Goal: Information Seeking & Learning: Learn about a topic

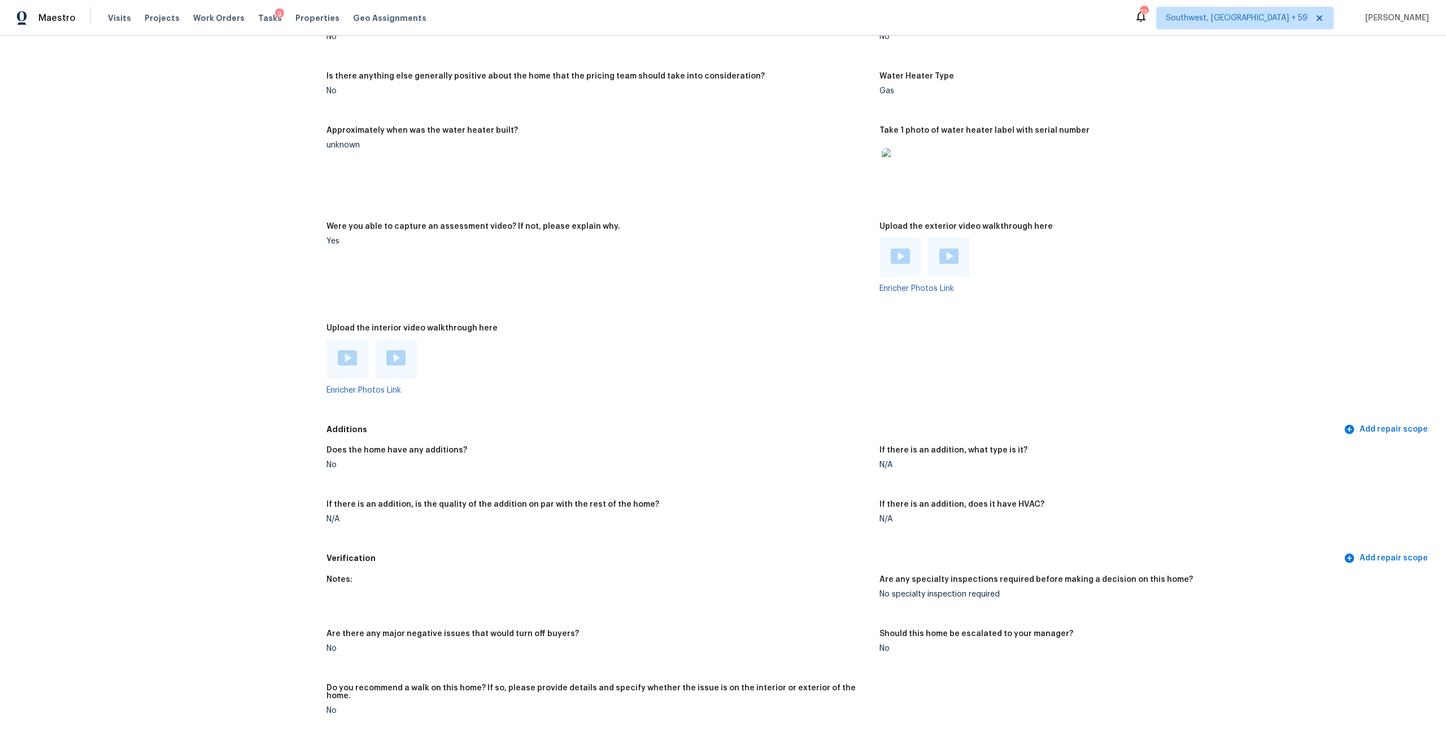
scroll to position [1947, 0]
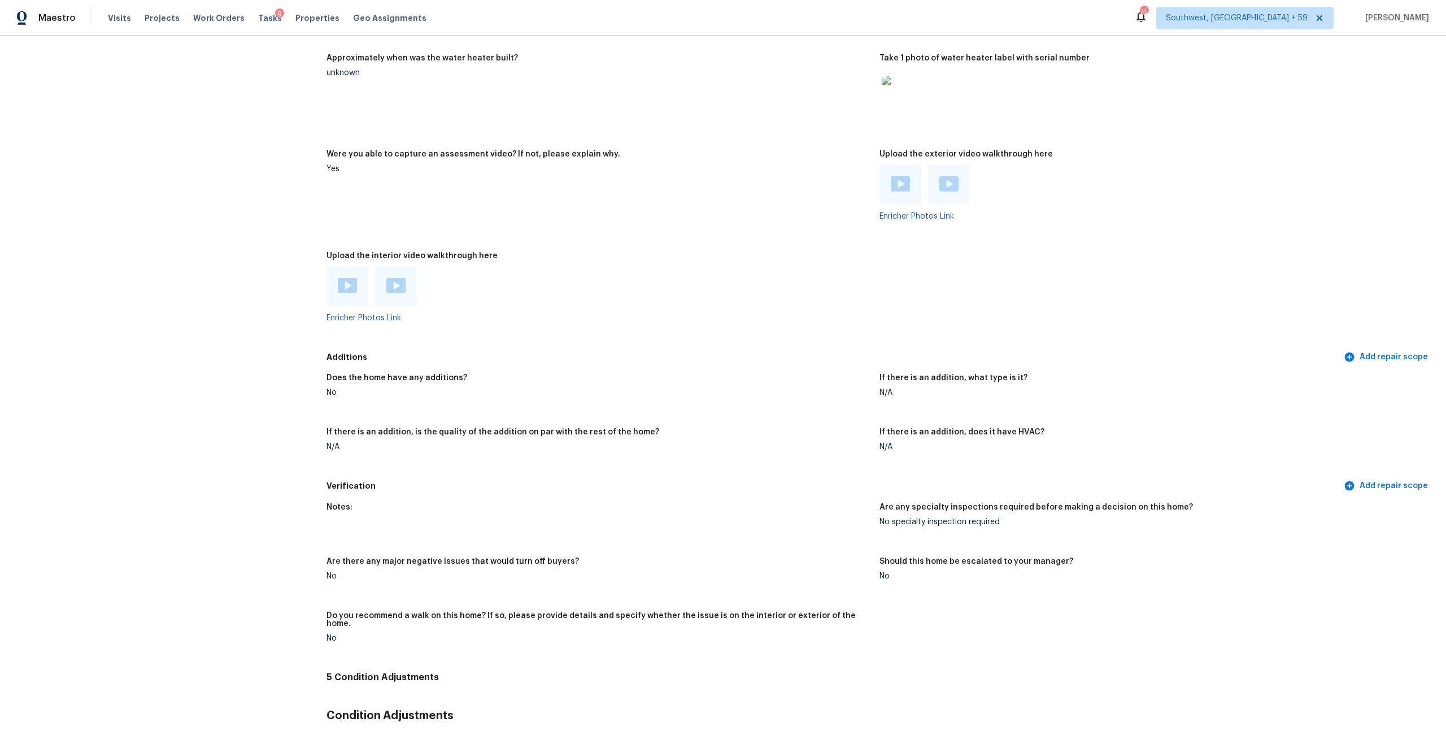
click at [903, 192] on img at bounding box center [900, 183] width 19 height 15
click at [946, 192] on img at bounding box center [949, 183] width 19 height 15
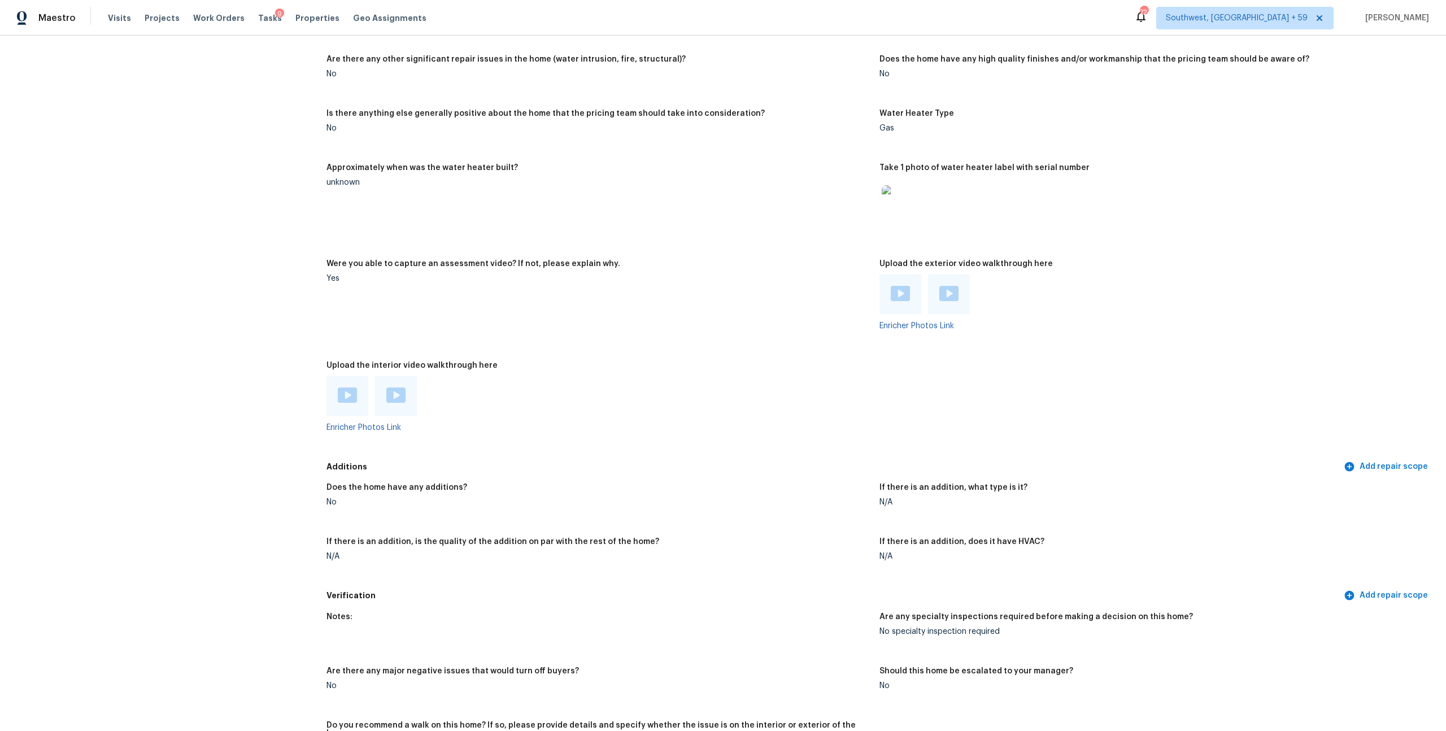
scroll to position [1690, 0]
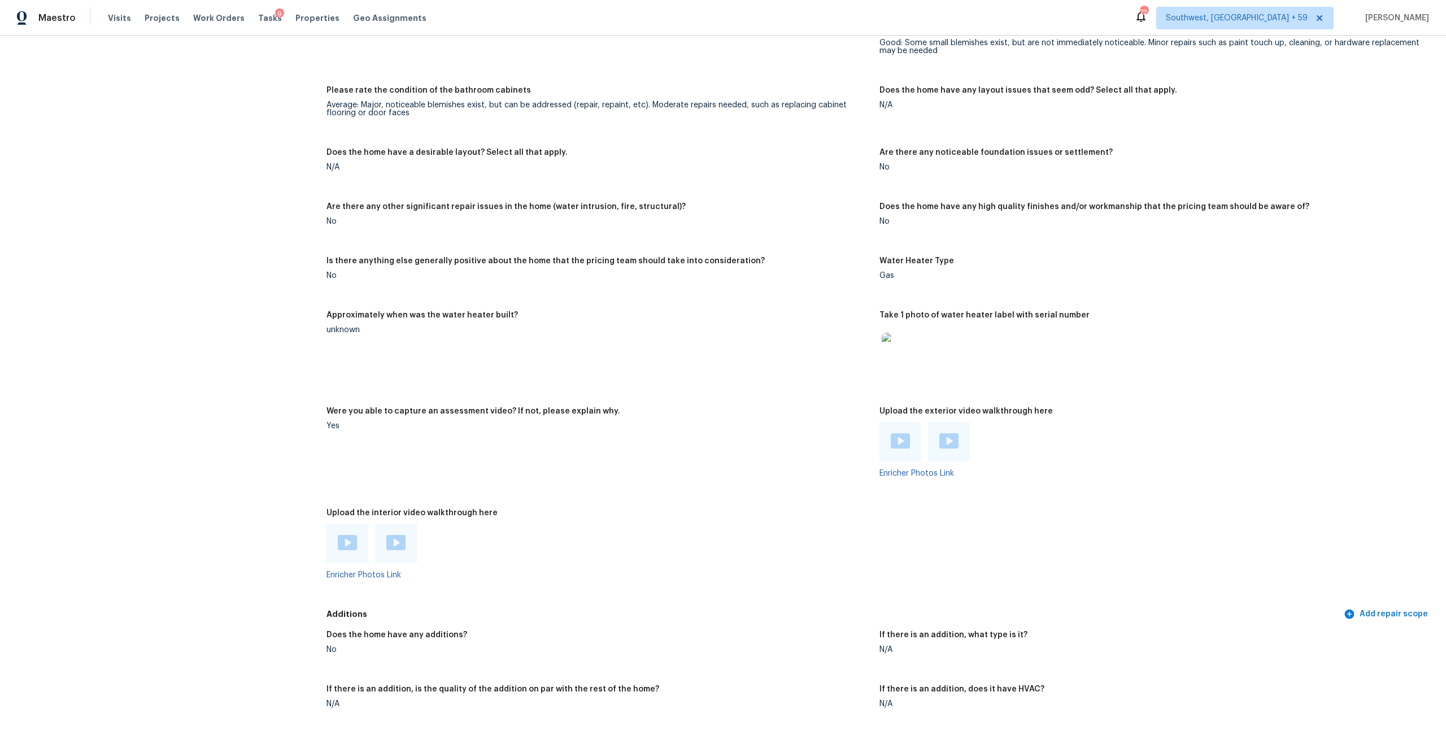
click at [915, 369] on img at bounding box center [900, 351] width 36 height 36
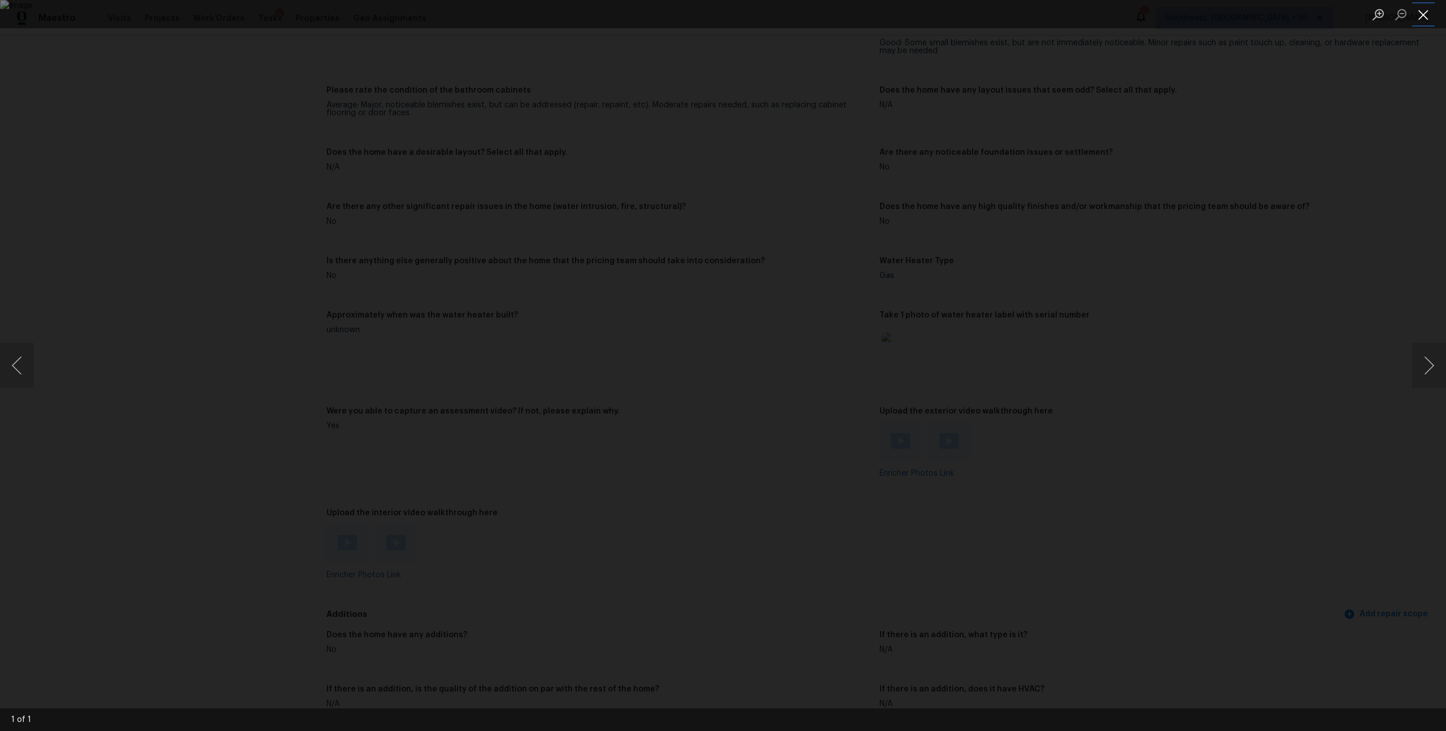
click at [1418, 16] on button "Close lightbox" at bounding box center [1423, 15] width 23 height 20
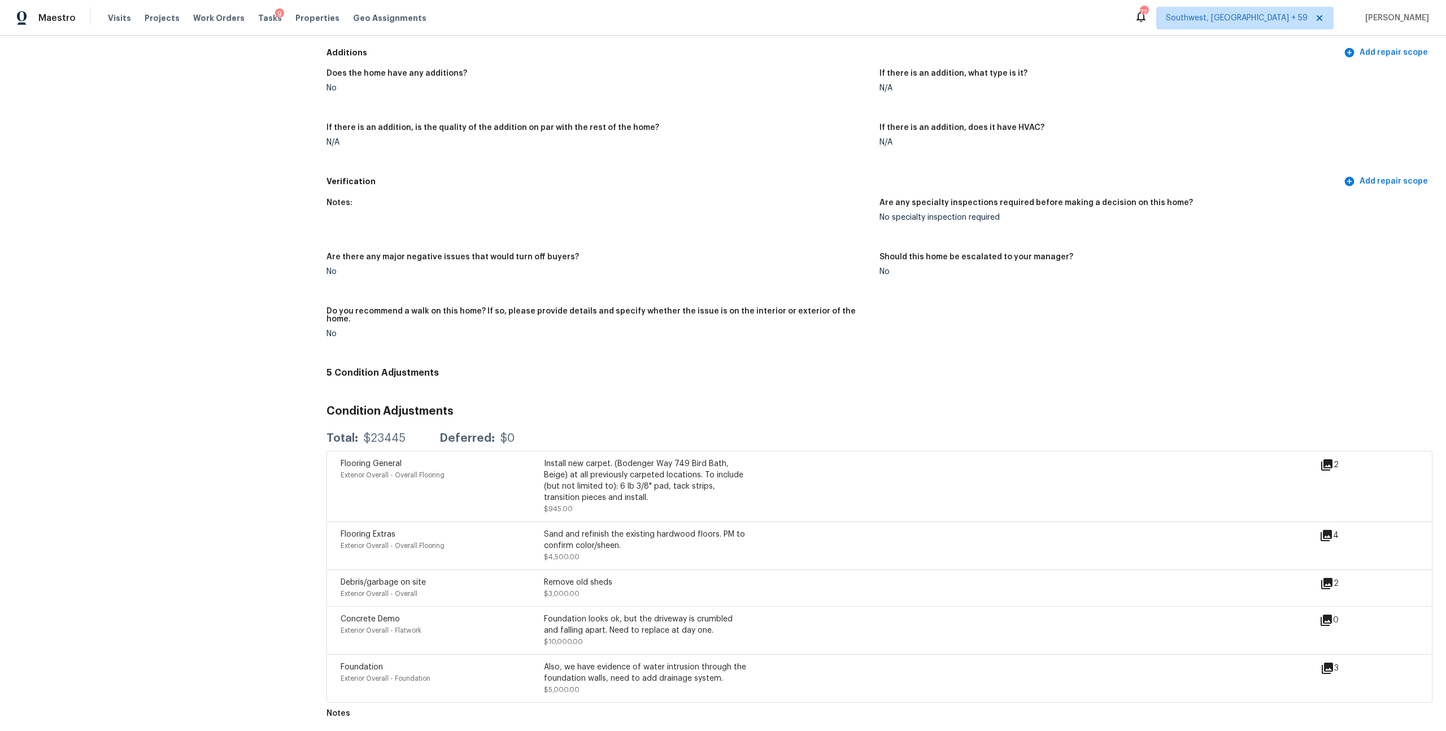
scroll to position [2466, 0]
click at [1322, 471] on icon at bounding box center [1327, 464] width 11 height 11
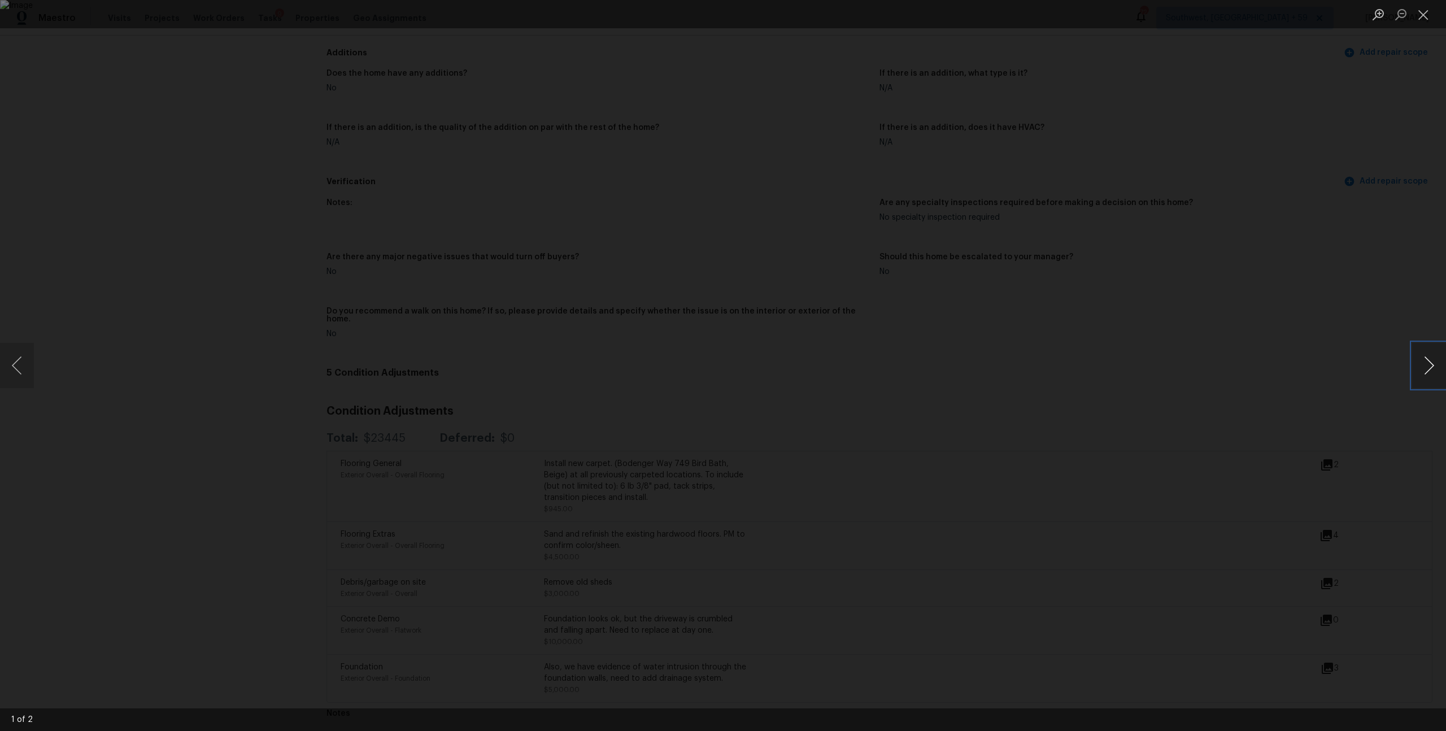
click at [1418, 364] on button "Next image" at bounding box center [1429, 365] width 34 height 45
click at [1425, 18] on button "Close lightbox" at bounding box center [1423, 15] width 23 height 20
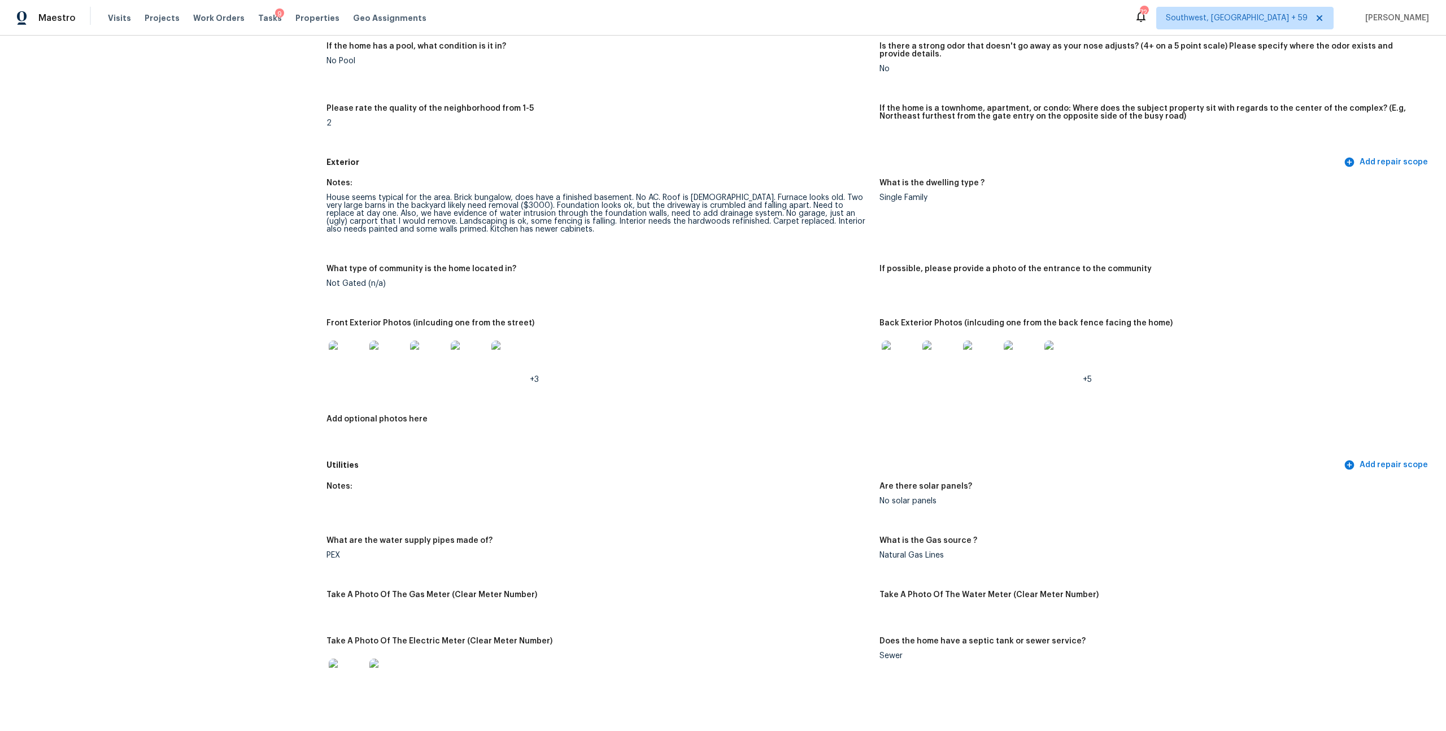
scroll to position [0, 0]
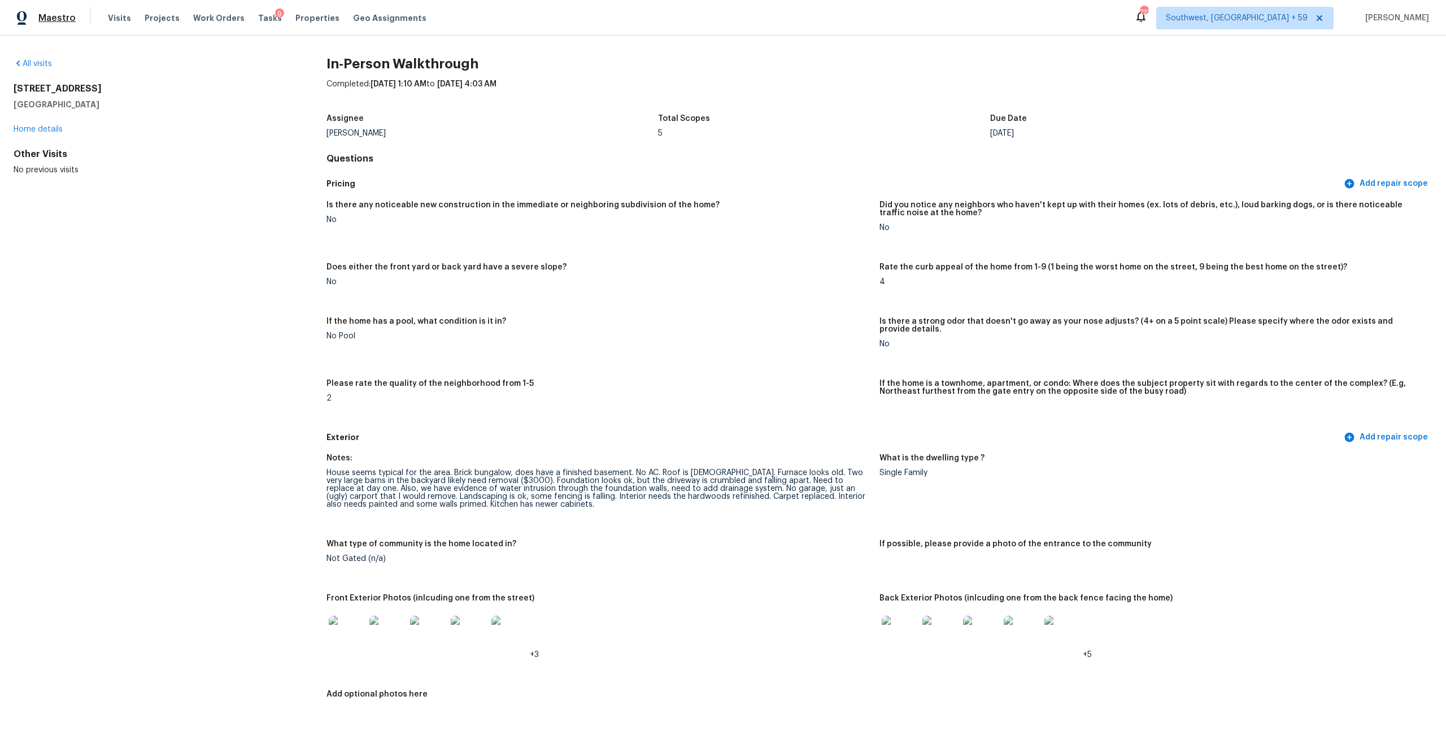
click at [55, 14] on span "Maestro" at bounding box center [56, 17] width 37 height 11
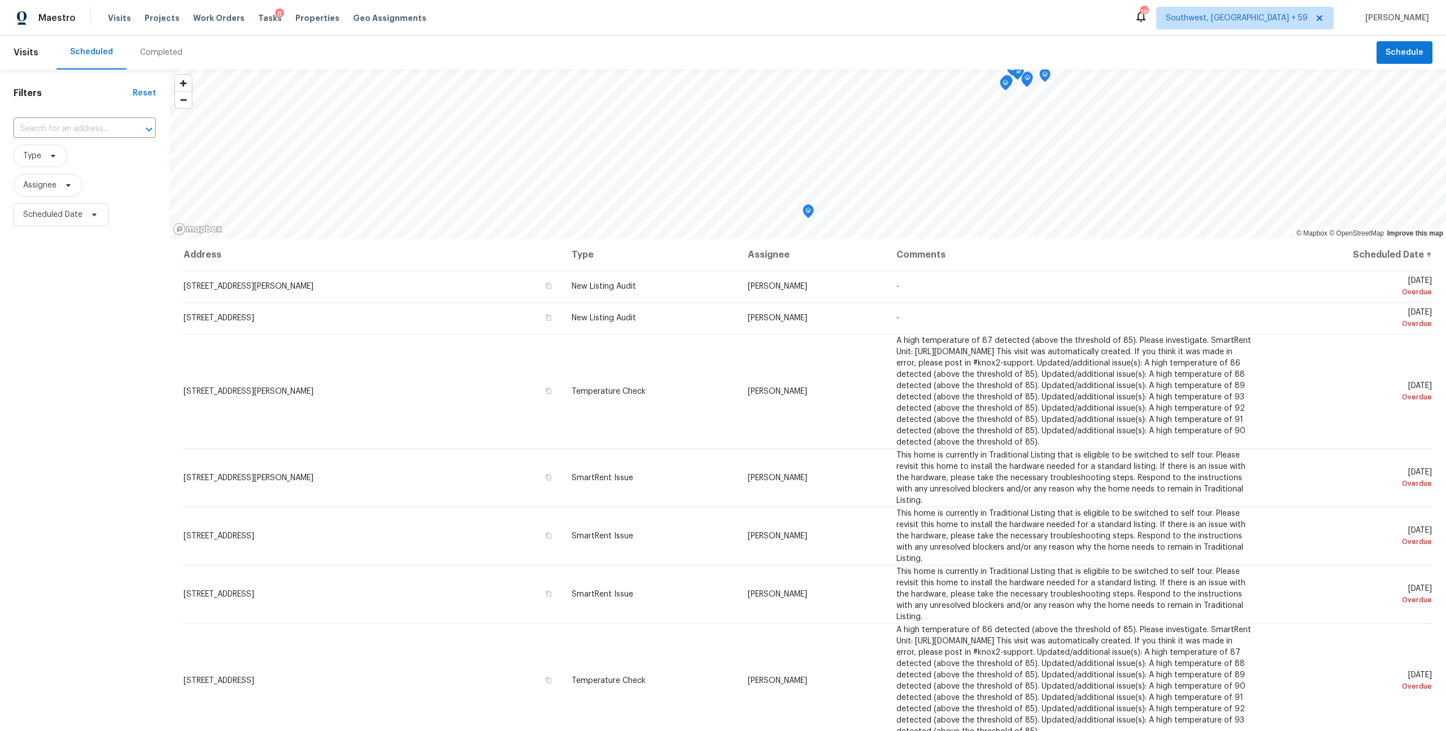
click at [165, 54] on div "Completed" at bounding box center [161, 52] width 42 height 11
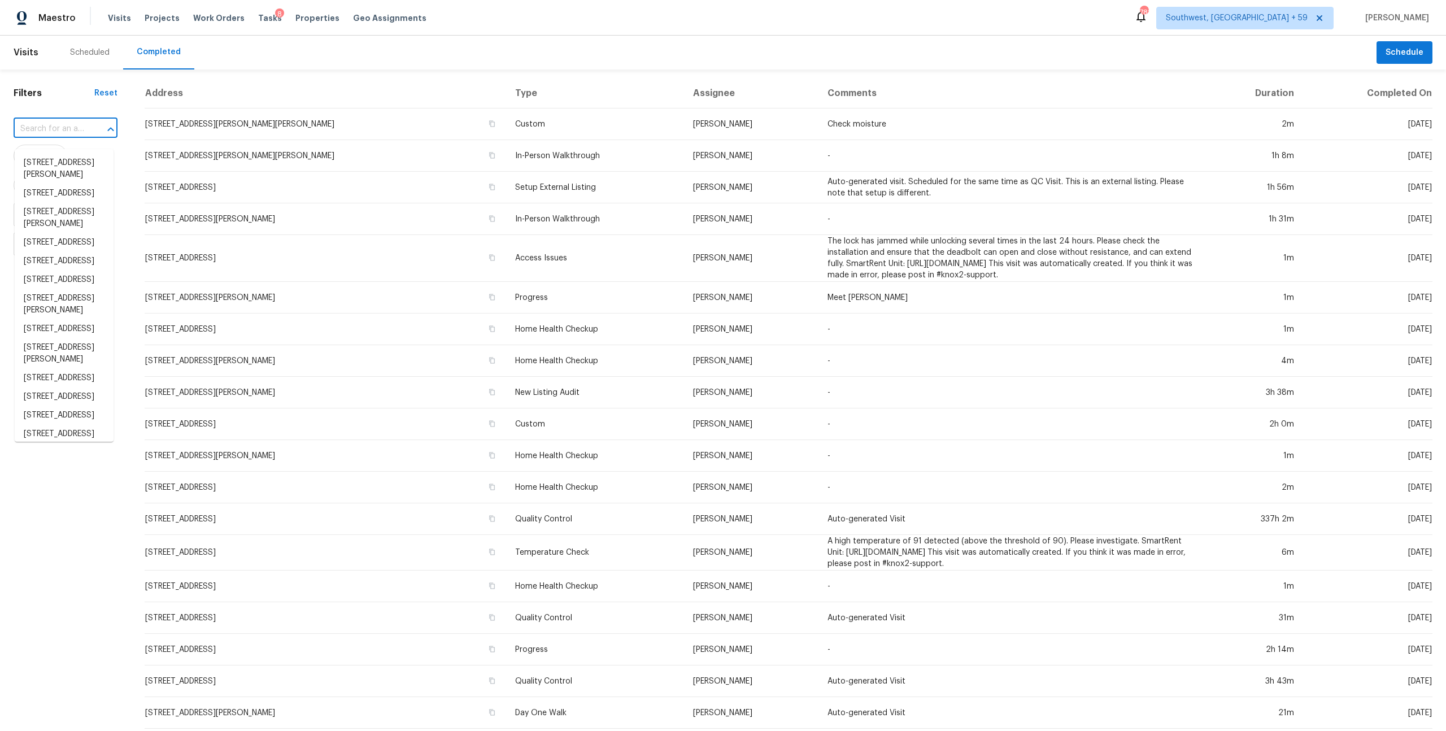
click at [73, 137] on input "text" at bounding box center [50, 129] width 72 height 18
paste input "7020 Sedgewick Rd Indian Trail, NC, 28079"
type input "7020 Sedgewick Rd Indian Trail, NC, 28079"
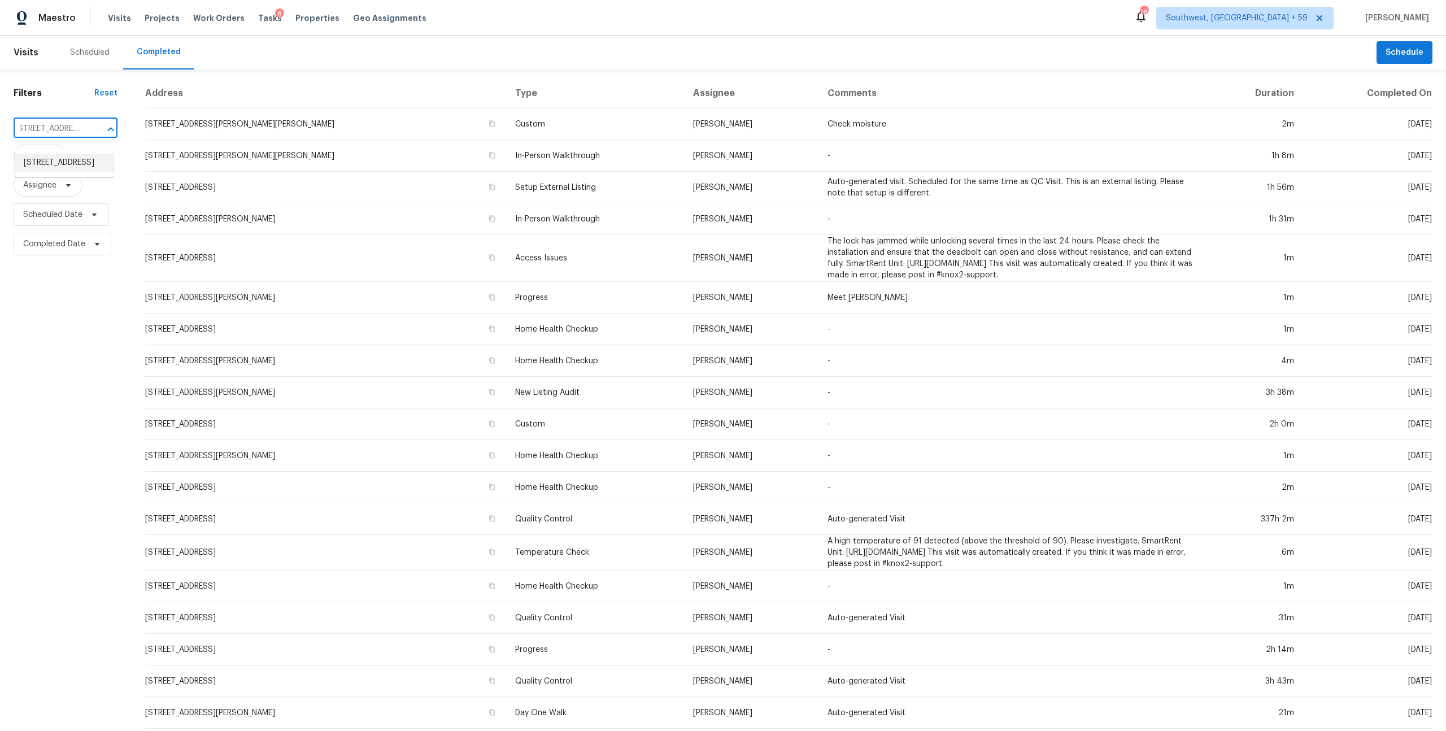
click at [59, 164] on li "7020 Sedgewick Rd, Indian Trail, NC 28079" at bounding box center [64, 163] width 99 height 19
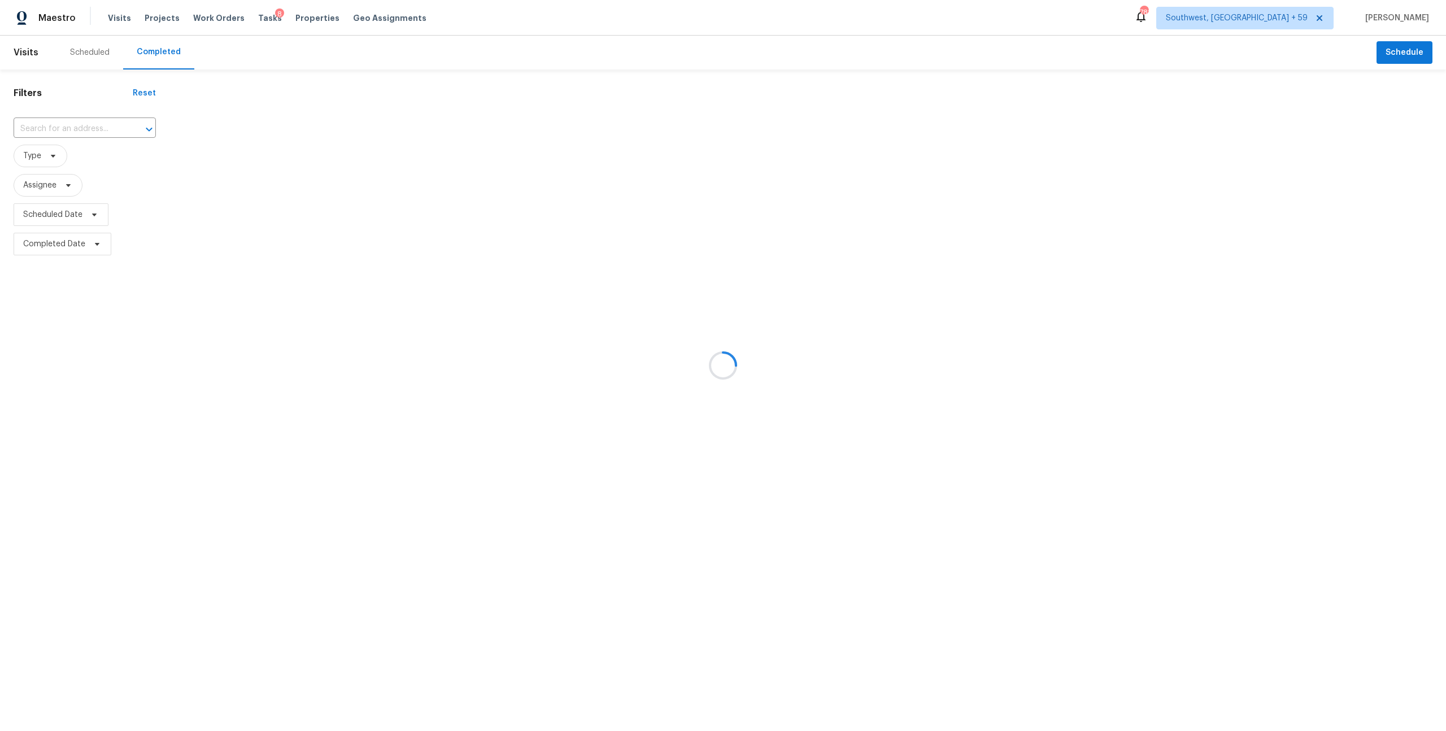
type input "7020 Sedgewick Rd, Indian Trail, NC 28079"
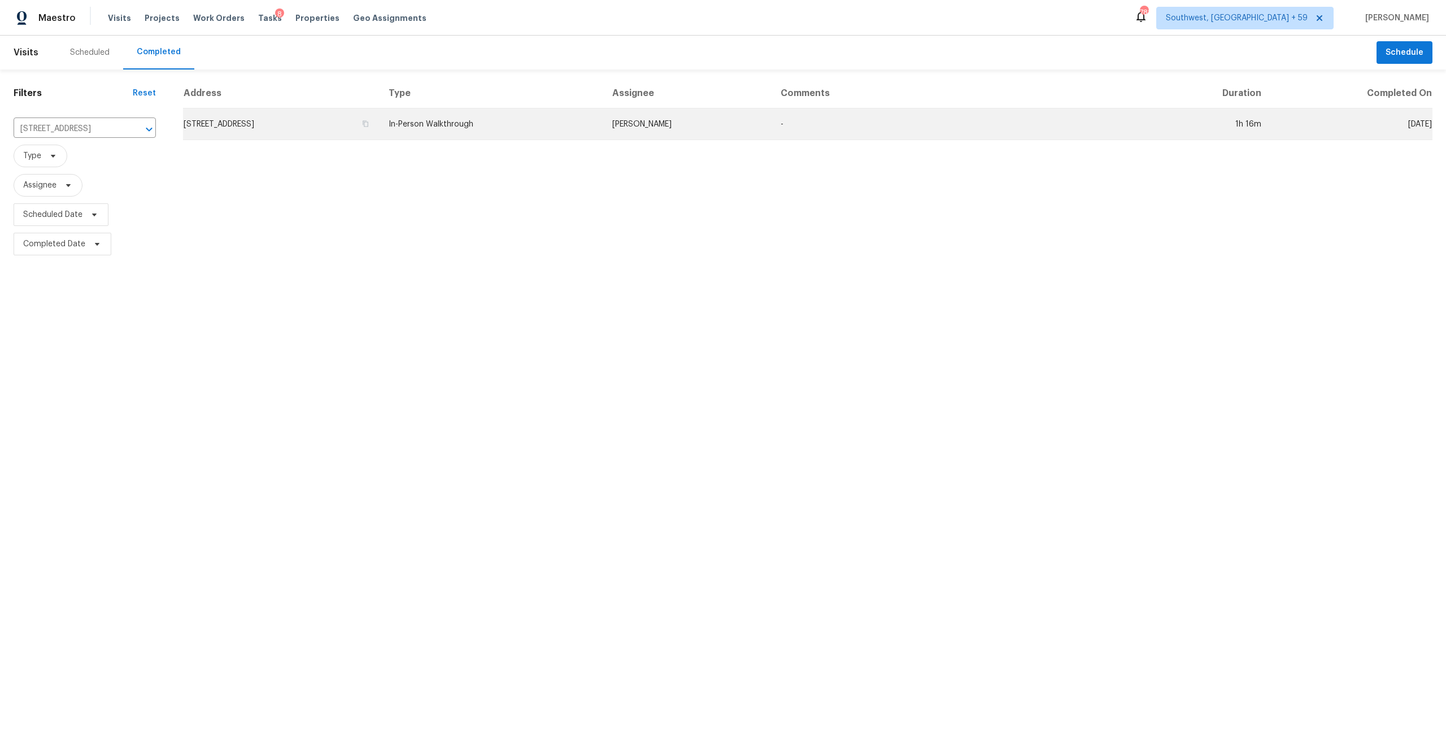
click at [380, 127] on td "7020 Sedgewick Rd, Indian Trail, NC 28079" at bounding box center [281, 124] width 197 height 32
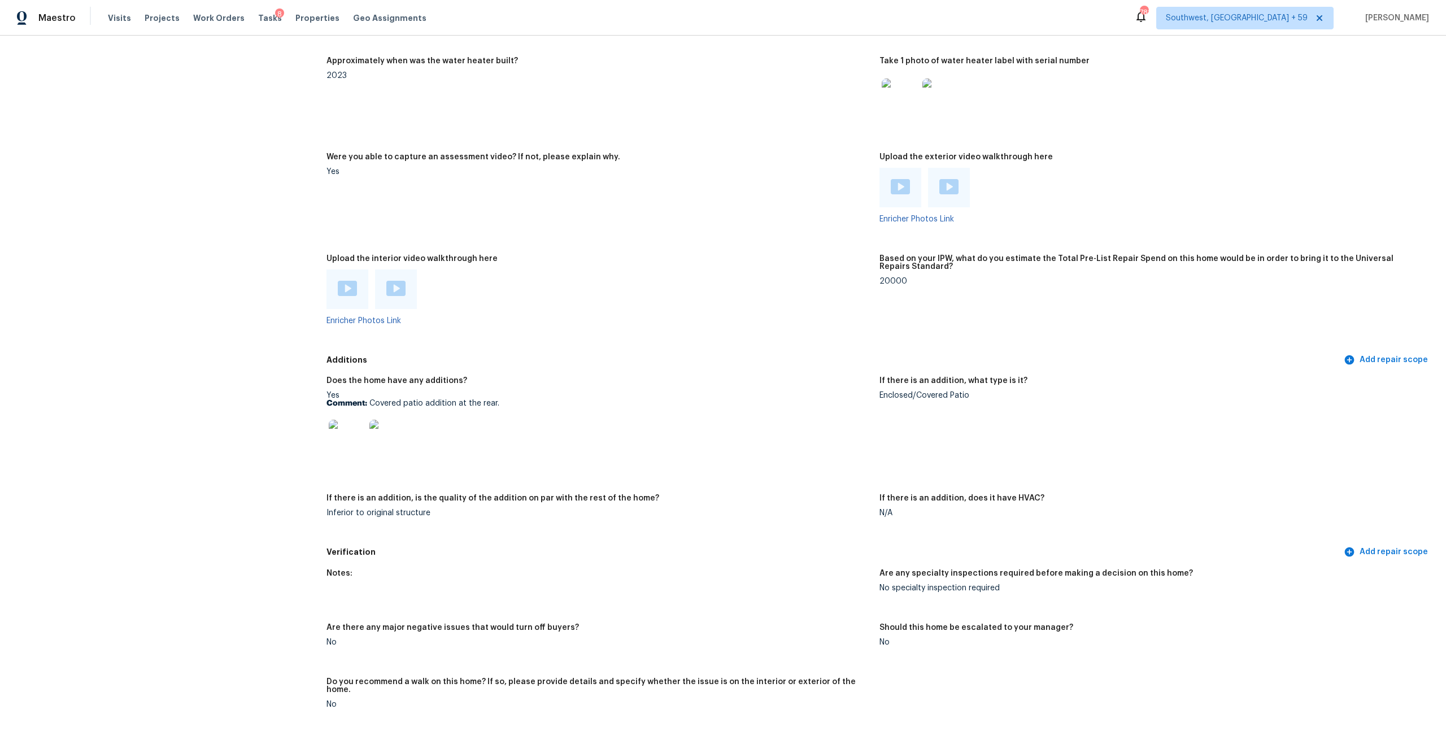
scroll to position [2059, 0]
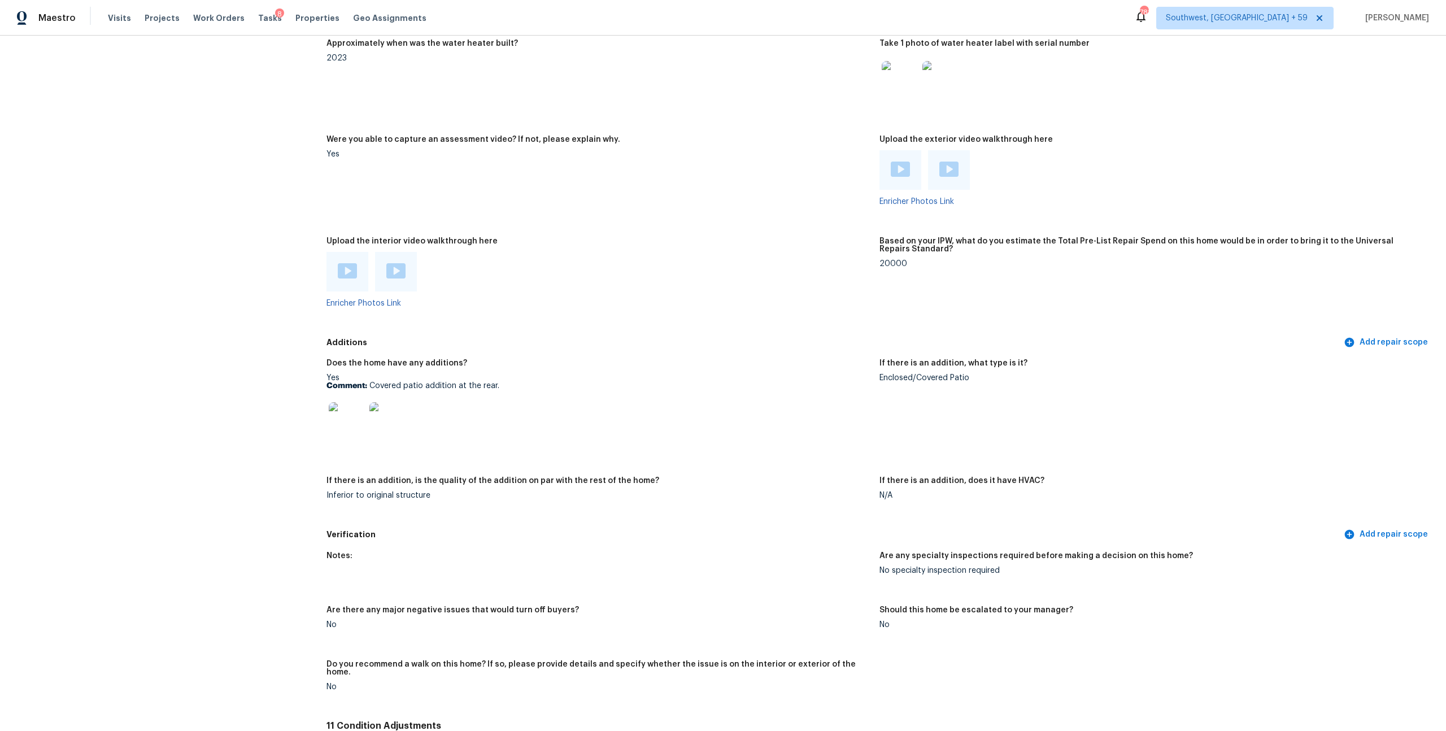
click at [349, 279] on img at bounding box center [347, 270] width 19 height 15
click at [402, 279] on img at bounding box center [395, 270] width 19 height 15
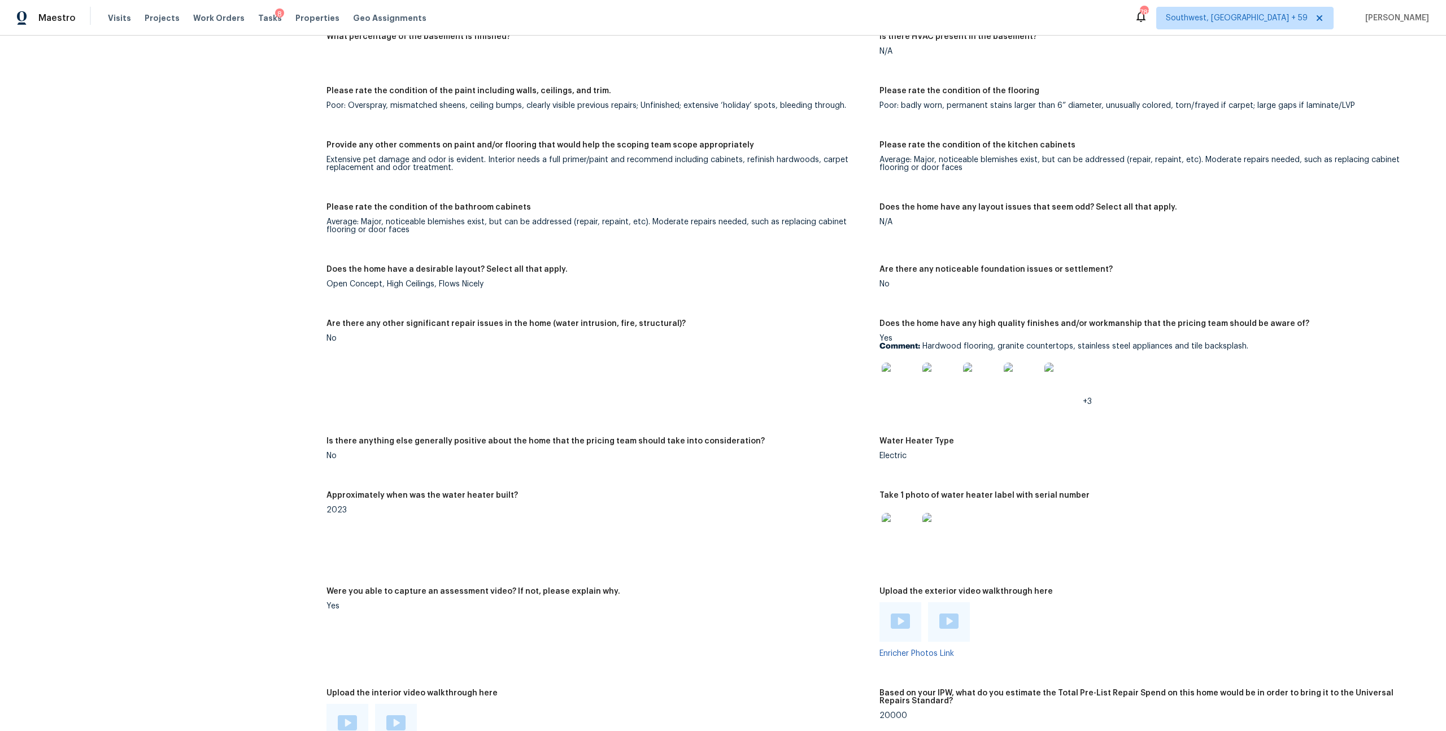
scroll to position [1648, 0]
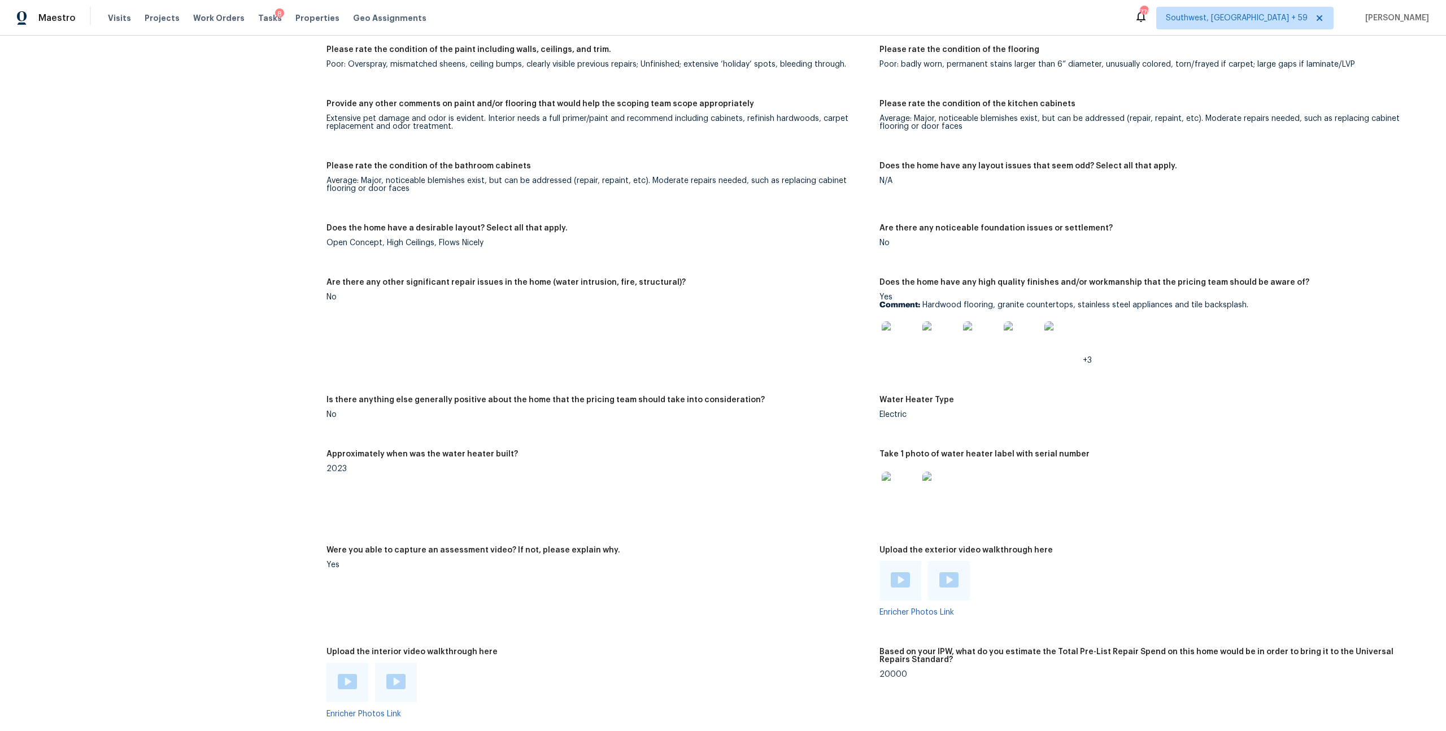
click at [897, 358] on img at bounding box center [900, 339] width 36 height 36
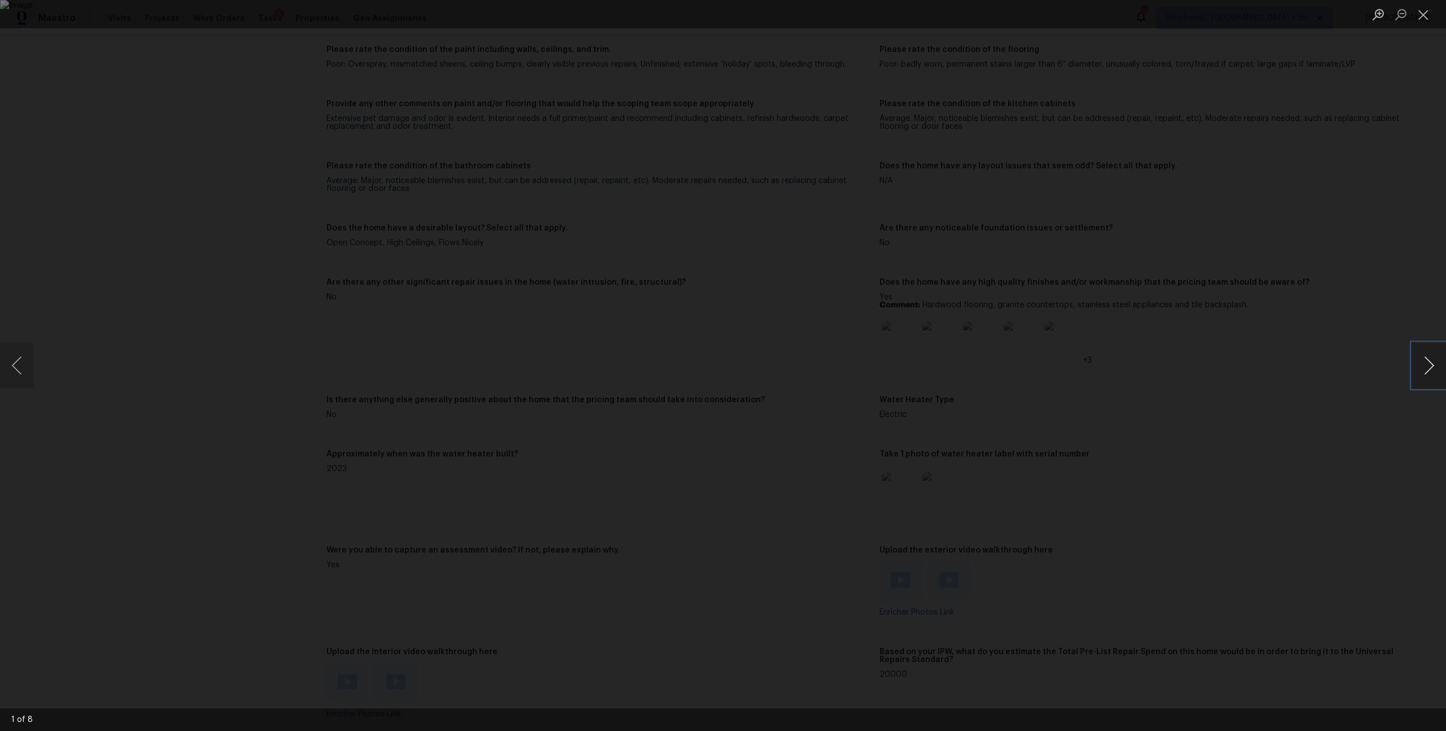
click at [1428, 365] on button "Next image" at bounding box center [1429, 365] width 34 height 45
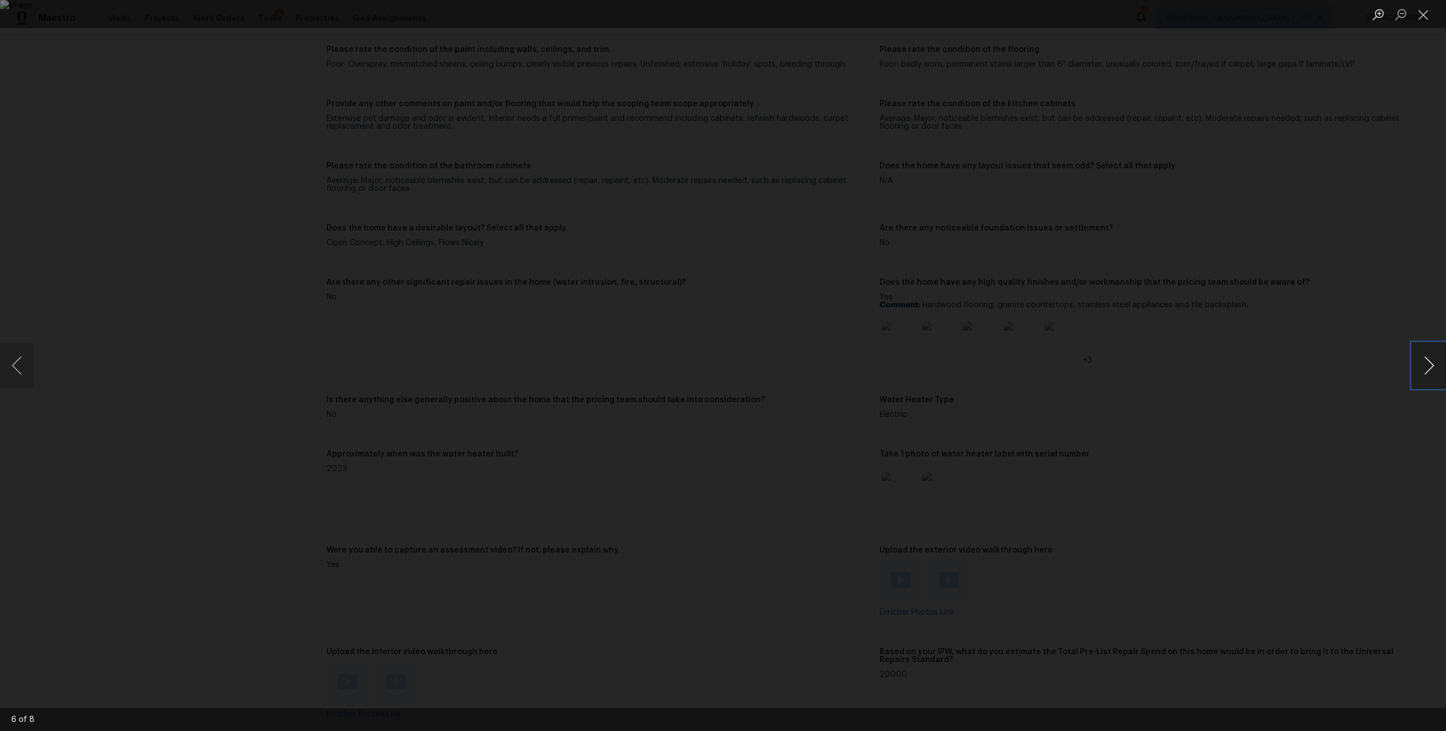
click at [1428, 365] on button "Next image" at bounding box center [1429, 365] width 34 height 45
click at [1420, 15] on button "Close lightbox" at bounding box center [1423, 15] width 23 height 20
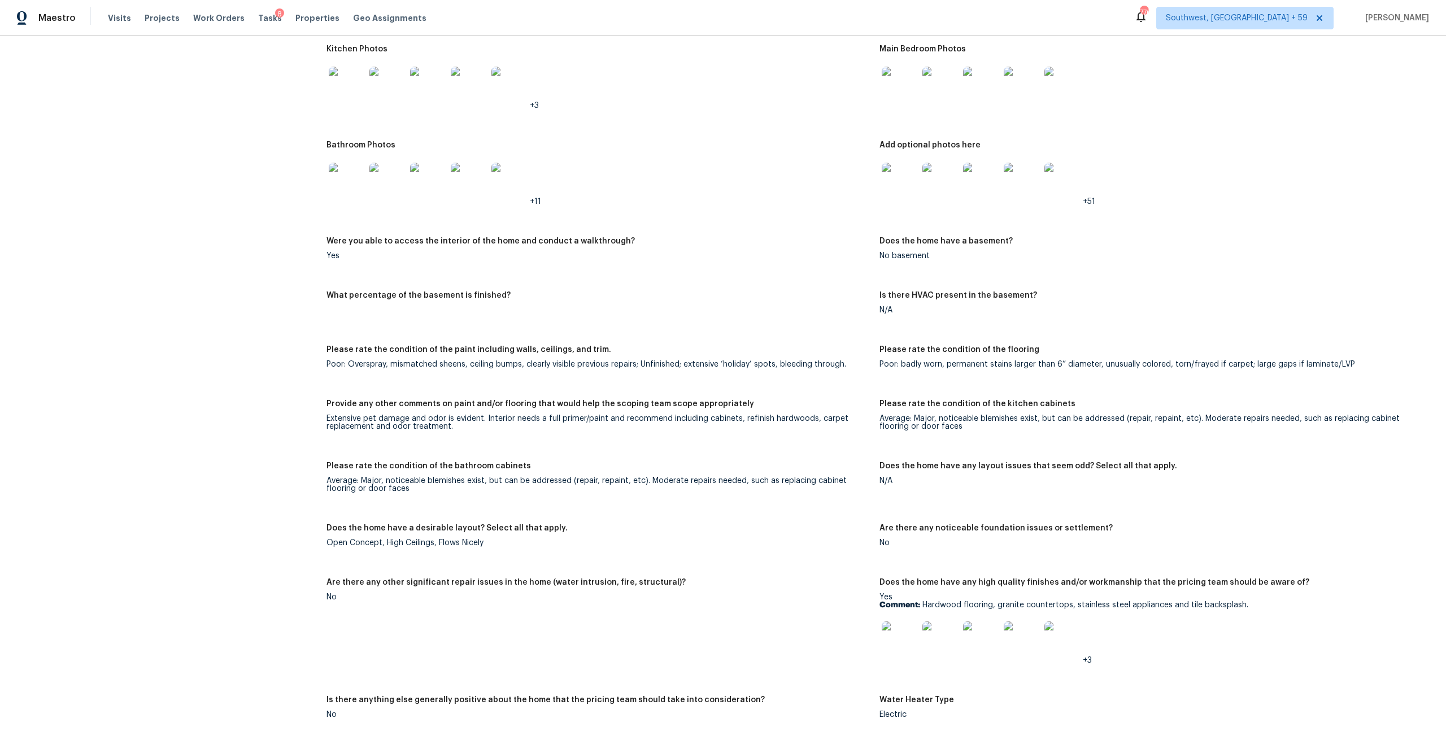
scroll to position [1192, 0]
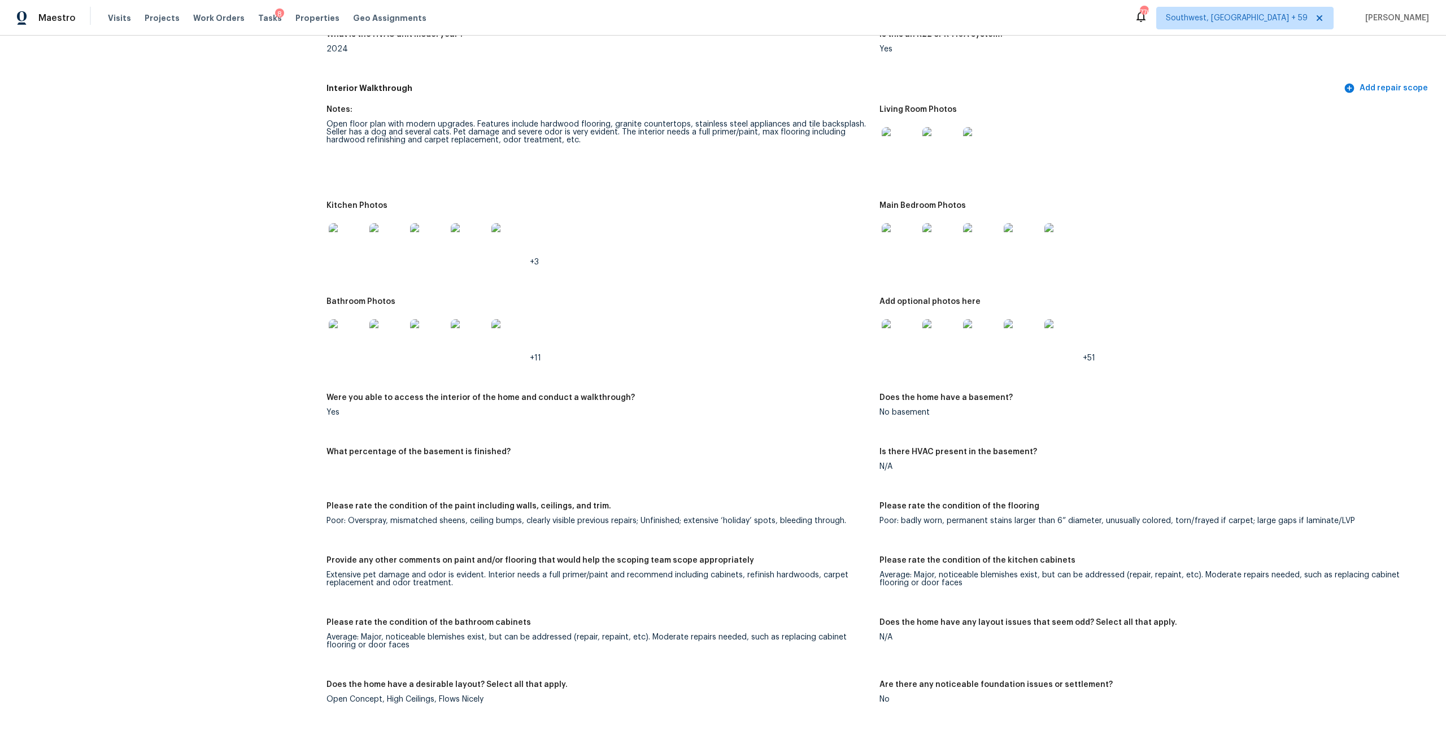
click at [892, 355] on img at bounding box center [900, 337] width 36 height 36
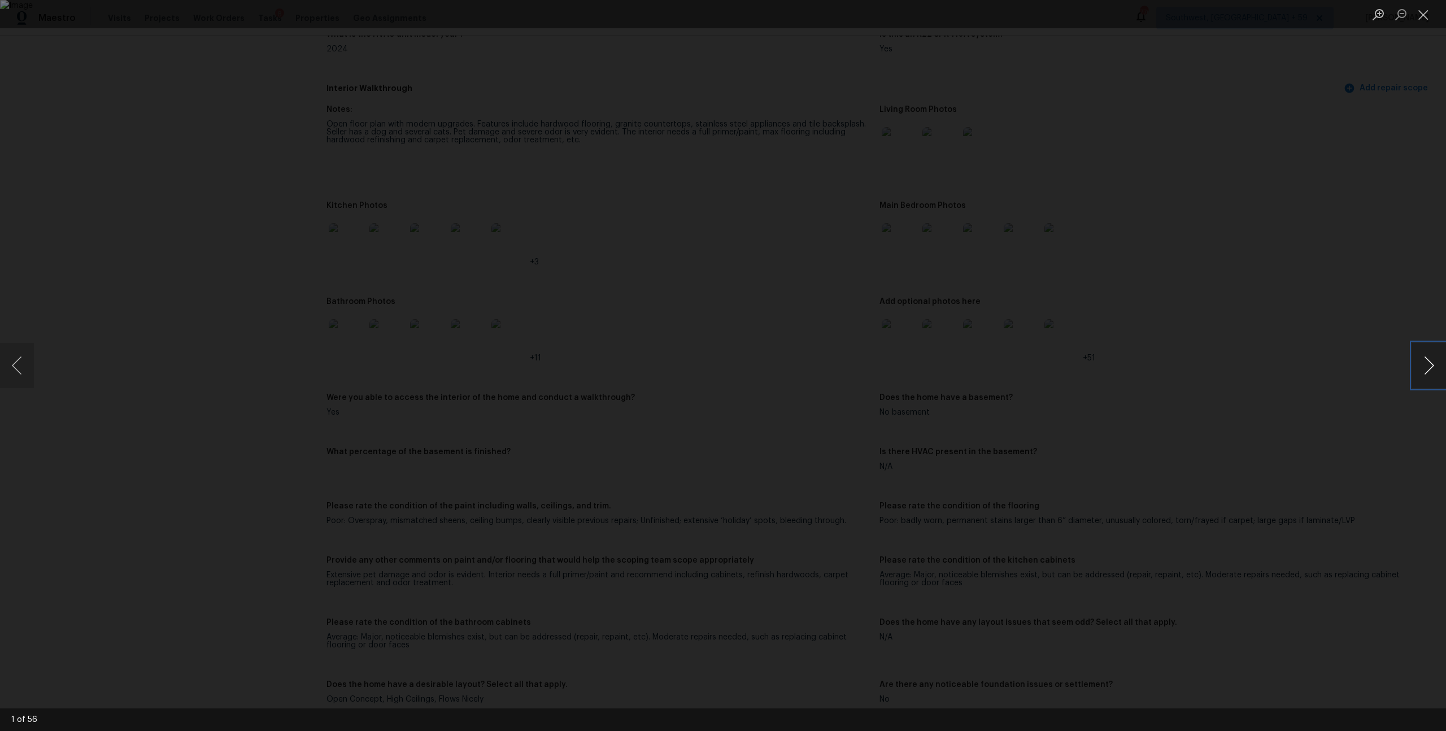
click at [1432, 358] on button "Next image" at bounding box center [1429, 365] width 34 height 45
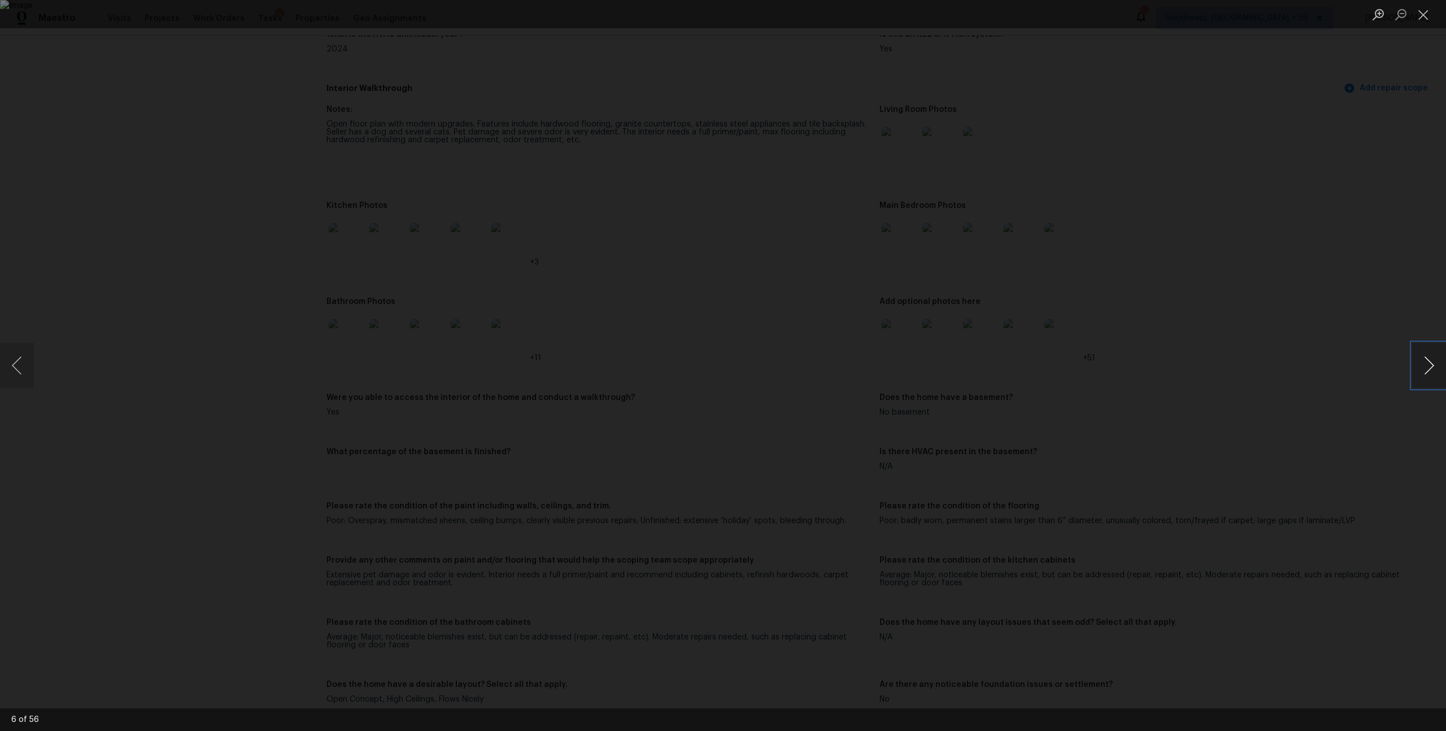
click at [1432, 358] on button "Next image" at bounding box center [1429, 365] width 34 height 45
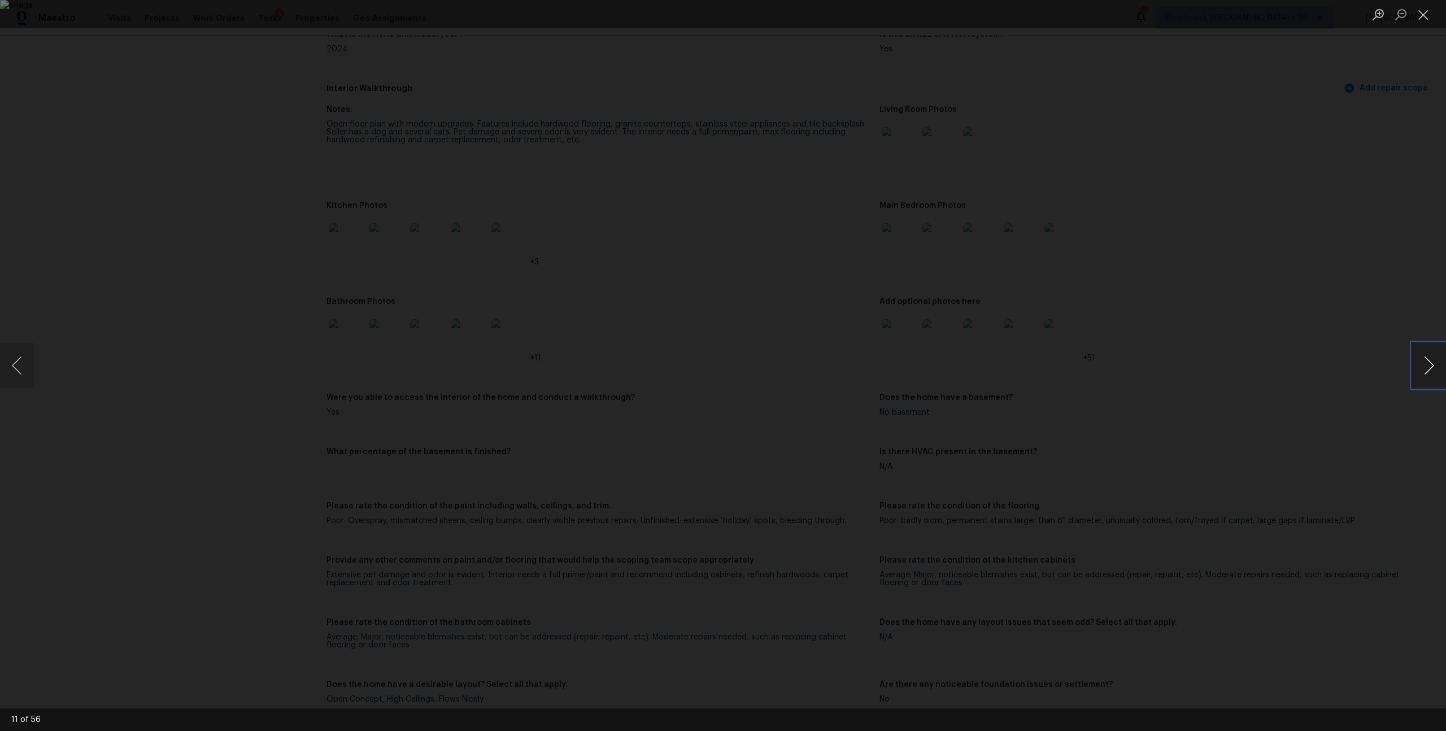
click at [1432, 358] on button "Next image" at bounding box center [1429, 365] width 34 height 45
click at [1431, 358] on button "Next image" at bounding box center [1429, 365] width 34 height 45
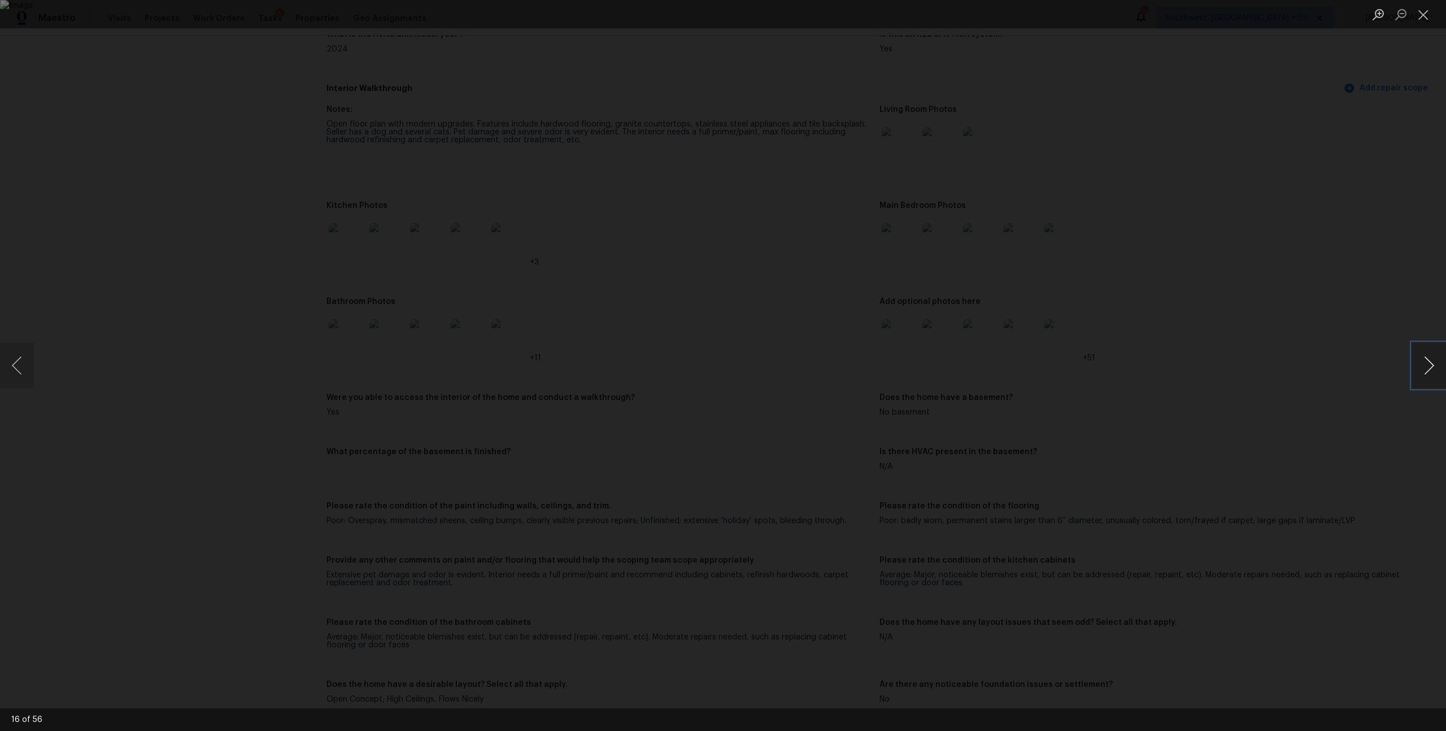
click at [1431, 358] on button "Next image" at bounding box center [1429, 365] width 34 height 45
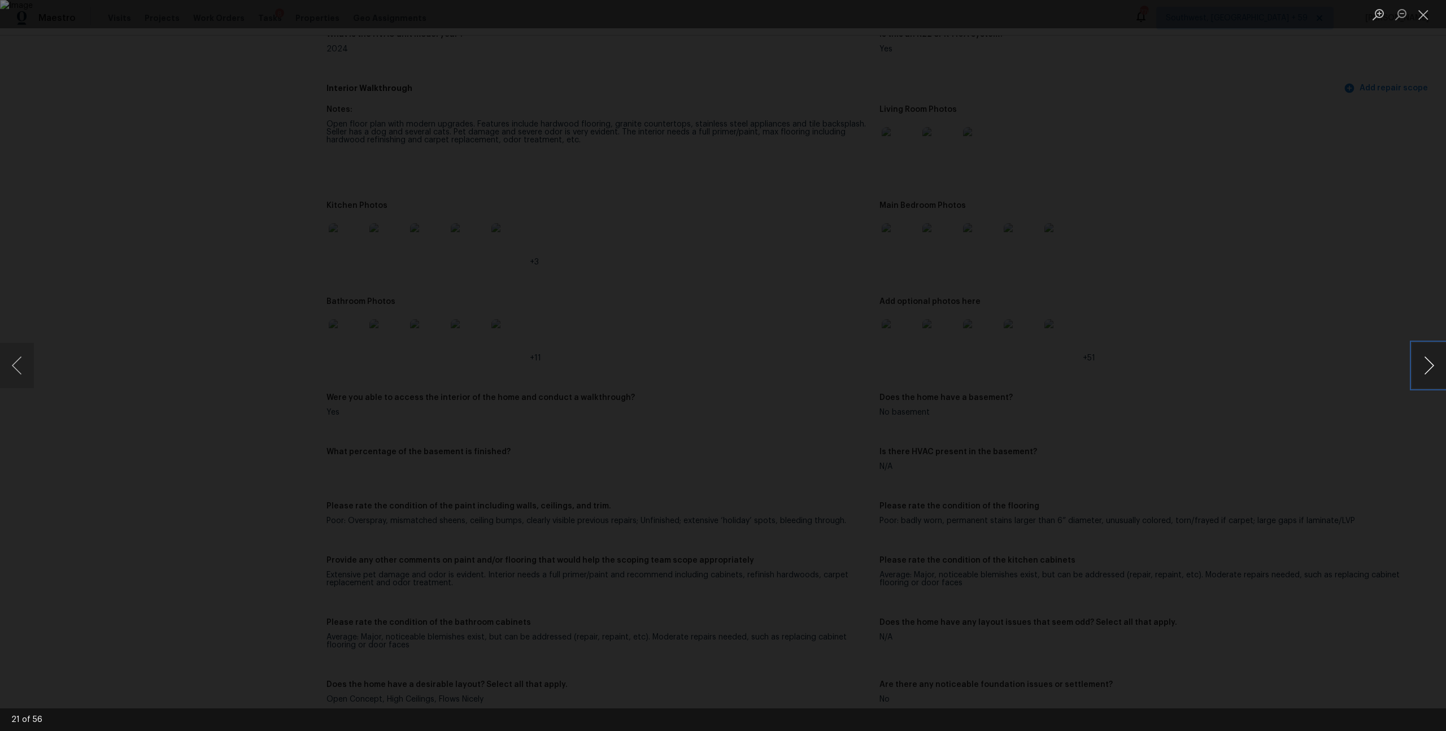
click at [1431, 358] on button "Next image" at bounding box center [1429, 365] width 34 height 45
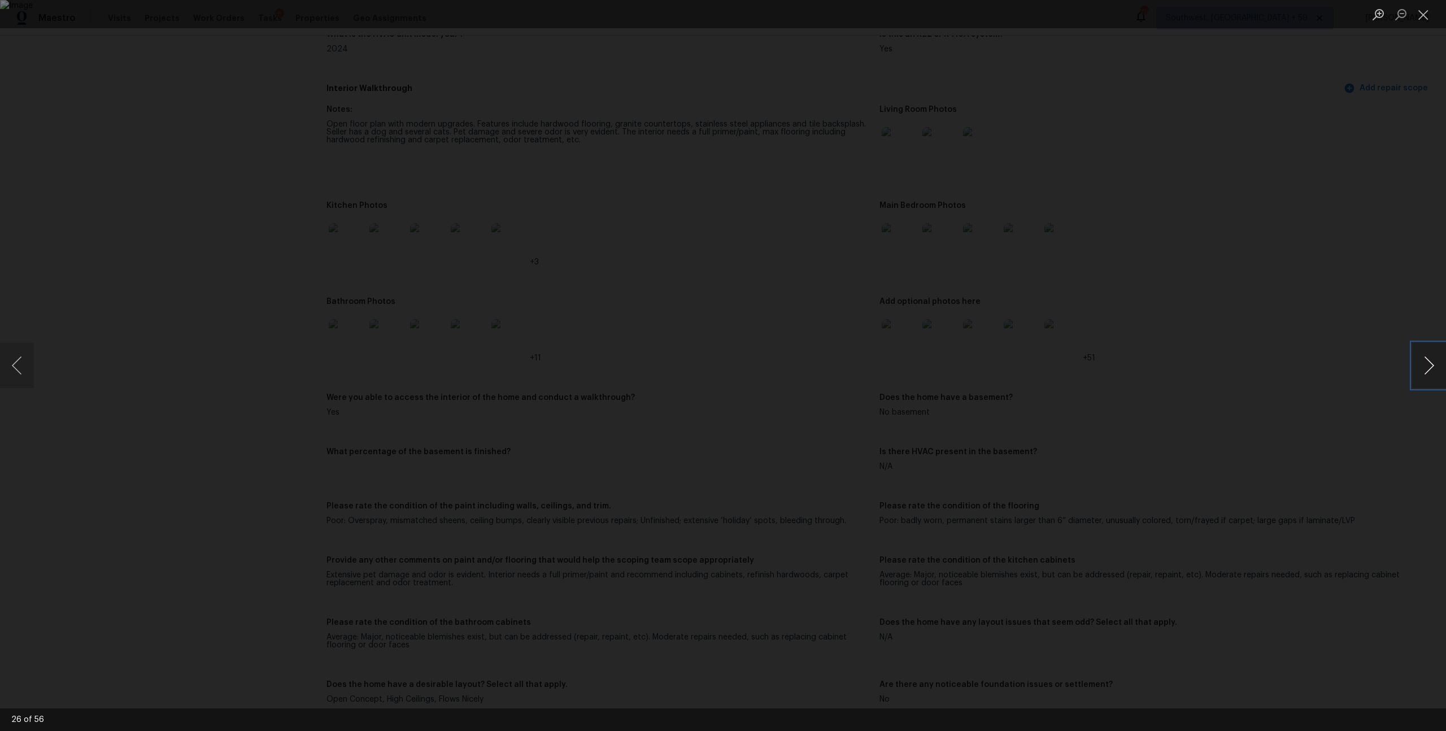
click at [1431, 358] on button "Next image" at bounding box center [1429, 365] width 34 height 45
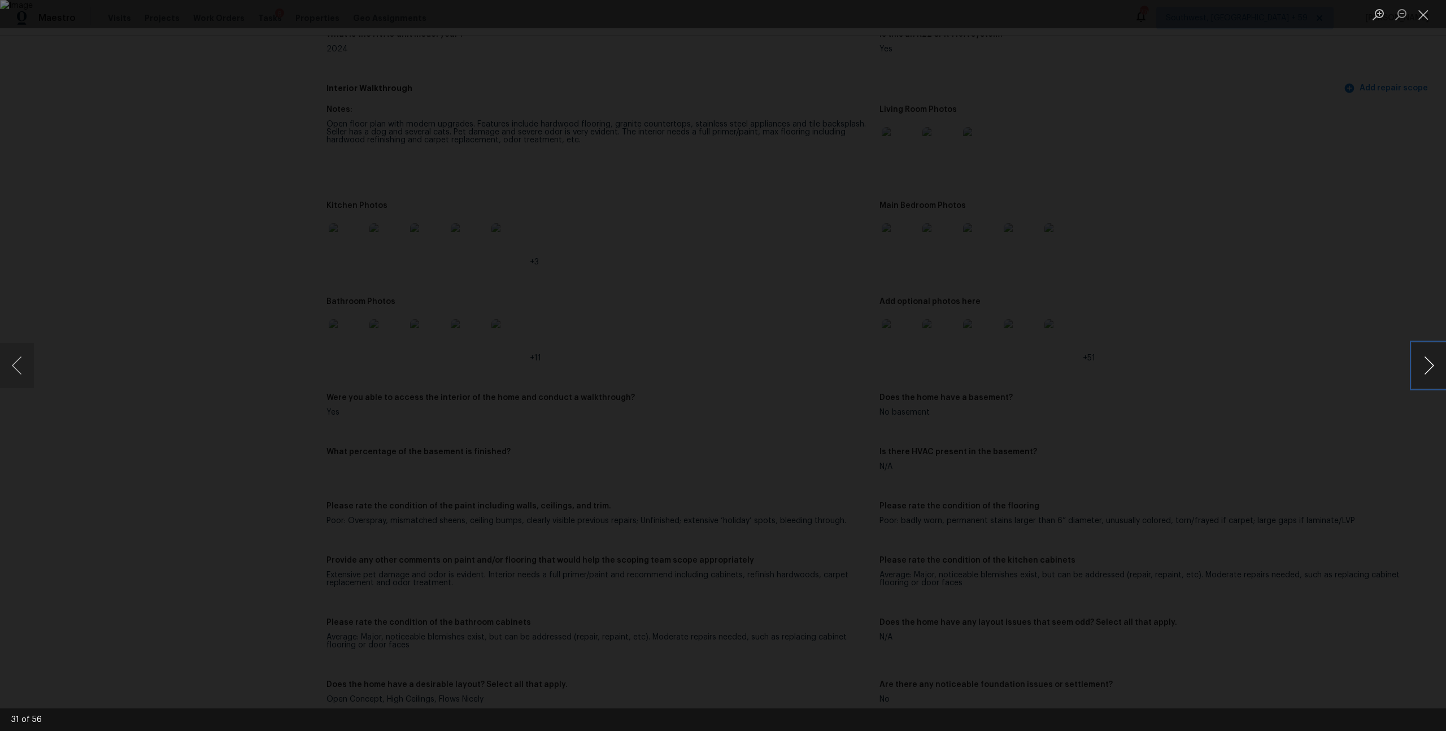
click at [1431, 358] on button "Next image" at bounding box center [1429, 365] width 34 height 45
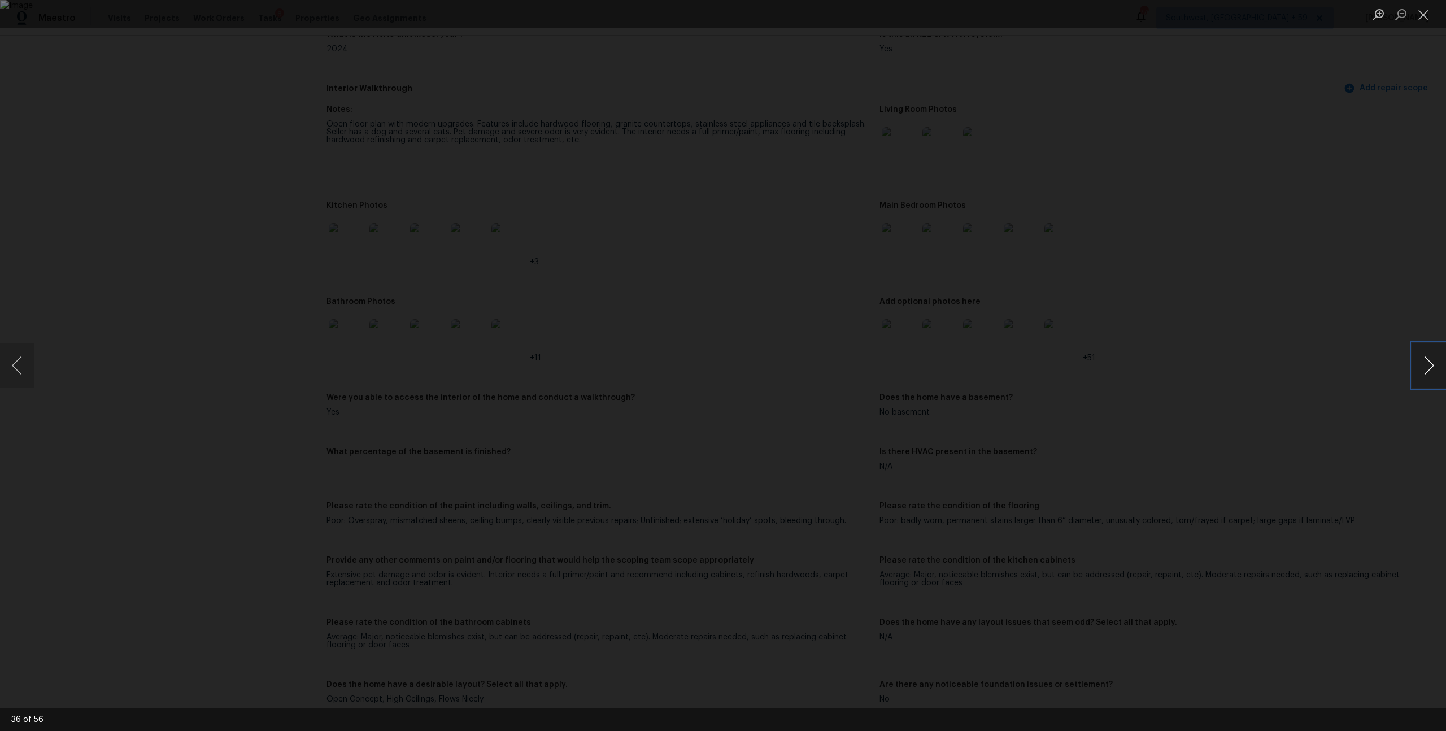
click at [1431, 358] on button "Next image" at bounding box center [1429, 365] width 34 height 45
click at [1423, 10] on button "Close lightbox" at bounding box center [1423, 15] width 23 height 20
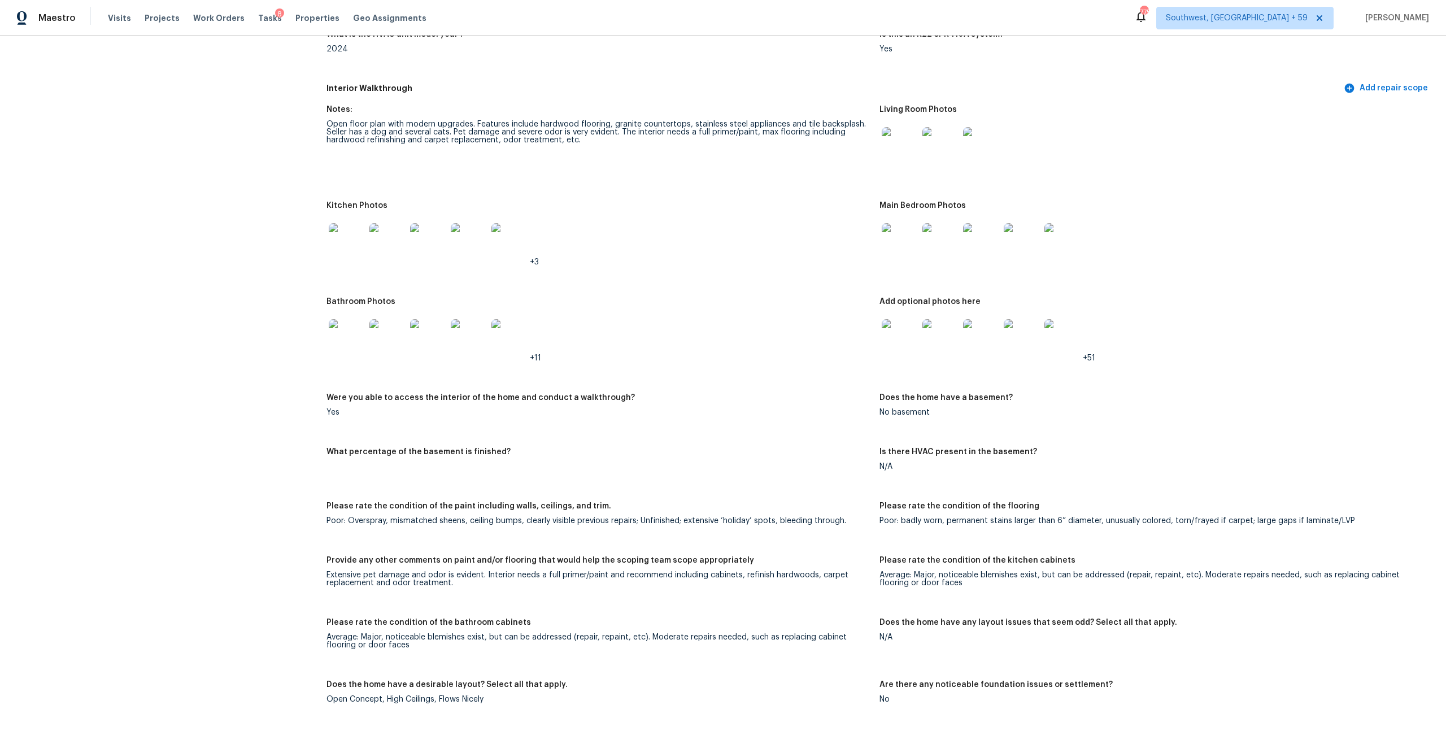
click at [894, 259] on img at bounding box center [900, 241] width 36 height 36
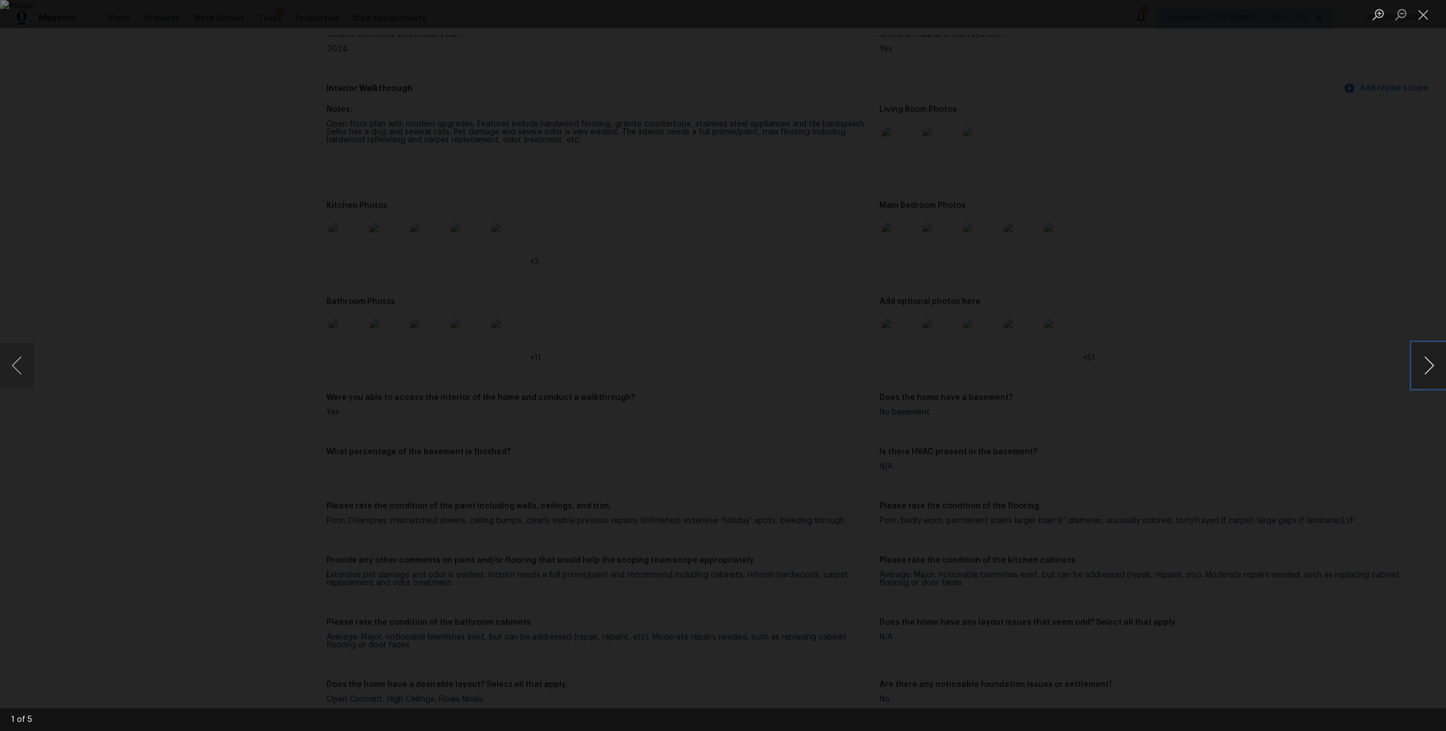
click at [1435, 373] on button "Next image" at bounding box center [1429, 365] width 34 height 45
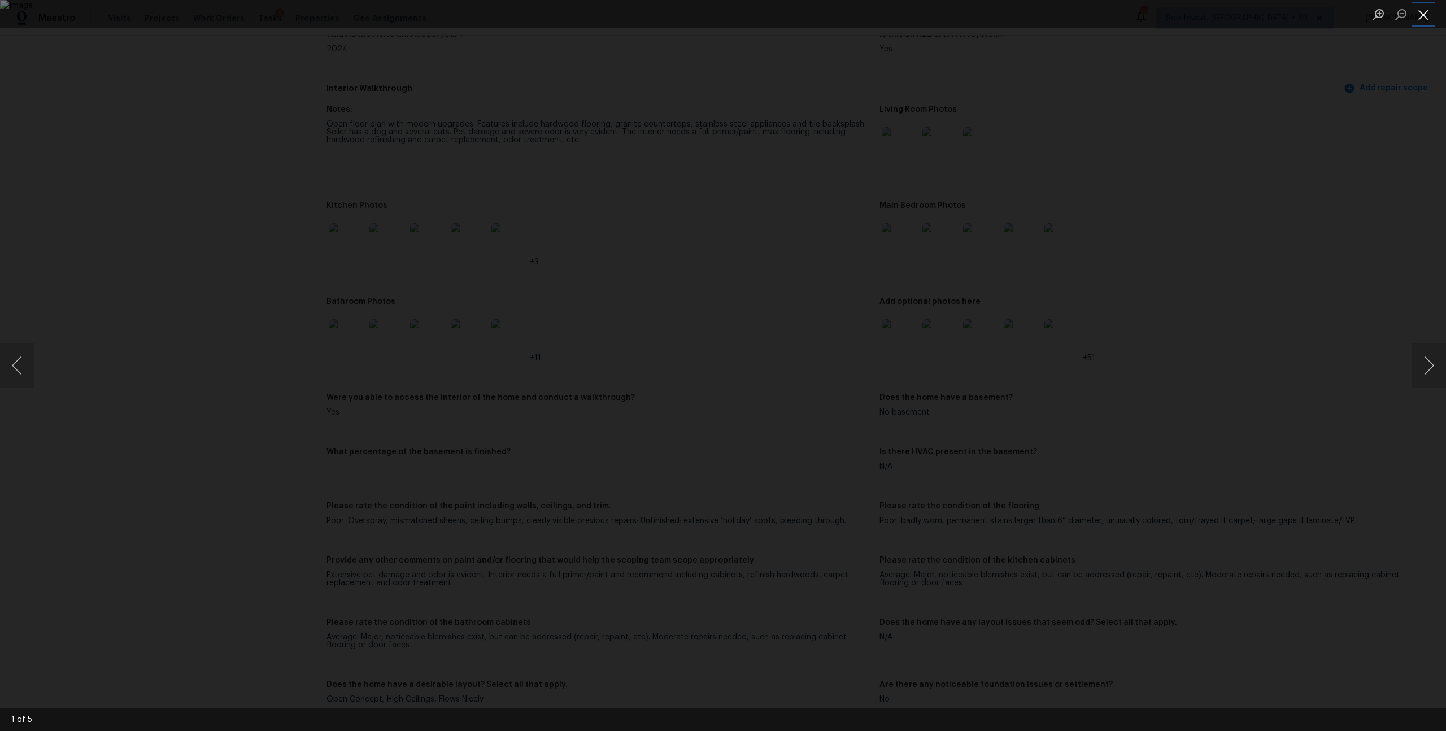
click at [1425, 12] on button "Close lightbox" at bounding box center [1423, 15] width 23 height 20
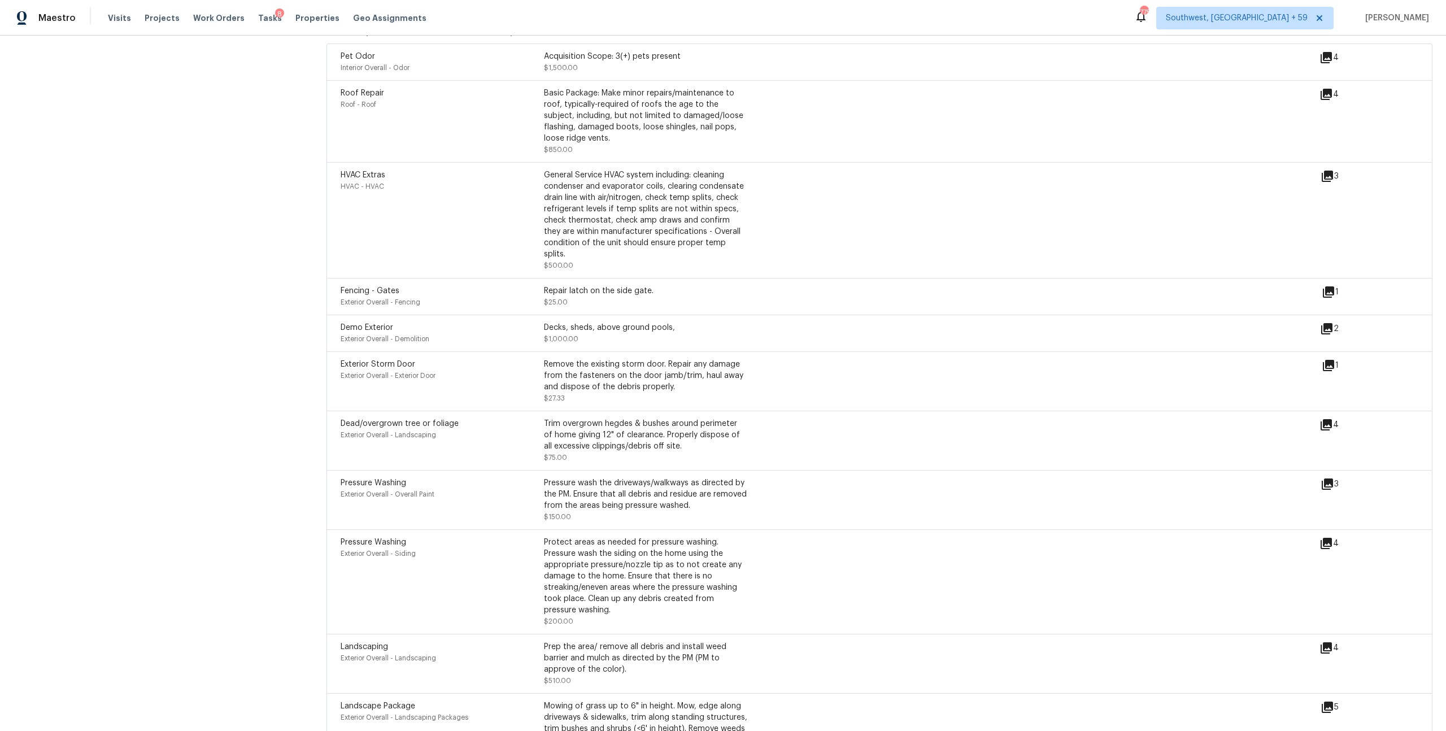
scroll to position [2756, 0]
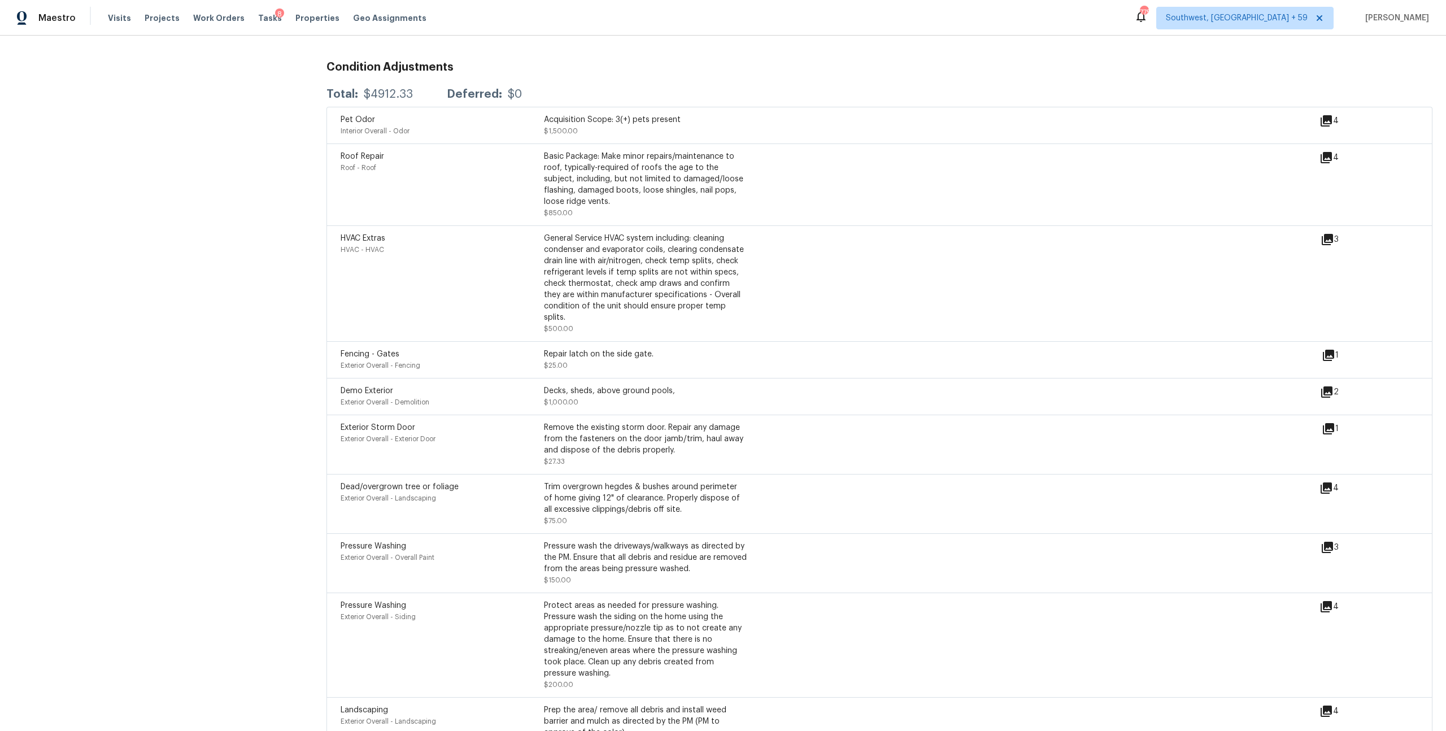
click at [1321, 127] on icon at bounding box center [1326, 120] width 11 height 11
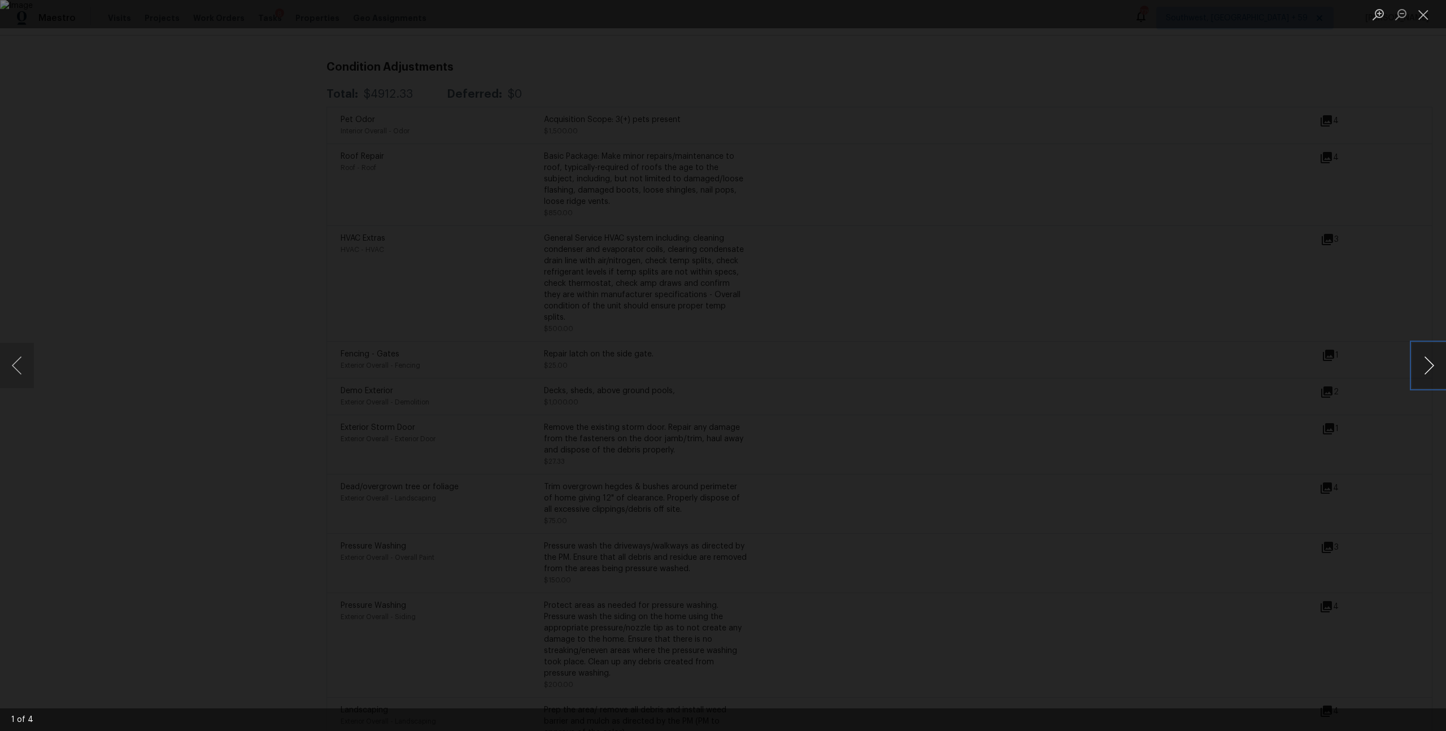
click at [1433, 370] on button "Next image" at bounding box center [1429, 365] width 34 height 45
click at [1424, 10] on button "Close lightbox" at bounding box center [1423, 15] width 23 height 20
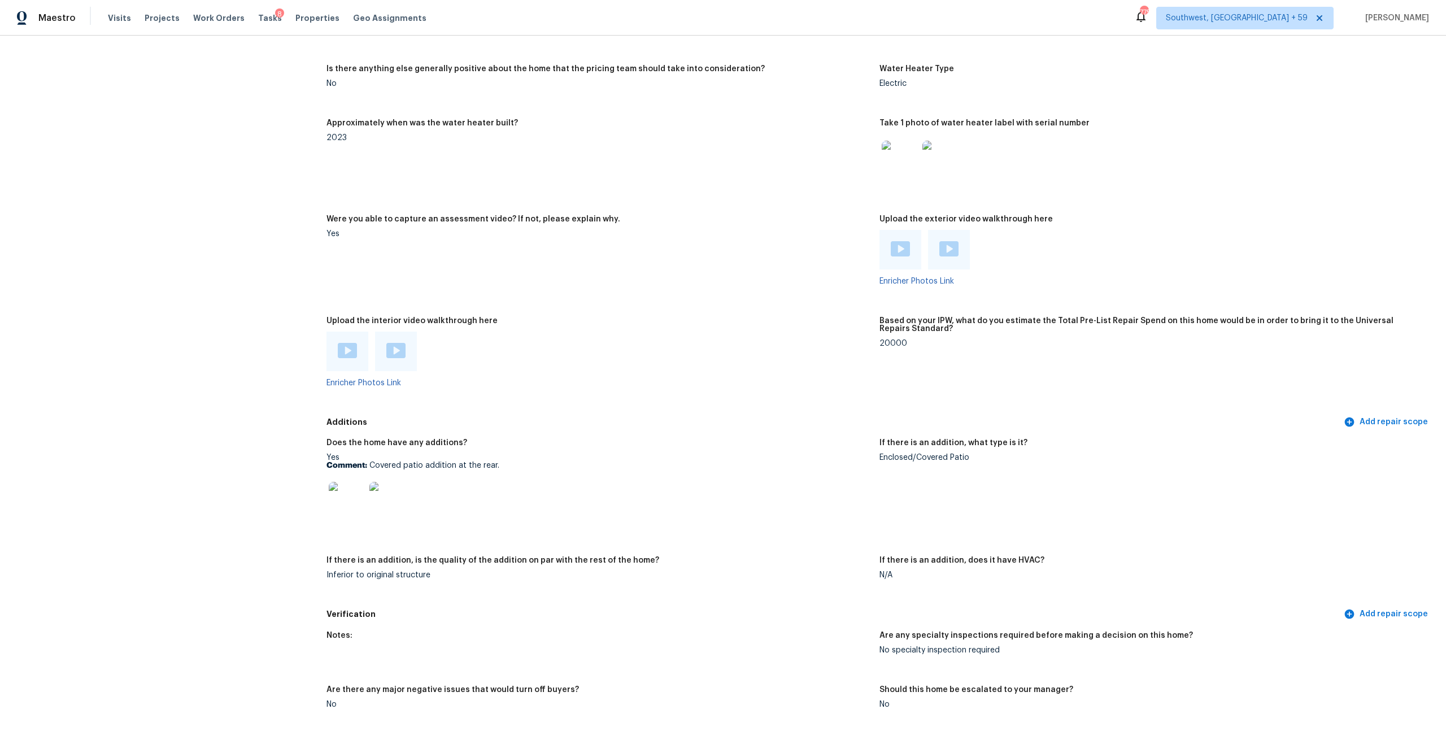
scroll to position [1851, 0]
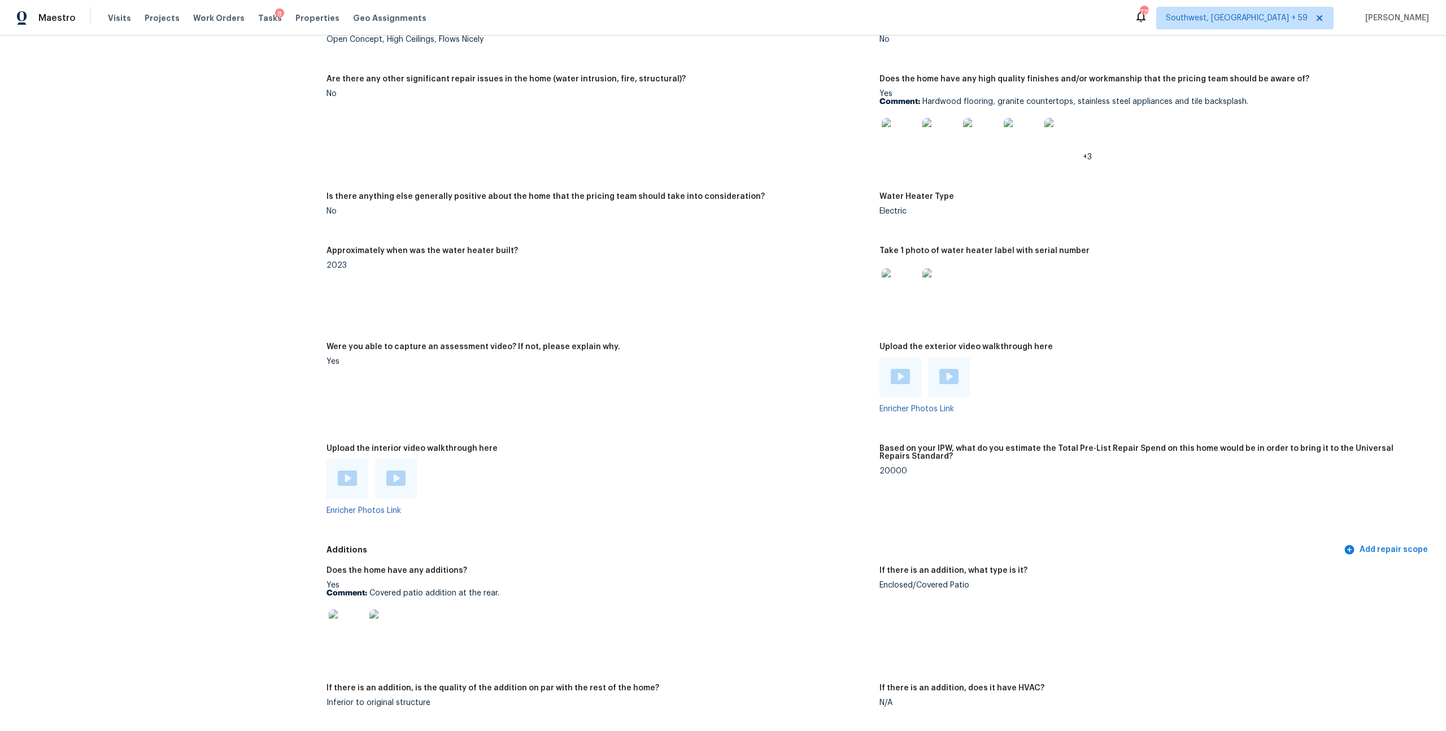
click at [1422, 62] on figure "Are there any noticeable foundation issues or settlement? No" at bounding box center [1156, 41] width 553 height 41
click at [898, 384] on img at bounding box center [900, 376] width 19 height 15
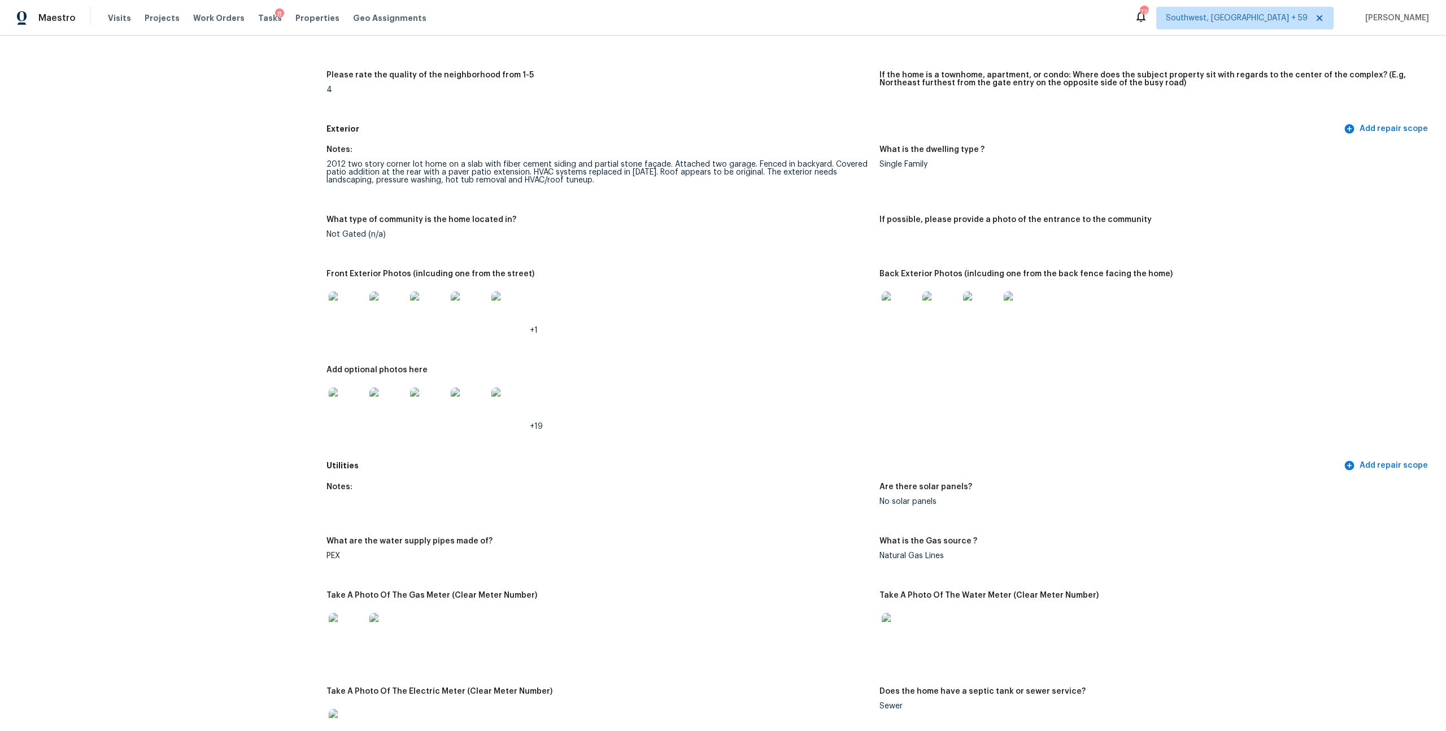
scroll to position [346, 0]
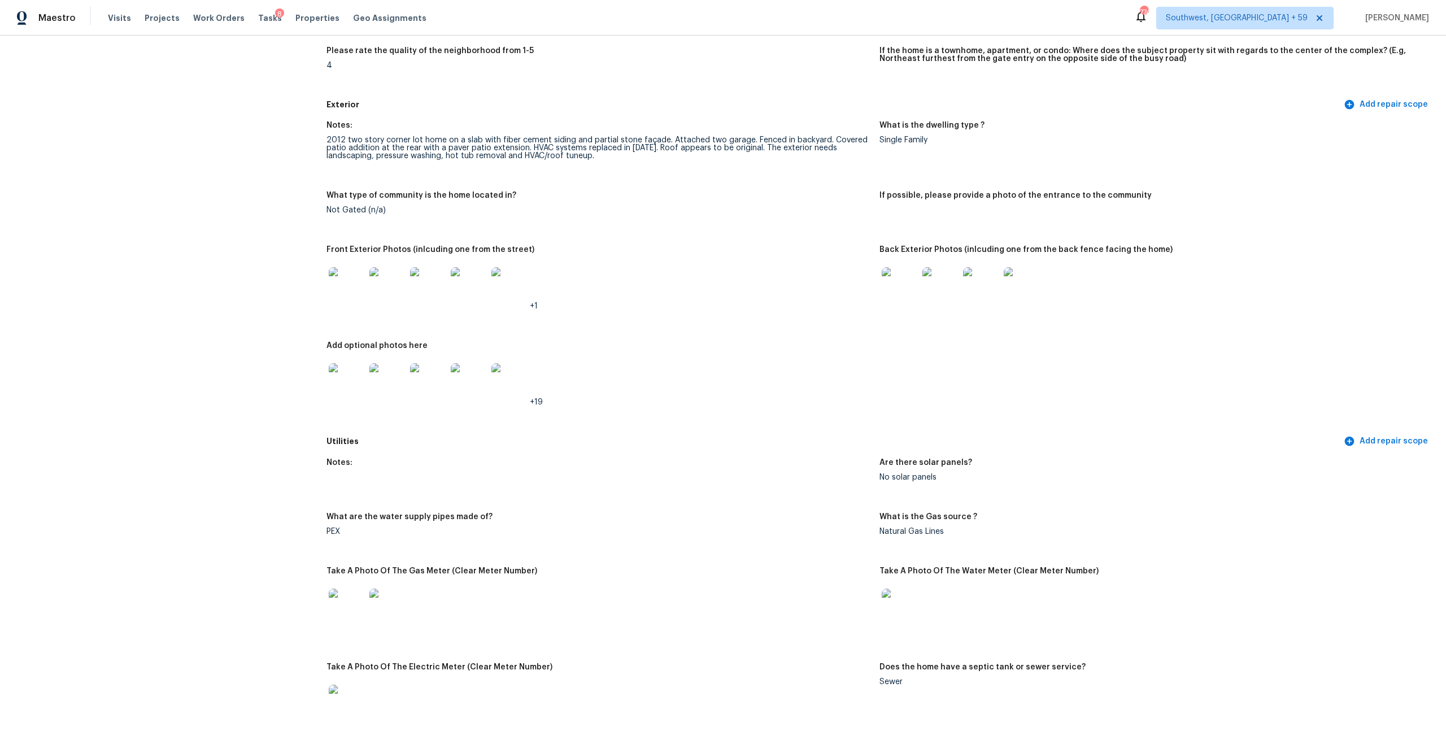
click at [347, 303] on img at bounding box center [347, 285] width 36 height 36
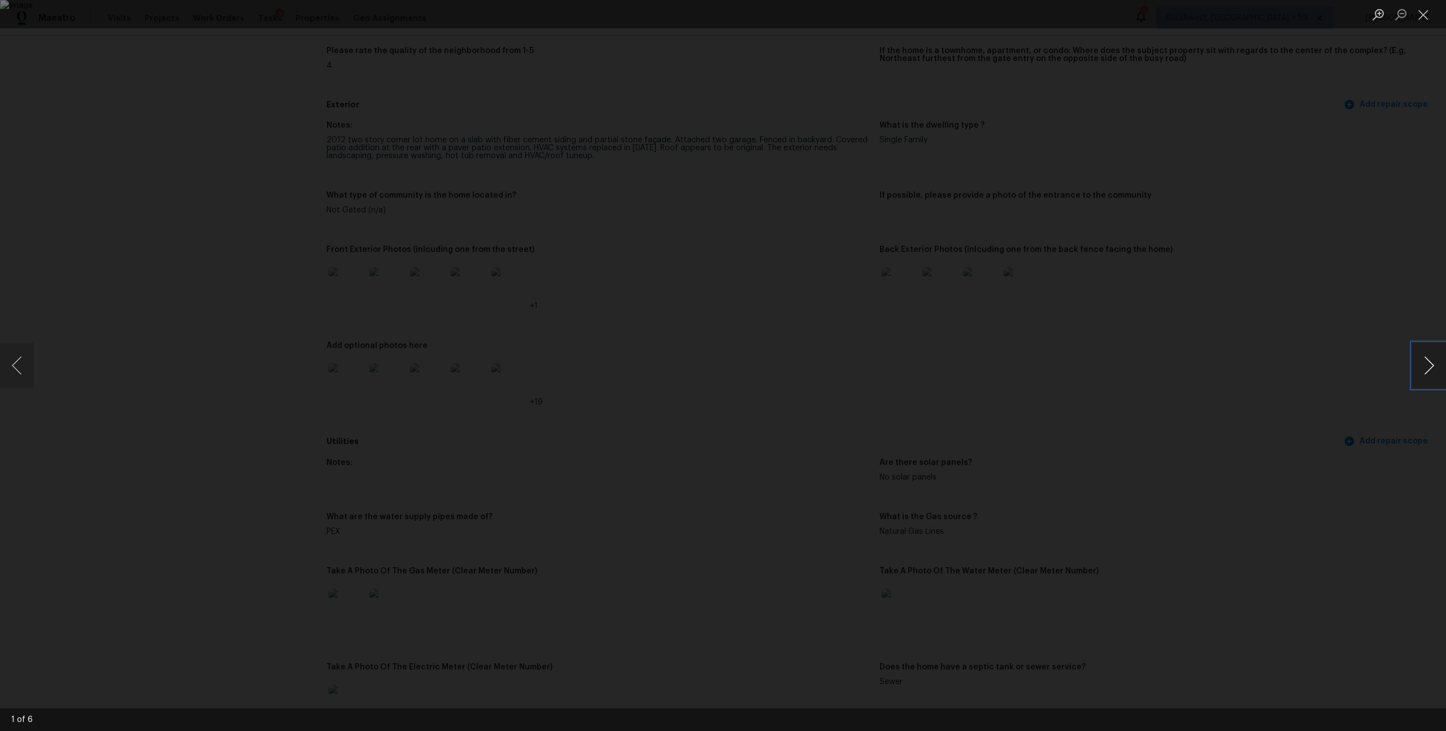
click at [1432, 359] on button "Next image" at bounding box center [1429, 365] width 34 height 45
click at [1432, 360] on button "Next image" at bounding box center [1429, 365] width 34 height 45
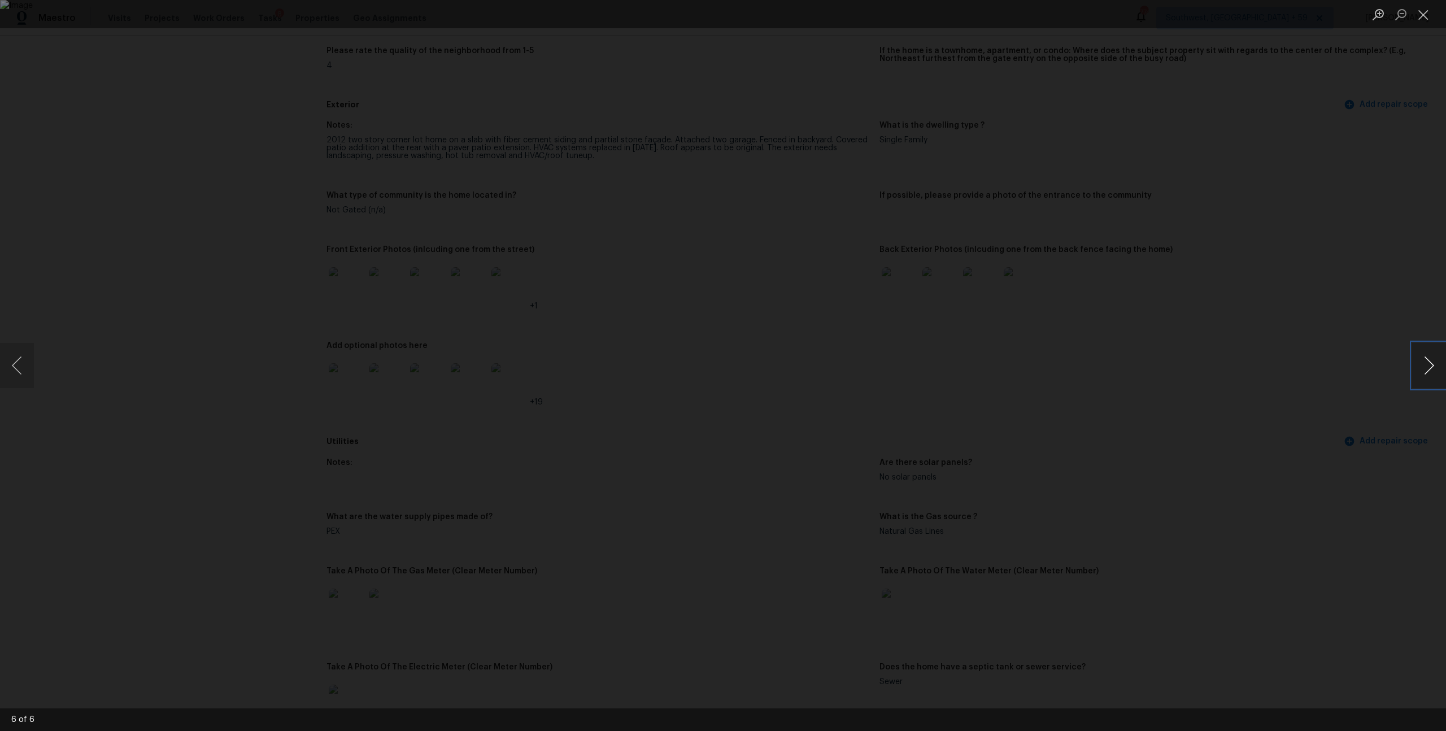
click at [1432, 360] on button "Next image" at bounding box center [1429, 365] width 34 height 45
click at [1429, 20] on button "Close lightbox" at bounding box center [1423, 15] width 23 height 20
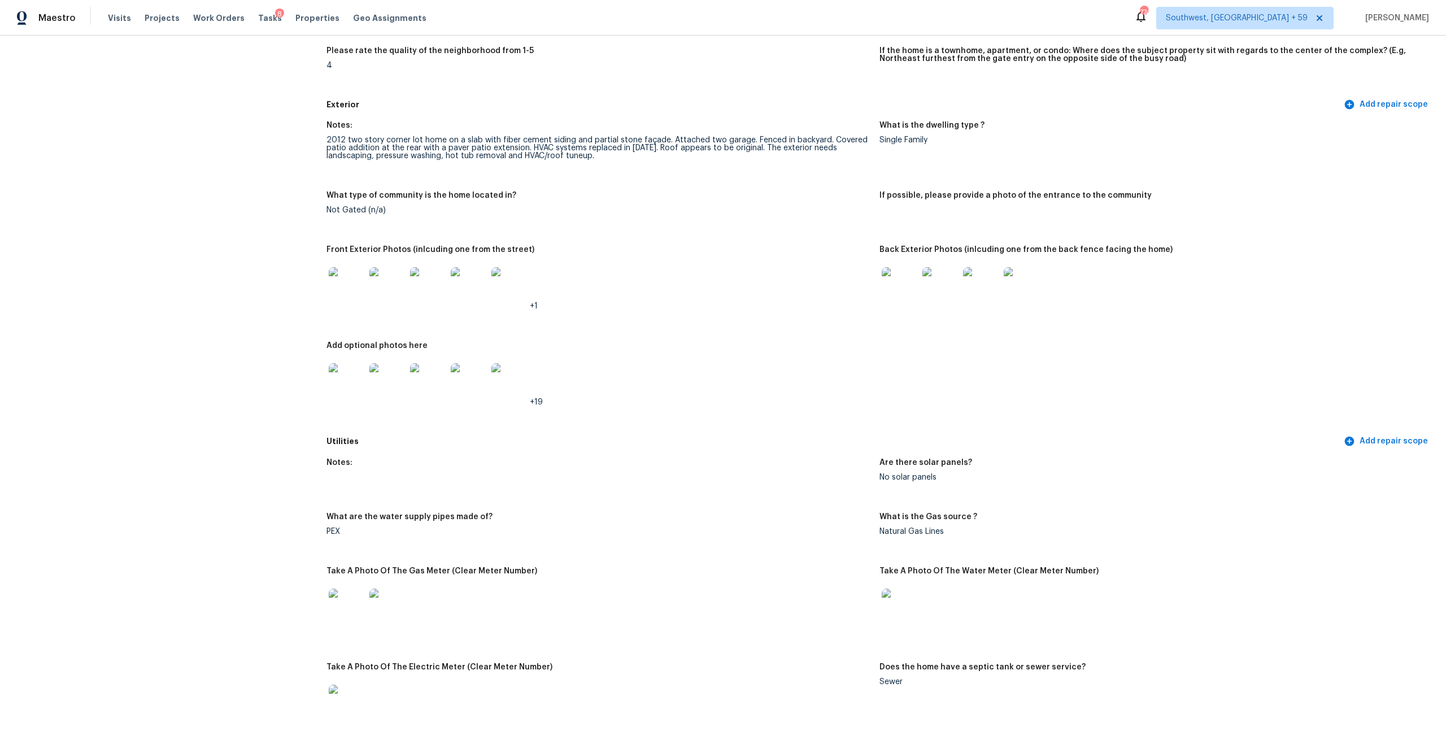
click at [362, 399] on img at bounding box center [347, 381] width 36 height 36
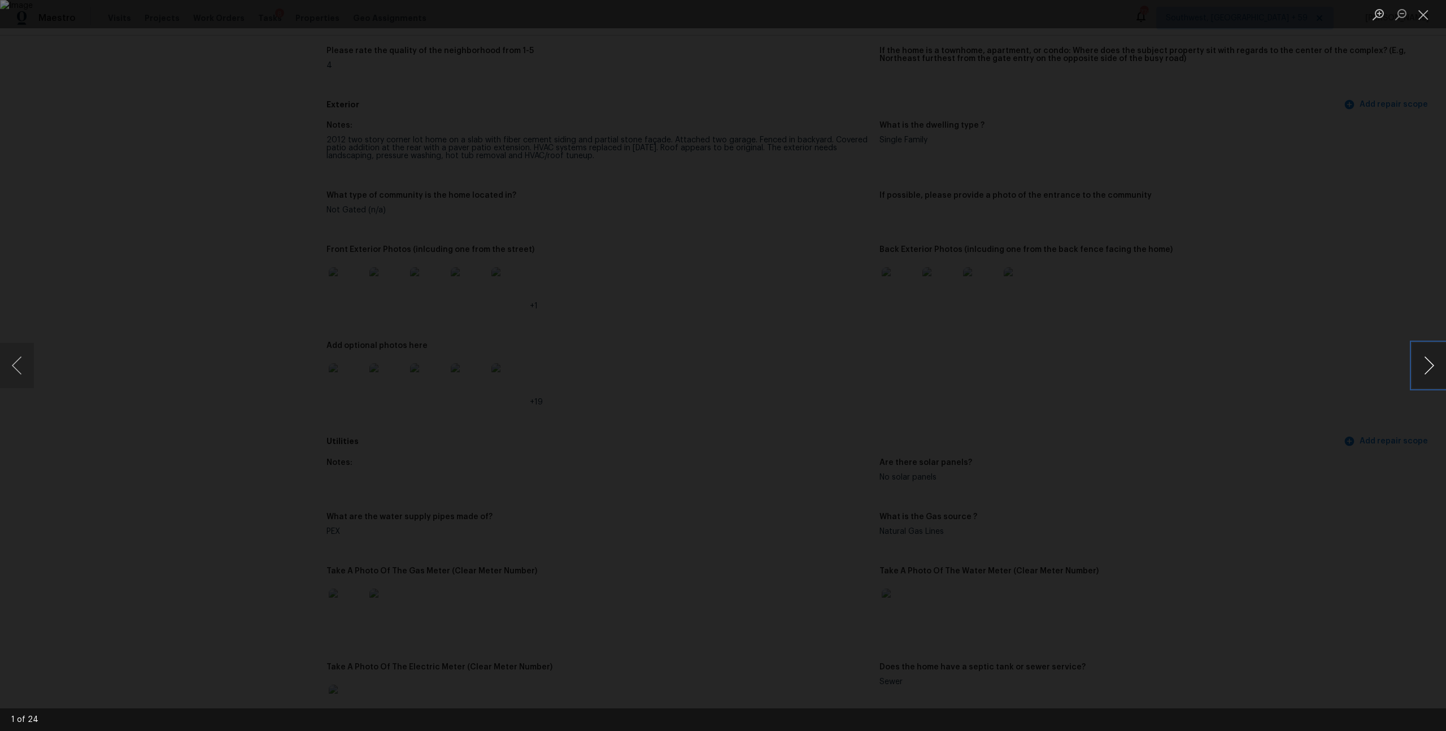
click at [1424, 363] on button "Next image" at bounding box center [1429, 365] width 34 height 45
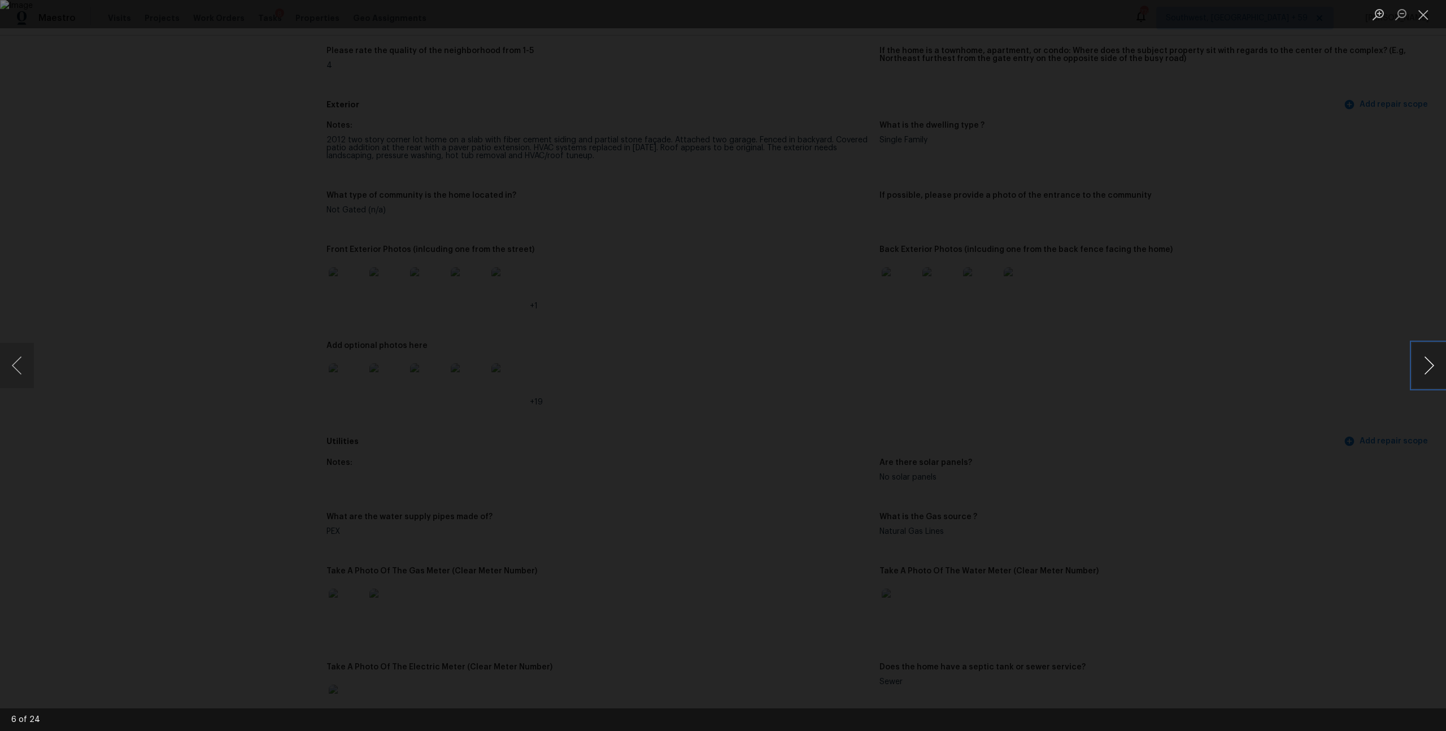
click at [1424, 363] on button "Next image" at bounding box center [1429, 365] width 34 height 45
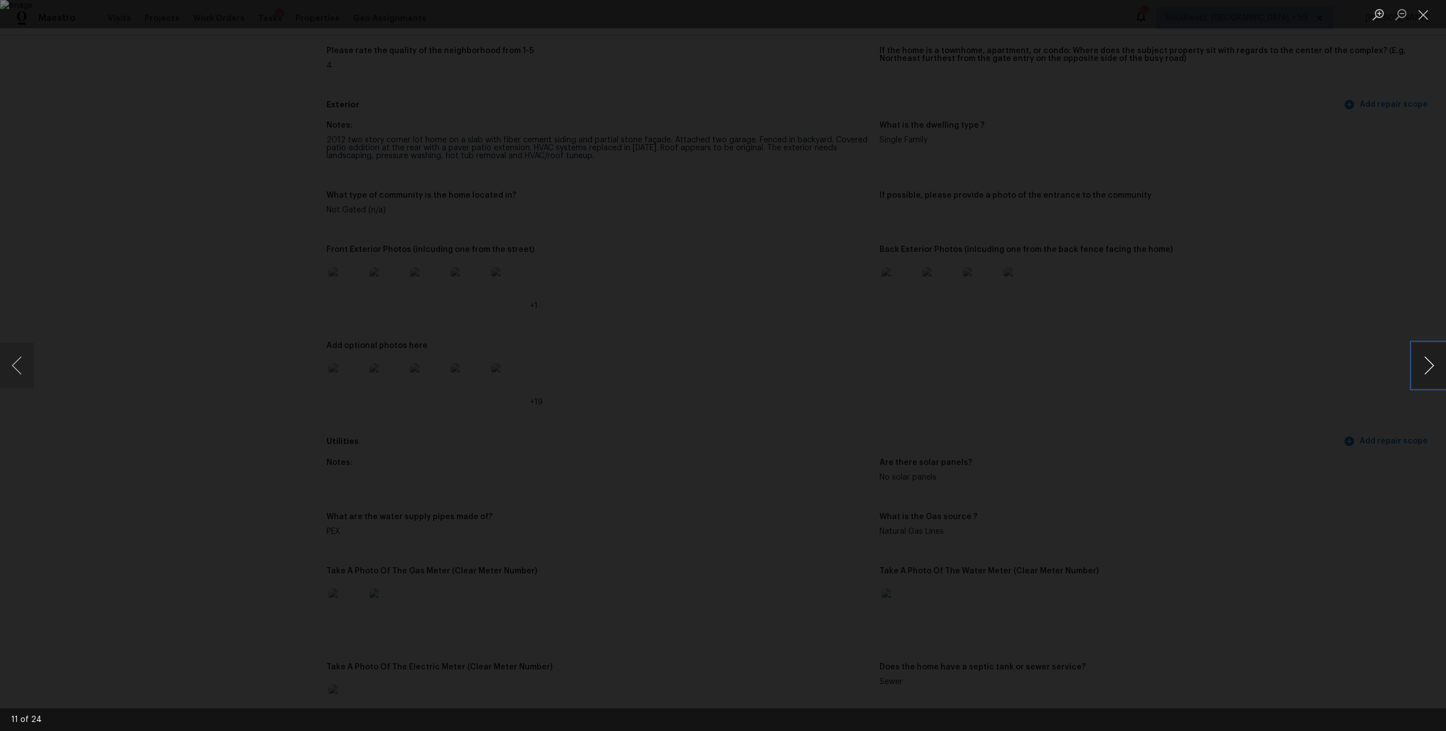
click at [1424, 363] on button "Next image" at bounding box center [1429, 365] width 34 height 45
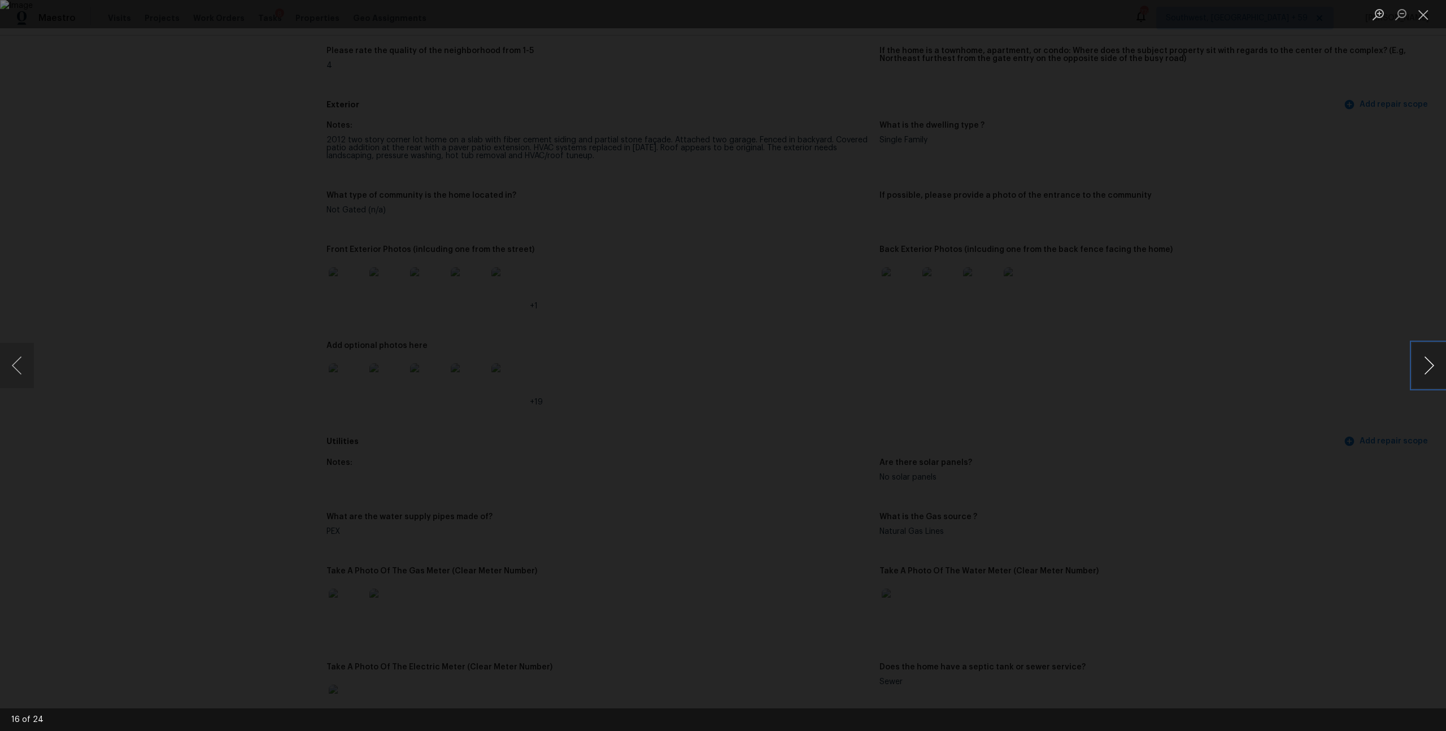
click at [1424, 363] on button "Next image" at bounding box center [1429, 365] width 34 height 45
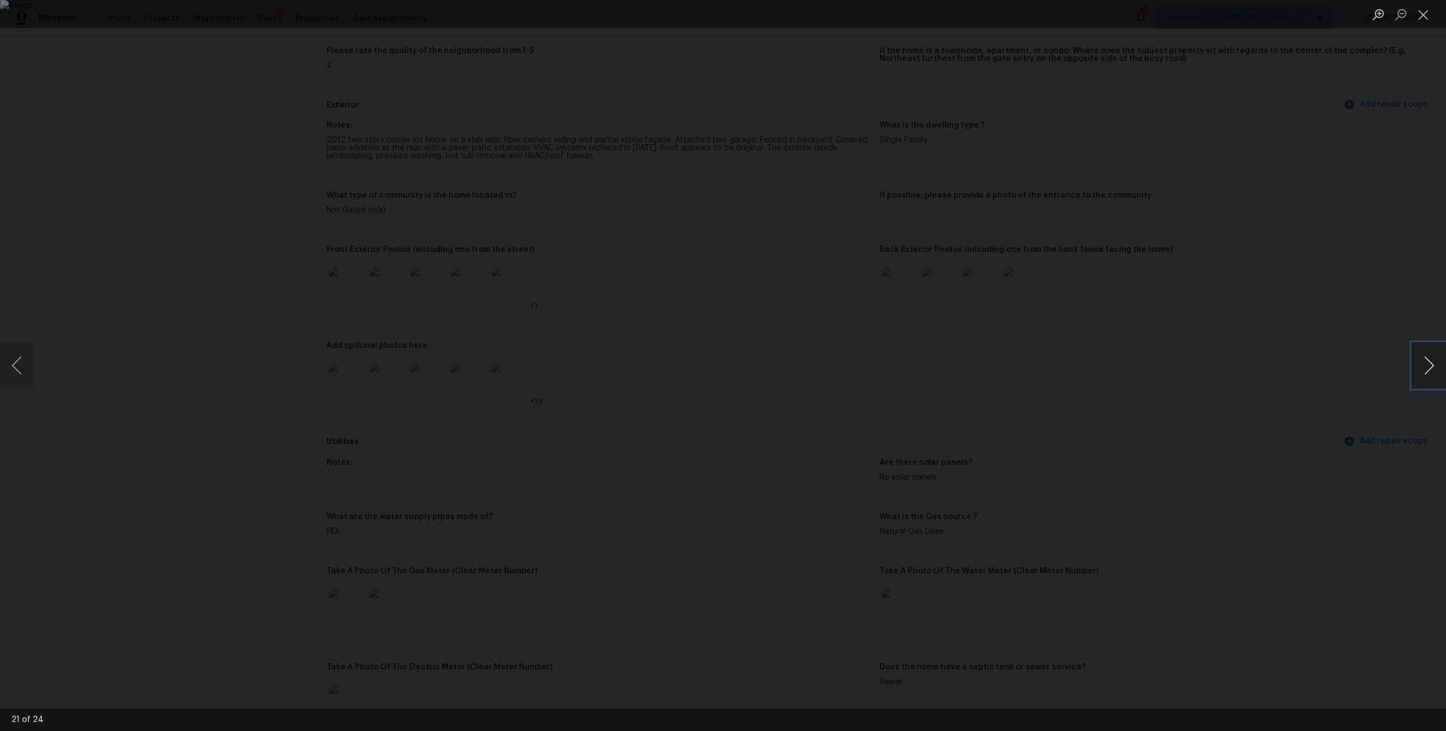
click at [1424, 363] on button "Next image" at bounding box center [1429, 365] width 34 height 45
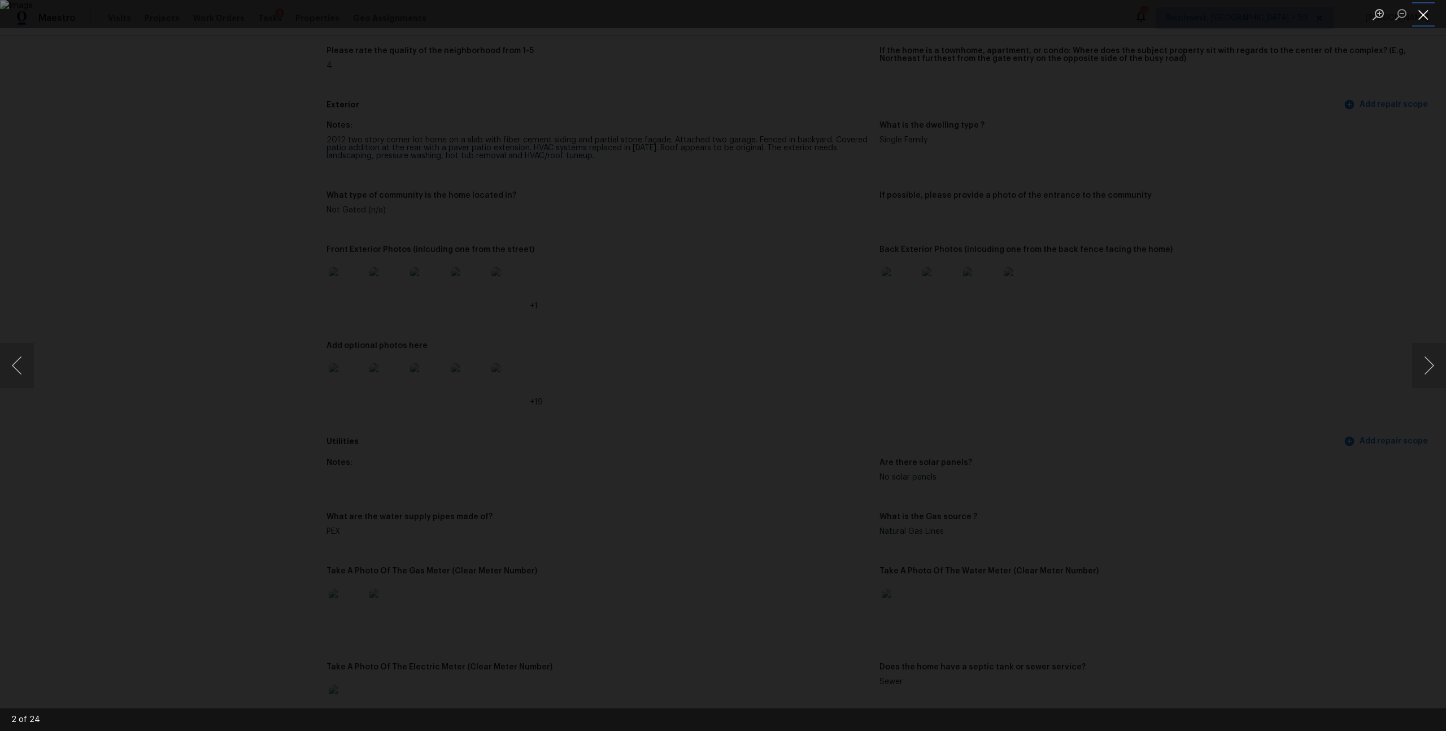
click at [1428, 11] on button "Close lightbox" at bounding box center [1423, 15] width 23 height 20
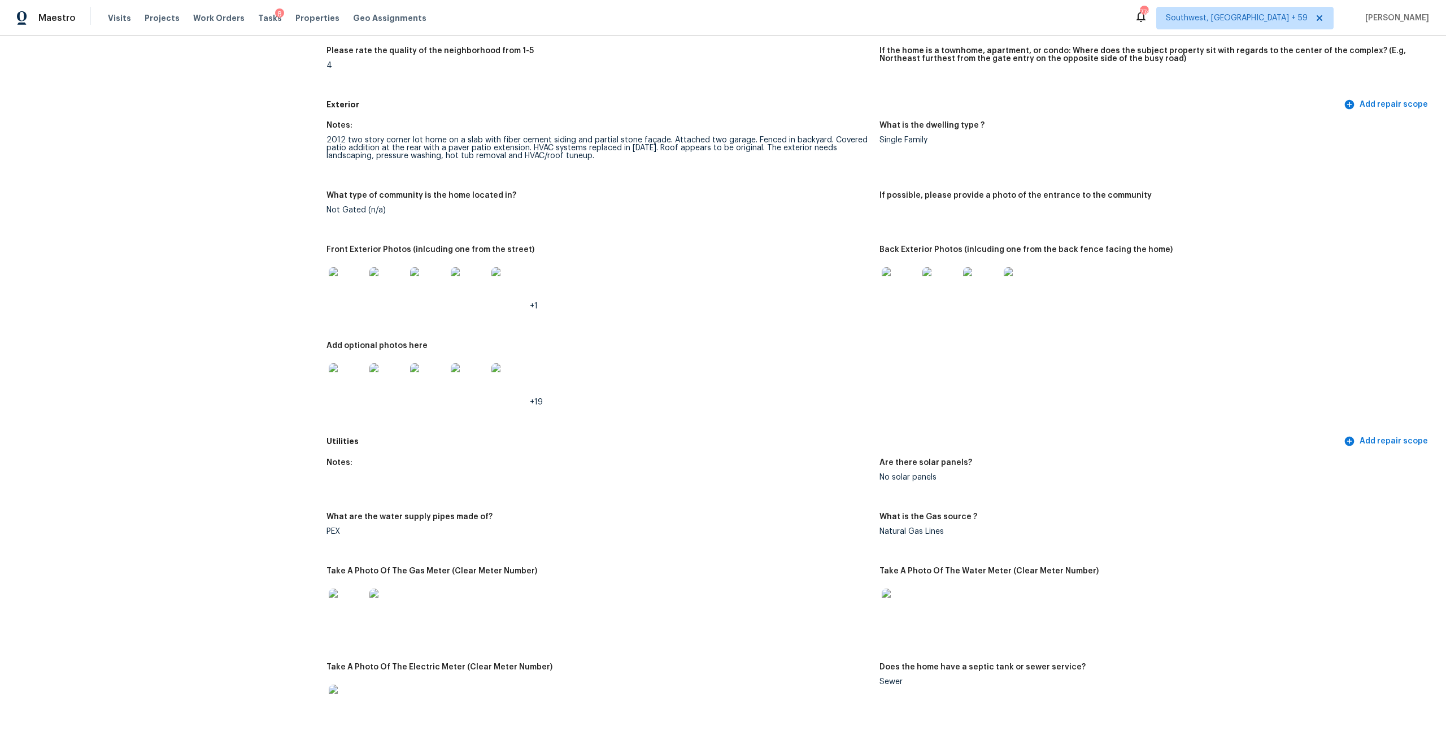
click at [892, 303] on img at bounding box center [900, 285] width 36 height 36
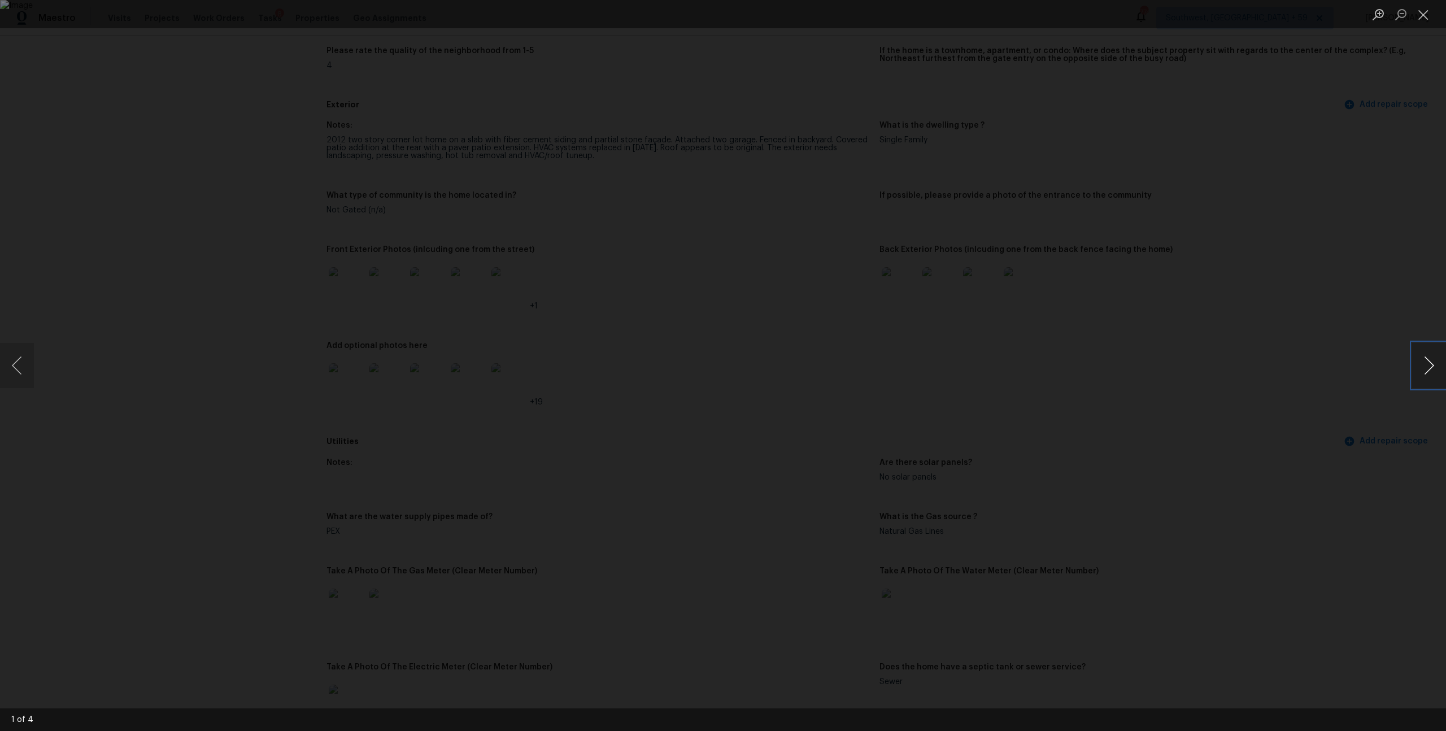
click at [1423, 371] on button "Next image" at bounding box center [1429, 365] width 34 height 45
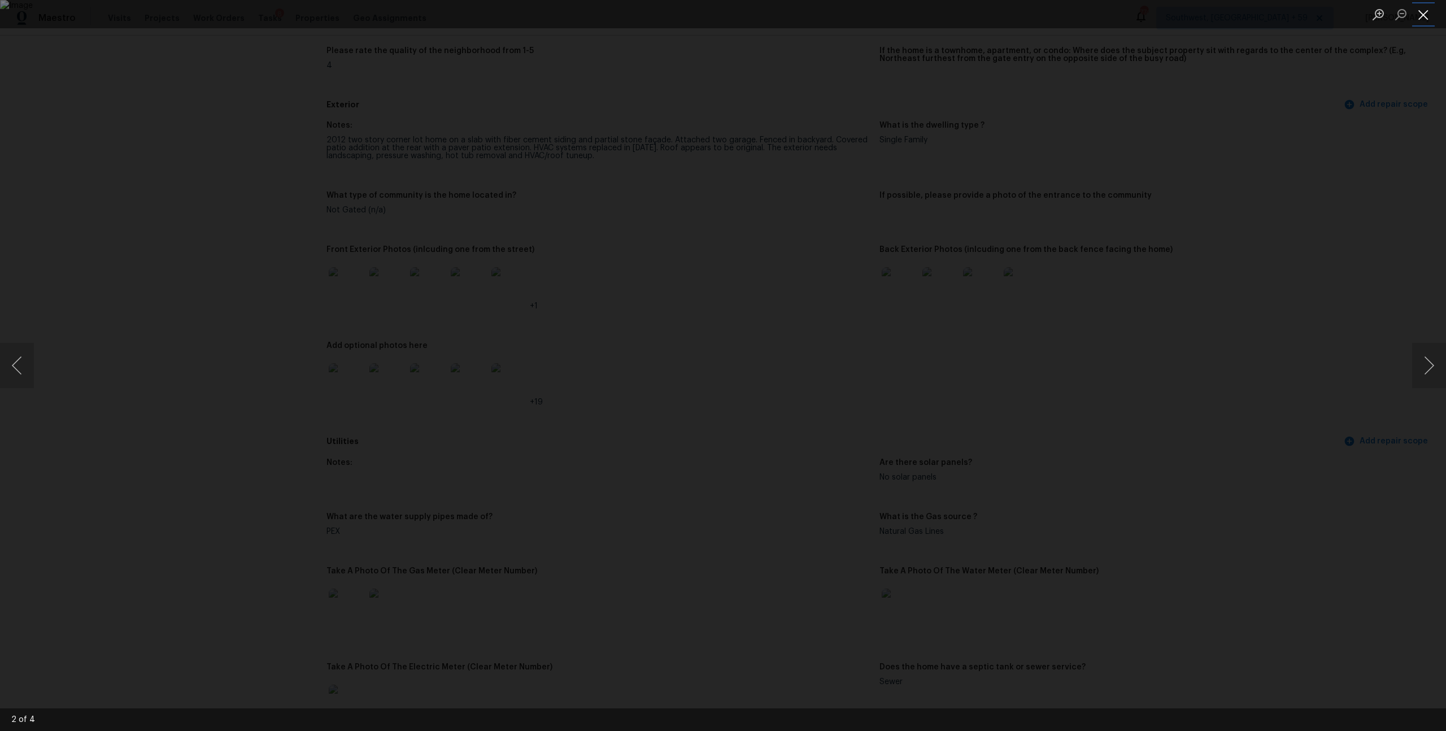
click at [1420, 21] on button "Close lightbox" at bounding box center [1423, 15] width 23 height 20
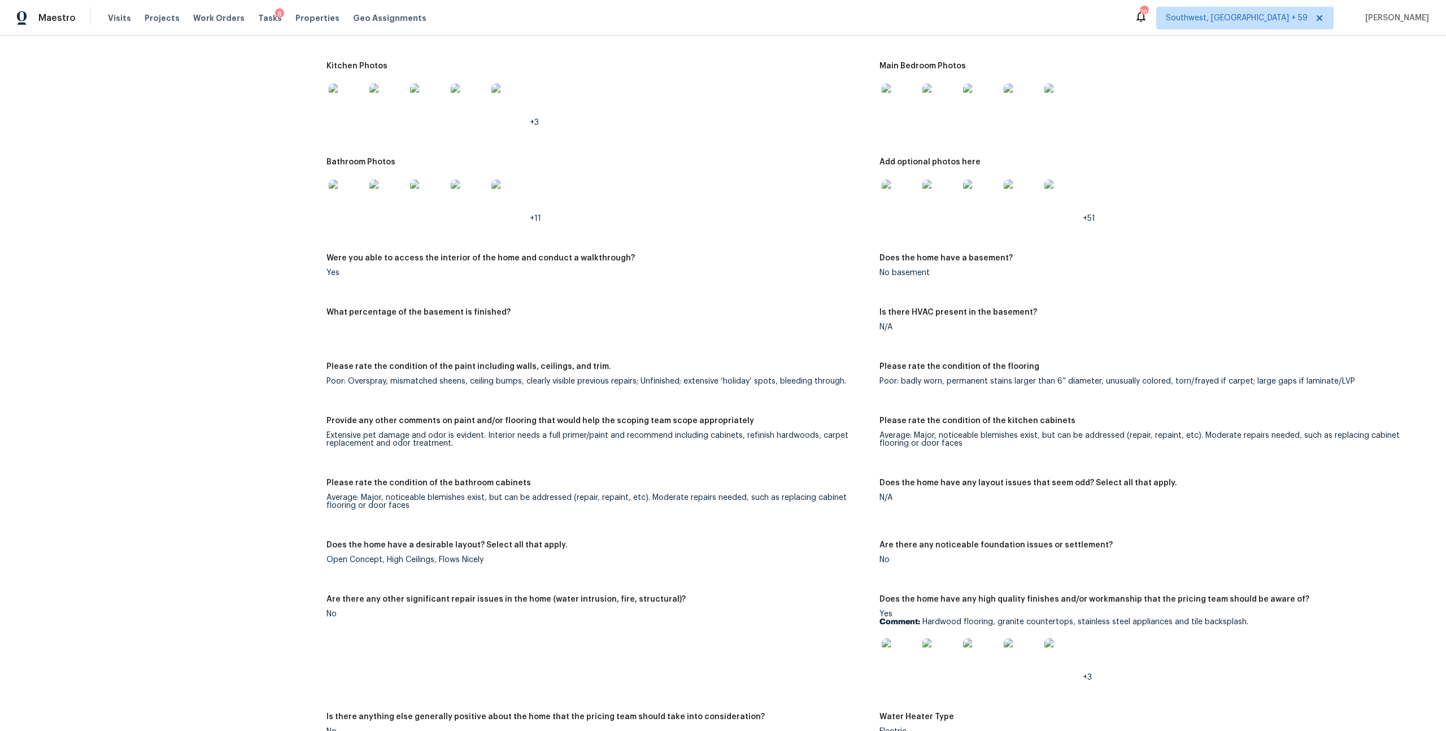
scroll to position [1333, 0]
click at [896, 214] on img at bounding box center [900, 196] width 36 height 36
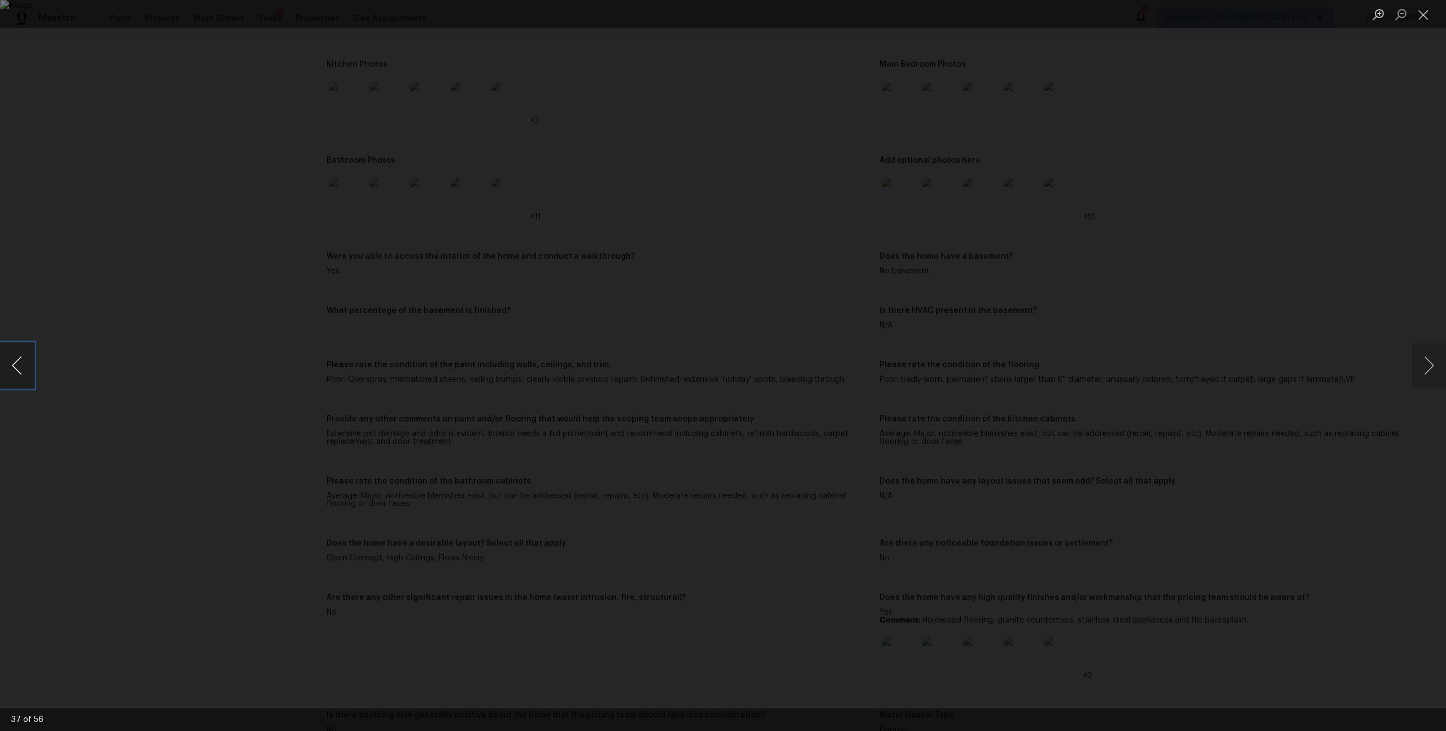
click at [22, 355] on button "Previous image" at bounding box center [17, 365] width 34 height 45
click at [1428, 360] on button "Next image" at bounding box center [1429, 365] width 34 height 45
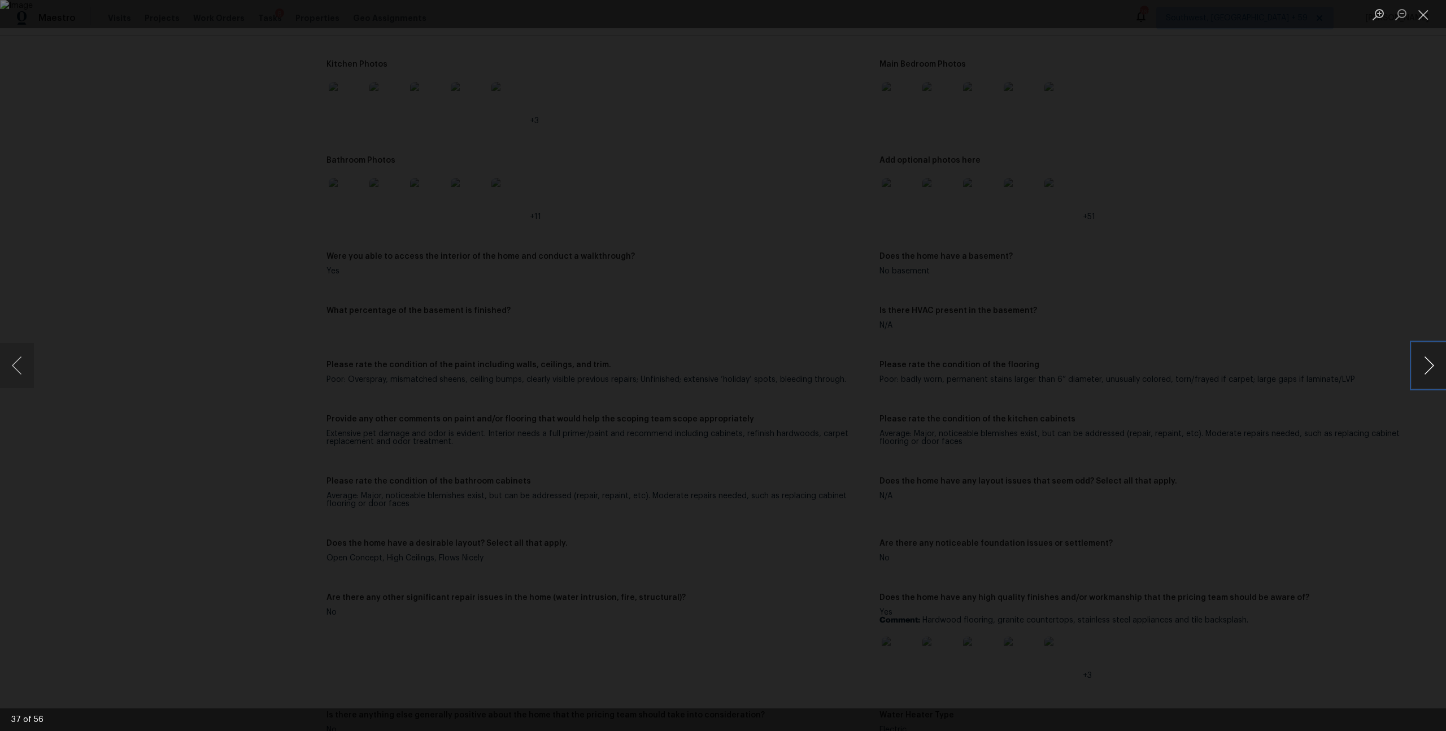
click at [1428, 360] on button "Next image" at bounding box center [1429, 365] width 34 height 45
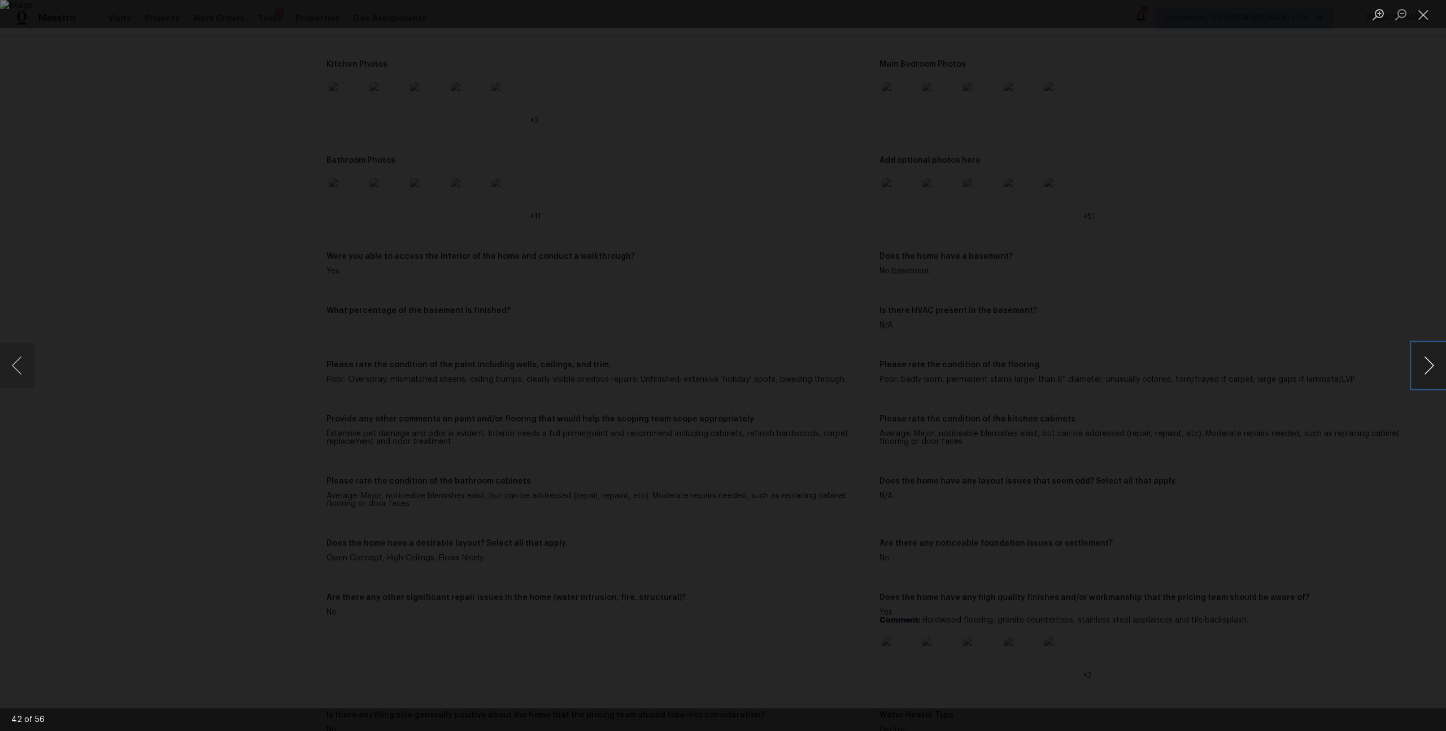
click at [1428, 360] on button "Next image" at bounding box center [1429, 365] width 34 height 45
click at [1436, 371] on button "Next image" at bounding box center [1429, 365] width 34 height 45
click at [1423, 12] on button "Close lightbox" at bounding box center [1423, 15] width 23 height 20
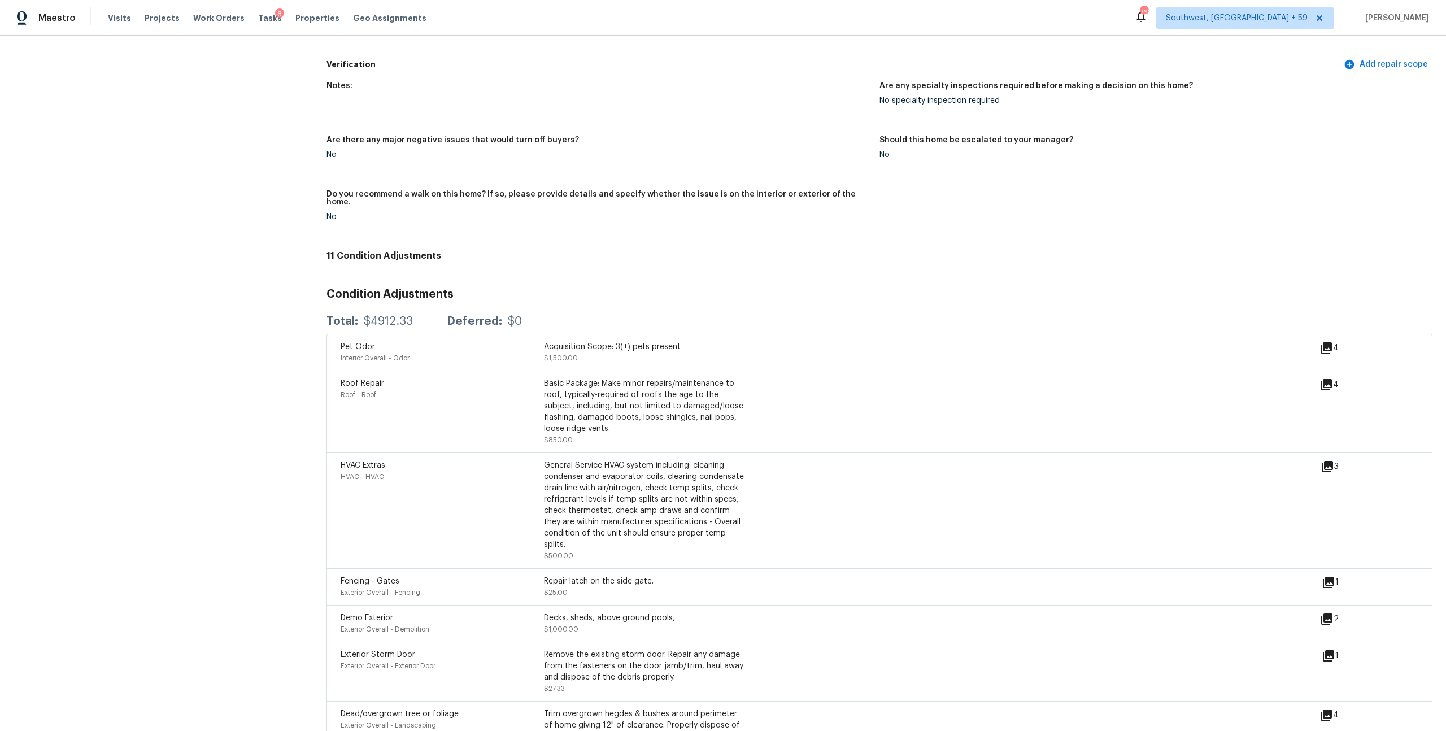
scroll to position [2434, 0]
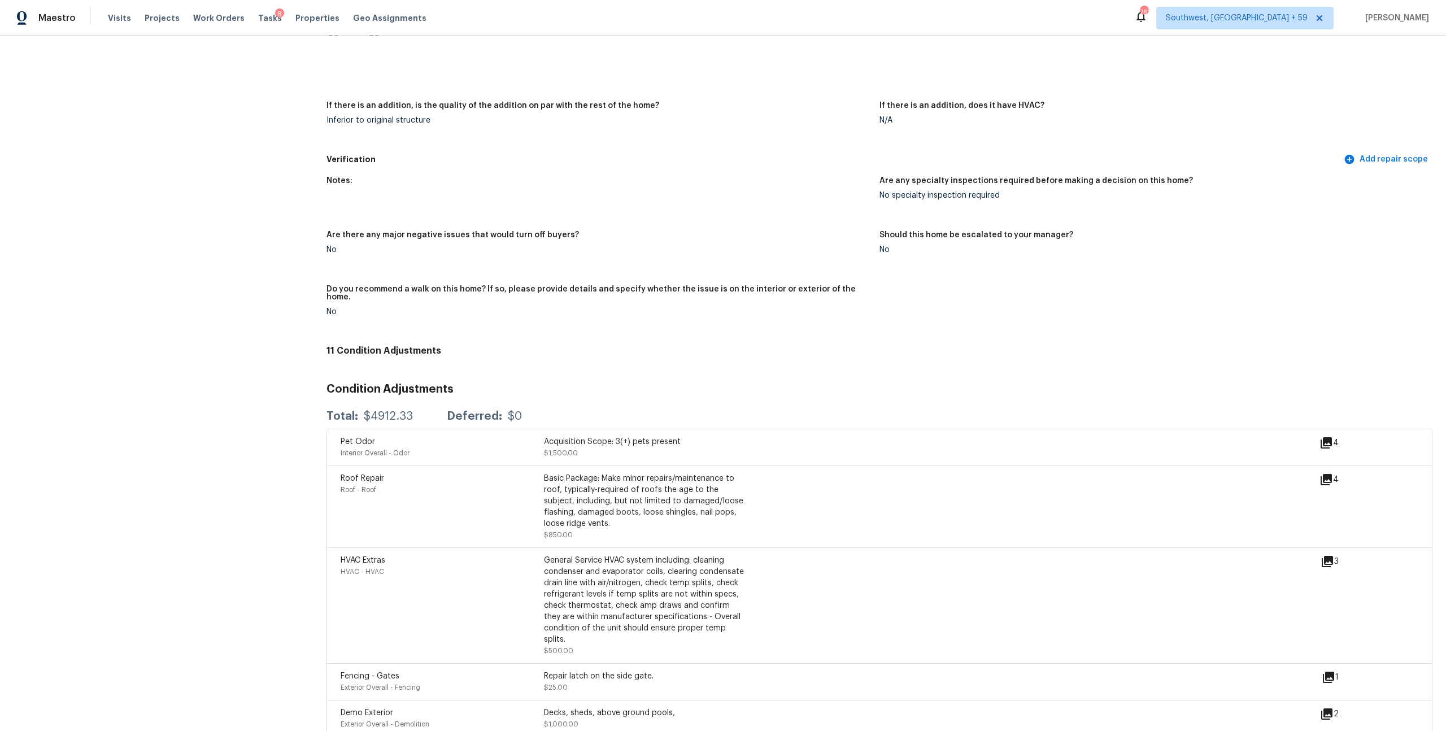
click at [353, 63] on img at bounding box center [347, 45] width 36 height 36
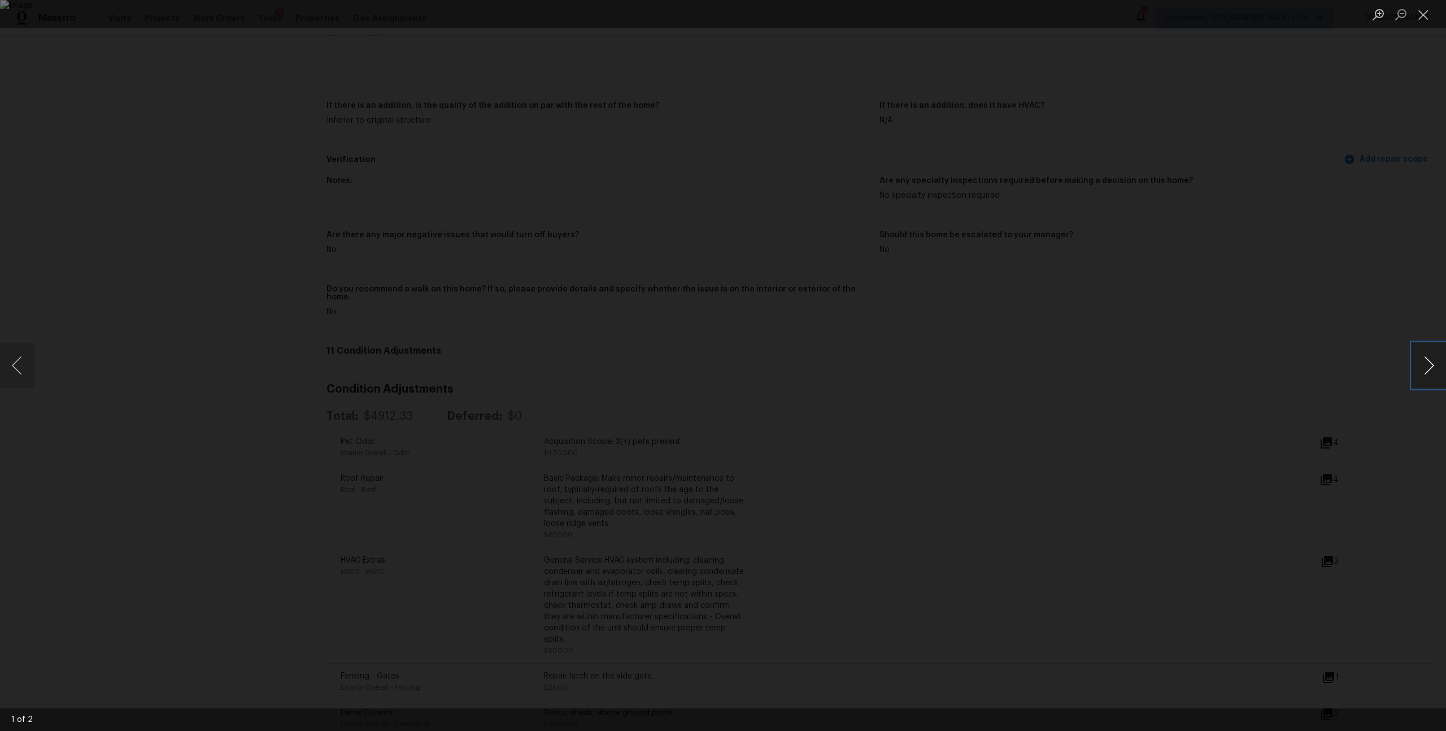
click at [1424, 358] on button "Next image" at bounding box center [1429, 365] width 34 height 45
click at [399, 98] on div "Lightbox" at bounding box center [723, 365] width 1446 height 731
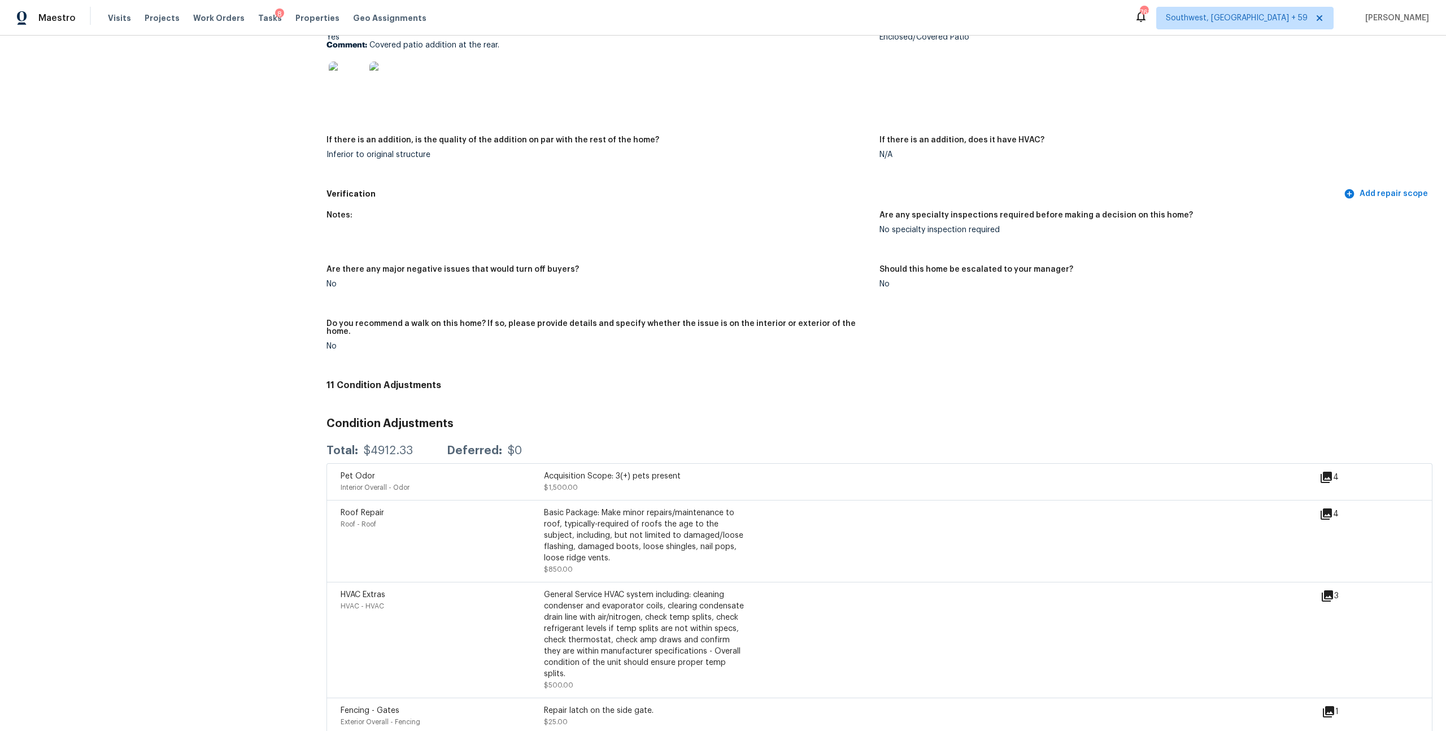
scroll to position [2397, 0]
drag, startPoint x: 375, startPoint y: 254, endPoint x: 499, endPoint y: 255, distance: 123.7
click at [499, 51] on p "Comment: Covered patio addition at the rear." at bounding box center [599, 48] width 544 height 8
copy p "Covered patio addition at the rear"
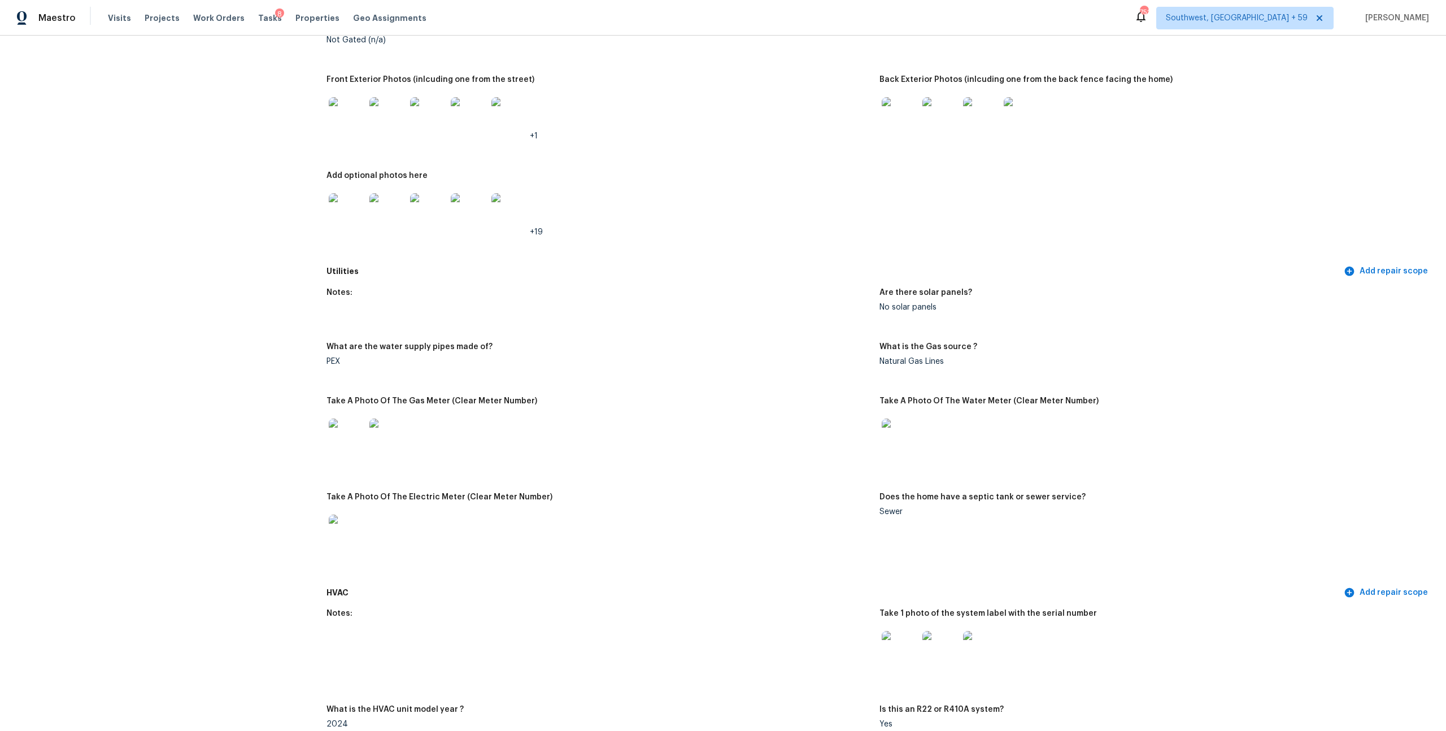
scroll to position [0, 0]
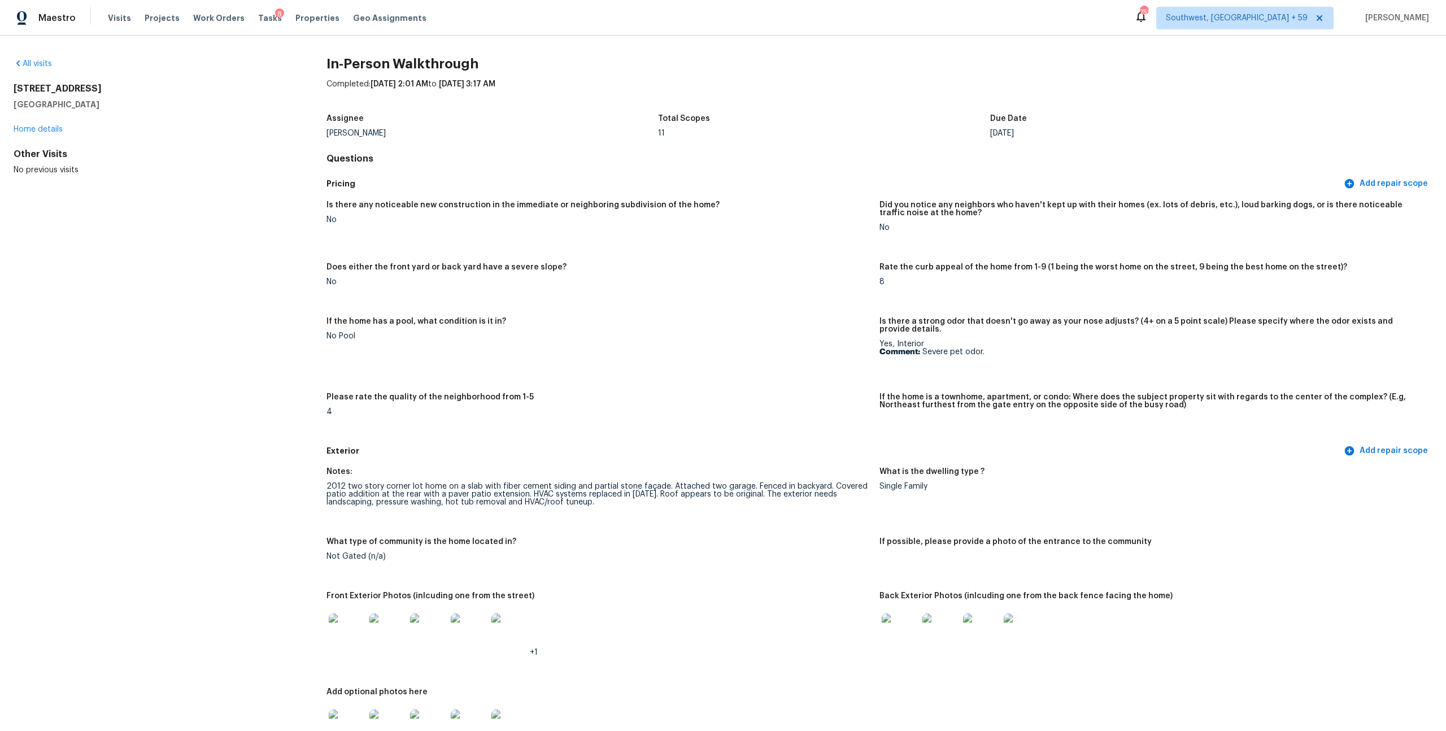
click at [28, 20] on div "Maestro" at bounding box center [38, 18] width 76 height 23
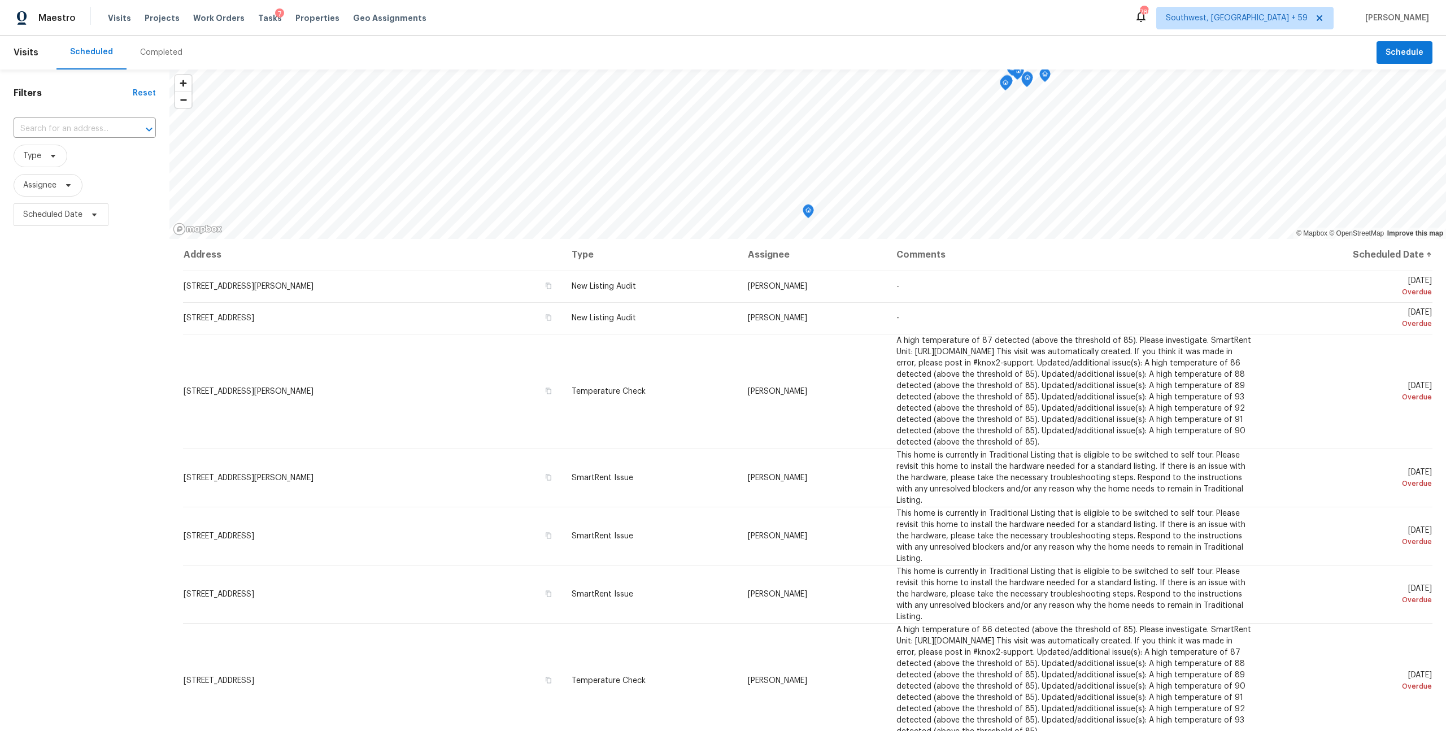
click at [160, 55] on div "Completed" at bounding box center [161, 52] width 42 height 11
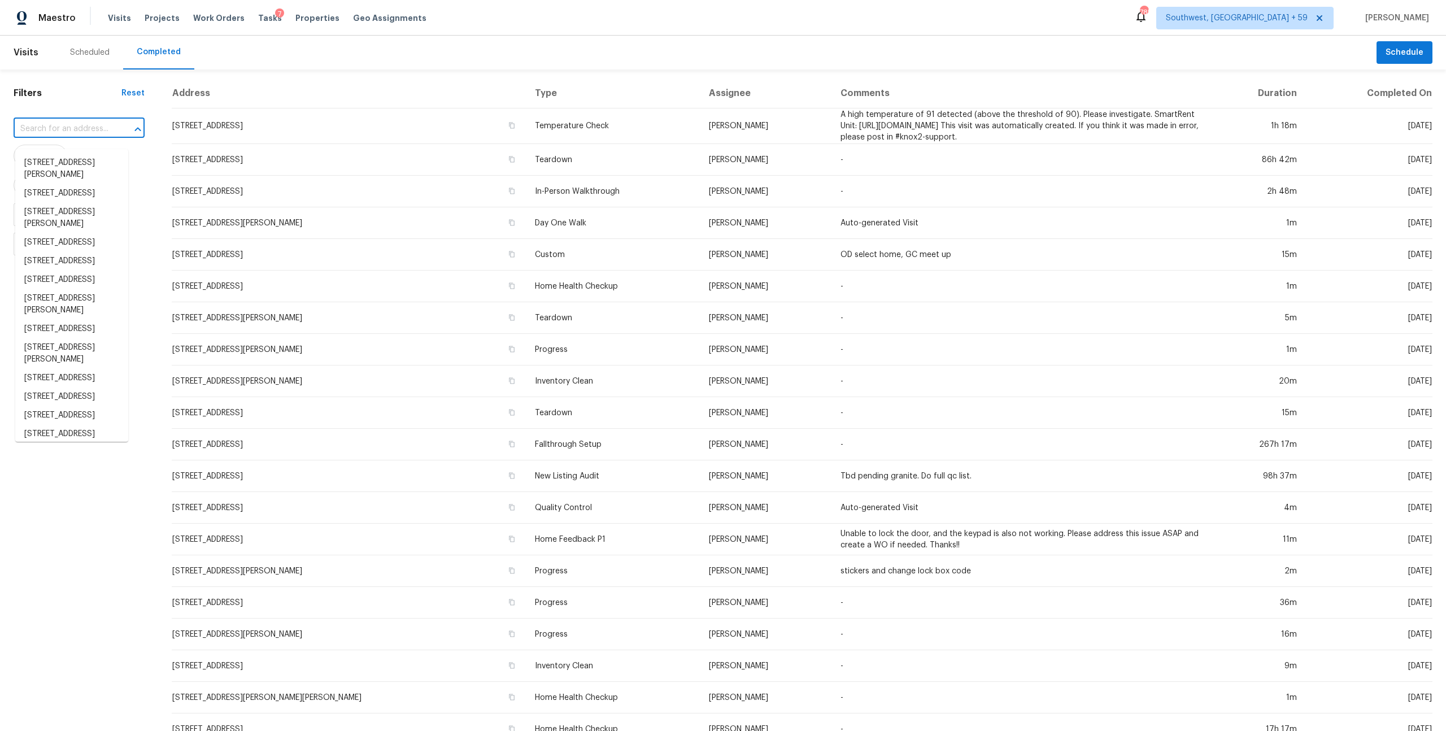
click at [56, 138] on input "text" at bounding box center [63, 129] width 99 height 18
paste input "6197 Syracuse Way San Diego, CA, 92122"
type input "6197 Syracuse Way San Diego, CA, 92122"
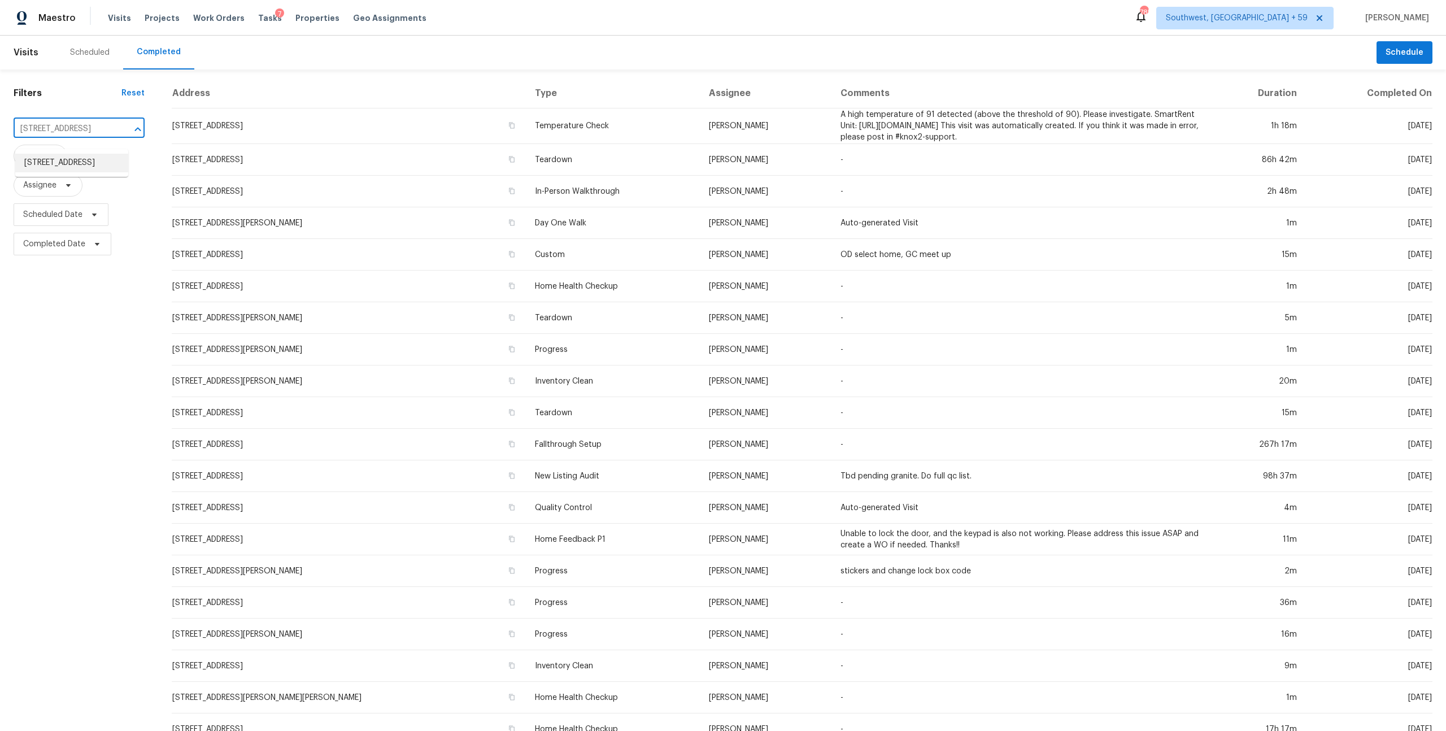
click at [56, 168] on li "6197 Syracuse Way, San Diego, CA 92122" at bounding box center [71, 163] width 113 height 19
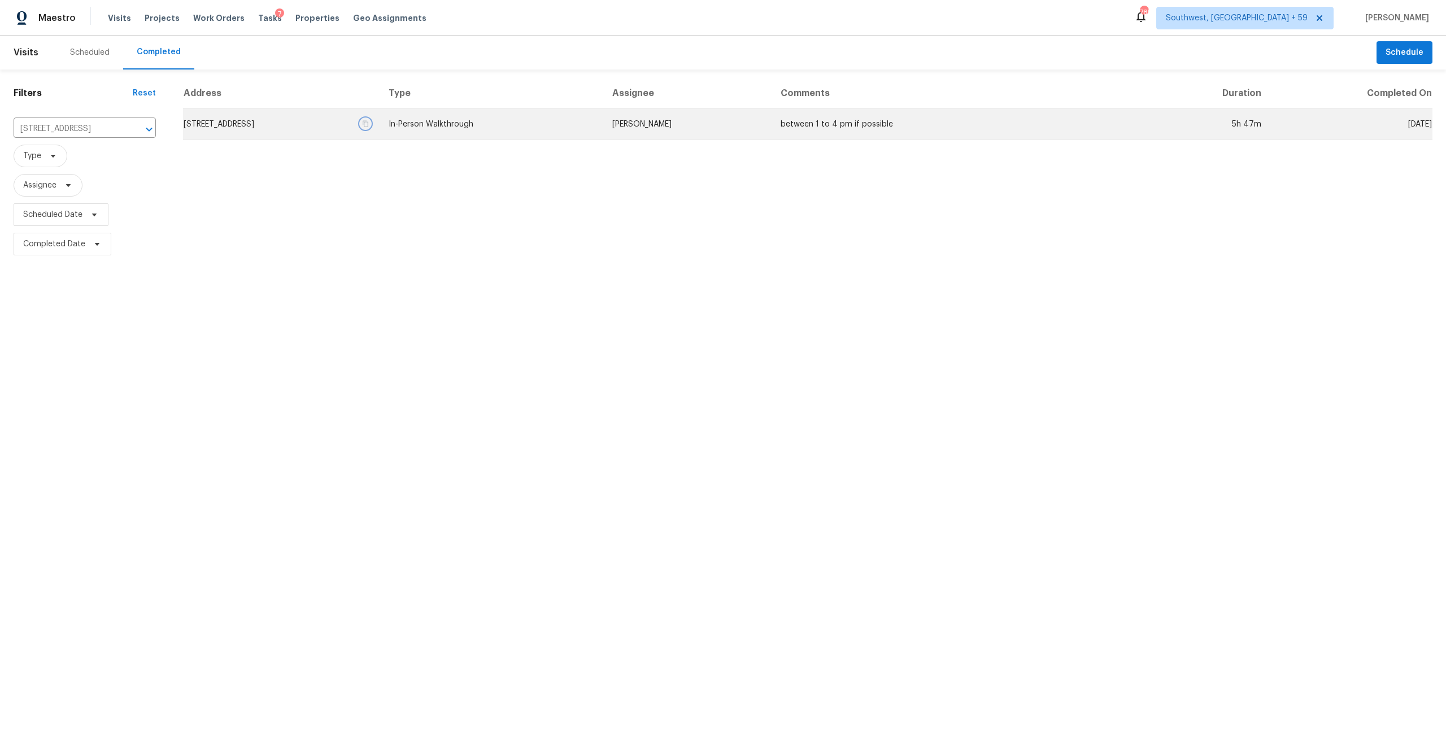
click at [369, 127] on icon "button" at bounding box center [365, 123] width 7 height 7
click at [380, 140] on td "6197 Syracuse Way, San Diego, CA 92122" at bounding box center [281, 124] width 197 height 32
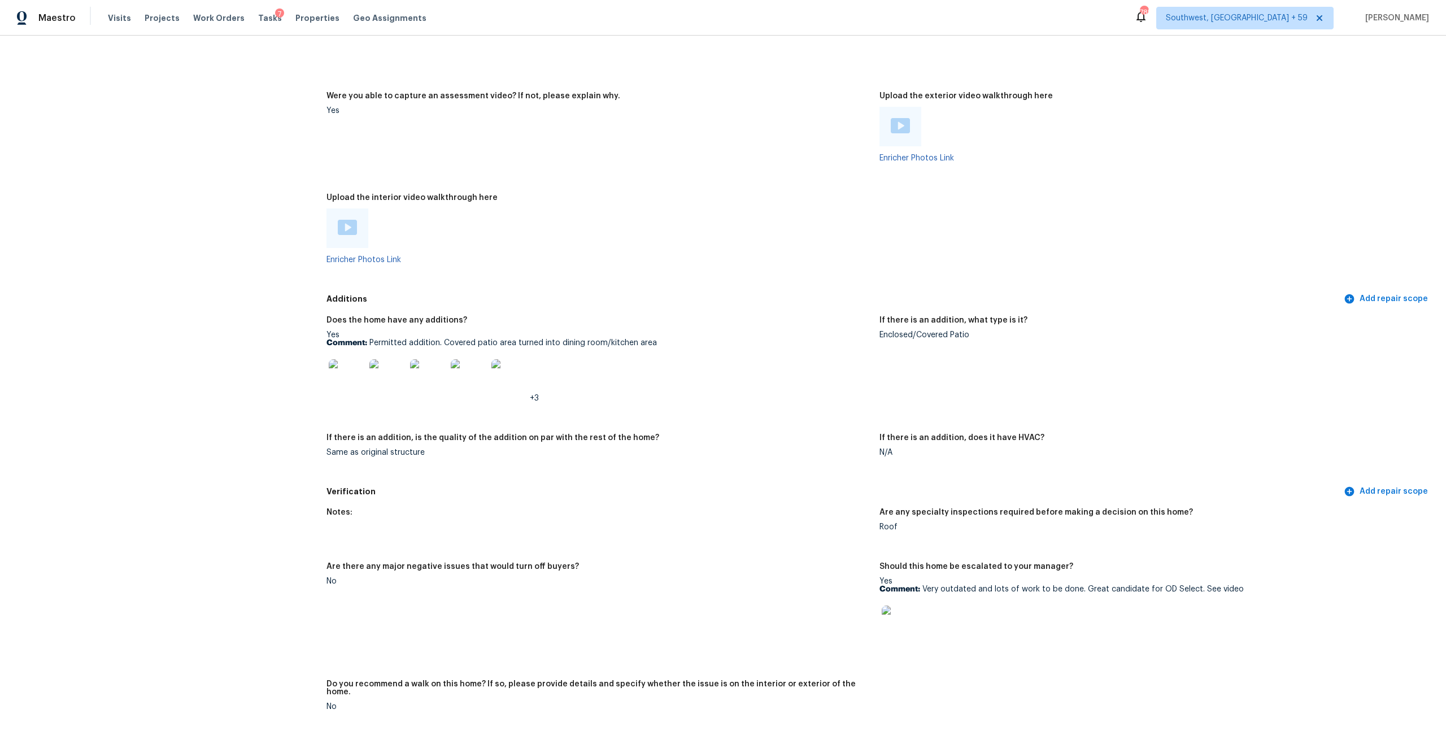
scroll to position [2132, 0]
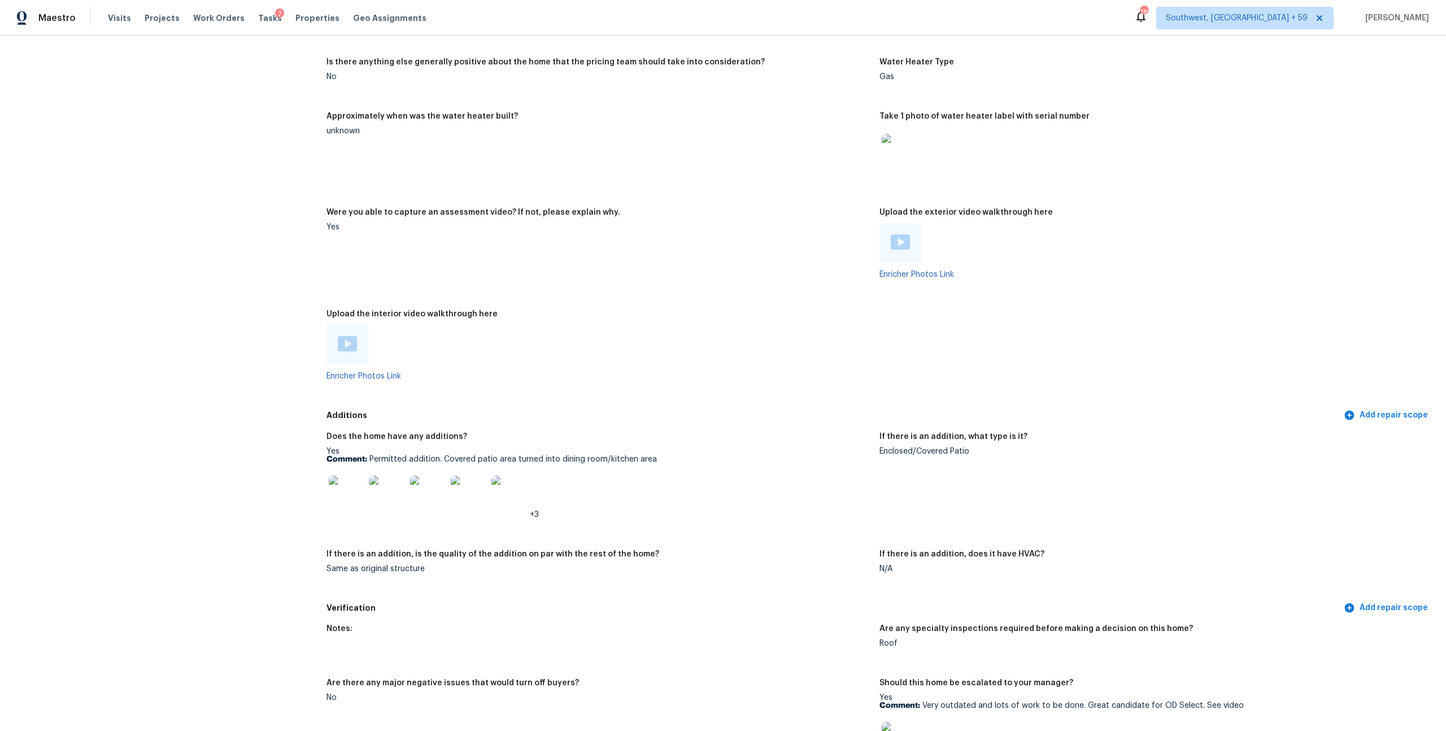
click at [354, 351] on img at bounding box center [347, 343] width 19 height 15
click at [896, 263] on div at bounding box center [901, 243] width 42 height 40
click at [896, 251] on div at bounding box center [900, 242] width 19 height 17
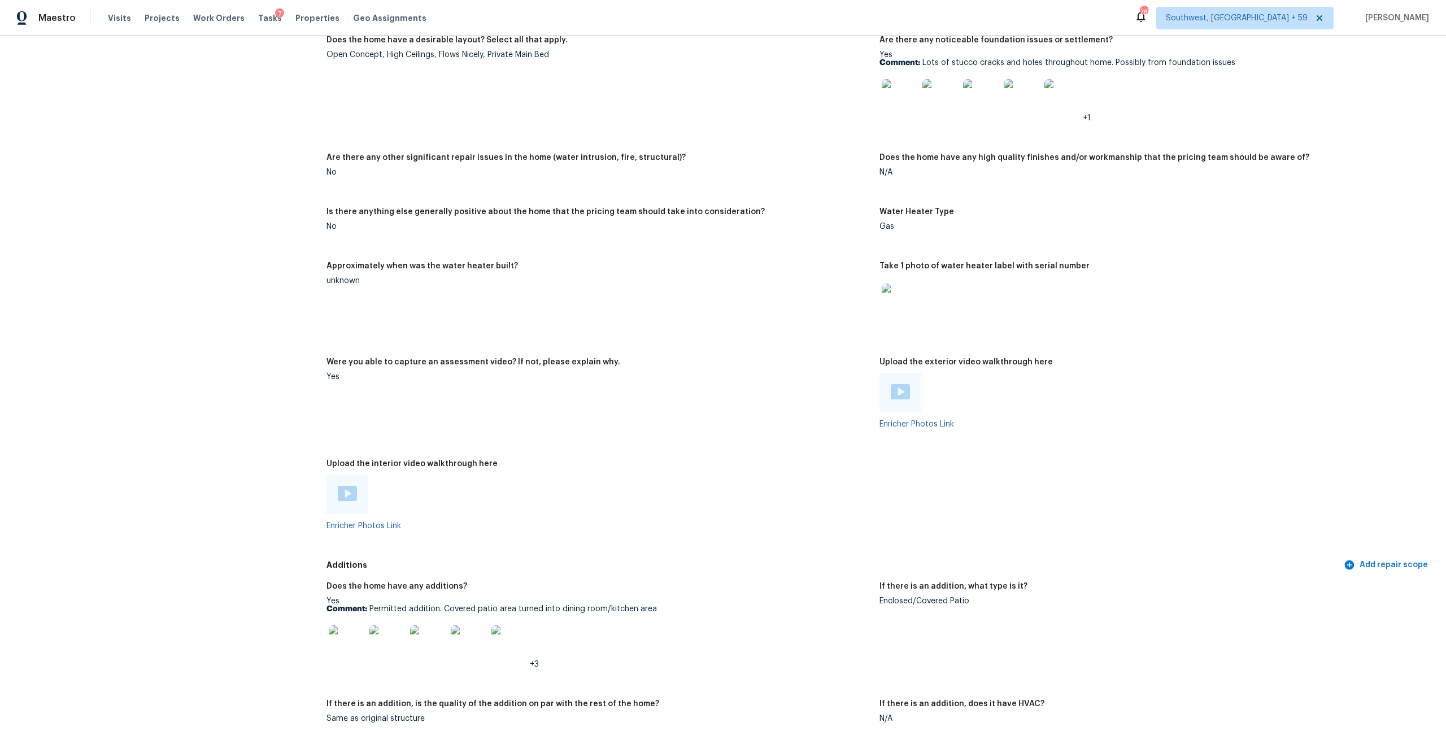
scroll to position [1975, 0]
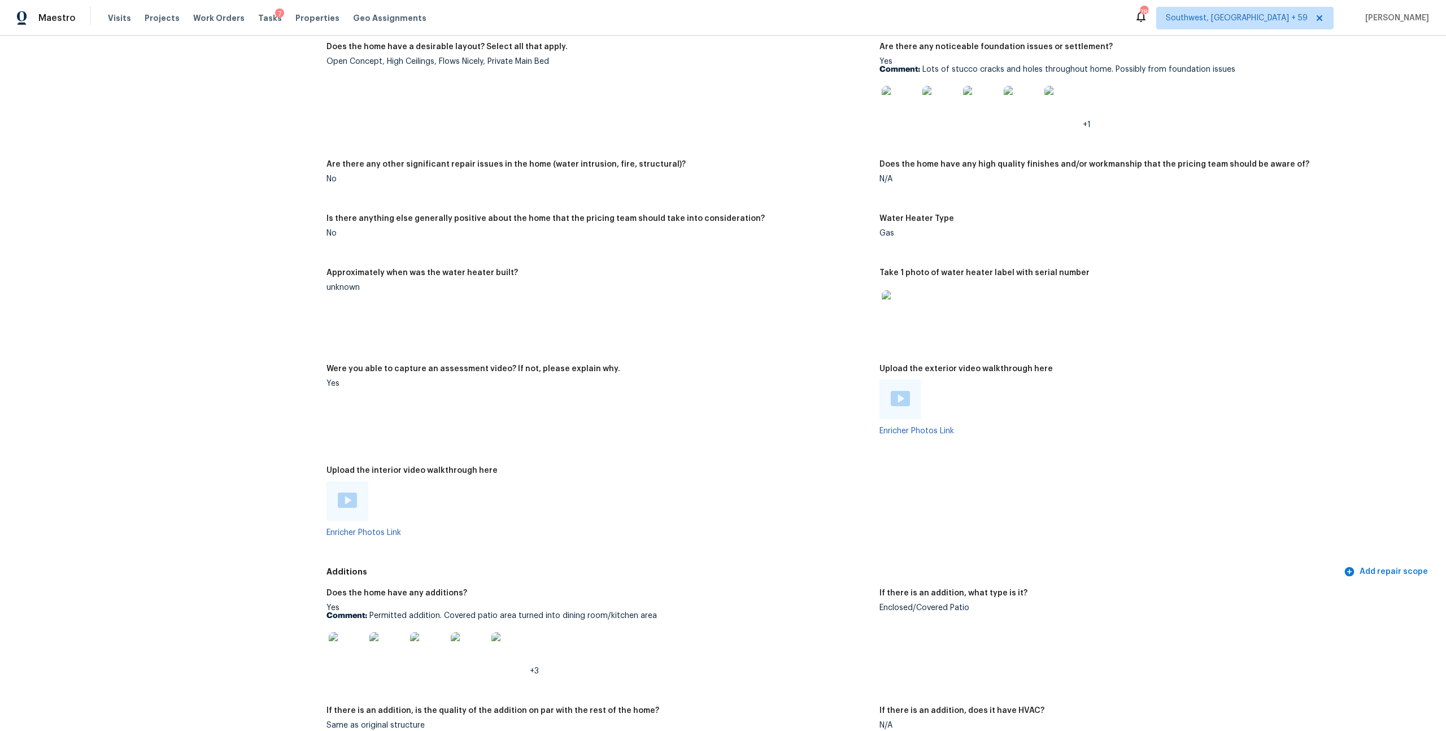
click at [905, 122] on img at bounding box center [900, 104] width 36 height 36
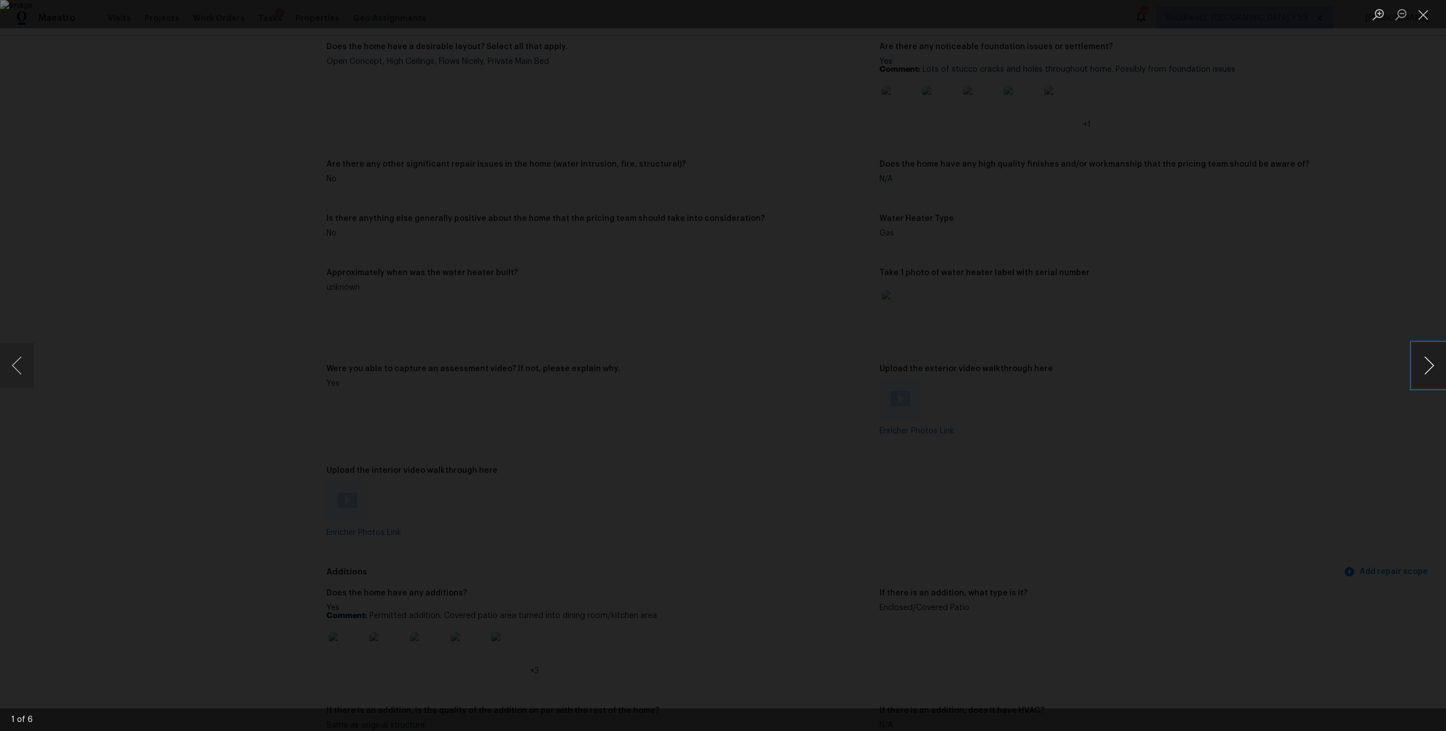
click at [1428, 364] on button "Next image" at bounding box center [1429, 365] width 34 height 45
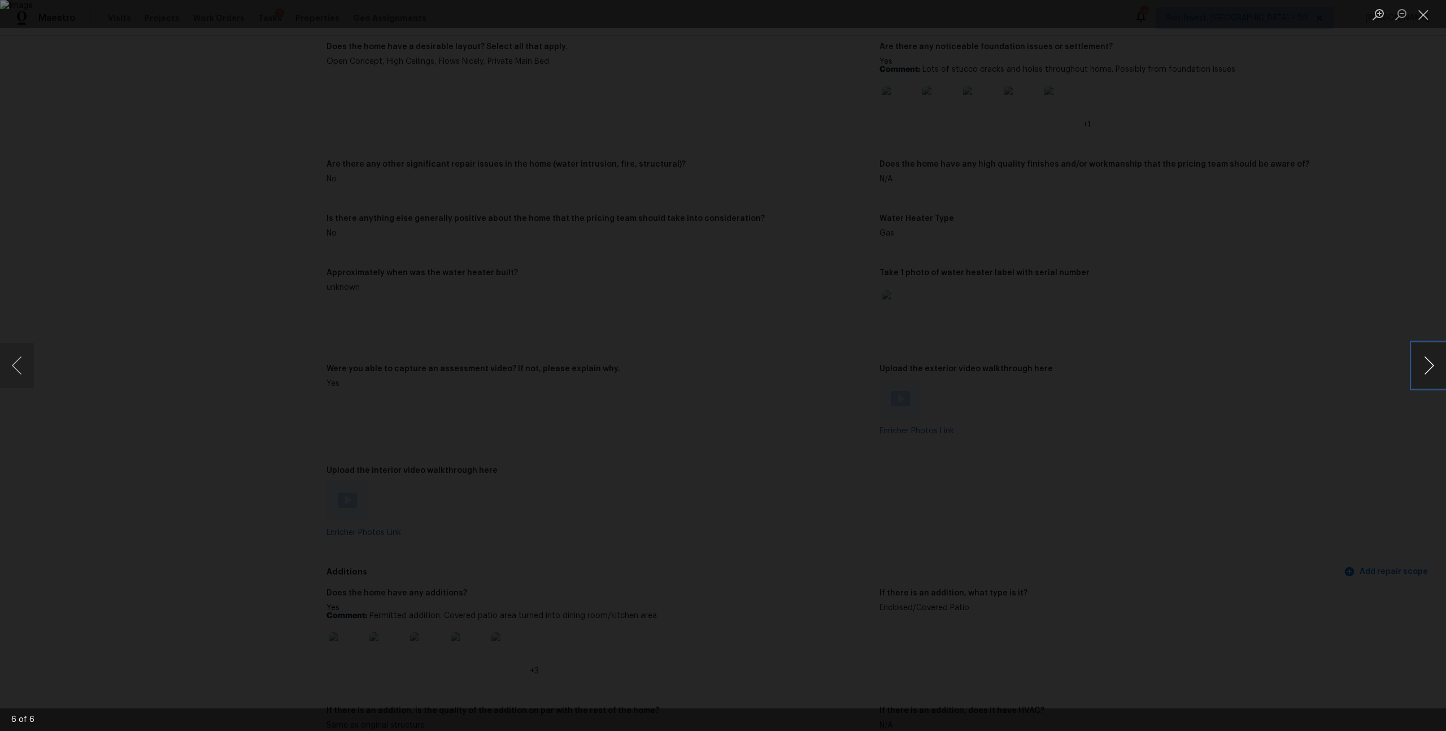
click at [1428, 364] on button "Next image" at bounding box center [1429, 365] width 34 height 45
click at [1422, 11] on button "Close lightbox" at bounding box center [1423, 15] width 23 height 20
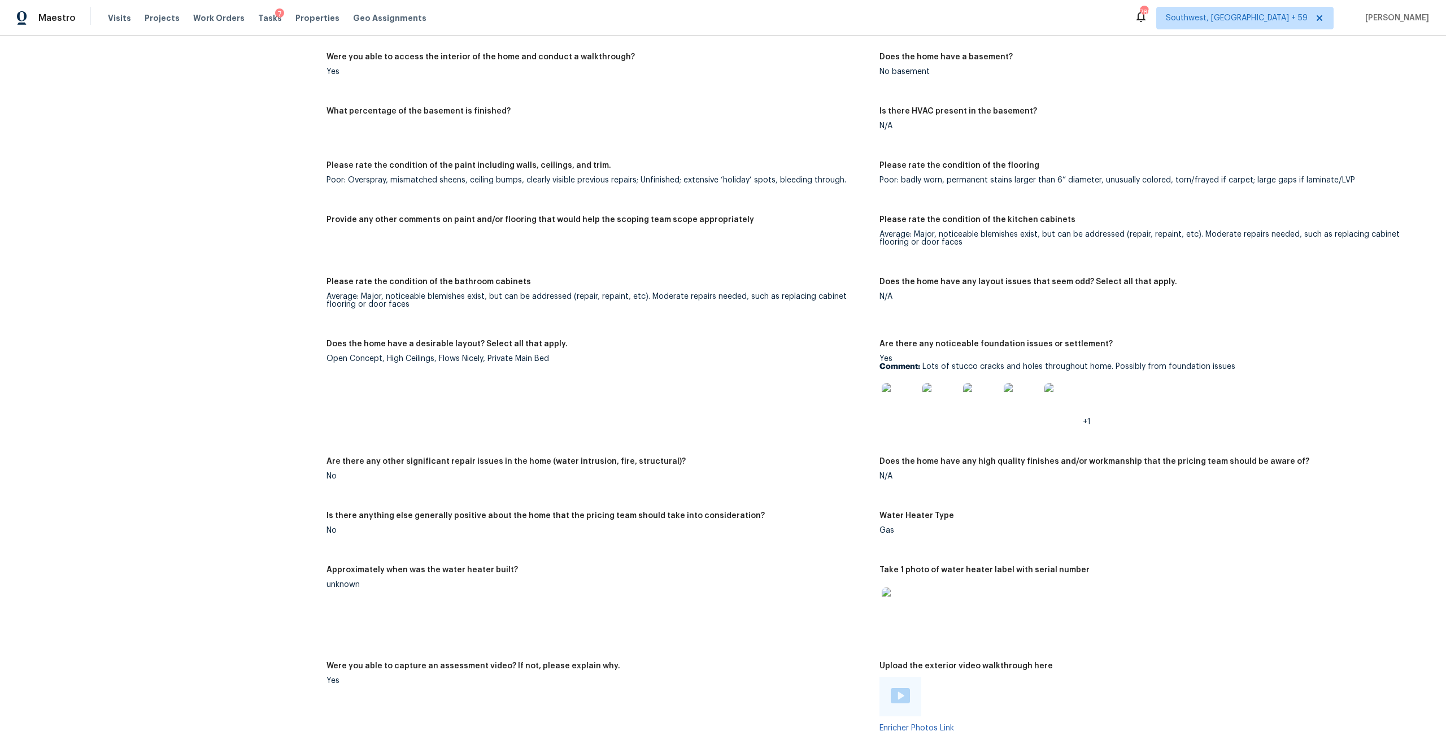
scroll to position [1632, 0]
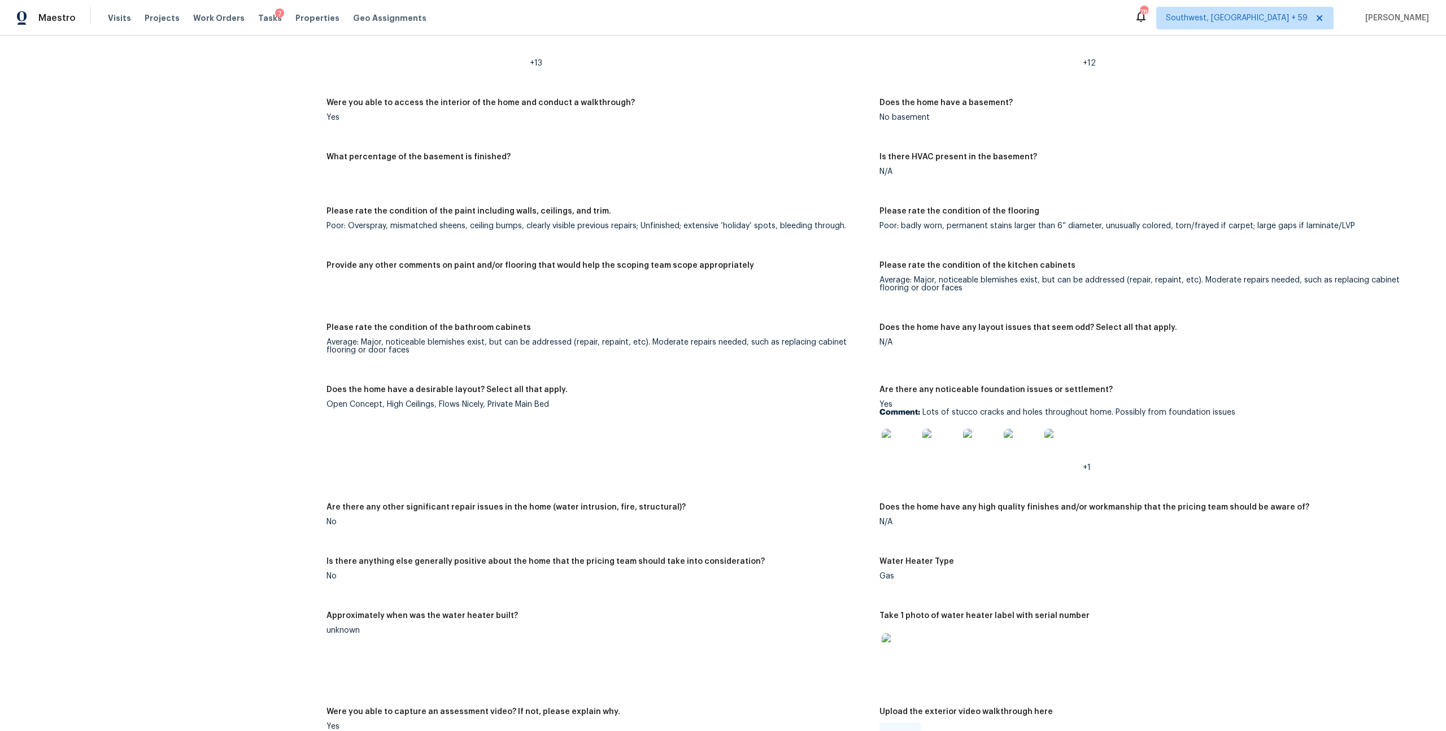
click at [908, 60] on img at bounding box center [900, 42] width 36 height 36
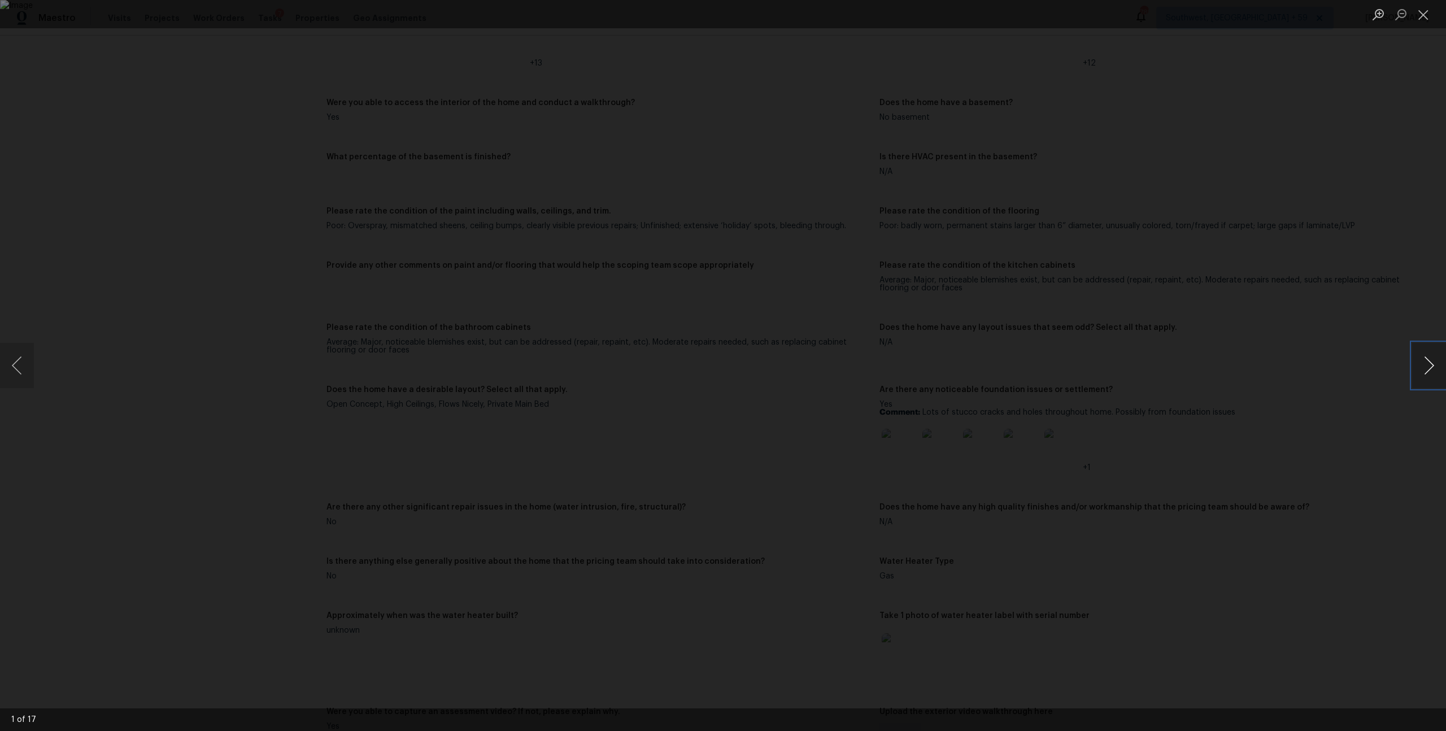
click at [1431, 364] on button "Next image" at bounding box center [1429, 365] width 34 height 45
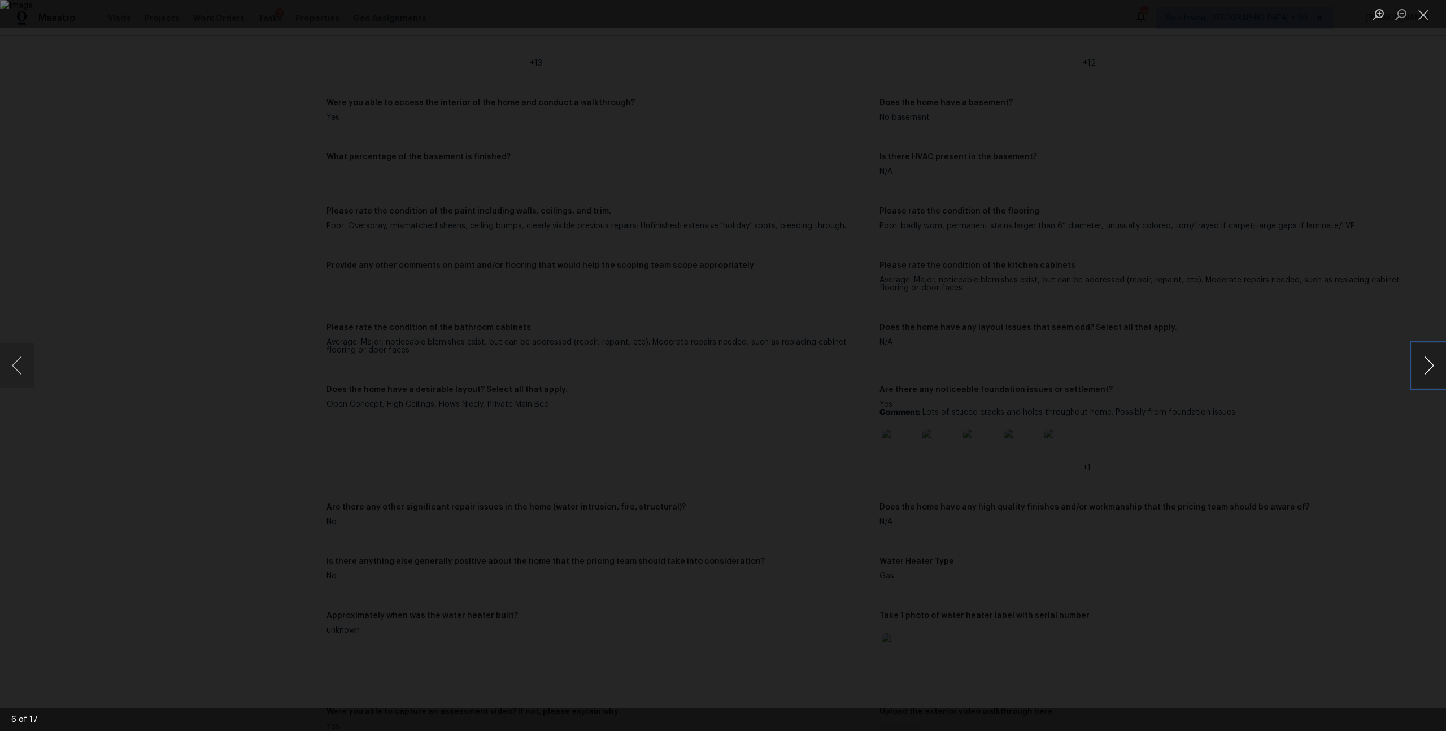
click at [1431, 364] on button "Next image" at bounding box center [1429, 365] width 34 height 45
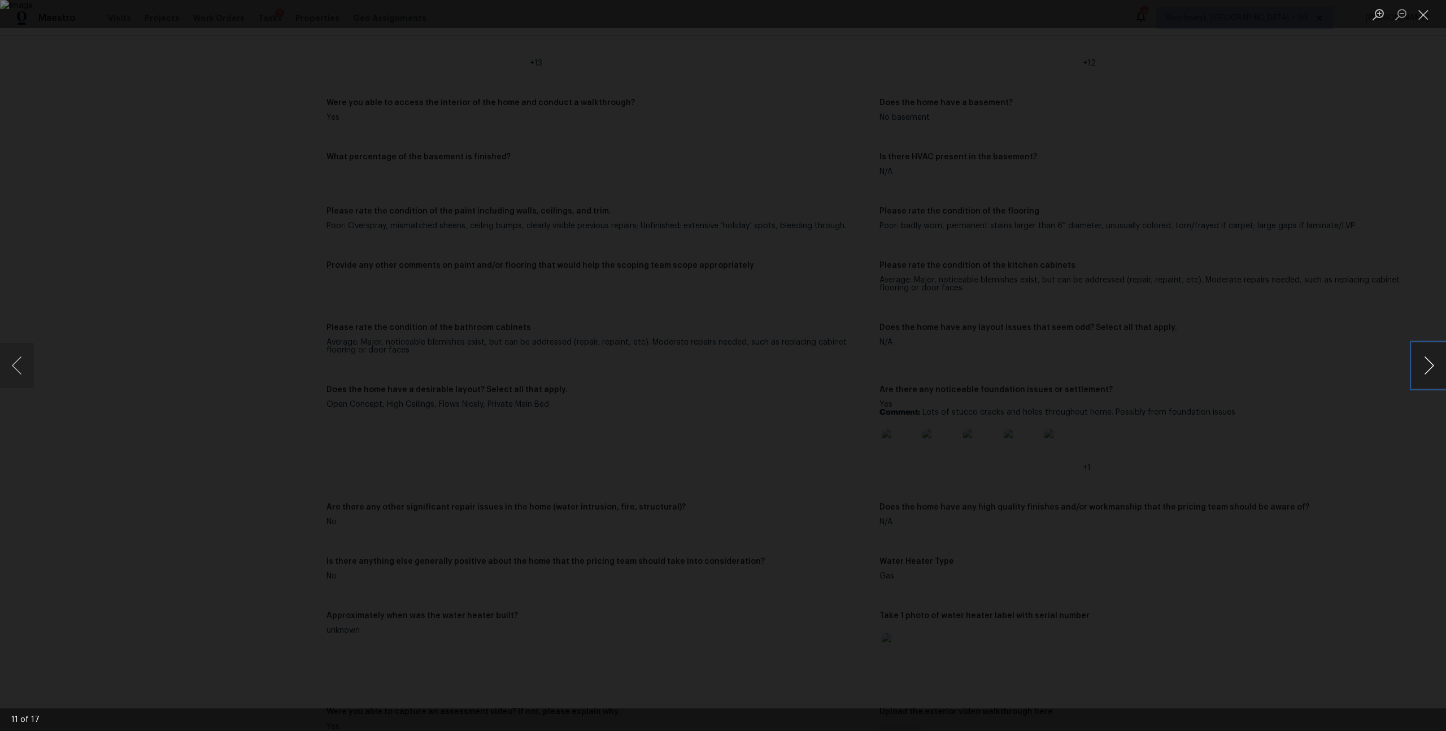
click at [1431, 364] on button "Next image" at bounding box center [1429, 365] width 34 height 45
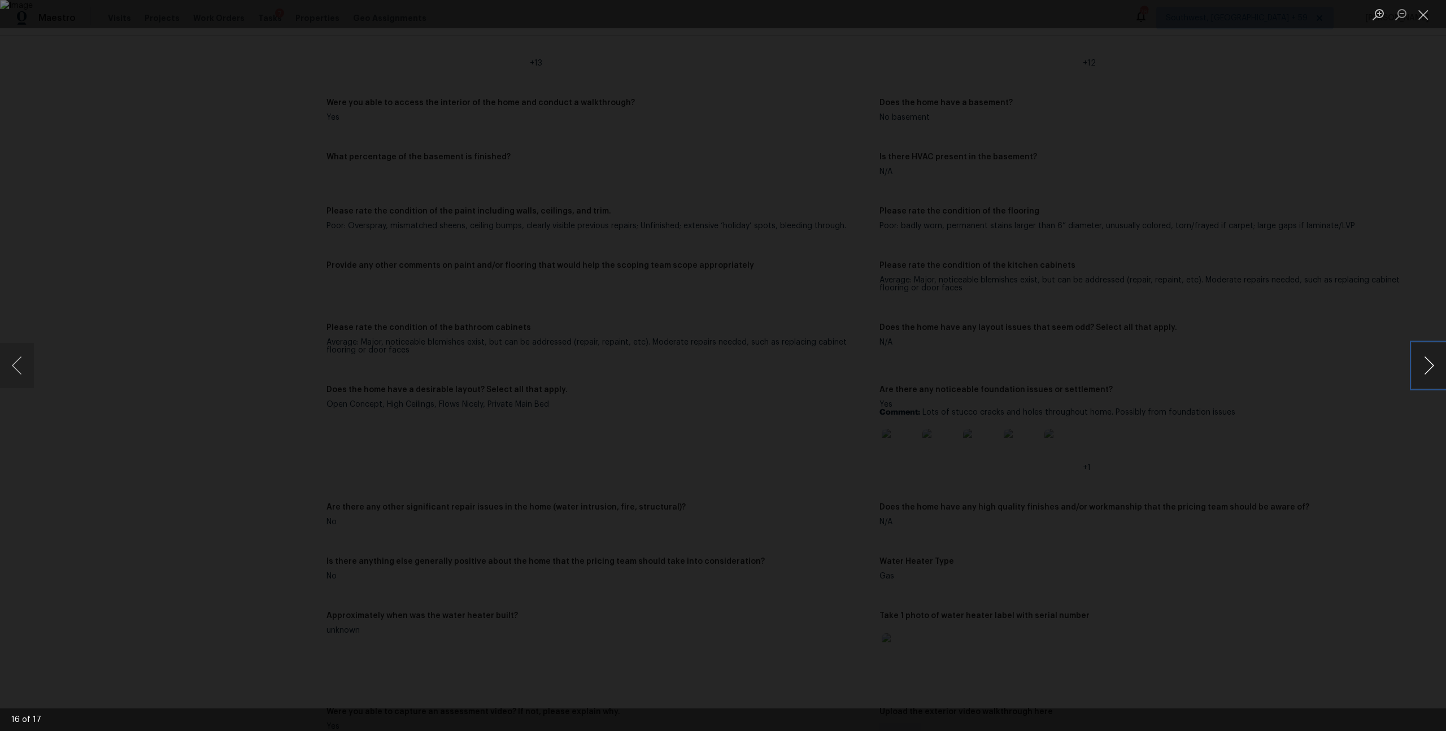
click at [1431, 364] on button "Next image" at bounding box center [1429, 365] width 34 height 45
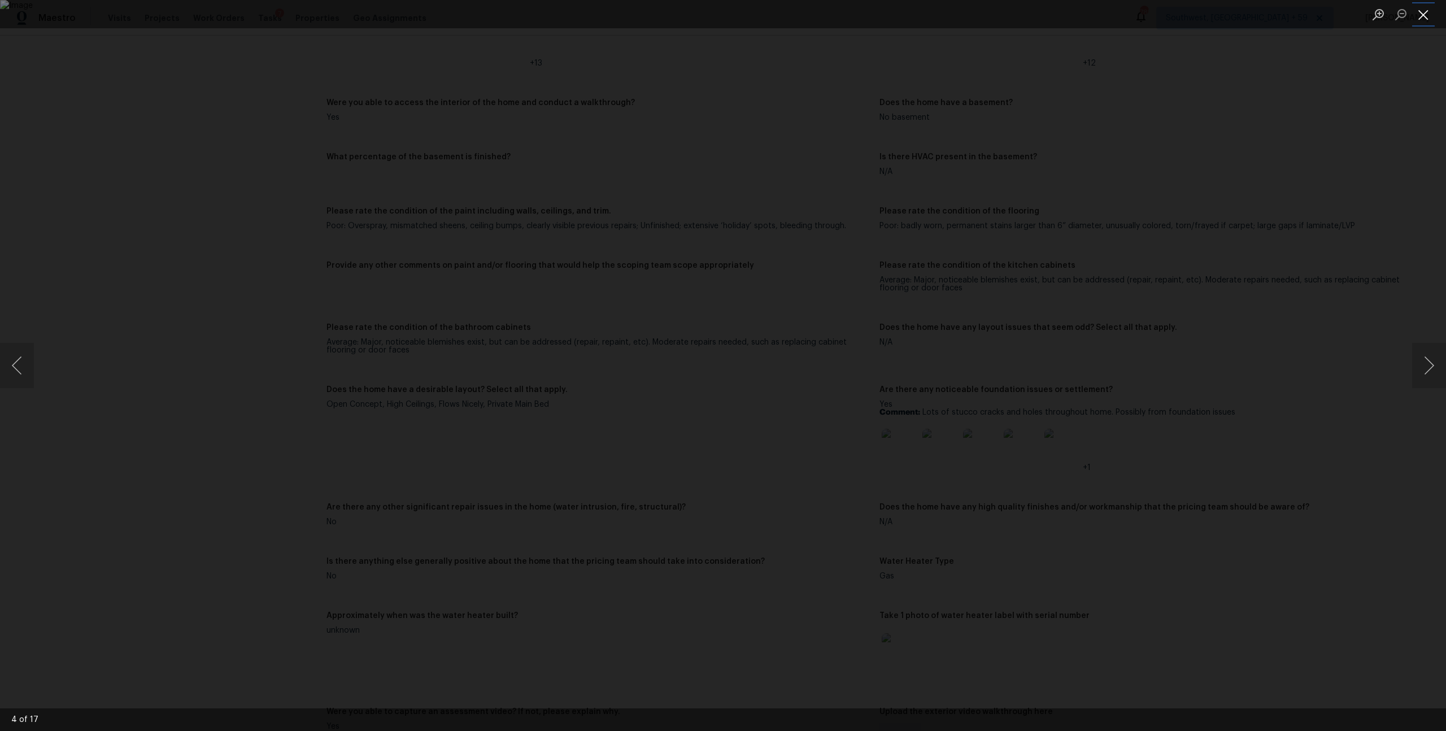
click at [1416, 21] on button "Close lightbox" at bounding box center [1423, 15] width 23 height 20
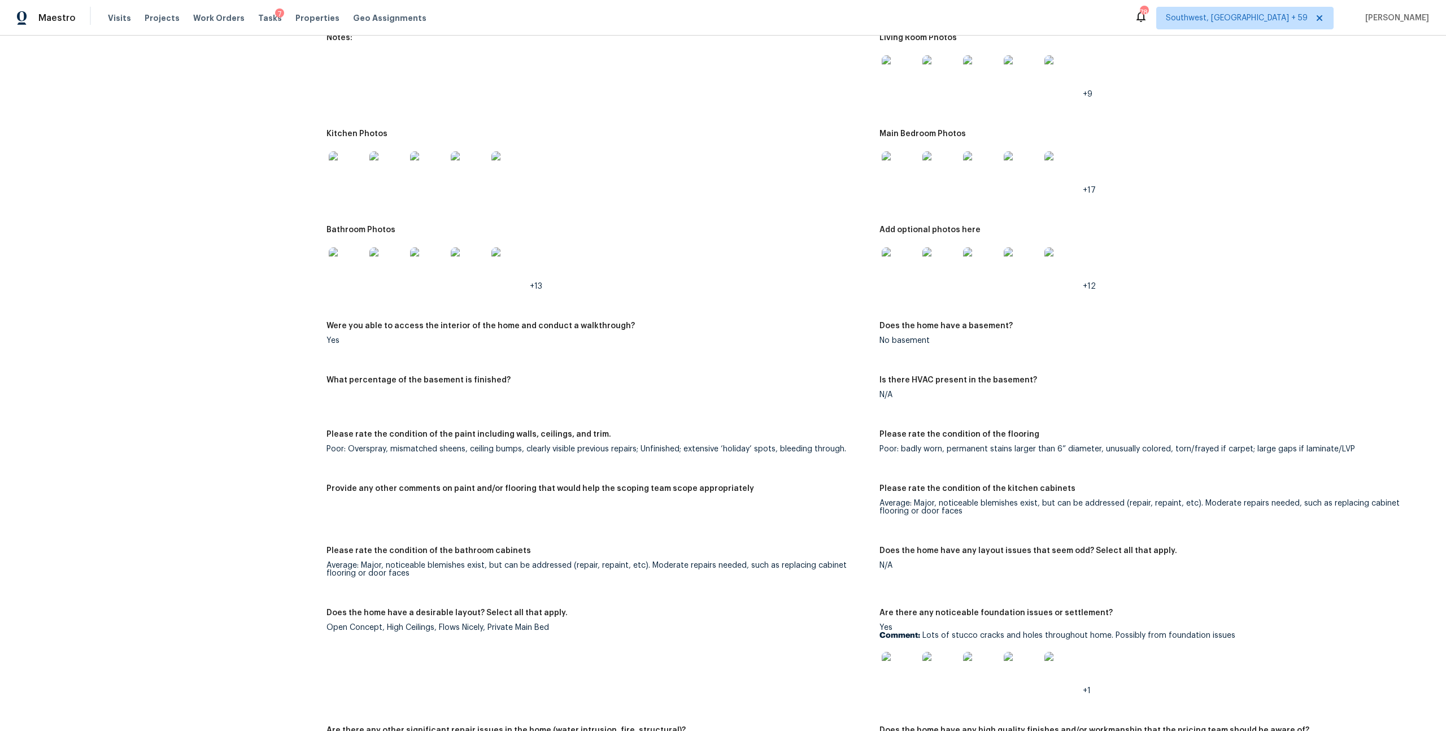
scroll to position [1330, 0]
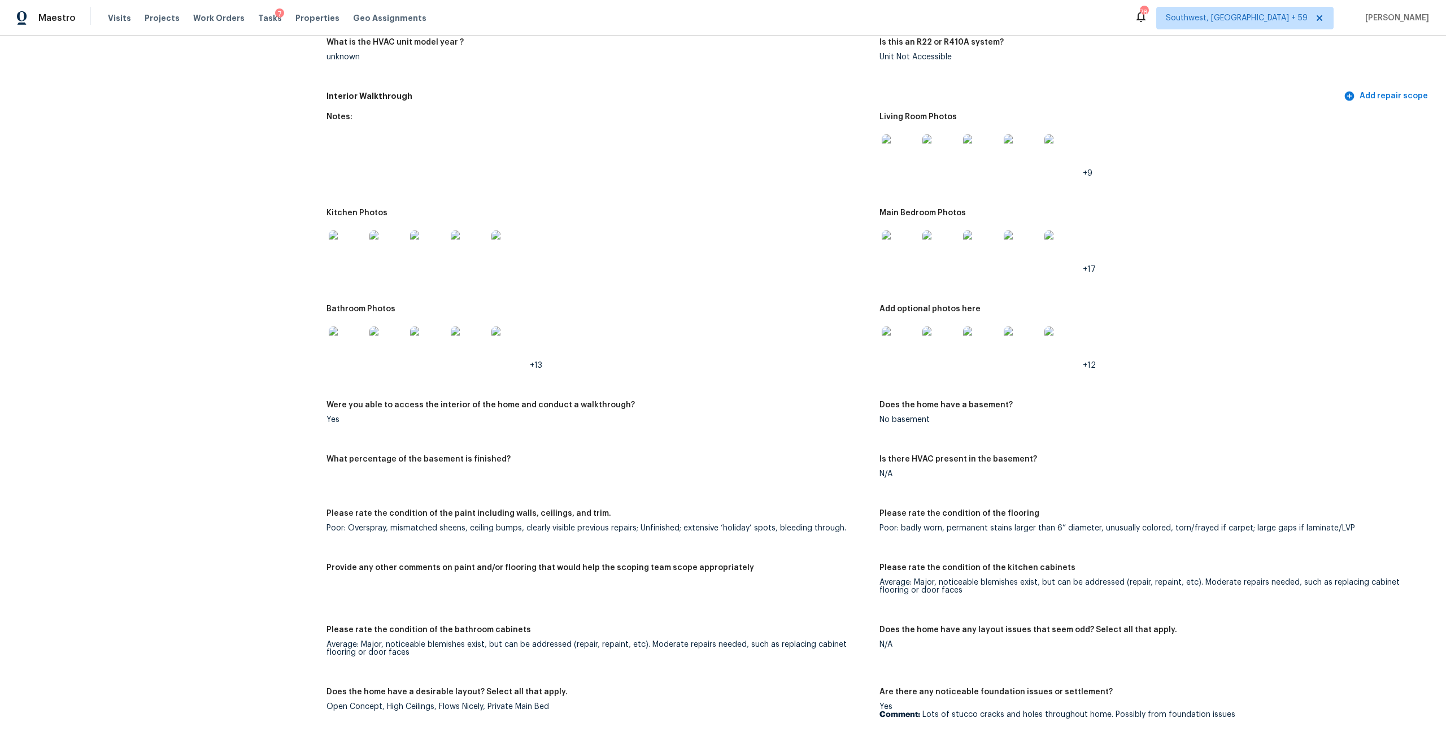
click at [899, 267] on img at bounding box center [900, 249] width 36 height 36
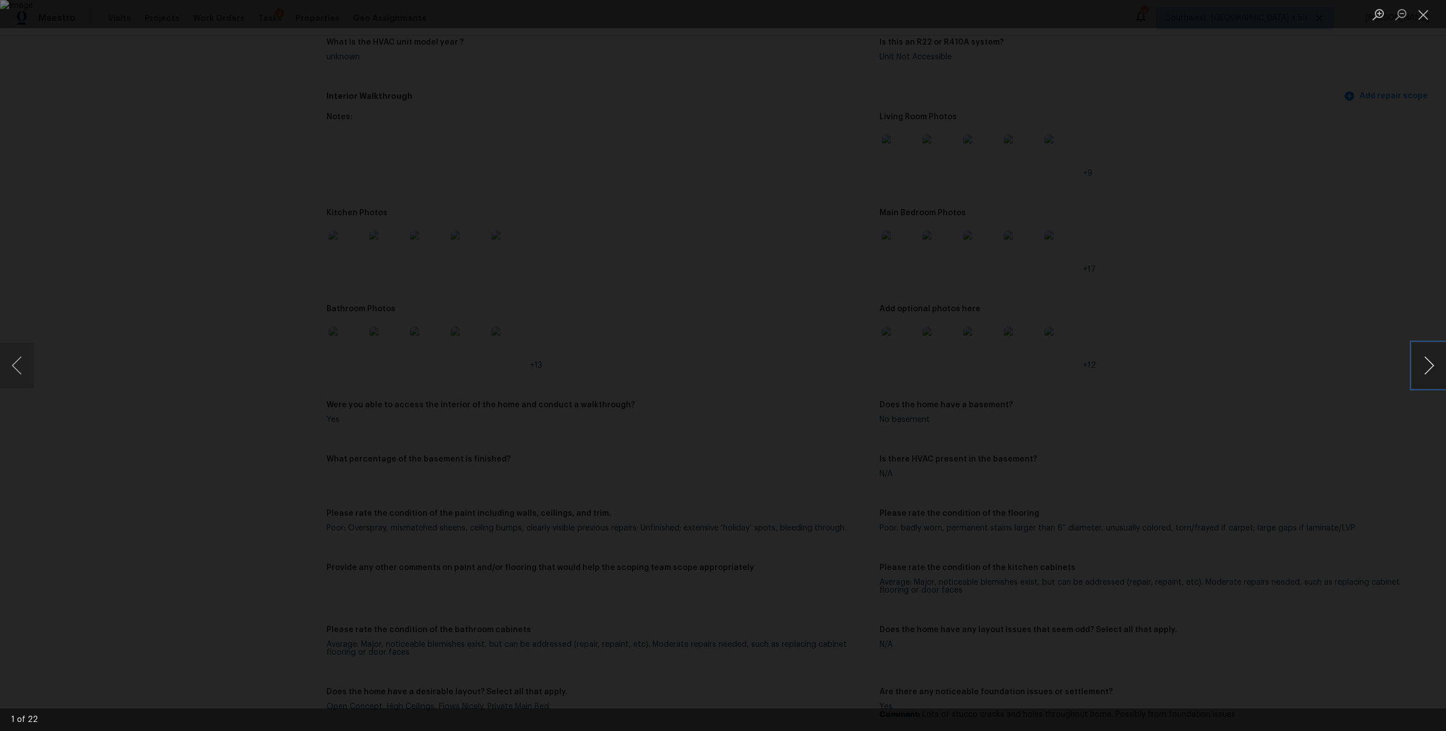
click at [1423, 361] on button "Next image" at bounding box center [1429, 365] width 34 height 45
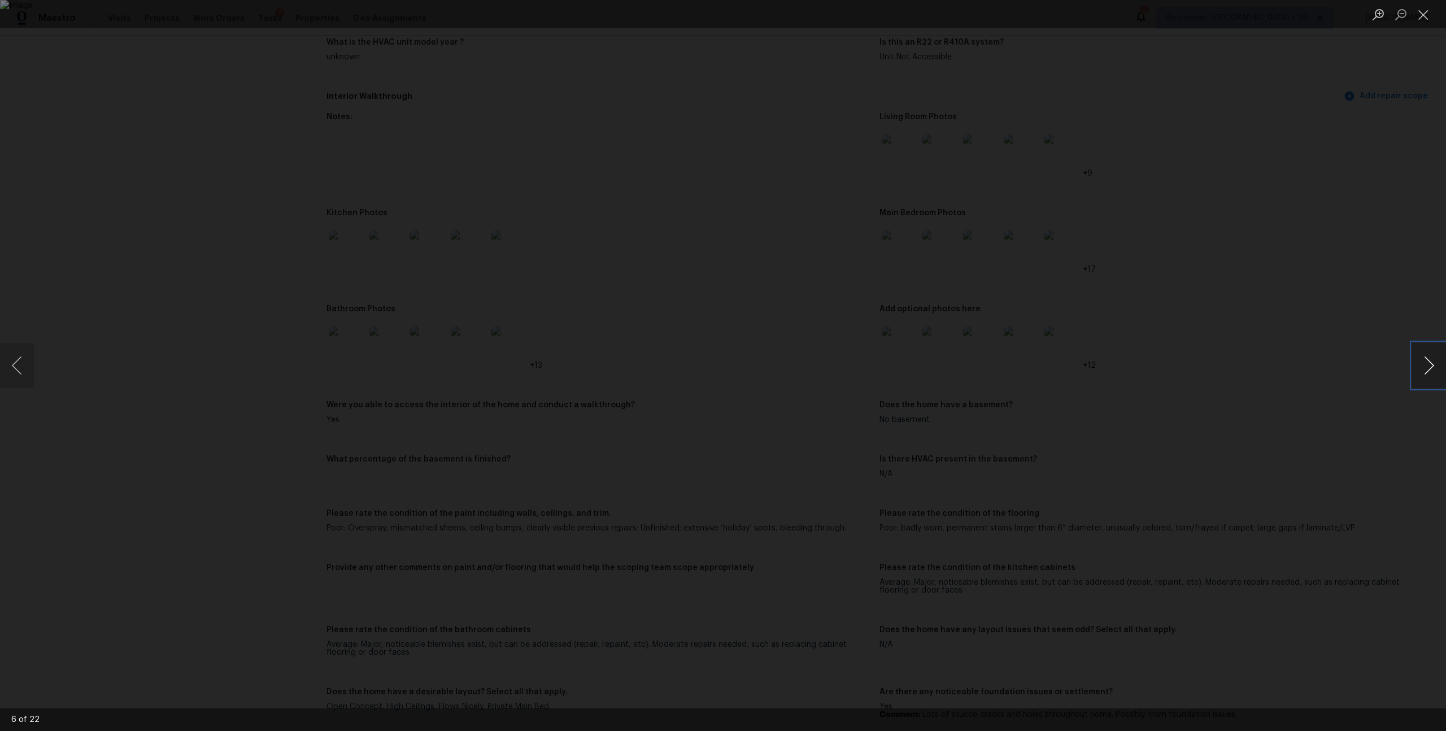
click at [1423, 361] on button "Next image" at bounding box center [1429, 365] width 34 height 45
click at [1418, 14] on button "Close lightbox" at bounding box center [1423, 15] width 23 height 20
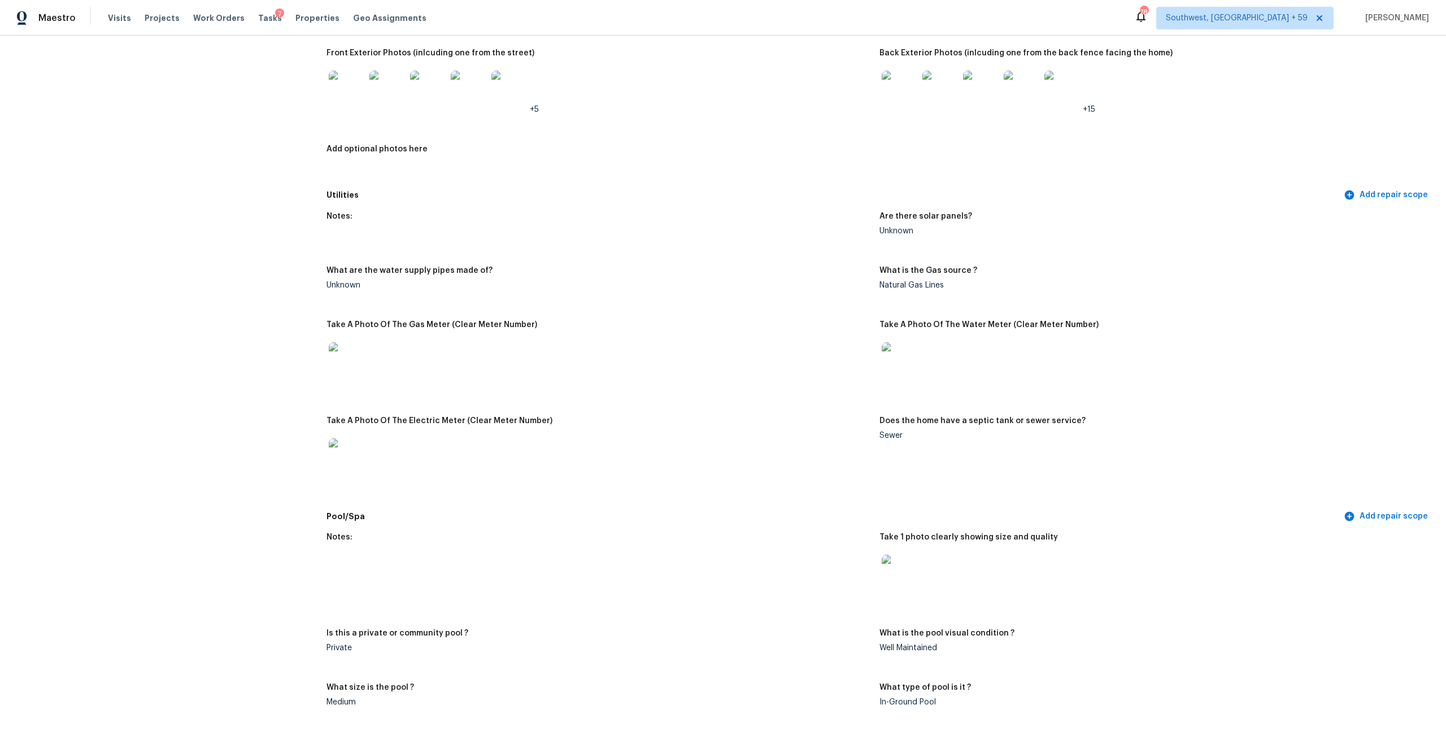
scroll to position [502, 0]
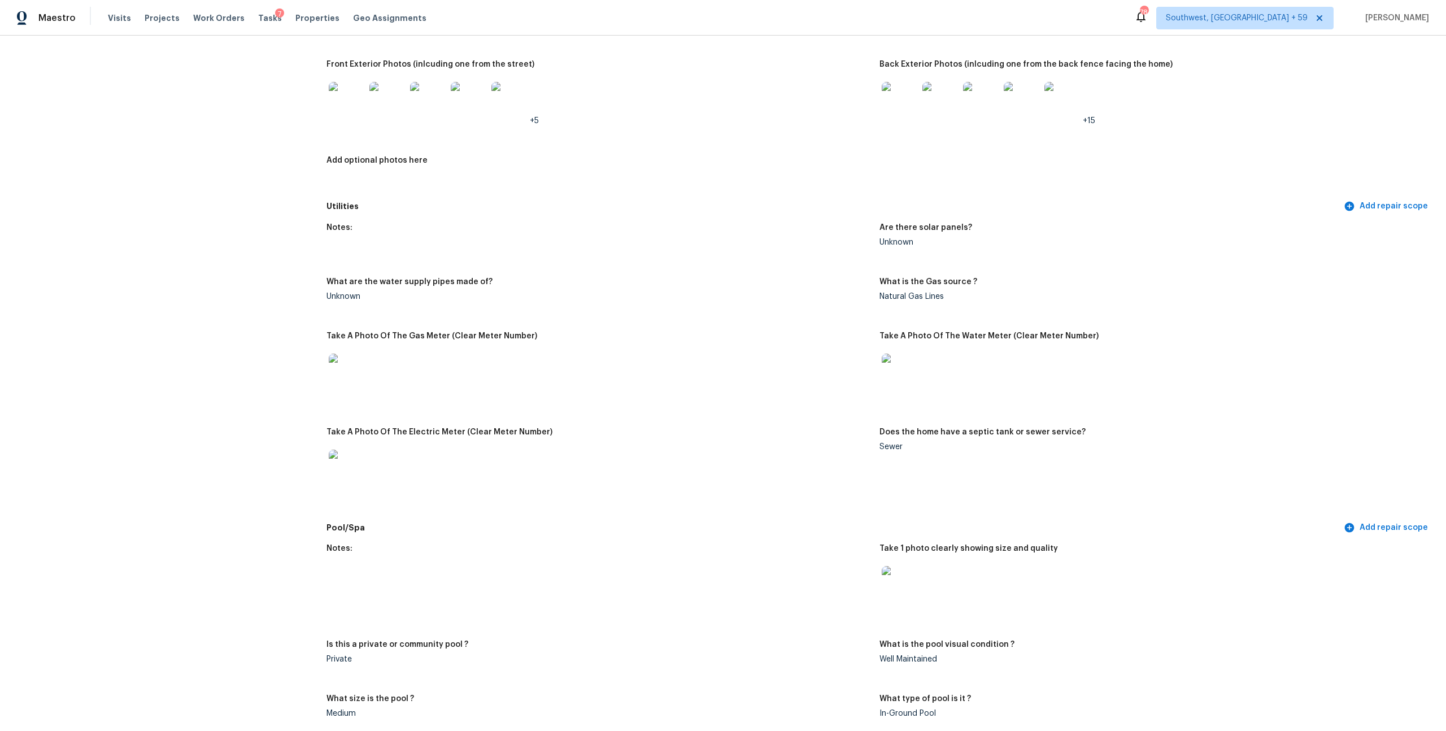
click at [358, 390] on img at bounding box center [347, 372] width 36 height 36
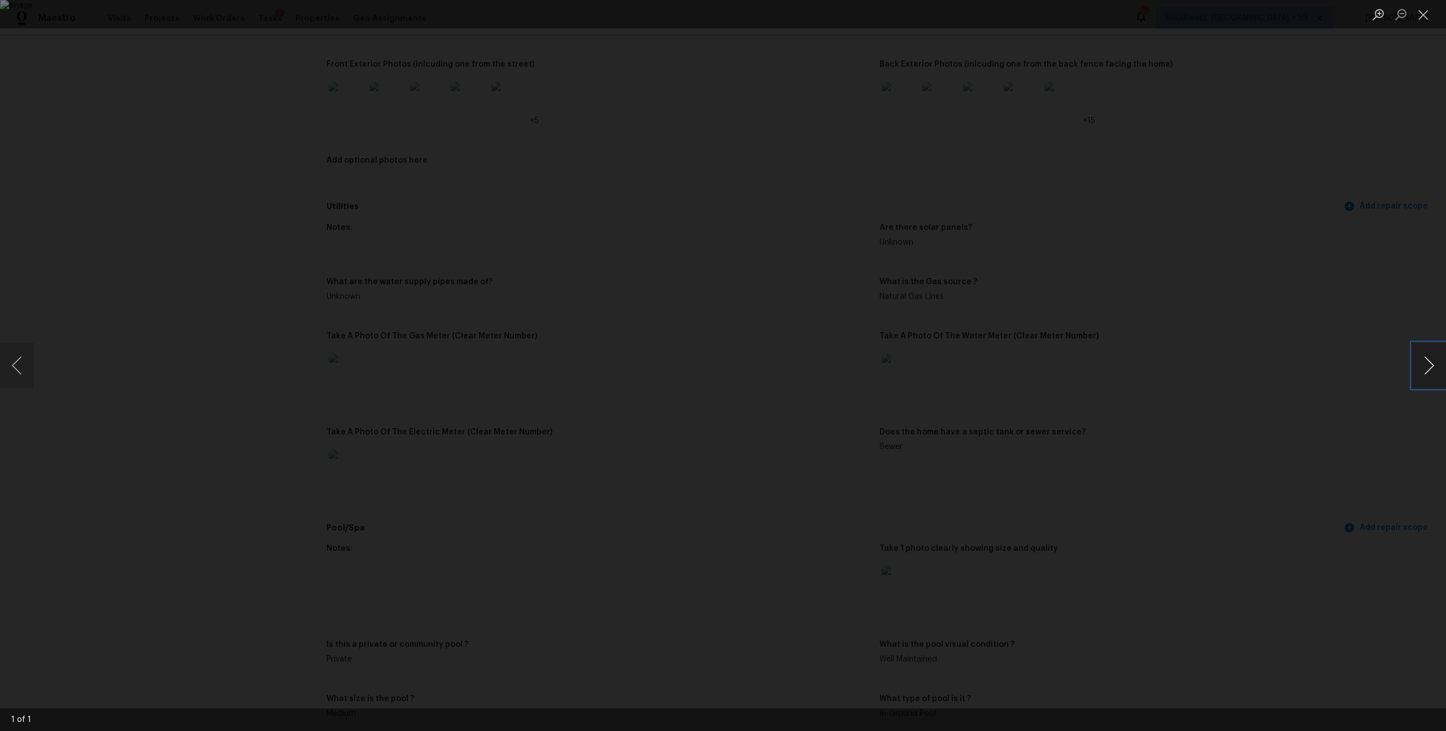
click at [1430, 364] on button "Next image" at bounding box center [1429, 365] width 34 height 45
click at [1418, 12] on button "Close lightbox" at bounding box center [1423, 15] width 23 height 20
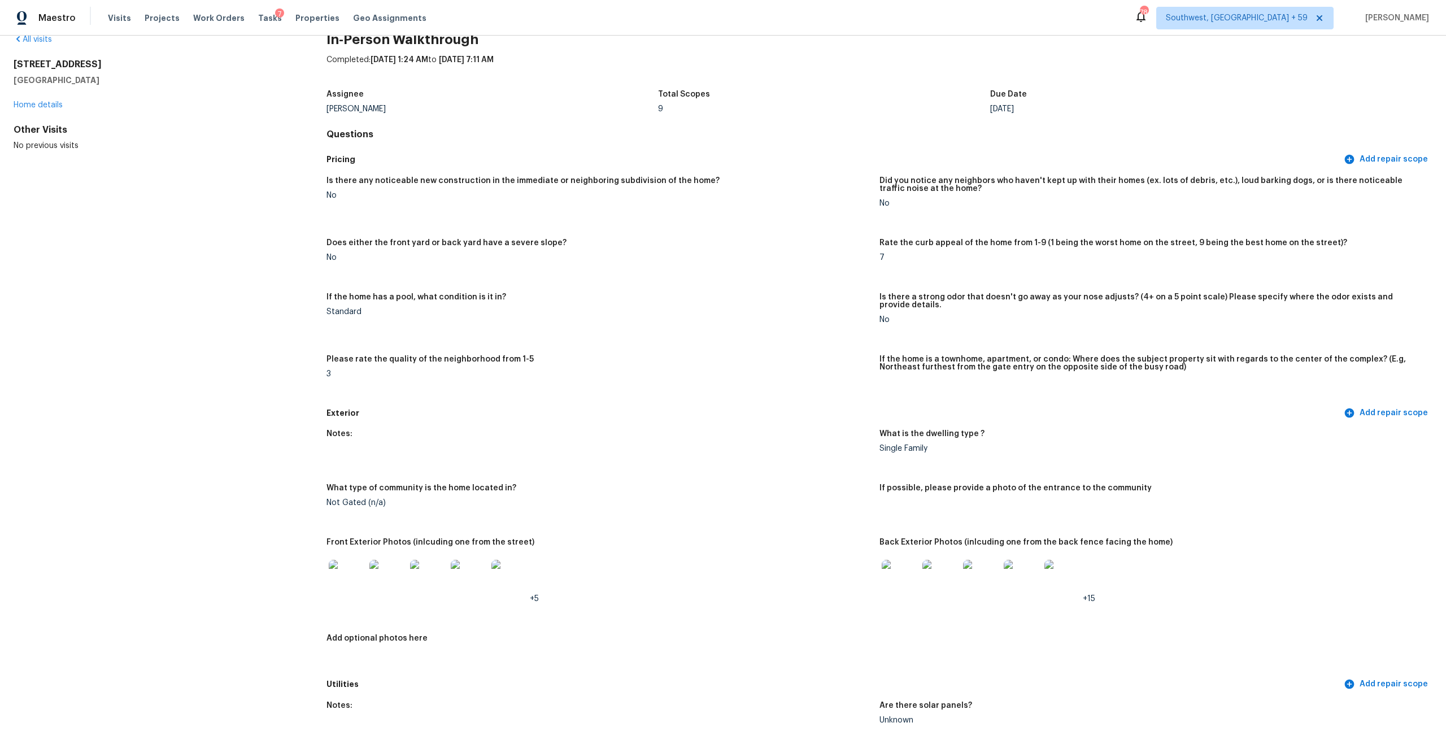
scroll to position [23, 0]
click at [360, 598] on img at bounding box center [347, 580] width 36 height 36
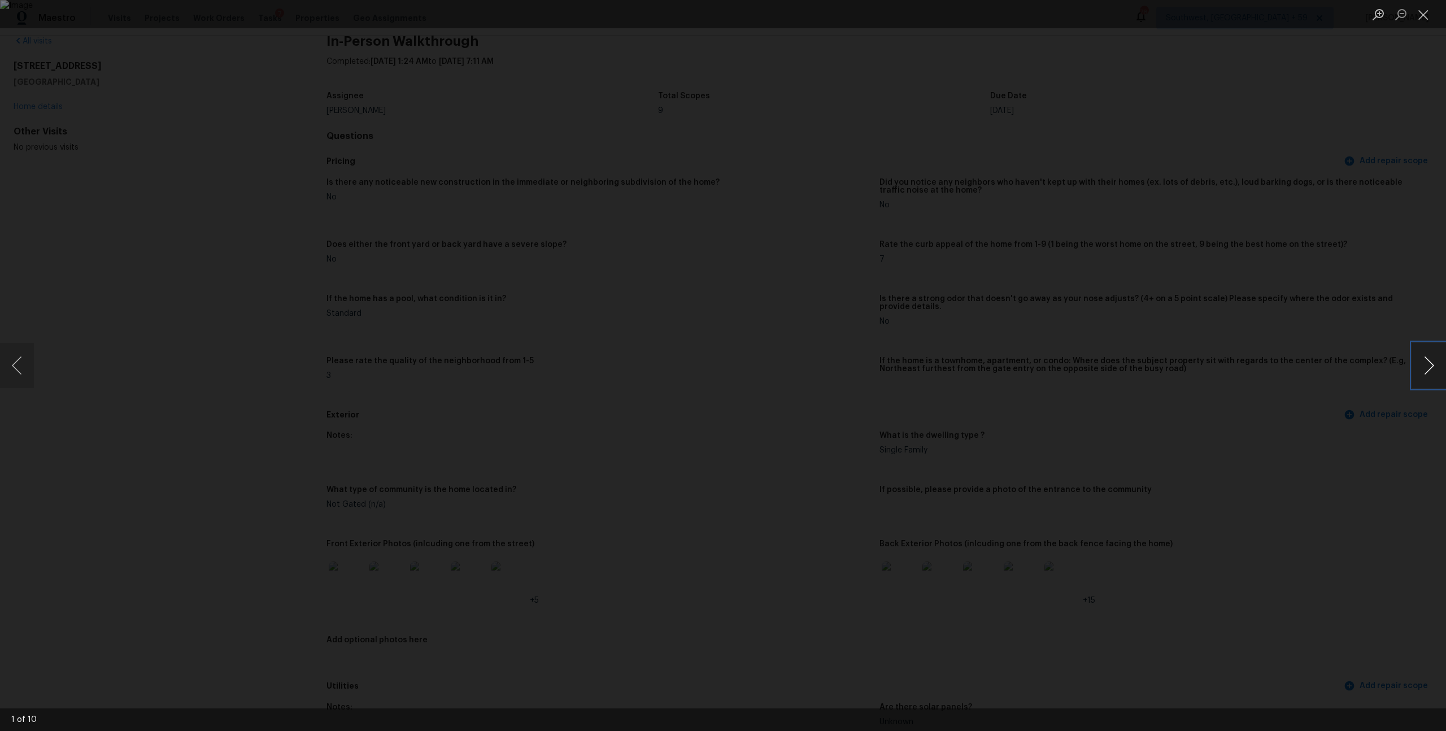
click at [1419, 368] on button "Next image" at bounding box center [1429, 365] width 34 height 45
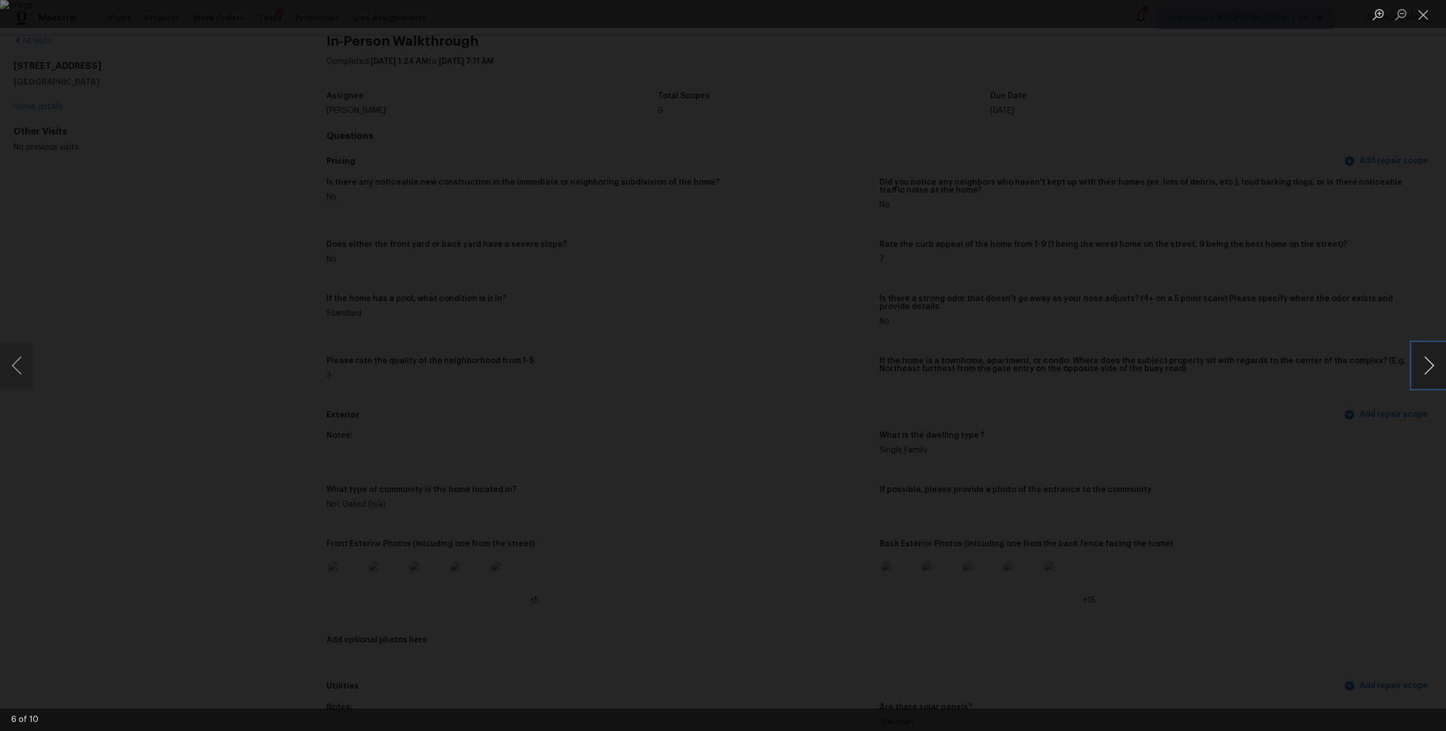
click at [1419, 368] on button "Next image" at bounding box center [1429, 365] width 34 height 45
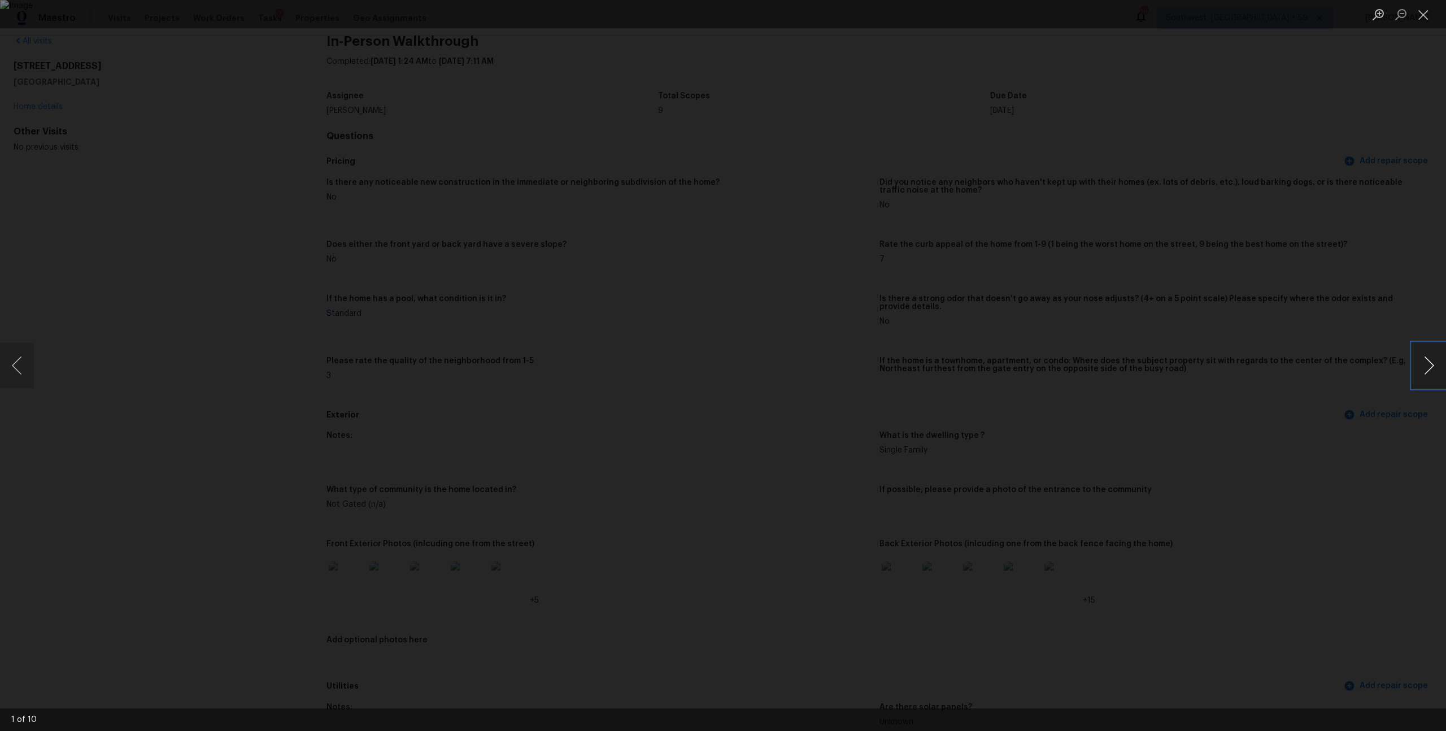
click at [1419, 368] on button "Next image" at bounding box center [1429, 365] width 34 height 45
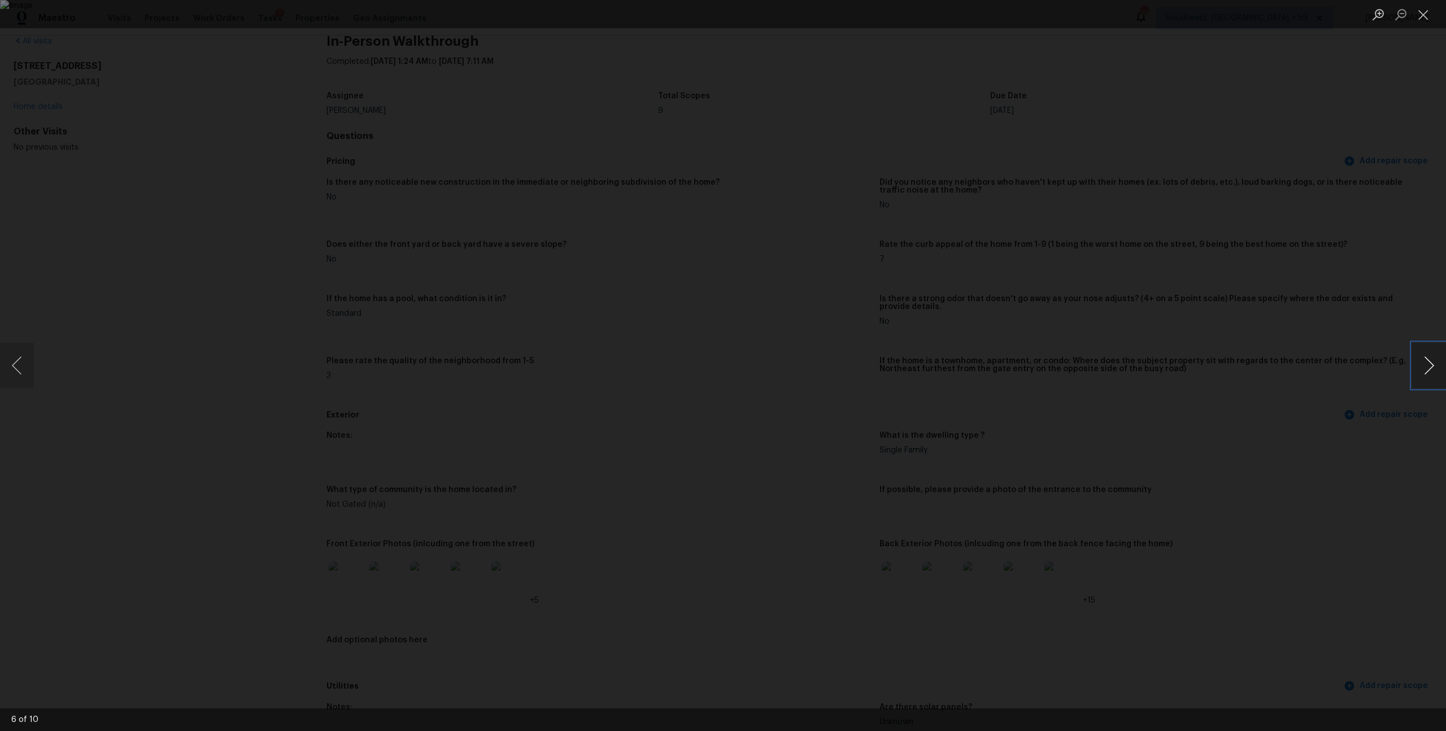
click at [1419, 368] on button "Next image" at bounding box center [1429, 365] width 34 height 45
click at [1425, 16] on button "Close lightbox" at bounding box center [1423, 15] width 23 height 20
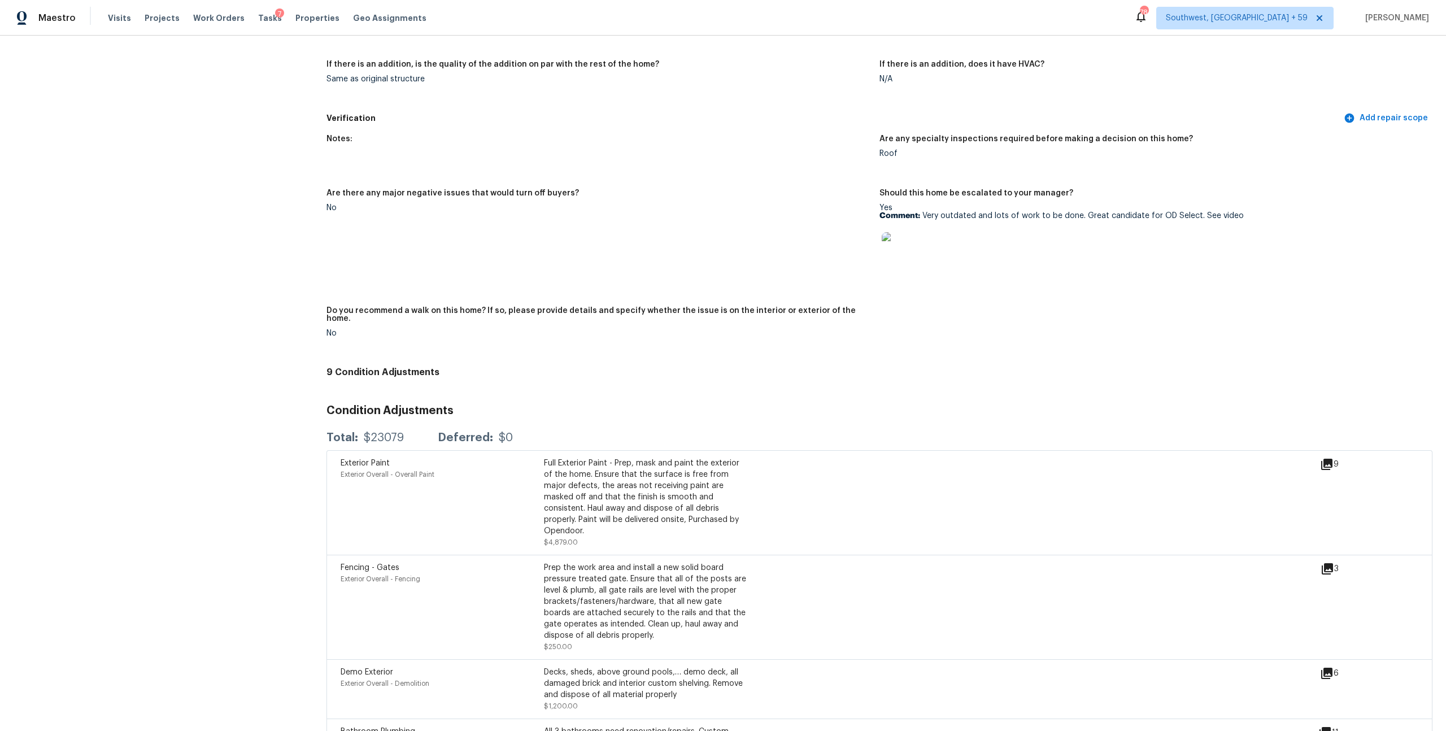
scroll to position [2622, 0]
click at [892, 268] on img at bounding box center [900, 250] width 36 height 36
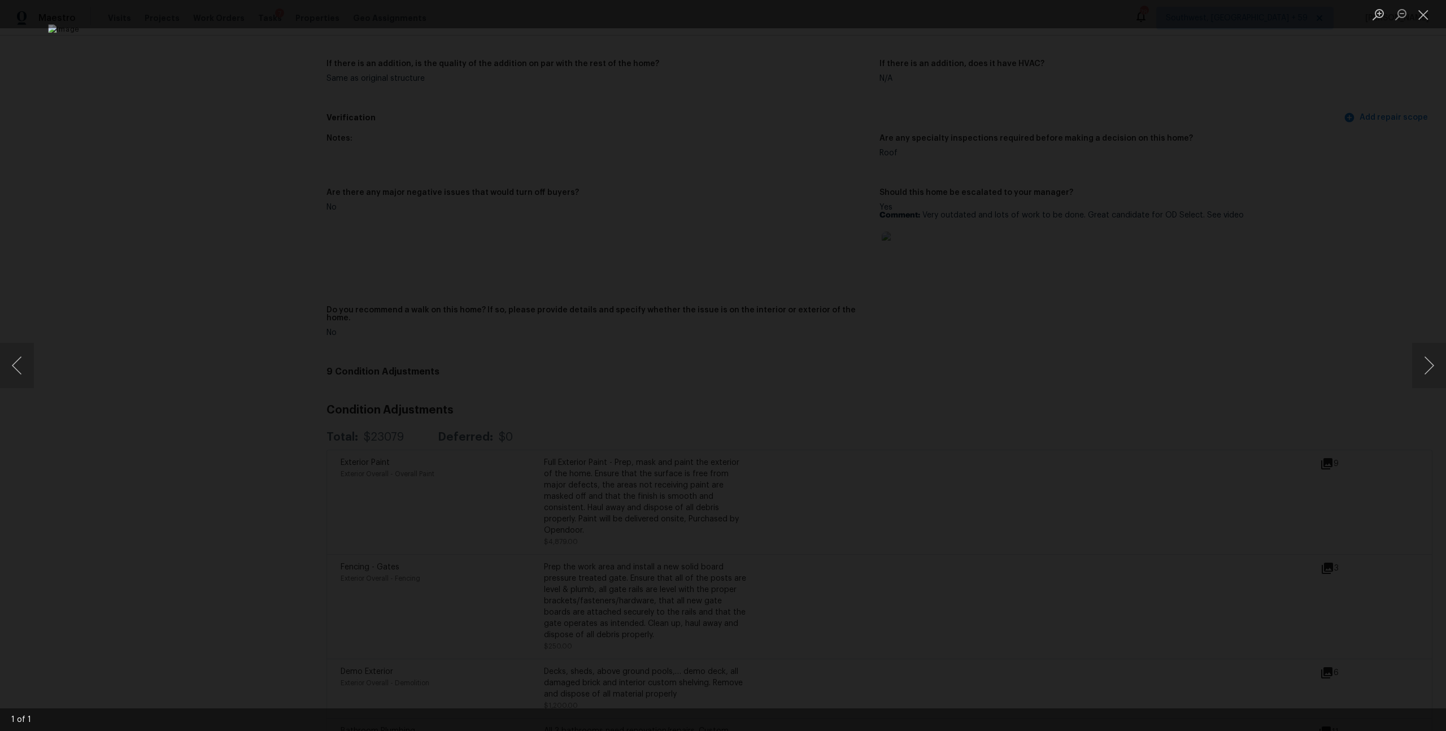
click at [1433, 69] on div "Lightbox" at bounding box center [723, 365] width 1446 height 731
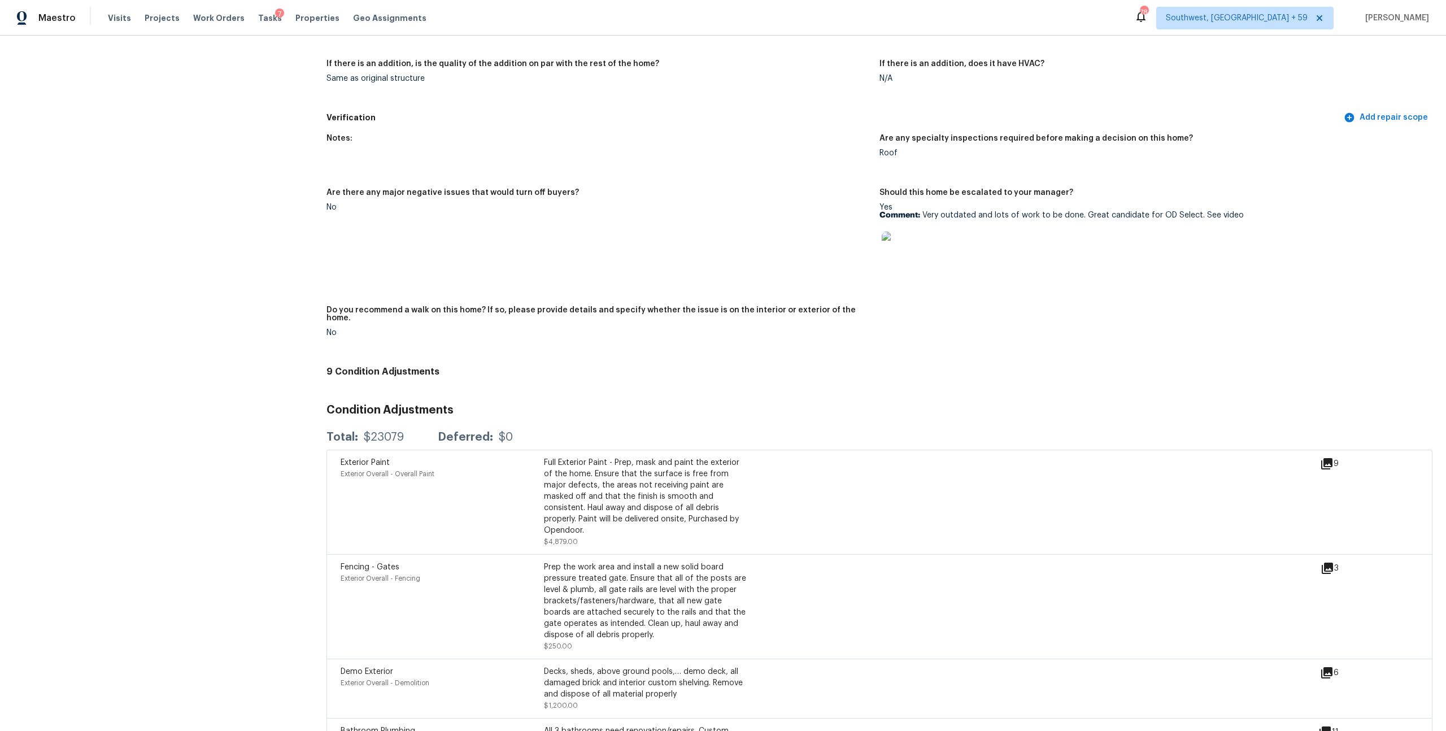
scroll to position [2618, 0]
click at [344, 32] on div at bounding box center [347, 7] width 41 height 50
click at [357, 25] on img at bounding box center [347, 7] width 36 height 36
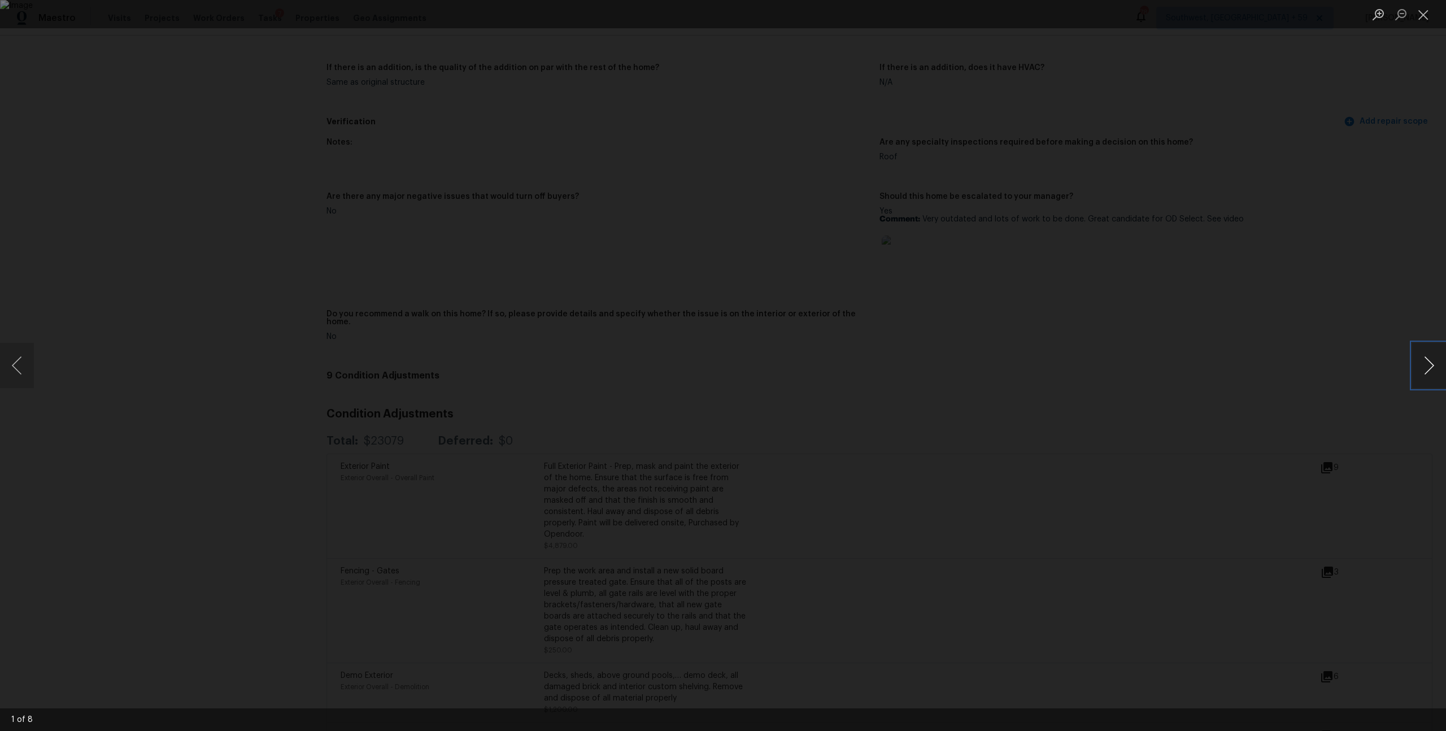
click at [1433, 357] on button "Next image" at bounding box center [1429, 365] width 34 height 45
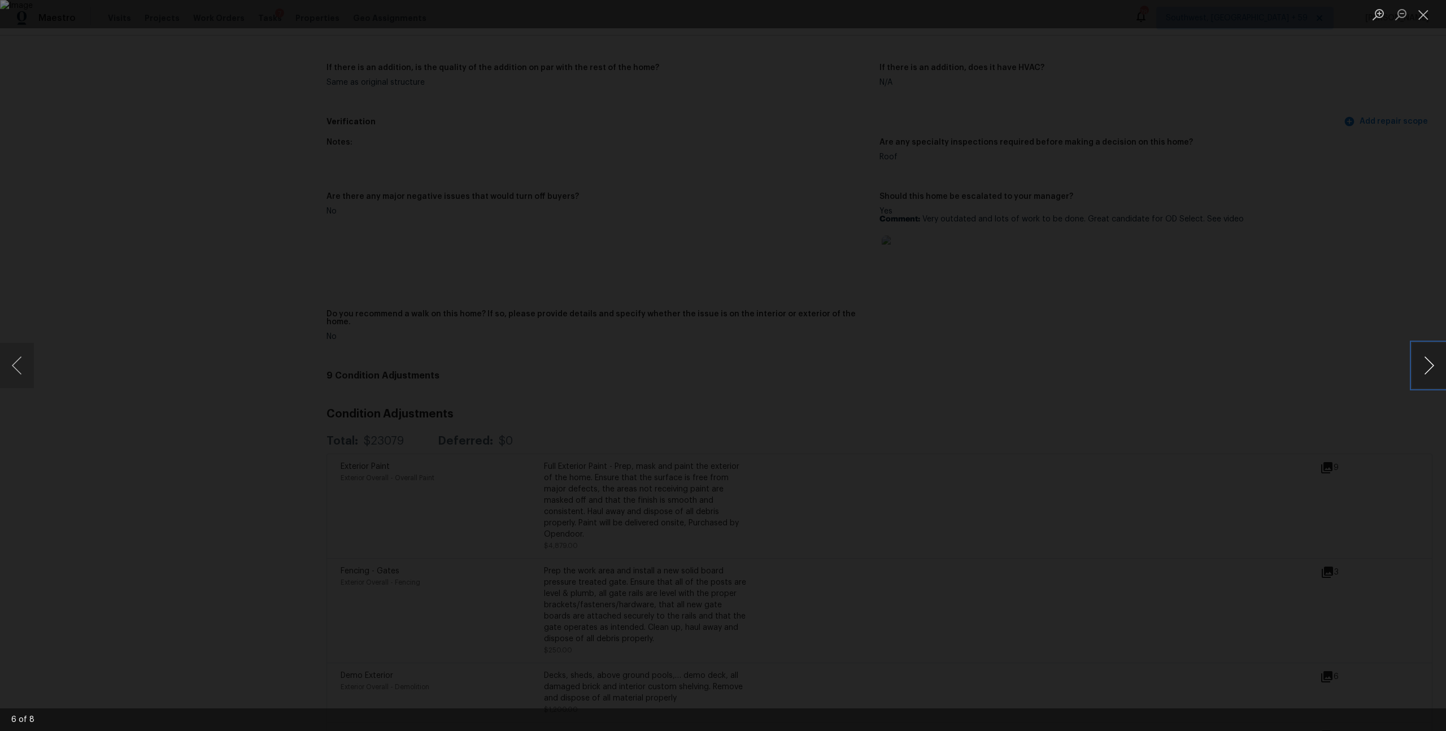
click at [1433, 357] on button "Next image" at bounding box center [1429, 365] width 34 height 45
click at [1424, 13] on button "Close lightbox" at bounding box center [1423, 15] width 23 height 20
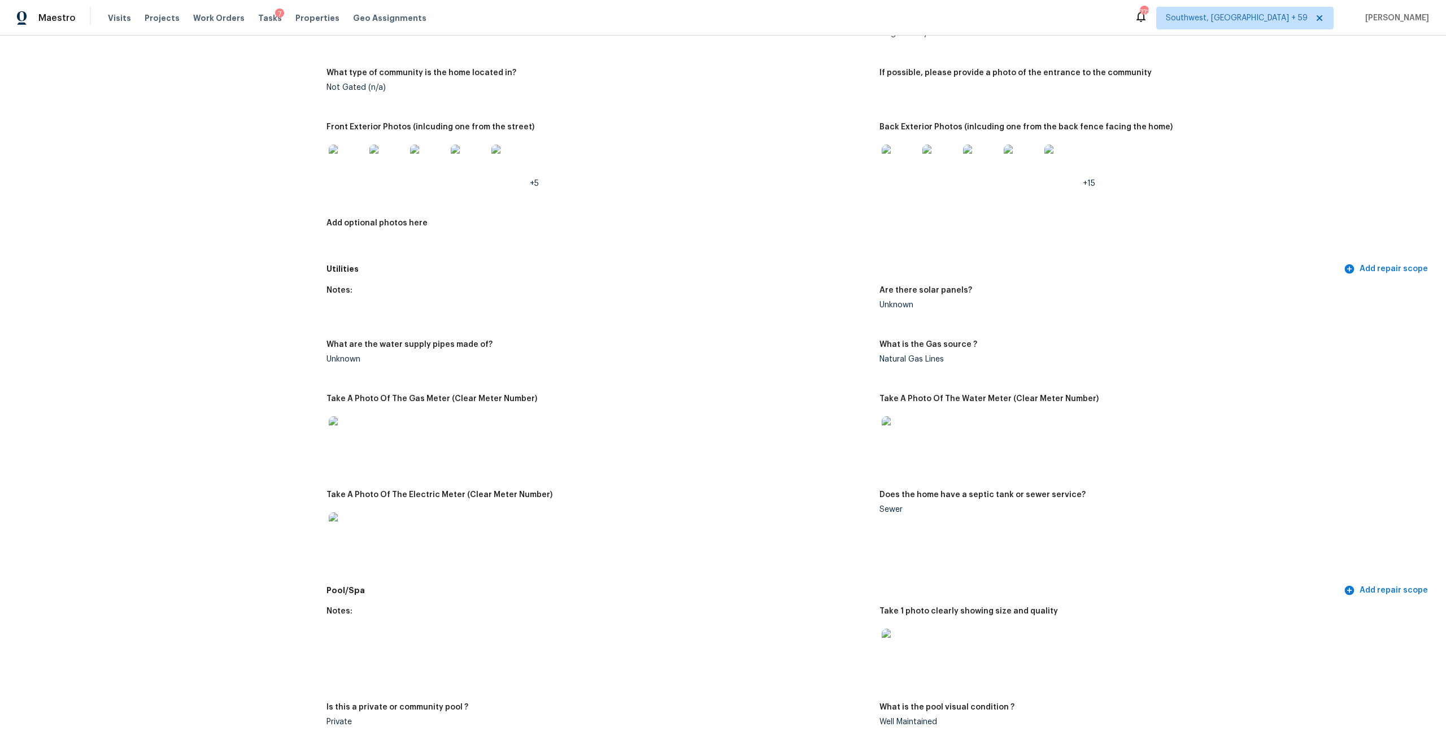
scroll to position [238, 0]
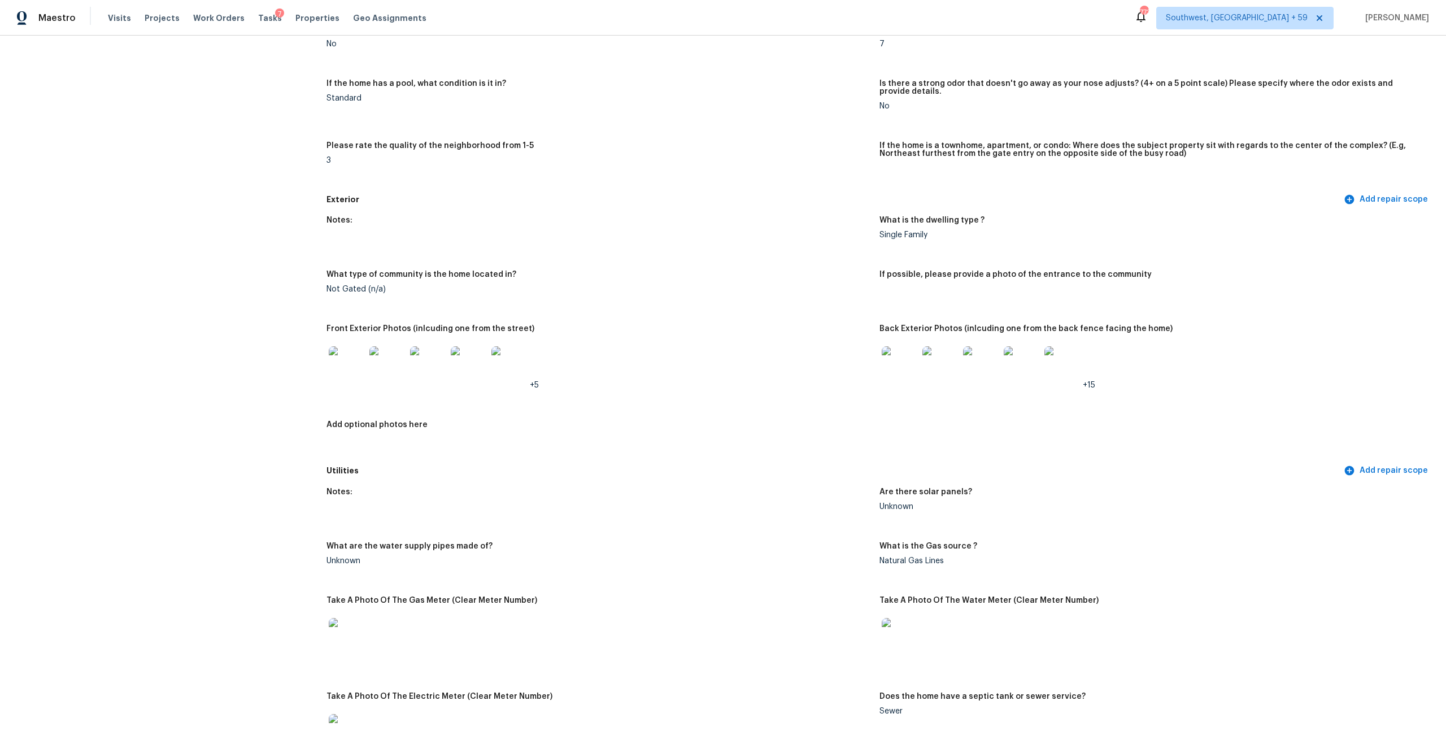
click at [350, 383] on img at bounding box center [347, 364] width 36 height 36
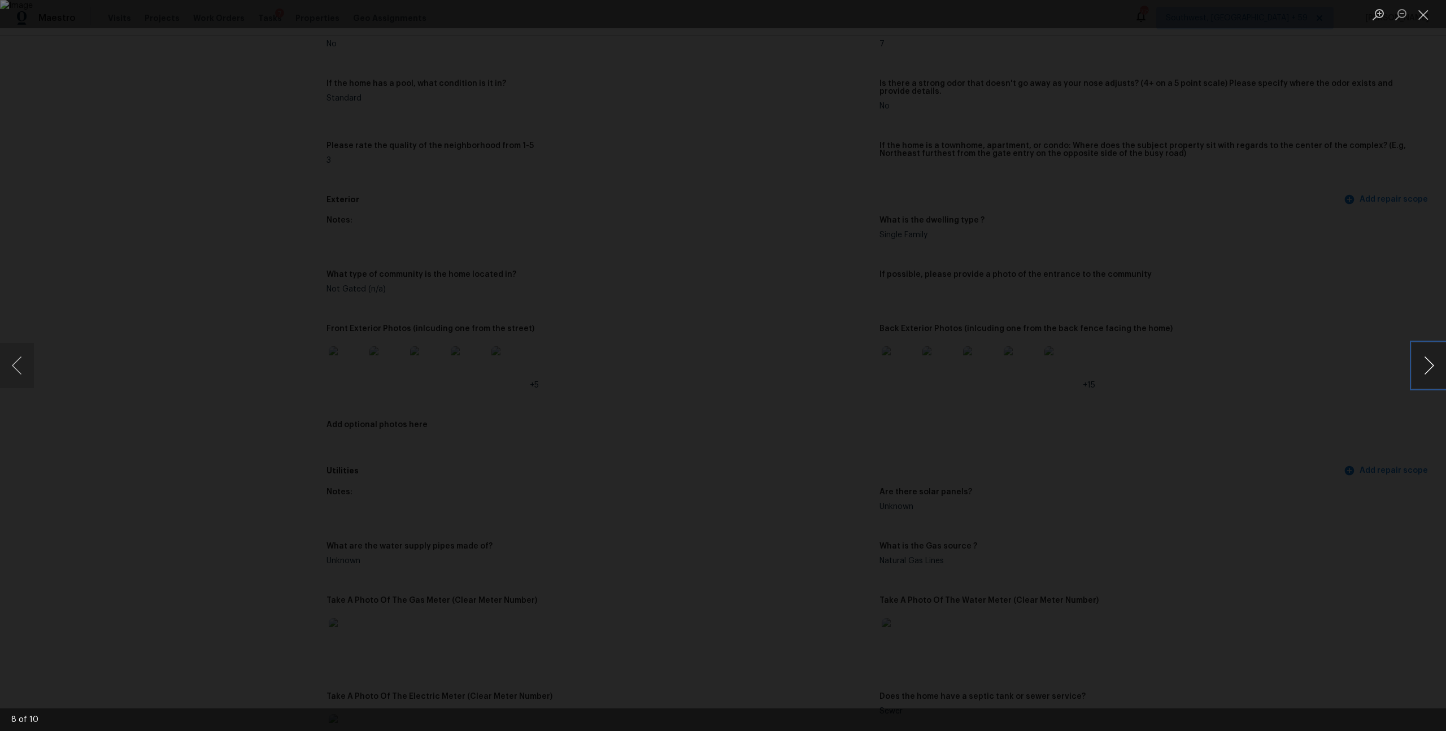
click at [1428, 351] on button "Next image" at bounding box center [1429, 365] width 34 height 45
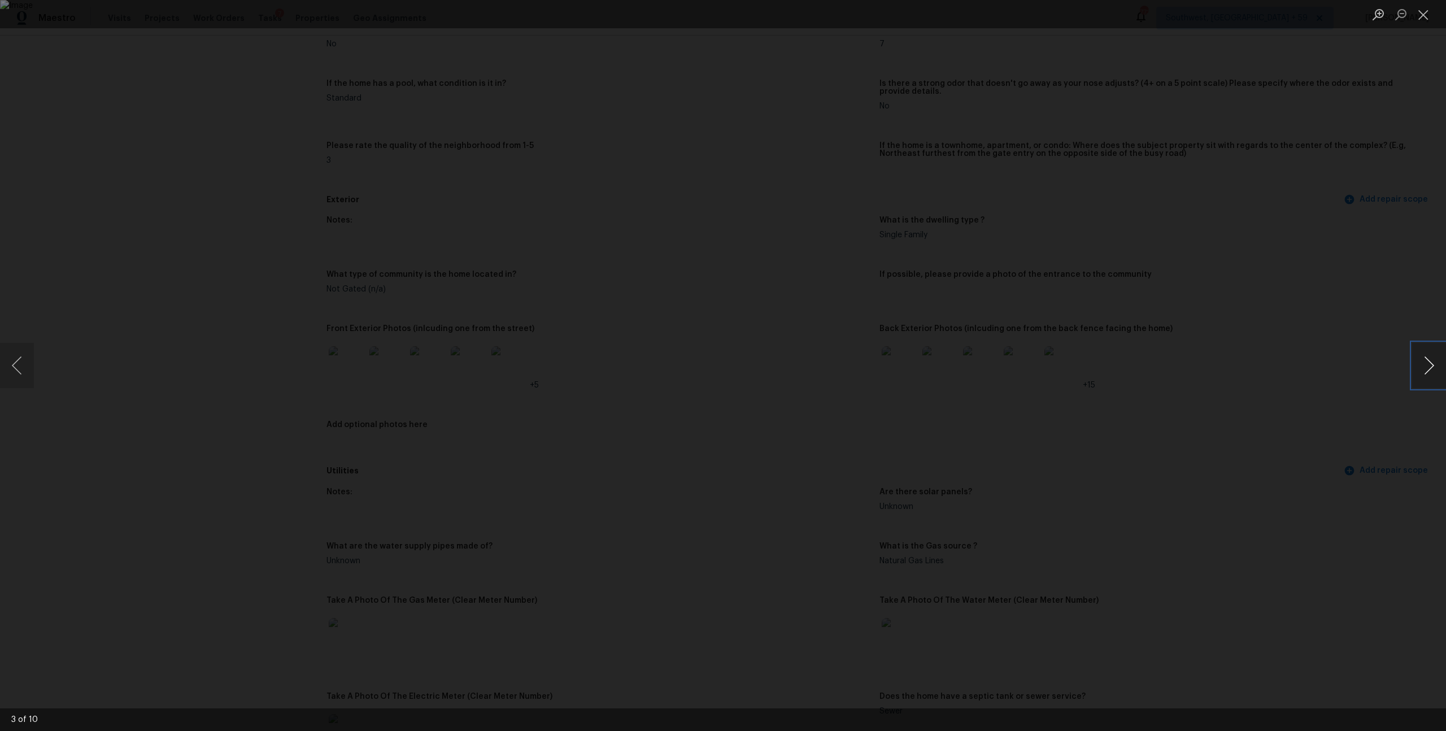
click at [1428, 351] on button "Next image" at bounding box center [1429, 365] width 34 height 45
click at [1424, 18] on button "Close lightbox" at bounding box center [1423, 15] width 23 height 20
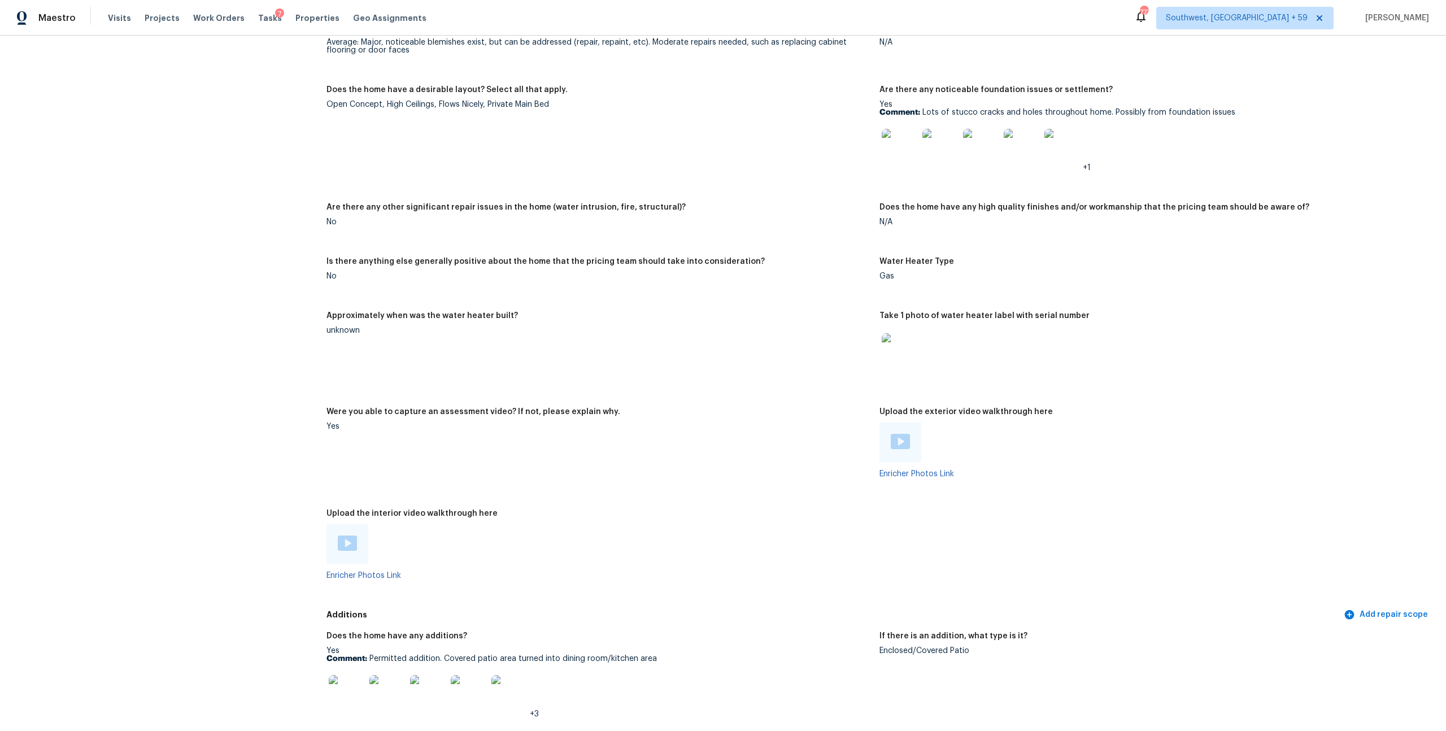
scroll to position [1799, 0]
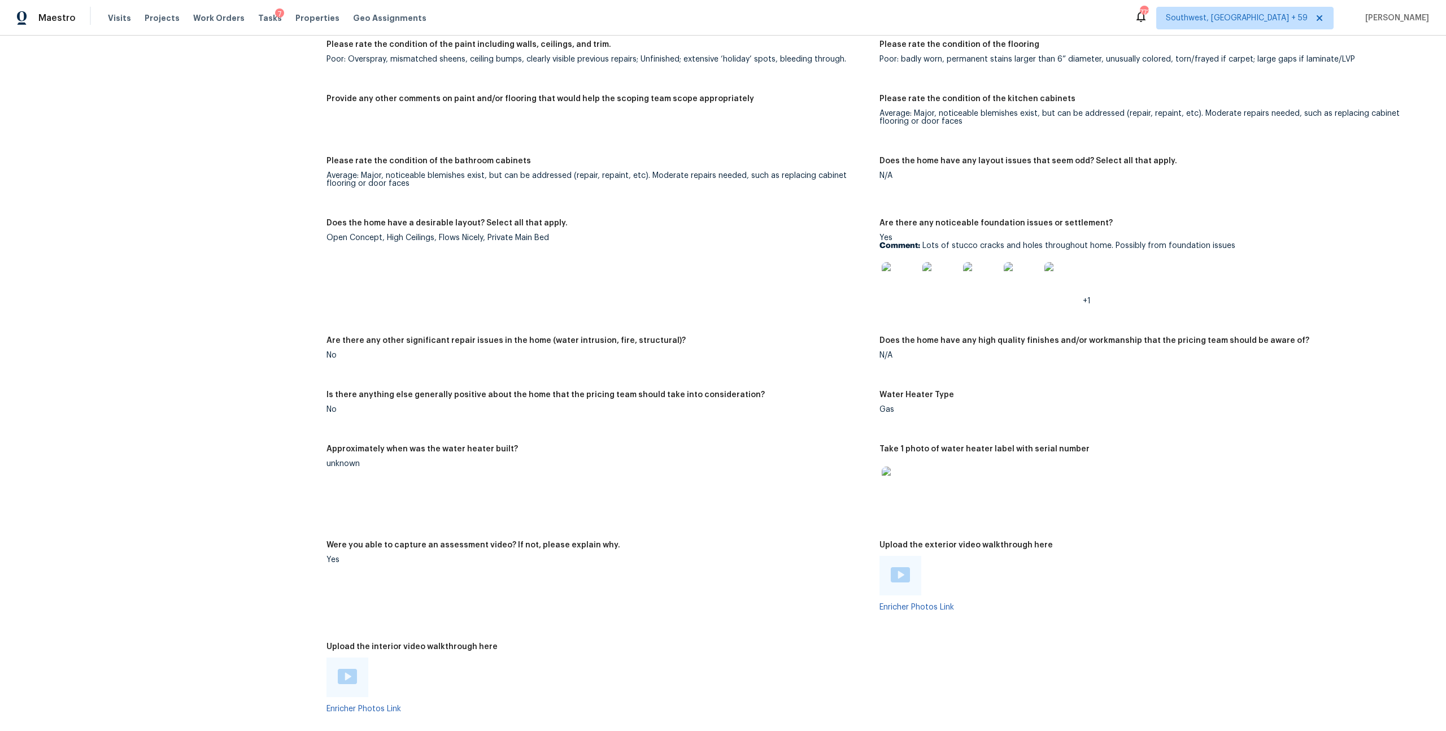
click at [901, 298] on img at bounding box center [900, 280] width 36 height 36
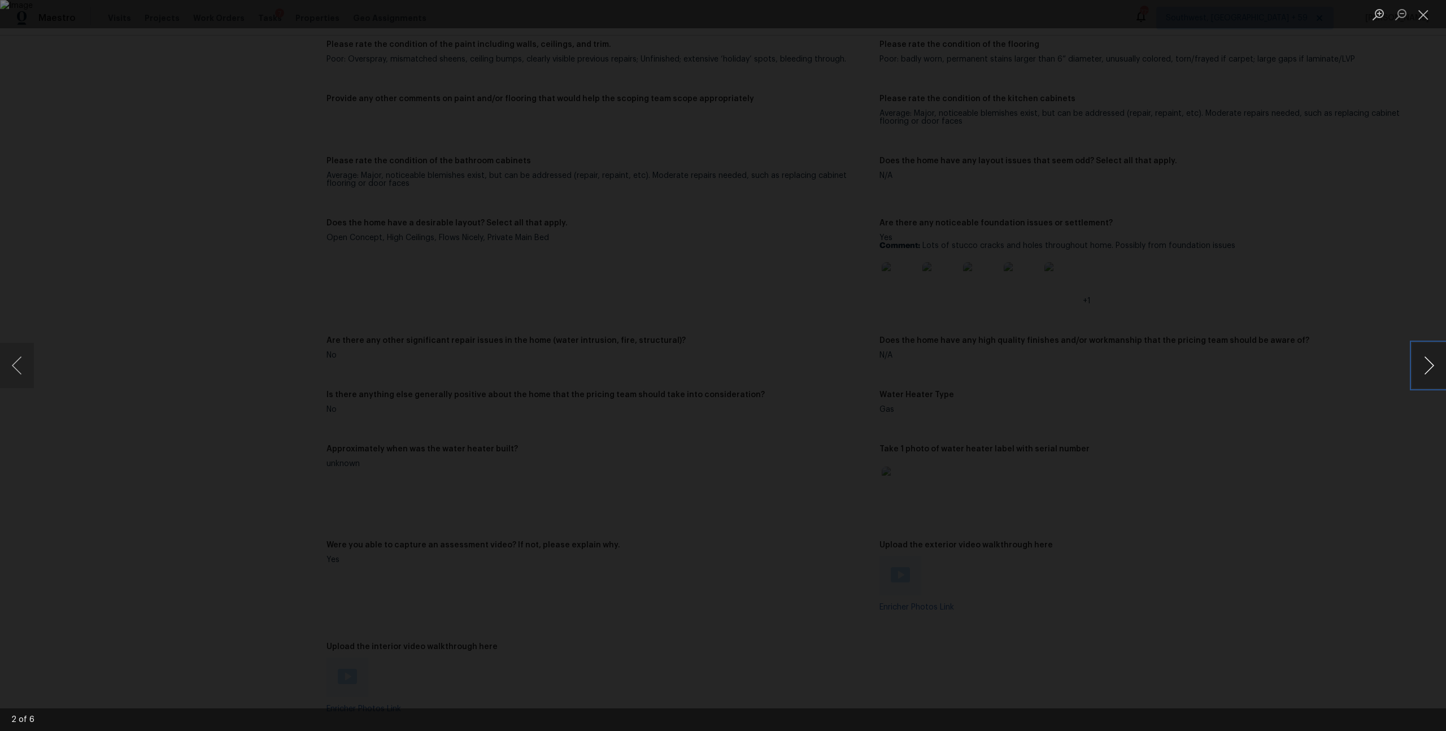
click at [1432, 367] on button "Next image" at bounding box center [1429, 365] width 34 height 45
click at [605, 300] on img "Lightbox" at bounding box center [723, 365] width 1446 height 731
click at [475, 66] on div "Lightbox" at bounding box center [723, 365] width 1446 height 731
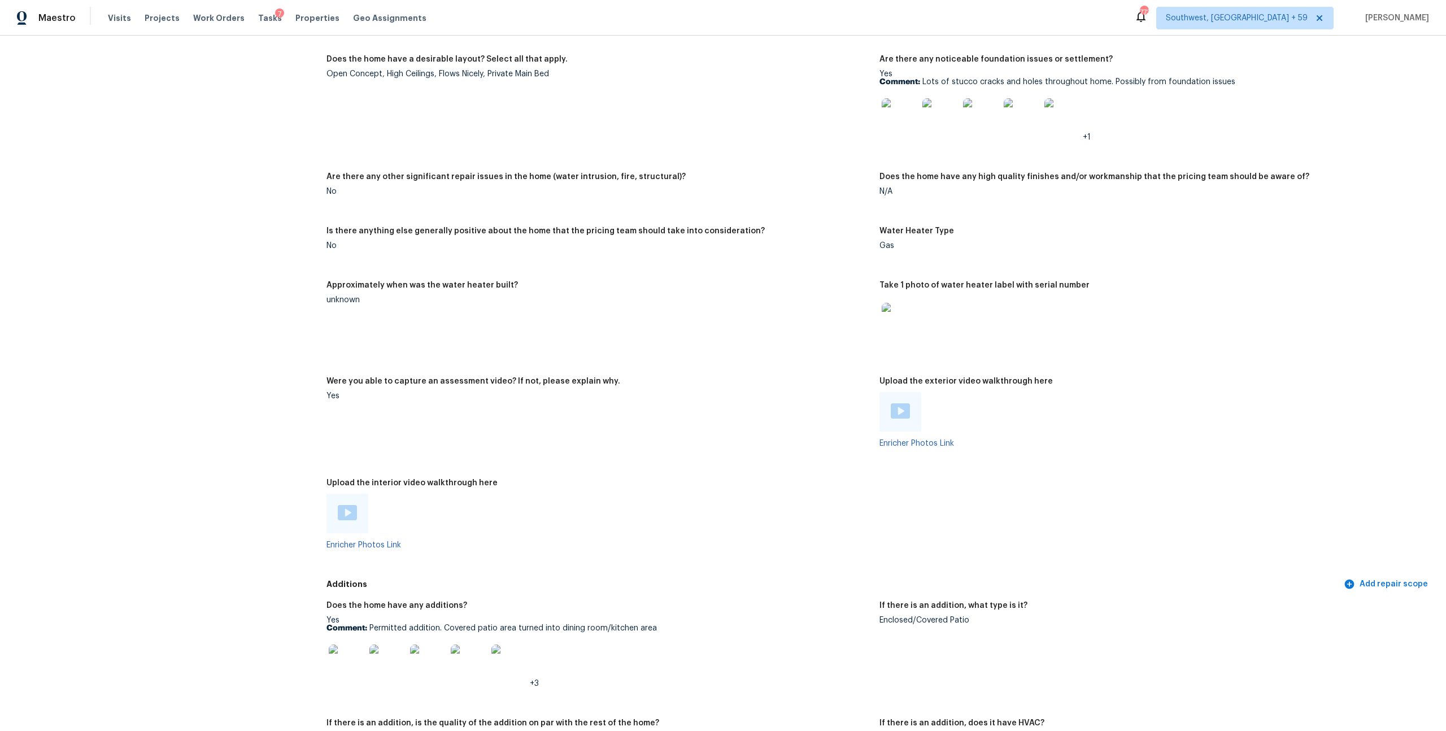
scroll to position [1900, 0]
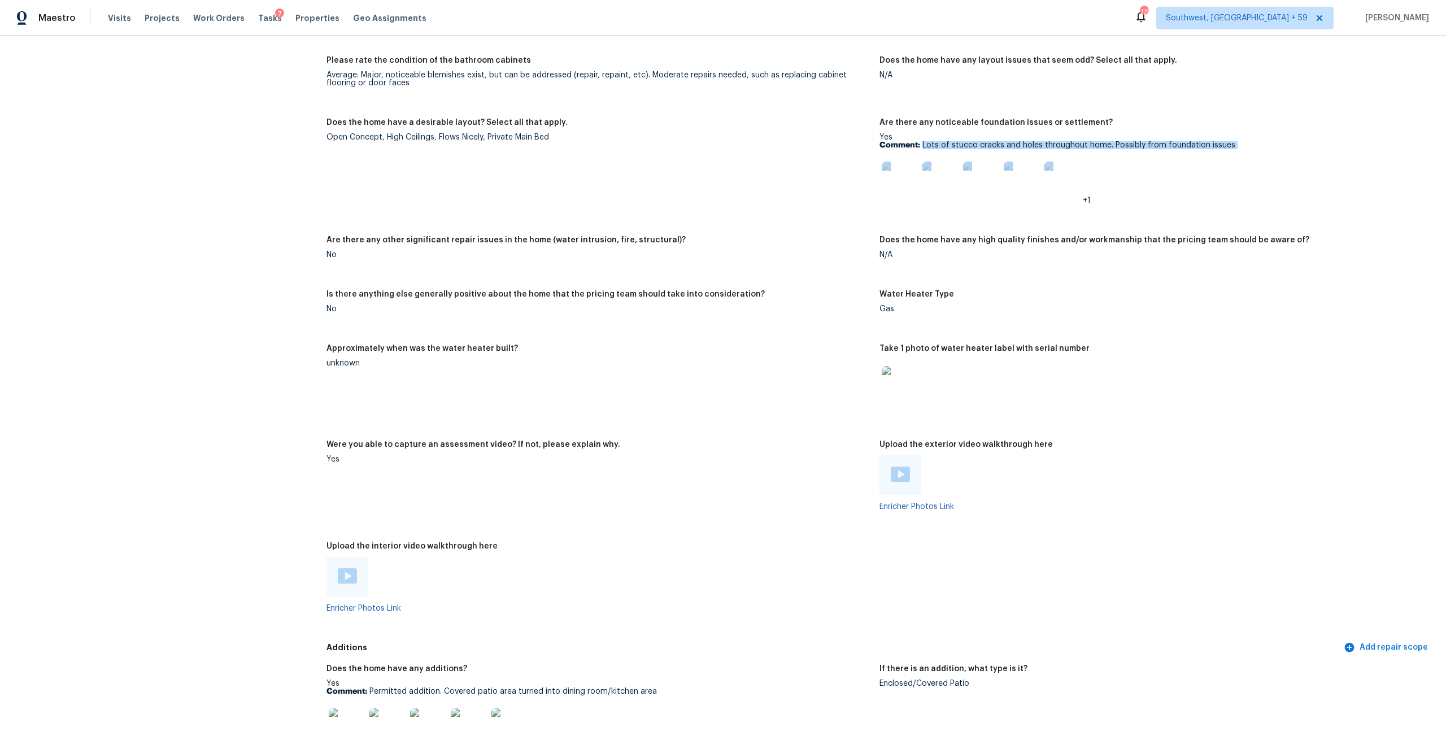
drag, startPoint x: 925, startPoint y: 329, endPoint x: 1254, endPoint y: 332, distance: 328.8
click at [1254, 149] on p "Comment: Lots of stucco cracks and holes throughout home. Possibly from foundat…" at bounding box center [1152, 145] width 544 height 8
drag, startPoint x: 924, startPoint y: 327, endPoint x: 1250, endPoint y: 329, distance: 325.4
click at [1250, 149] on p "Comment: Lots of stucco cracks and holes throughout home. Possibly from foundat…" at bounding box center [1152, 145] width 544 height 8
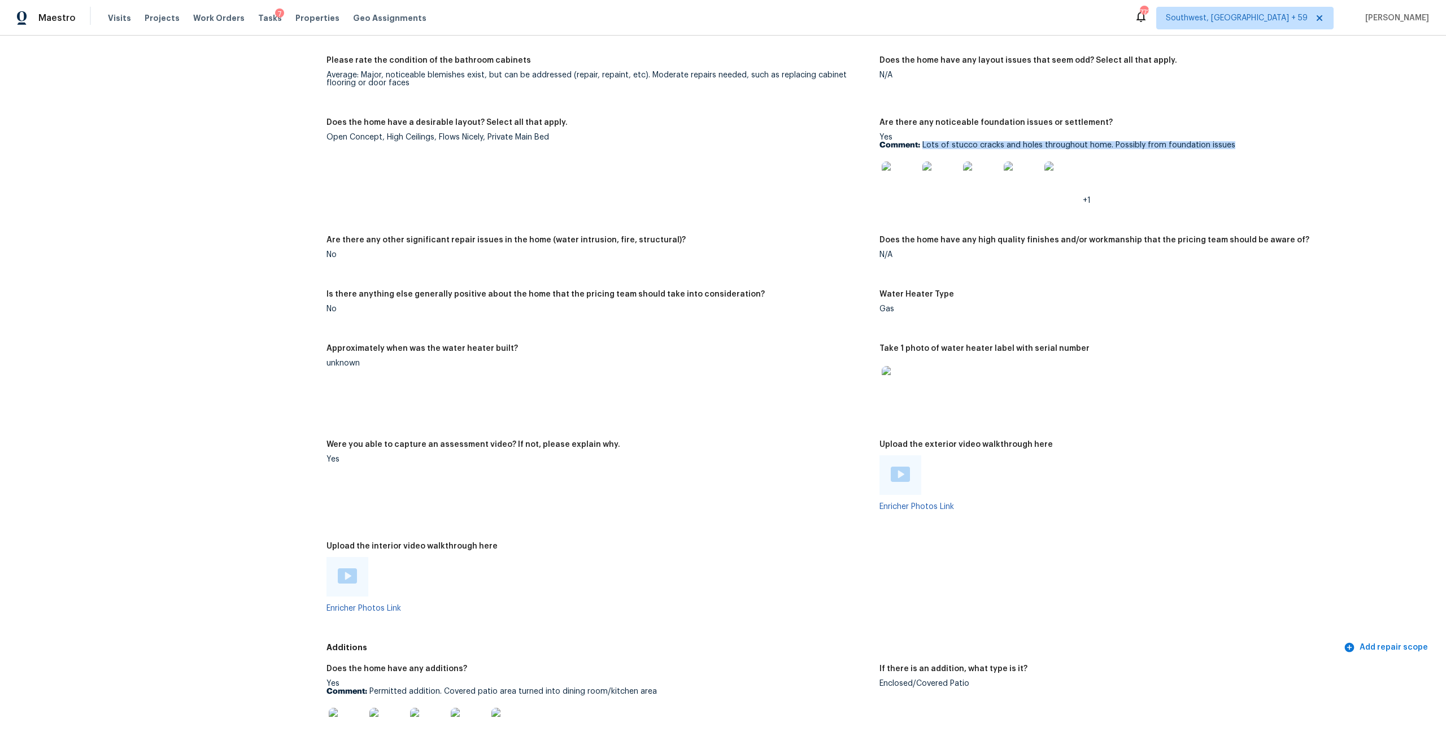
copy p "Lots of stucco cracks and holes throughout home. Possibly from foundation issues"
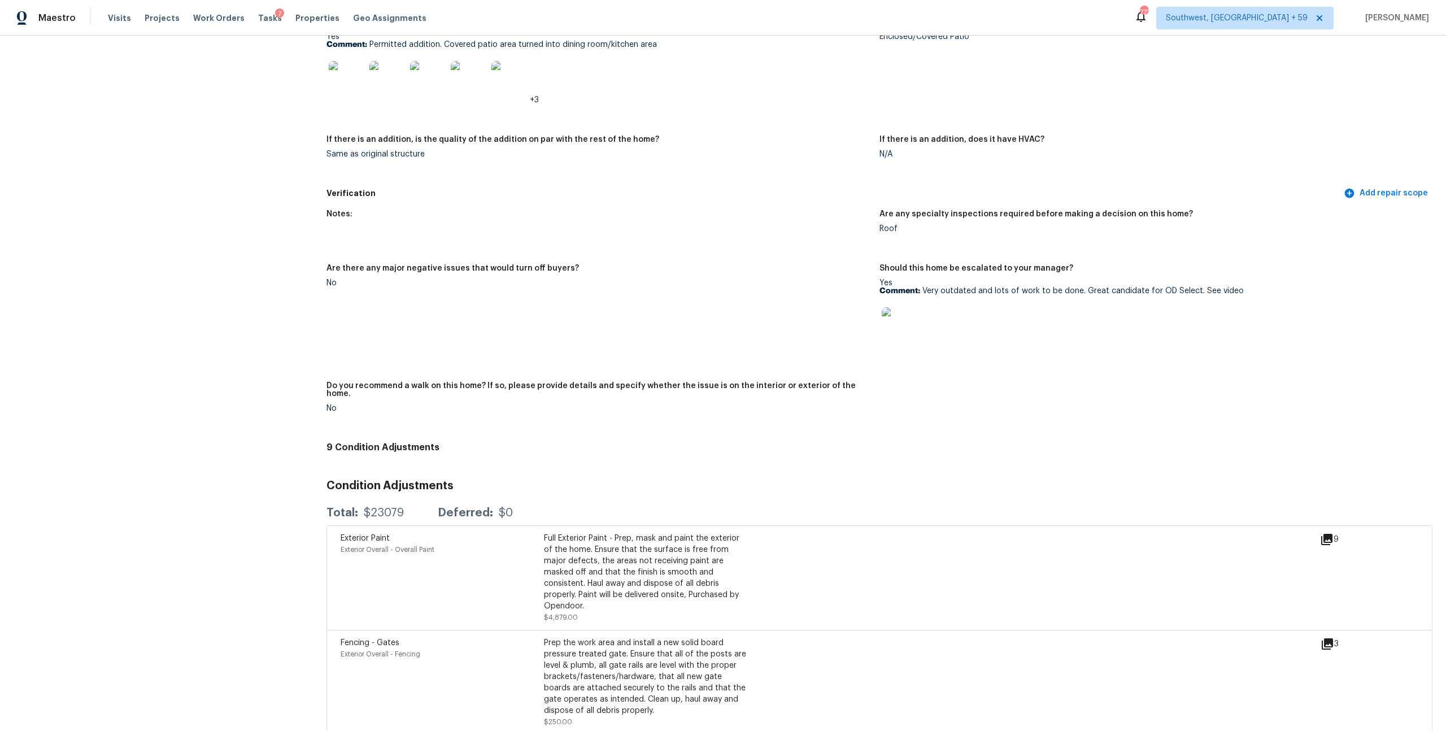
scroll to position [2496, 0]
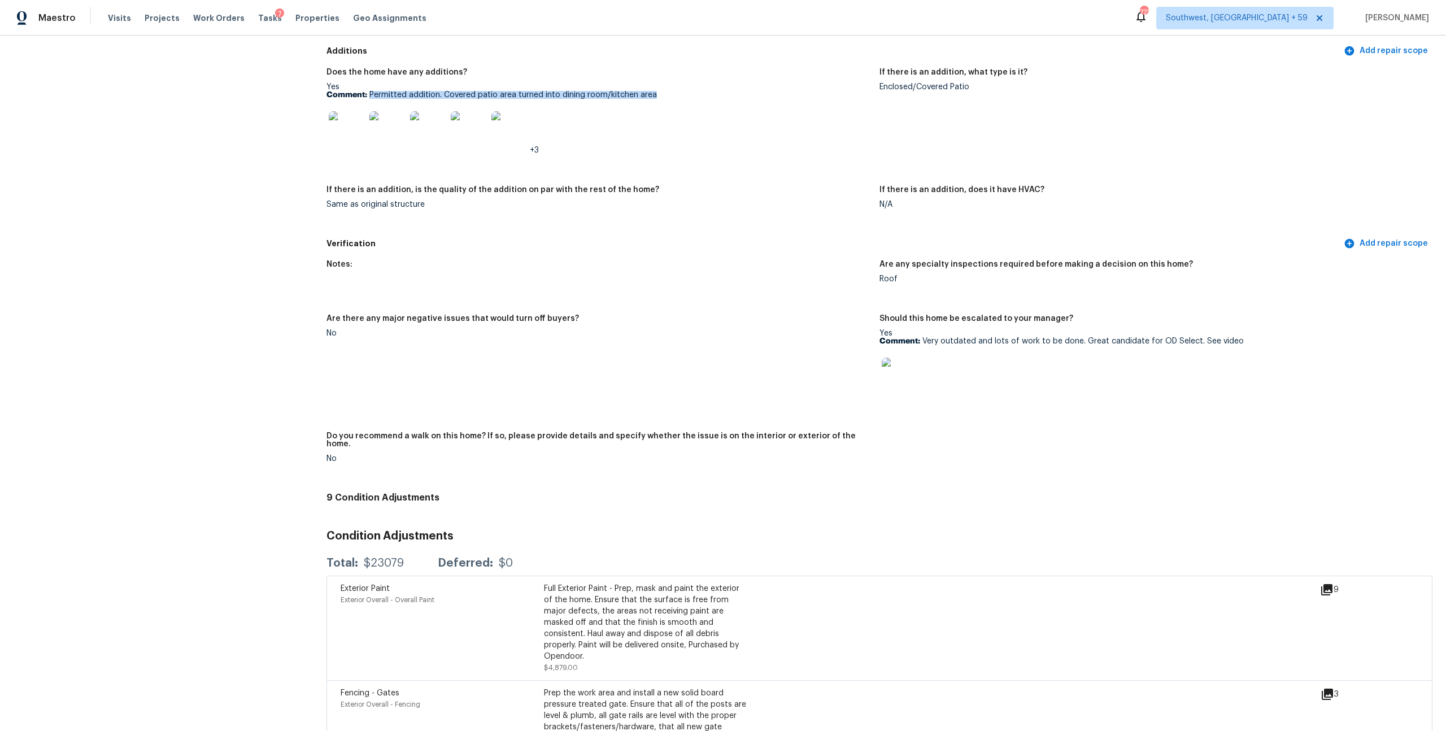
drag, startPoint x: 375, startPoint y: 319, endPoint x: 747, endPoint y: 321, distance: 372.3
click at [747, 99] on p "Comment: Permitted addition. Covered patio area turned into dining room/kitchen…" at bounding box center [599, 95] width 544 height 8
copy p "Permitted addition. Covered patio area turned into dining room/kitchen area"
click at [352, 147] on img at bounding box center [347, 129] width 36 height 36
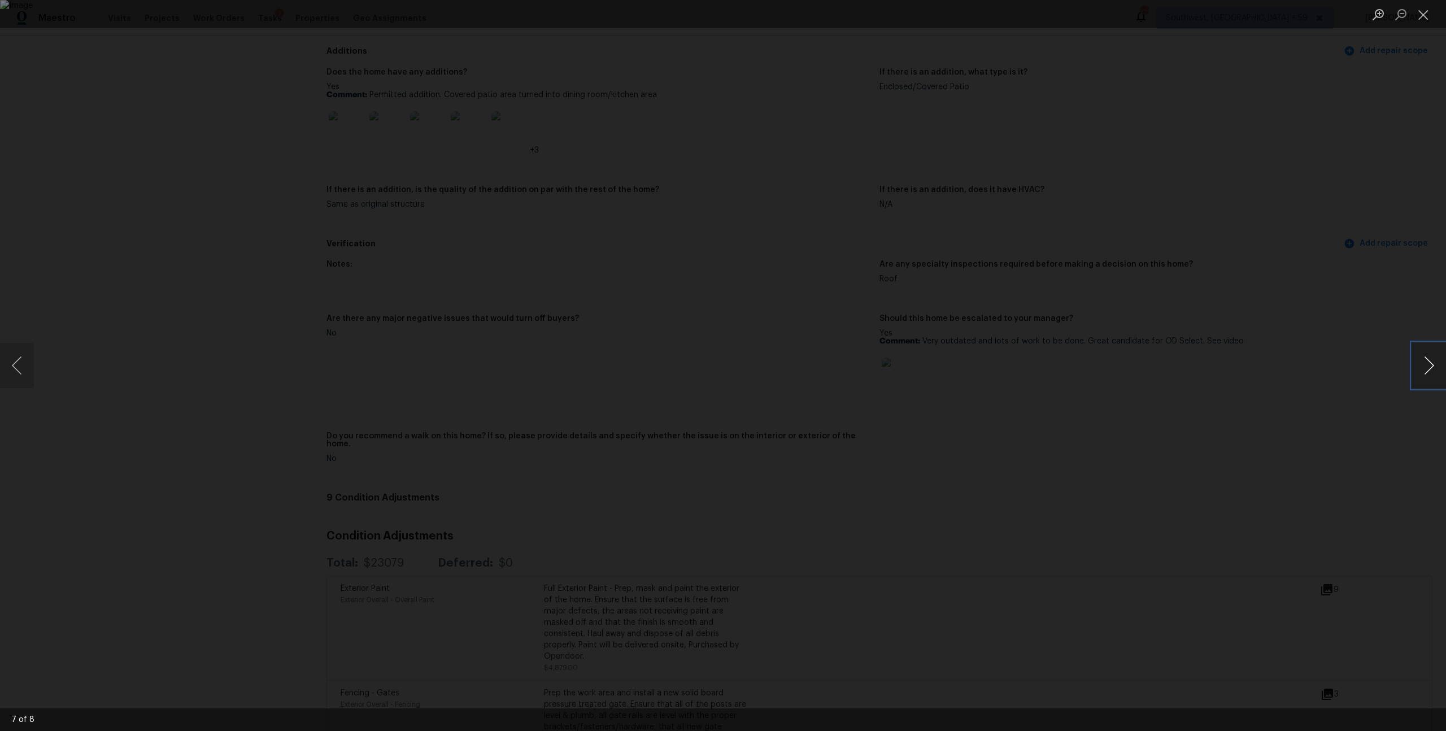
click at [1423, 368] on button "Next image" at bounding box center [1429, 365] width 34 height 45
click at [1427, 367] on button "Next image" at bounding box center [1429, 365] width 34 height 45
click at [1424, 363] on button "Next image" at bounding box center [1429, 365] width 34 height 45
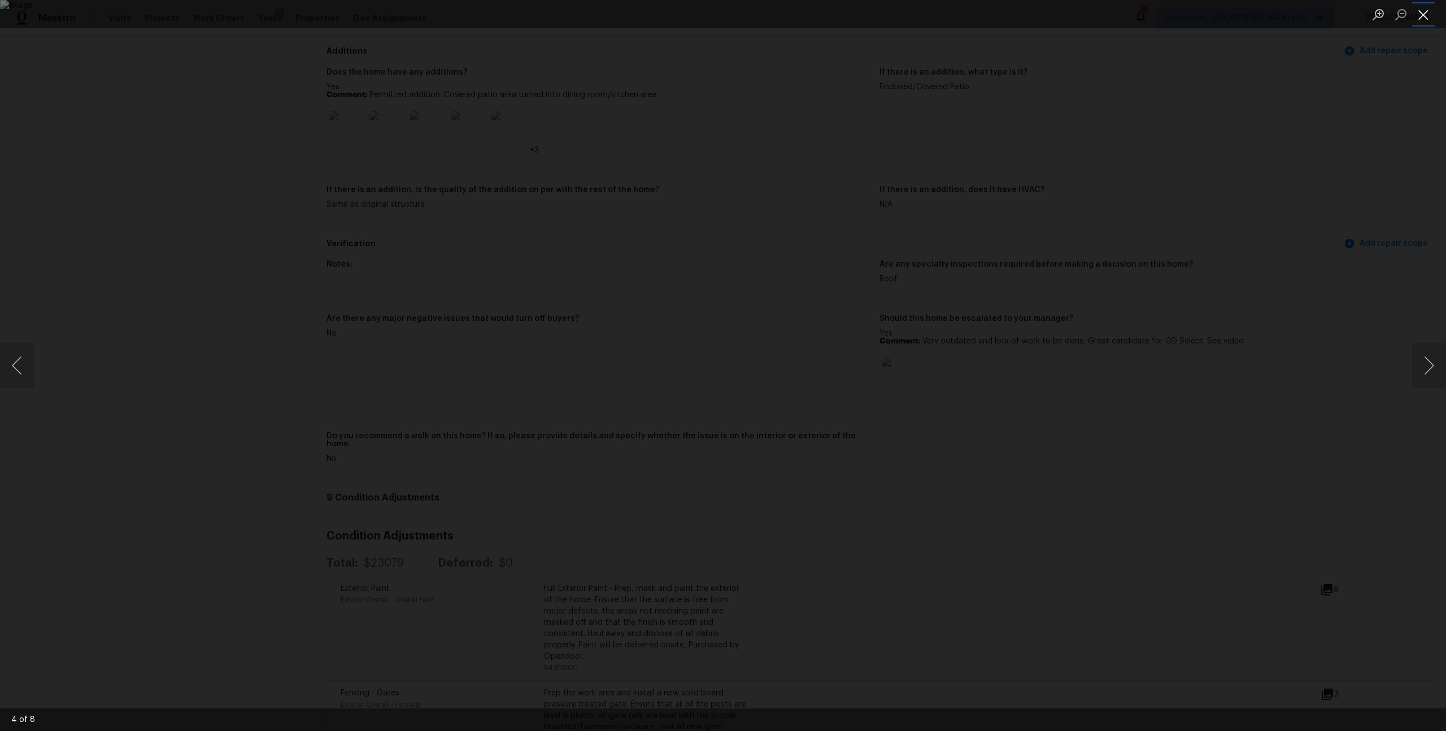
click at [1429, 15] on button "Close lightbox" at bounding box center [1423, 15] width 23 height 20
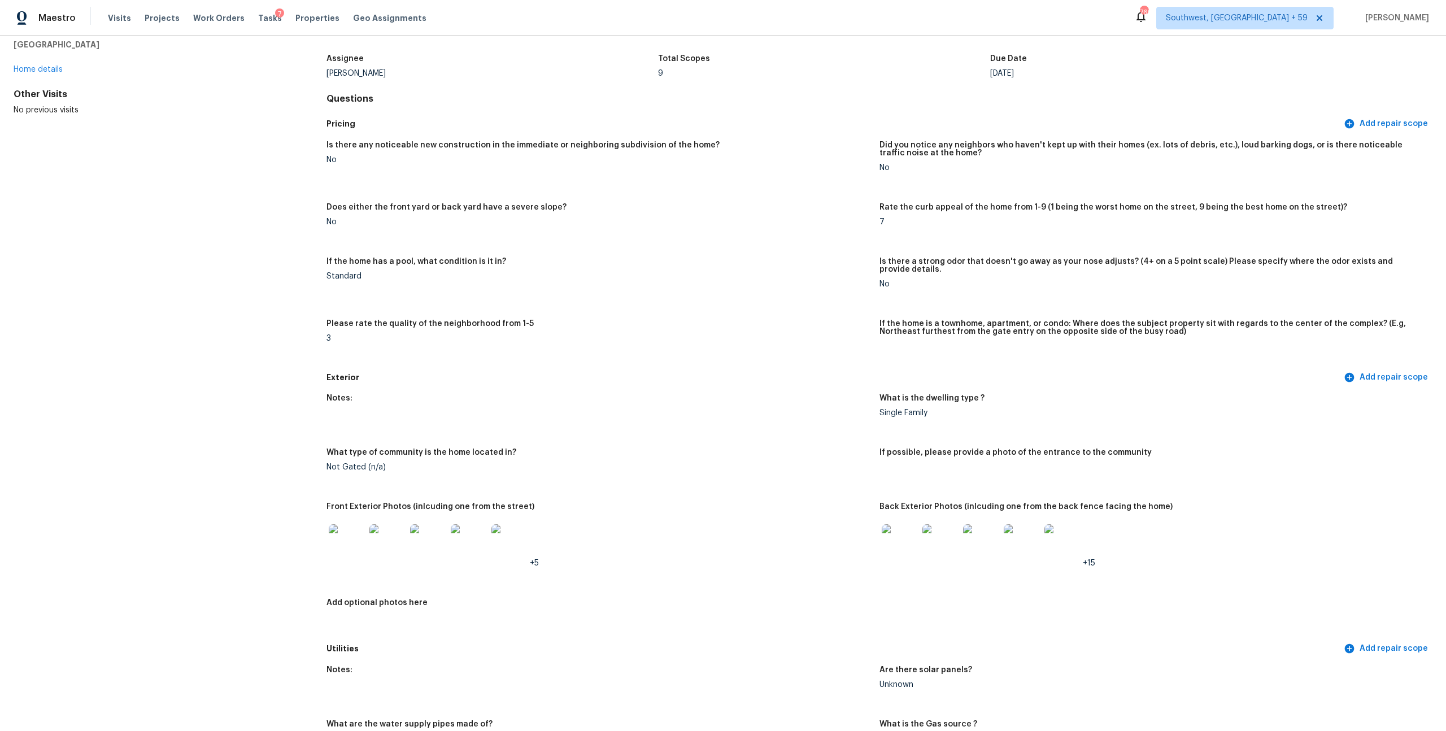
scroll to position [0, 0]
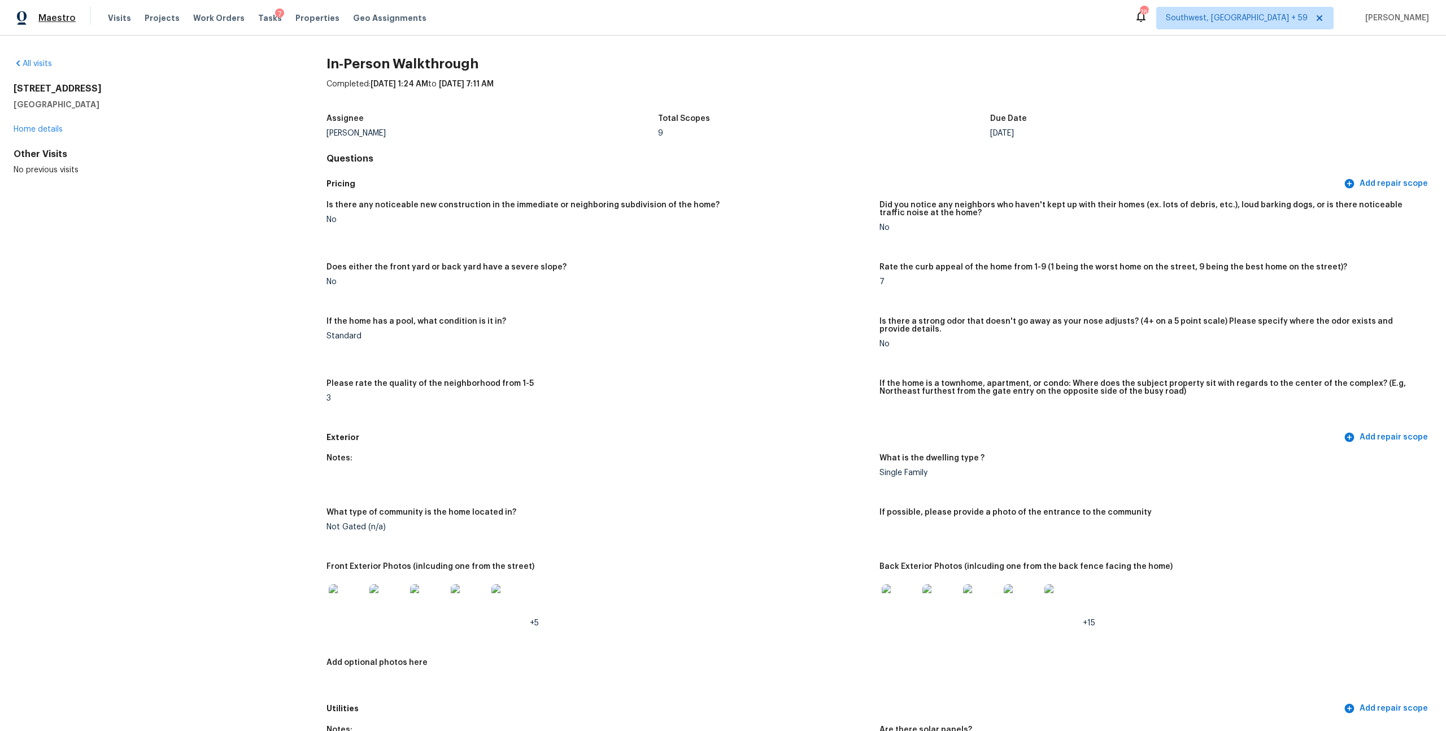
click at [47, 22] on span "Maestro" at bounding box center [56, 17] width 37 height 11
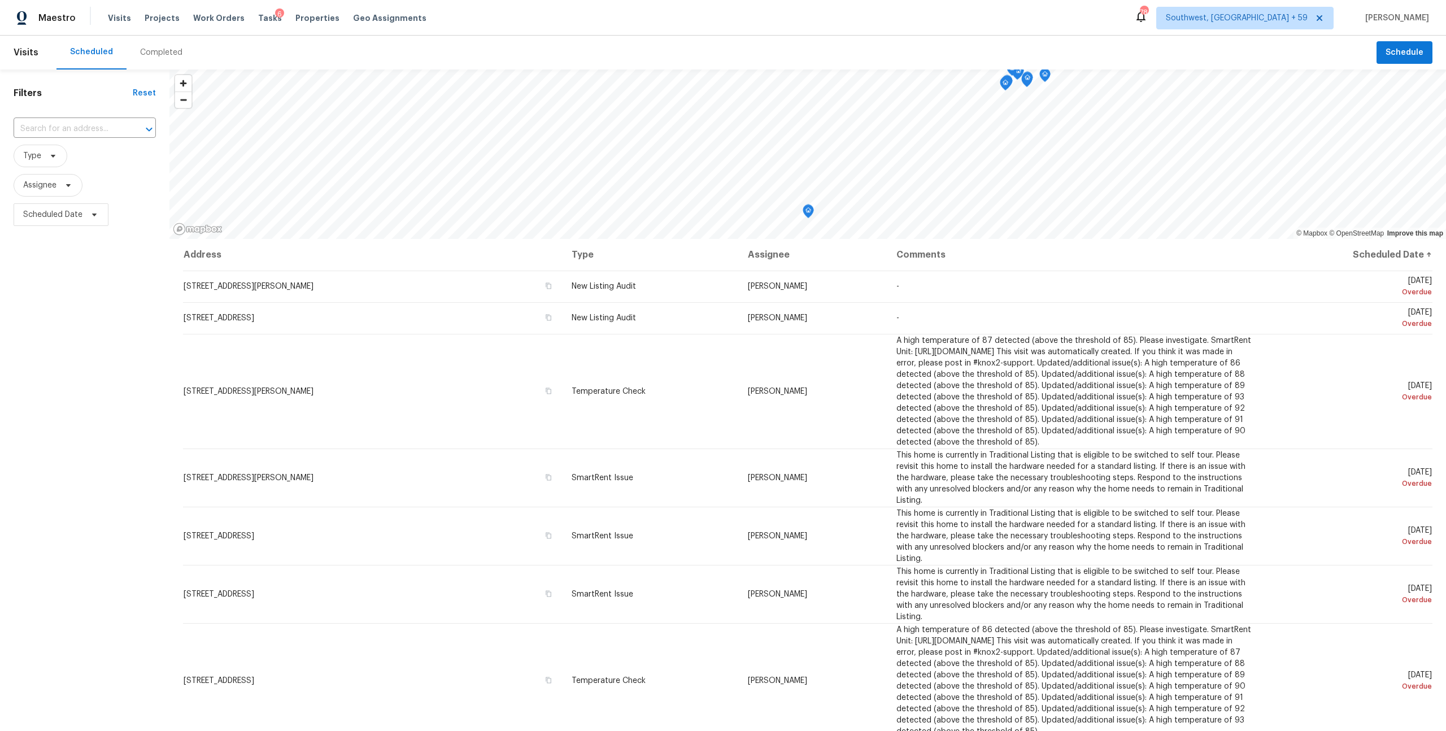
click at [159, 57] on div "Completed" at bounding box center [161, 52] width 42 height 11
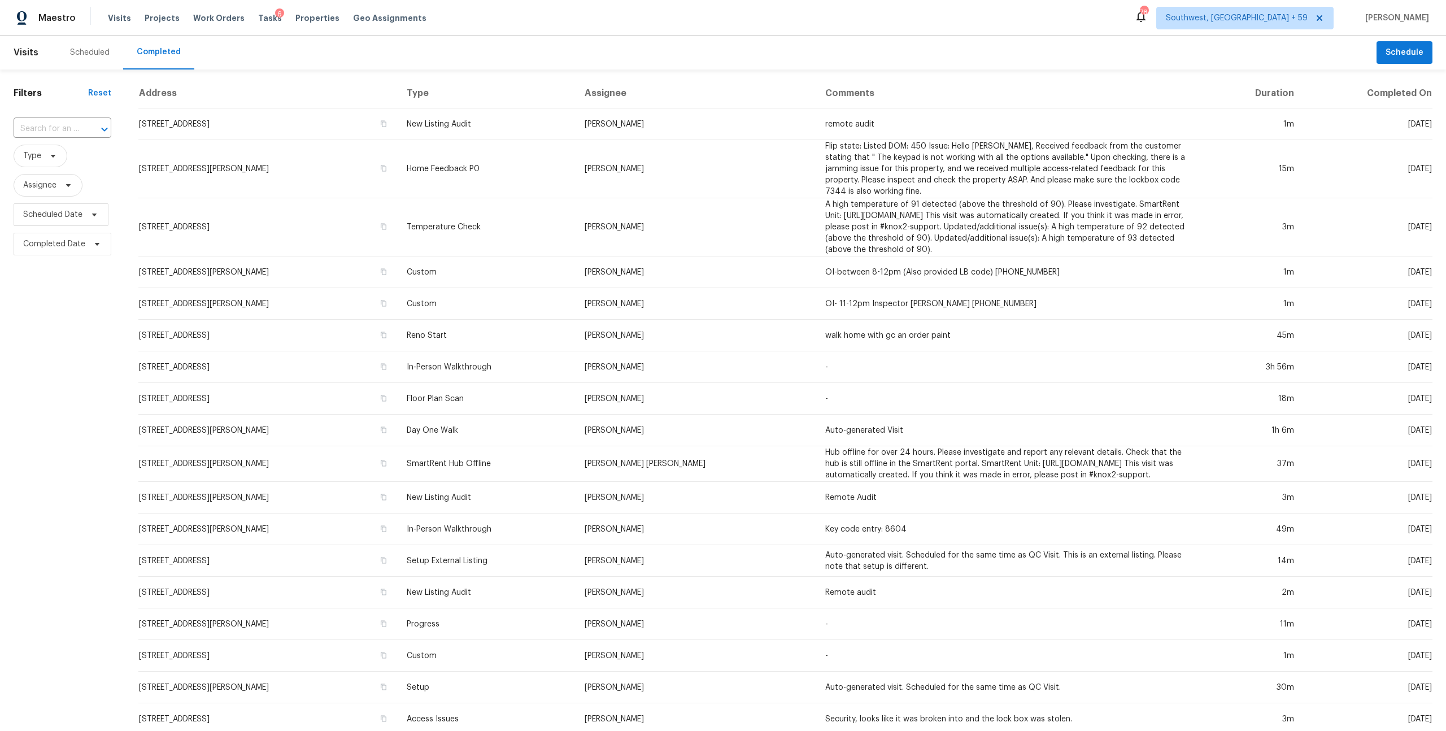
click at [75, 136] on input "text" at bounding box center [47, 129] width 66 height 18
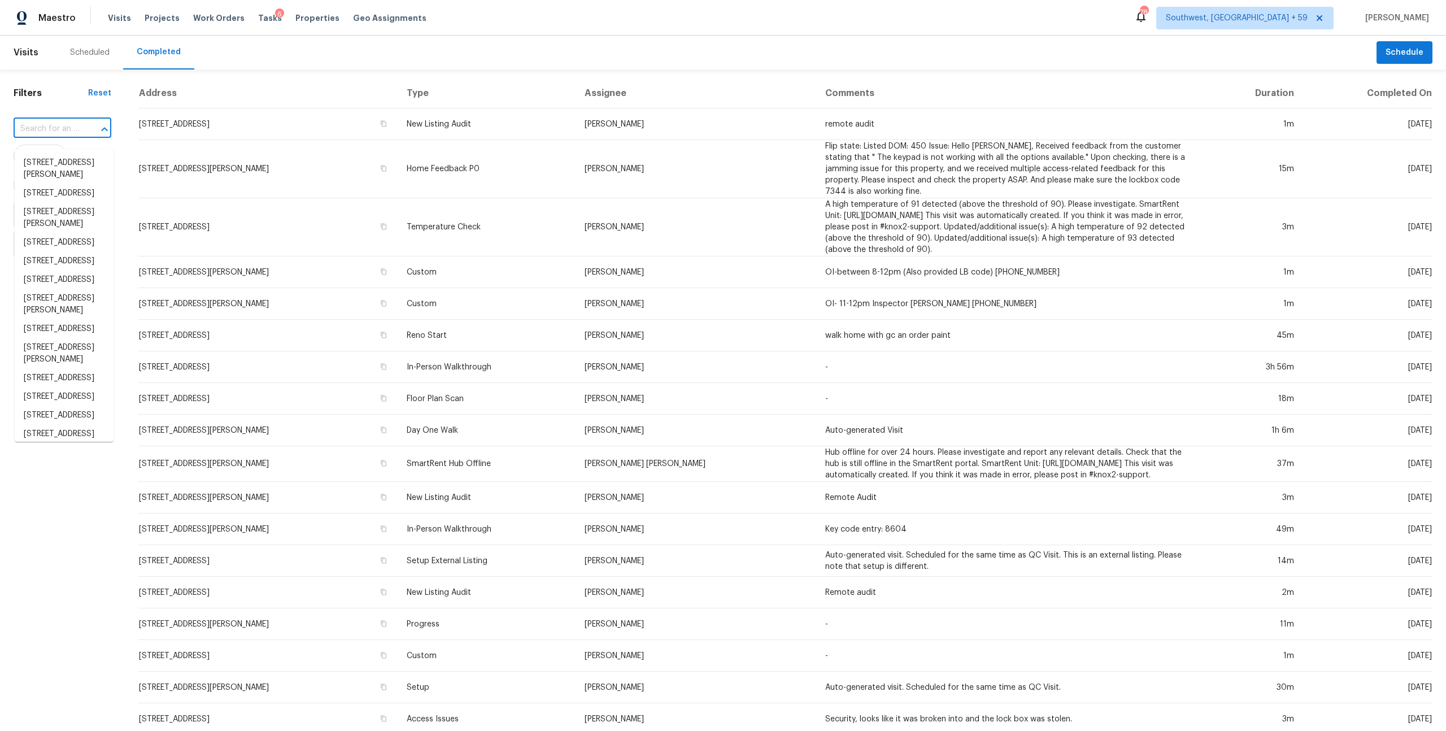
paste input "9651 Stoney Creek Dr Las Vegas, NV, 89117"
type input "9651 Stoney Creek Dr Las Vegas, NV, 89117"
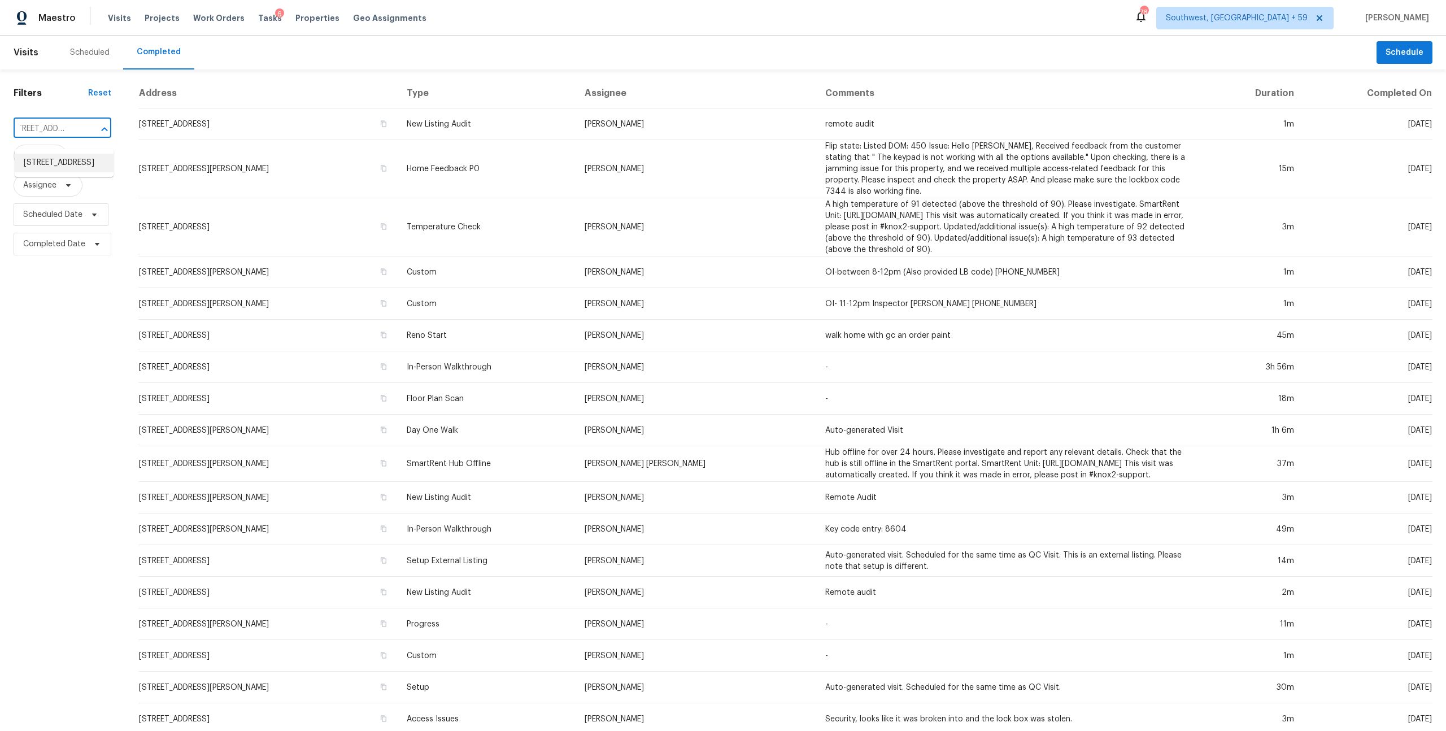
click at [56, 163] on li "9651 Stoney Creek Dr, Las Vegas, NV 89117" at bounding box center [64, 163] width 99 height 19
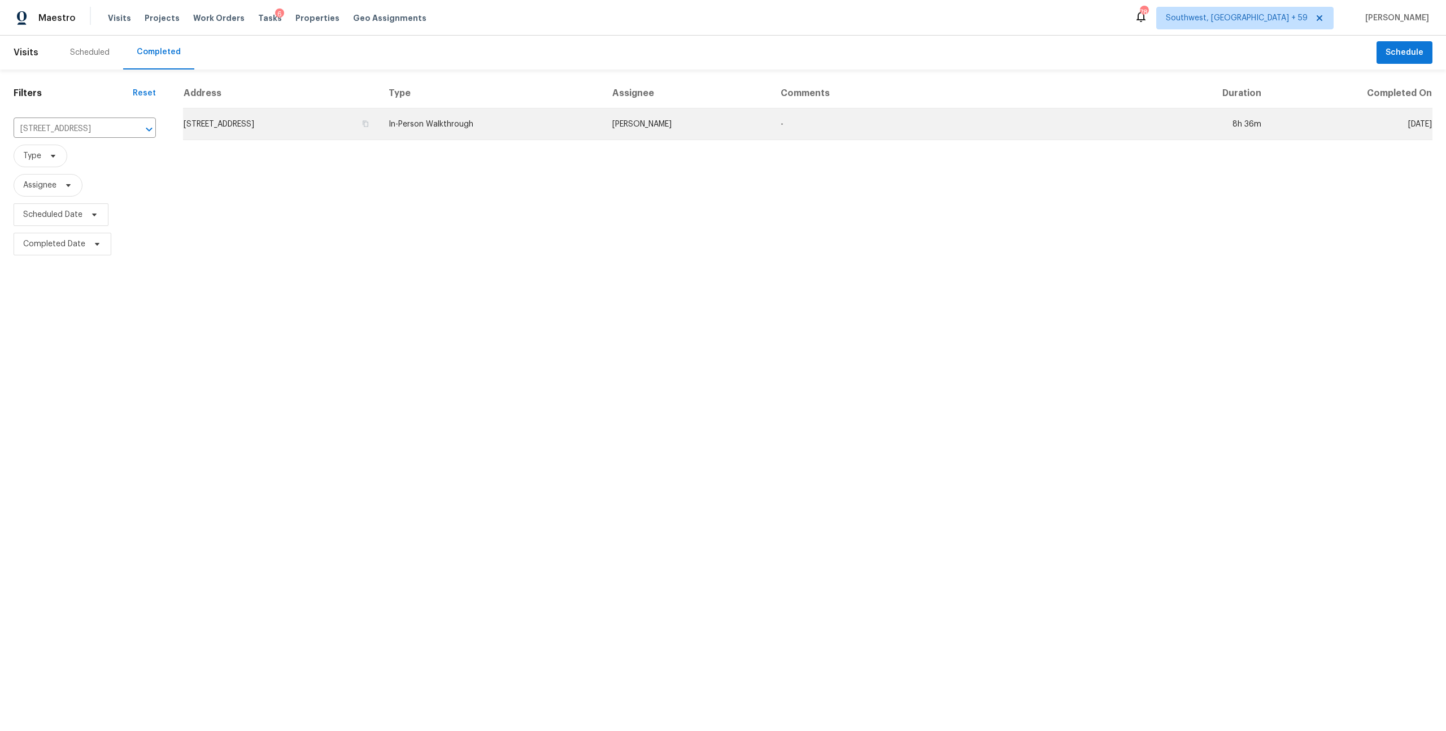
click at [552, 122] on td "In-Person Walkthrough" at bounding box center [492, 124] width 224 height 32
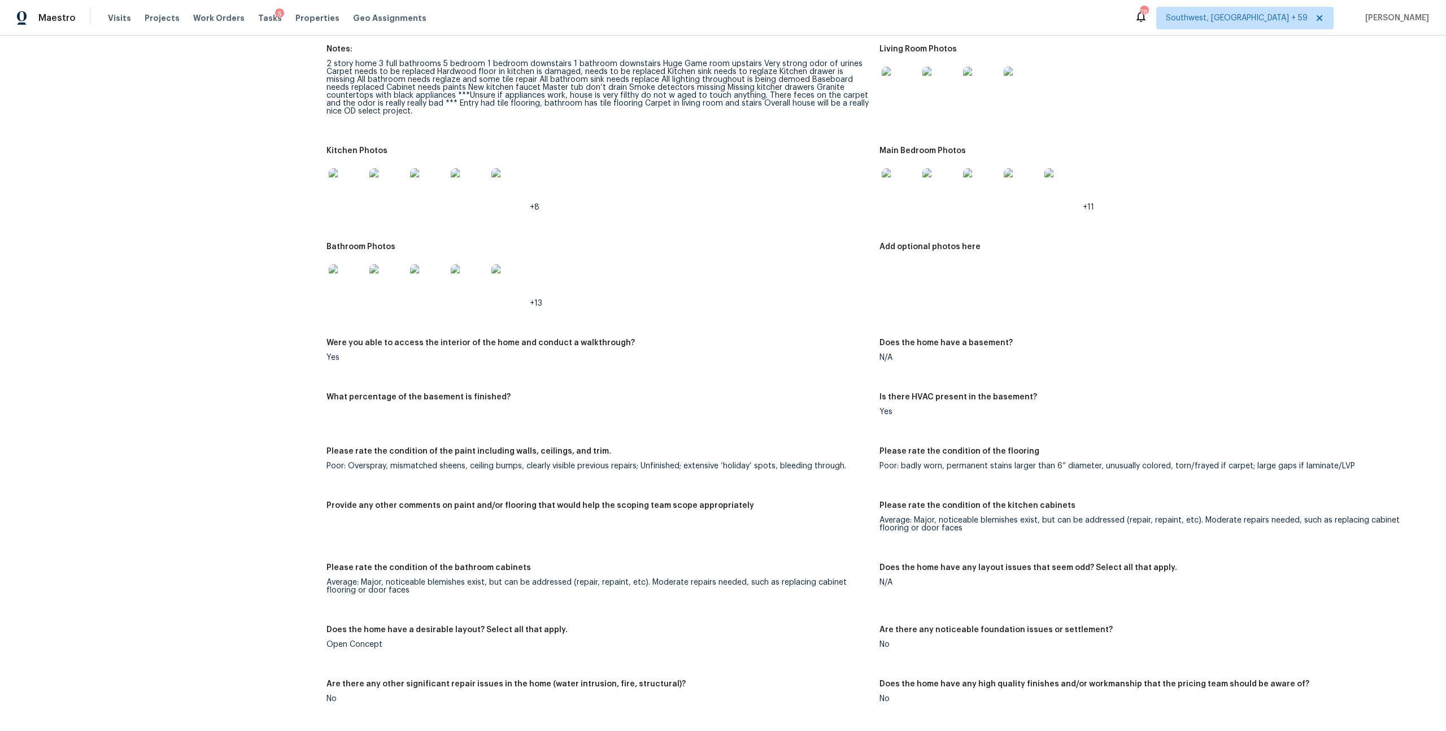
scroll to position [1394, 0]
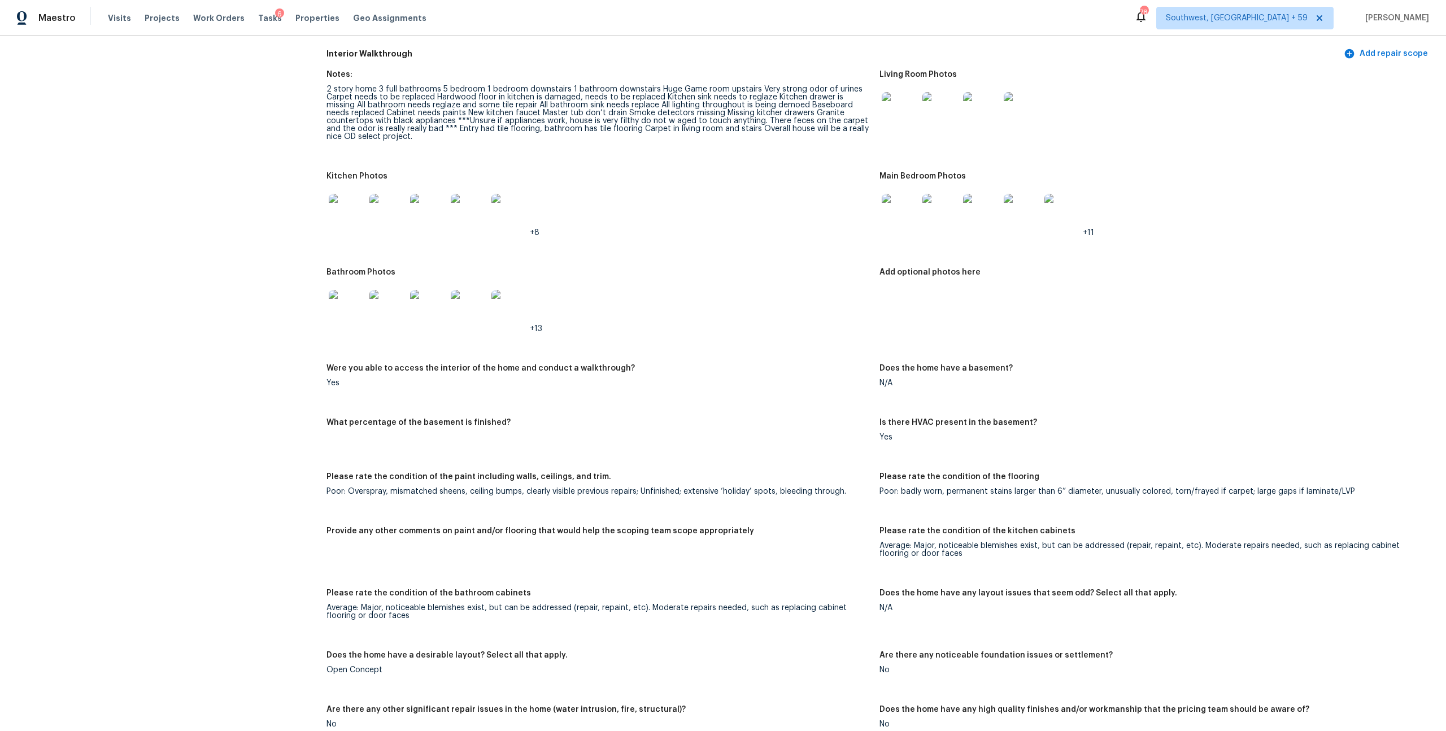
click at [898, 230] on img at bounding box center [900, 212] width 36 height 36
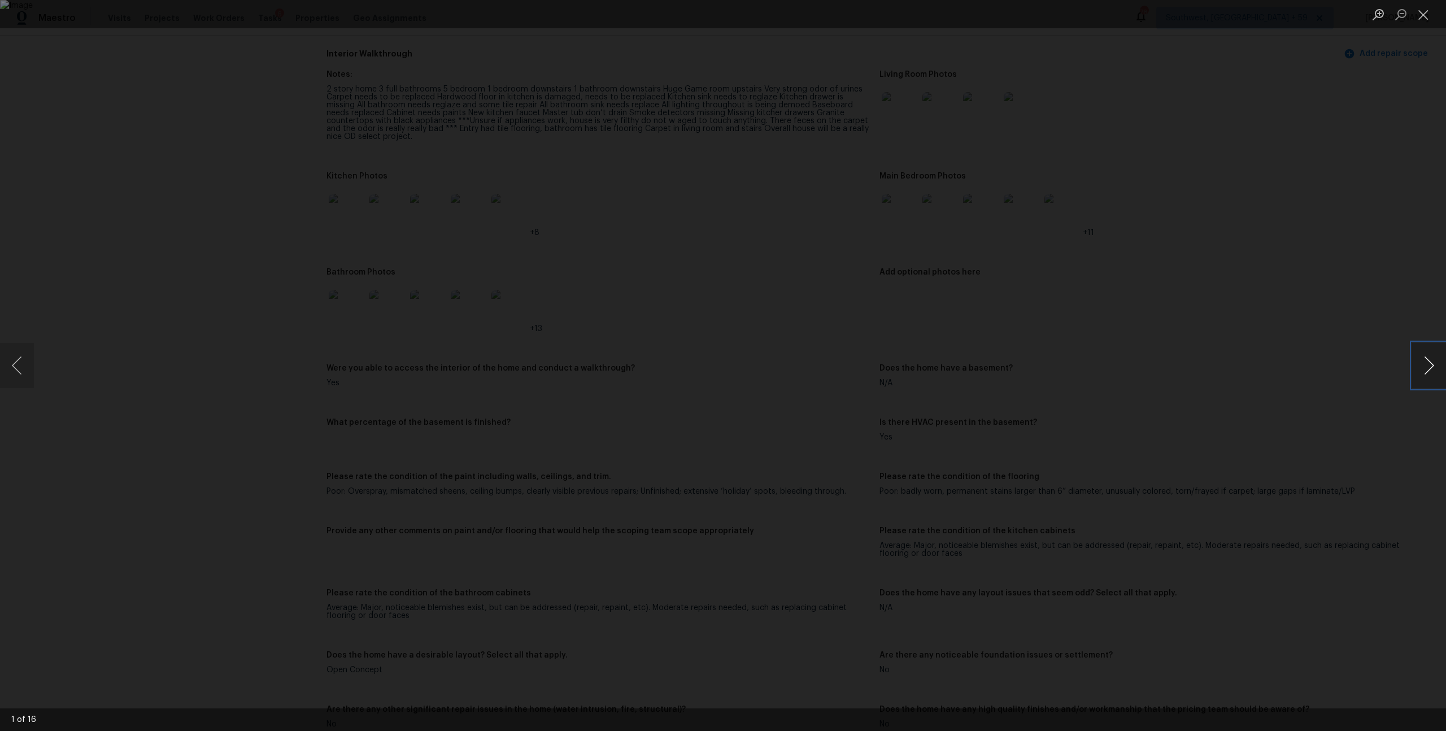
click at [1427, 367] on button "Next image" at bounding box center [1429, 365] width 34 height 45
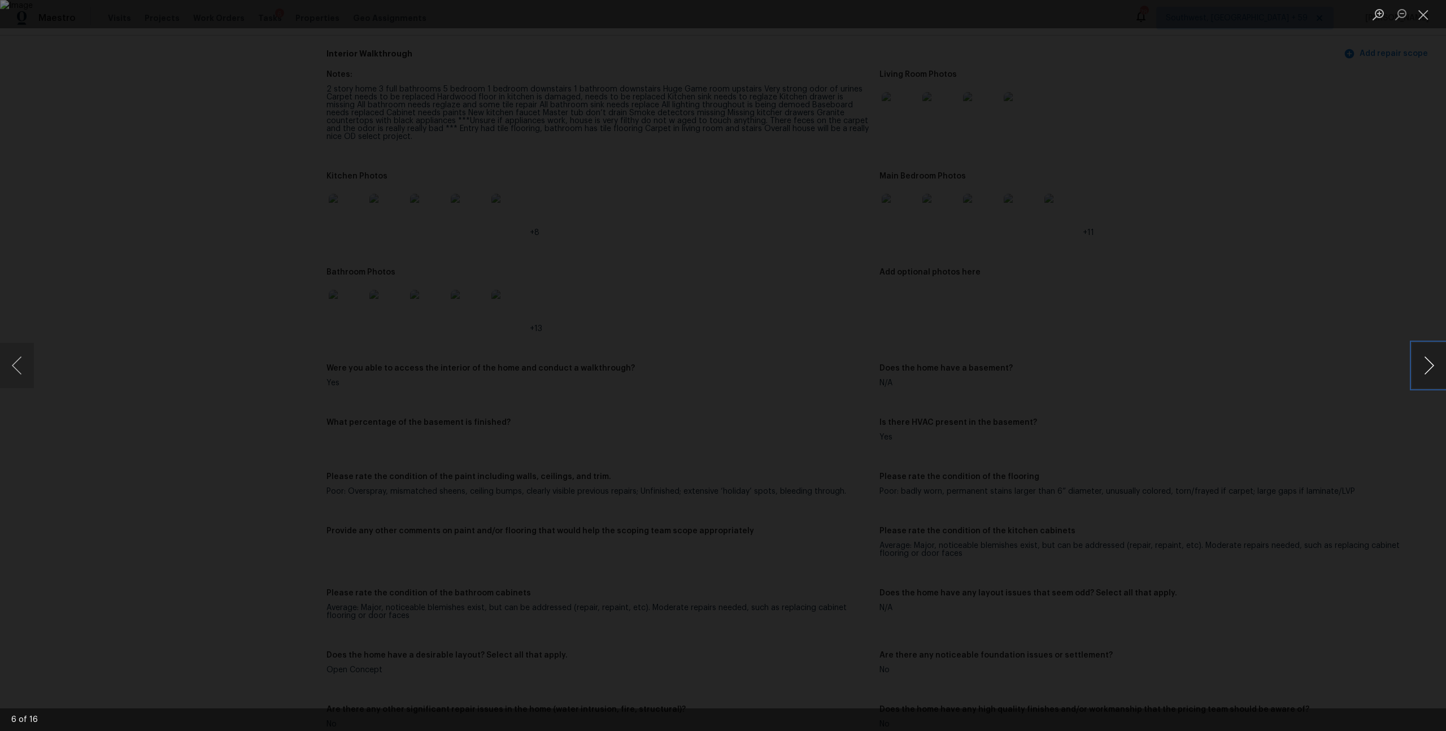
click at [1427, 367] on button "Next image" at bounding box center [1429, 365] width 34 height 45
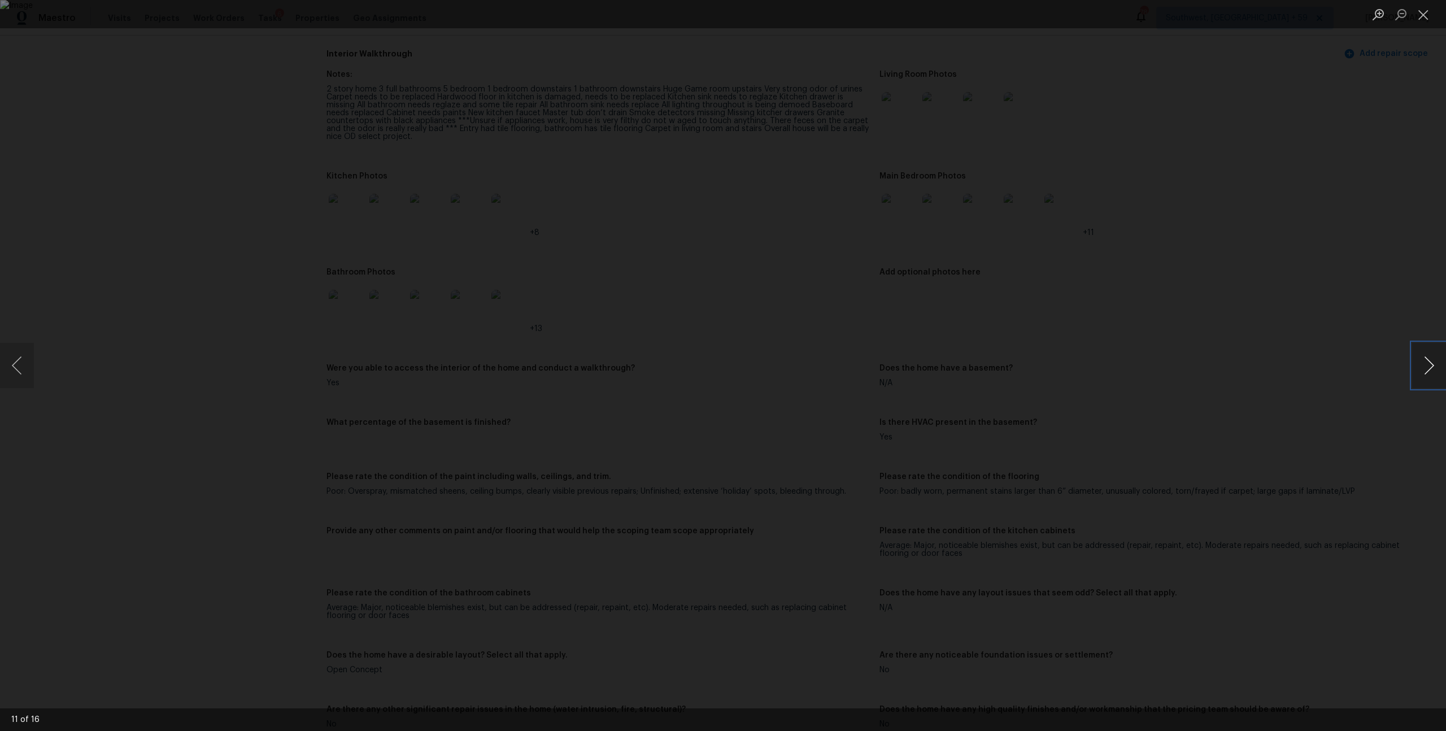
click at [1427, 367] on button "Next image" at bounding box center [1429, 365] width 34 height 45
click at [1421, 15] on button "Close lightbox" at bounding box center [1423, 15] width 23 height 20
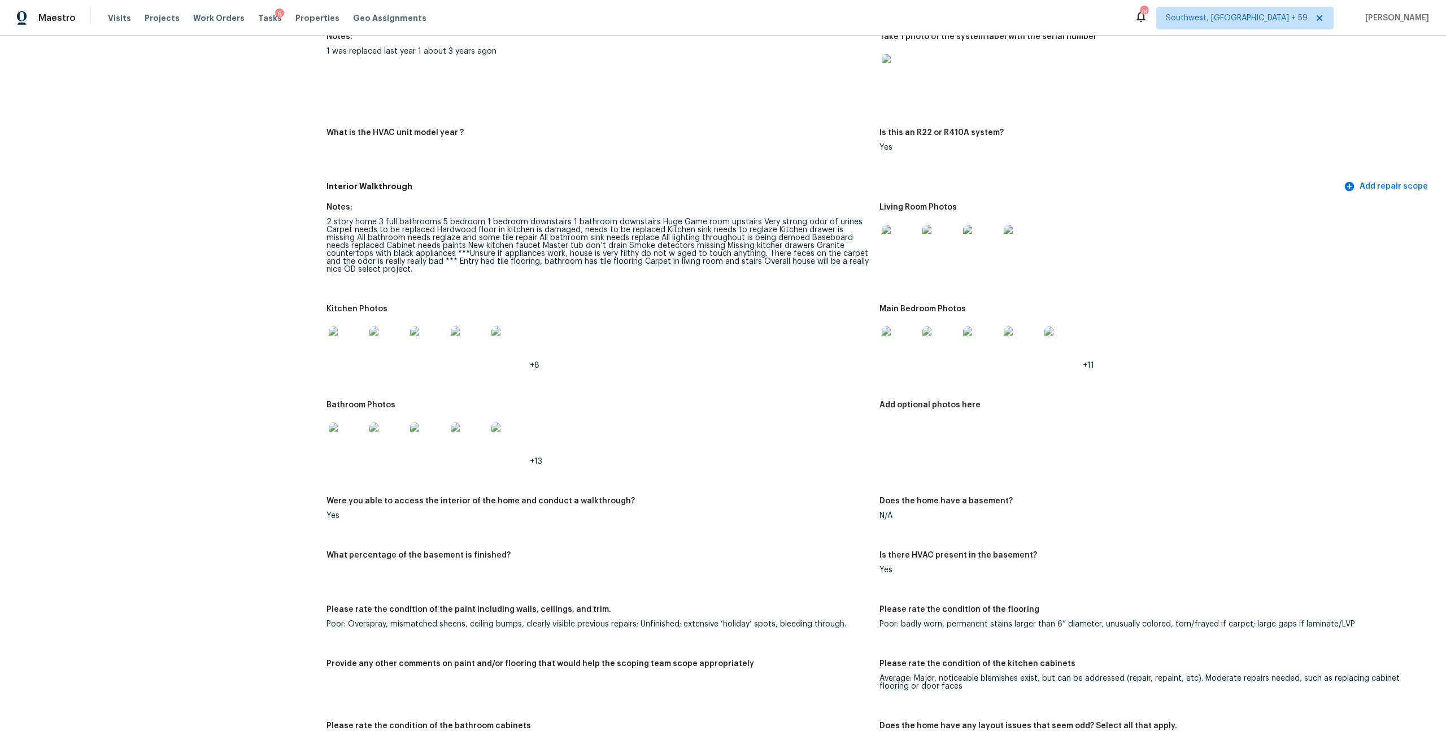
scroll to position [1283, 0]
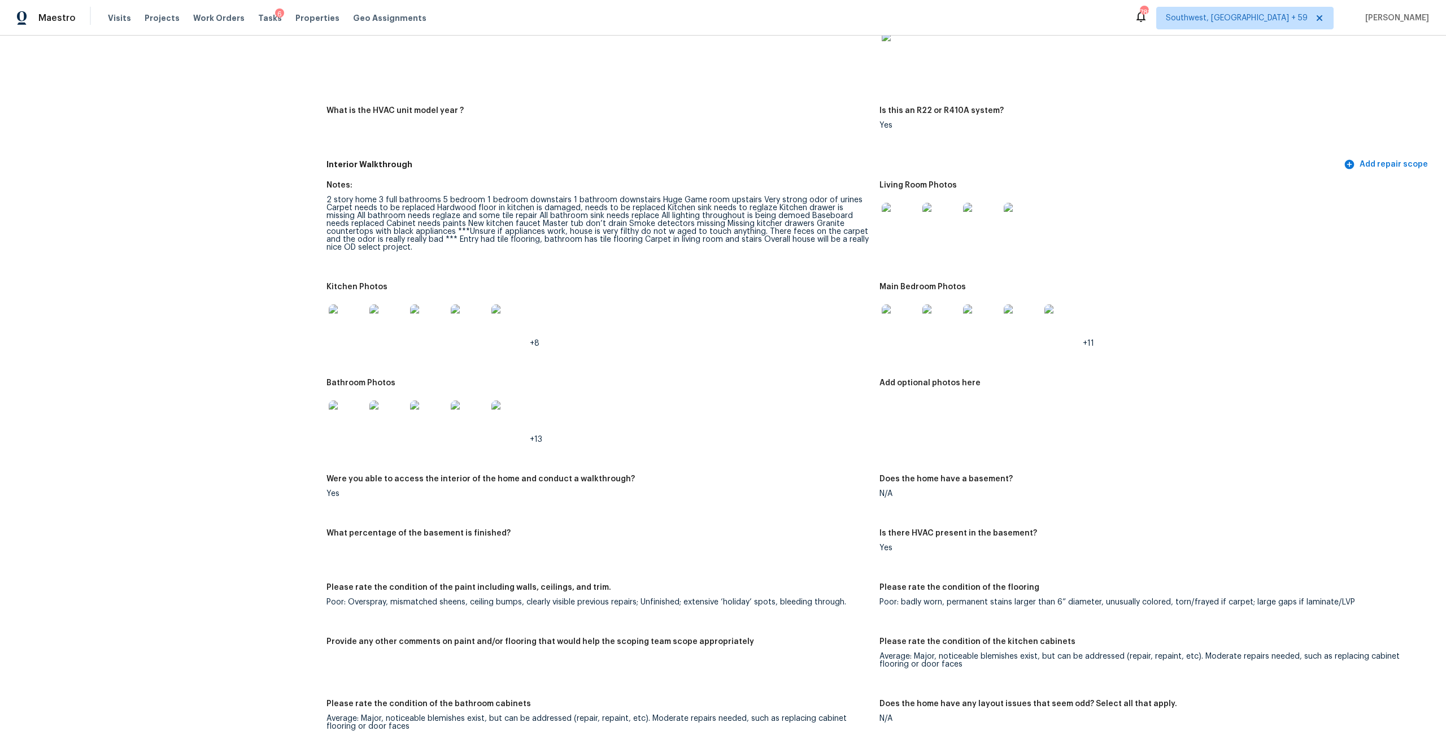
click at [900, 341] on img at bounding box center [900, 323] width 36 height 36
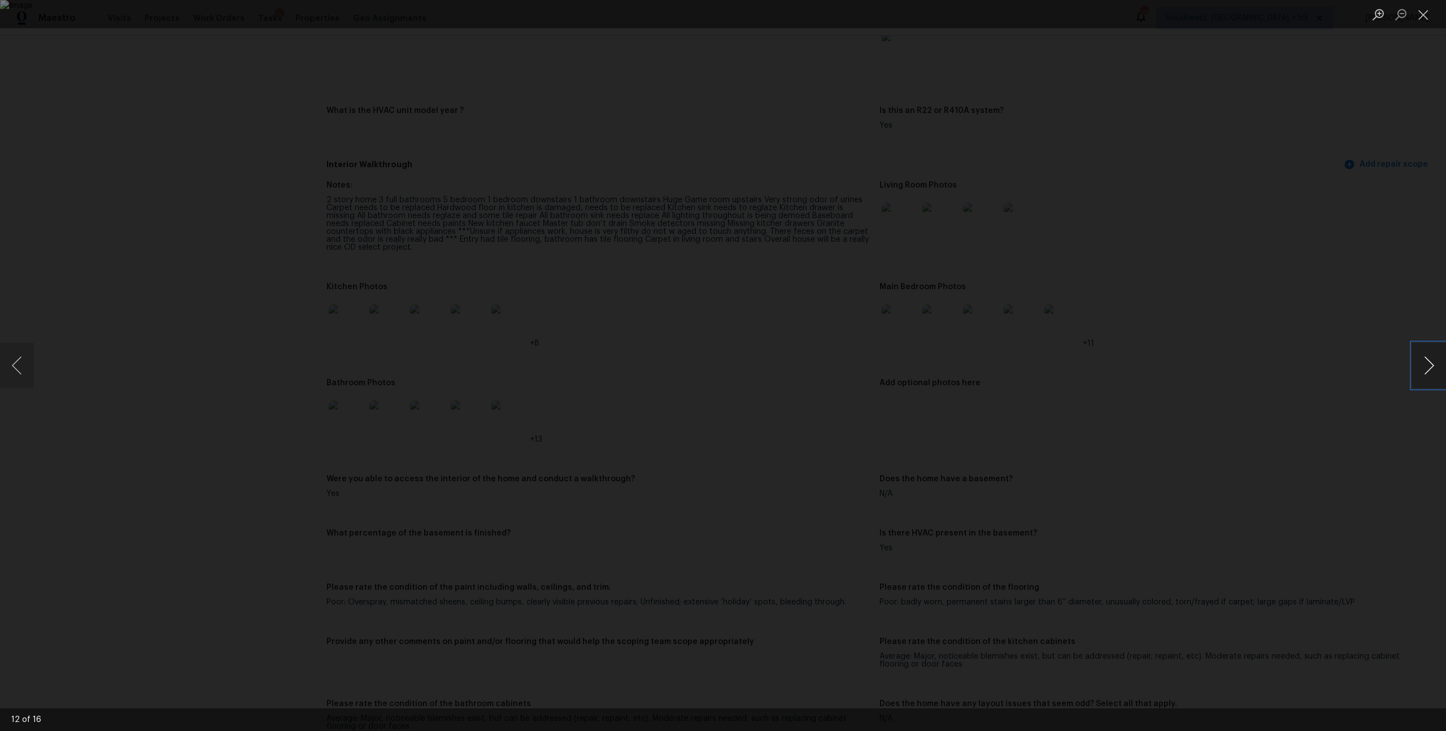
click at [1418, 360] on button "Next image" at bounding box center [1429, 365] width 34 height 45
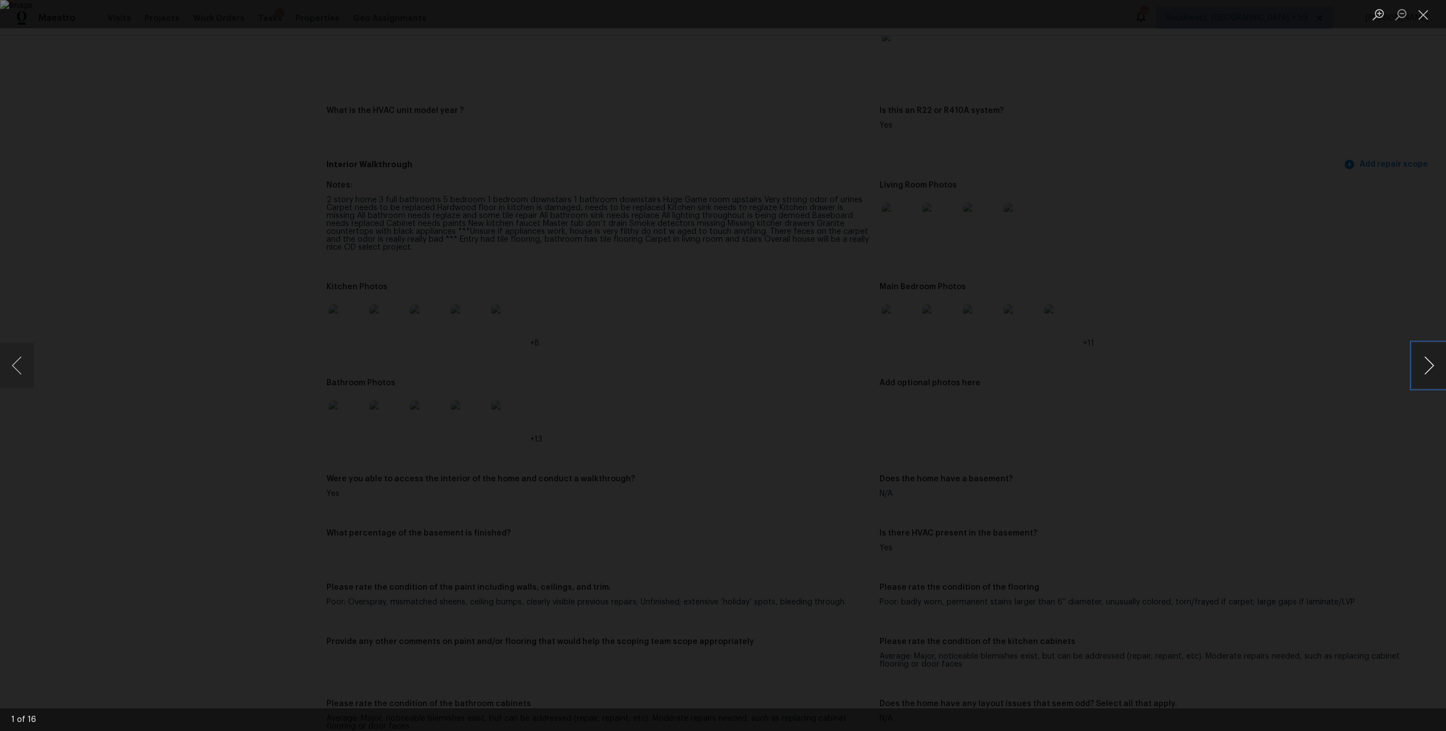
click at [1418, 360] on button "Next image" at bounding box center [1429, 365] width 34 height 45
click at [1427, 18] on button "Close lightbox" at bounding box center [1423, 15] width 23 height 20
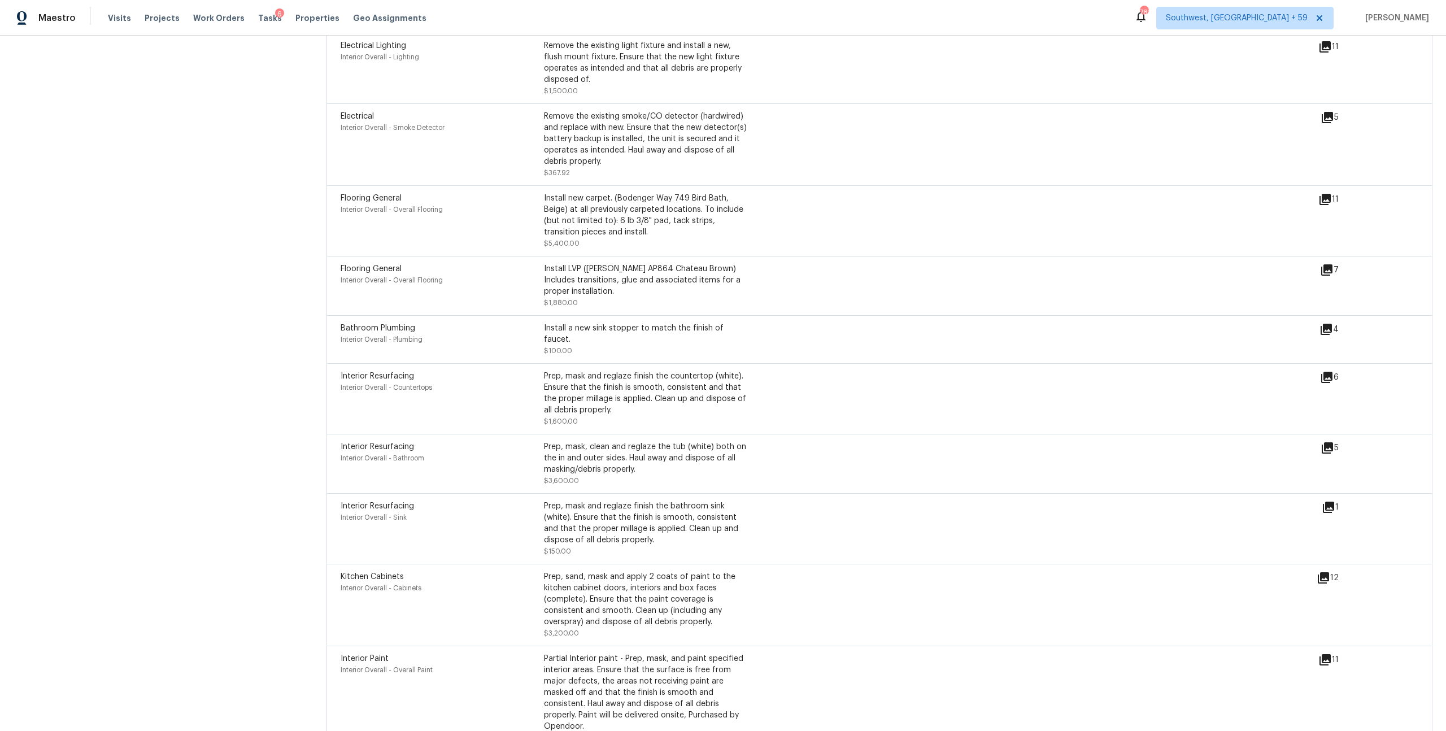
scroll to position [3007, 0]
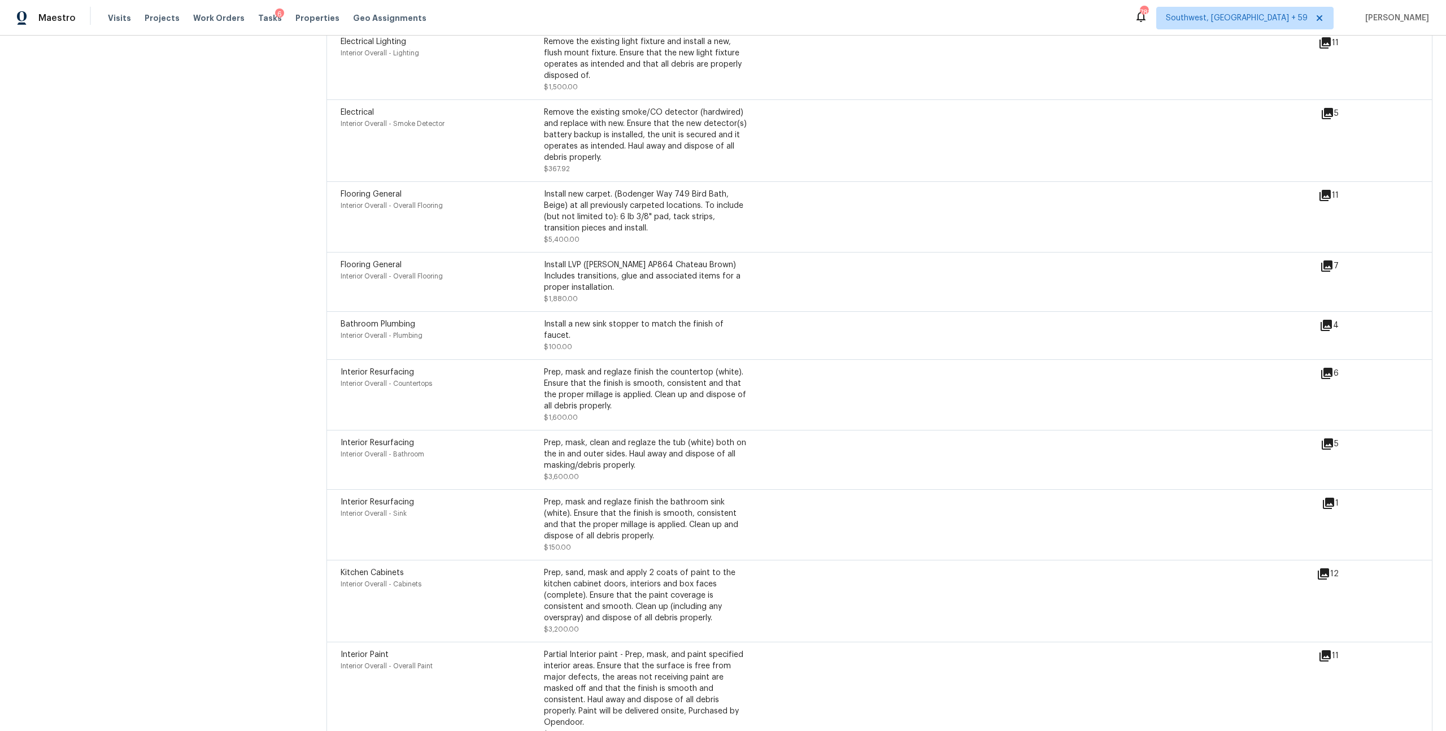
click at [1320, 201] on icon at bounding box center [1325, 195] width 11 height 11
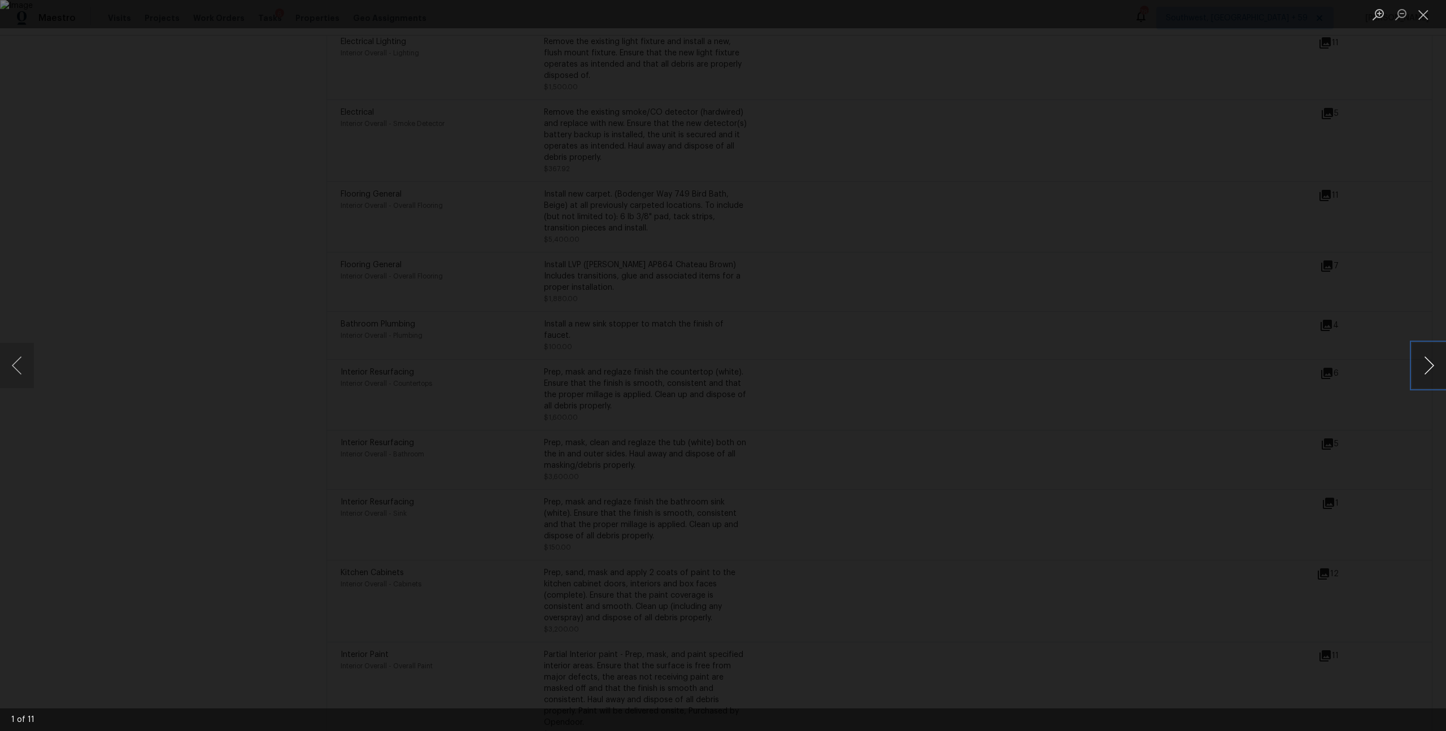
click at [1426, 363] on button "Next image" at bounding box center [1429, 365] width 34 height 45
click at [1424, 10] on button "Close lightbox" at bounding box center [1423, 15] width 23 height 20
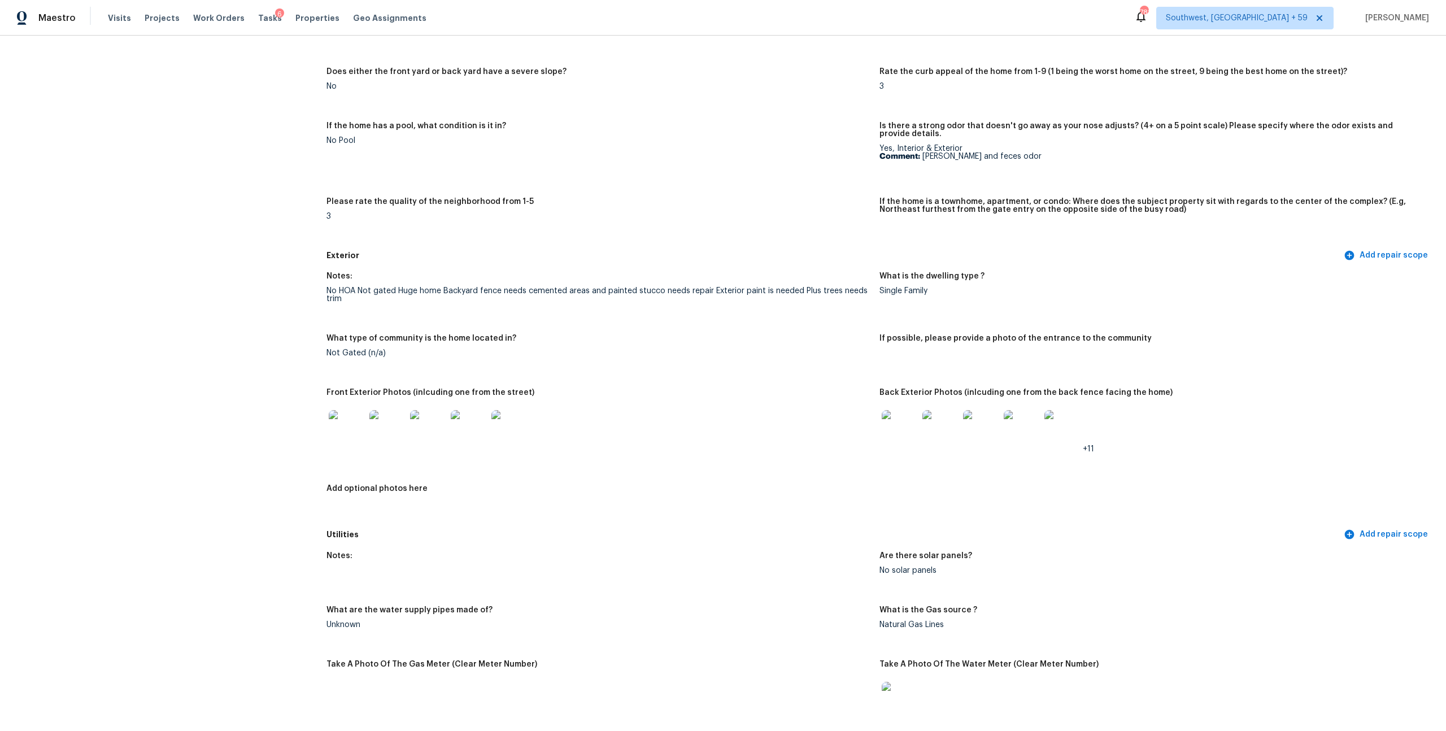
scroll to position [253, 0]
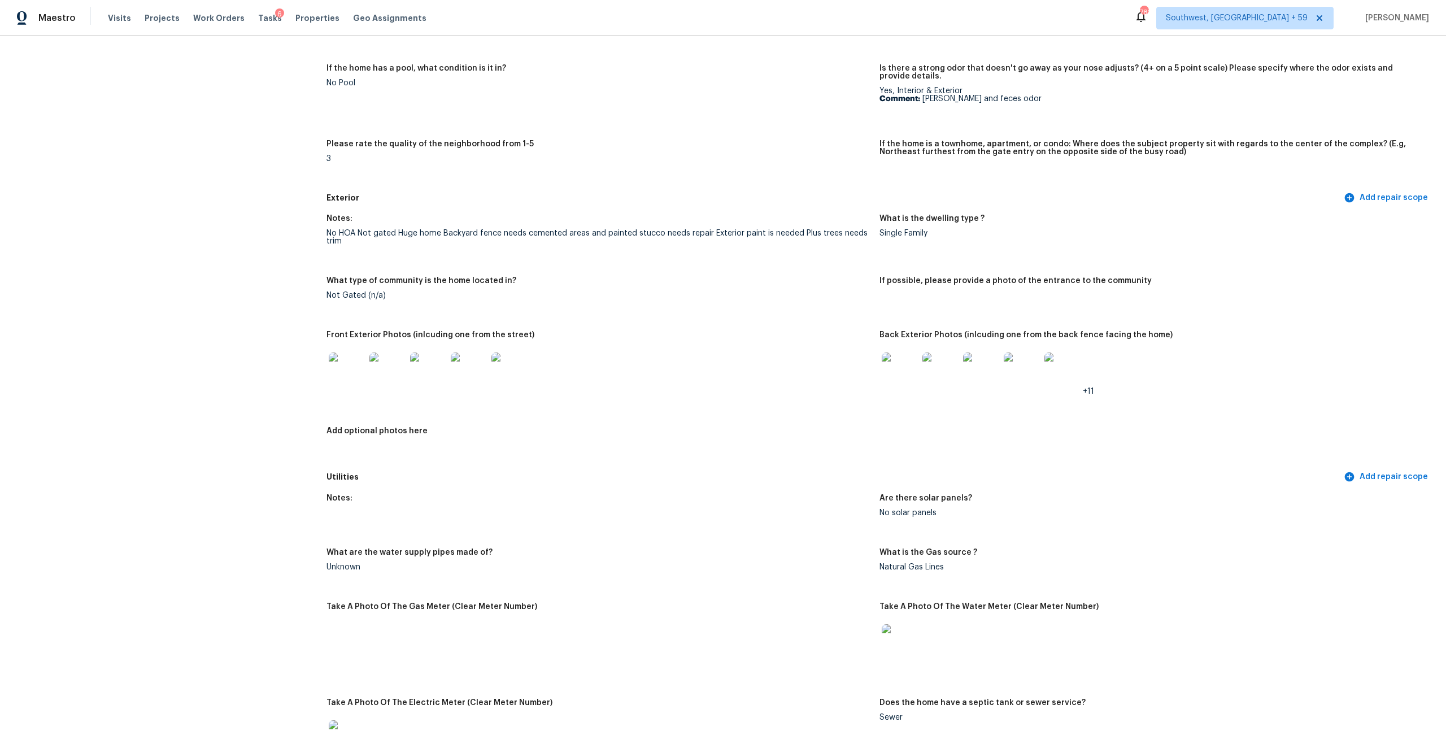
click at [360, 389] on img at bounding box center [347, 371] width 36 height 36
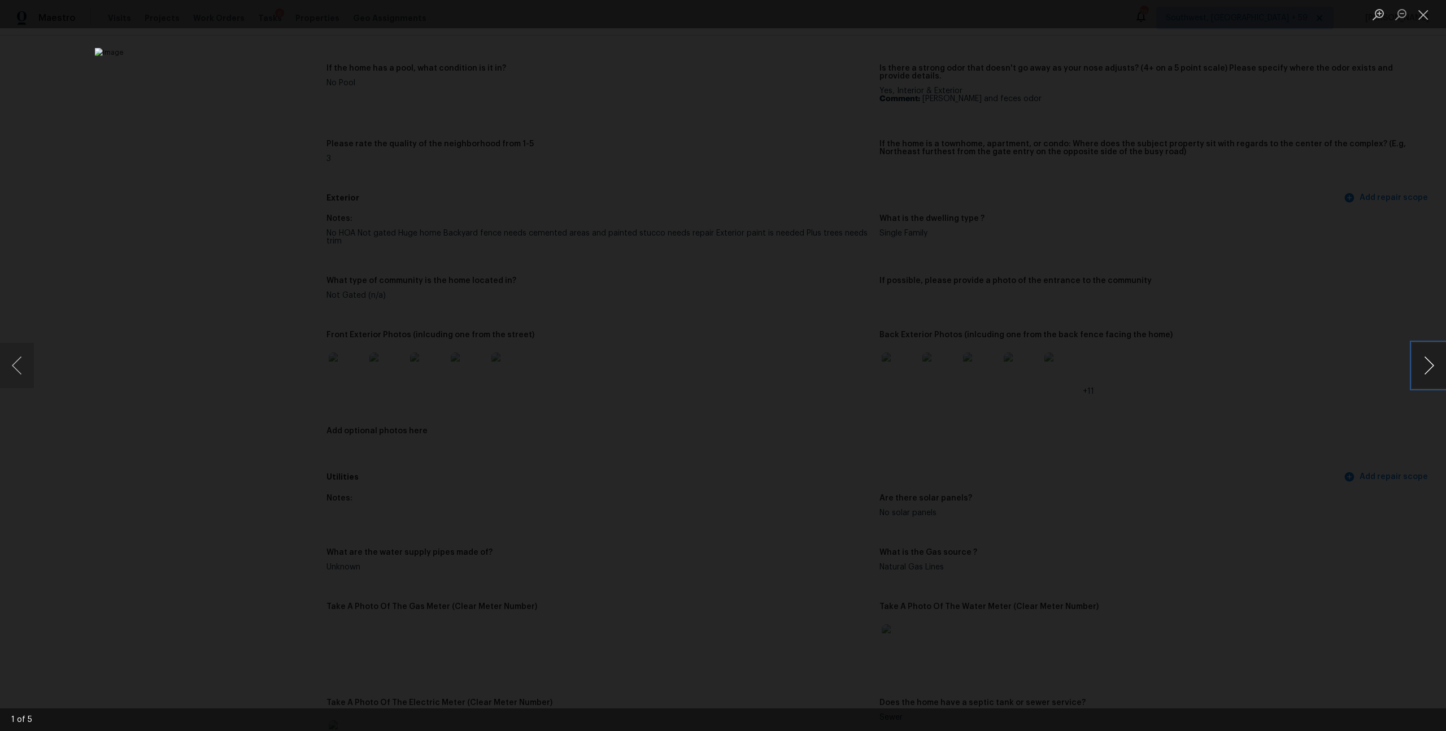
click at [1432, 364] on button "Next image" at bounding box center [1429, 365] width 34 height 45
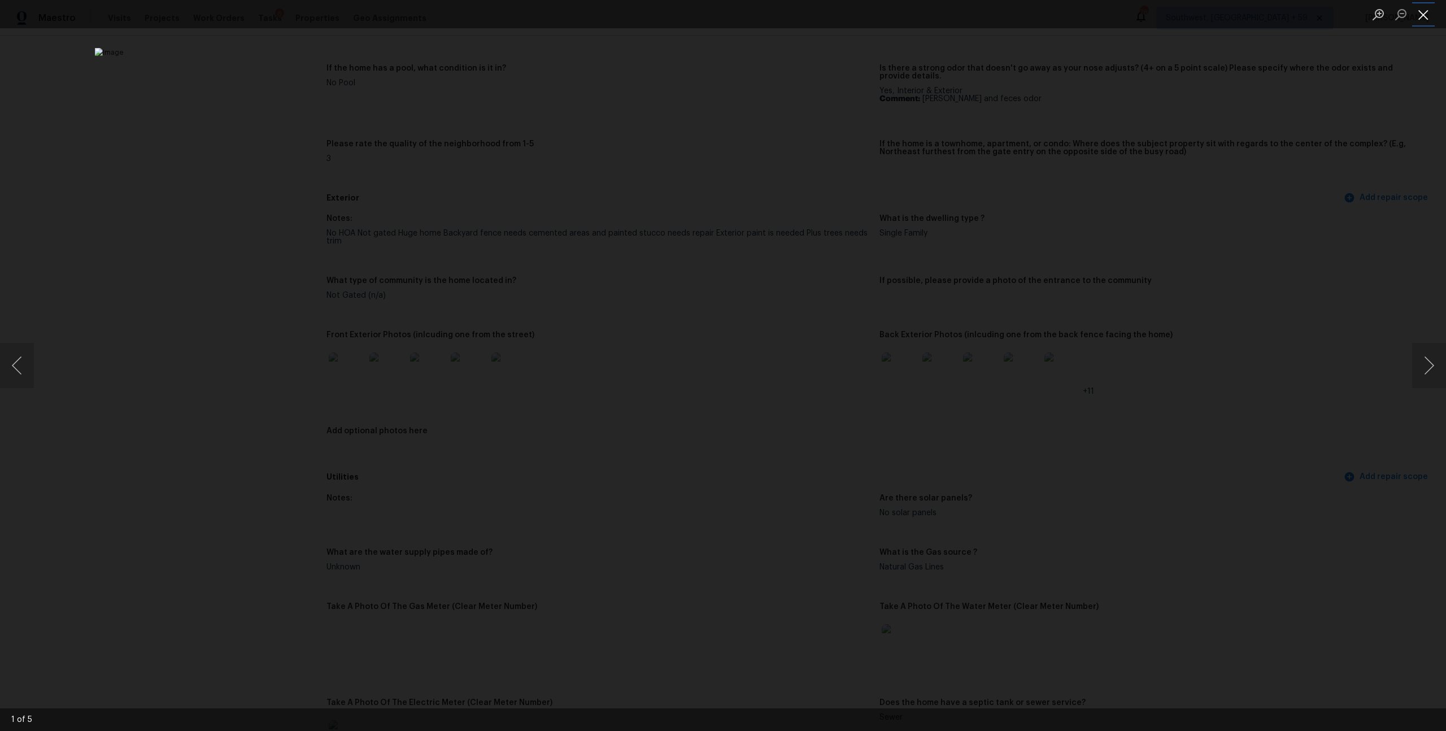
click at [1420, 21] on button "Close lightbox" at bounding box center [1423, 15] width 23 height 20
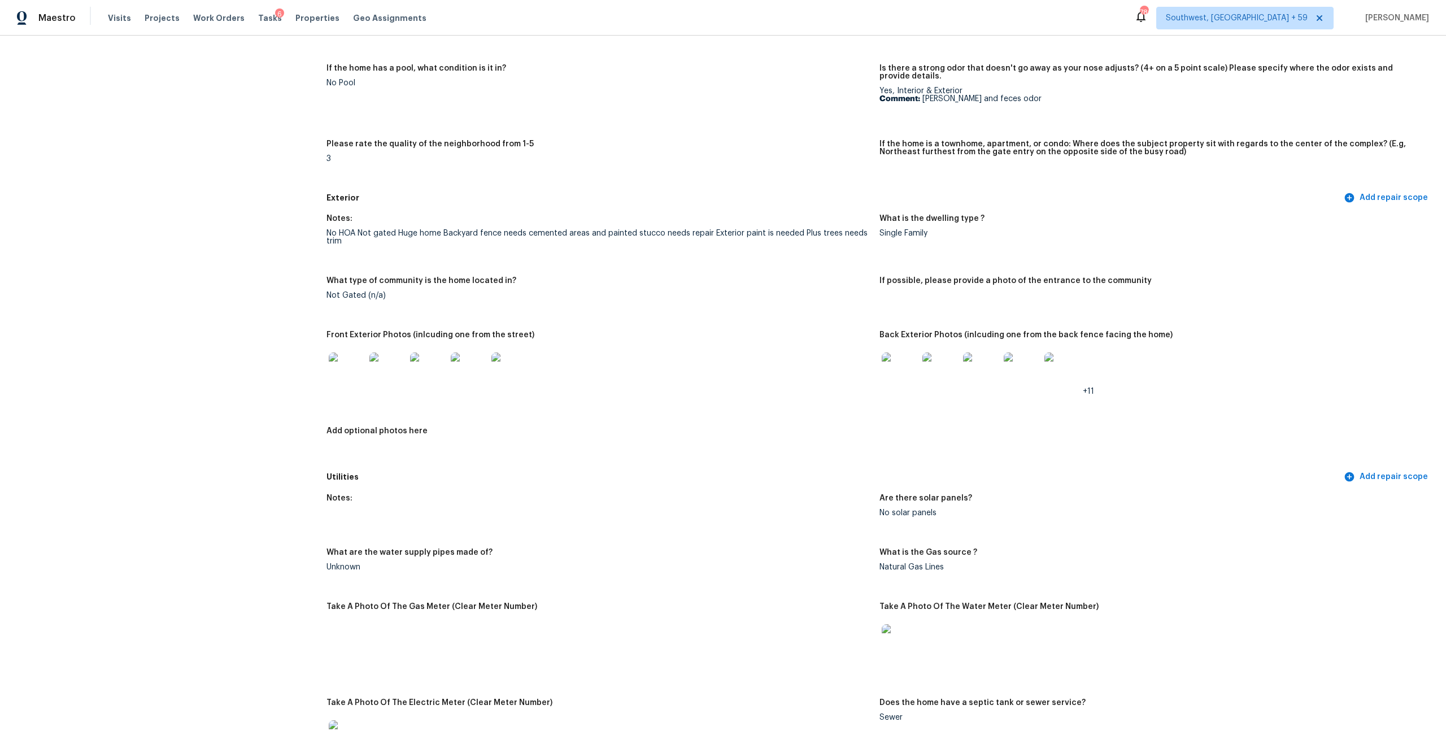
click at [894, 389] on img at bounding box center [900, 371] width 36 height 36
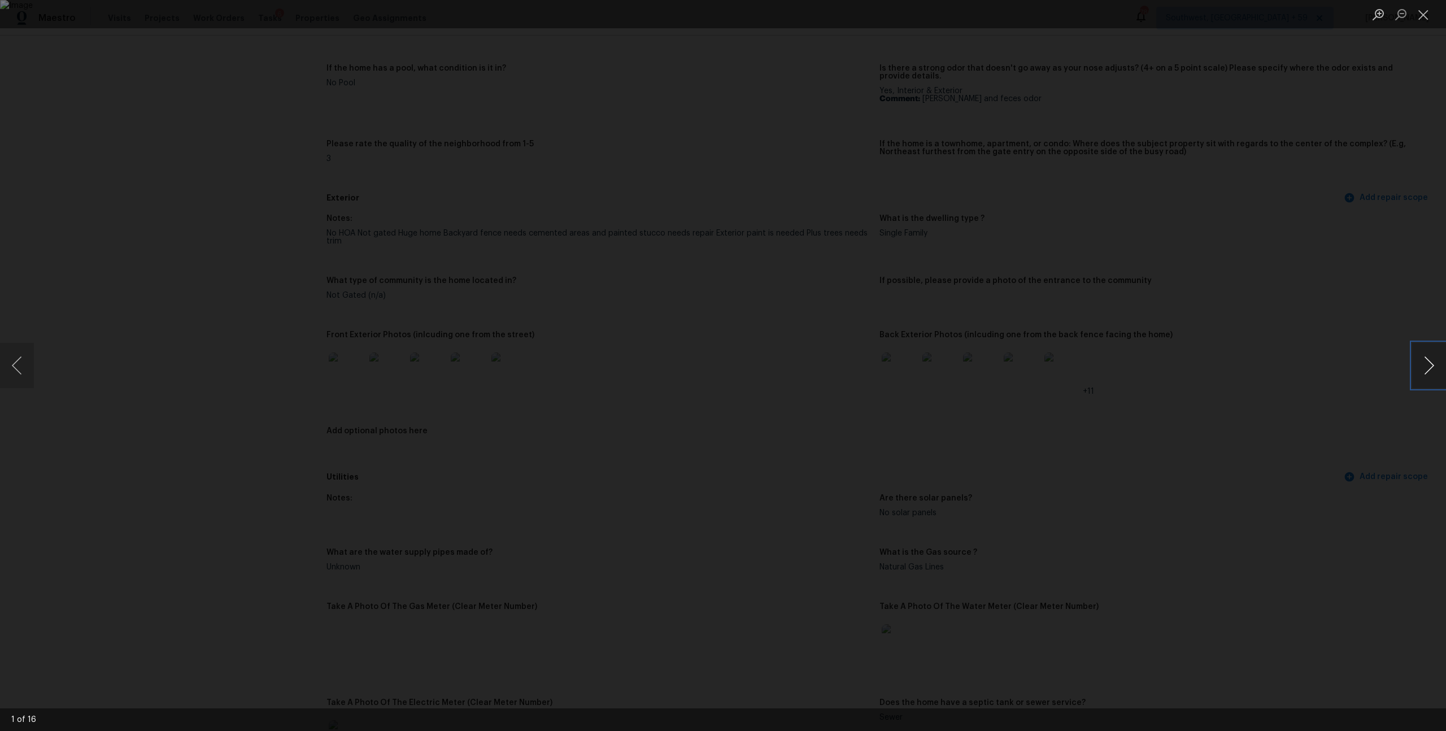
click at [1427, 378] on button "Next image" at bounding box center [1429, 365] width 34 height 45
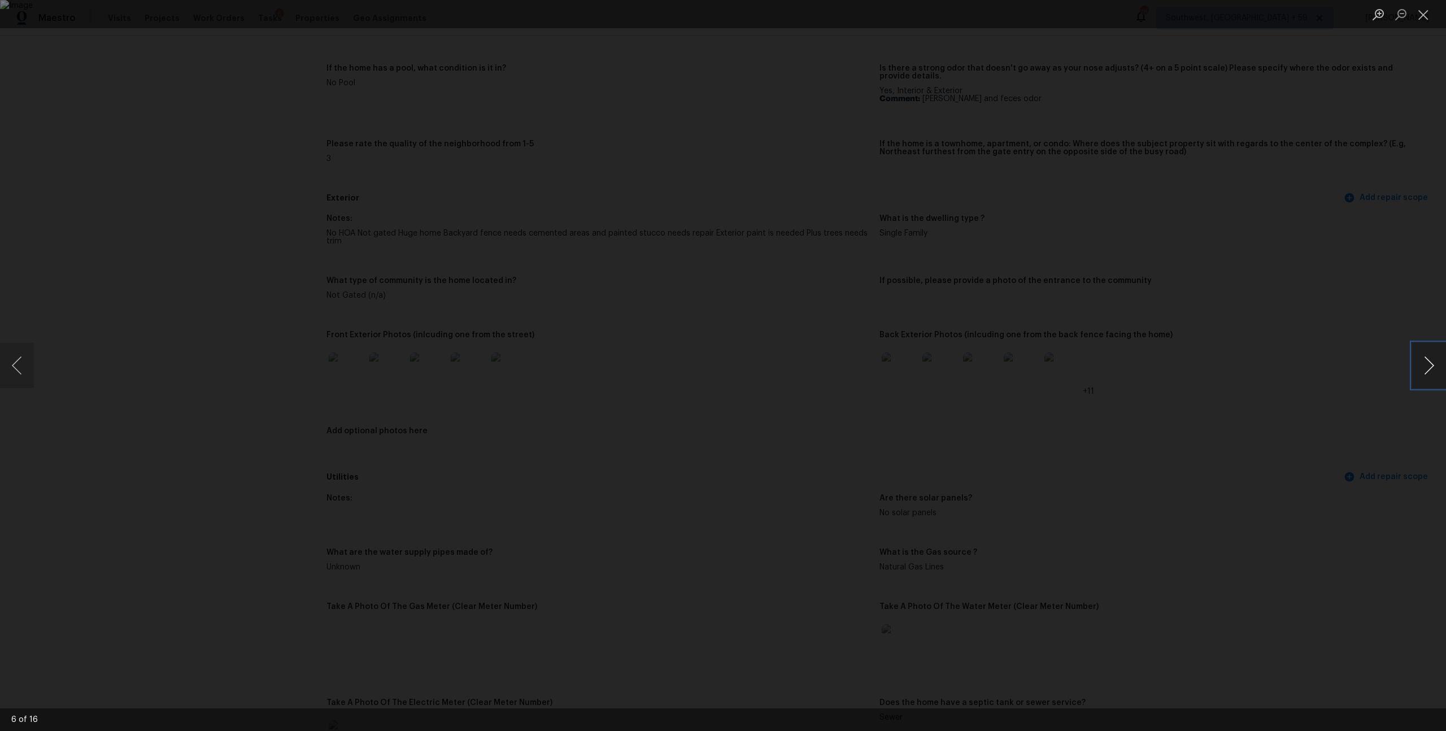
click at [1427, 378] on button "Next image" at bounding box center [1429, 365] width 34 height 45
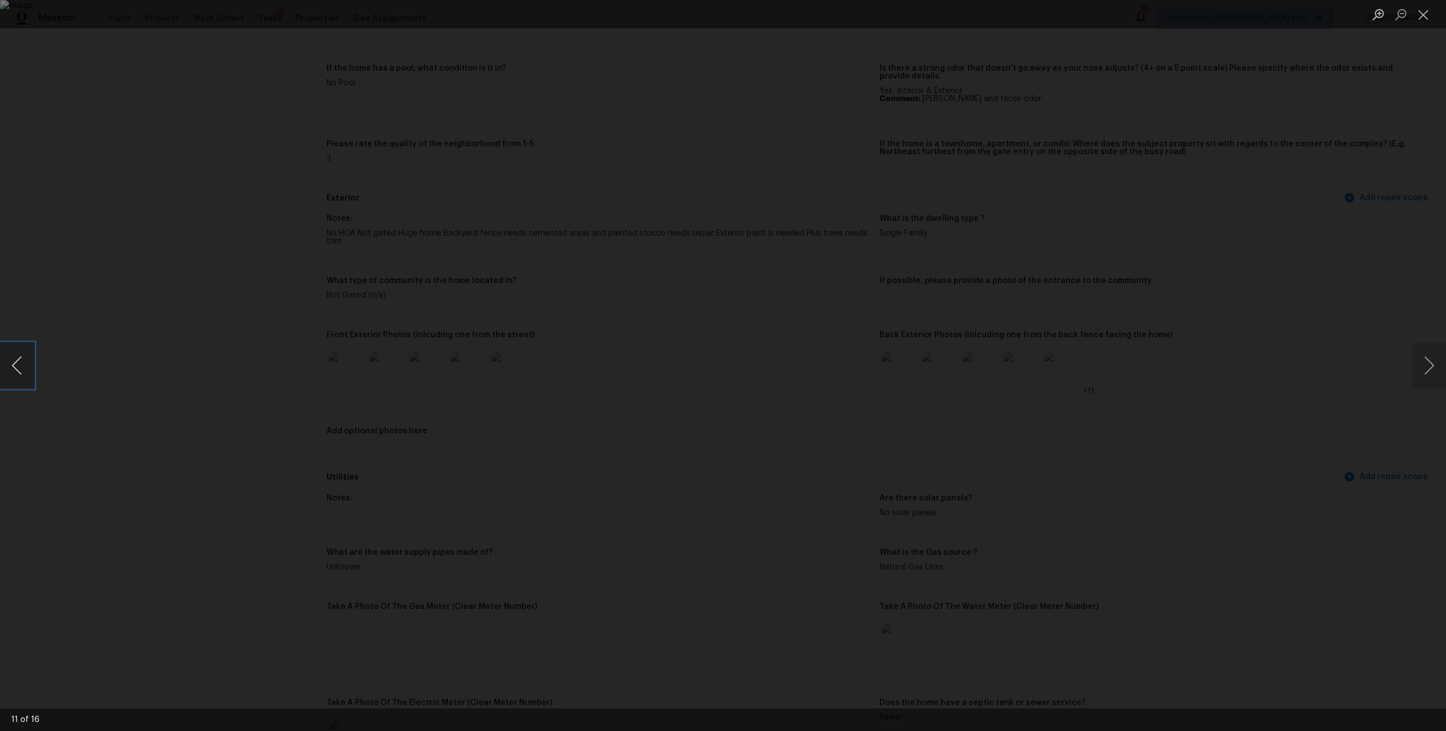
click at [24, 375] on button "Previous image" at bounding box center [17, 365] width 34 height 45
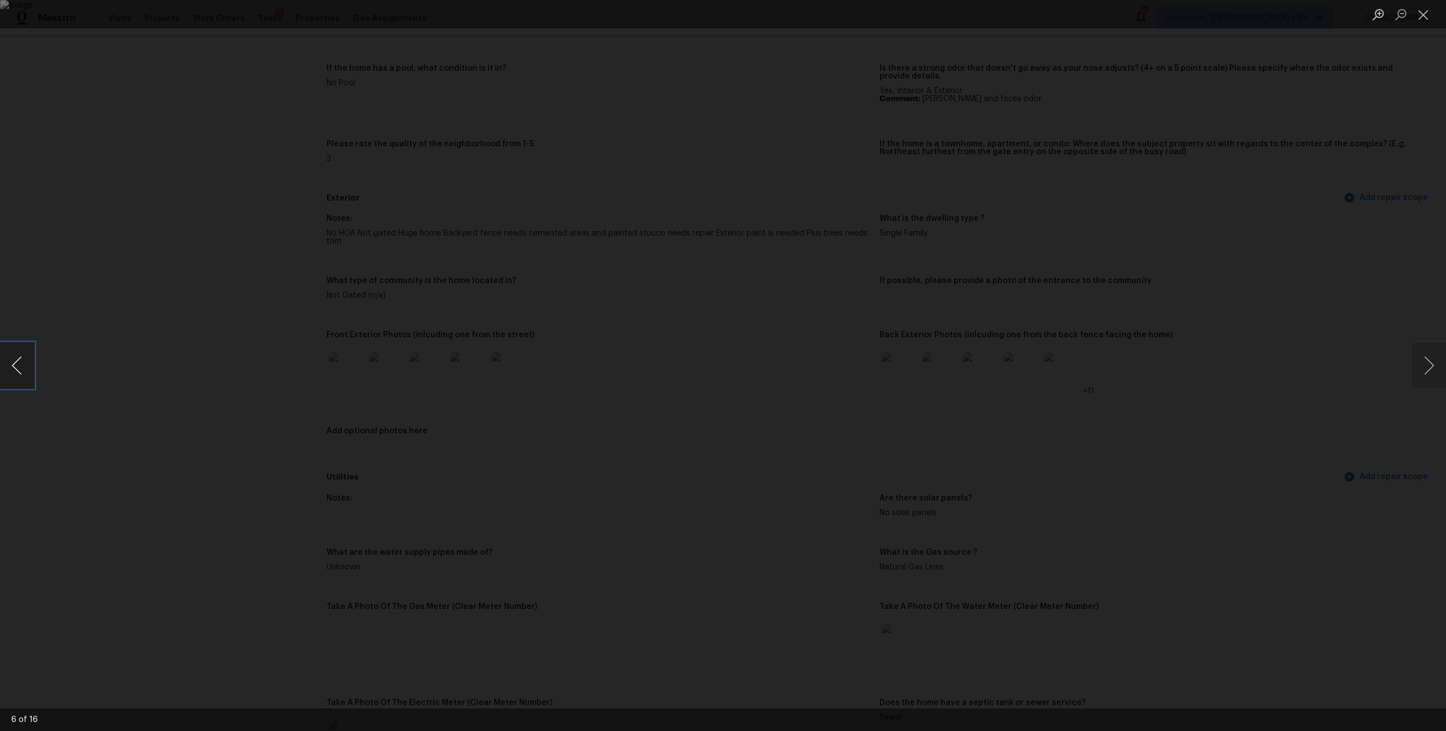
click at [24, 375] on button "Previous image" at bounding box center [17, 365] width 34 height 45
click at [32, 367] on button "Previous image" at bounding box center [17, 365] width 34 height 45
click at [20, 366] on button "Previous image" at bounding box center [17, 365] width 34 height 45
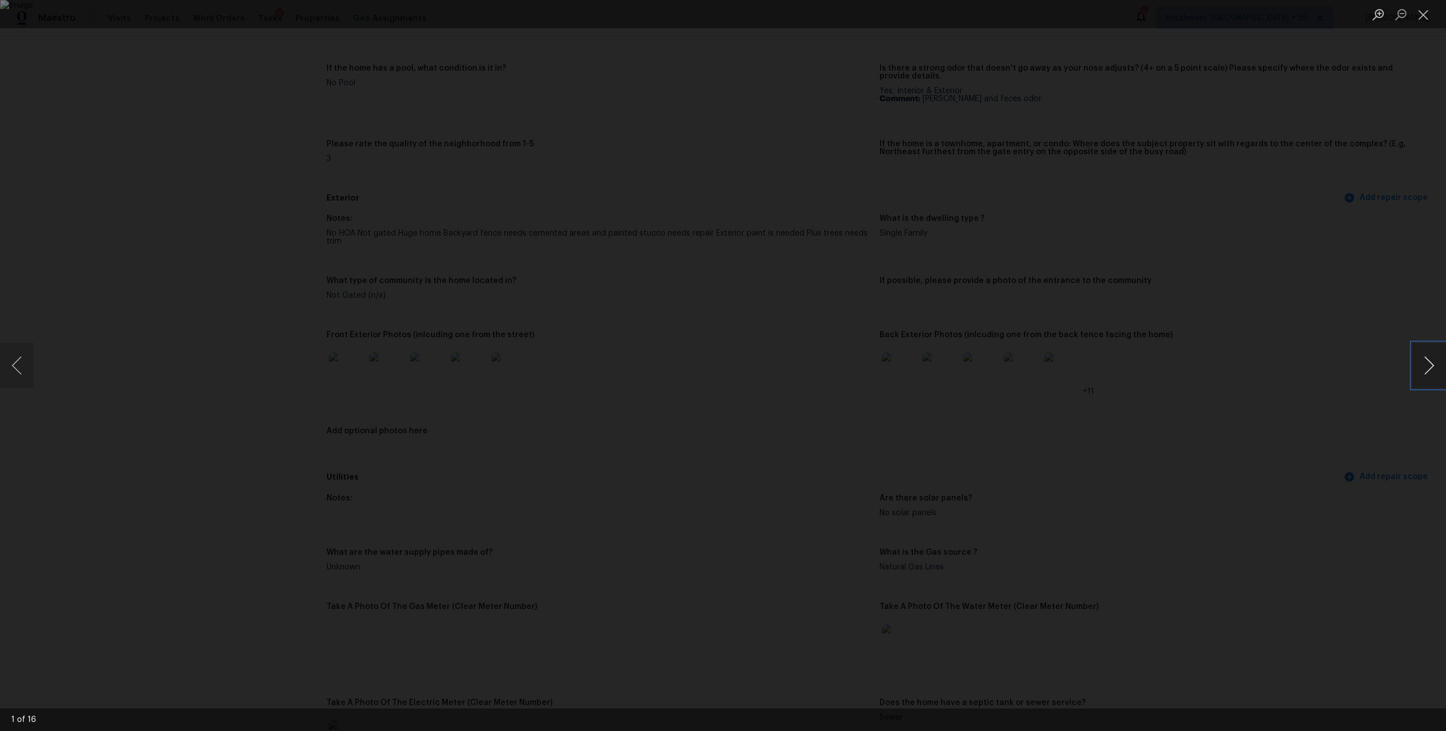
click at [1419, 362] on button "Next image" at bounding box center [1429, 365] width 34 height 45
click at [1420, 18] on button "Close lightbox" at bounding box center [1423, 15] width 23 height 20
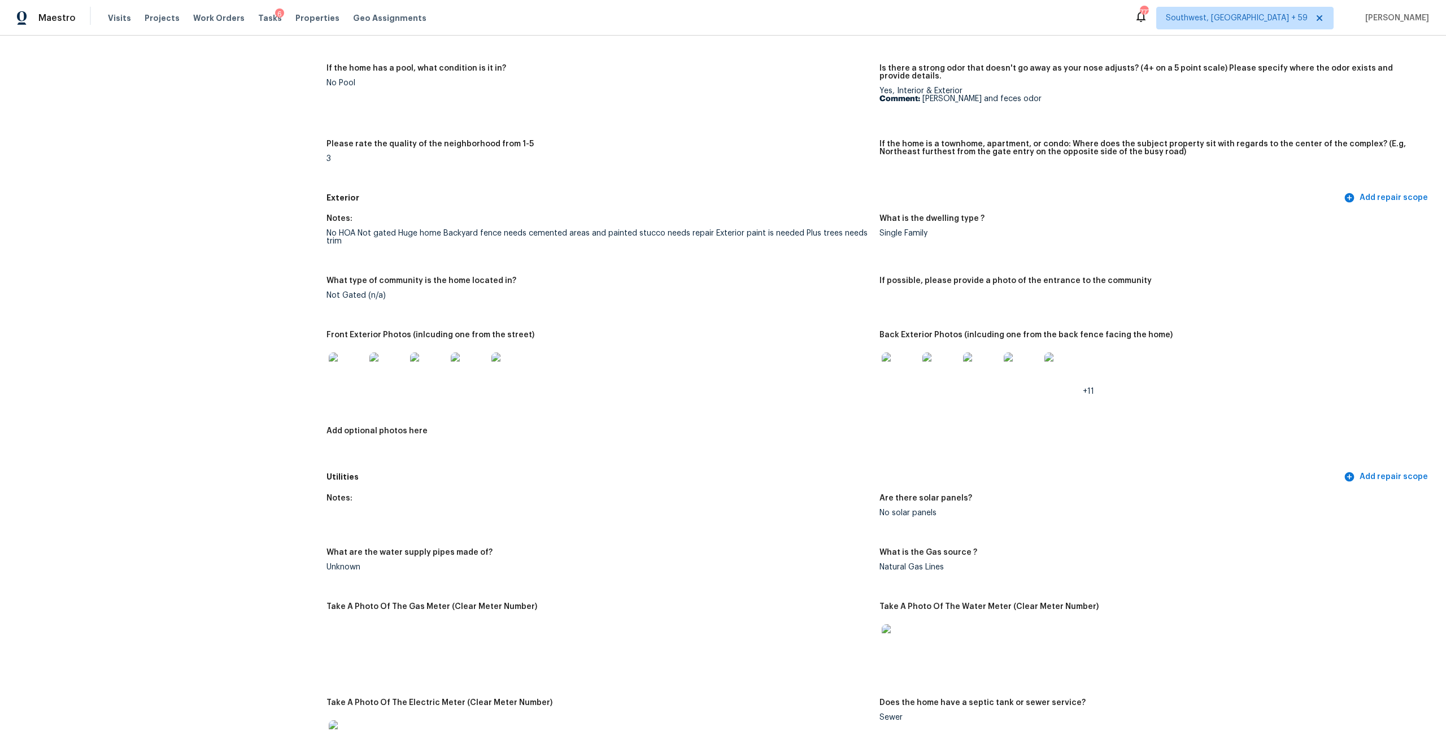
scroll to position [0, 0]
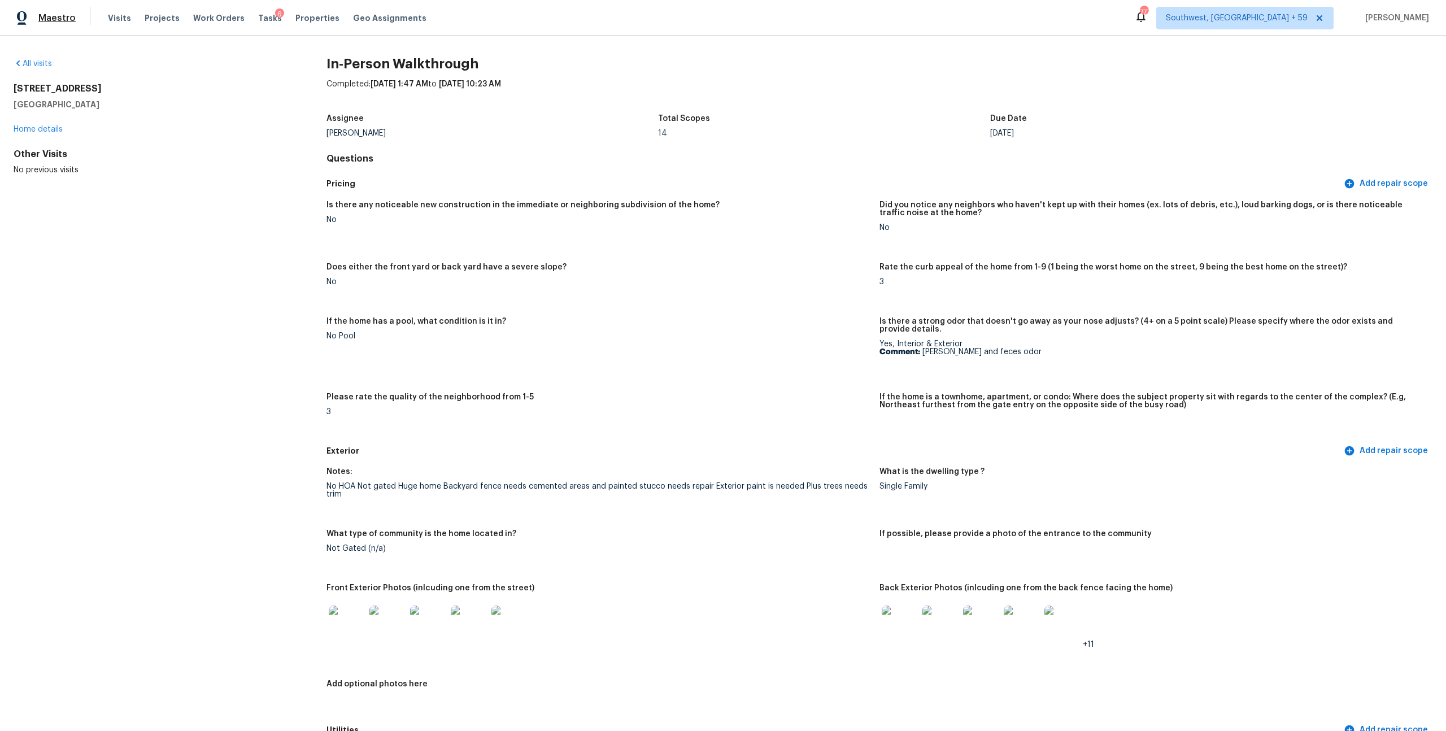
click at [45, 22] on span "Maestro" at bounding box center [56, 17] width 37 height 11
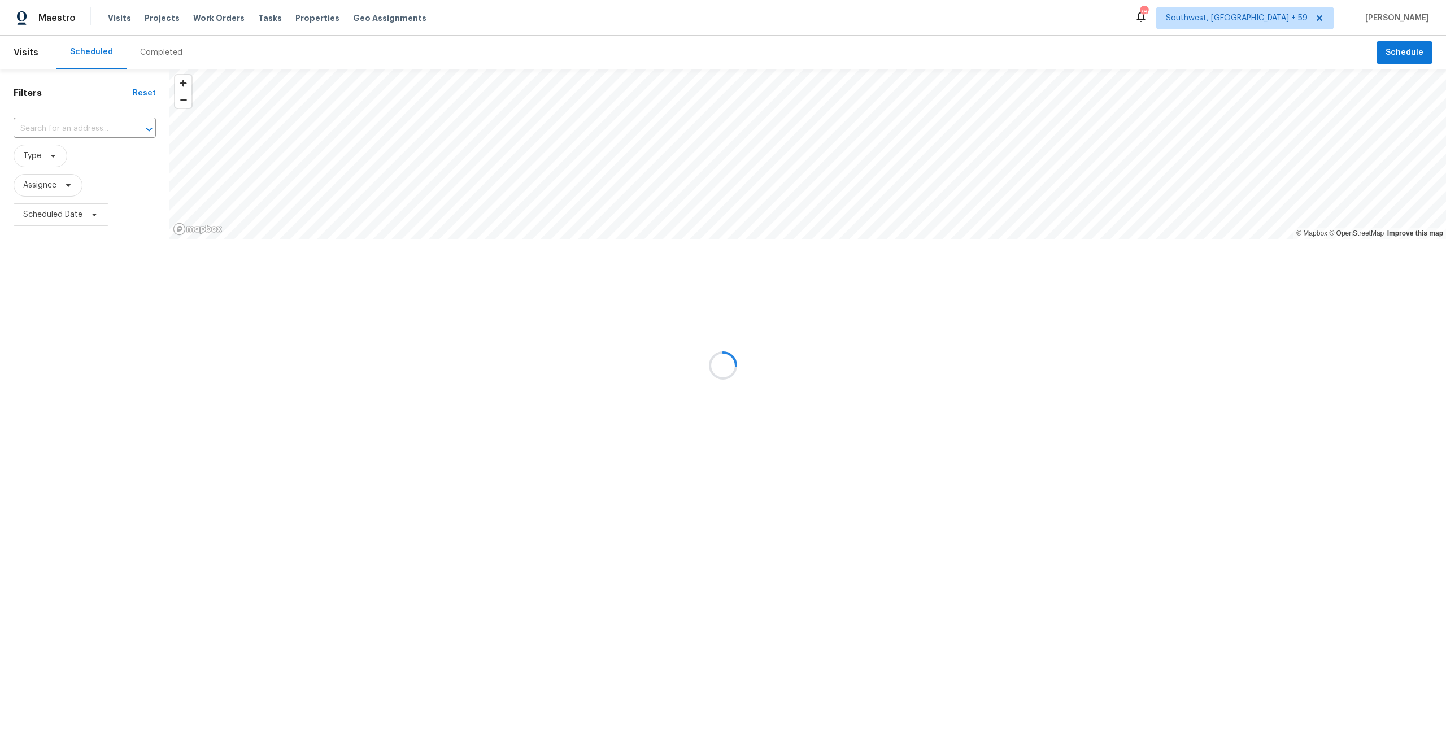
click at [163, 54] on div at bounding box center [723, 365] width 1446 height 731
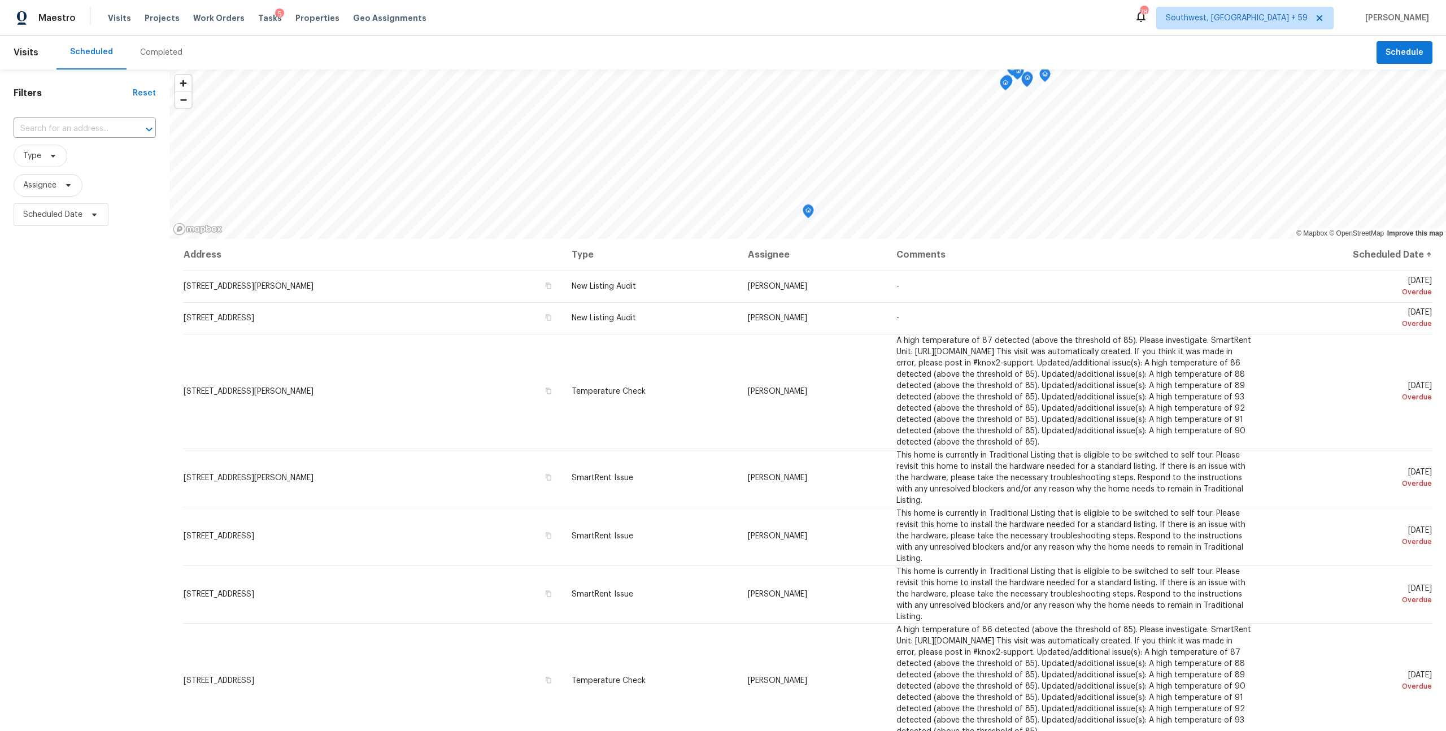
click at [169, 56] on div "Completed" at bounding box center [161, 52] width 42 height 11
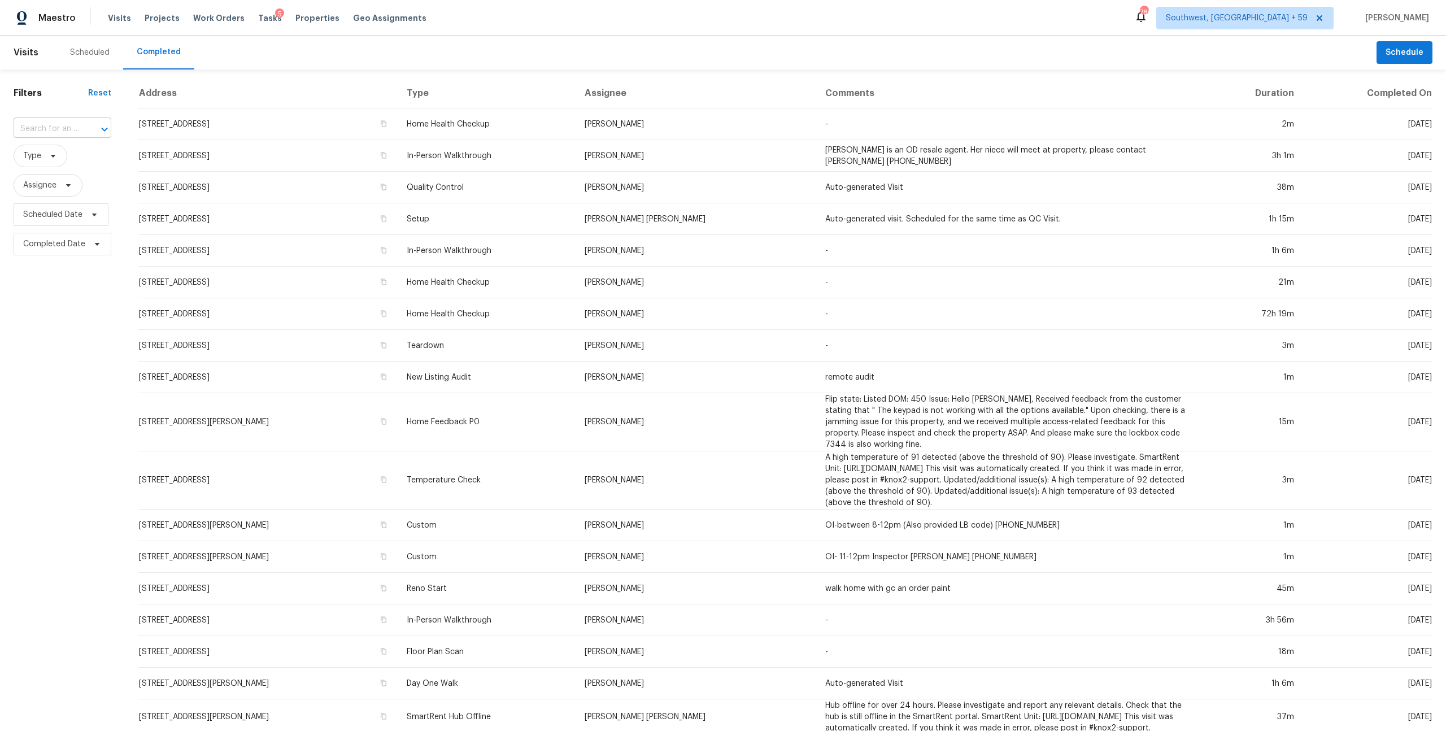
click at [84, 137] on div at bounding box center [96, 129] width 29 height 16
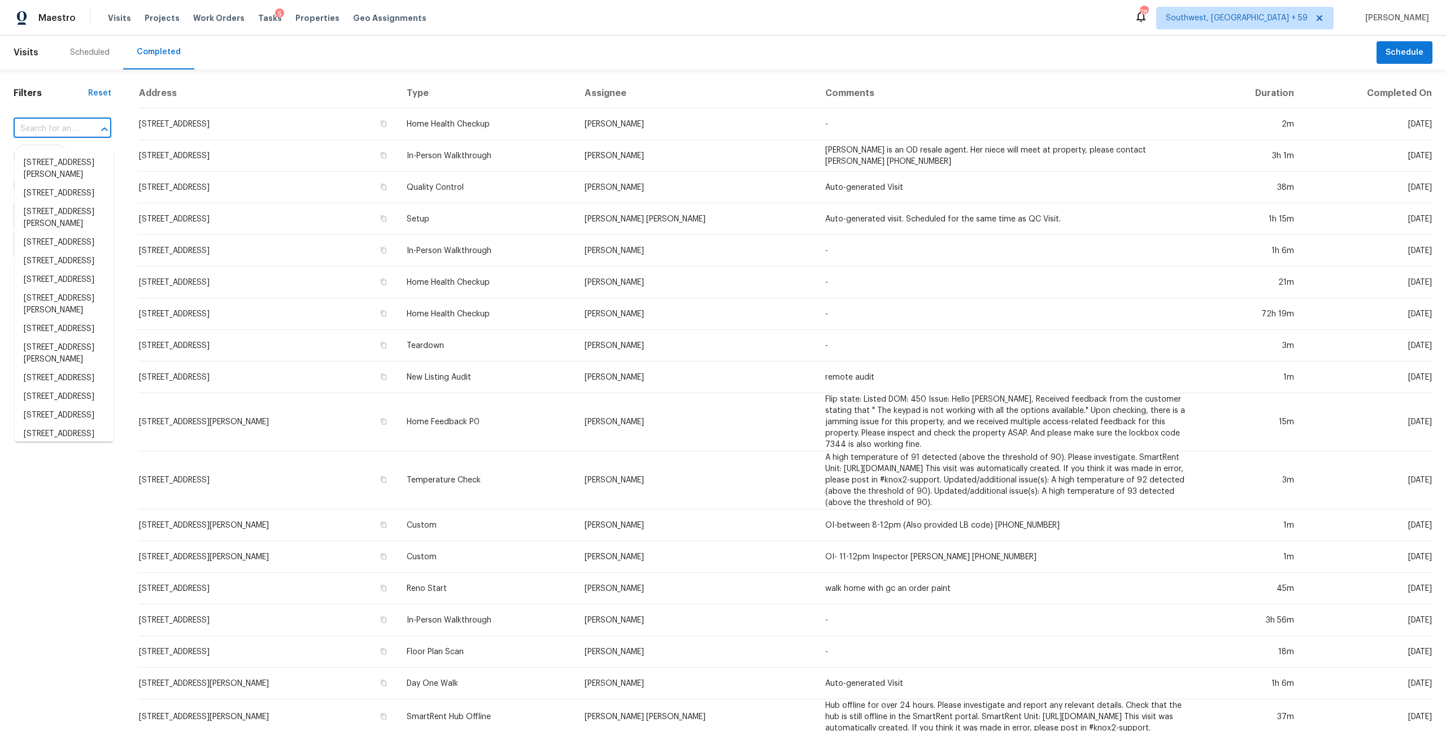
paste input "[STREET_ADDRESS]"
type input "[STREET_ADDRESS]"
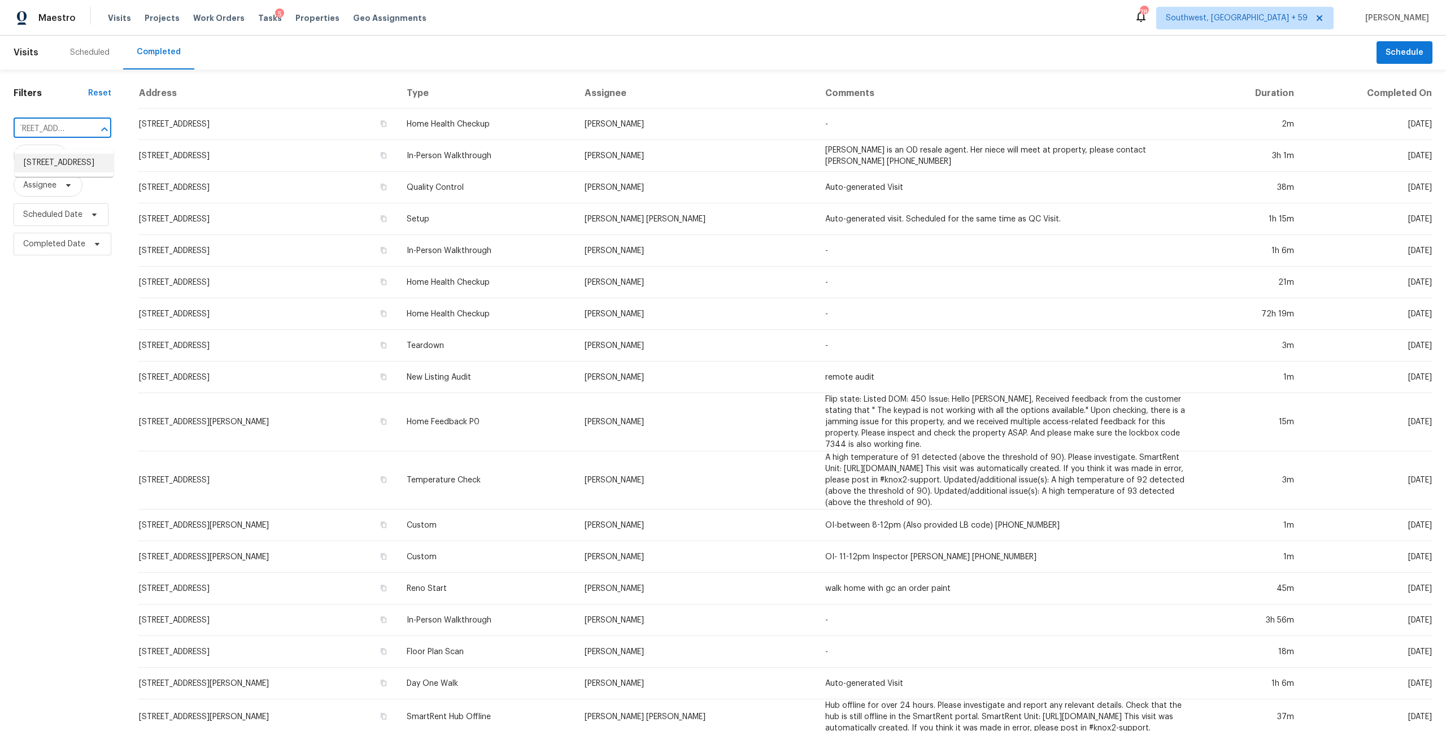
click at [58, 168] on li "[STREET_ADDRESS]" at bounding box center [64, 163] width 99 height 19
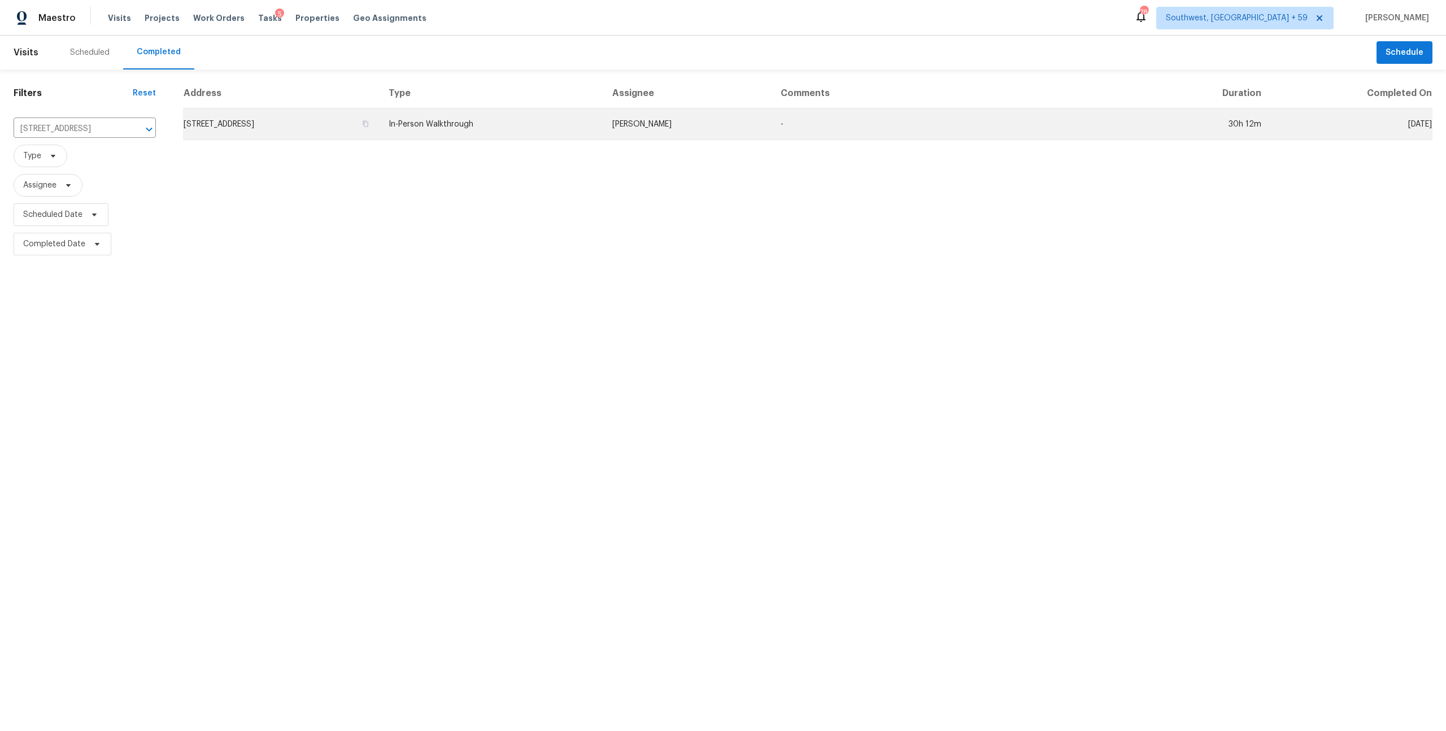
click at [496, 120] on td "In-Person Walkthrough" at bounding box center [492, 124] width 224 height 32
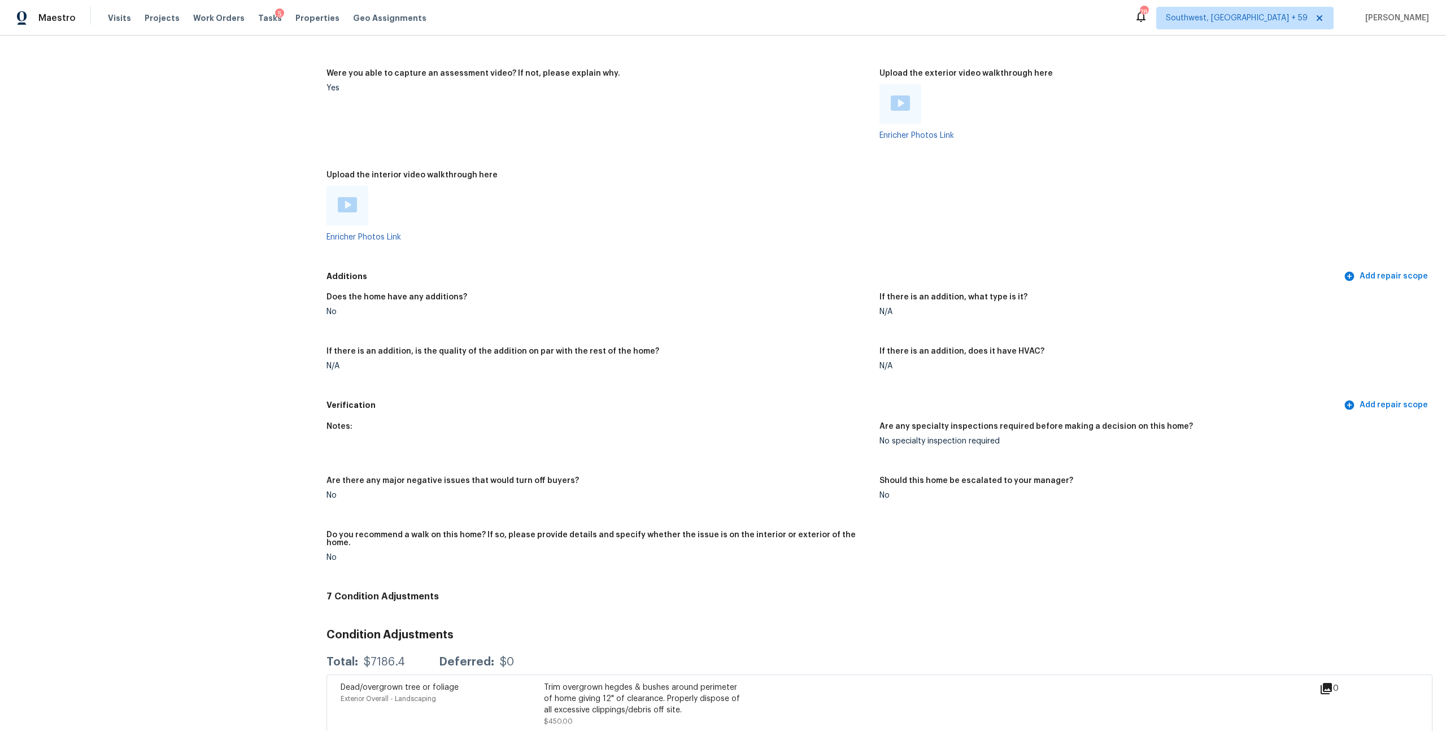
scroll to position [2128, 0]
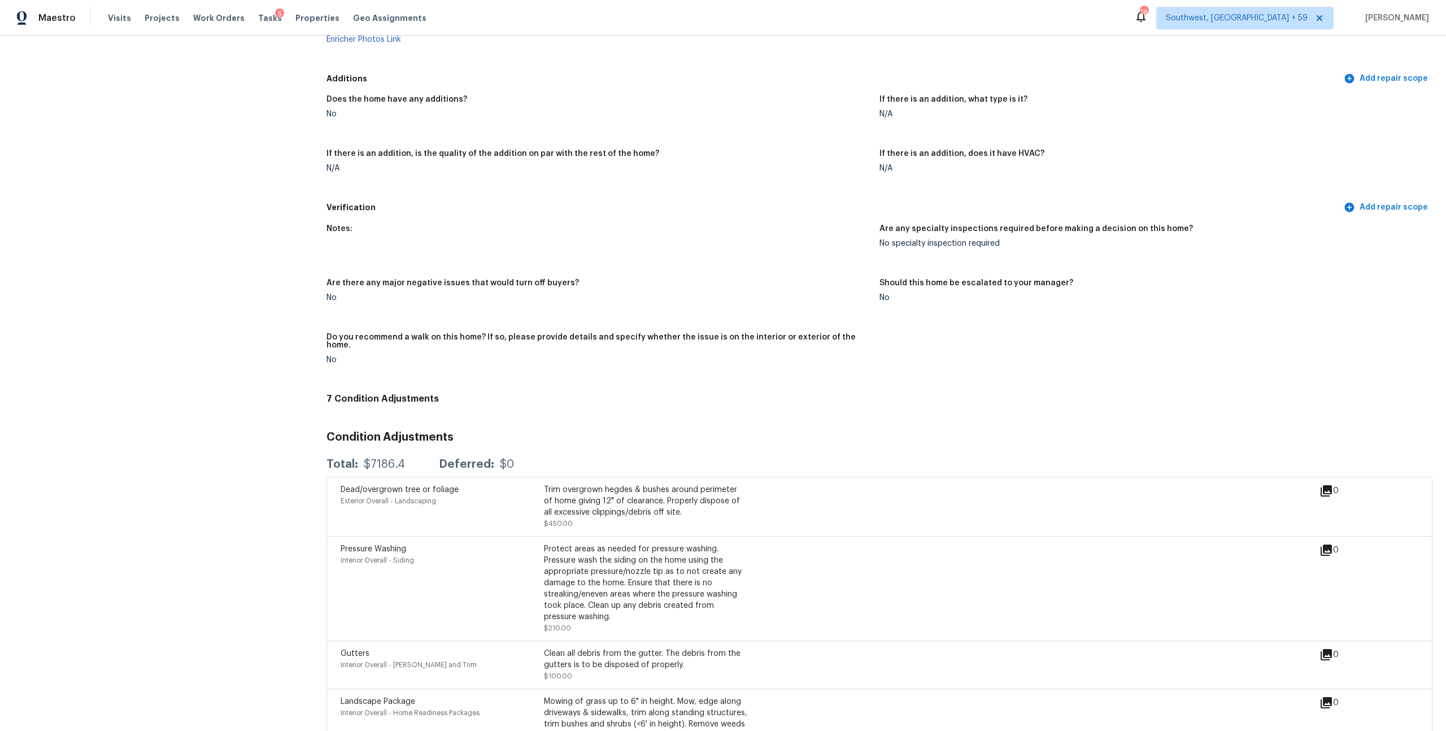
click at [348, 15] on img at bounding box center [347, 6] width 19 height 15
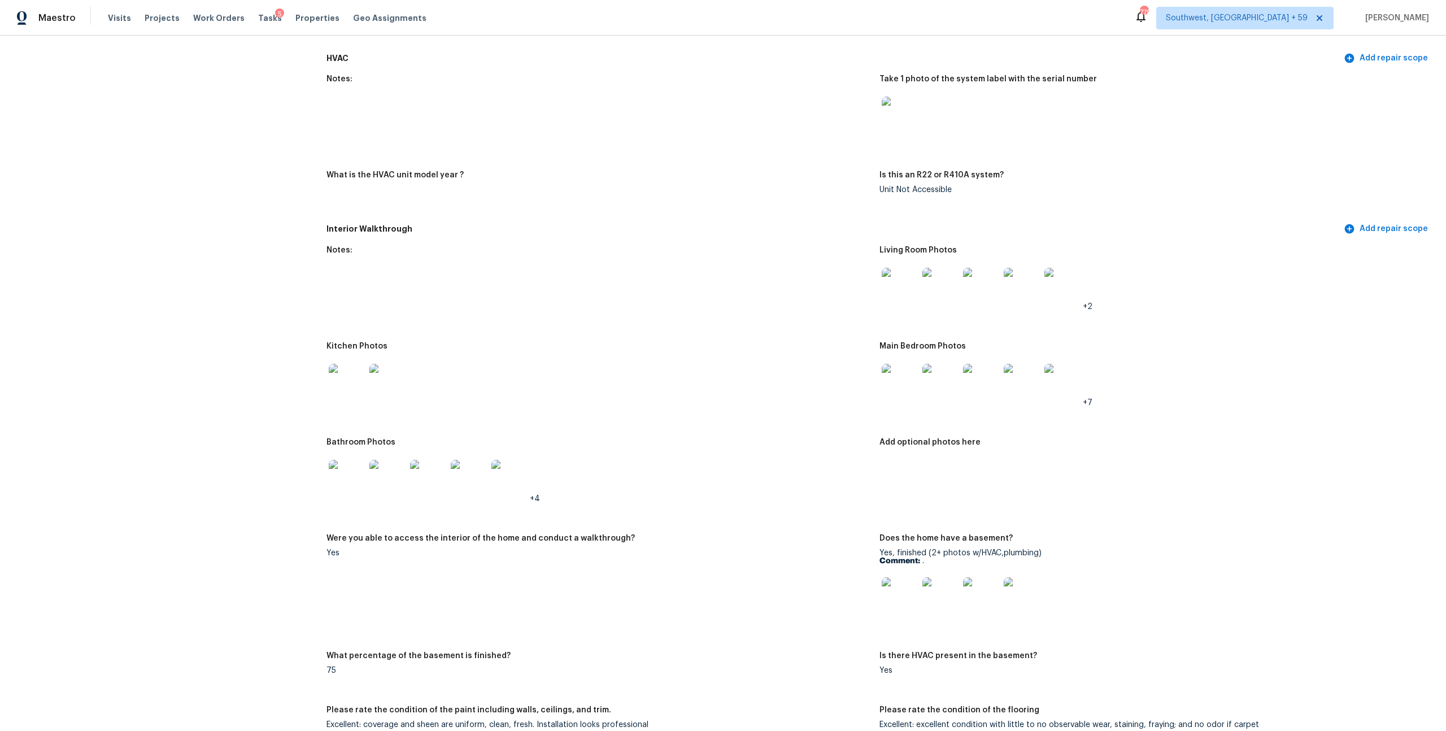
scroll to position [959, 0]
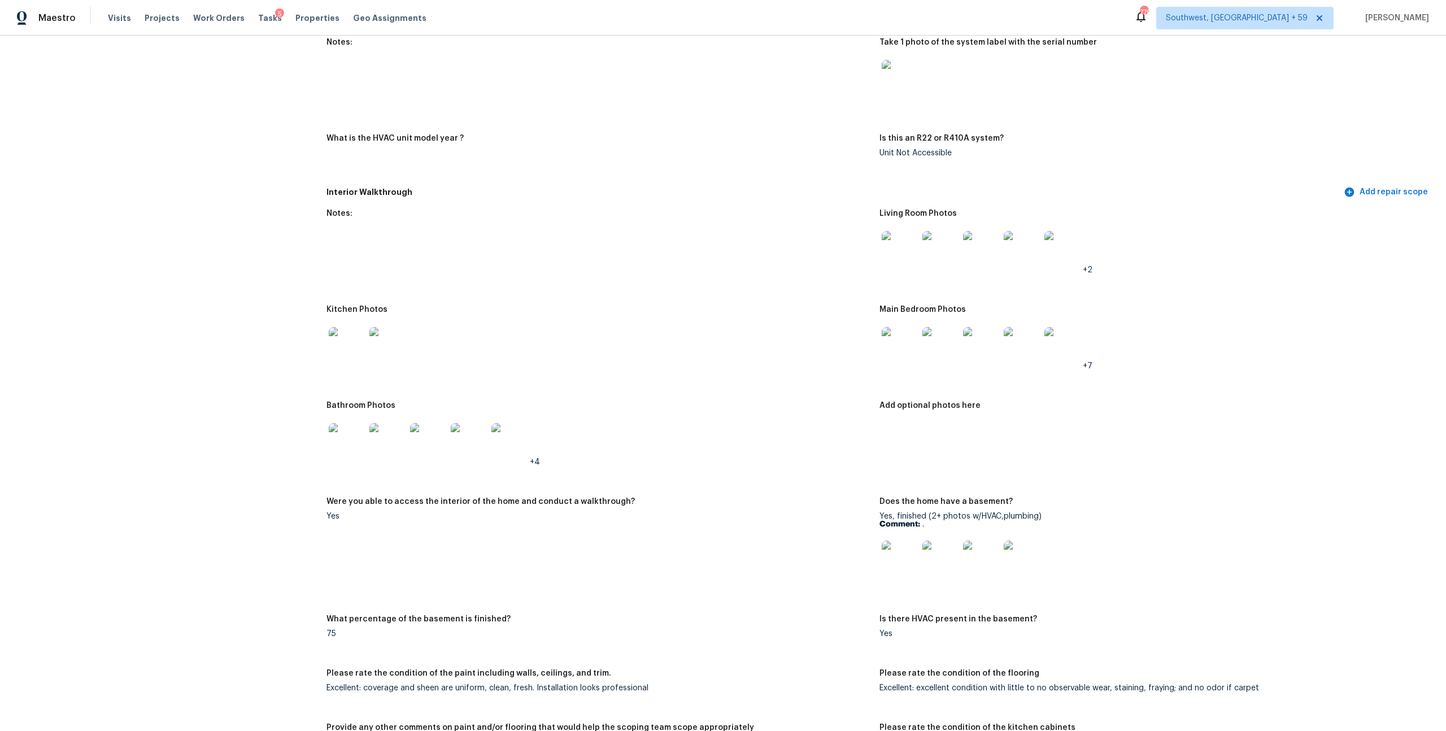
click at [903, 267] on img at bounding box center [900, 249] width 36 height 36
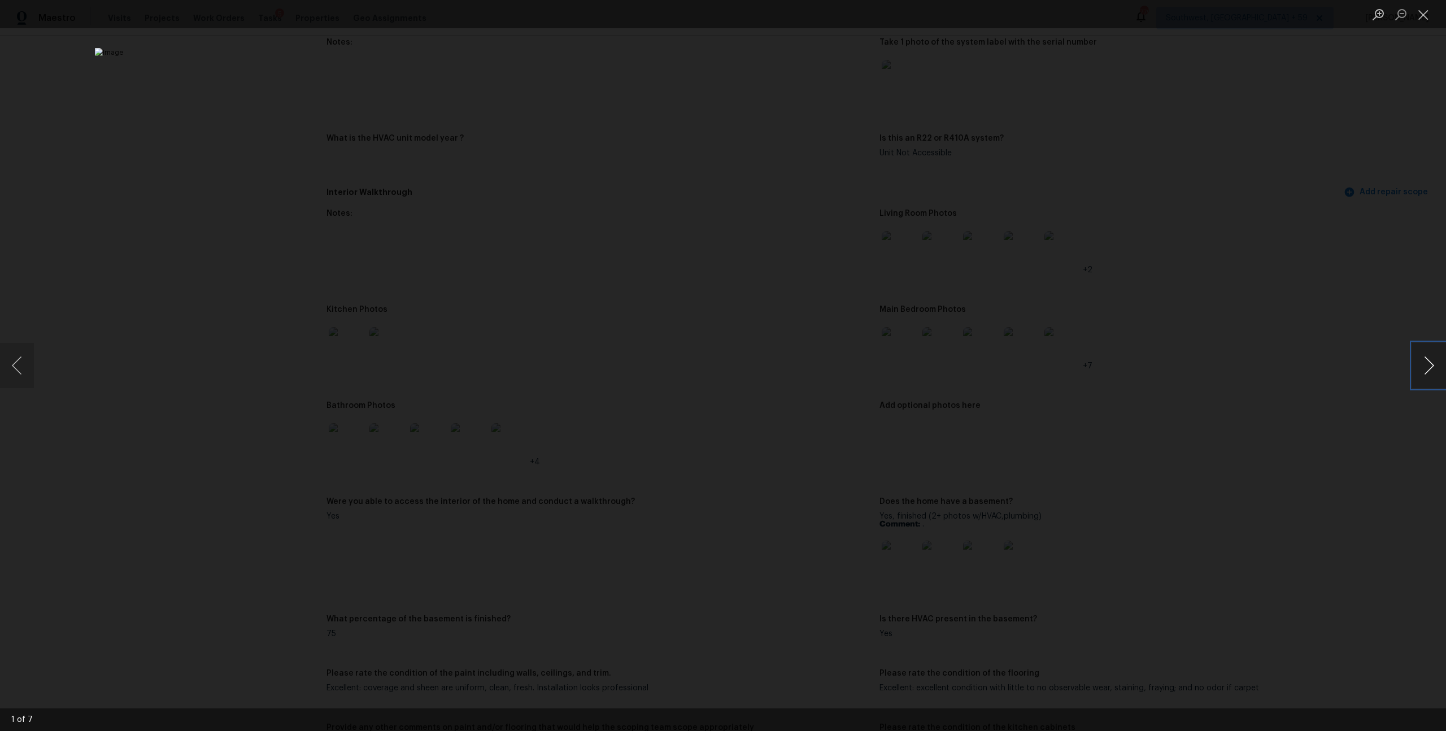
click at [1420, 360] on button "Next image" at bounding box center [1429, 365] width 34 height 45
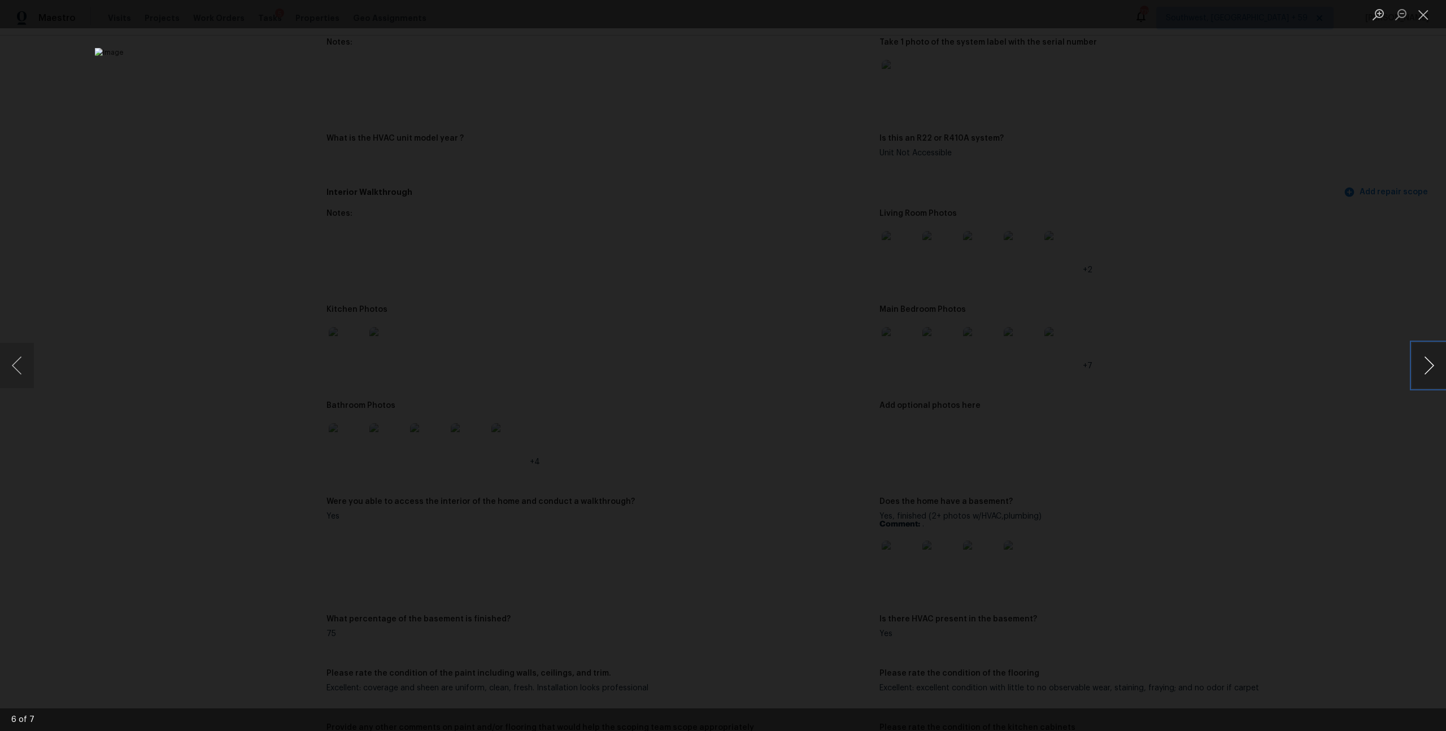
click at [1420, 360] on button "Next image" at bounding box center [1429, 365] width 34 height 45
click at [1428, 5] on button "Close lightbox" at bounding box center [1423, 15] width 23 height 20
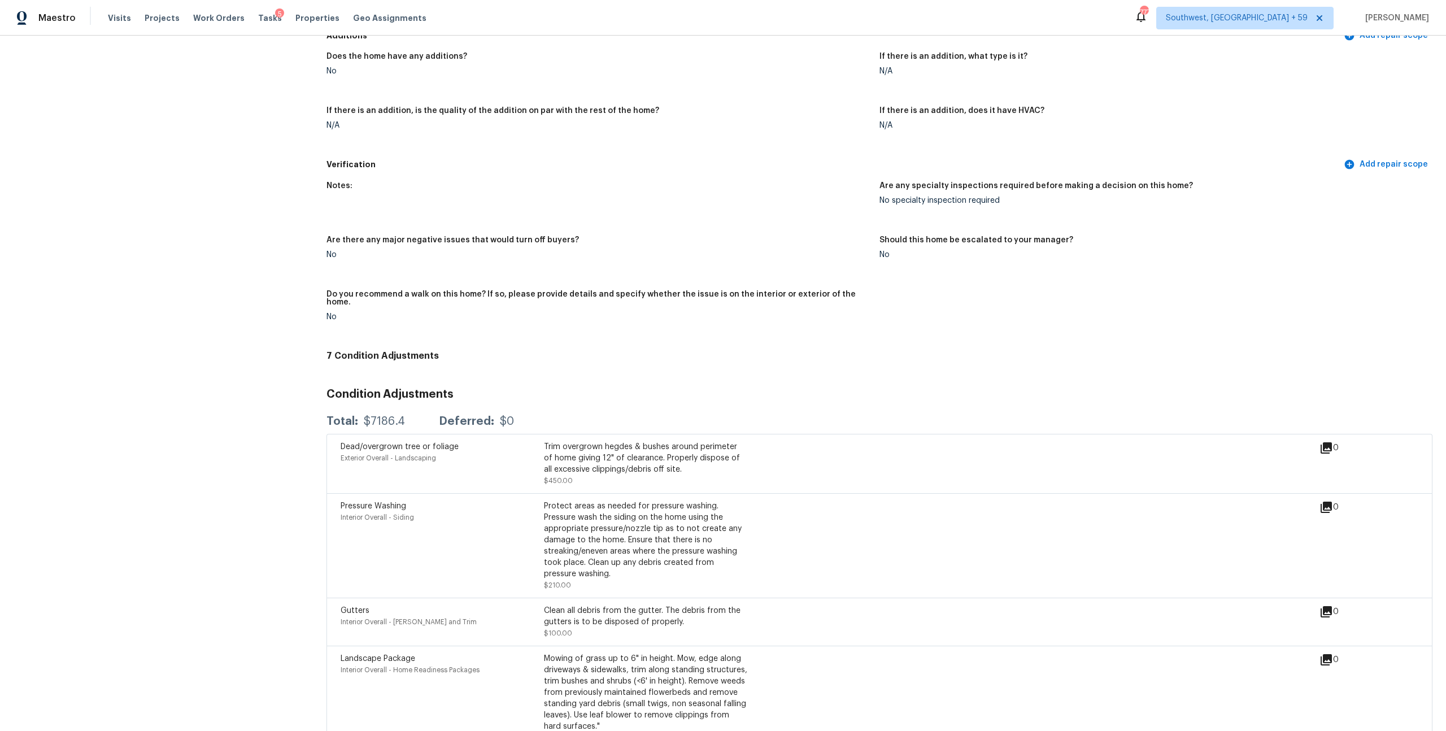
scroll to position [2172, 0]
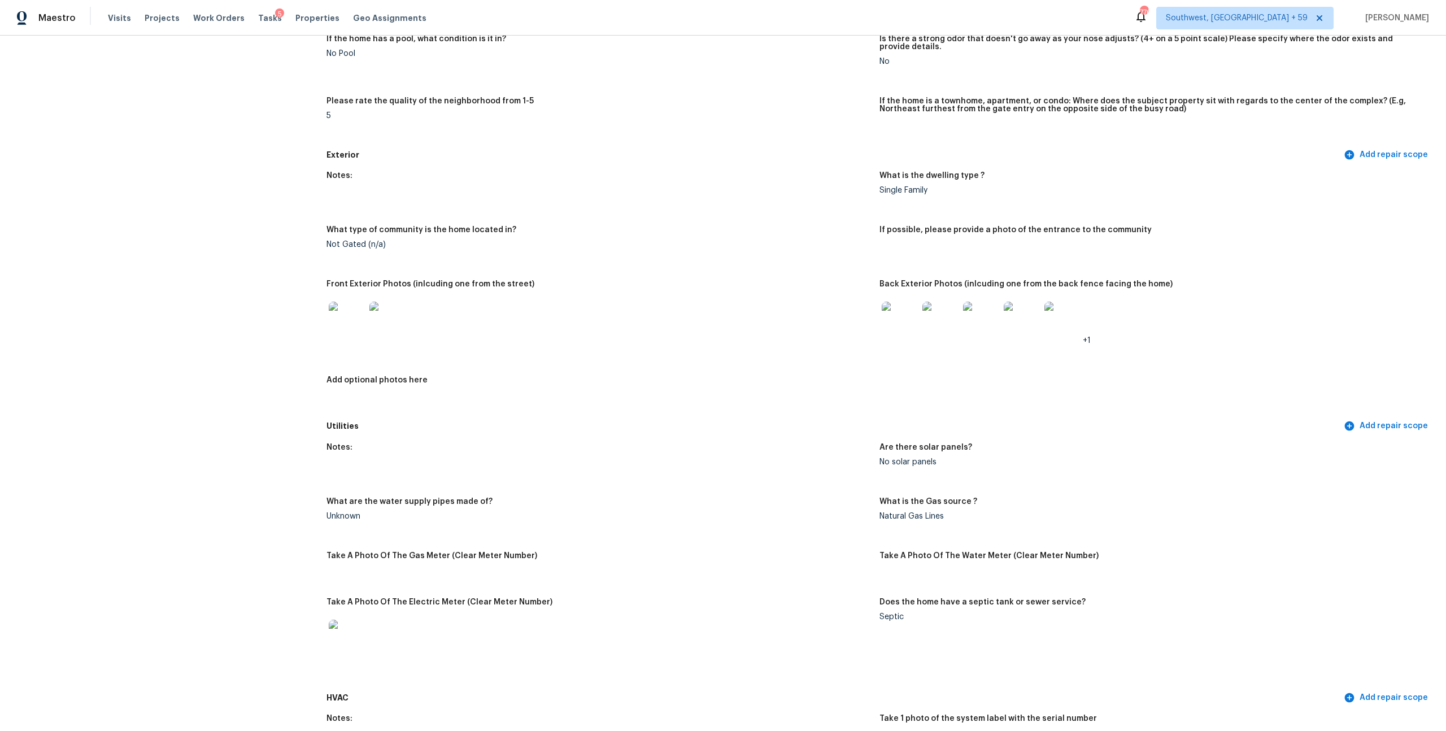
scroll to position [331, 0]
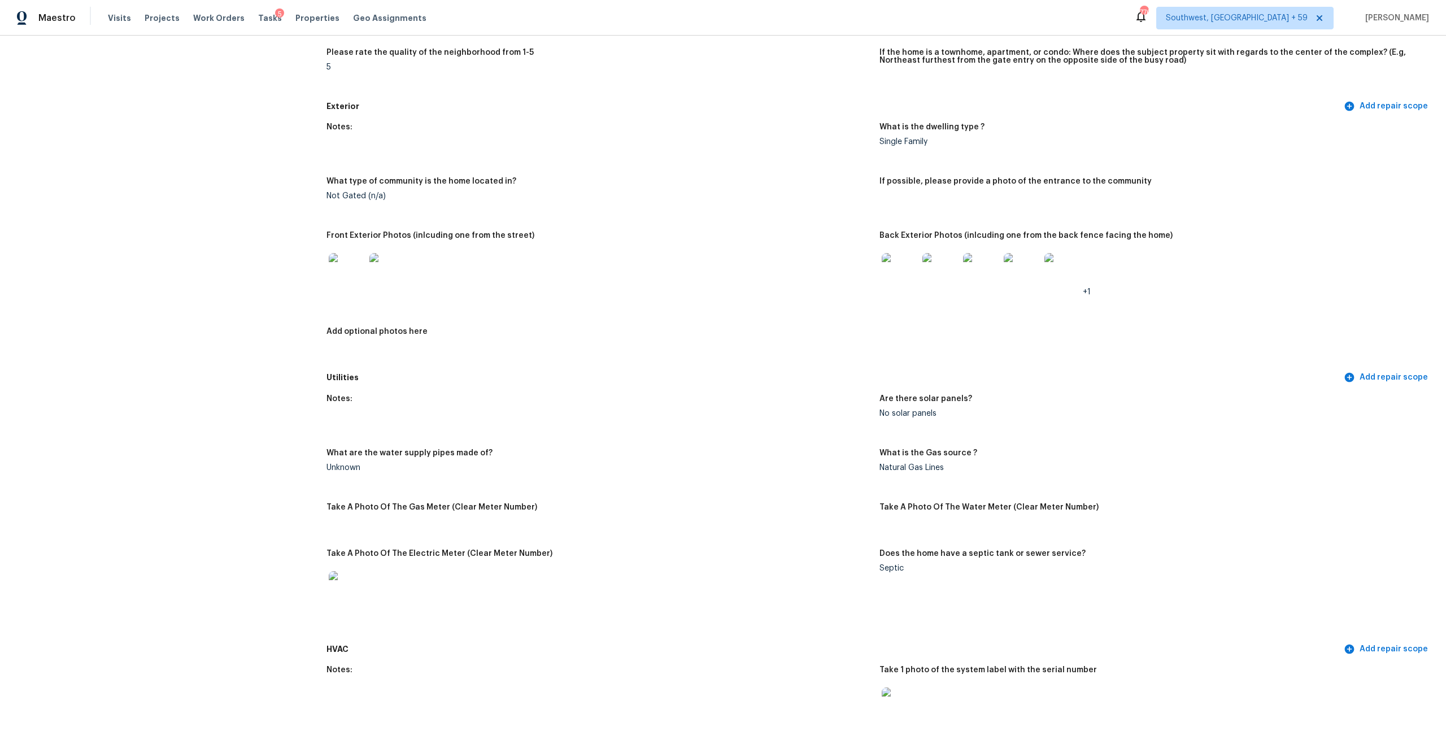
click at [890, 289] on img at bounding box center [900, 271] width 36 height 36
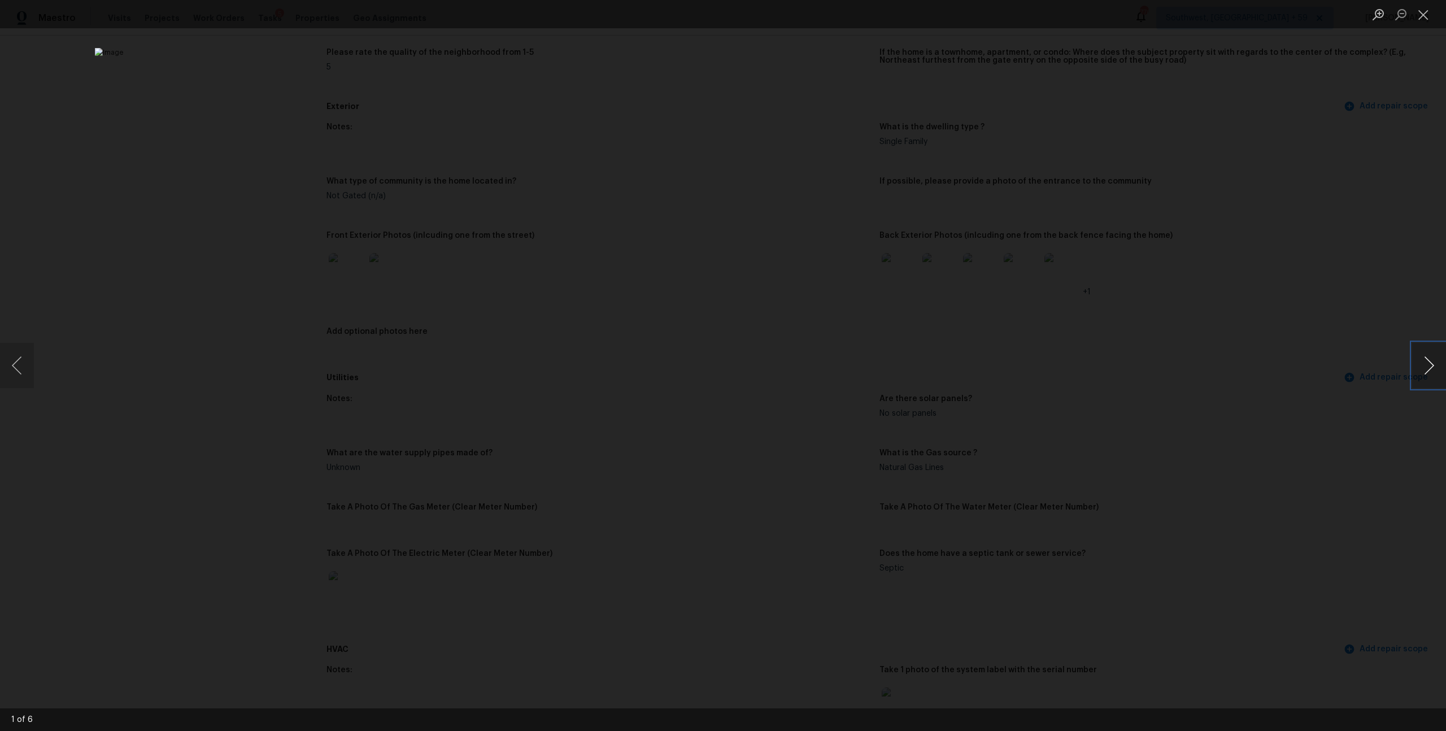
click at [1436, 364] on button "Next image" at bounding box center [1429, 365] width 34 height 45
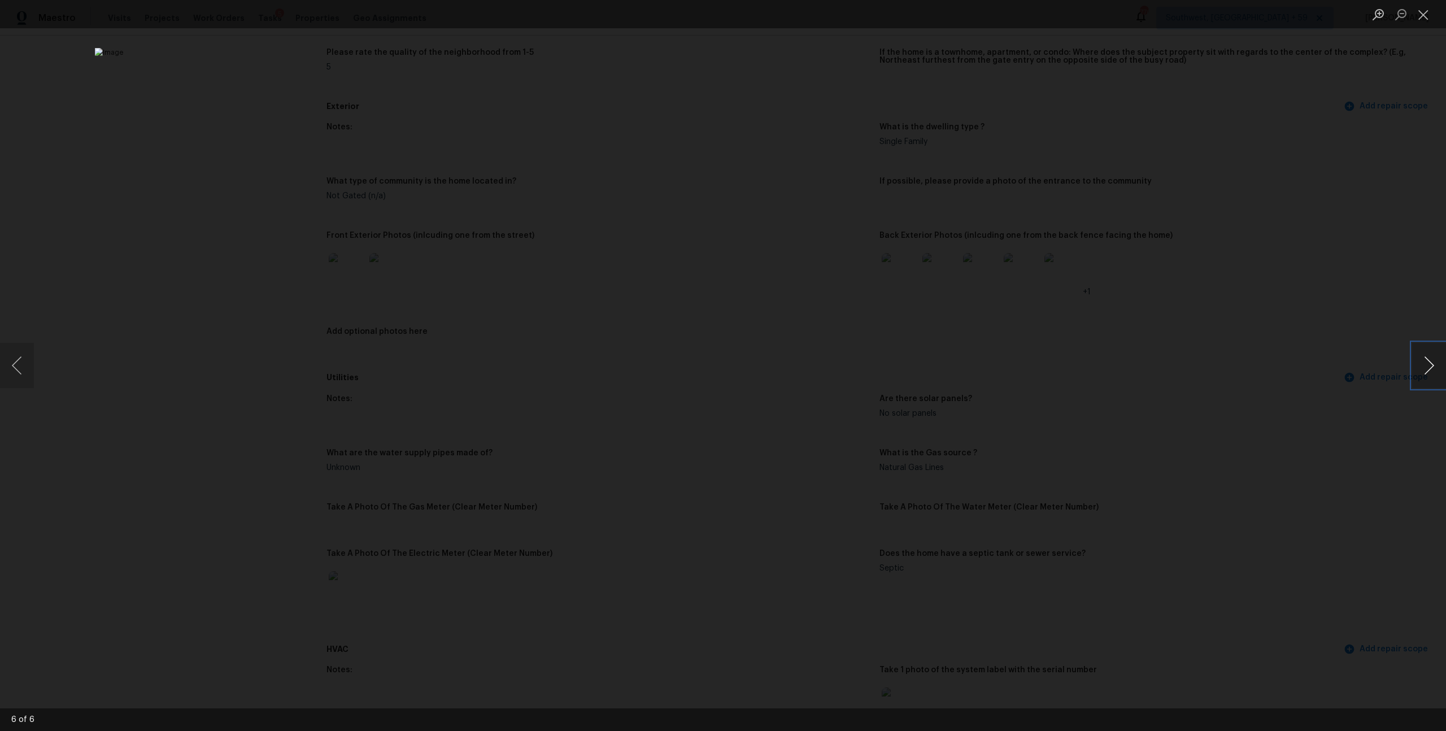
click at [1436, 364] on button "Next image" at bounding box center [1429, 365] width 34 height 45
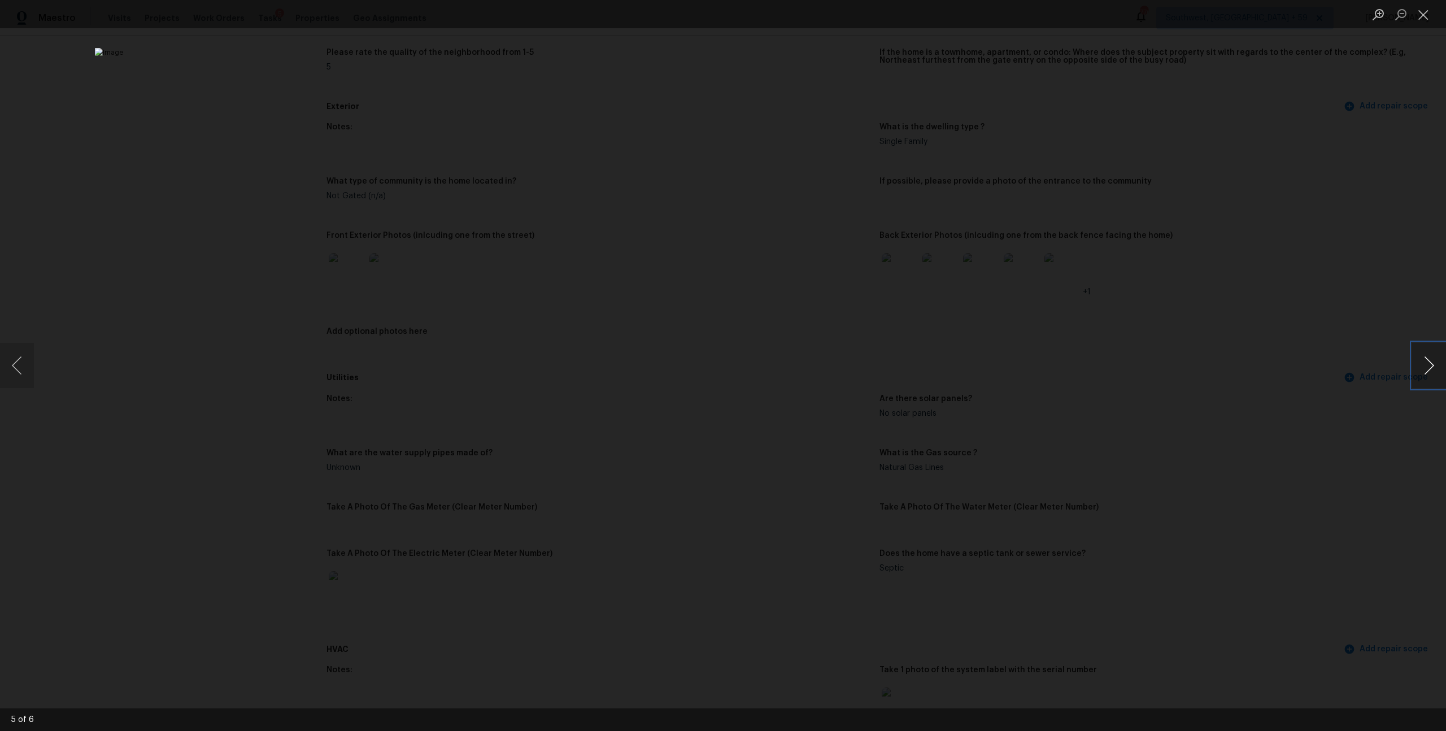
click at [1436, 364] on button "Next image" at bounding box center [1429, 365] width 34 height 45
click at [1423, 13] on button "Close lightbox" at bounding box center [1423, 15] width 23 height 20
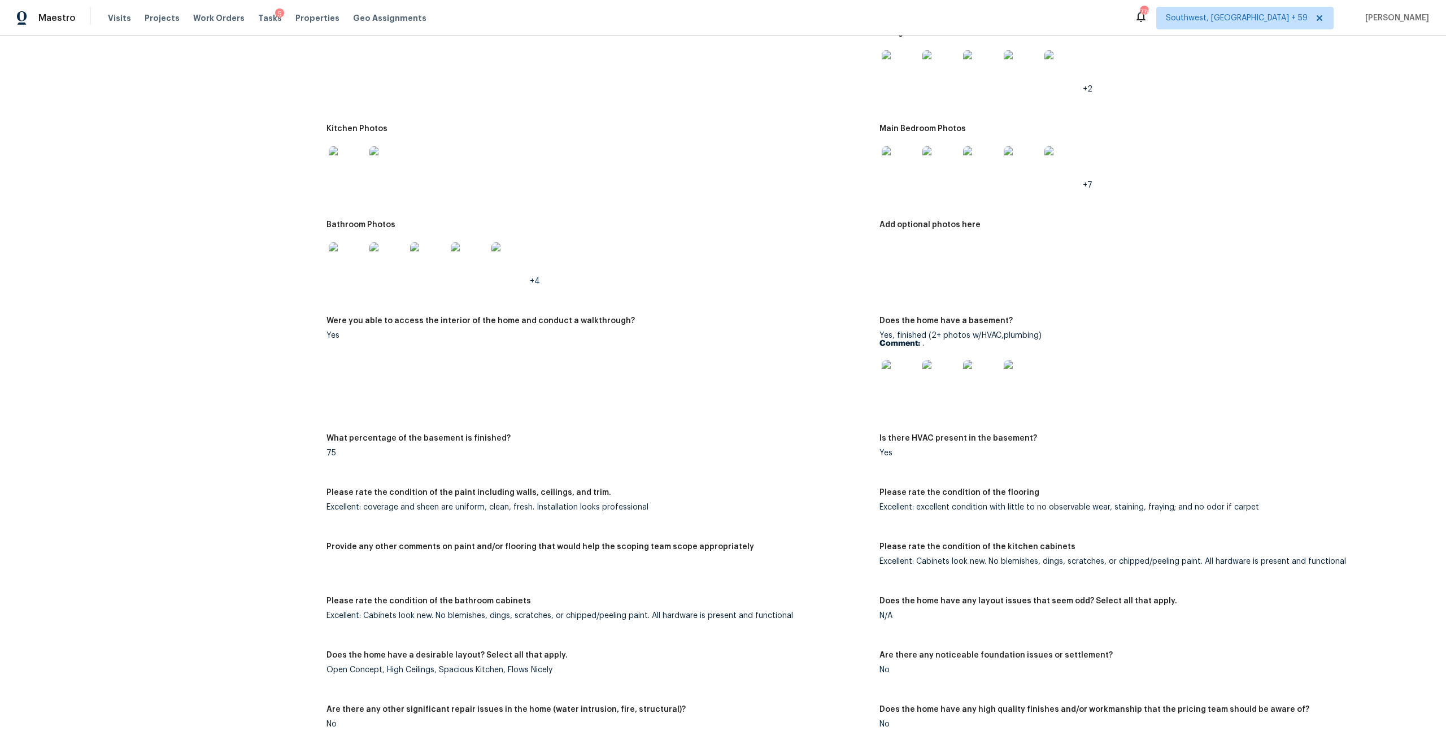
scroll to position [984, 0]
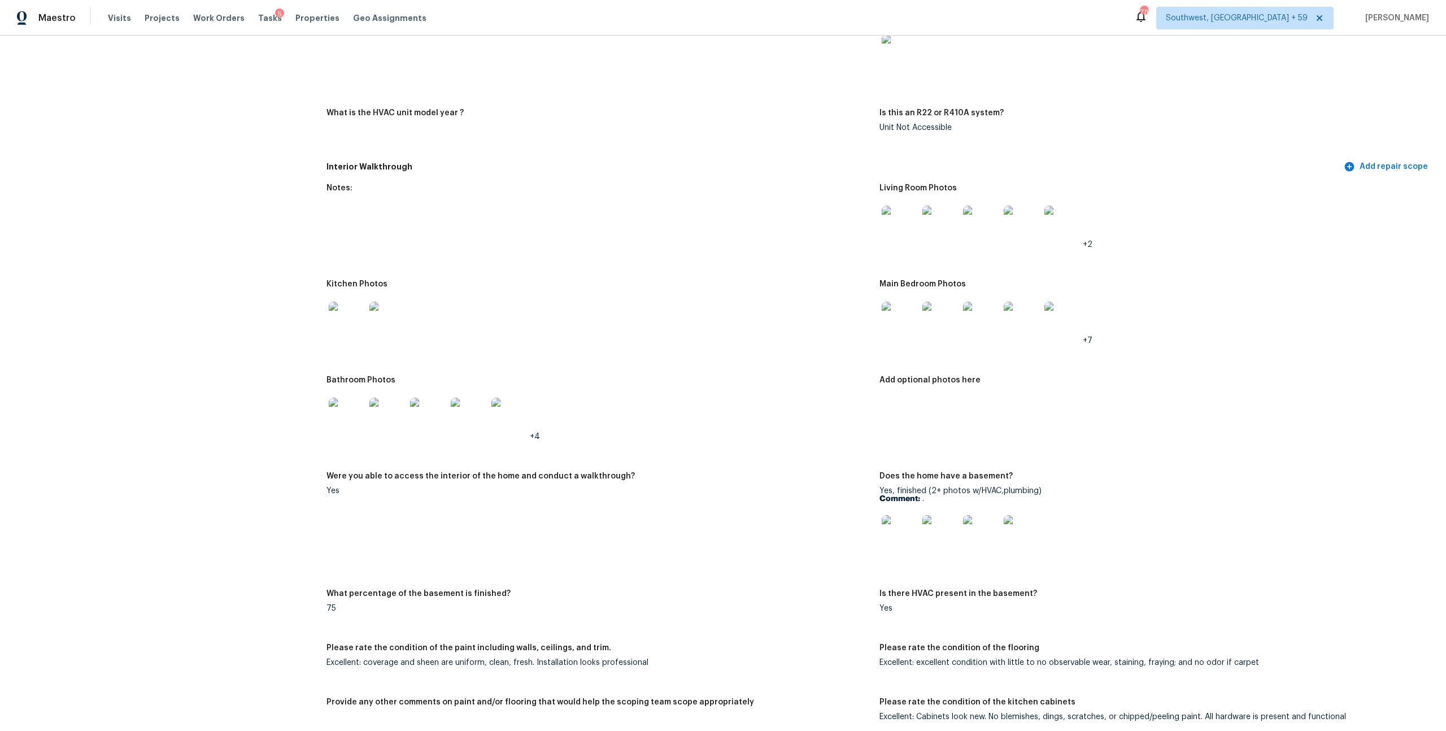
click at [899, 338] on img at bounding box center [900, 320] width 36 height 36
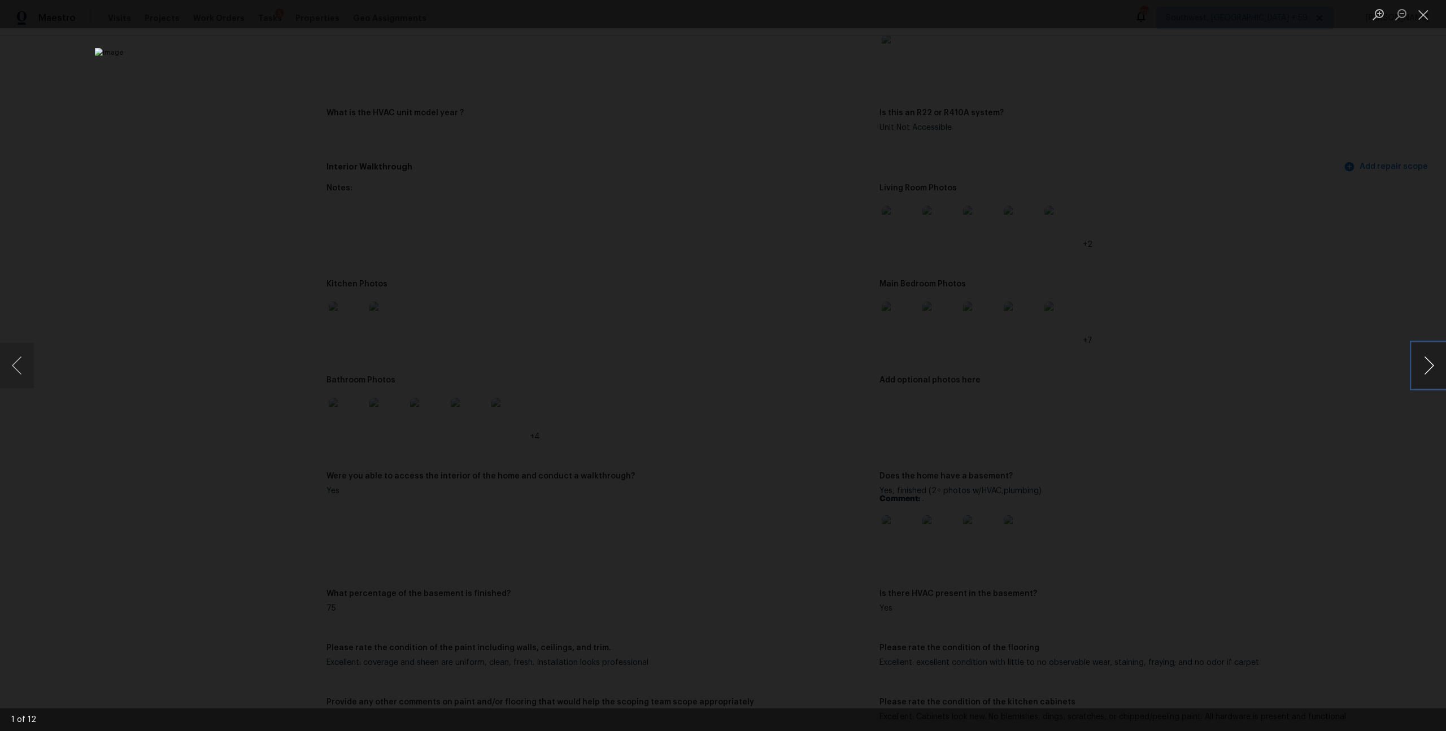
click at [1422, 371] on button "Next image" at bounding box center [1429, 365] width 34 height 45
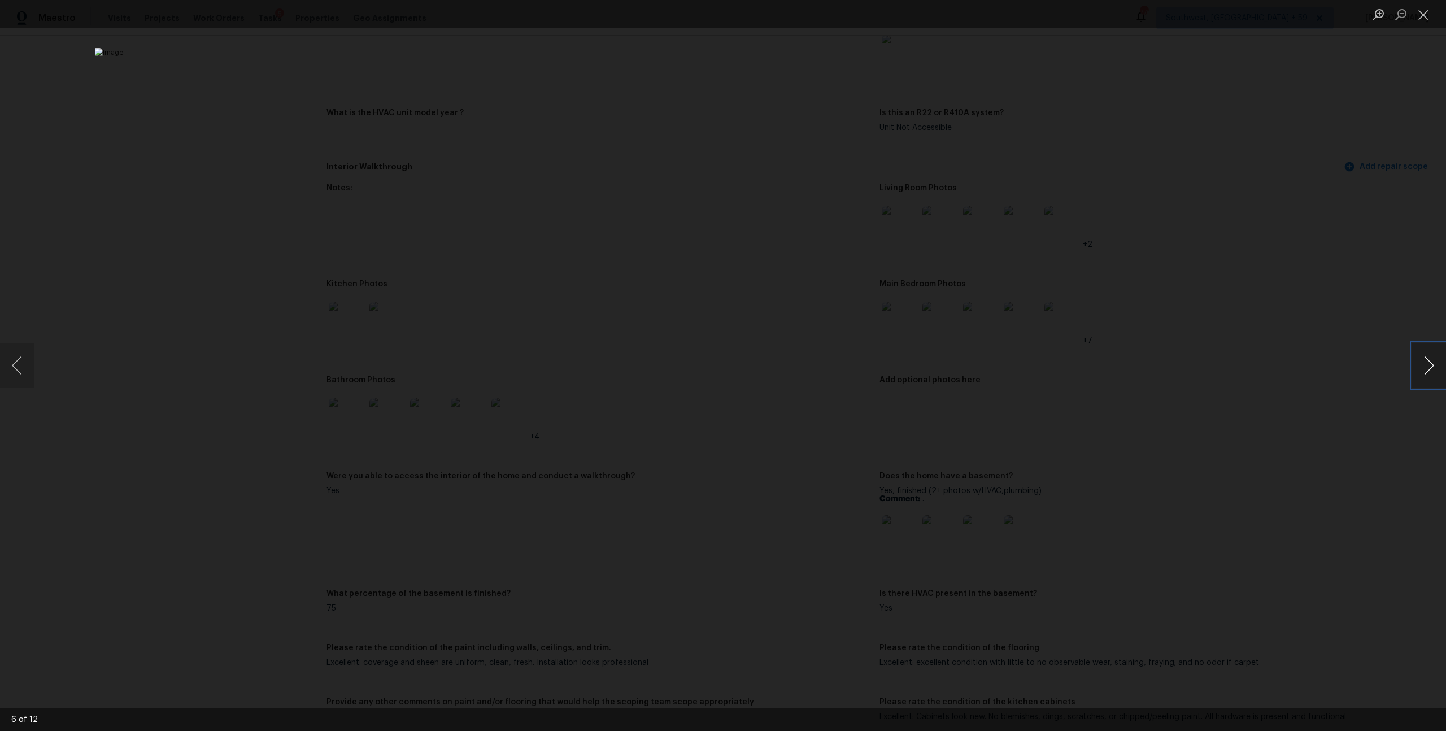
click at [1422, 371] on button "Next image" at bounding box center [1429, 365] width 34 height 45
click at [1423, 13] on button "Close lightbox" at bounding box center [1423, 15] width 23 height 20
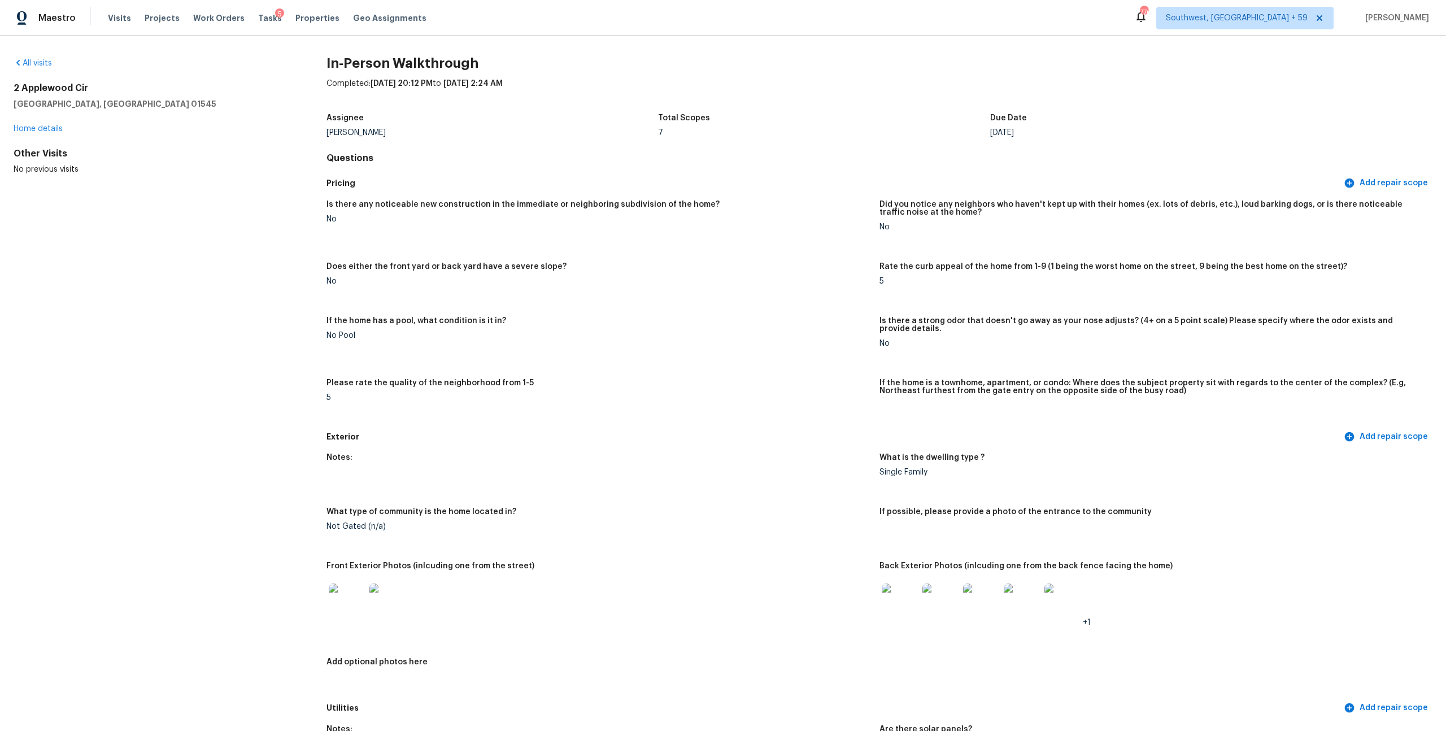
scroll to position [0, 0]
click at [261, 100] on div "[STREET_ADDRESS]" at bounding box center [152, 96] width 277 height 27
click at [51, 21] on span "Maestro" at bounding box center [56, 17] width 37 height 11
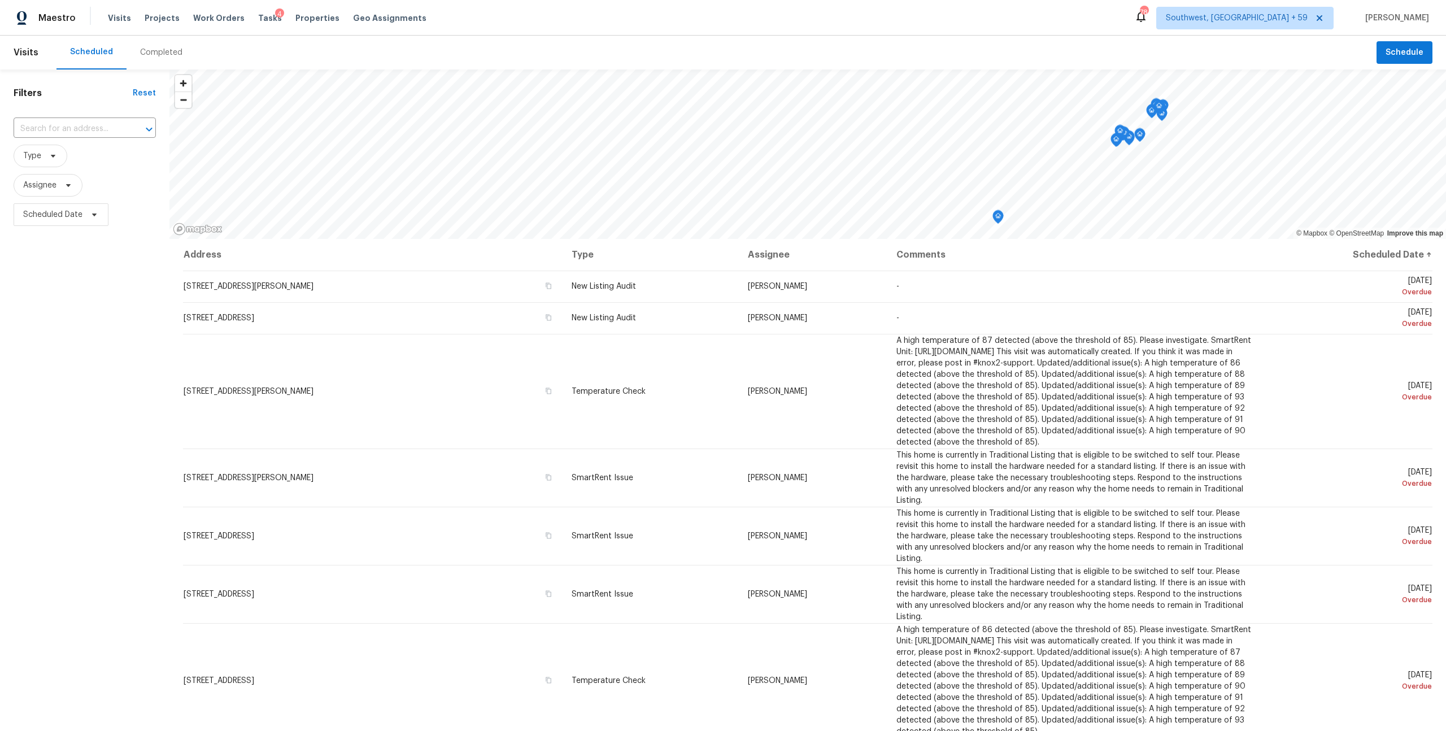
click at [167, 56] on div "Completed" at bounding box center [161, 52] width 42 height 11
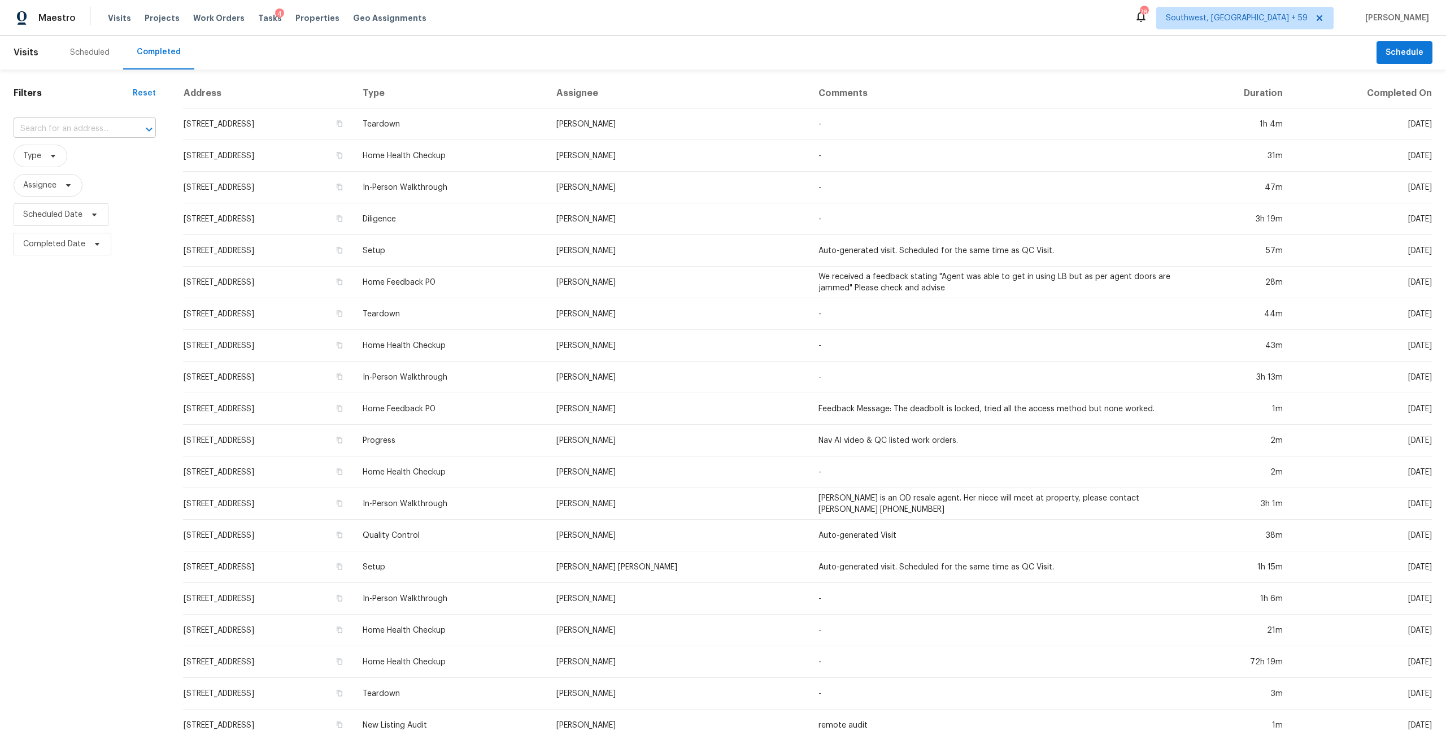
click at [69, 136] on input "text" at bounding box center [69, 129] width 111 height 18
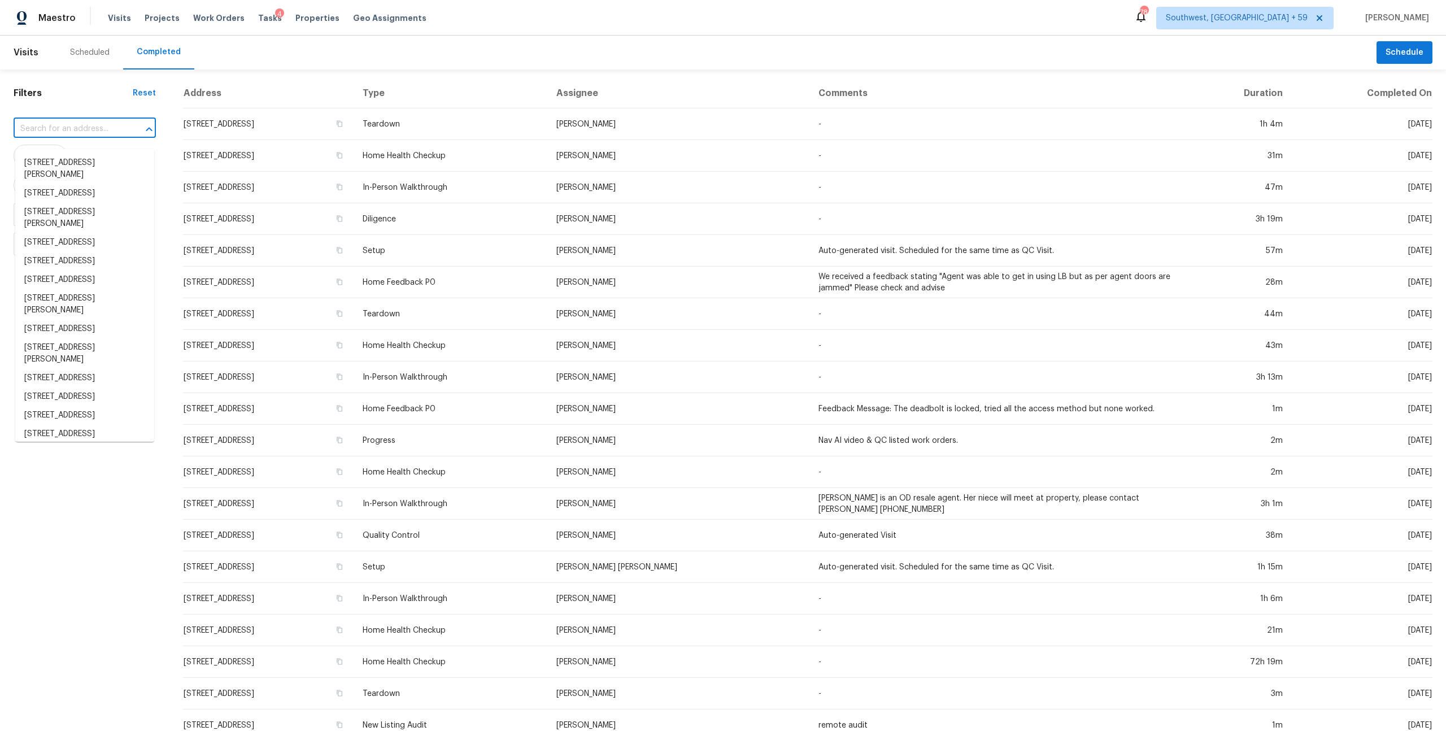
paste input "1652 E Juanita Ave Mesa, AZ, 85204"
type input "1652 E Juanita Ave Mesa, AZ, 85204"
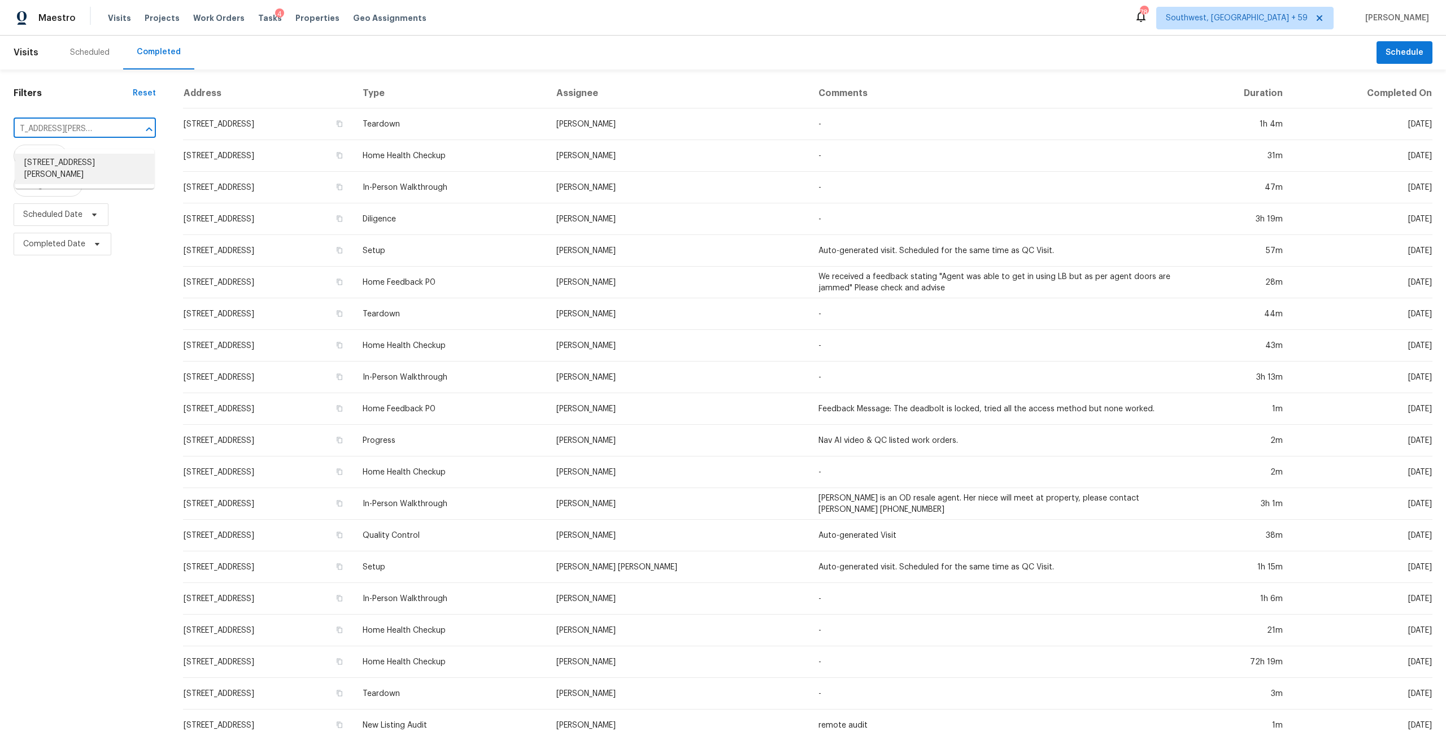
click at [69, 162] on li "1652 E Juanita Ave, Mesa, AZ 85204" at bounding box center [84, 169] width 139 height 31
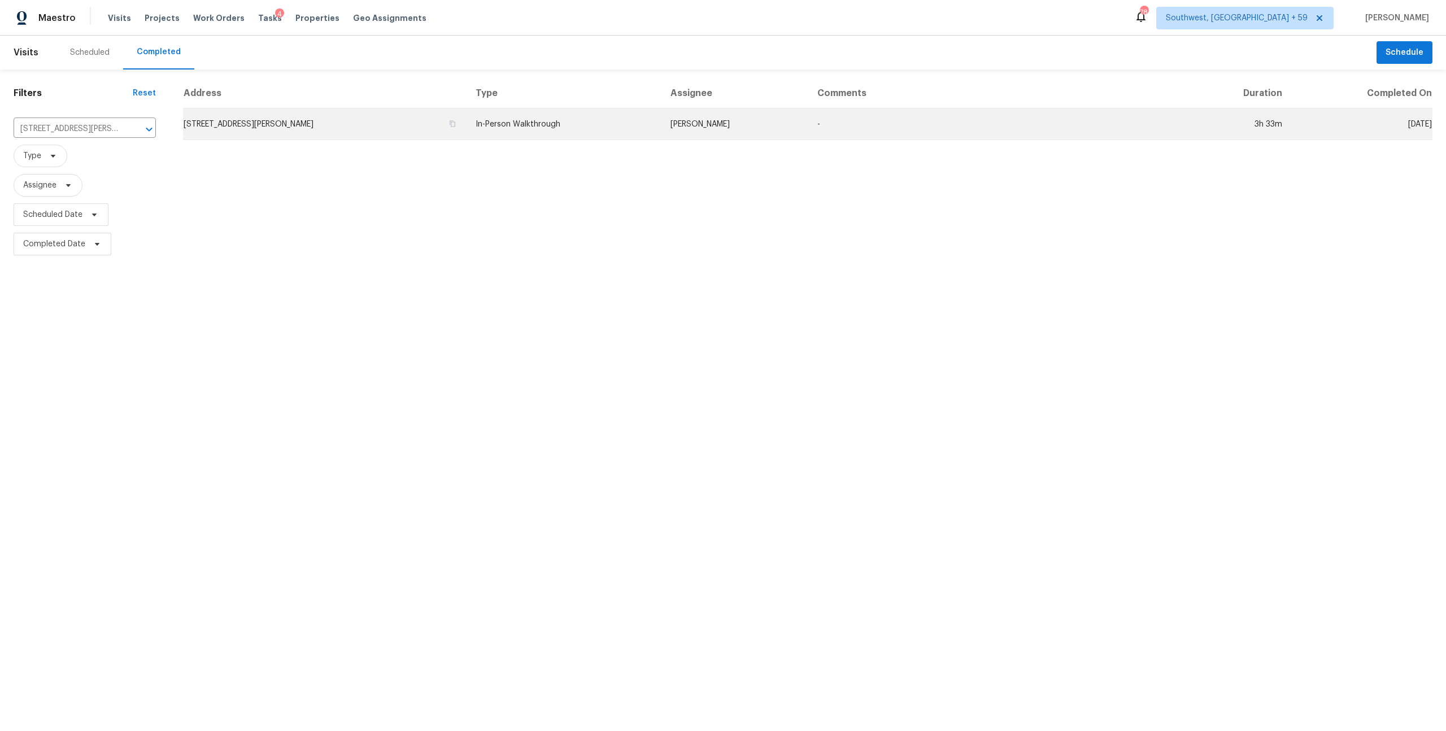
click at [340, 128] on td "1652 E Juanita Ave, Mesa, AZ 85204" at bounding box center [325, 124] width 284 height 32
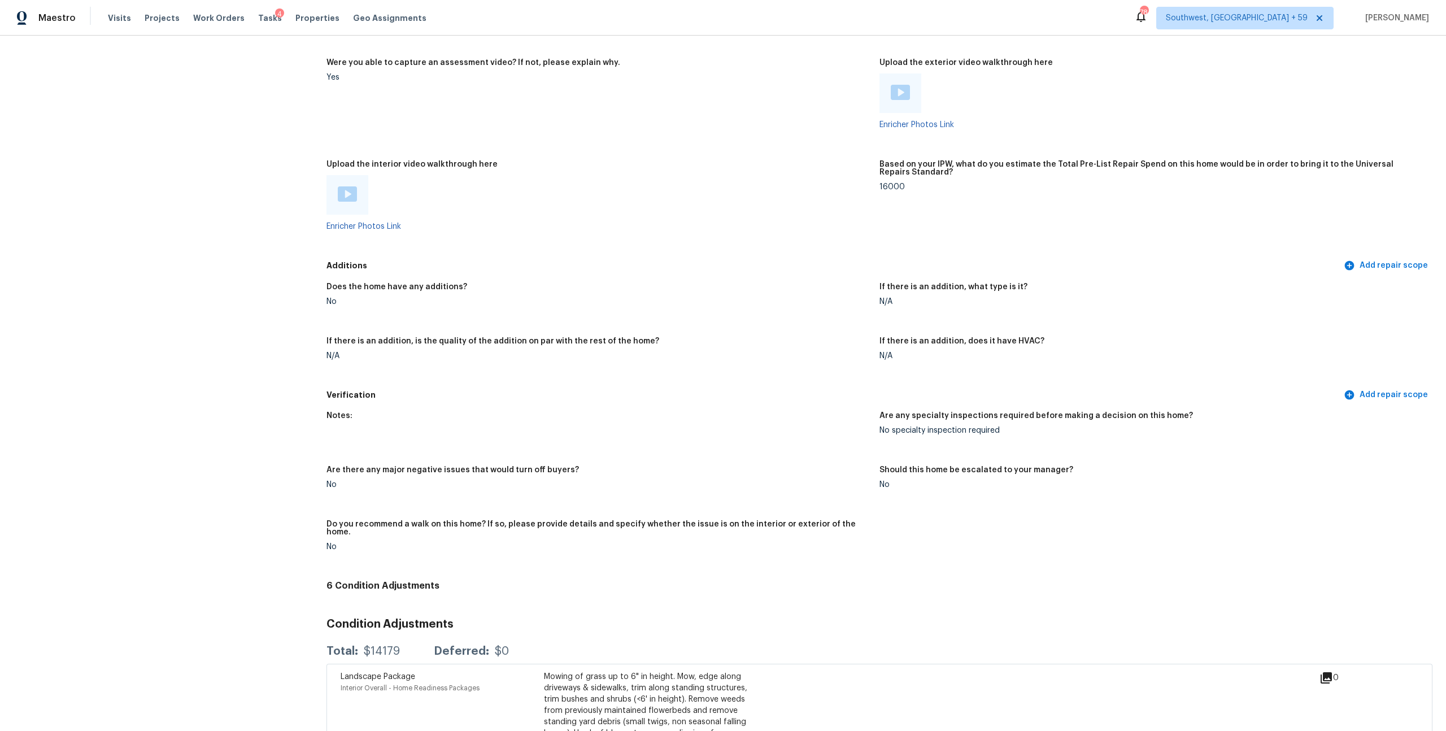
scroll to position [2272, 0]
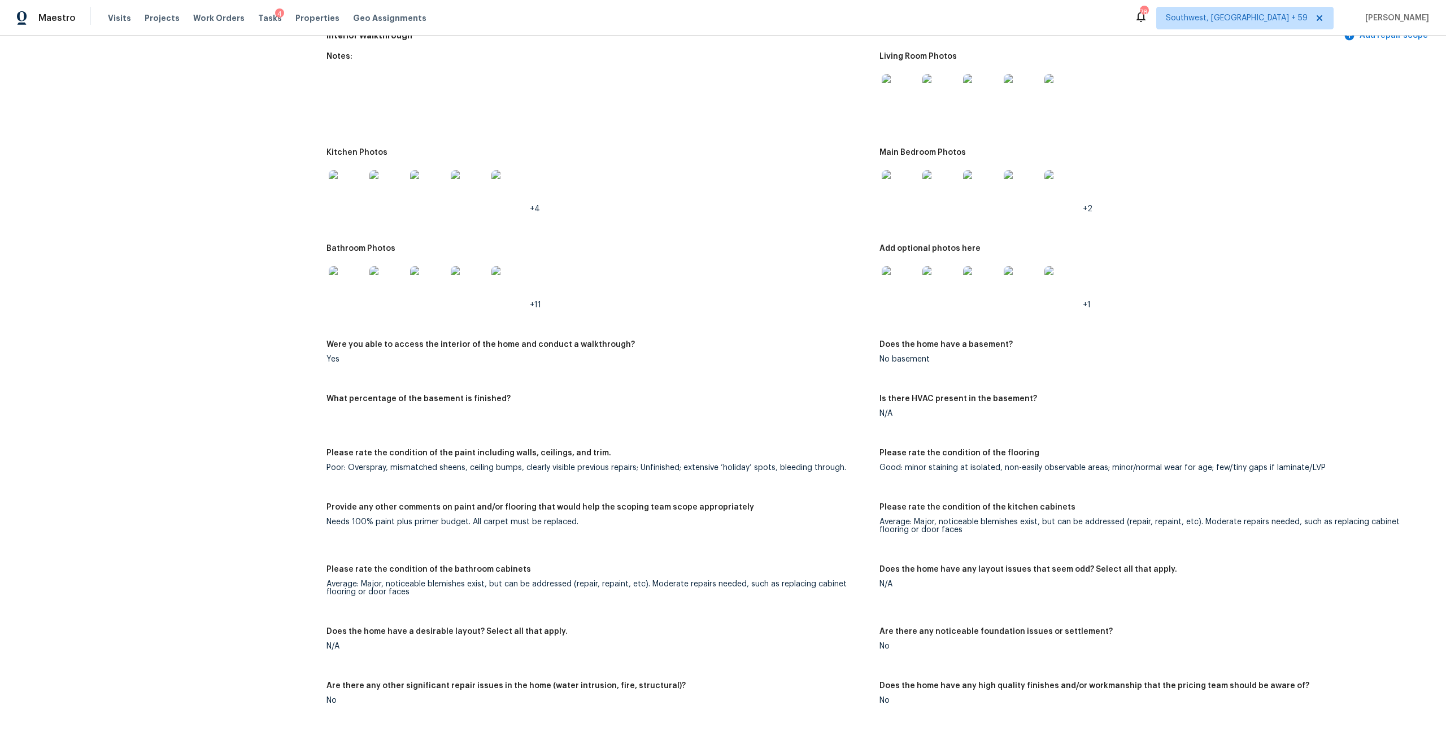
scroll to position [1306, 0]
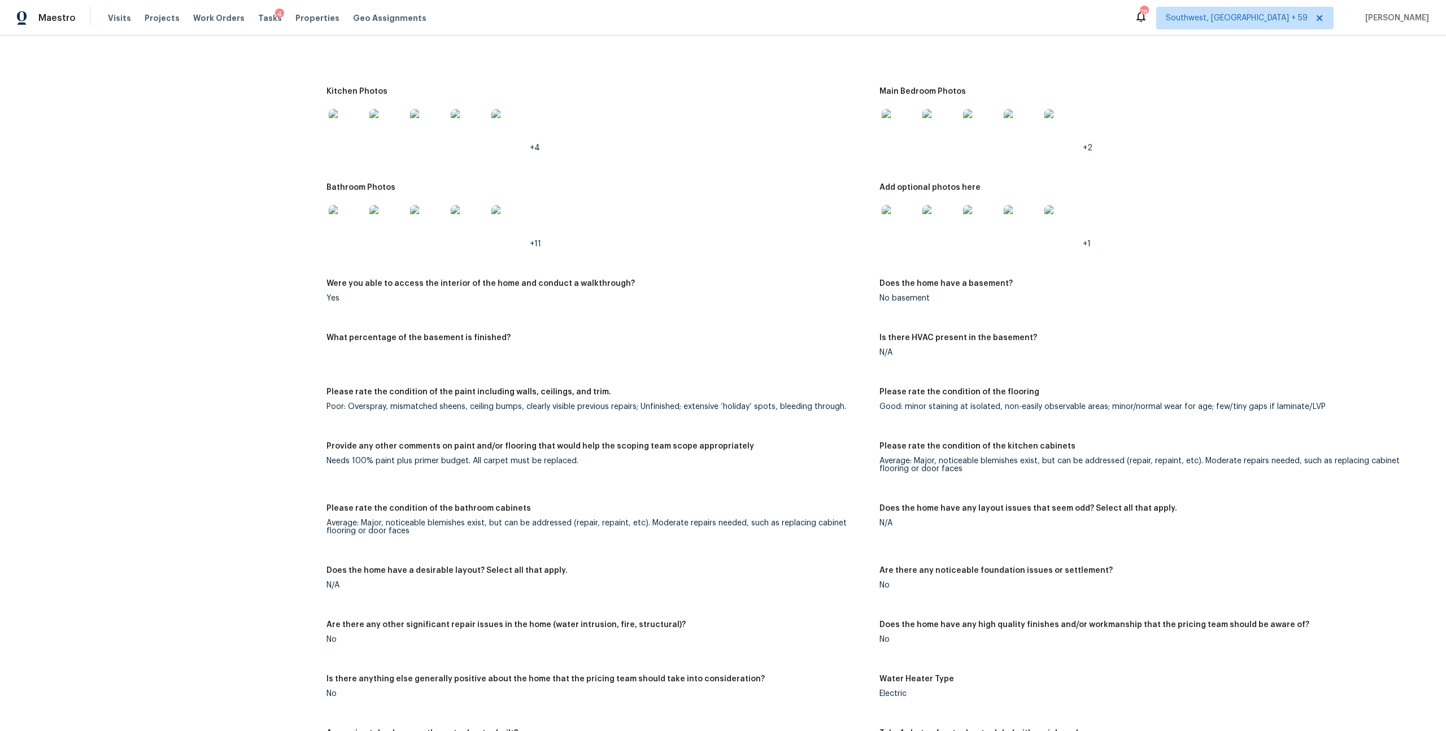
click at [909, 241] on img at bounding box center [900, 223] width 36 height 36
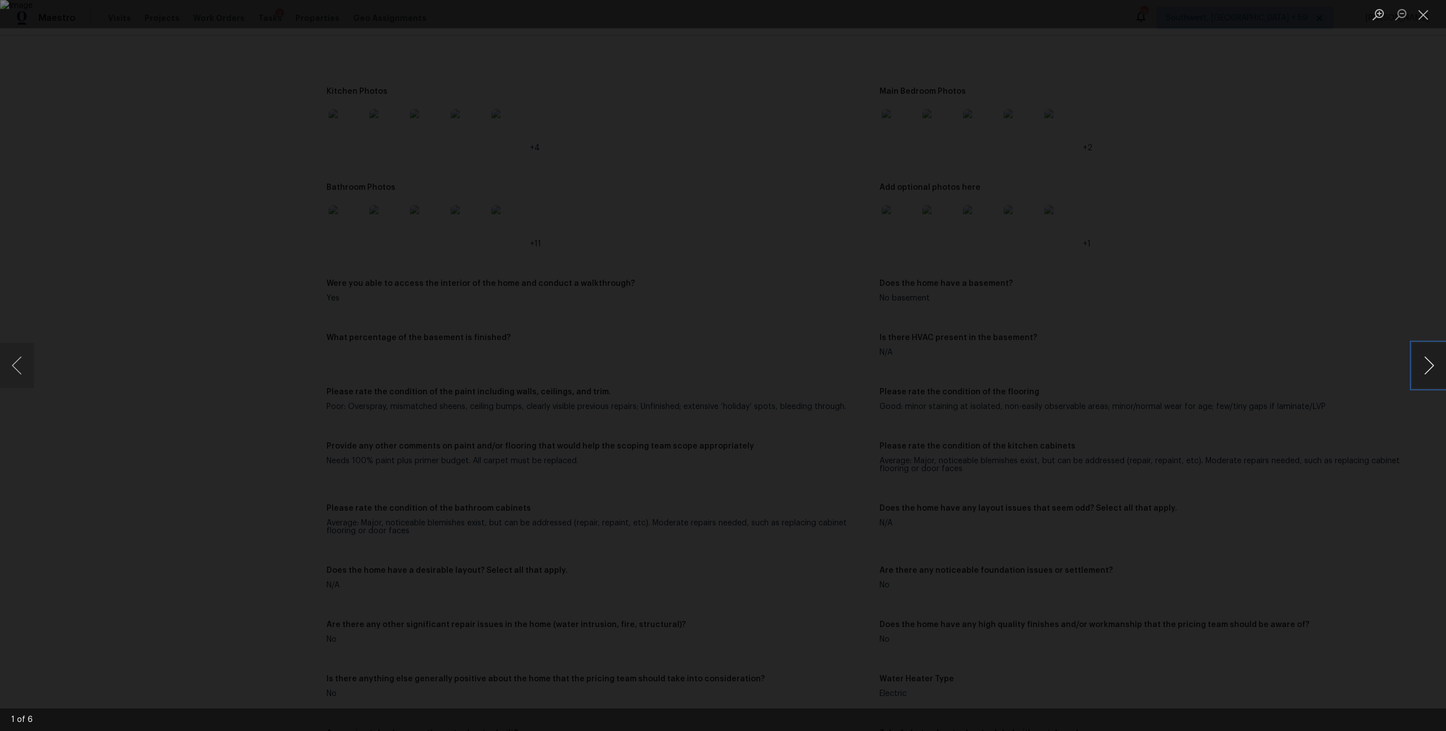
click at [1425, 358] on button "Next image" at bounding box center [1429, 365] width 34 height 45
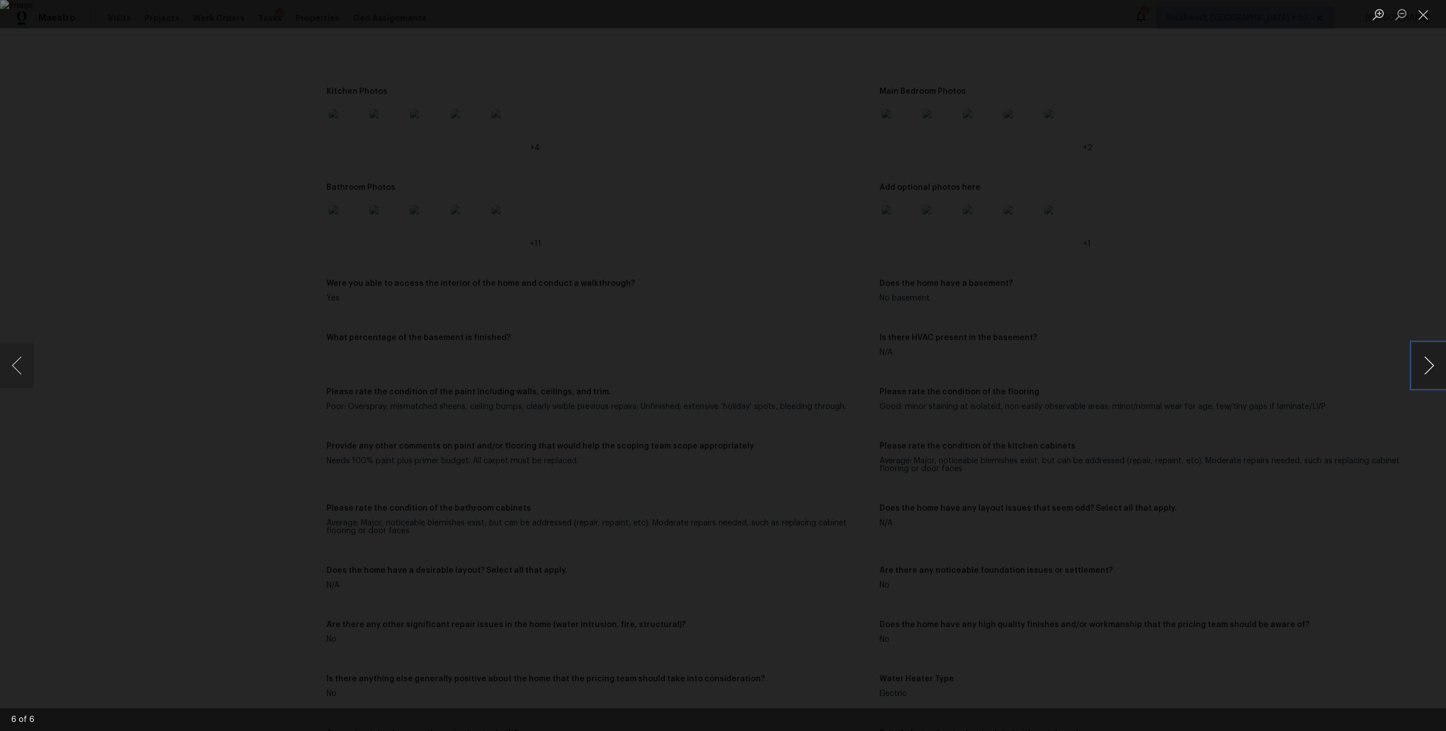
click at [1425, 358] on button "Next image" at bounding box center [1429, 365] width 34 height 45
click at [1425, 15] on button "Close lightbox" at bounding box center [1423, 15] width 23 height 20
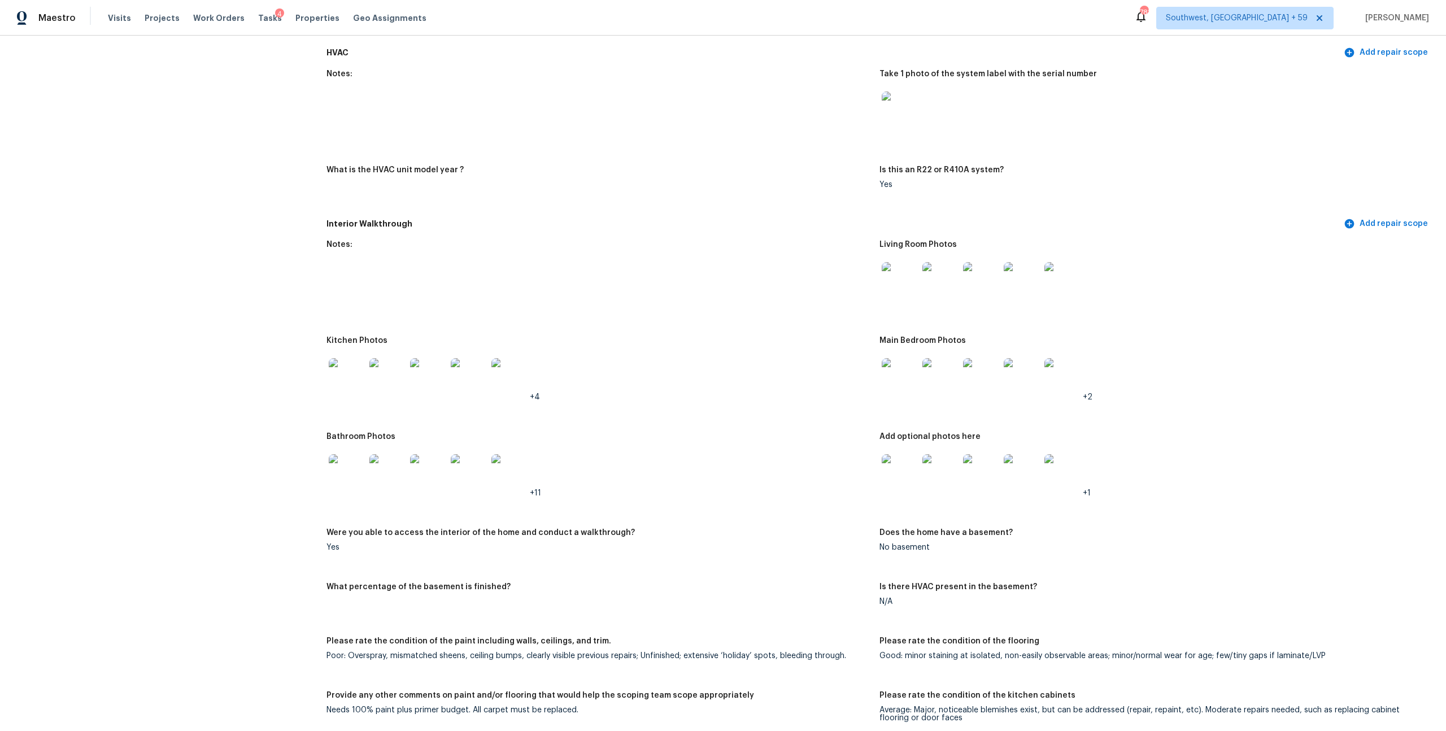
scroll to position [1046, 0]
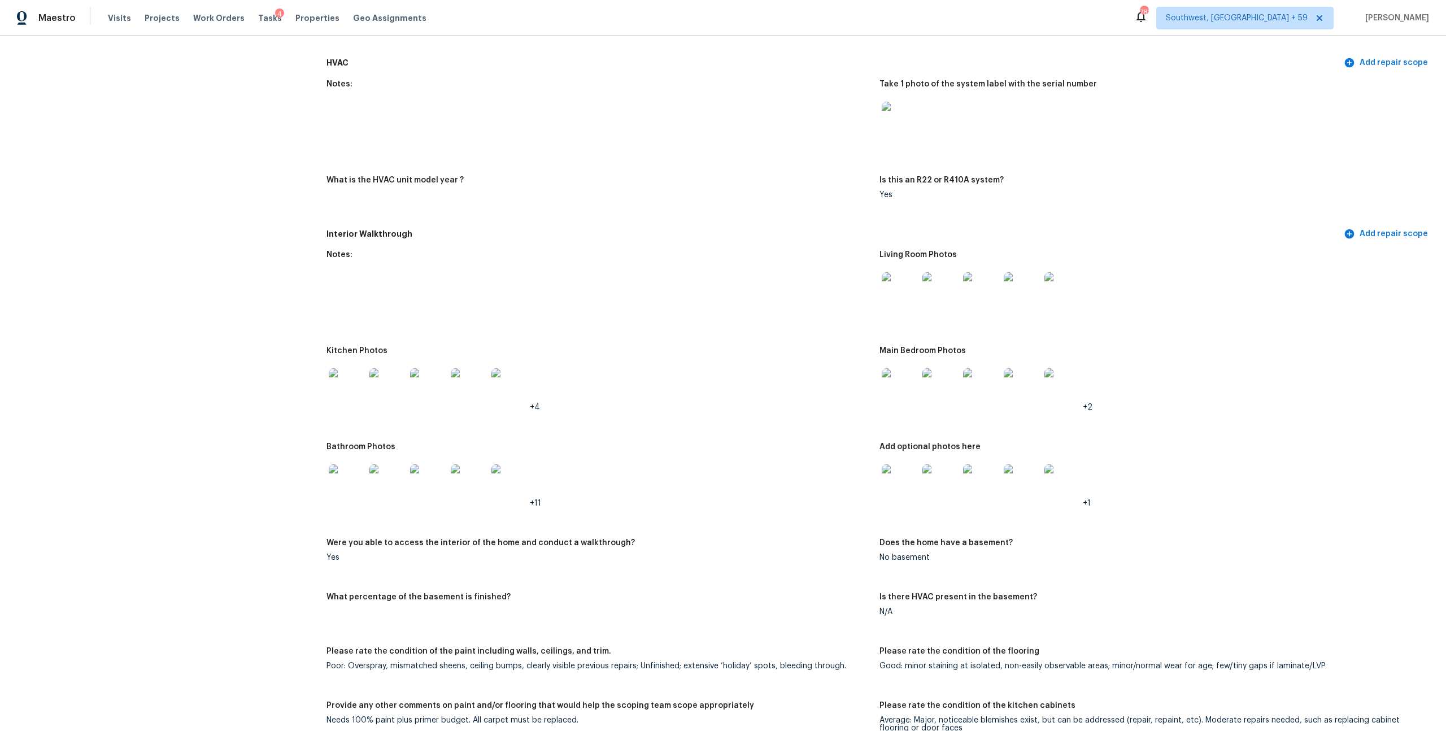
click at [735, 46] on figure "If there is a spa, what type is it?" at bounding box center [603, 29] width 553 height 33
click at [897, 405] on img at bounding box center [900, 386] width 36 height 36
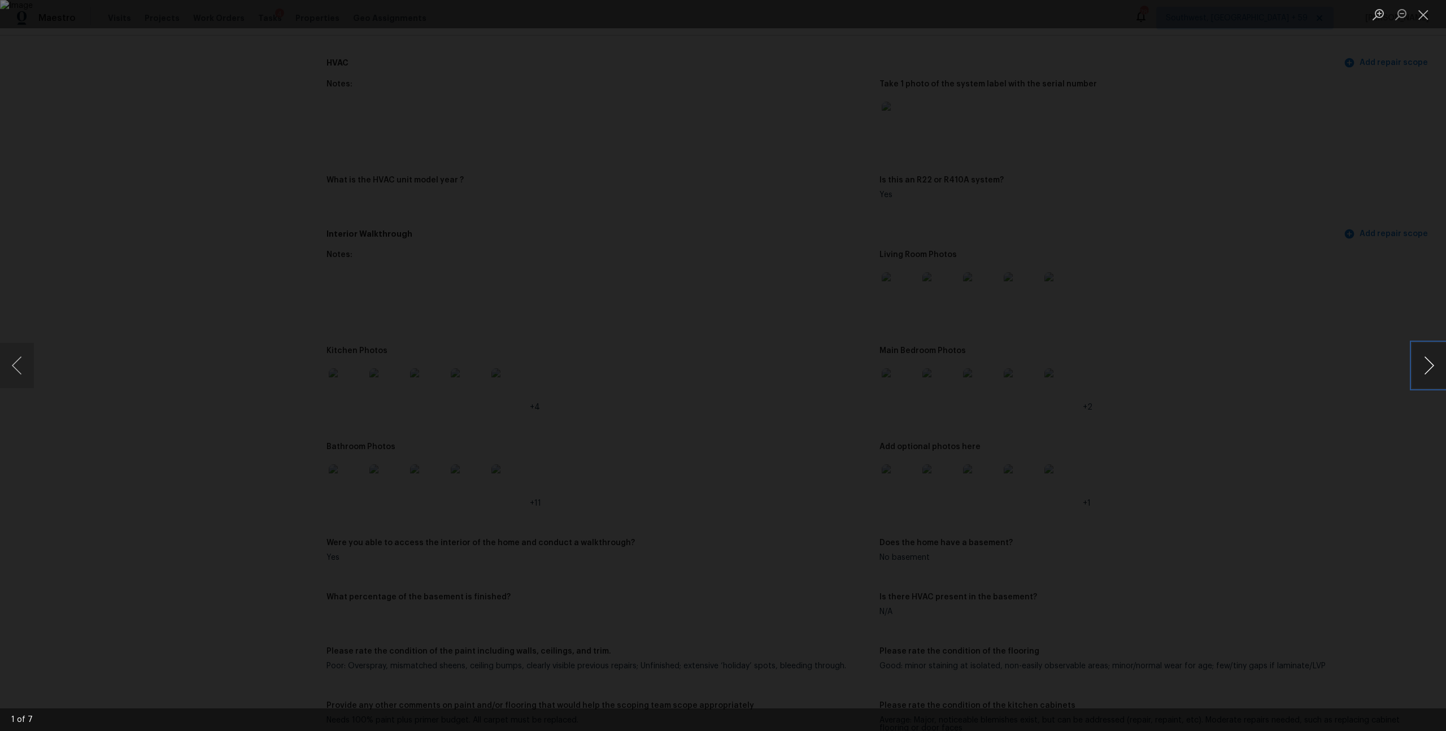
click at [1419, 372] on button "Next image" at bounding box center [1429, 365] width 34 height 45
click at [1420, 15] on button "Close lightbox" at bounding box center [1423, 15] width 23 height 20
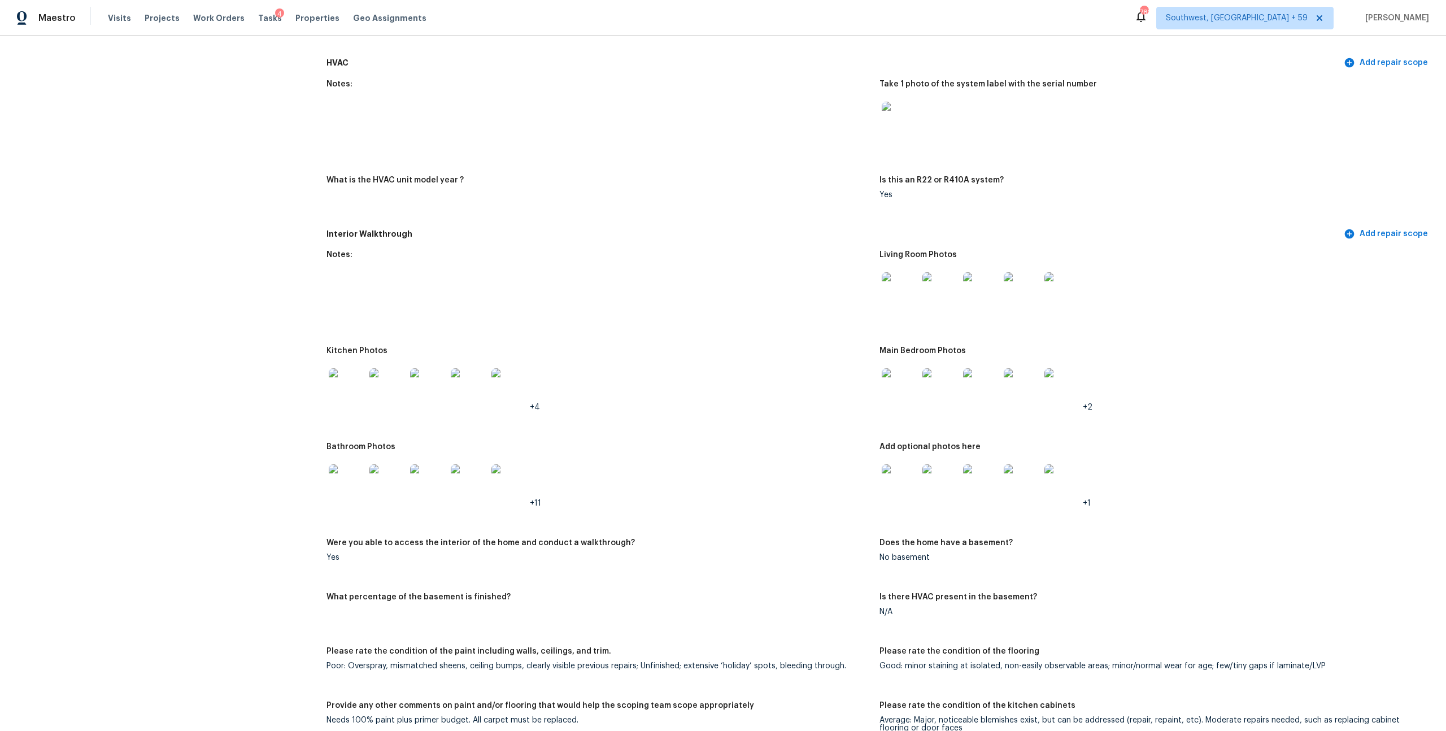
click at [911, 501] on img at bounding box center [900, 482] width 36 height 36
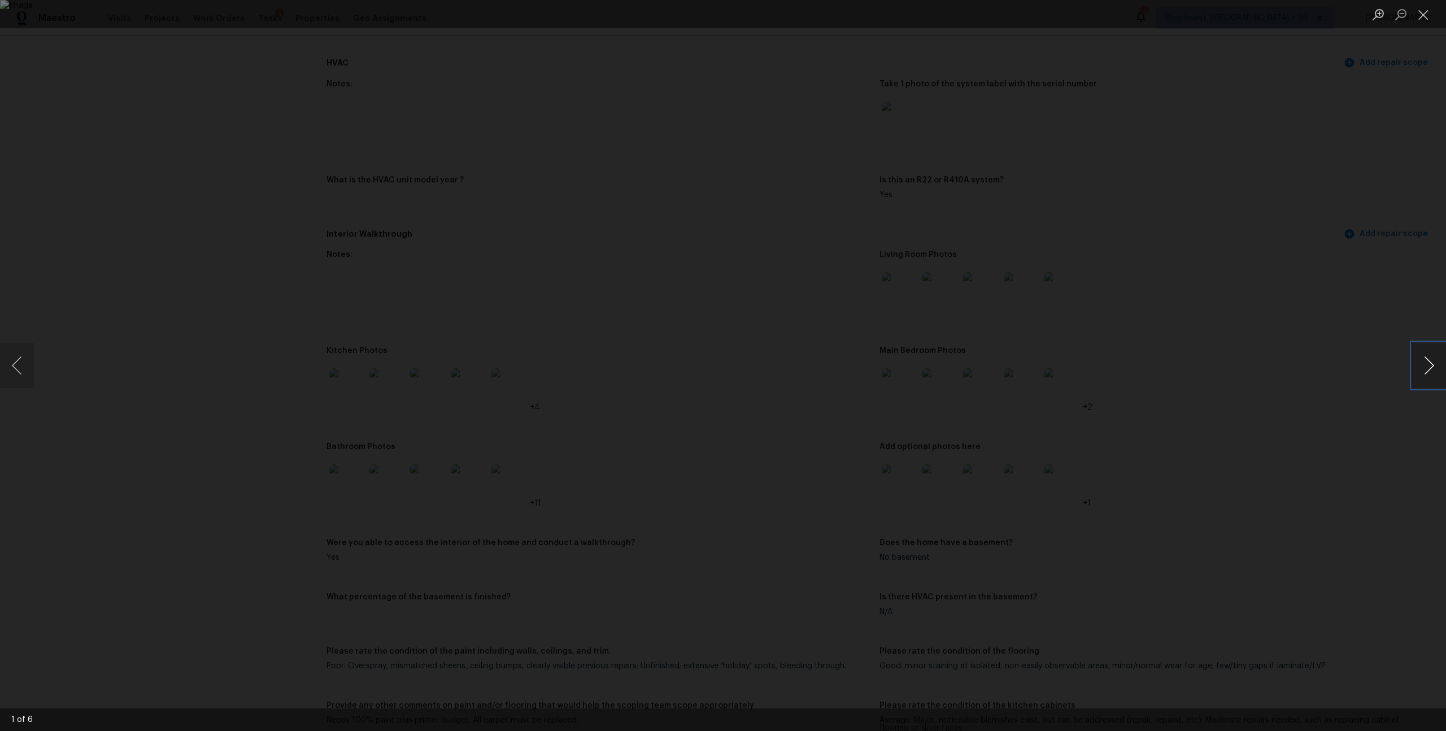
click at [1425, 371] on button "Next image" at bounding box center [1429, 365] width 34 height 45
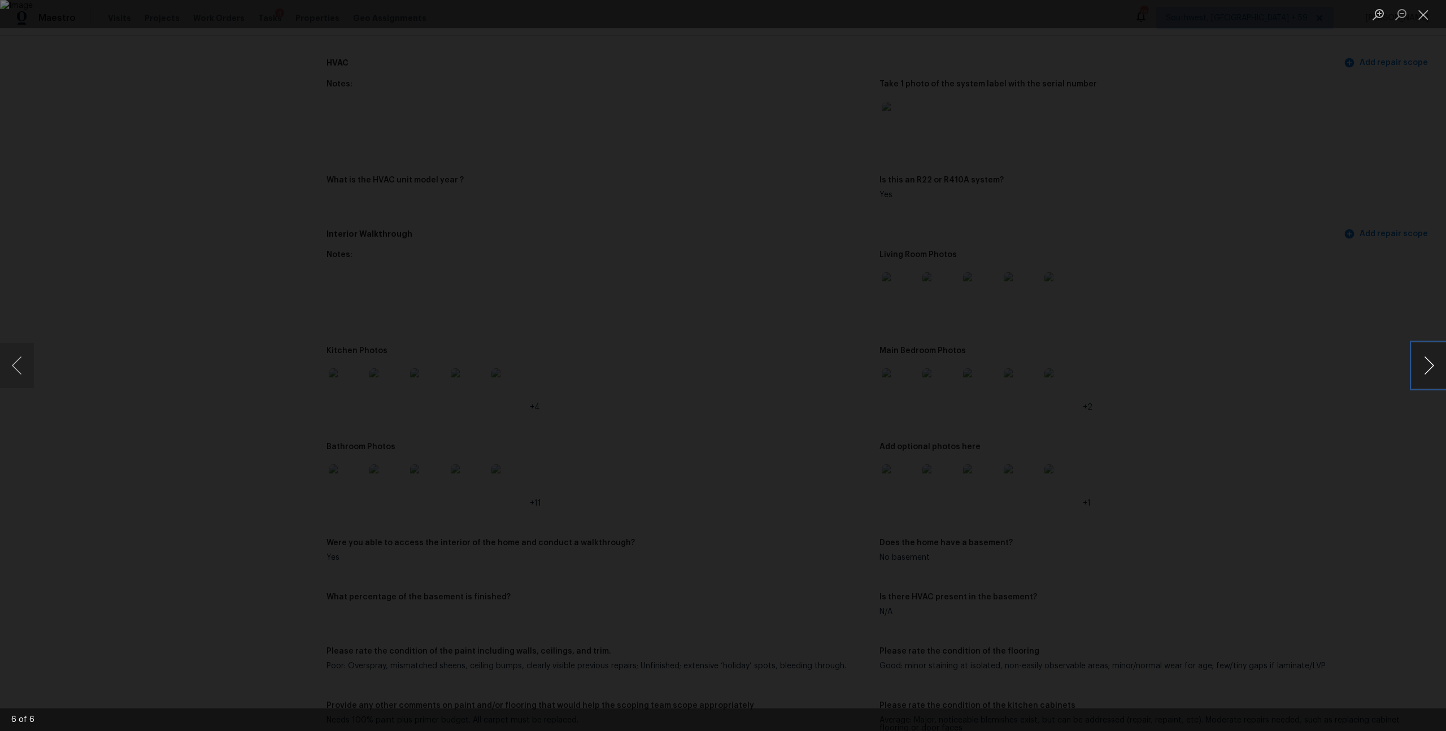
click at [1425, 371] on button "Next image" at bounding box center [1429, 365] width 34 height 45
click at [1423, 14] on button "Close lightbox" at bounding box center [1423, 15] width 23 height 20
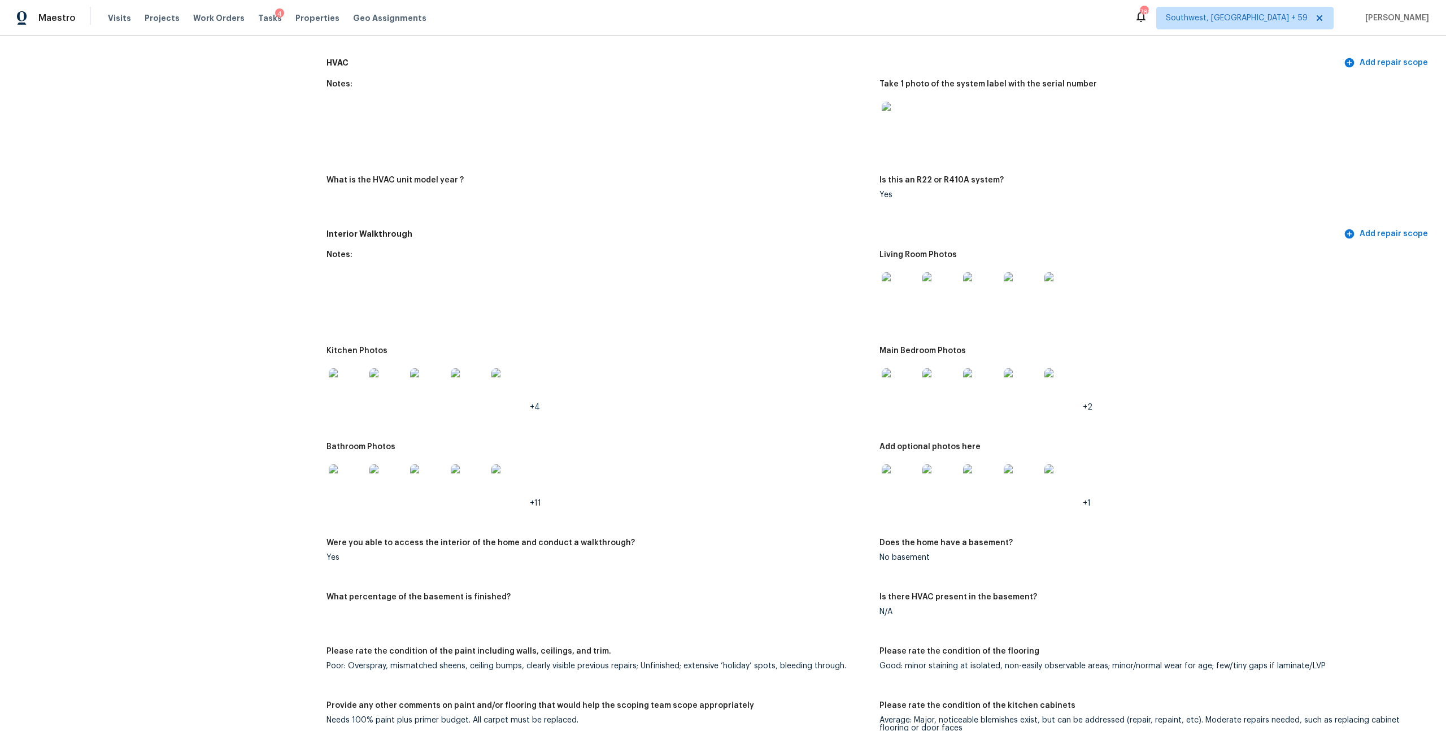
click at [901, 308] on img at bounding box center [900, 290] width 36 height 36
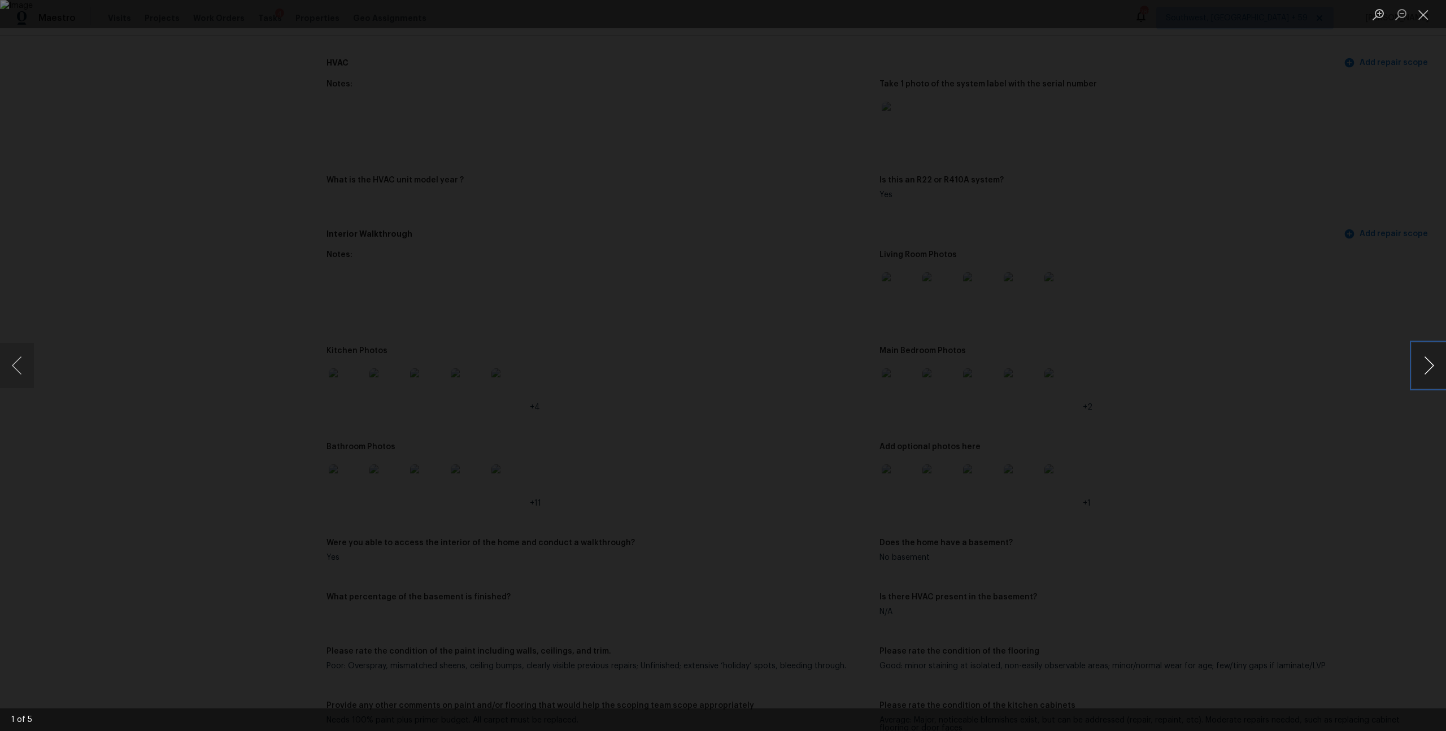
click at [1432, 357] on button "Next image" at bounding box center [1429, 365] width 34 height 45
click at [27, 368] on button "Previous image" at bounding box center [17, 365] width 34 height 45
click at [1430, 14] on button "Close lightbox" at bounding box center [1423, 15] width 23 height 20
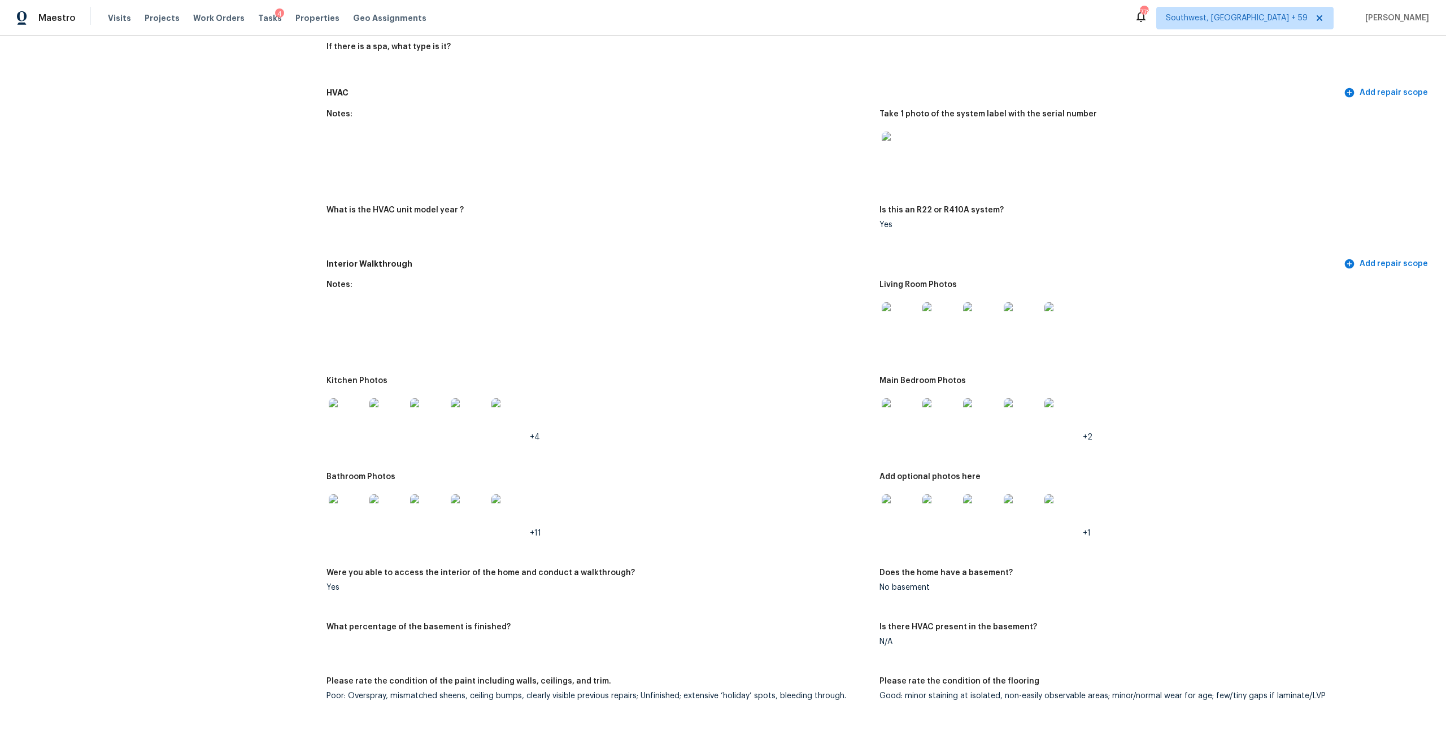
scroll to position [1109, 0]
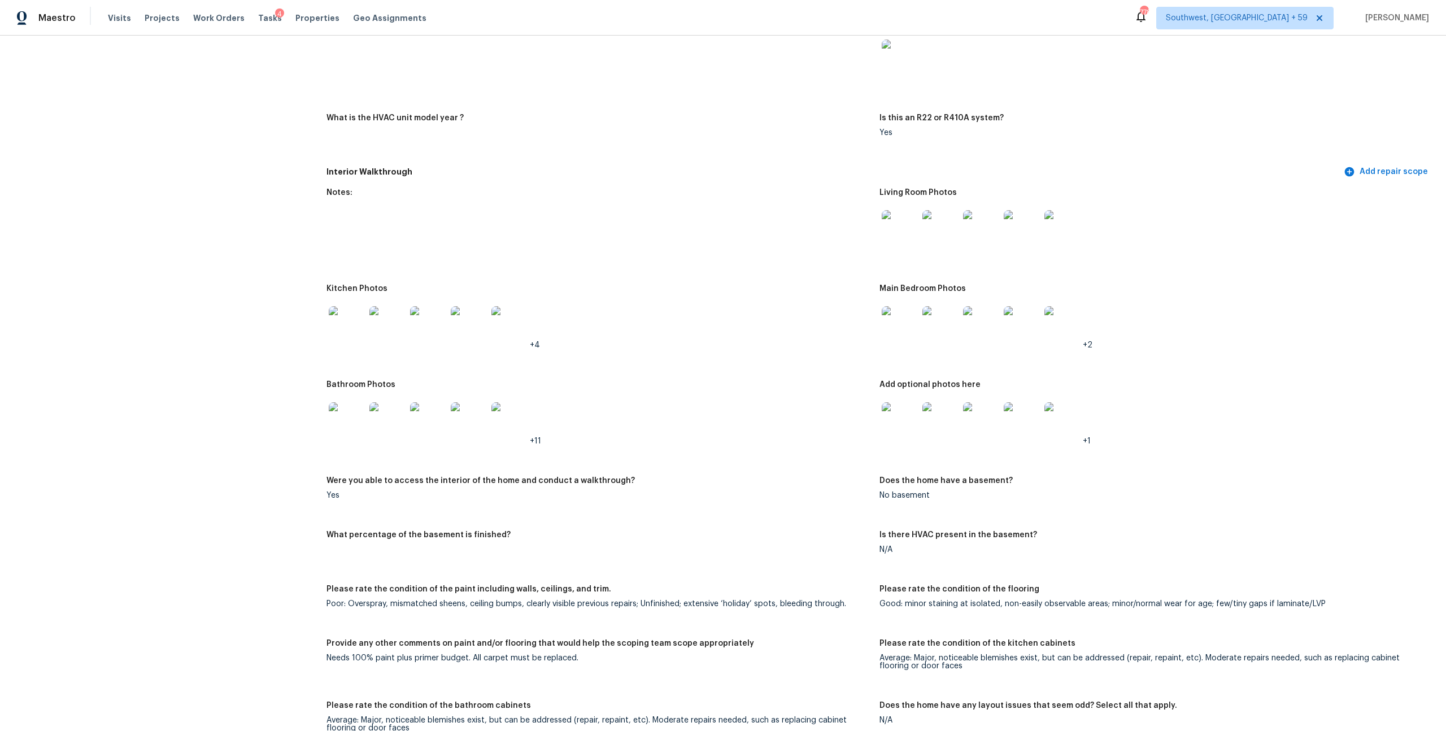
click at [907, 438] on img at bounding box center [900, 420] width 36 height 36
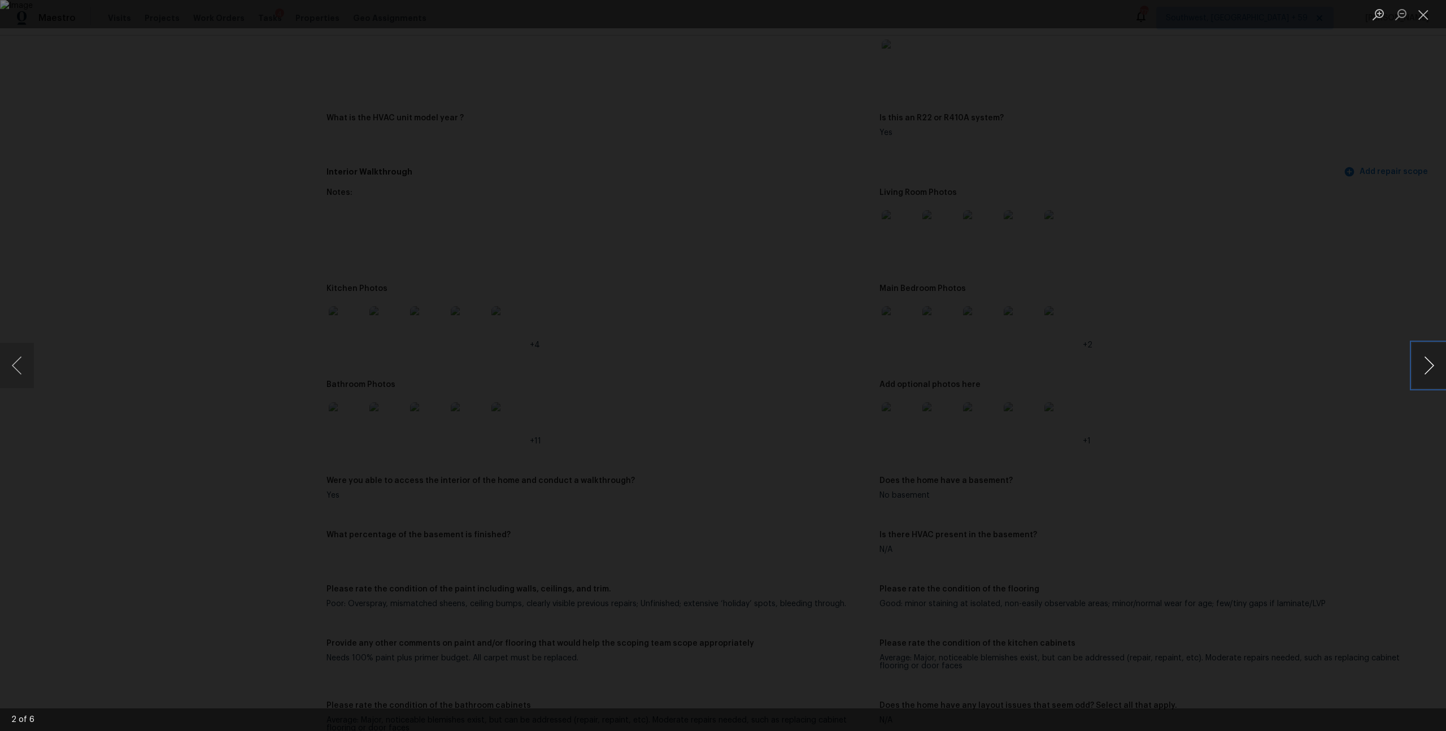
click at [1427, 358] on button "Next image" at bounding box center [1429, 365] width 34 height 45
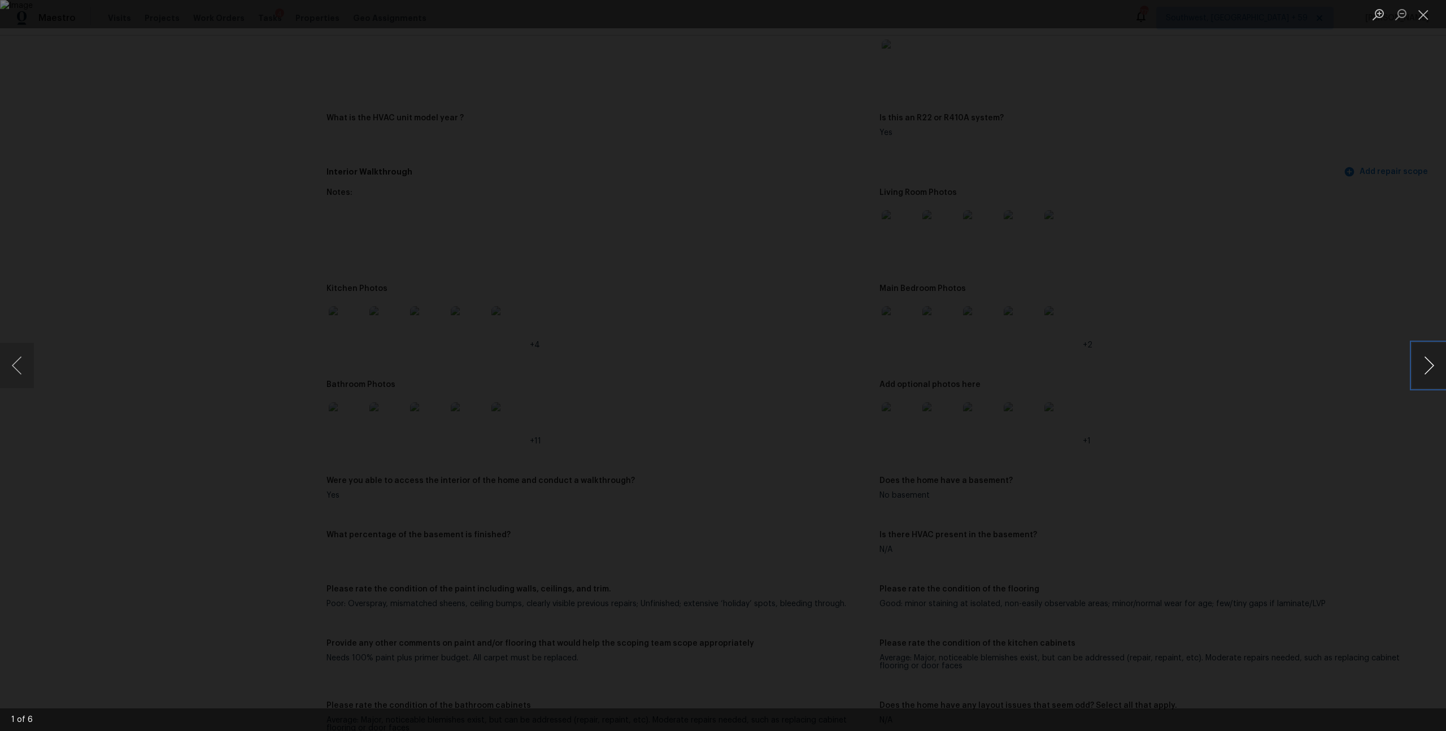
click at [1427, 358] on button "Next image" at bounding box center [1429, 365] width 34 height 45
click at [1424, 12] on button "Close lightbox" at bounding box center [1423, 15] width 23 height 20
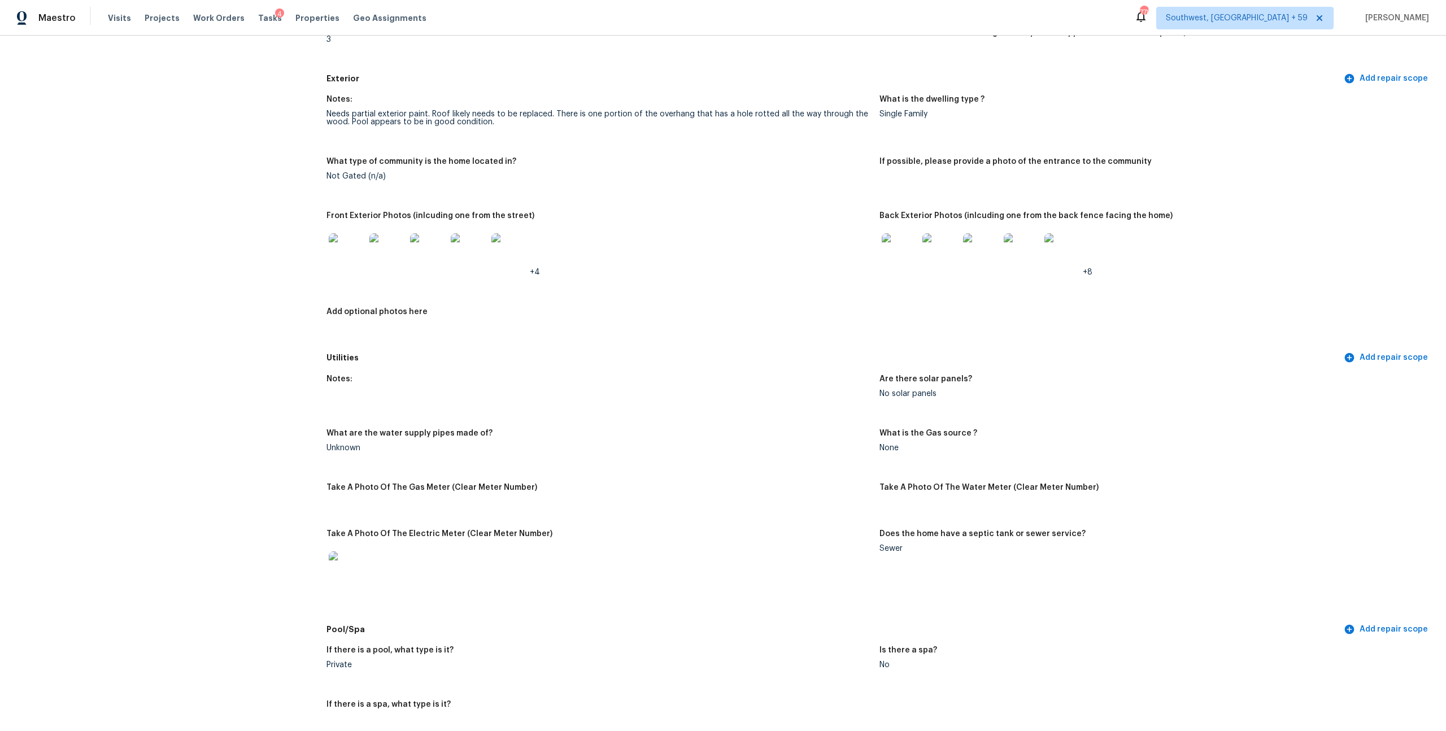
scroll to position [508, 0]
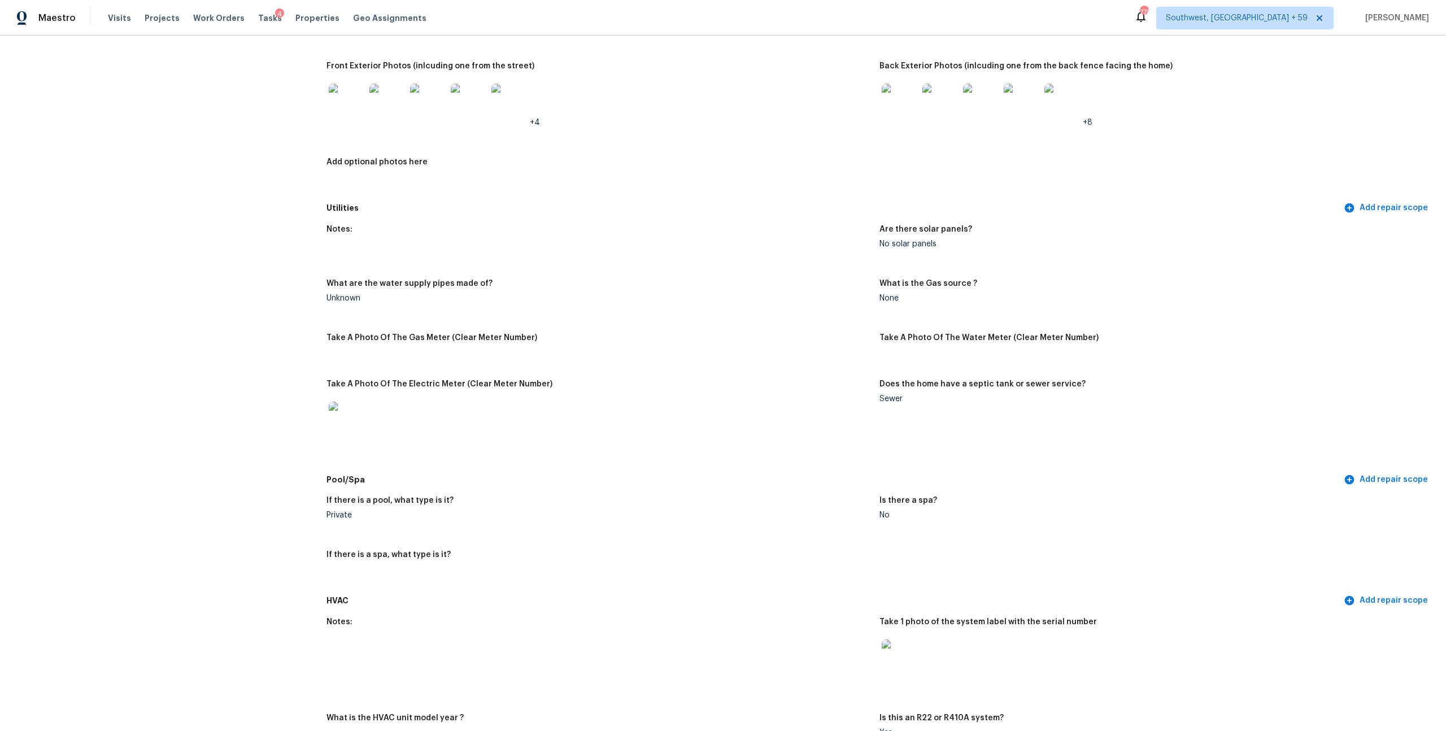
click at [364, 120] on img at bounding box center [347, 102] width 36 height 36
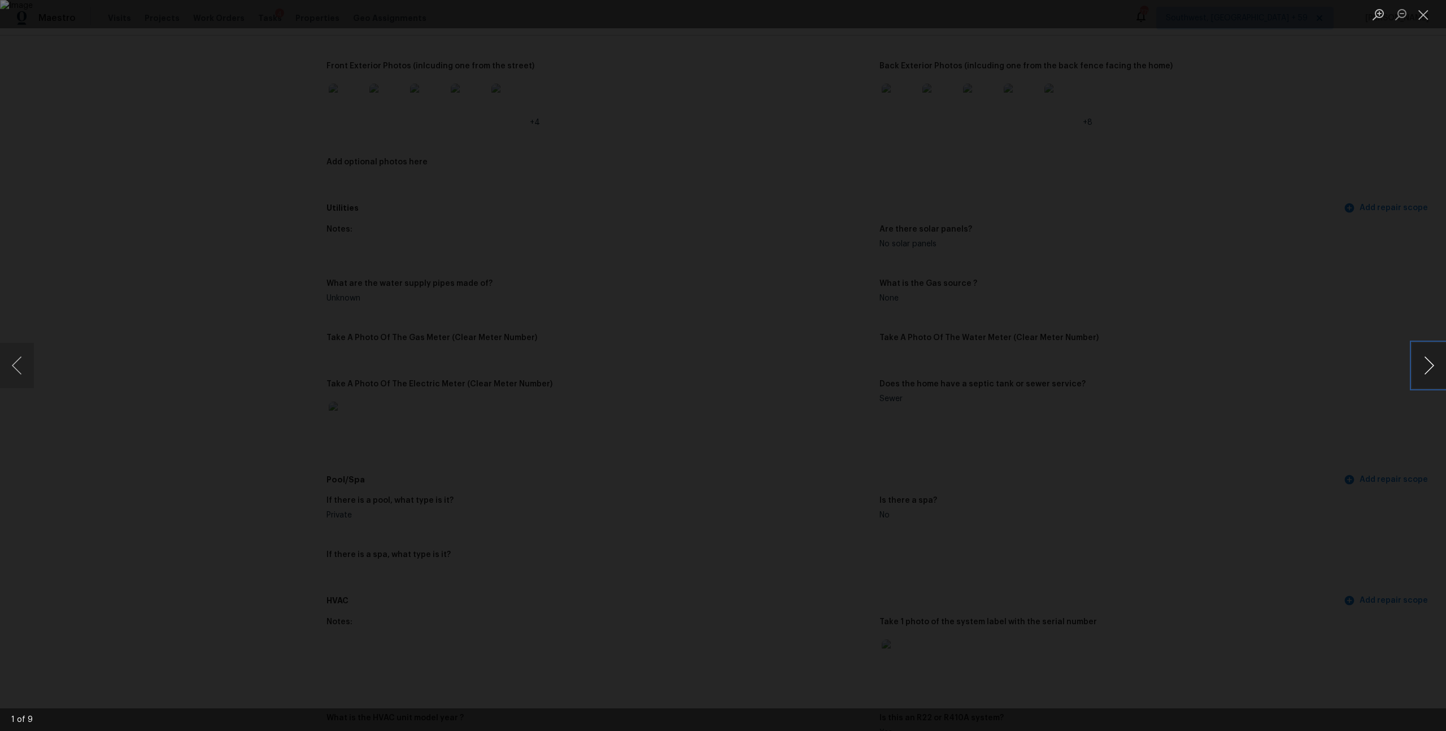
click at [1443, 355] on button "Next image" at bounding box center [1429, 365] width 34 height 45
click at [1431, 363] on button "Next image" at bounding box center [1429, 365] width 34 height 45
click at [1423, 369] on button "Next image" at bounding box center [1429, 365] width 34 height 45
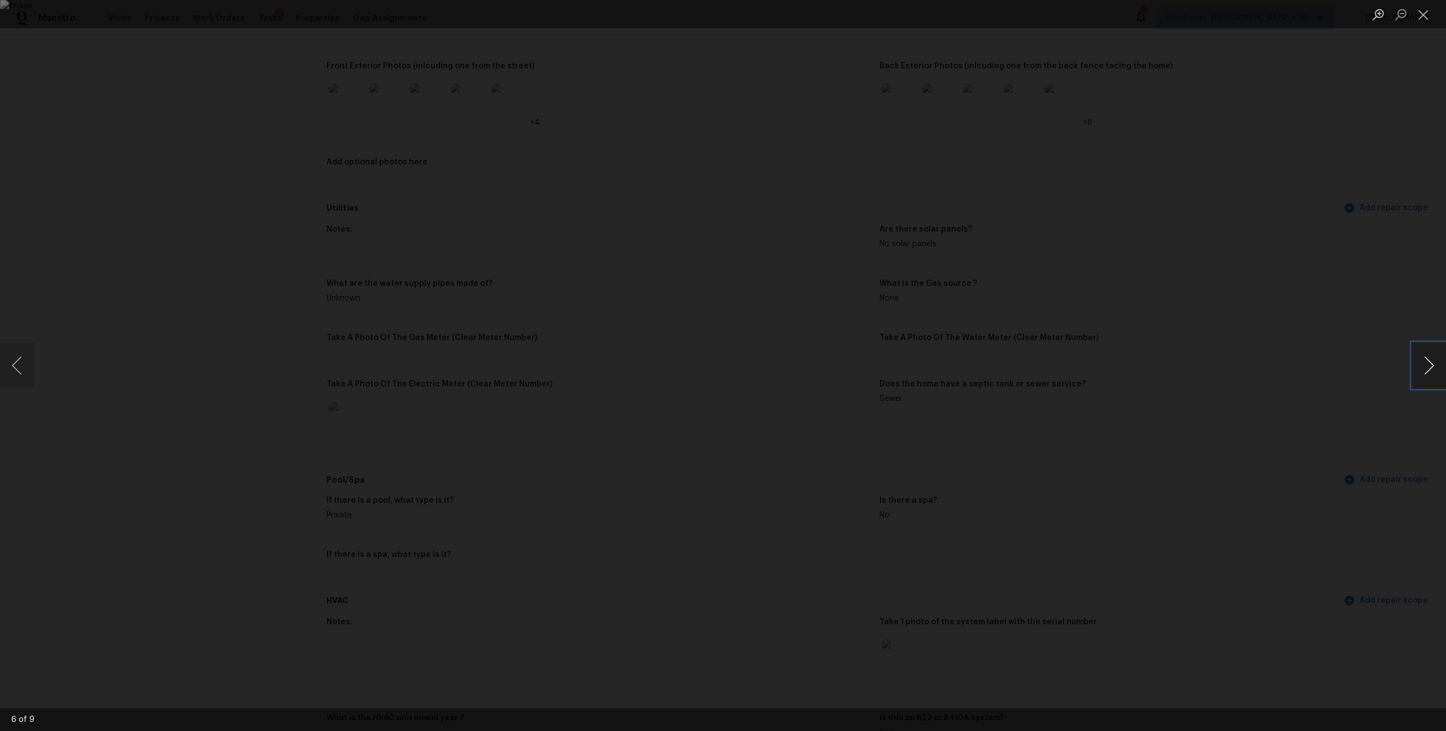
click at [1423, 370] on button "Next image" at bounding box center [1429, 365] width 34 height 45
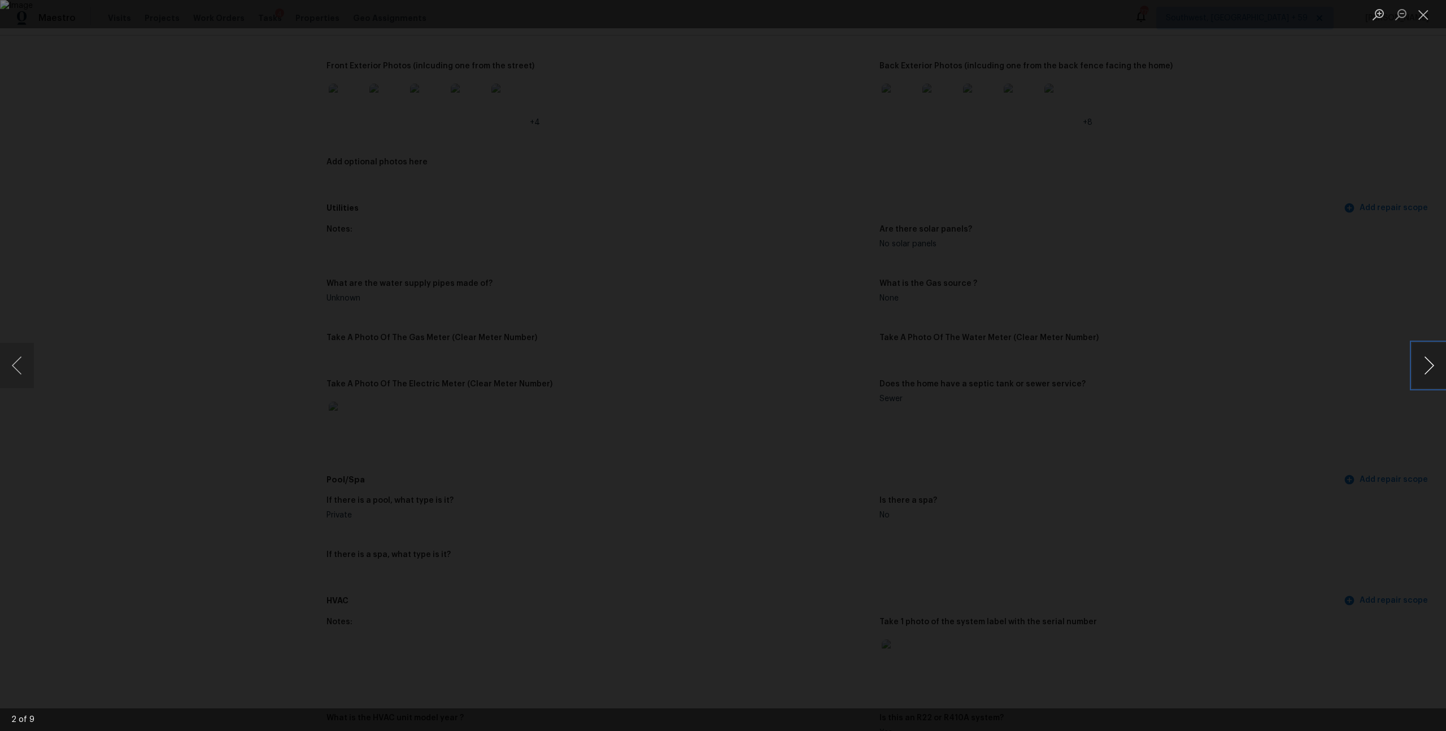
click at [1423, 370] on button "Next image" at bounding box center [1429, 365] width 34 height 45
click at [1424, 13] on button "Close lightbox" at bounding box center [1423, 15] width 23 height 20
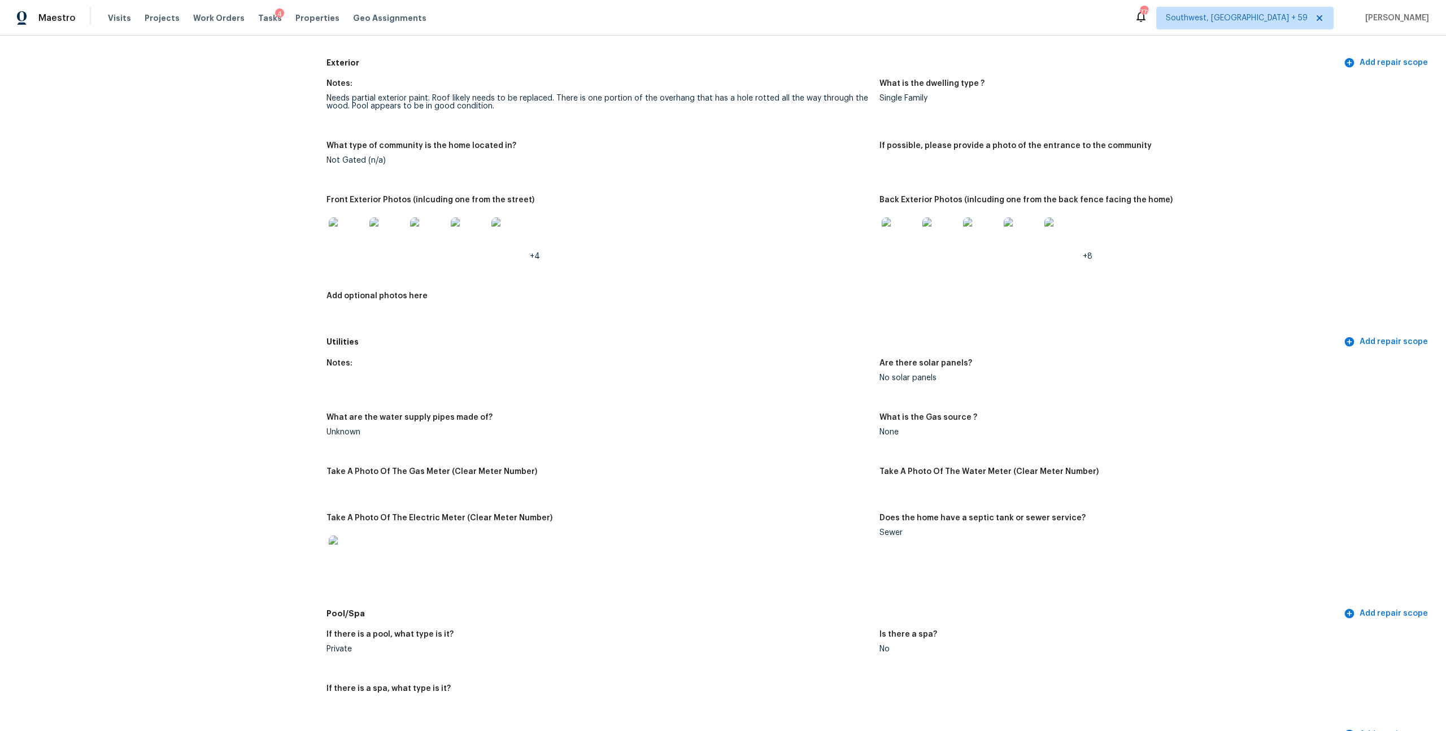
scroll to position [351, 0]
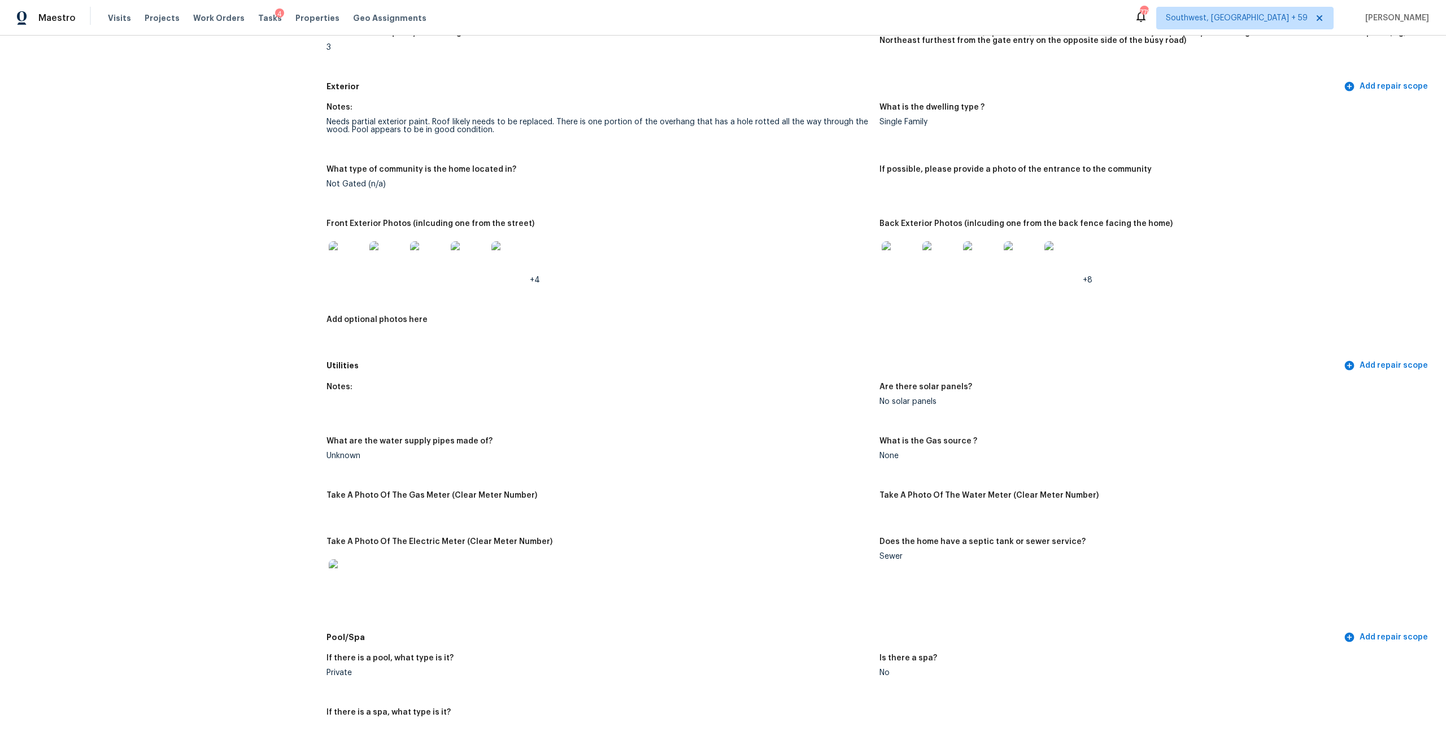
click at [894, 277] on img at bounding box center [900, 259] width 36 height 36
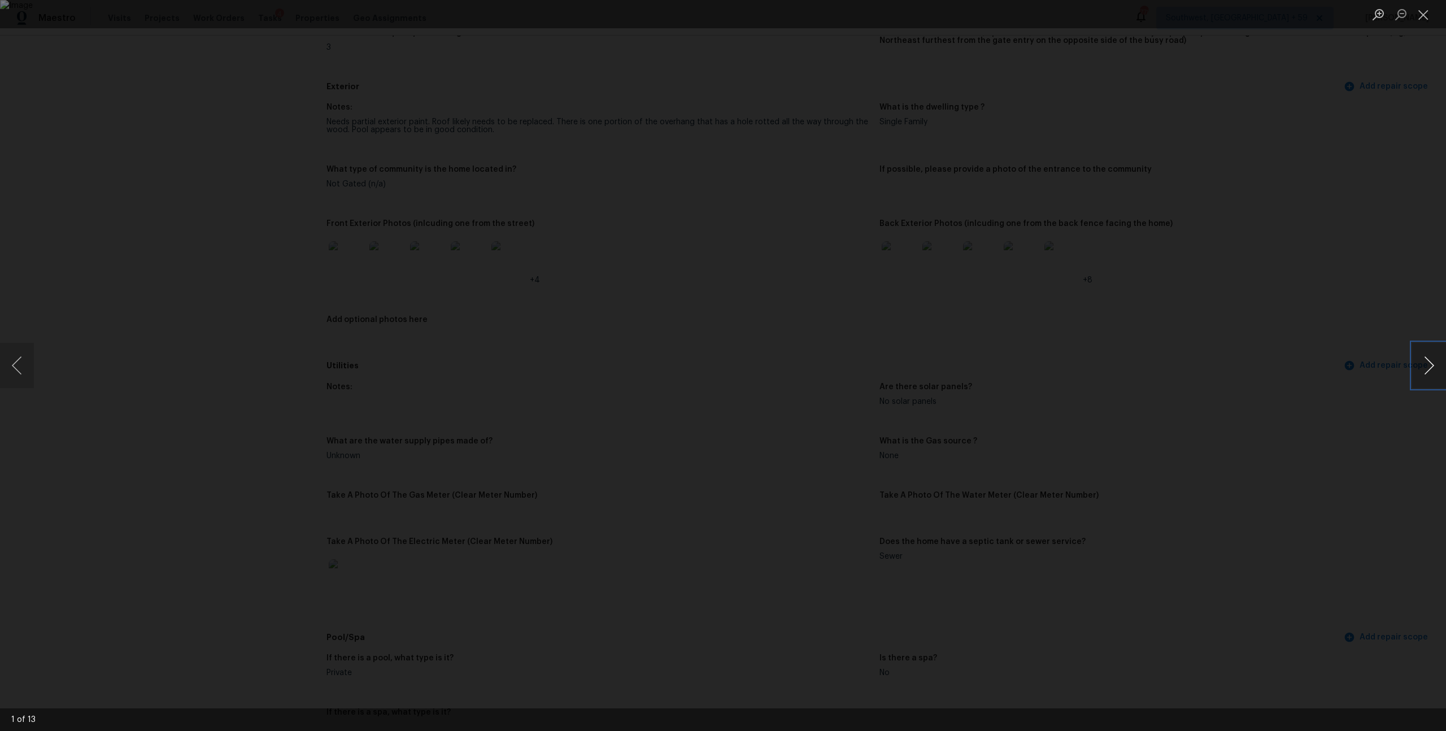
click at [1424, 364] on button "Next image" at bounding box center [1429, 365] width 34 height 45
click at [1255, 382] on div "Lightbox" at bounding box center [723, 365] width 1446 height 731
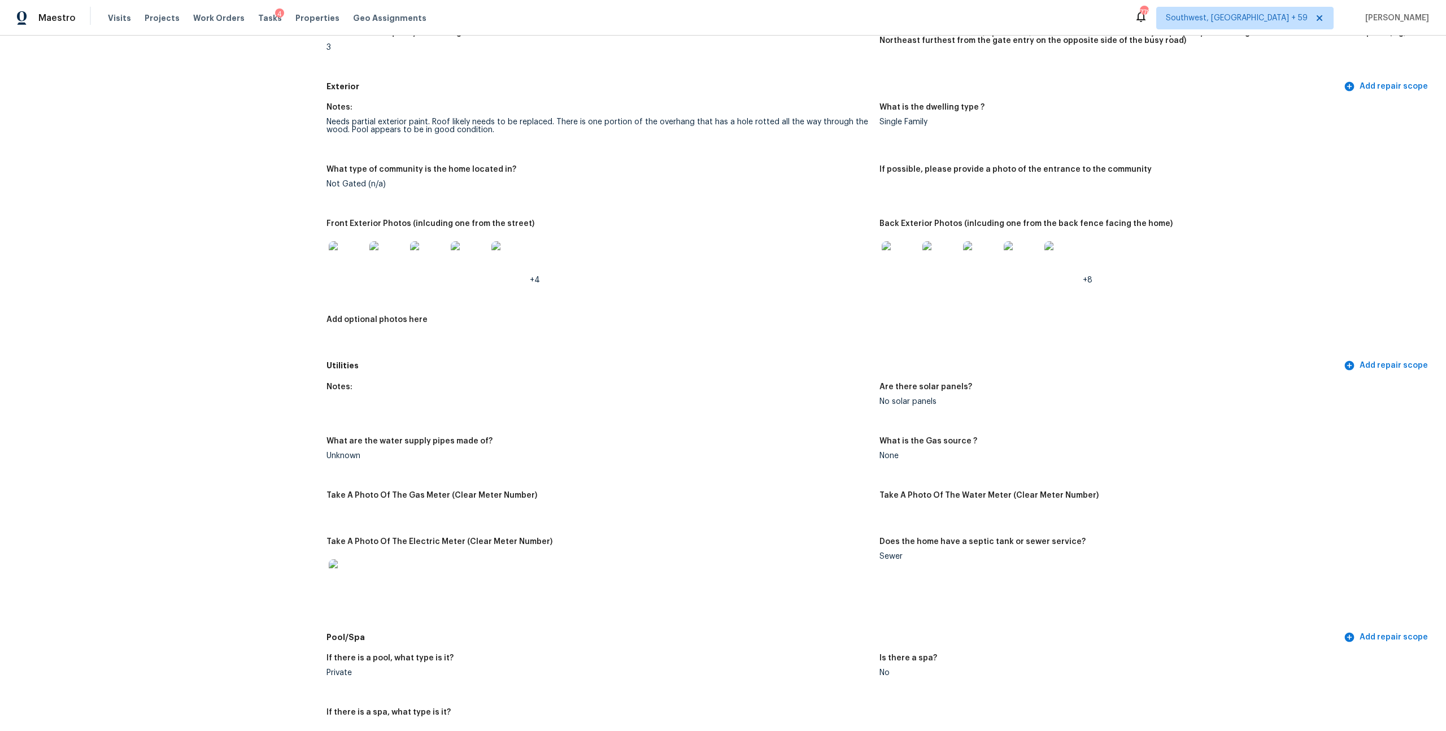
click at [906, 277] on img at bounding box center [900, 259] width 36 height 36
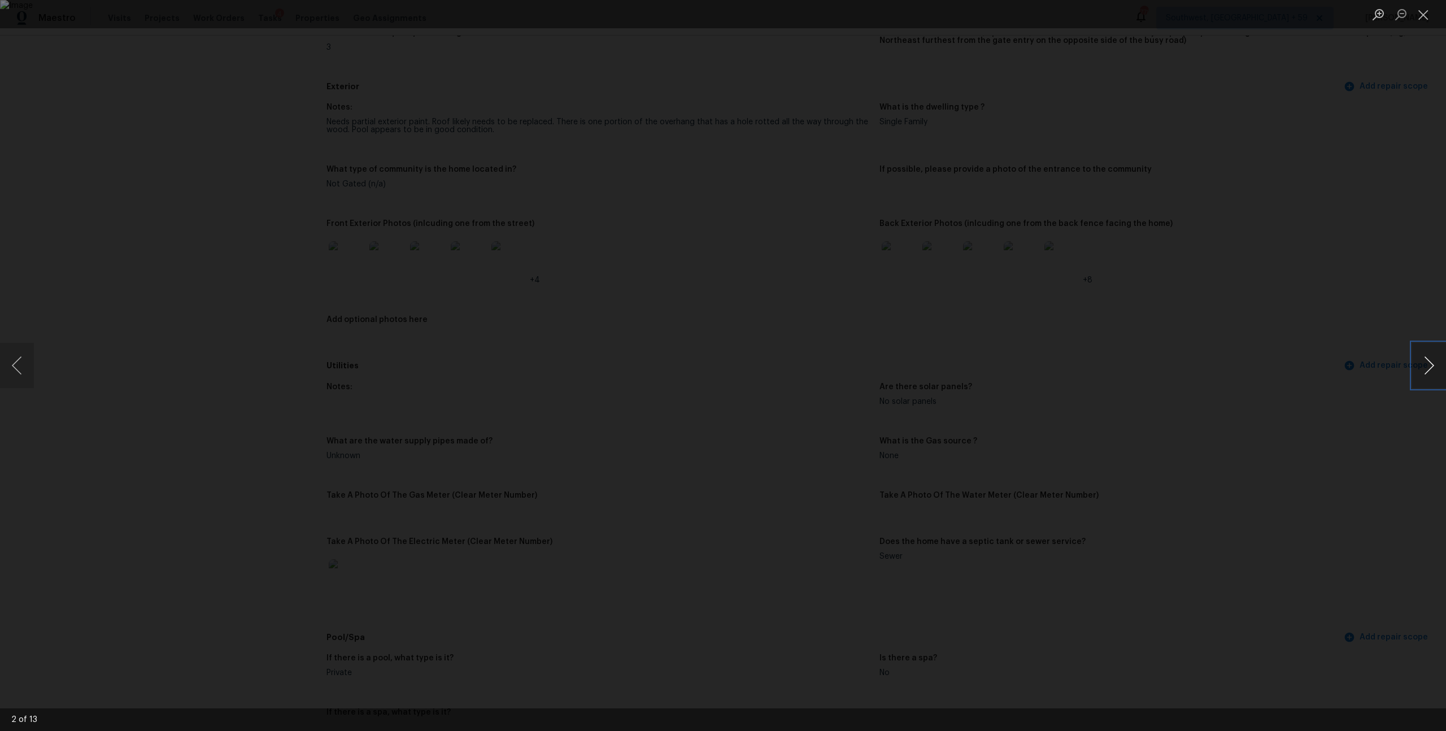
click at [1425, 362] on button "Next image" at bounding box center [1429, 365] width 34 height 45
click at [1425, 363] on button "Next image" at bounding box center [1429, 365] width 34 height 45
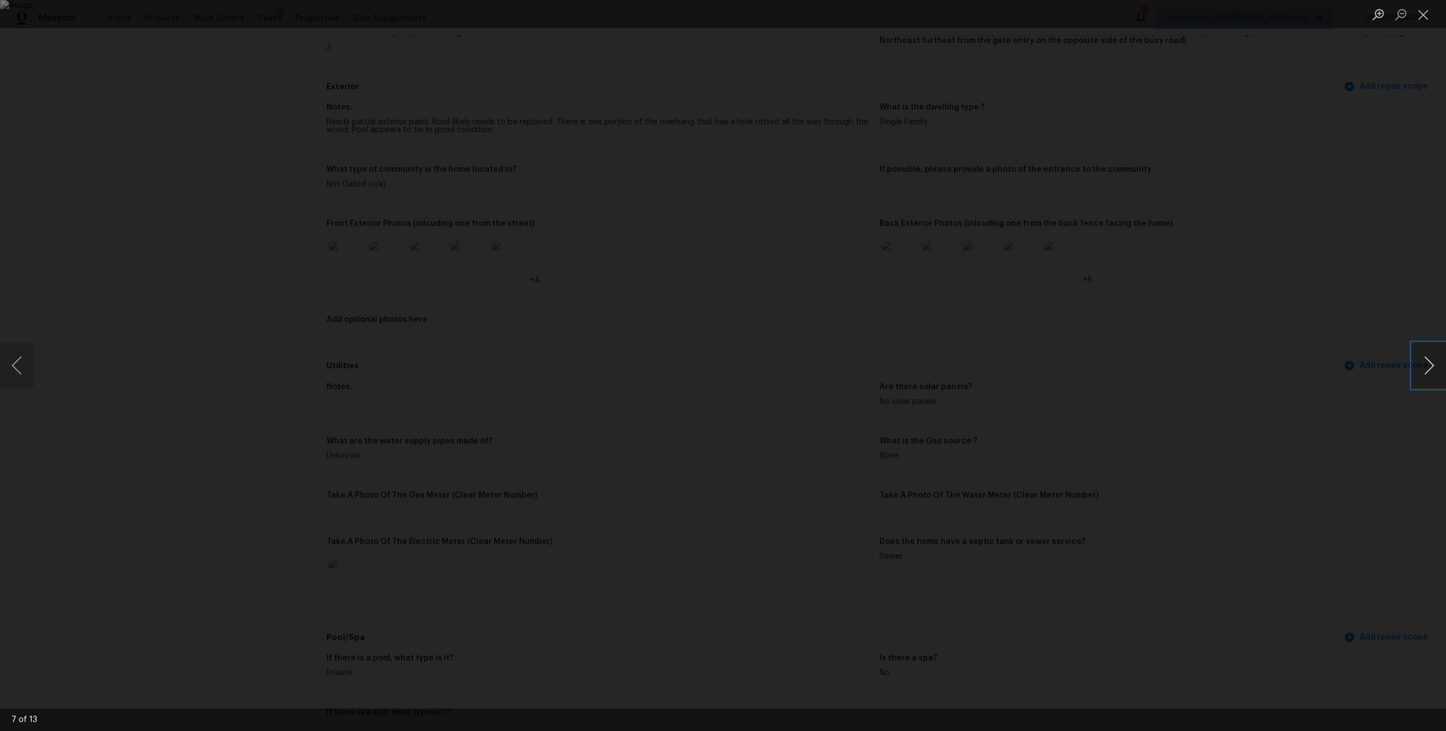
click at [1425, 363] on button "Next image" at bounding box center [1429, 365] width 34 height 45
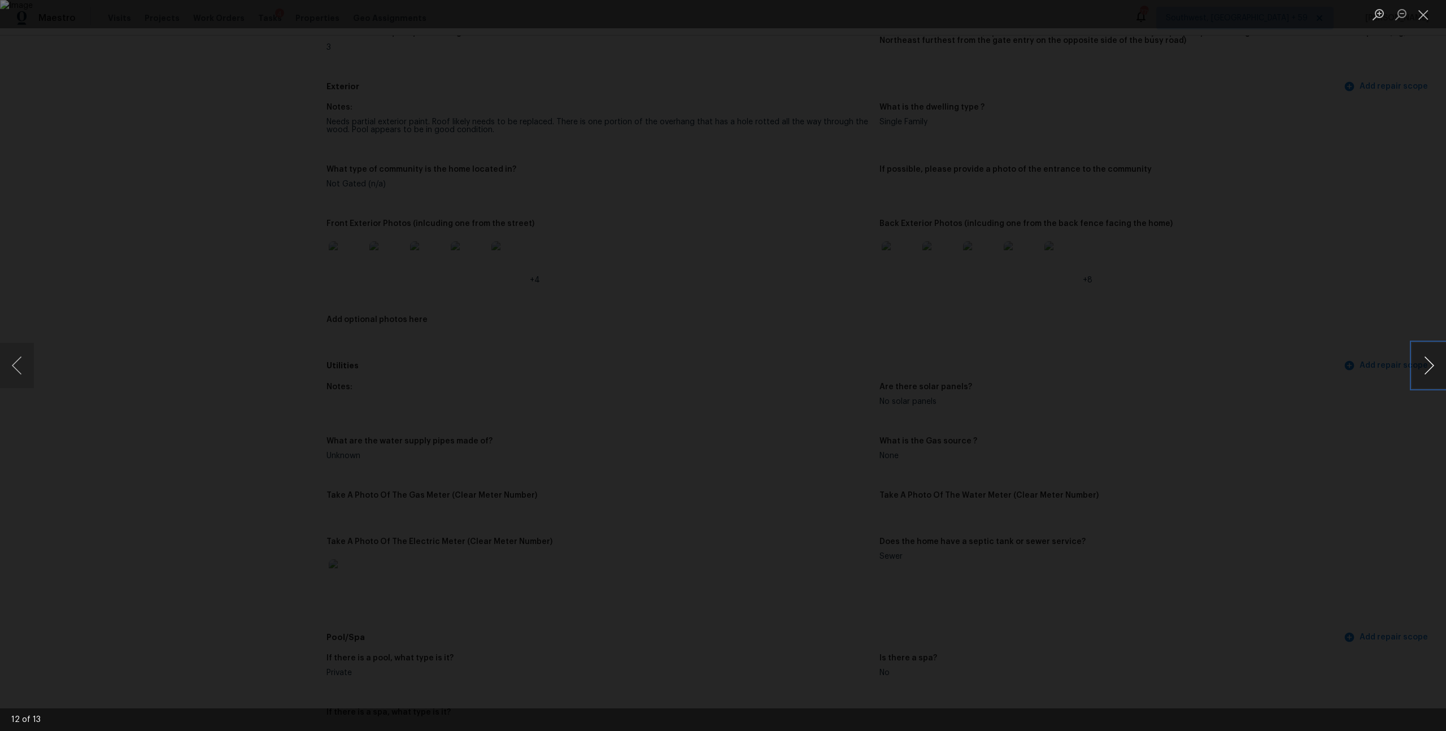
click at [1425, 363] on button "Next image" at bounding box center [1429, 365] width 34 height 45
click at [1425, 358] on button "Next image" at bounding box center [1429, 365] width 34 height 45
click at [1426, 354] on button "Next image" at bounding box center [1429, 365] width 34 height 45
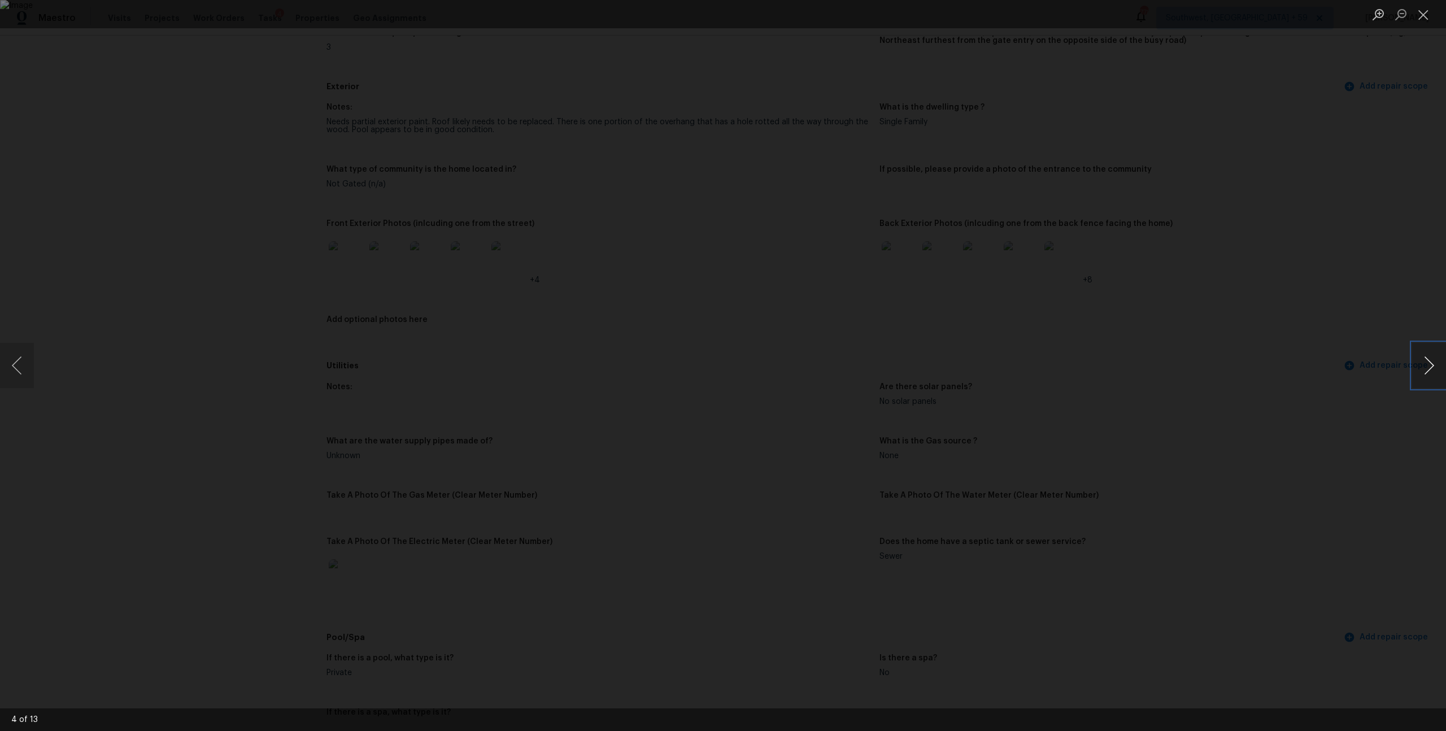
click at [1426, 355] on button "Next image" at bounding box center [1429, 365] width 34 height 45
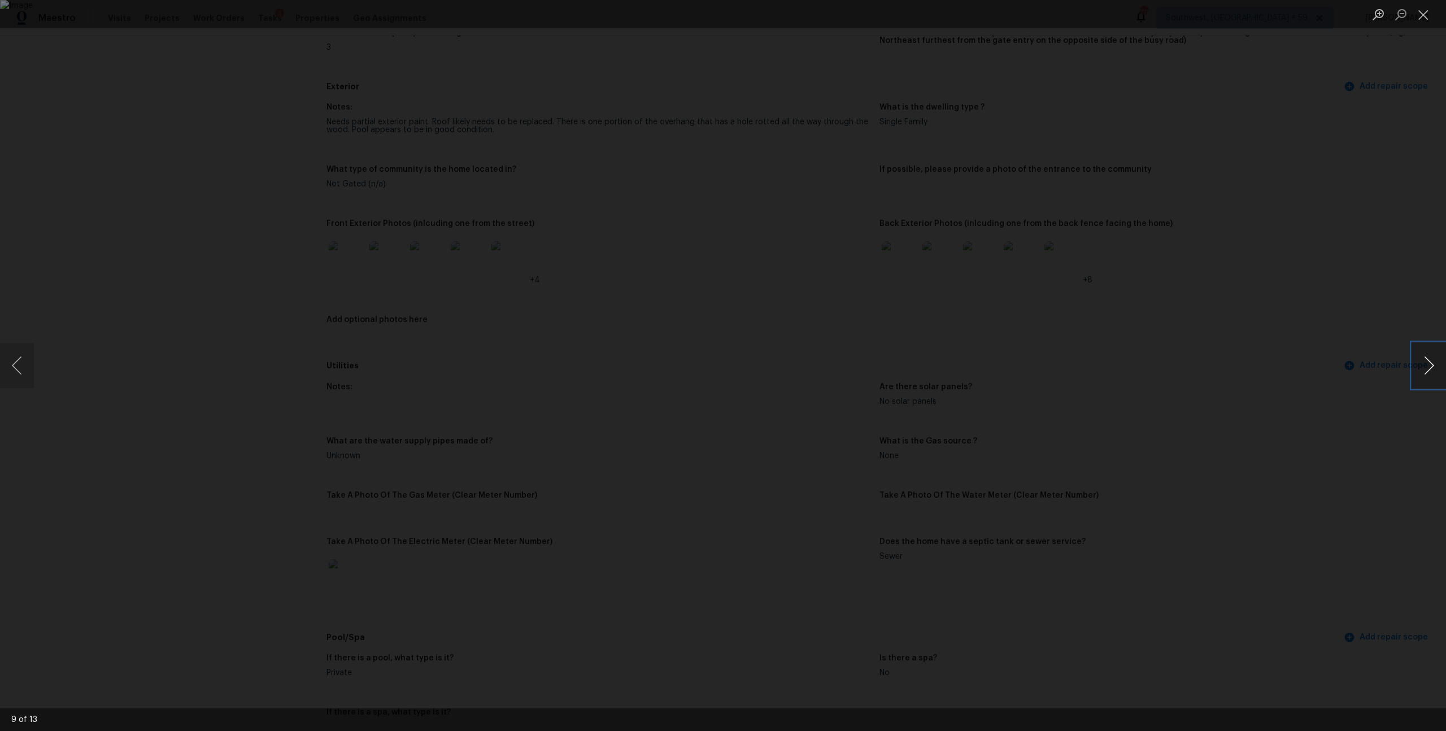
click at [1426, 355] on button "Next image" at bounding box center [1429, 365] width 34 height 45
click at [1427, 12] on button "Close lightbox" at bounding box center [1423, 15] width 23 height 20
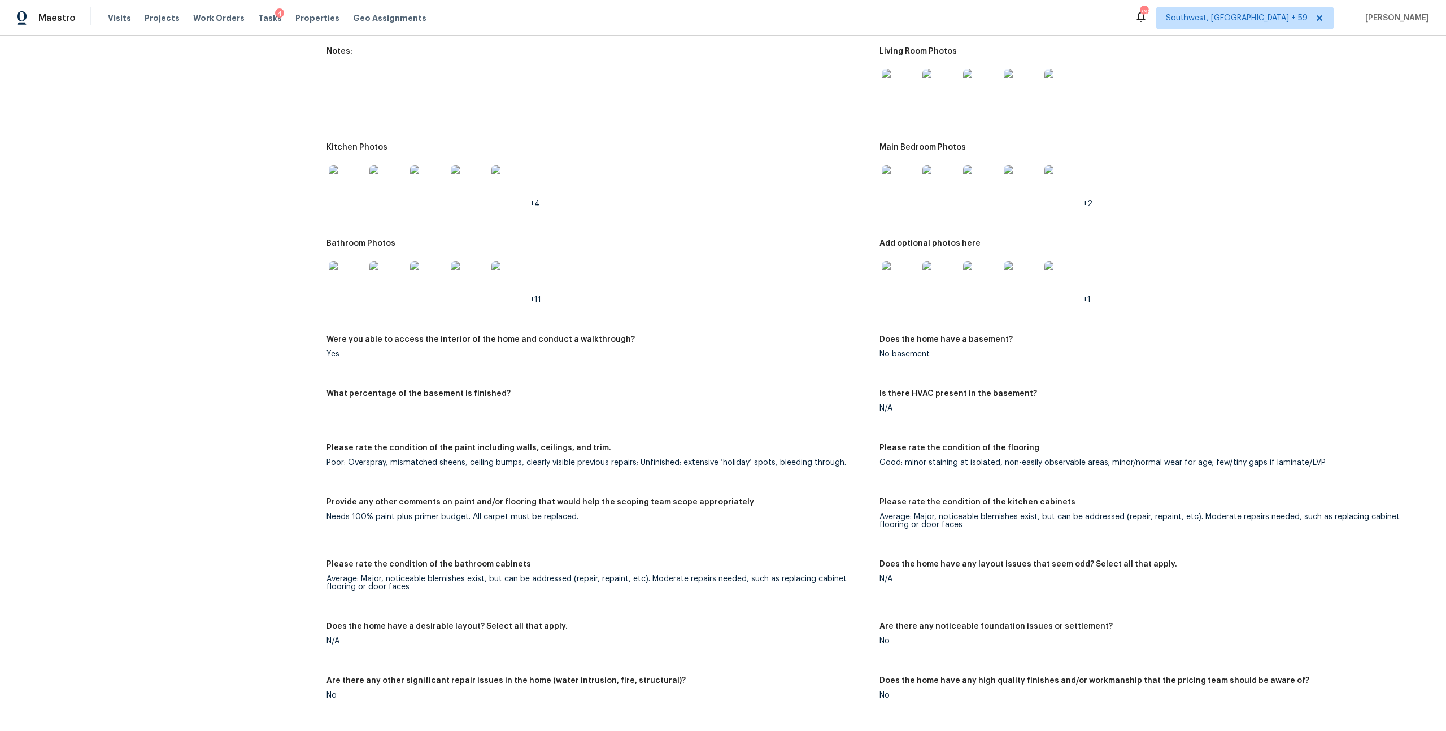
scroll to position [1219, 0]
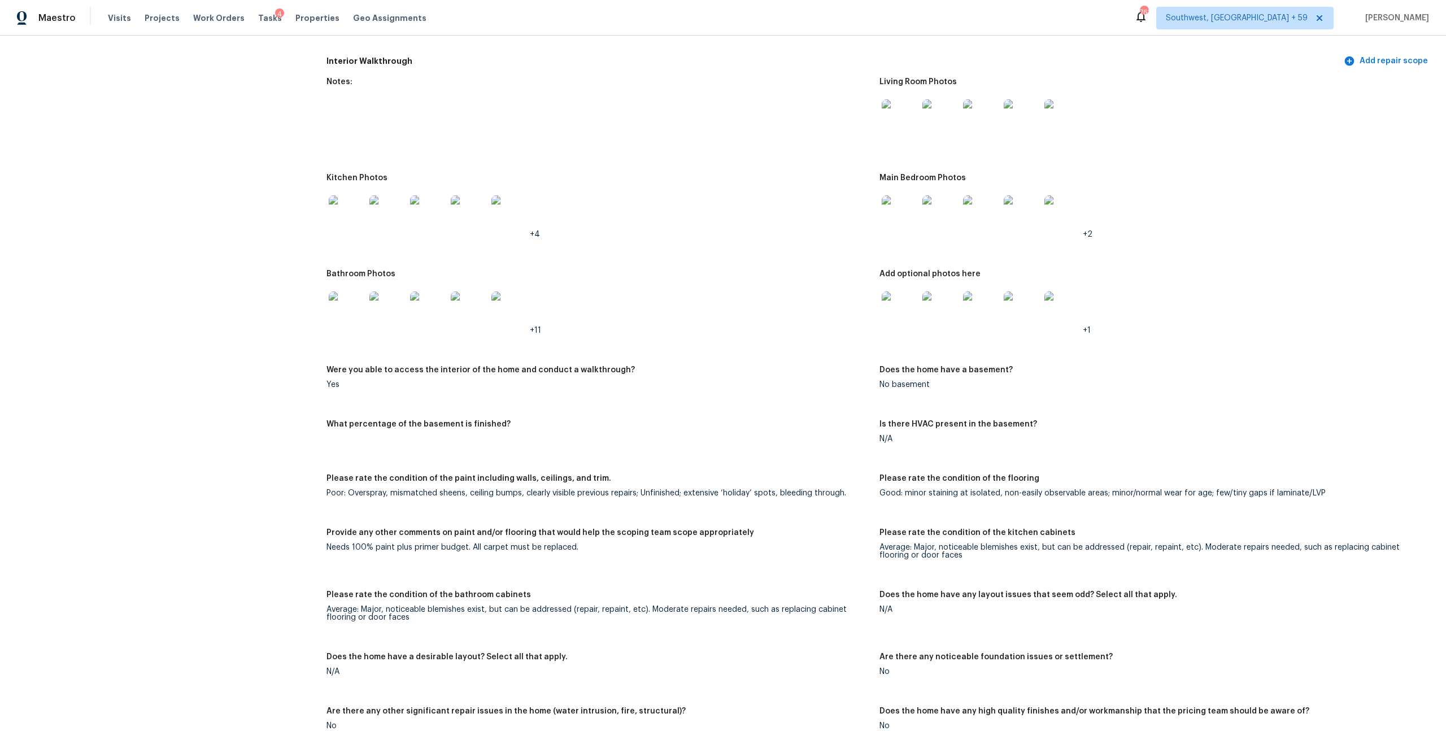
click at [885, 328] on img at bounding box center [900, 310] width 36 height 36
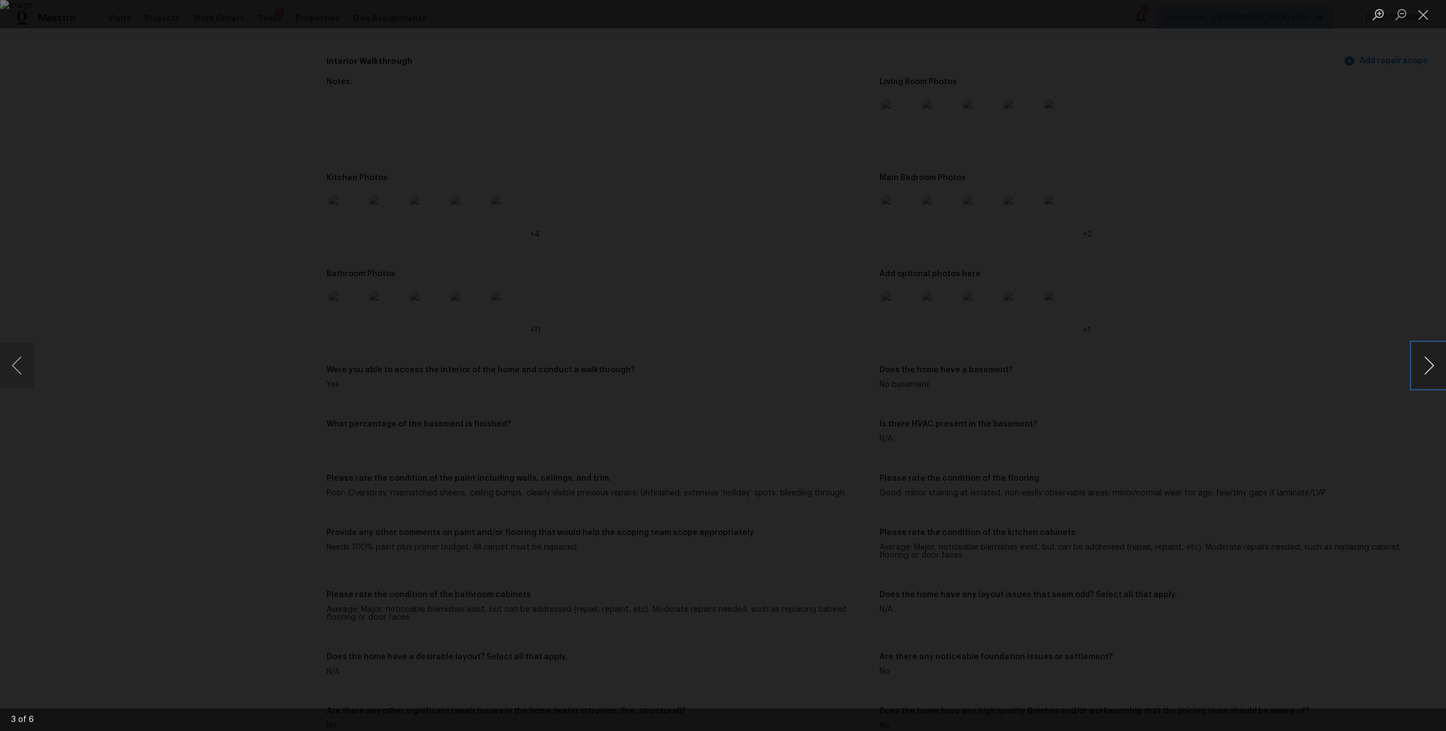
click at [1432, 370] on button "Next image" at bounding box center [1429, 365] width 34 height 45
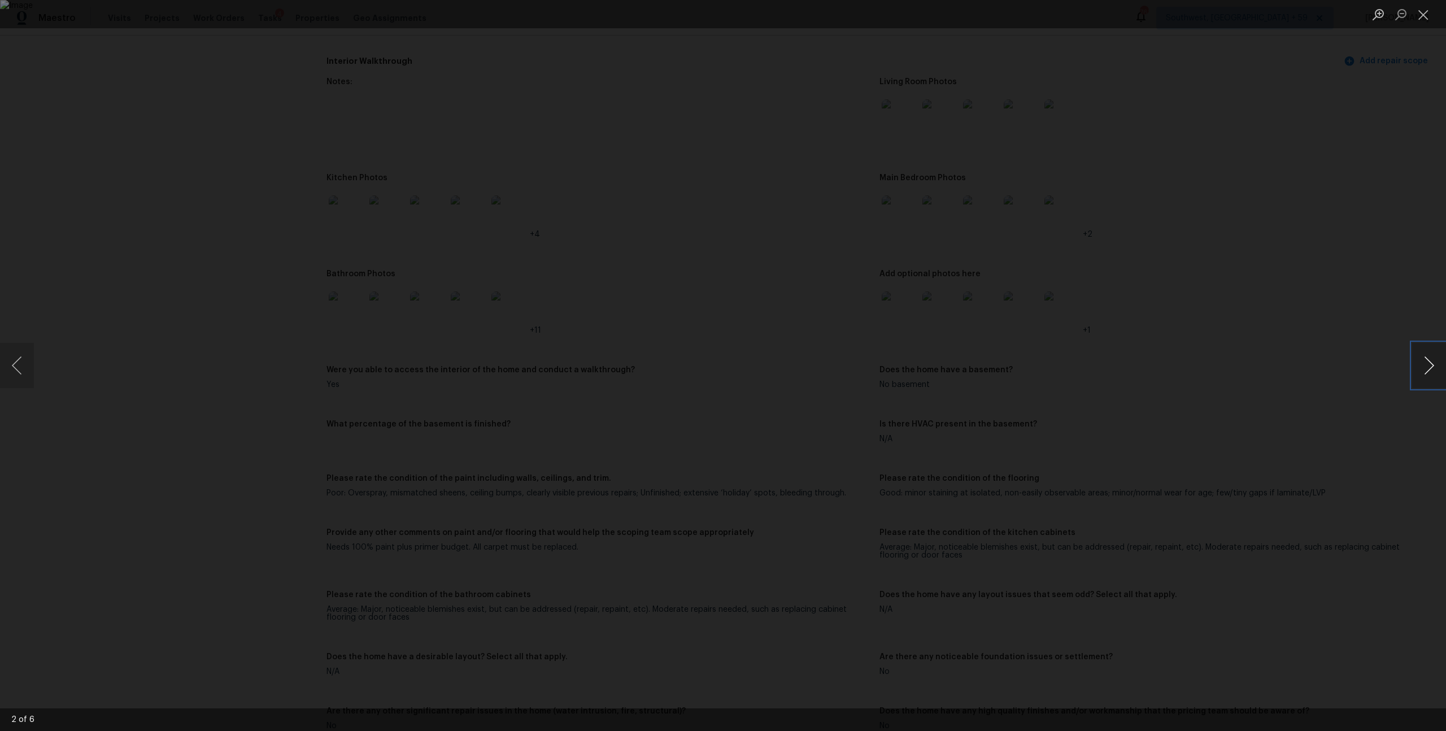
click at [1432, 370] on button "Next image" at bounding box center [1429, 365] width 34 height 45
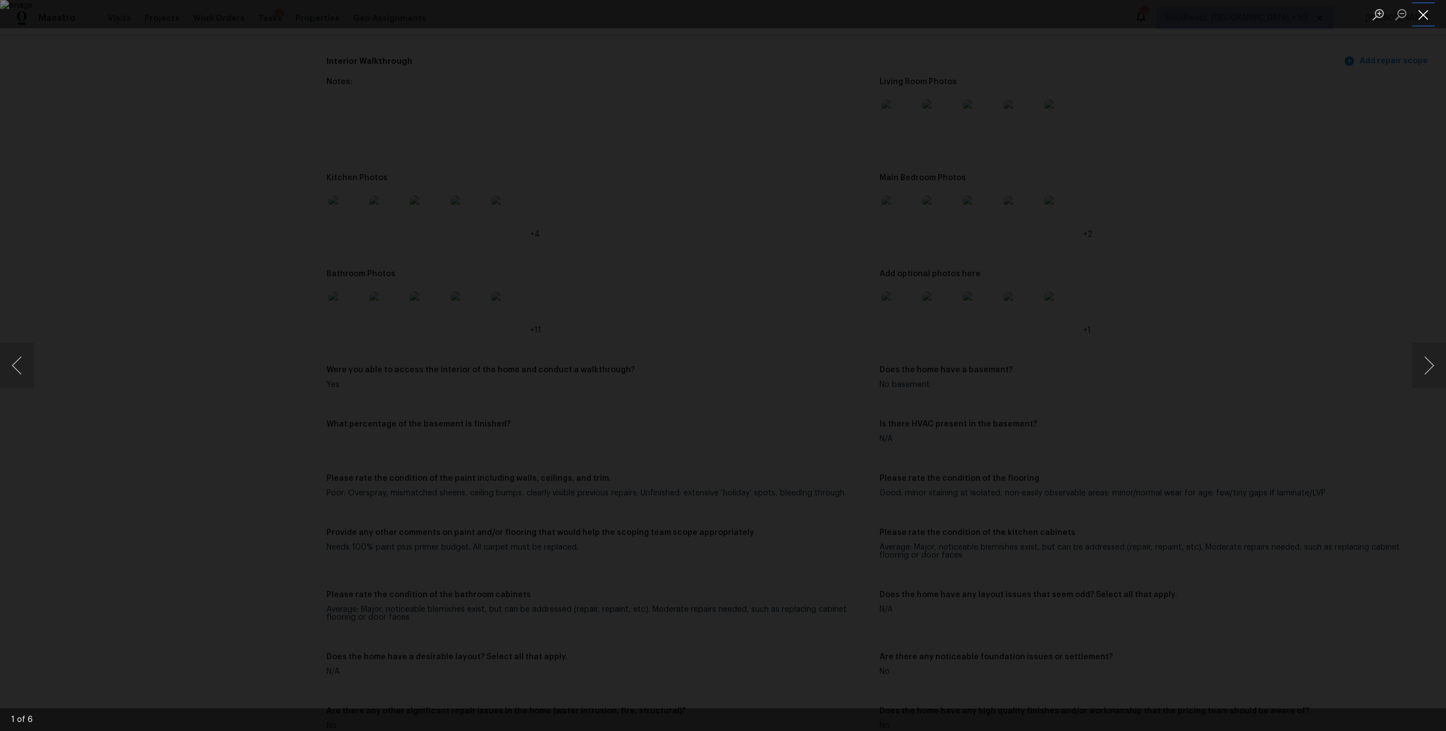
click at [1428, 19] on button "Close lightbox" at bounding box center [1423, 15] width 23 height 20
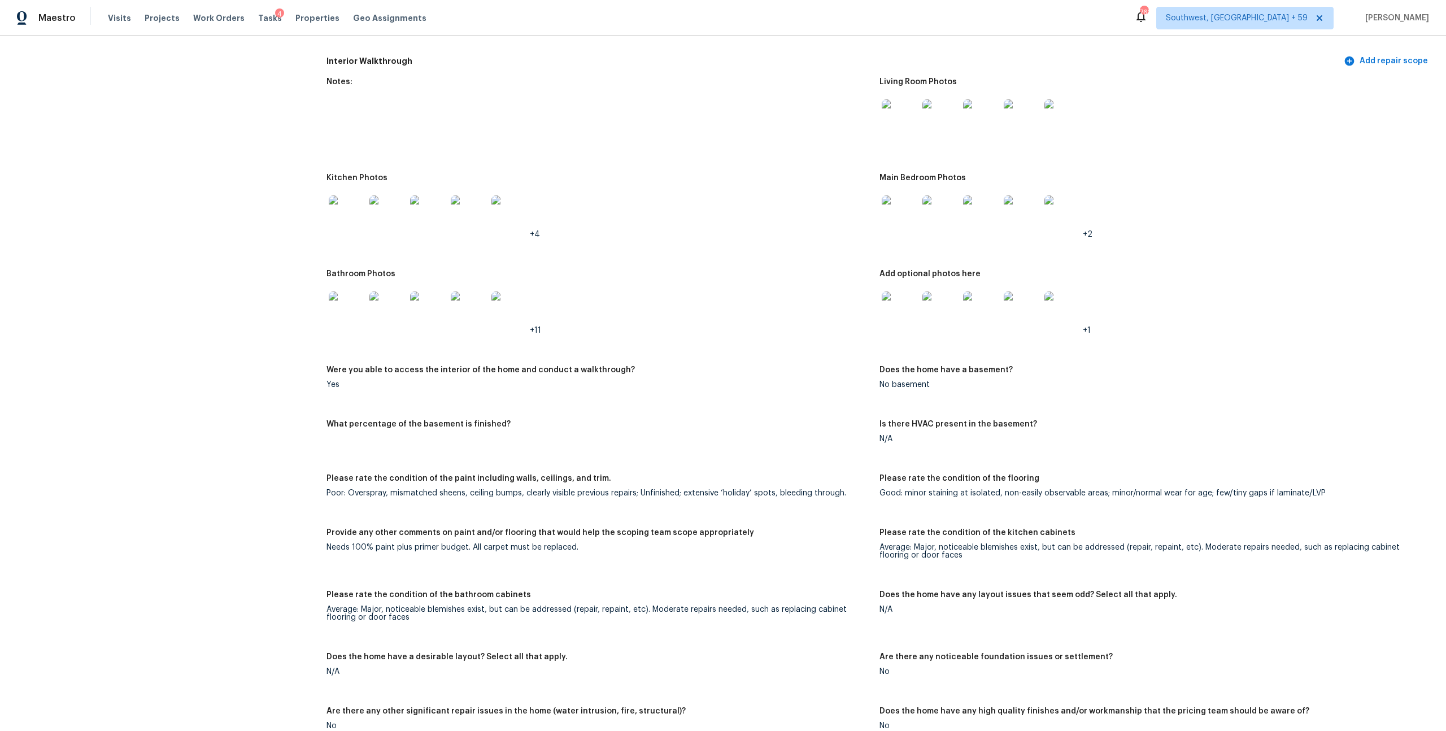
click at [912, 232] on img at bounding box center [900, 213] width 36 height 36
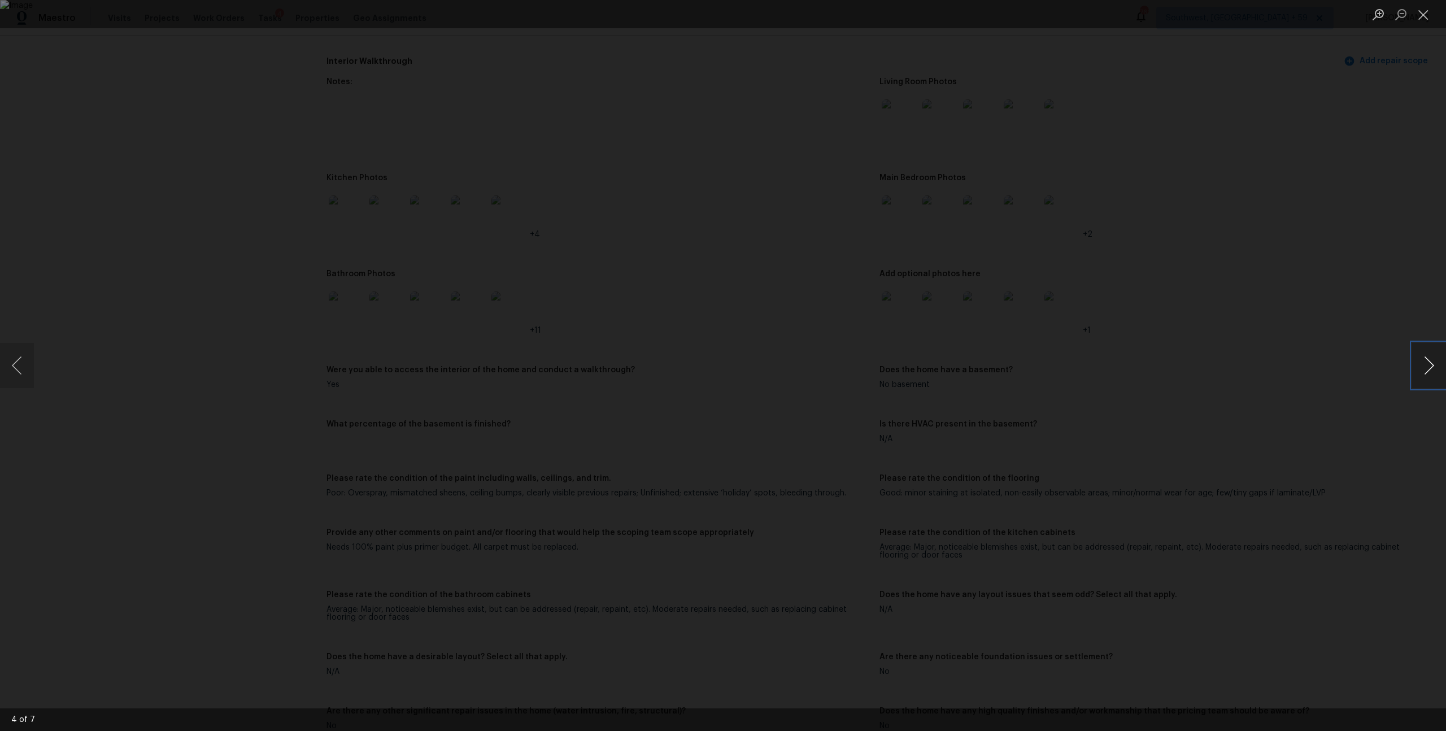
click at [1423, 368] on button "Next image" at bounding box center [1429, 365] width 34 height 45
click at [1420, 8] on button "Close lightbox" at bounding box center [1423, 15] width 23 height 20
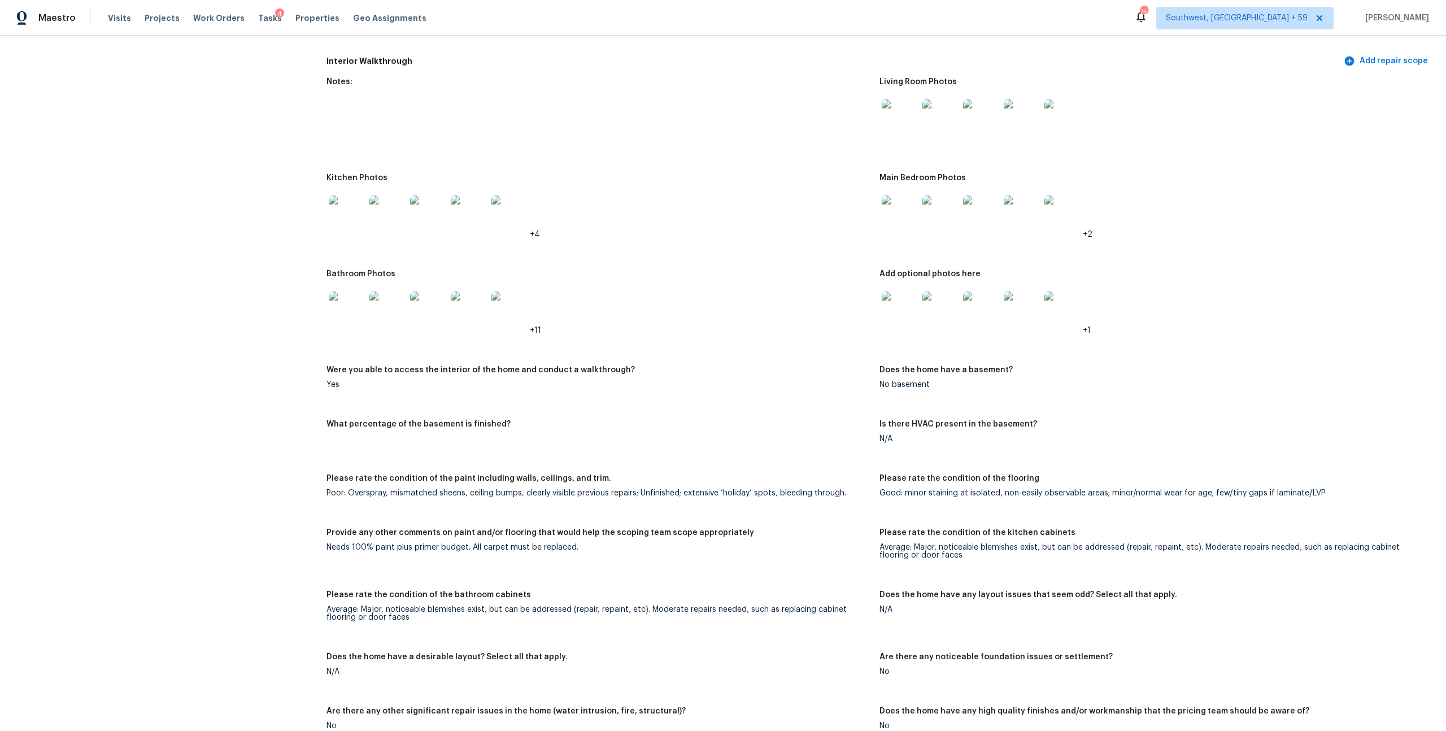
click at [900, 136] on img at bounding box center [900, 117] width 36 height 36
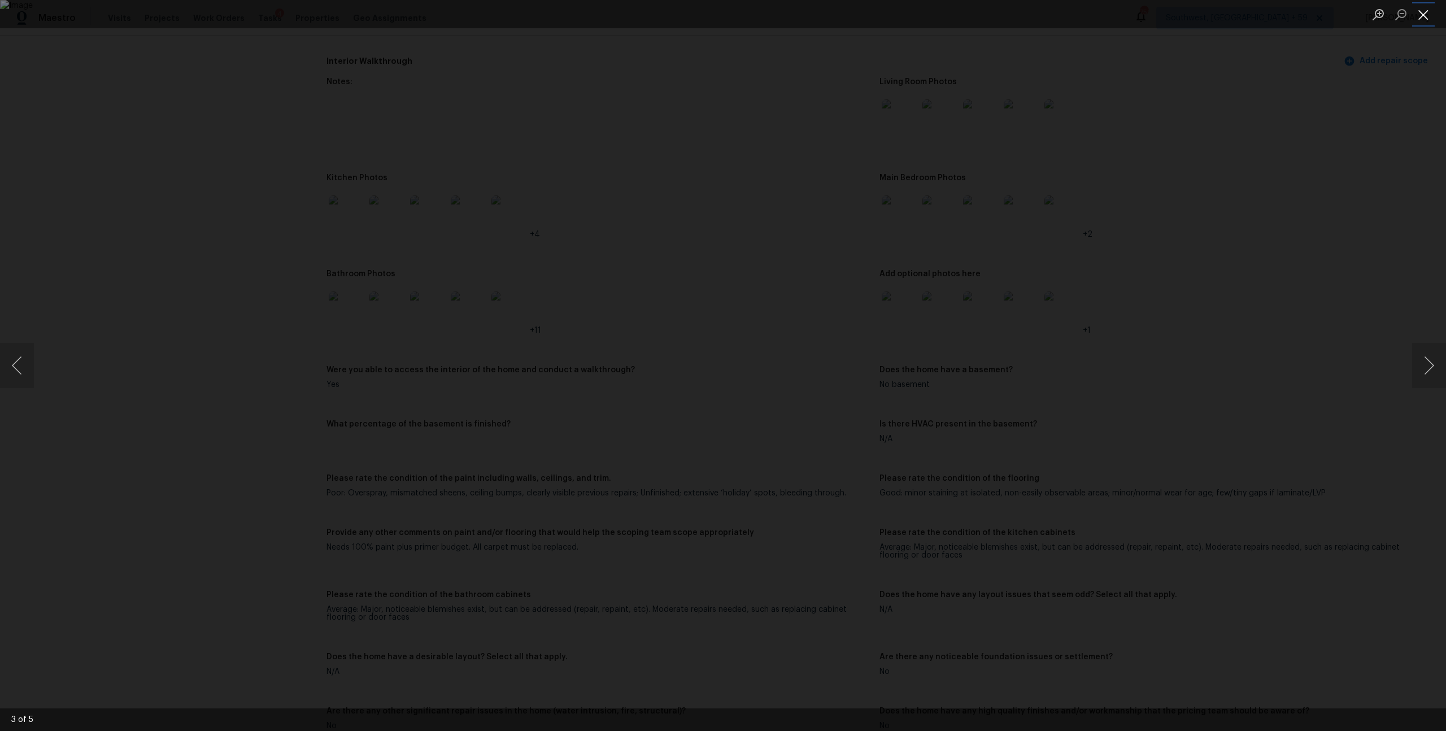
click at [1427, 21] on button "Close lightbox" at bounding box center [1423, 15] width 23 height 20
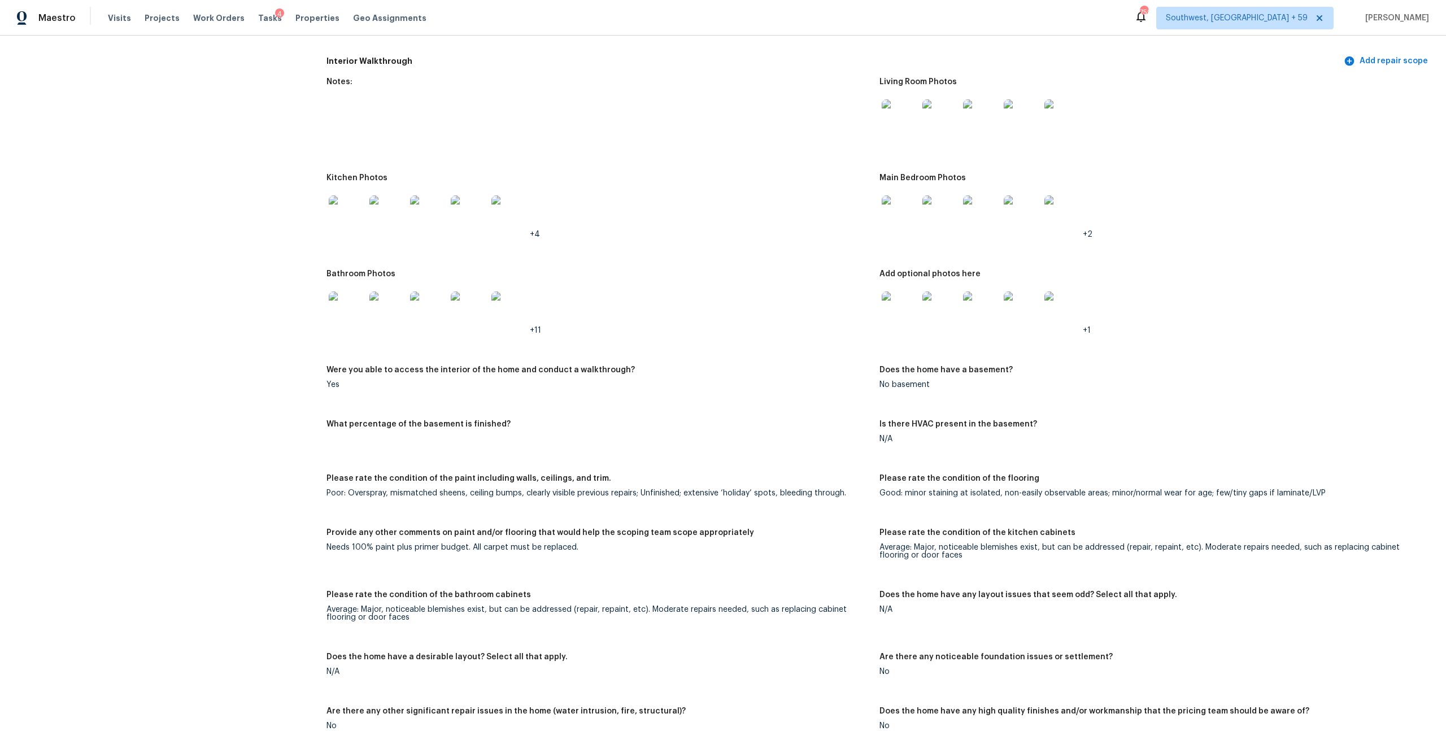
click at [364, 232] on img at bounding box center [347, 213] width 36 height 36
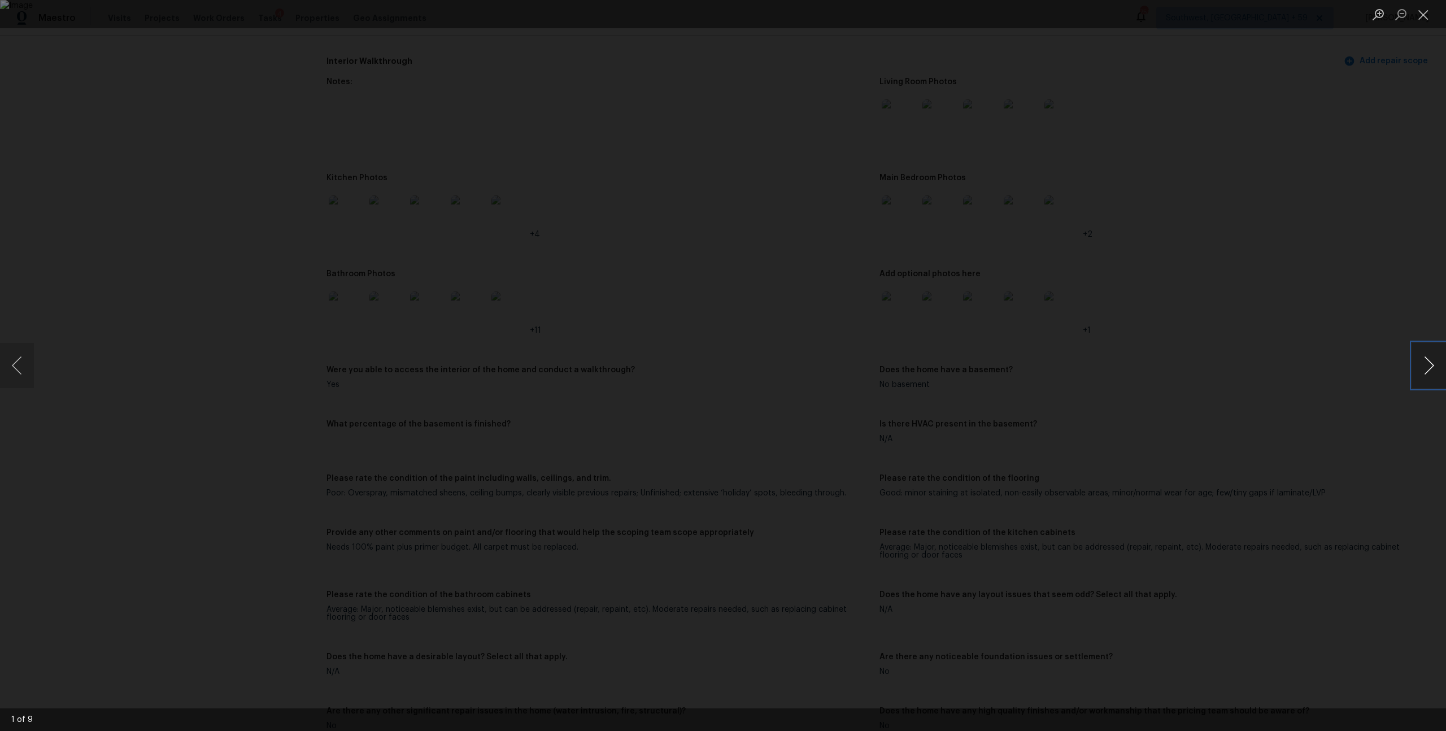
click at [1433, 358] on button "Next image" at bounding box center [1429, 365] width 34 height 45
click at [1425, 8] on button "Close lightbox" at bounding box center [1423, 15] width 23 height 20
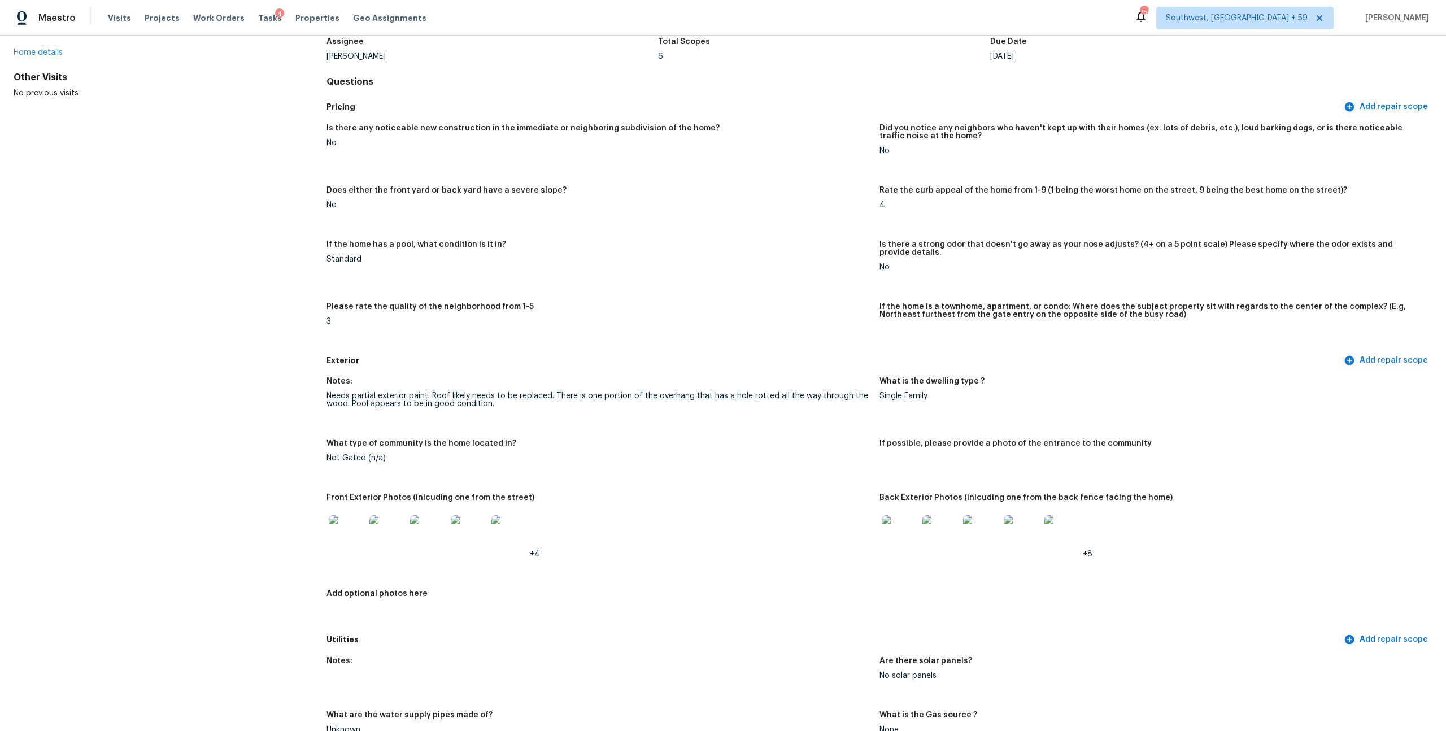
scroll to position [35, 0]
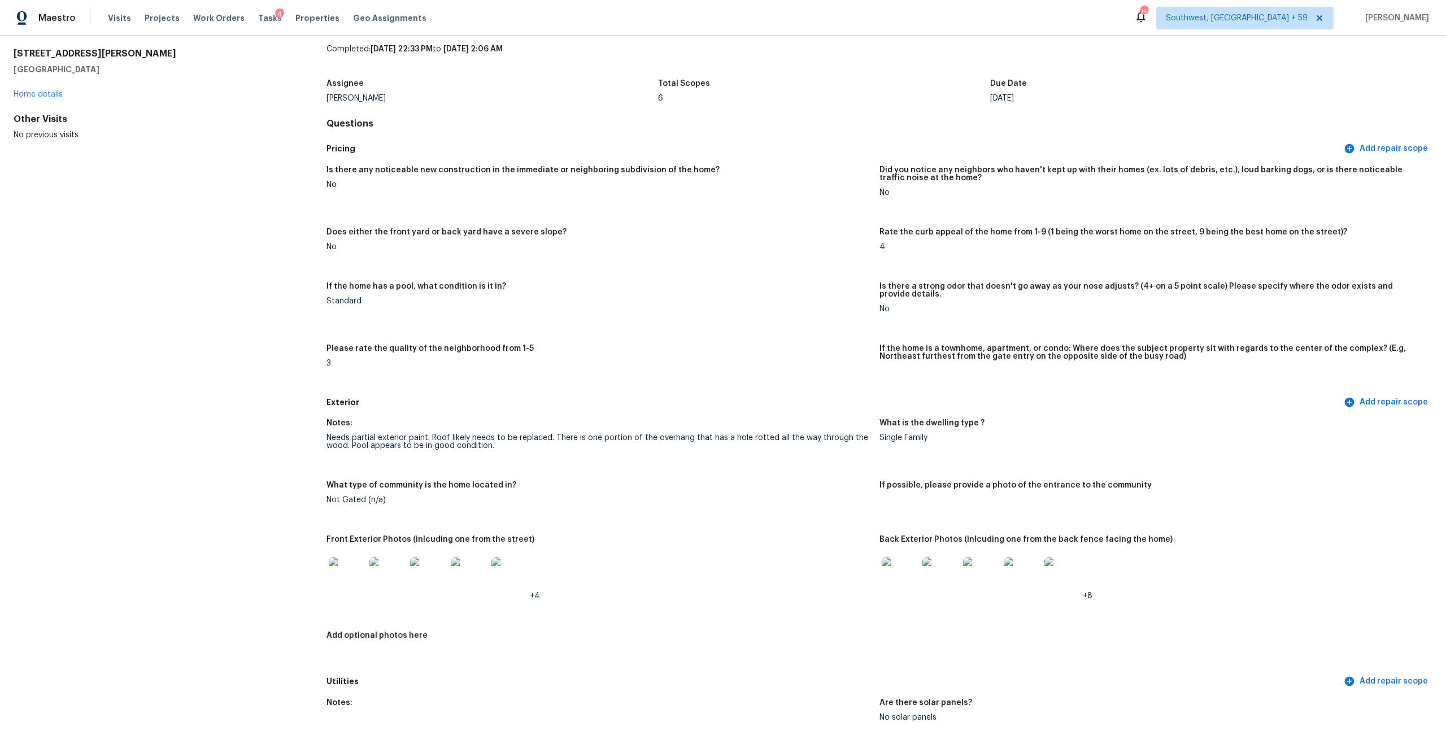
click at [40, 10] on div "Maestro" at bounding box center [38, 18] width 76 height 23
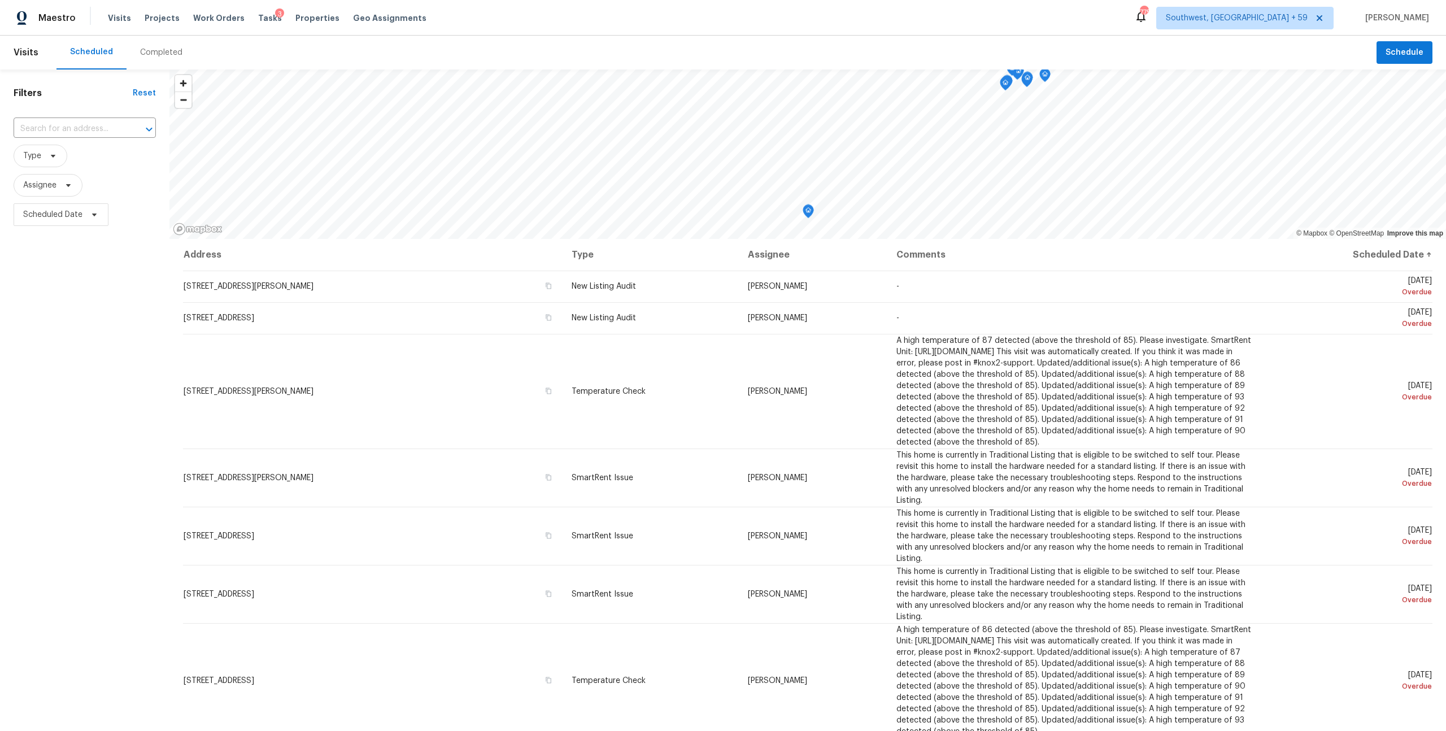
click at [163, 54] on div "Completed" at bounding box center [161, 52] width 42 height 11
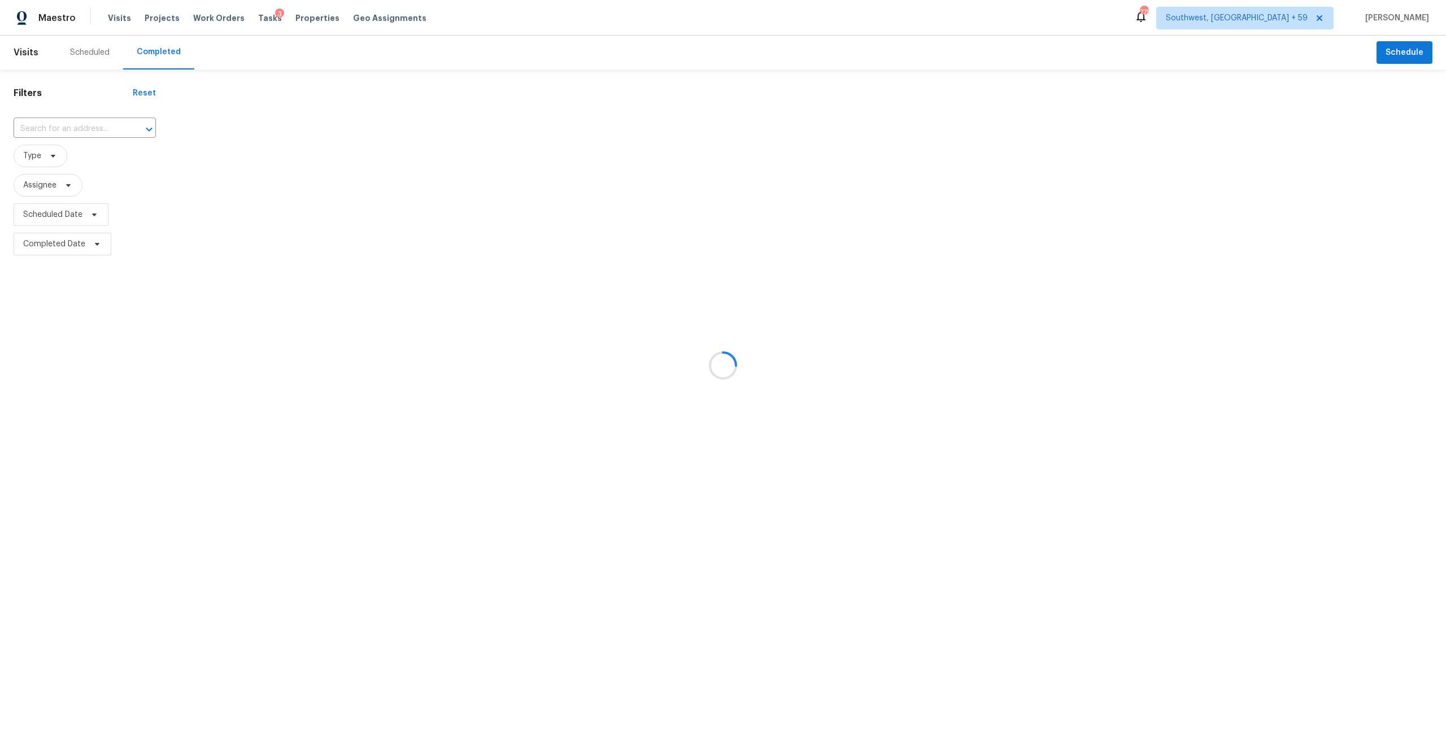
click at [81, 136] on div at bounding box center [723, 365] width 1446 height 731
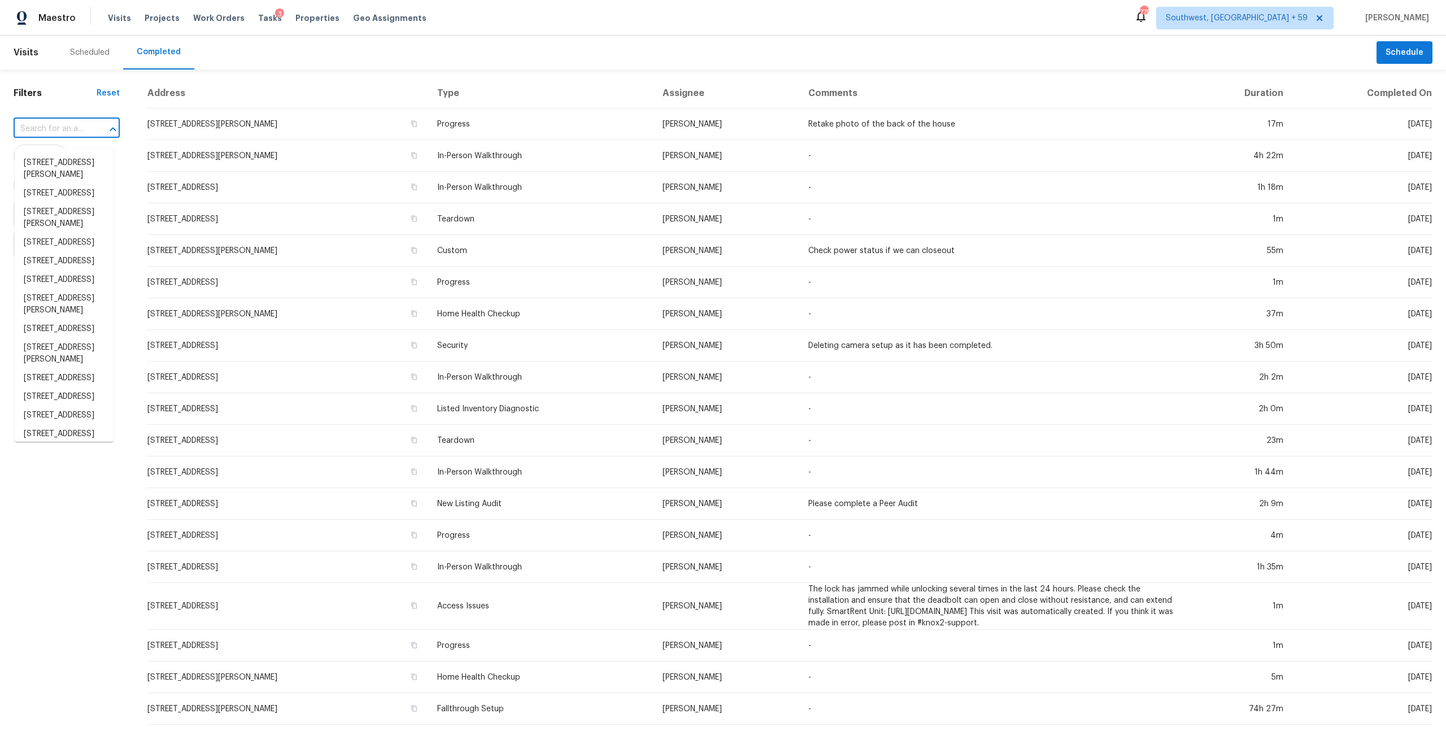
click at [64, 137] on input "text" at bounding box center [51, 129] width 75 height 18
paste input "192 Currlin Cir Milpitas, CA, 95035"
type input "192 Currlin Cir Milpitas, CA, 95035"
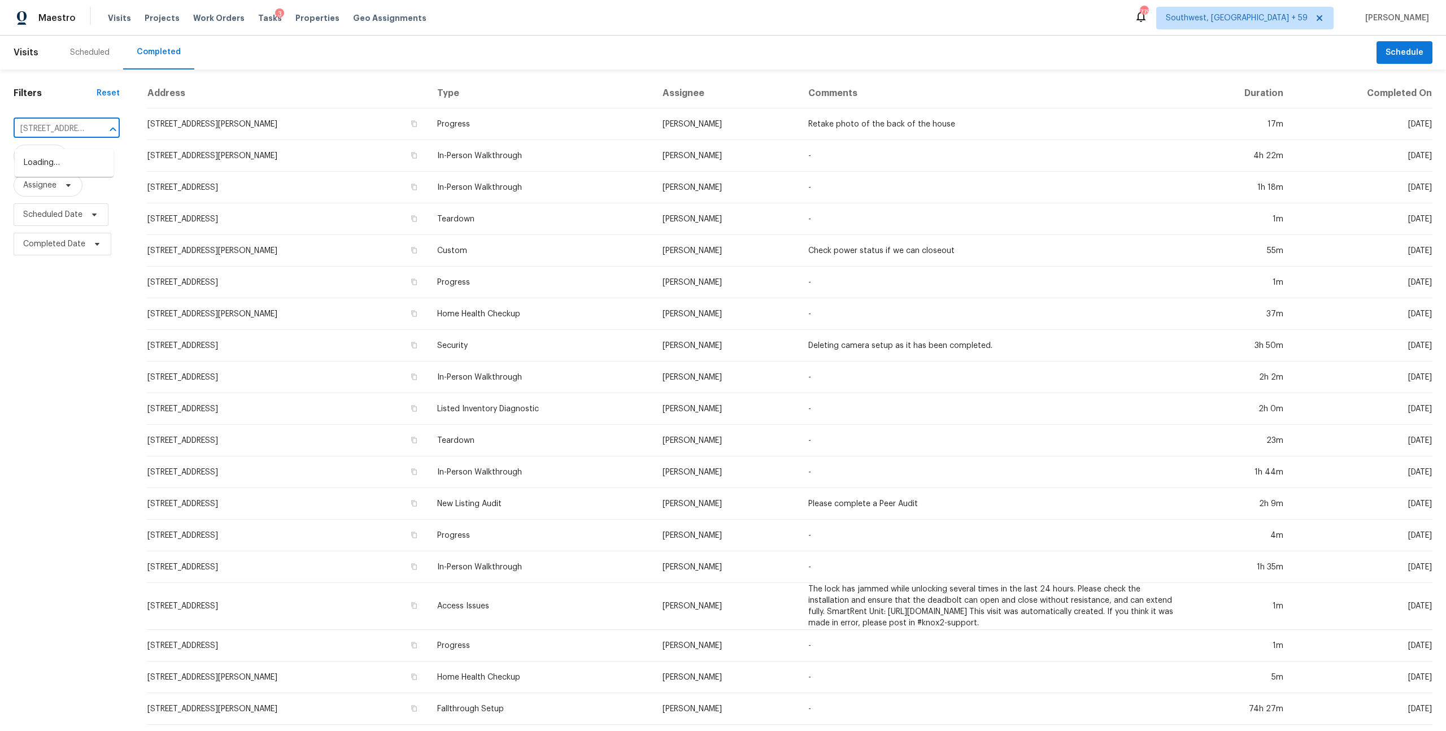
scroll to position [0, 67]
click at [60, 167] on li "192 Currlin Cir, Milpitas, CA 95035" at bounding box center [64, 169] width 99 height 31
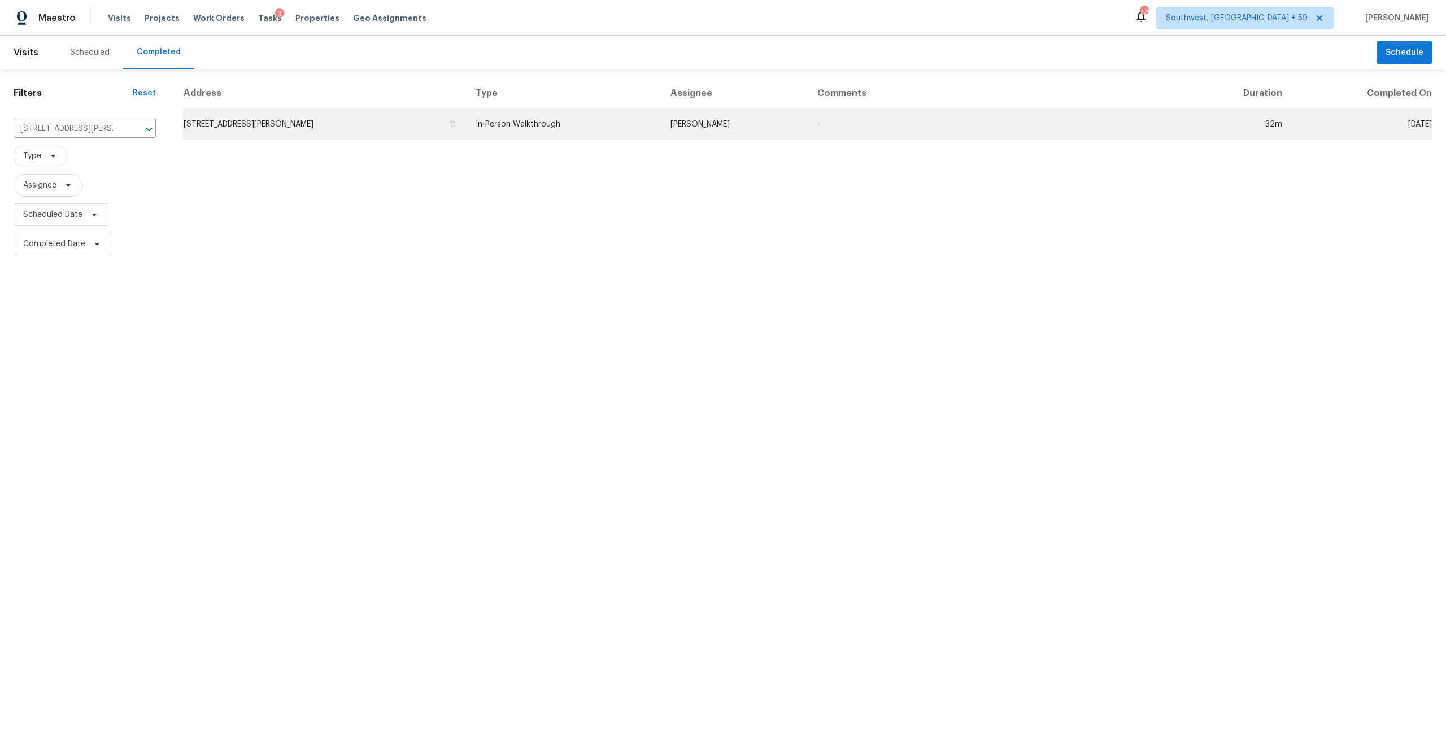
click at [533, 132] on td "In-Person Walkthrough" at bounding box center [564, 124] width 195 height 32
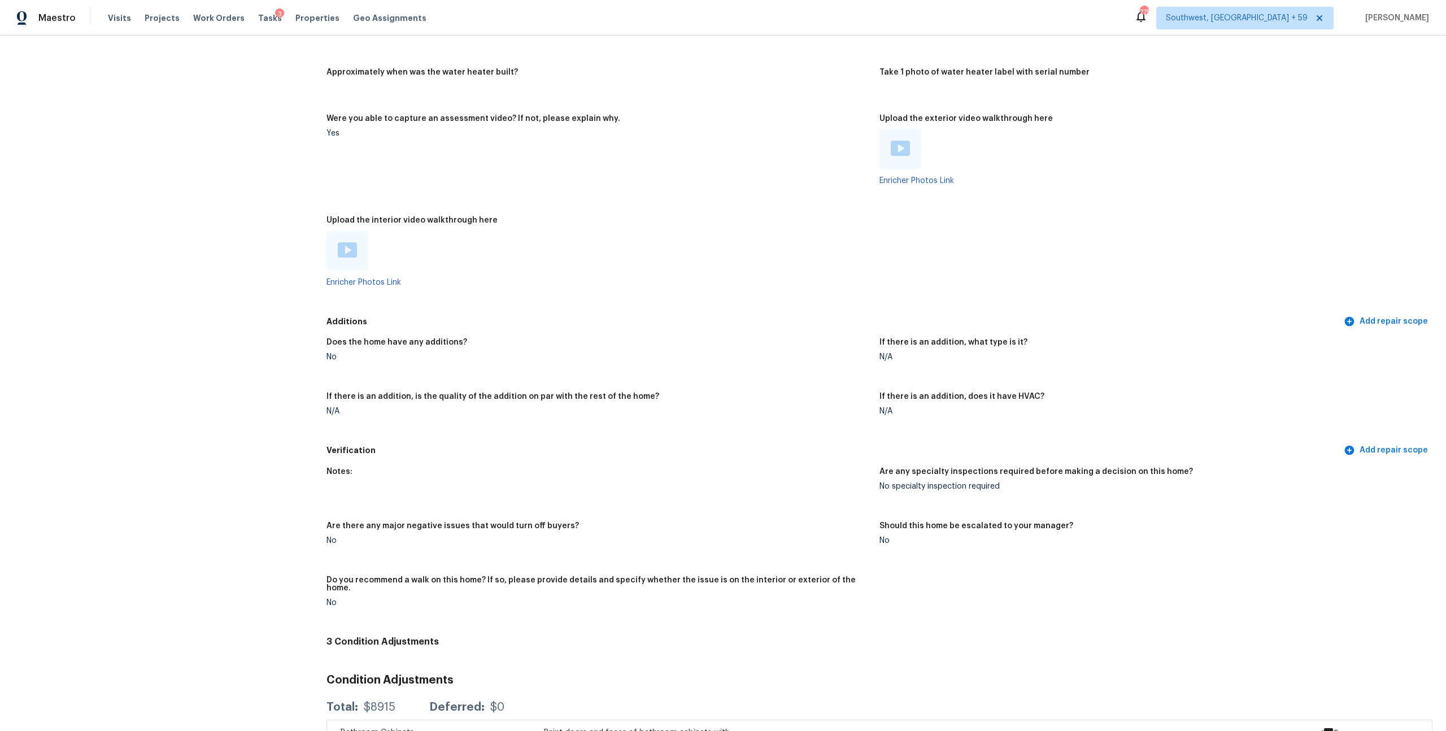
scroll to position [1817, 0]
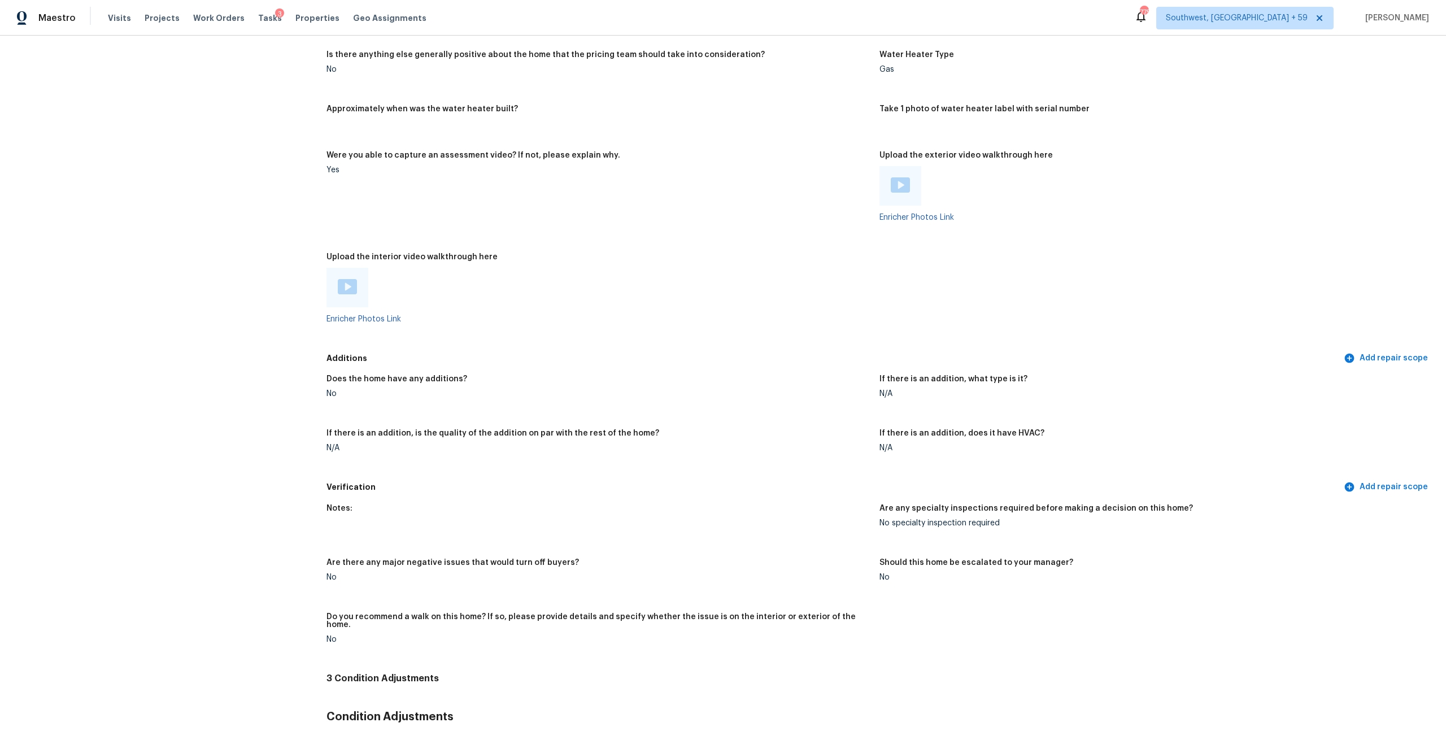
click at [355, 296] on div at bounding box center [347, 287] width 19 height 17
click at [903, 193] on img at bounding box center [900, 184] width 19 height 15
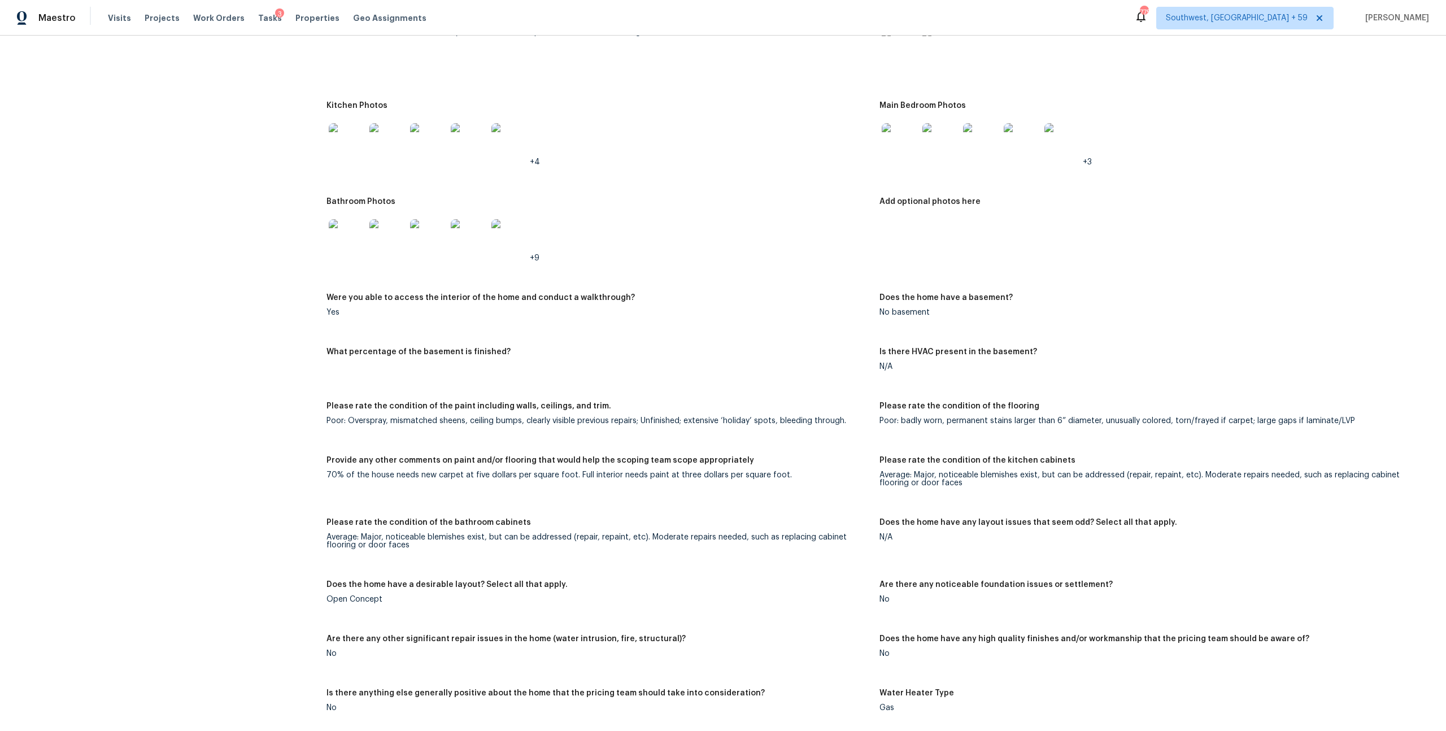
scroll to position [1159, 0]
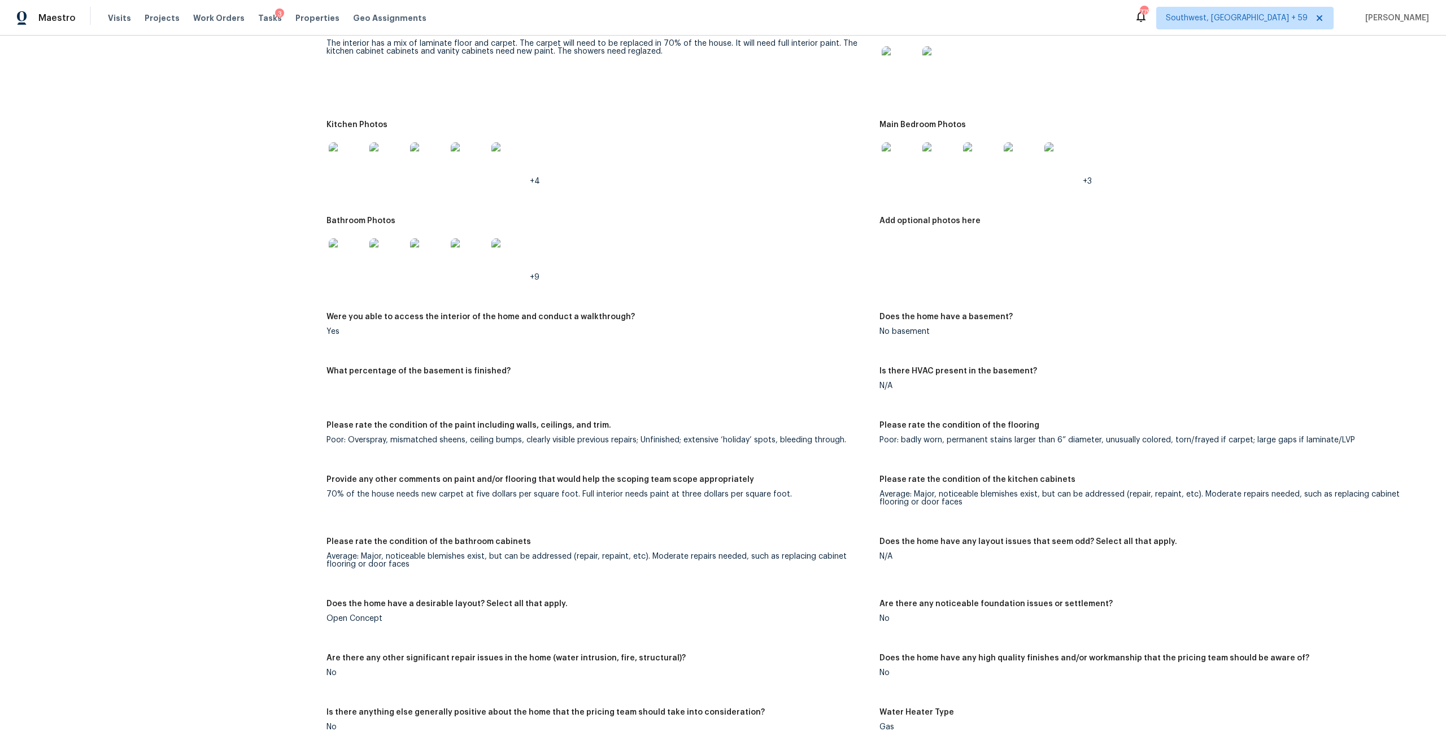
click at [903, 179] on img at bounding box center [900, 160] width 36 height 36
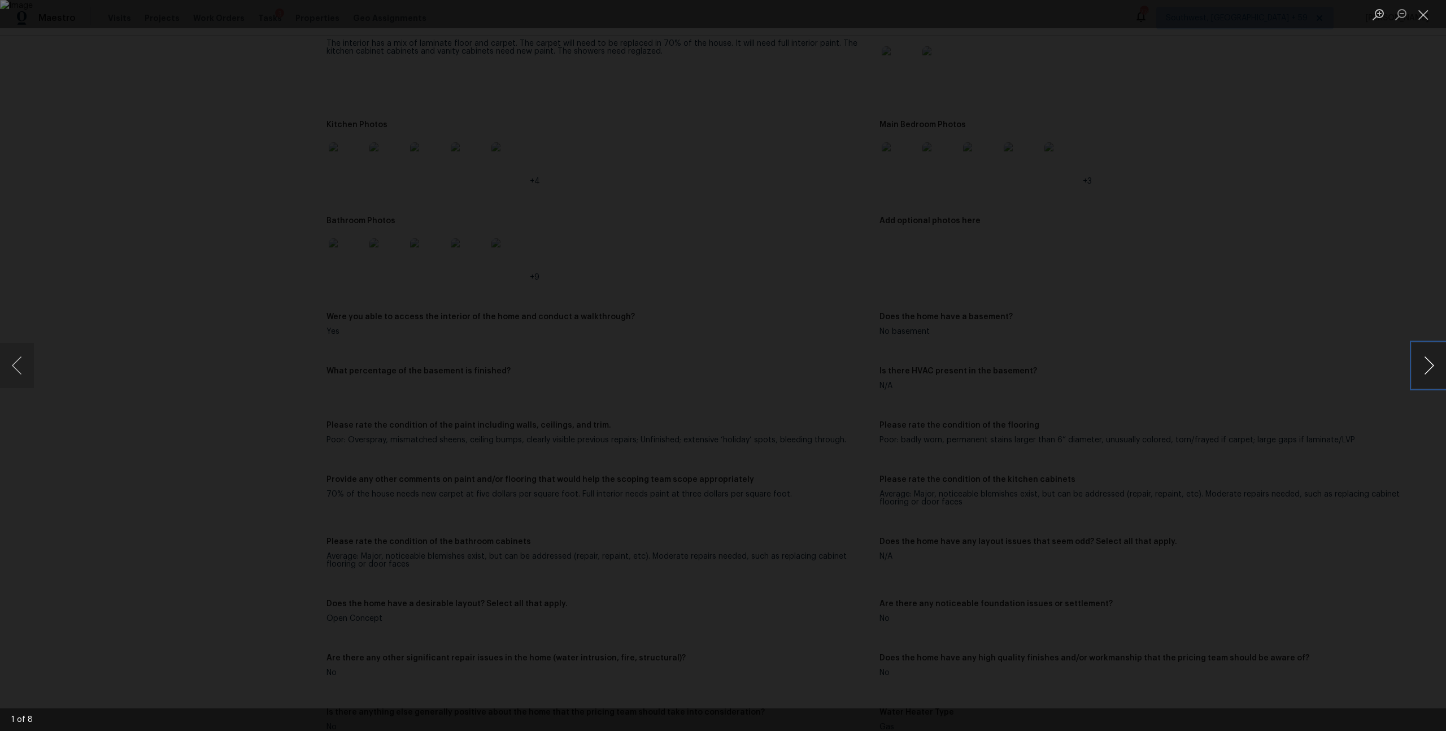
click at [1419, 379] on button "Next image" at bounding box center [1429, 365] width 34 height 45
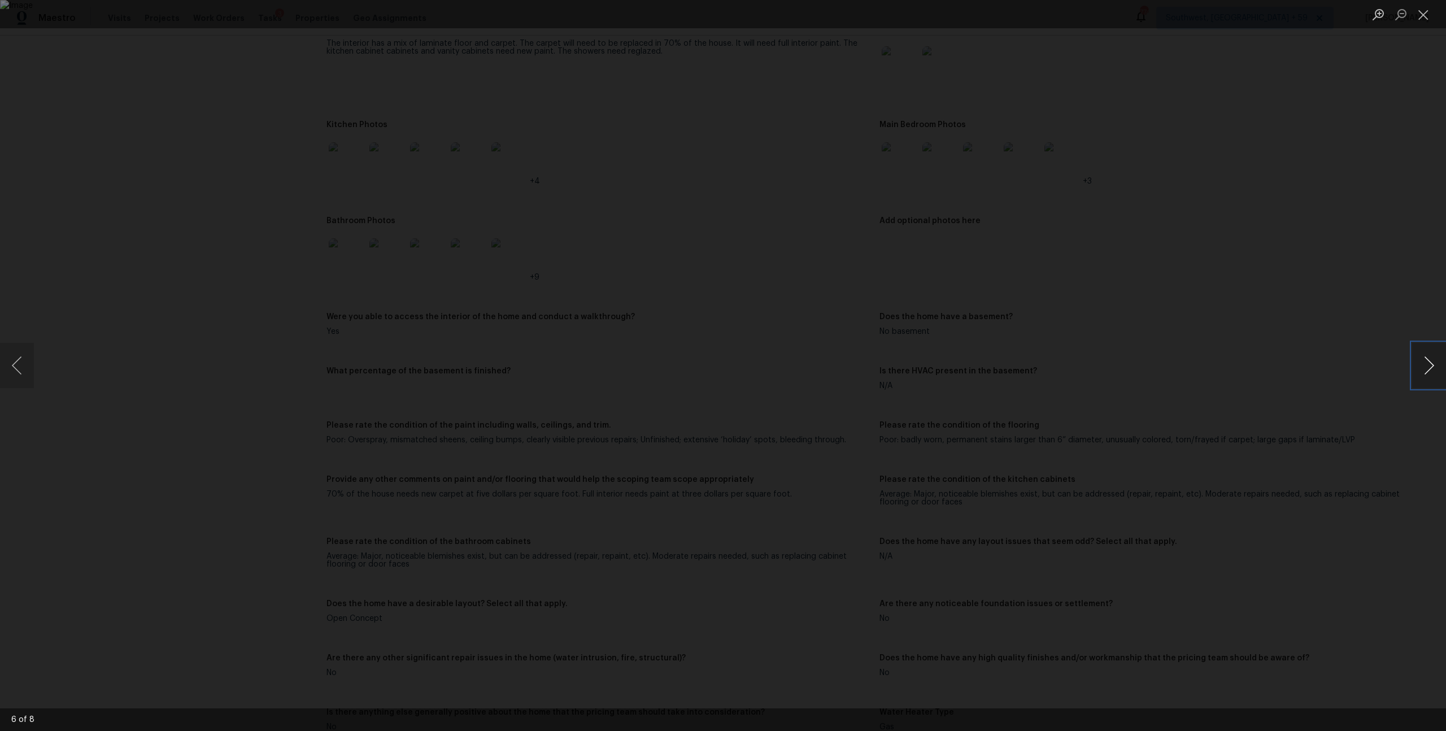
click at [1419, 379] on button "Next image" at bounding box center [1429, 365] width 34 height 45
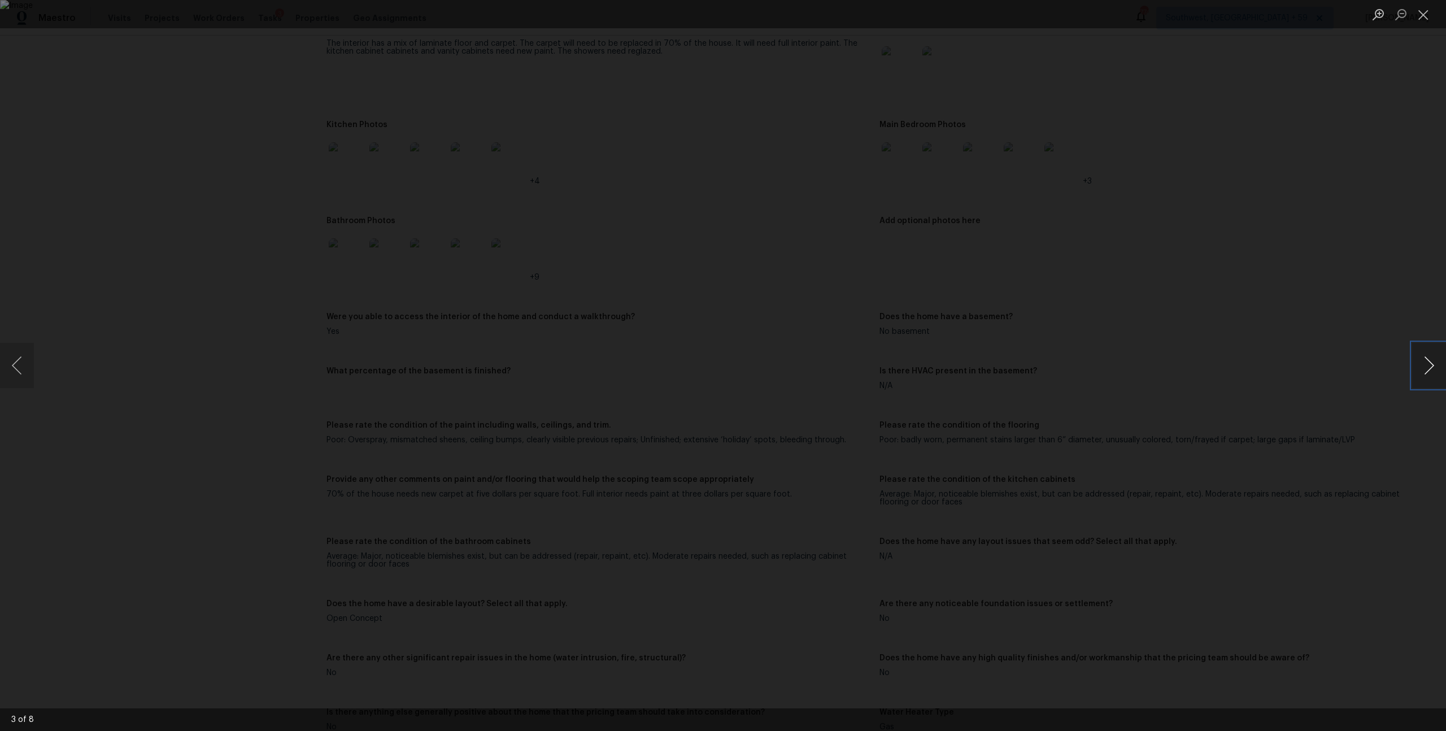
click at [1418, 366] on button "Next image" at bounding box center [1429, 365] width 34 height 45
click at [1402, 44] on div "Lightbox" at bounding box center [723, 365] width 1446 height 731
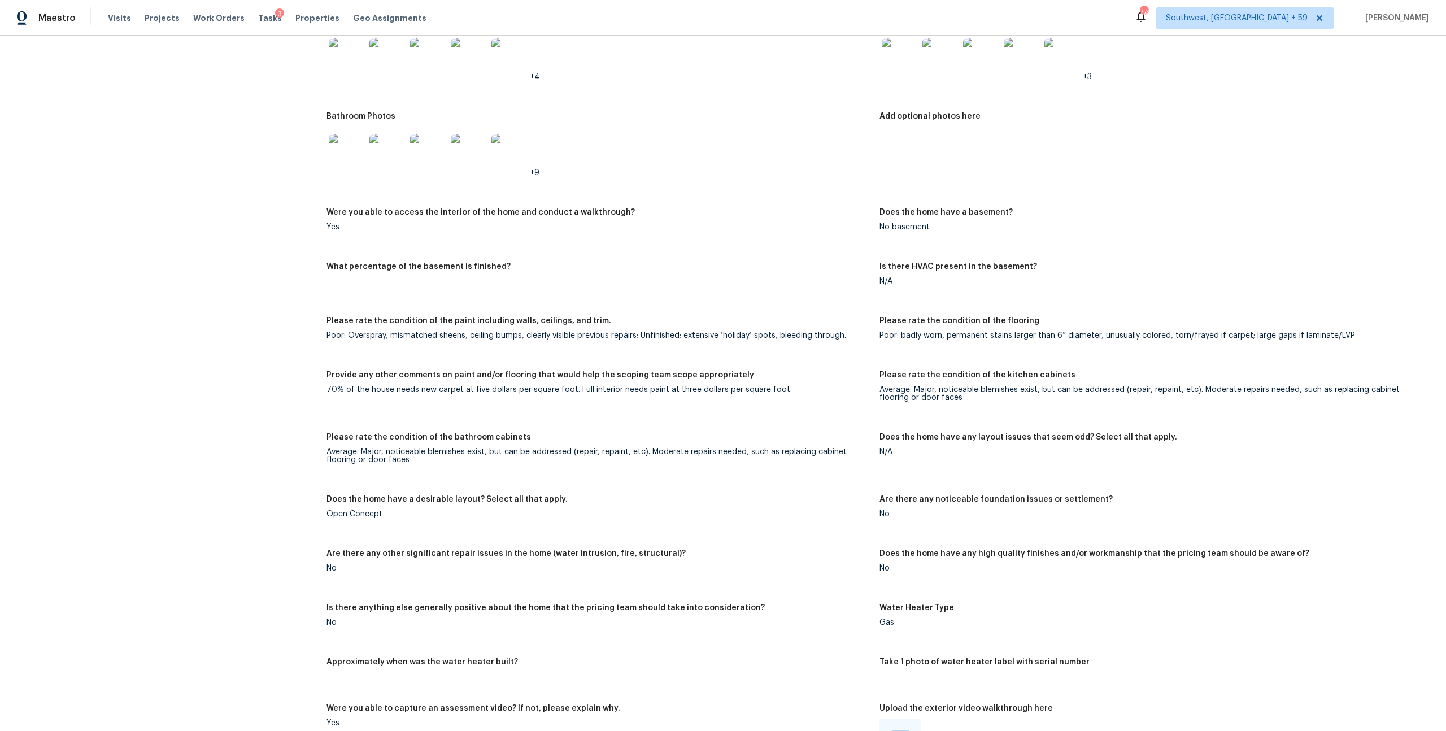
scroll to position [1224, 0]
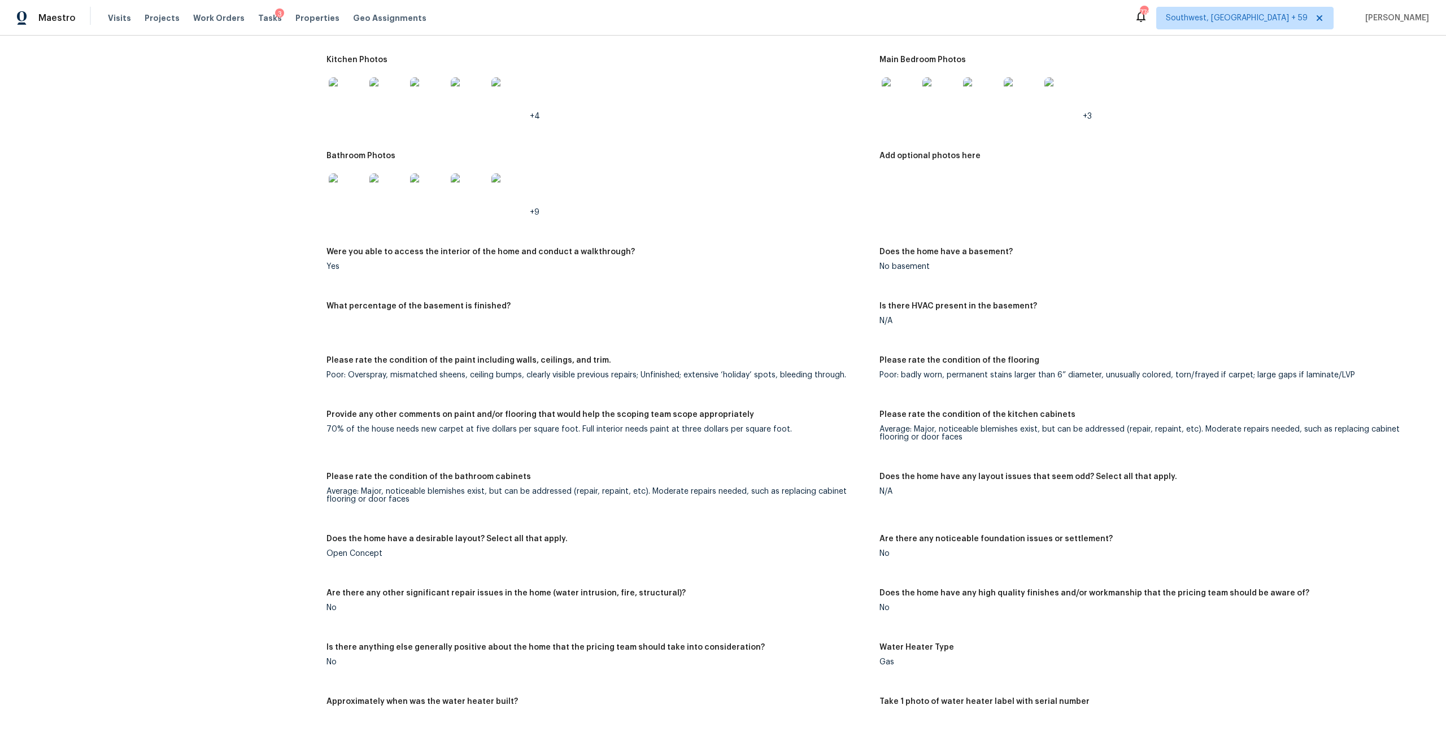
click at [269, 158] on div "All visits 192 Currlin Cir Milpitas, CA 95035 Home details Other Visits No prev…" at bounding box center [152, 206] width 277 height 2745
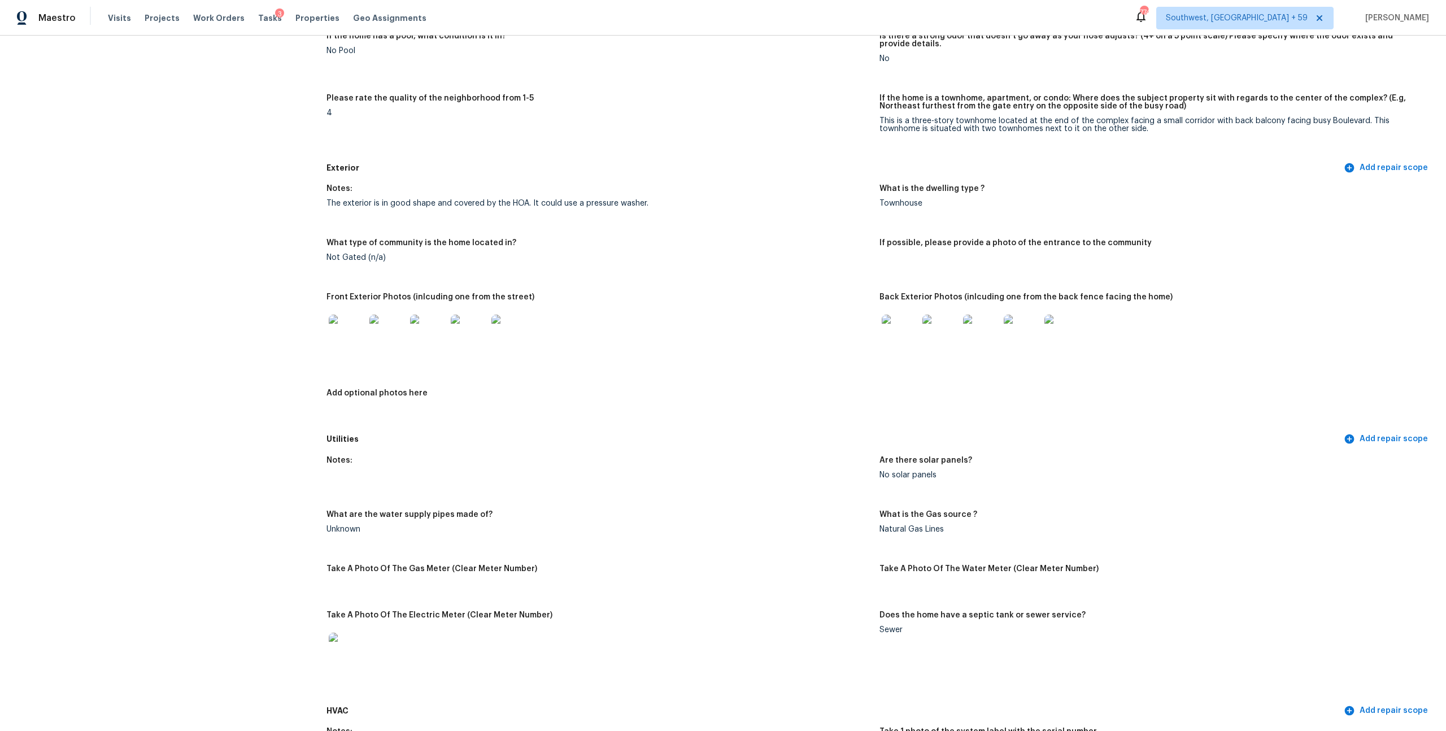
scroll to position [287, 0]
click at [359, 349] on img at bounding box center [347, 331] width 36 height 36
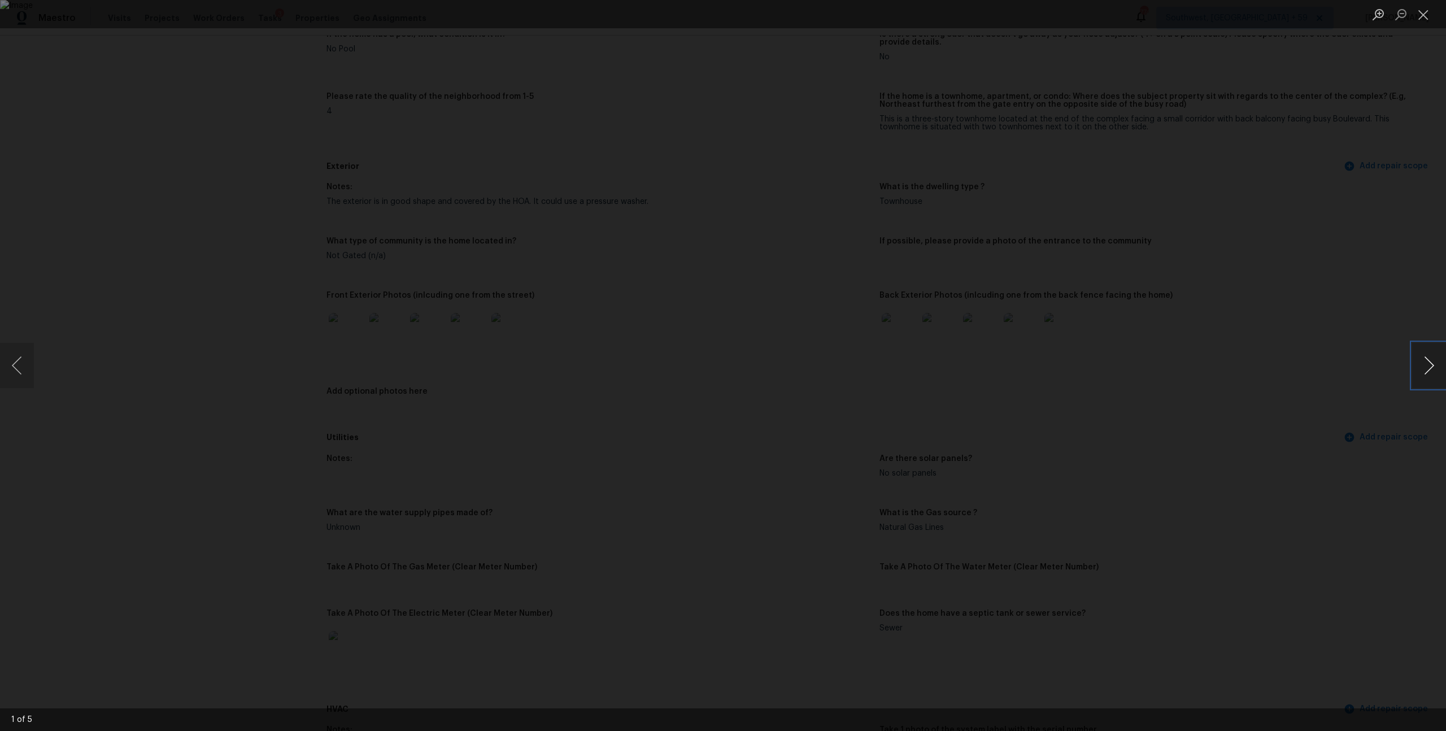
click at [1428, 359] on button "Next image" at bounding box center [1429, 365] width 34 height 45
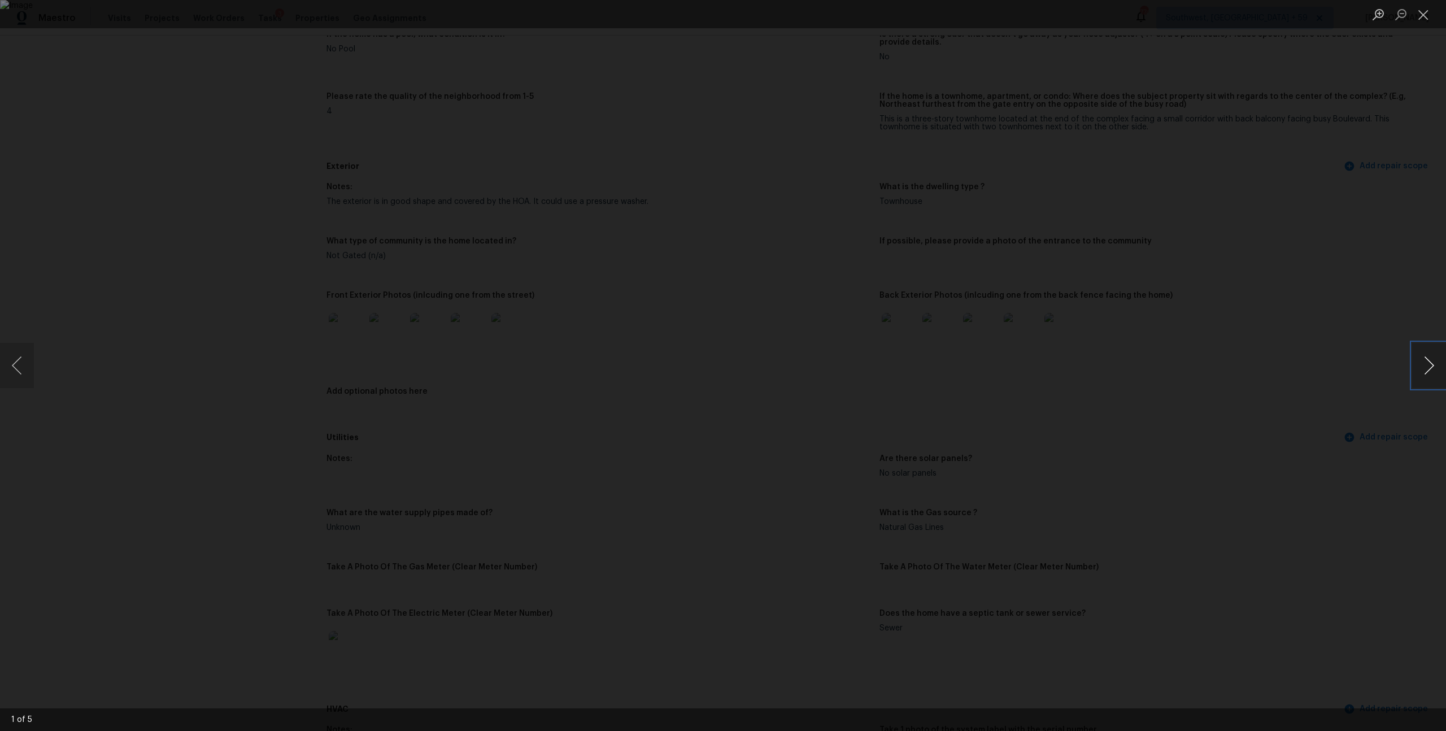
click at [1428, 359] on button "Next image" at bounding box center [1429, 365] width 34 height 45
click at [1422, 10] on button "Close lightbox" at bounding box center [1423, 15] width 23 height 20
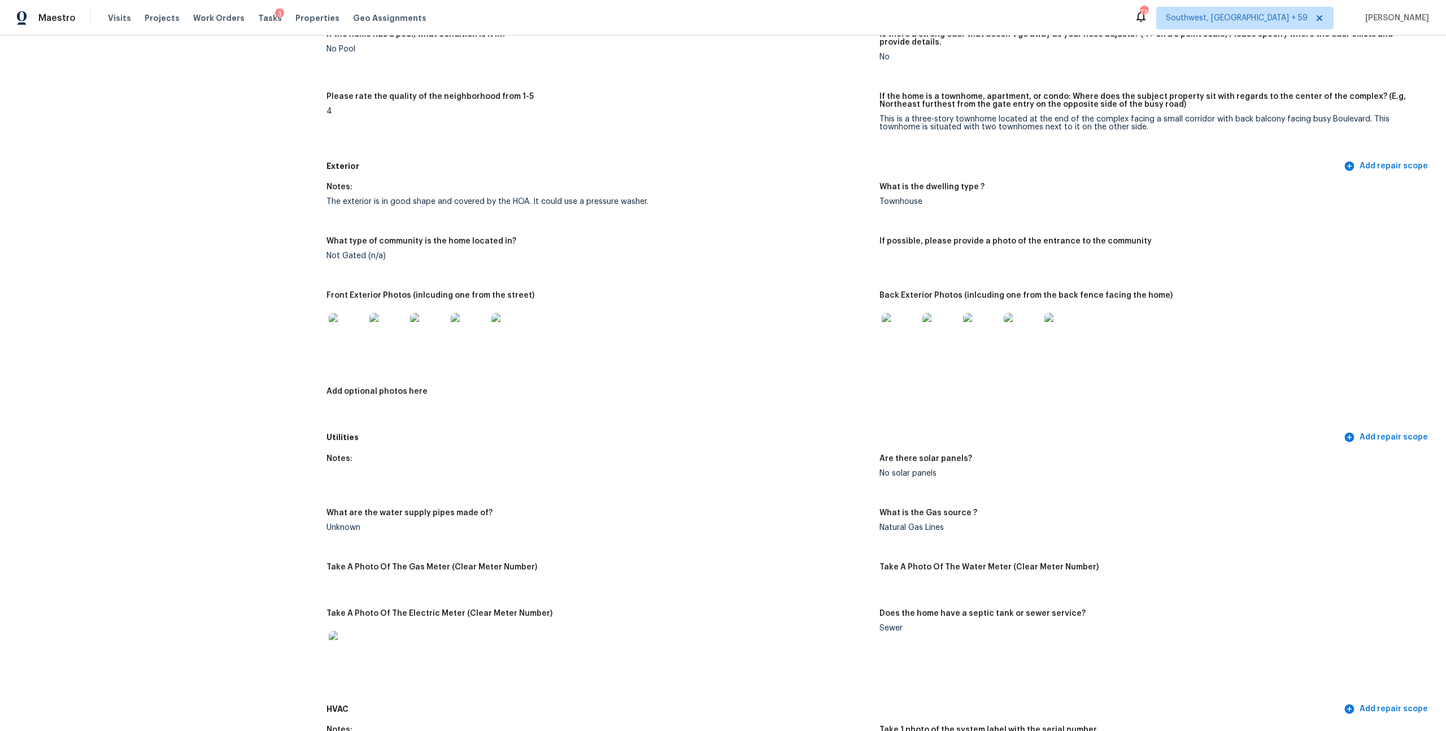
click at [903, 349] on img at bounding box center [900, 331] width 36 height 36
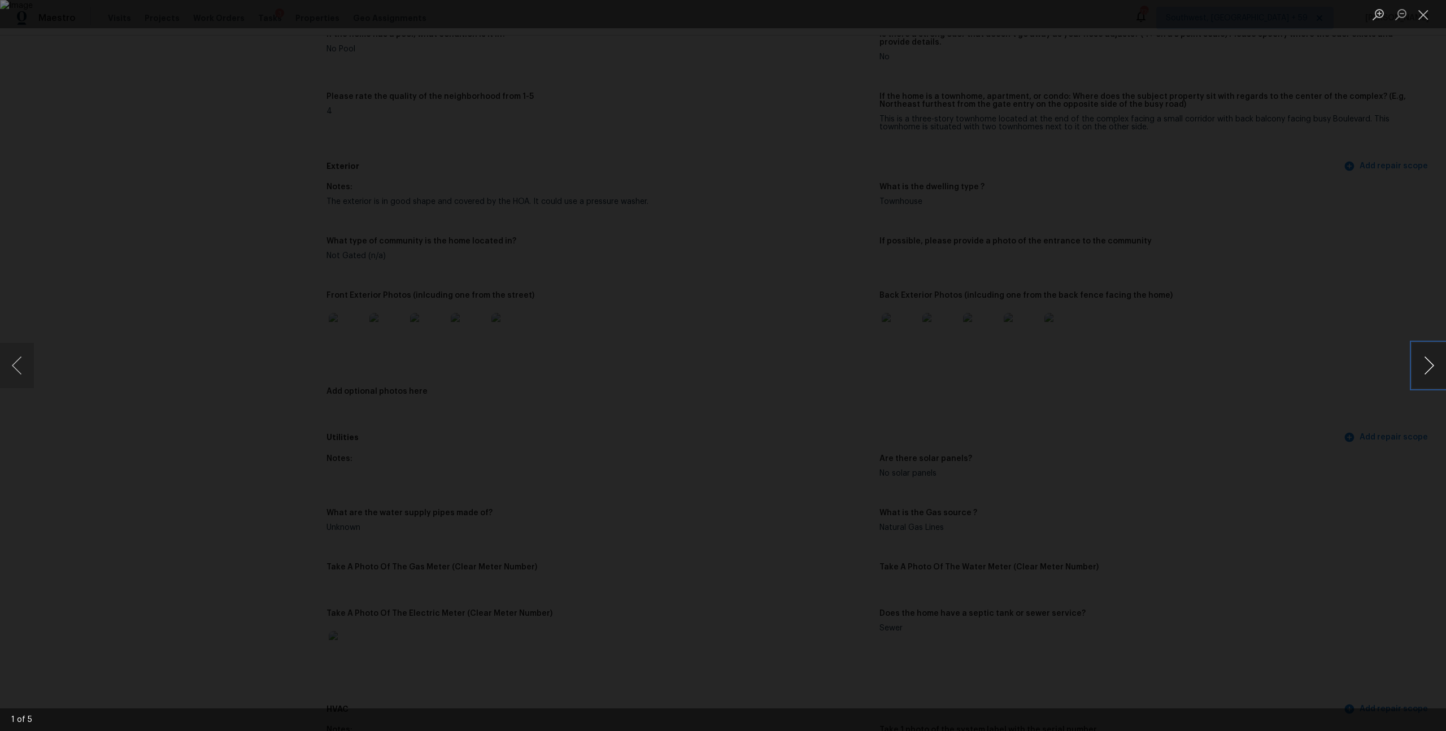
click at [1429, 364] on button "Next image" at bounding box center [1429, 365] width 34 height 45
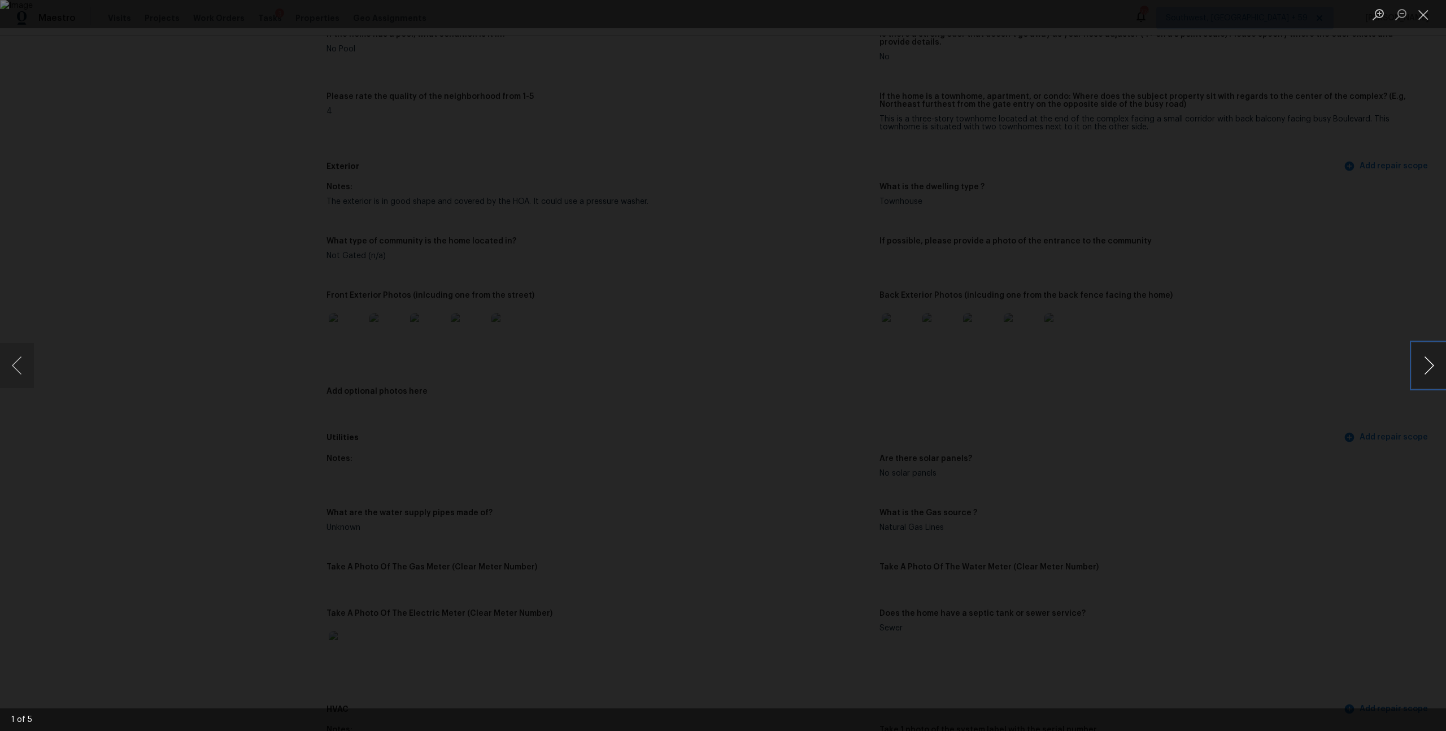
click at [1429, 364] on button "Next image" at bounding box center [1429, 365] width 34 height 45
click at [1418, 20] on button "Close lightbox" at bounding box center [1423, 15] width 23 height 20
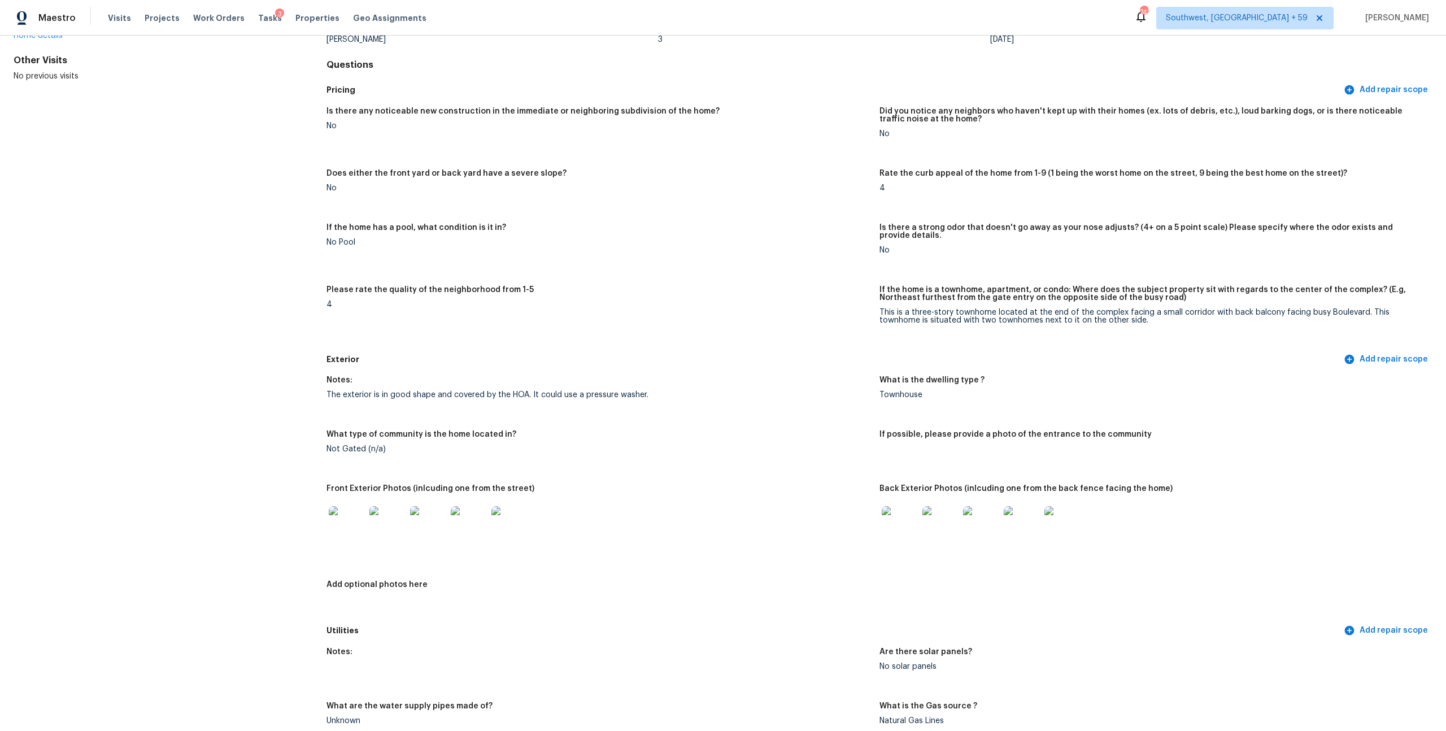
scroll to position [0, 0]
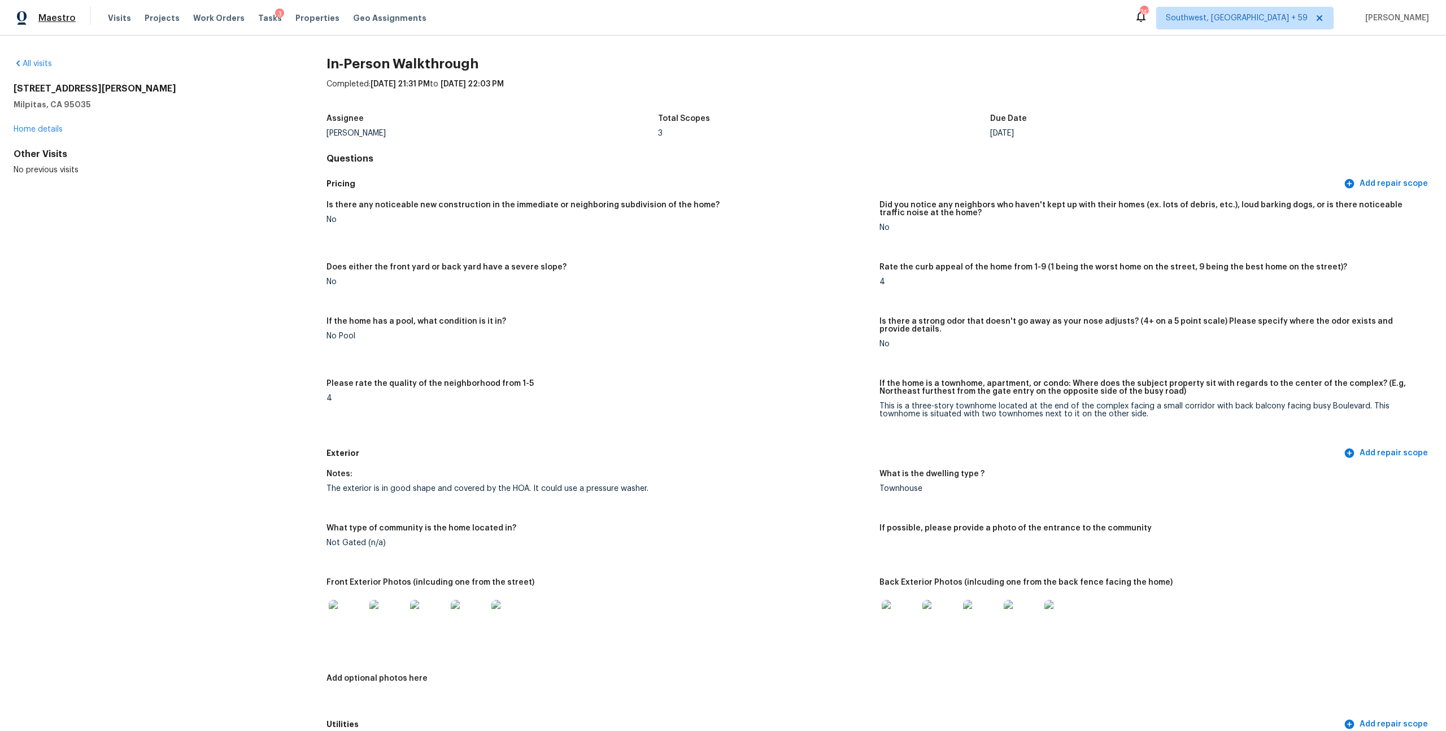
click at [60, 19] on span "Maestro" at bounding box center [56, 17] width 37 height 11
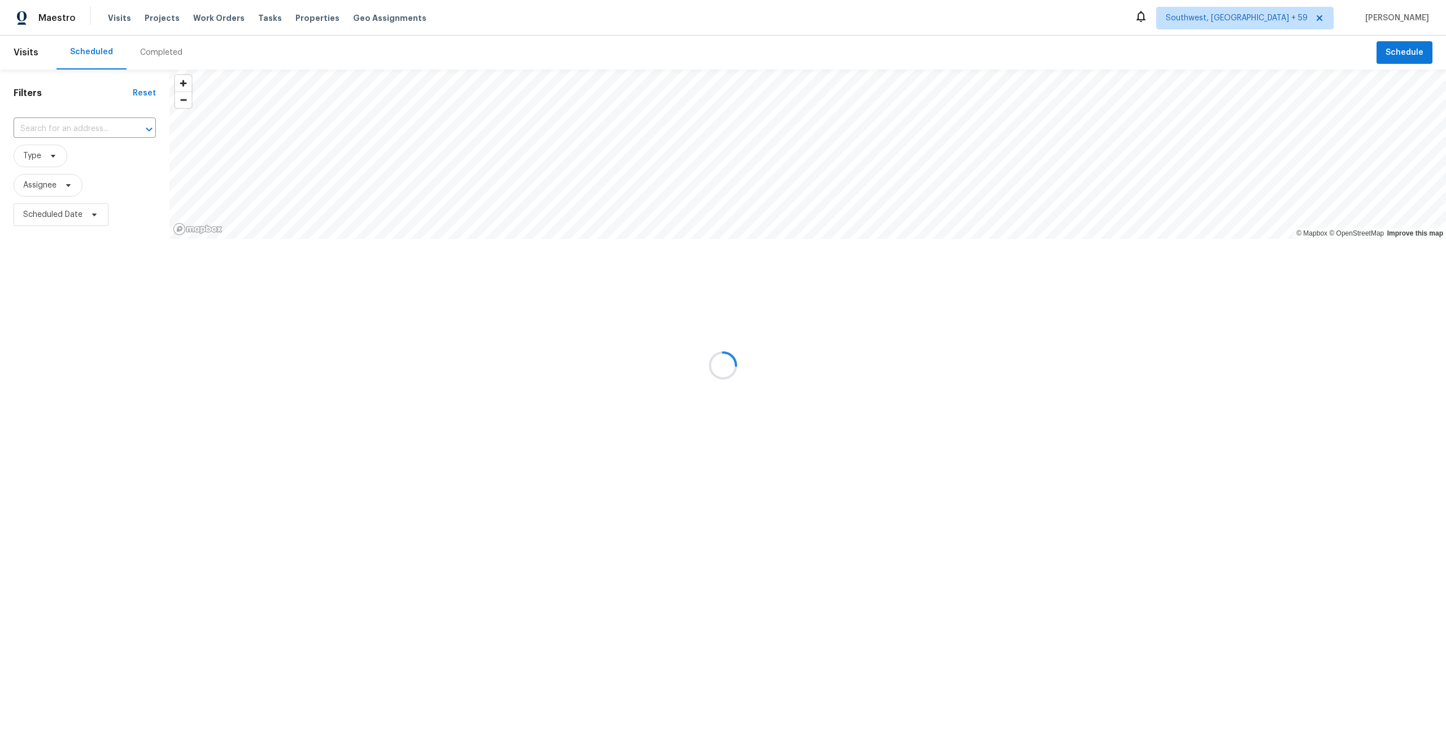
click at [169, 51] on div at bounding box center [723, 365] width 1446 height 731
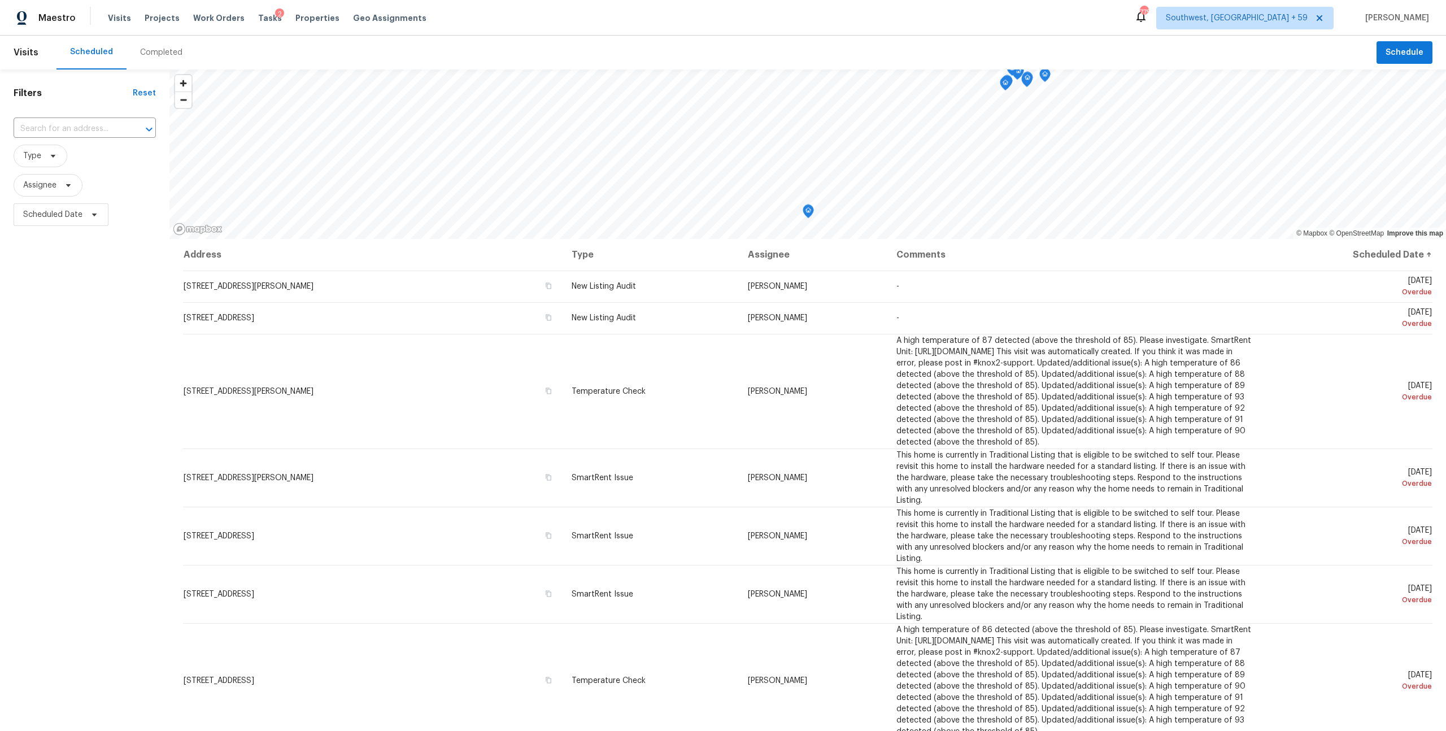
click at [170, 56] on div "Completed" at bounding box center [161, 52] width 42 height 11
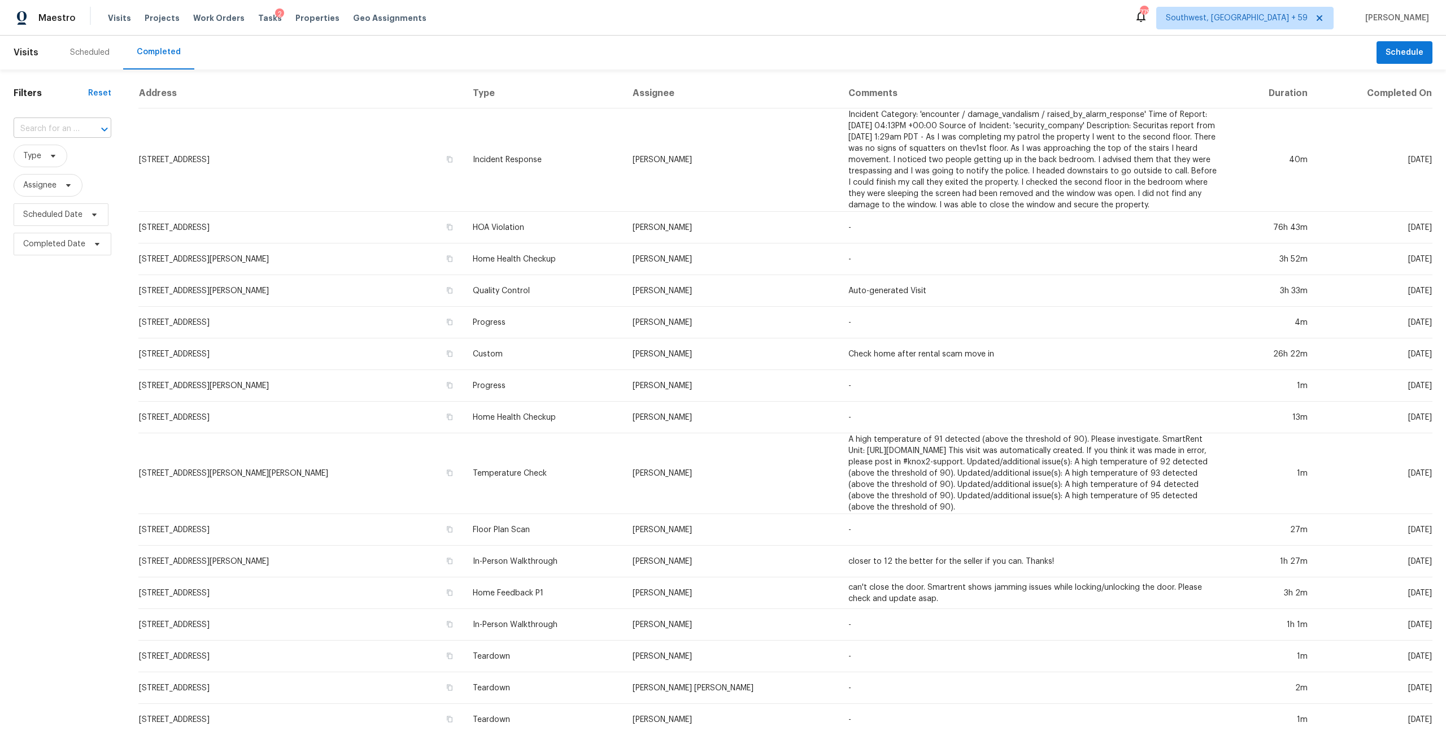
click at [62, 134] on input "text" at bounding box center [47, 129] width 66 height 18
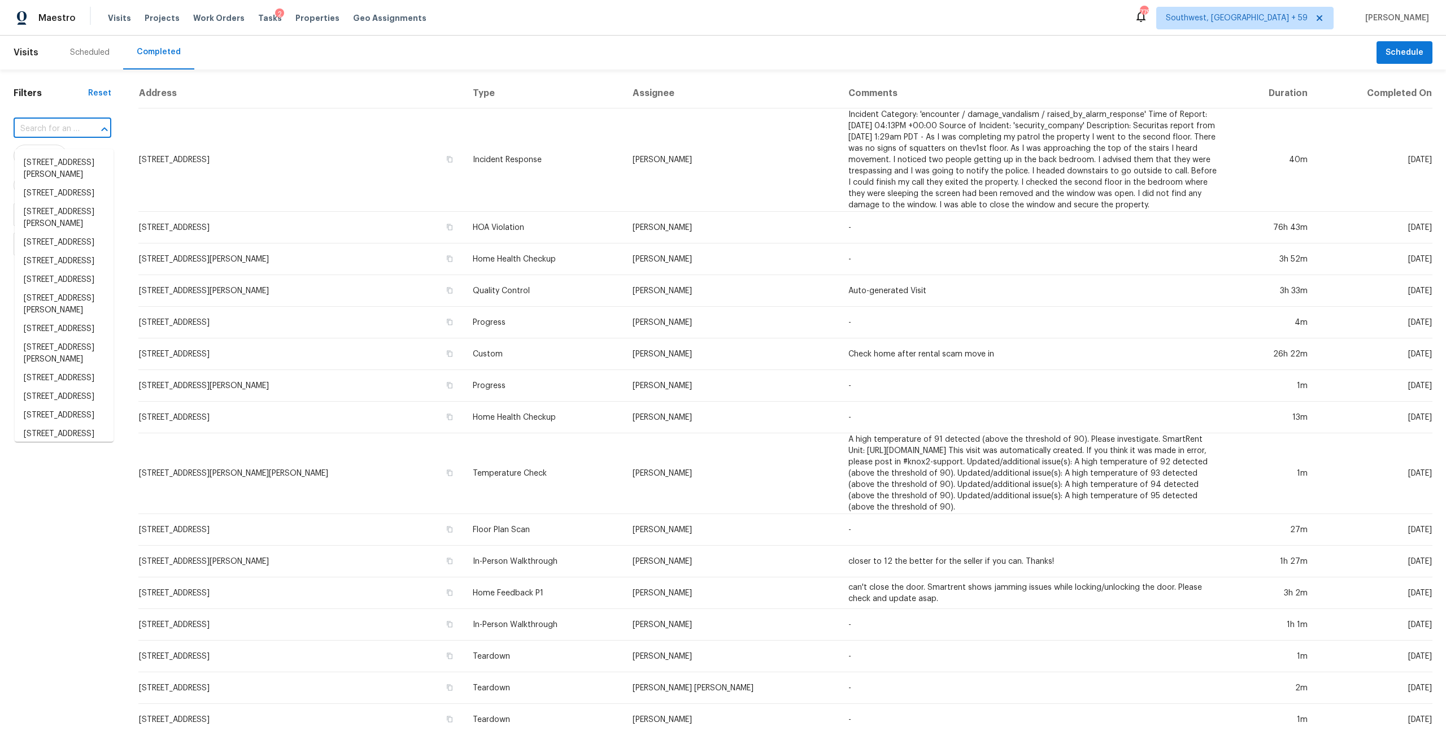
click at [58, 136] on input "text" at bounding box center [47, 129] width 66 height 18
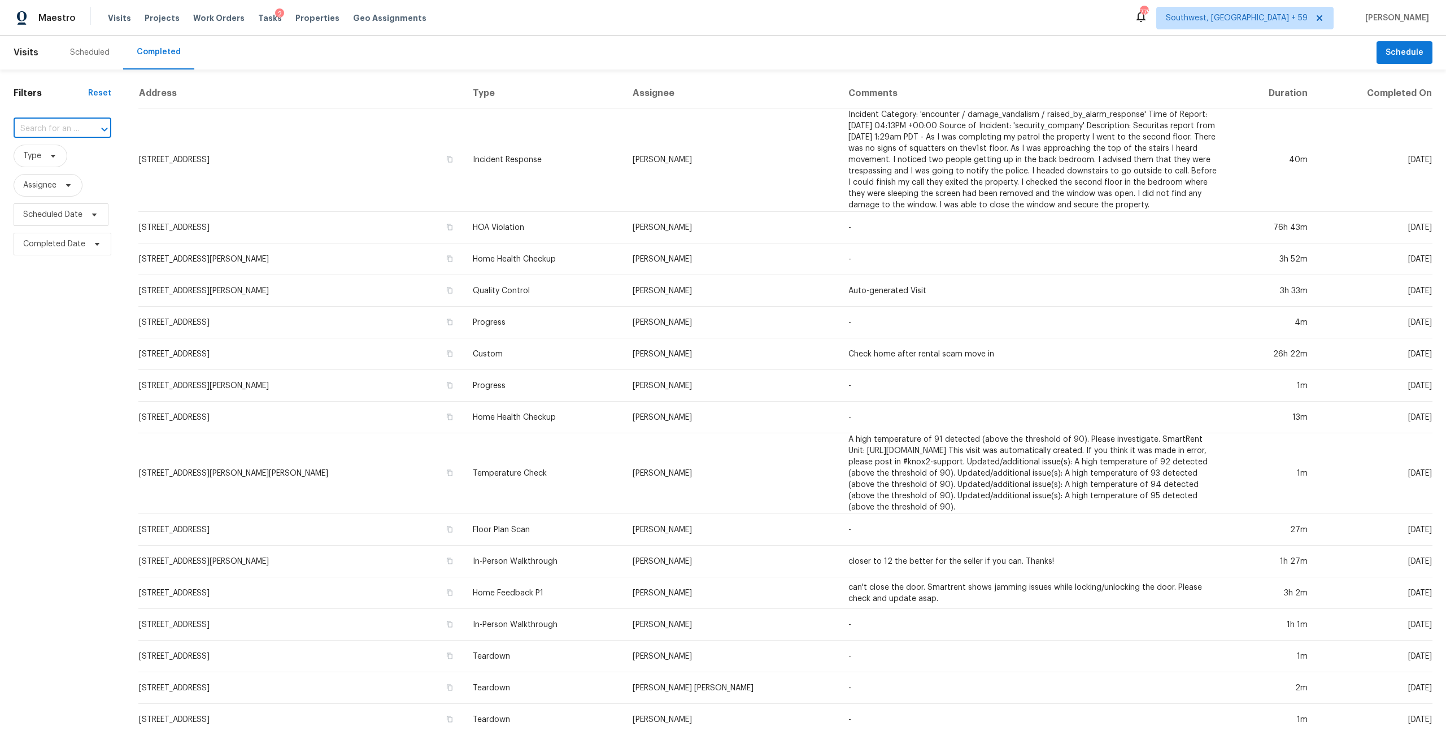
paste input "[STREET_ADDRESS]"
type input "[STREET_ADDRESS]"
click at [61, 166] on li "[STREET_ADDRESS]" at bounding box center [64, 163] width 99 height 19
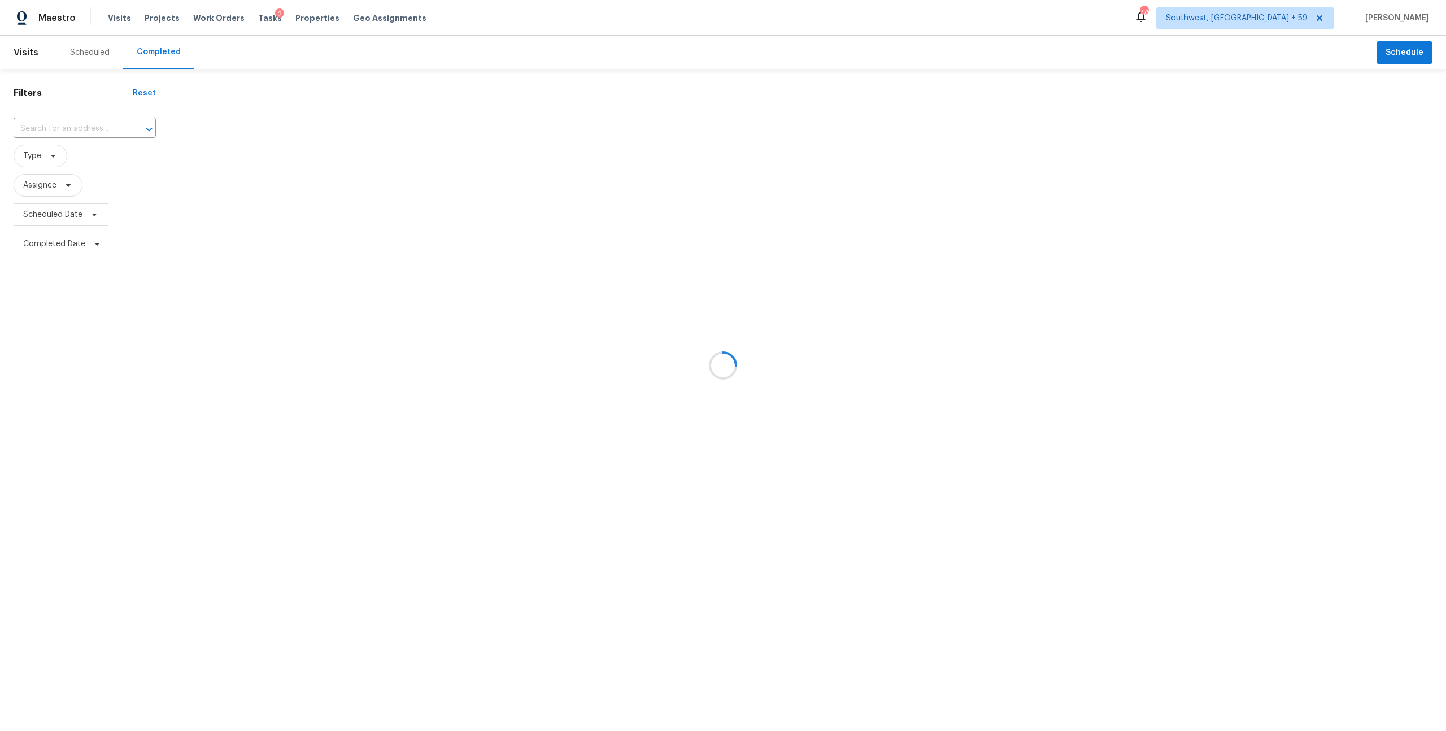
type input "[STREET_ADDRESS]"
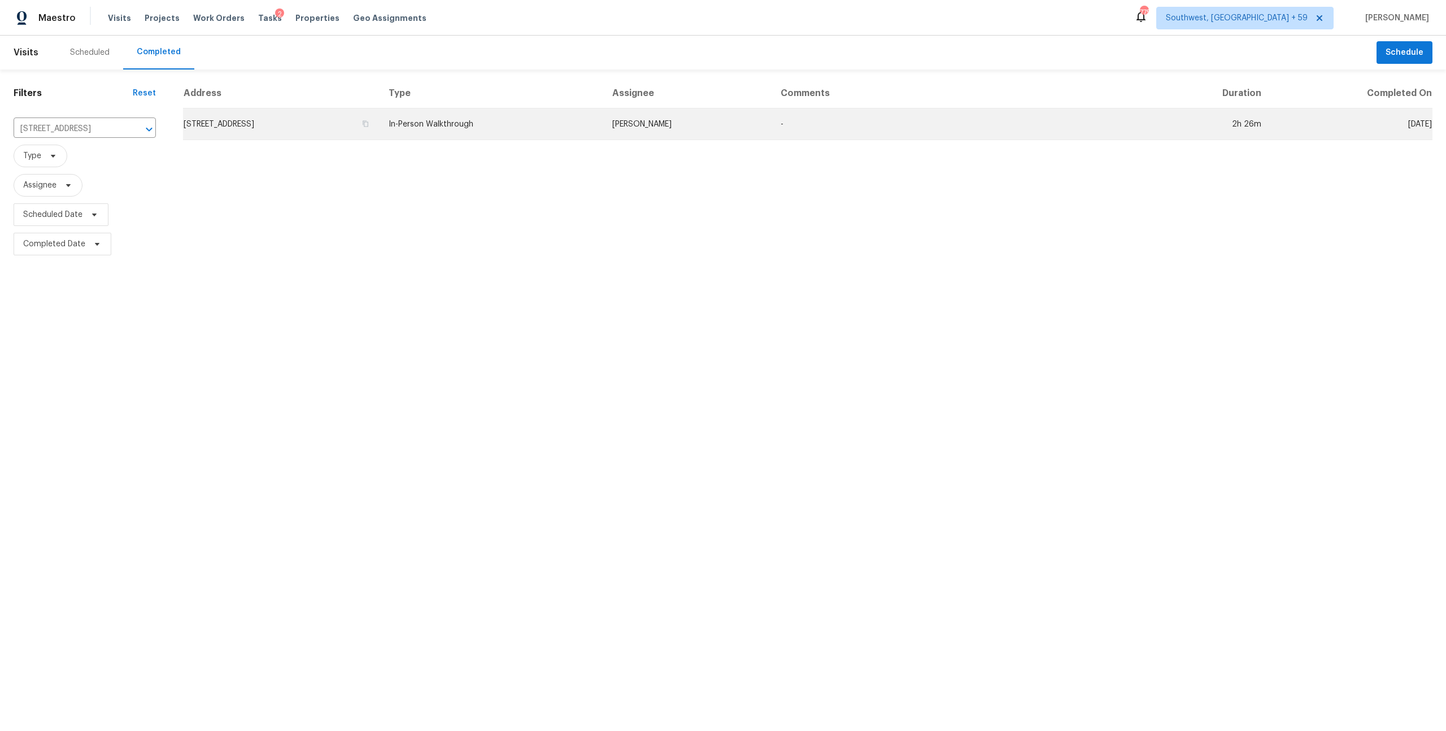
click at [380, 131] on td "[STREET_ADDRESS]" at bounding box center [281, 124] width 197 height 32
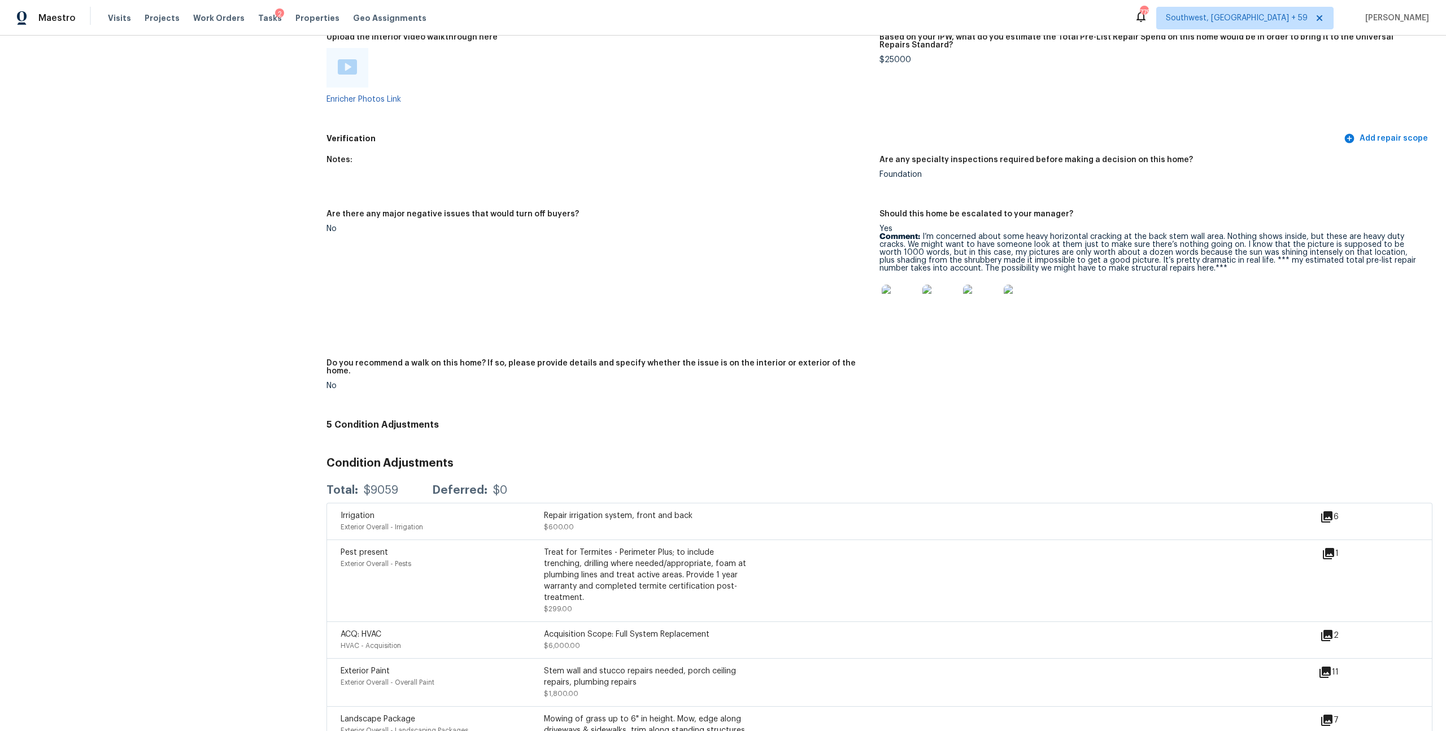
scroll to position [2071, 0]
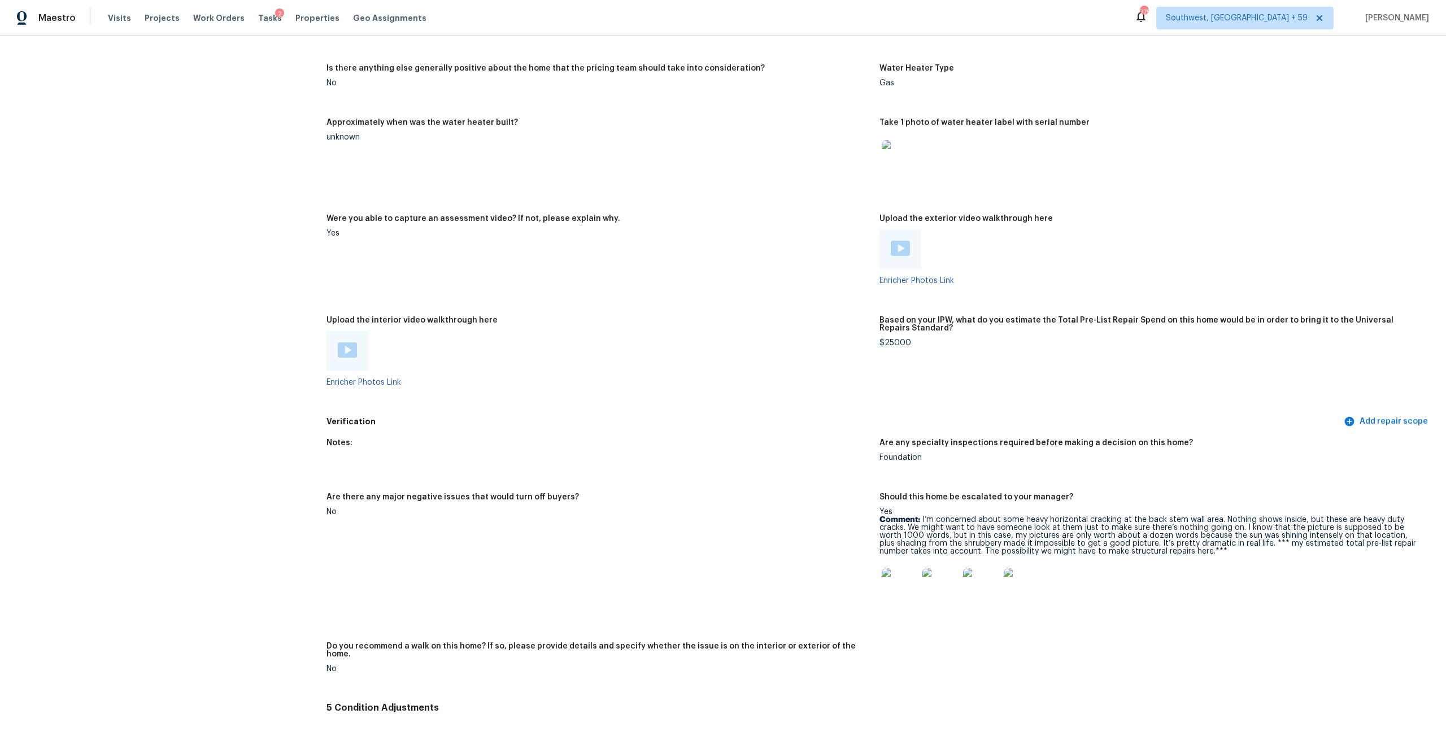
click at [350, 358] on img at bounding box center [347, 349] width 19 height 15
click at [909, 256] on img at bounding box center [900, 248] width 19 height 15
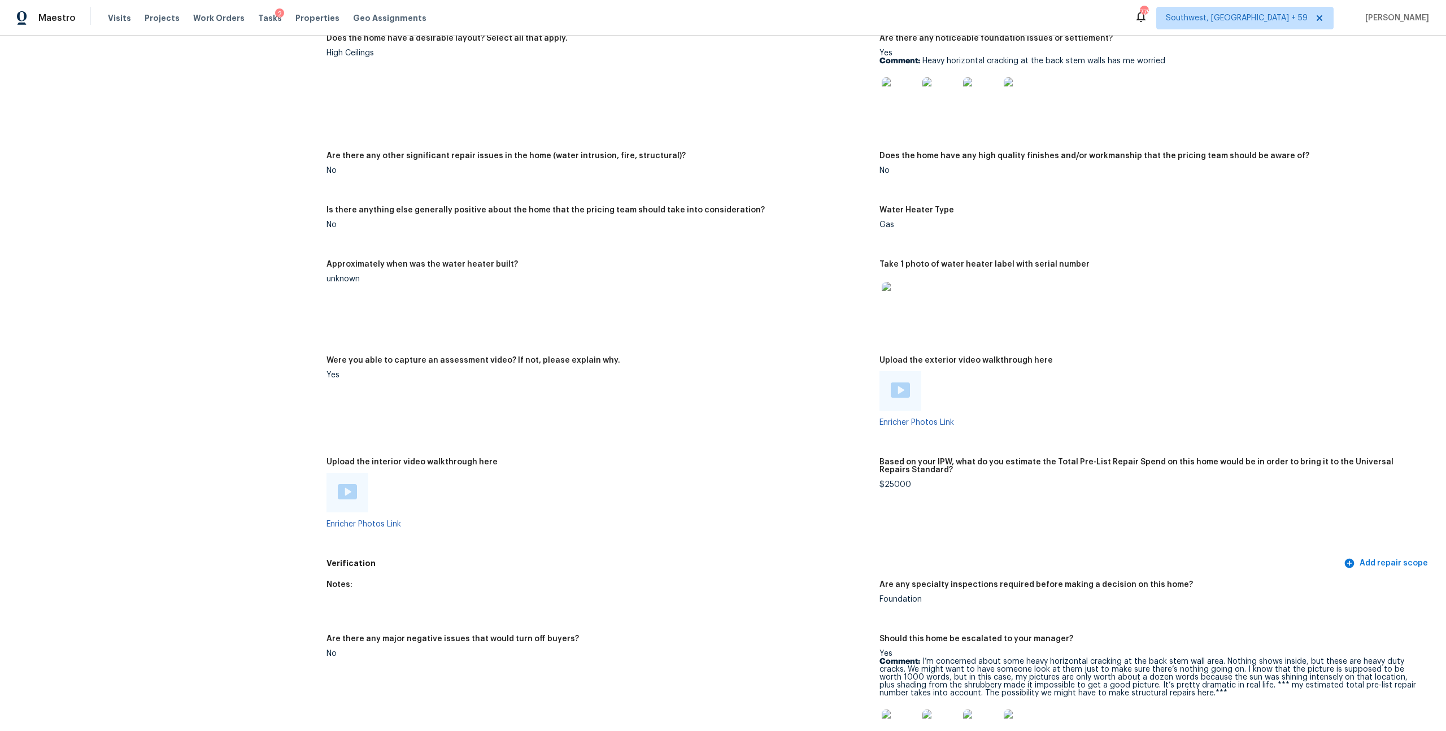
scroll to position [1910, 0]
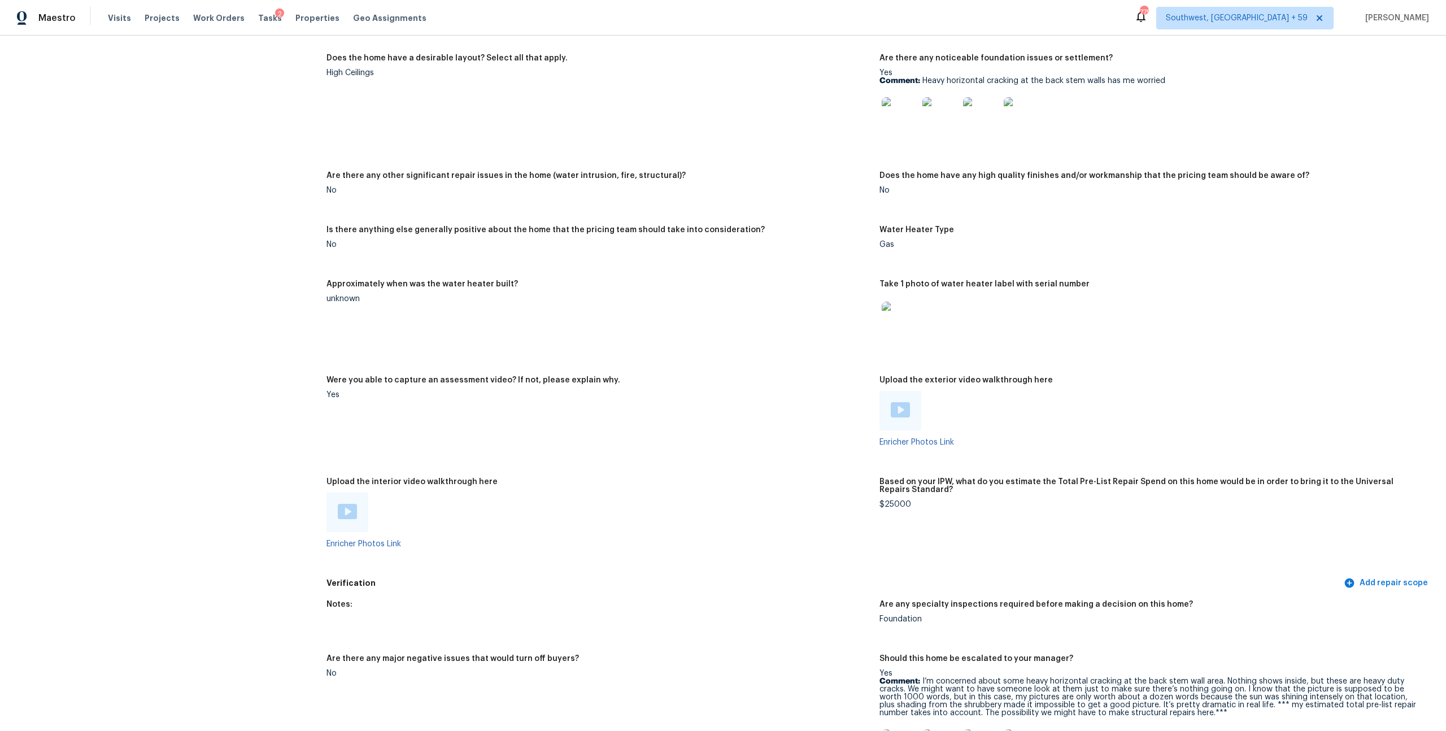
click at [903, 133] on img at bounding box center [900, 115] width 36 height 36
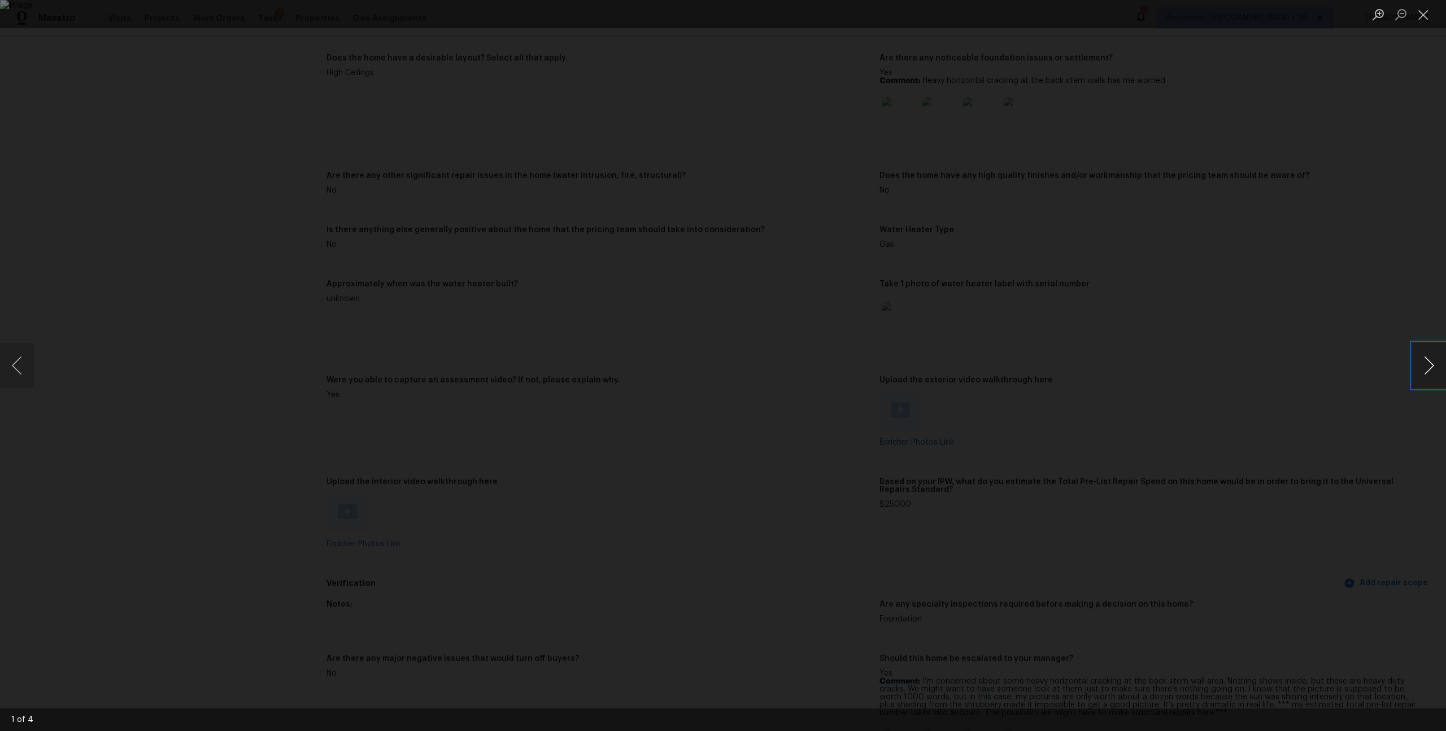
click at [1425, 360] on button "Next image" at bounding box center [1429, 365] width 34 height 45
click at [1420, 22] on button "Close lightbox" at bounding box center [1423, 15] width 23 height 20
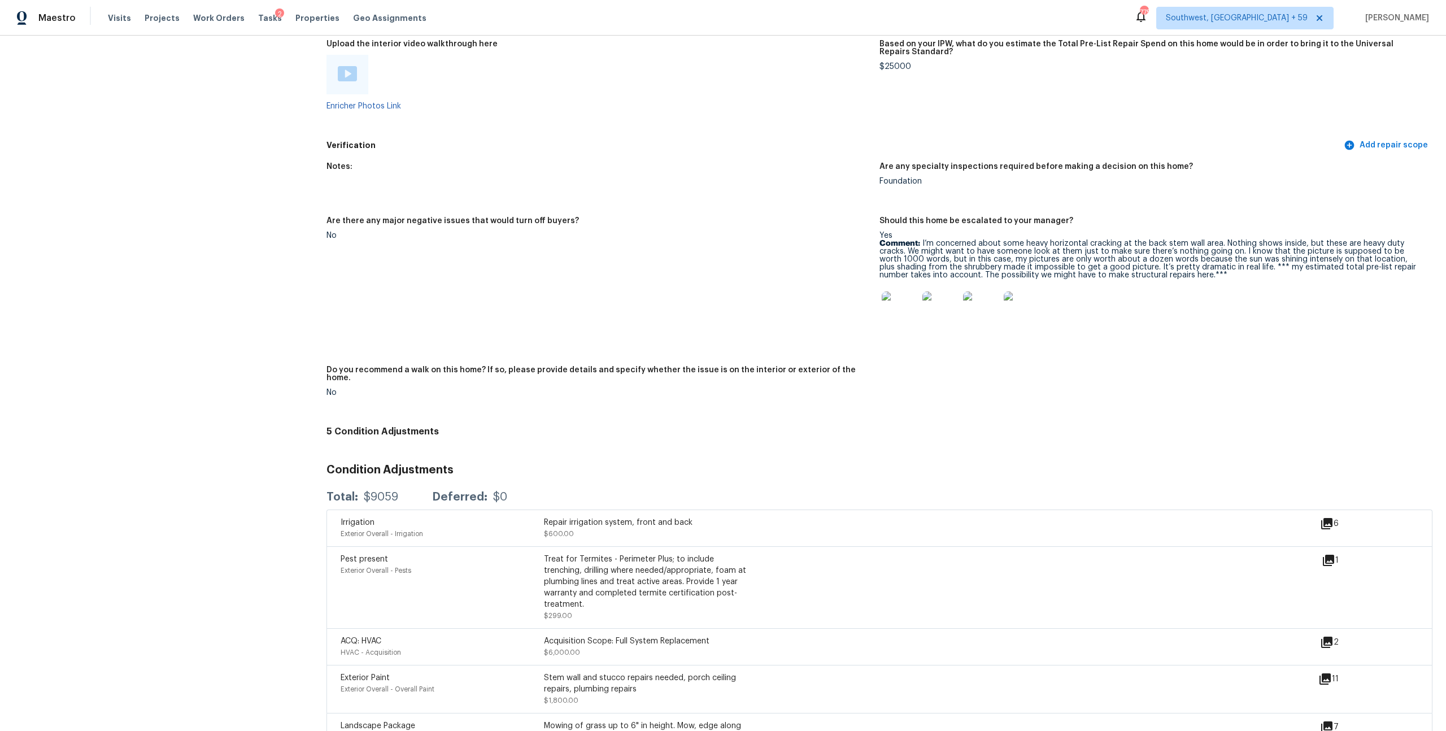
scroll to position [2261, 0]
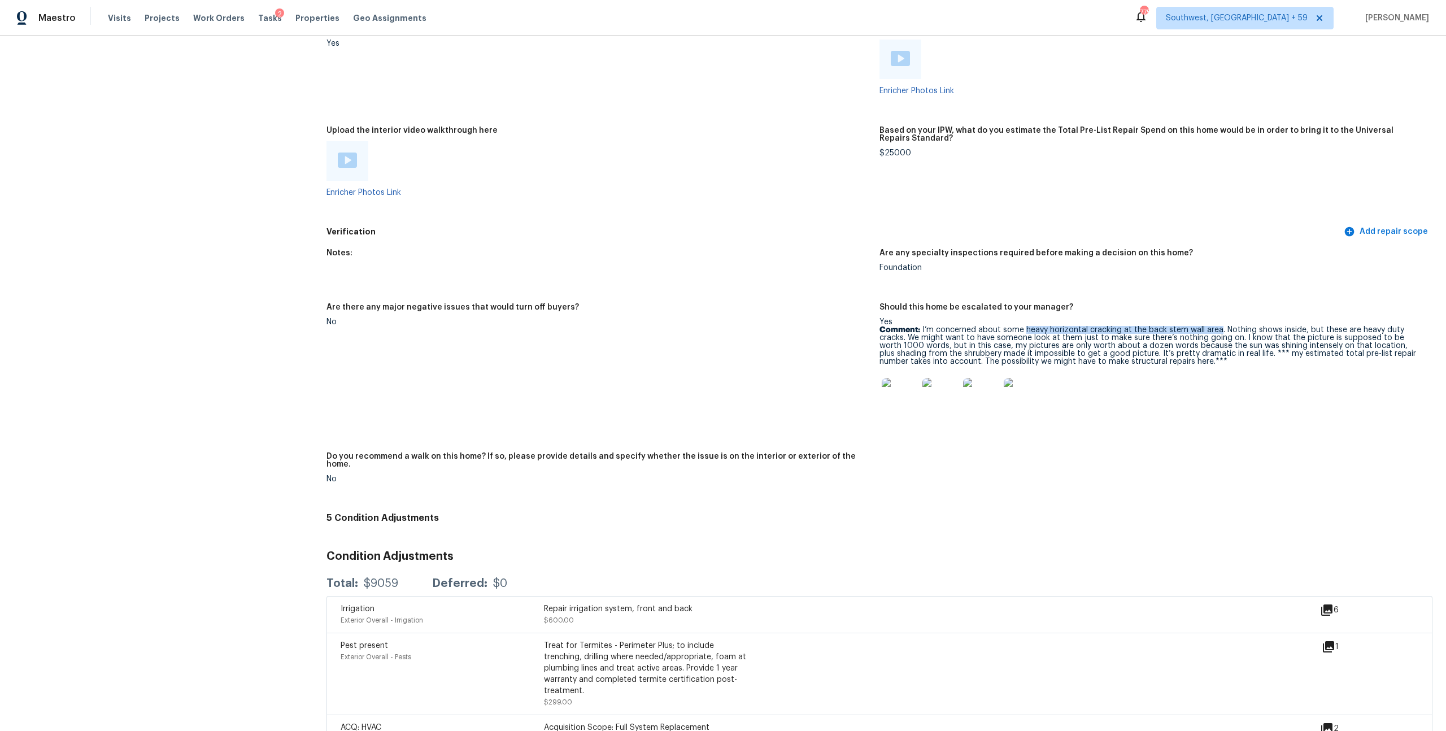
drag, startPoint x: 1026, startPoint y: 554, endPoint x: 1219, endPoint y: 551, distance: 193.2
click at [1219, 366] on p "Comment: I’m concerned about some heavy horizontal cracking at the back stem wa…" at bounding box center [1152, 346] width 544 height 40
copy p "heavy horizontal cracking at the back stem wall area"
click at [909, 414] on img at bounding box center [900, 396] width 36 height 36
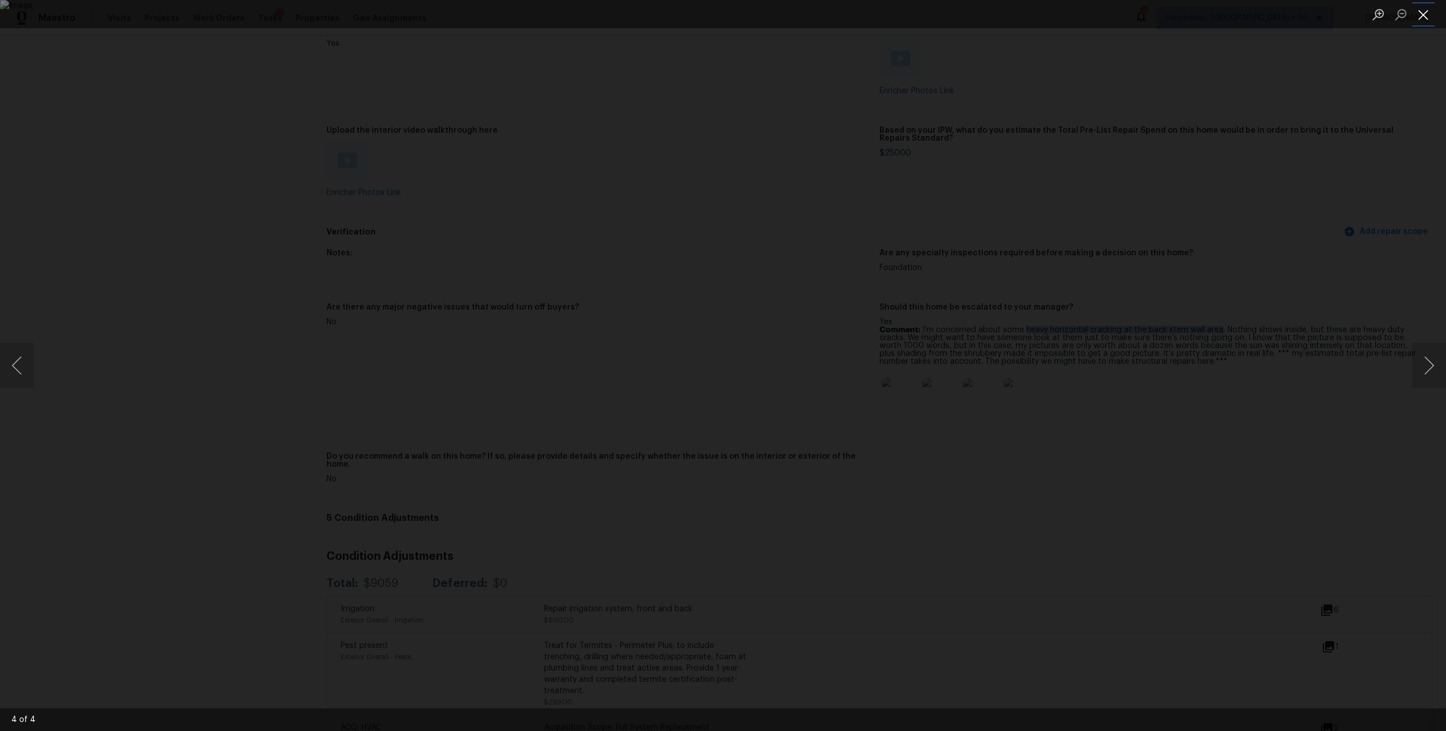
click at [1425, 19] on button "Close lightbox" at bounding box center [1423, 15] width 23 height 20
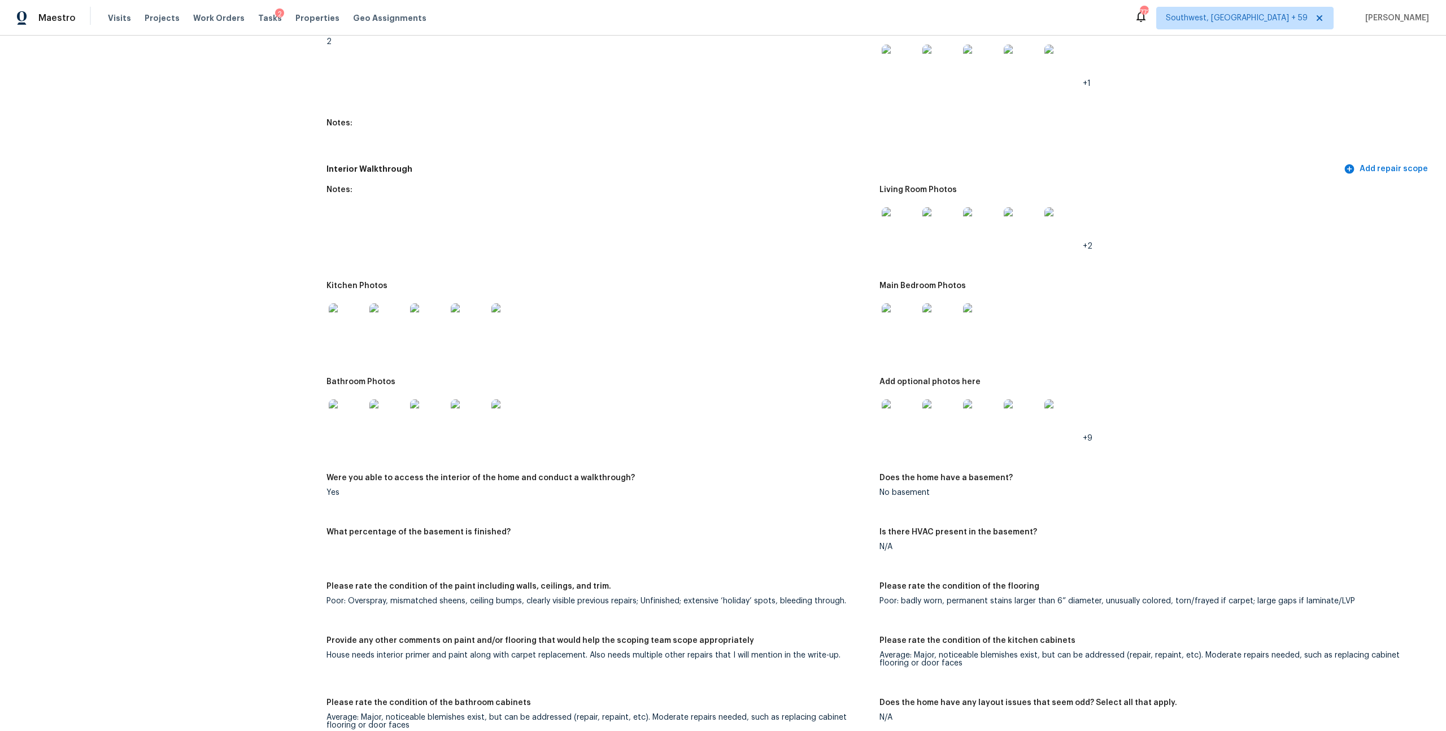
scroll to position [1249, 0]
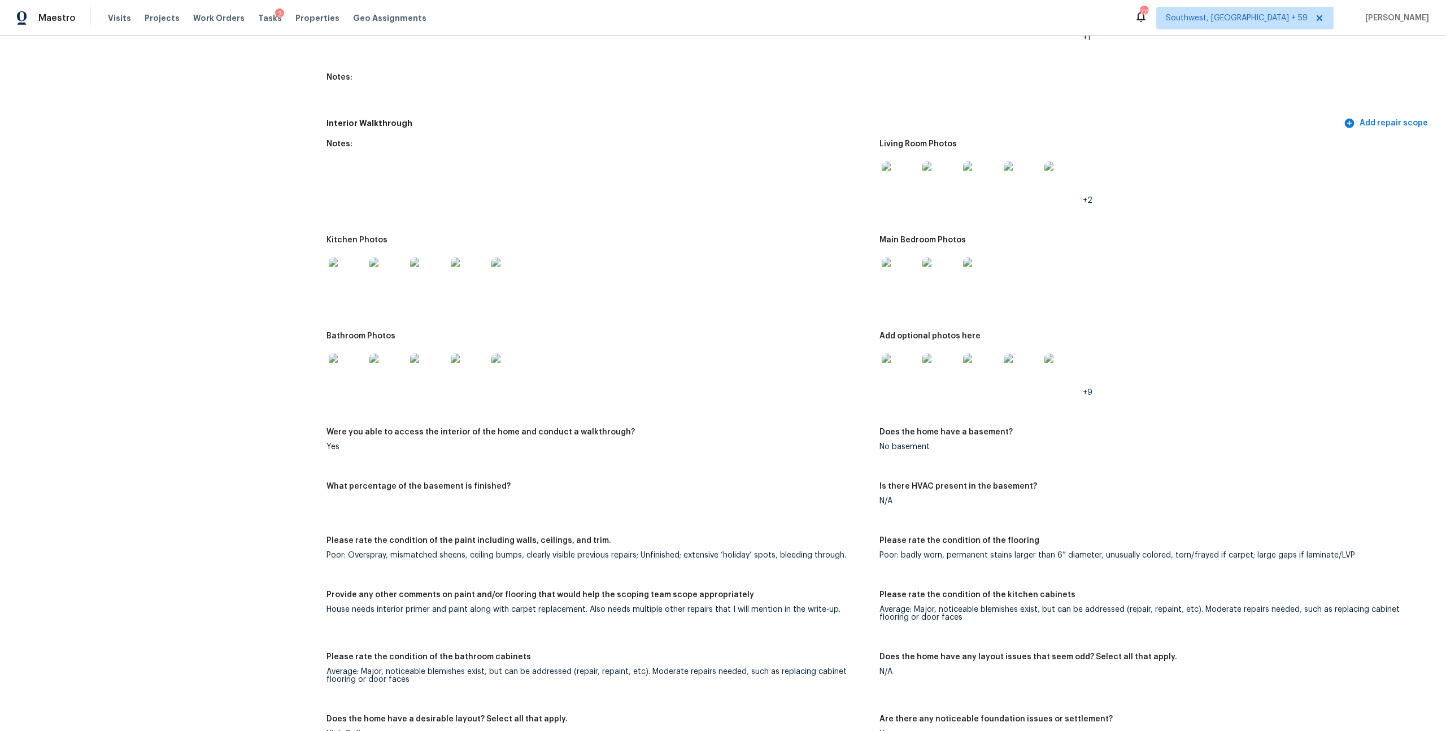
click at [893, 390] on img at bounding box center [900, 372] width 36 height 36
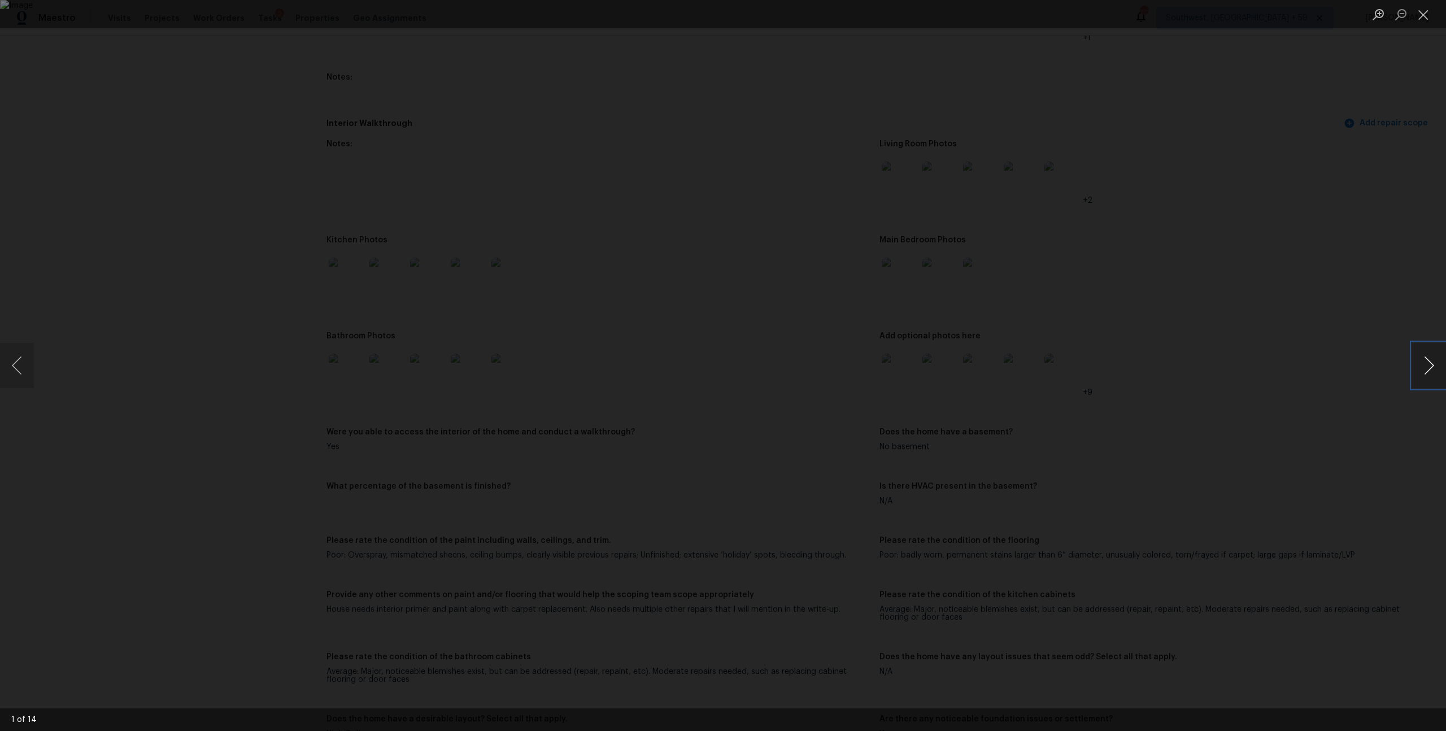
click at [1419, 367] on button "Next image" at bounding box center [1429, 365] width 34 height 45
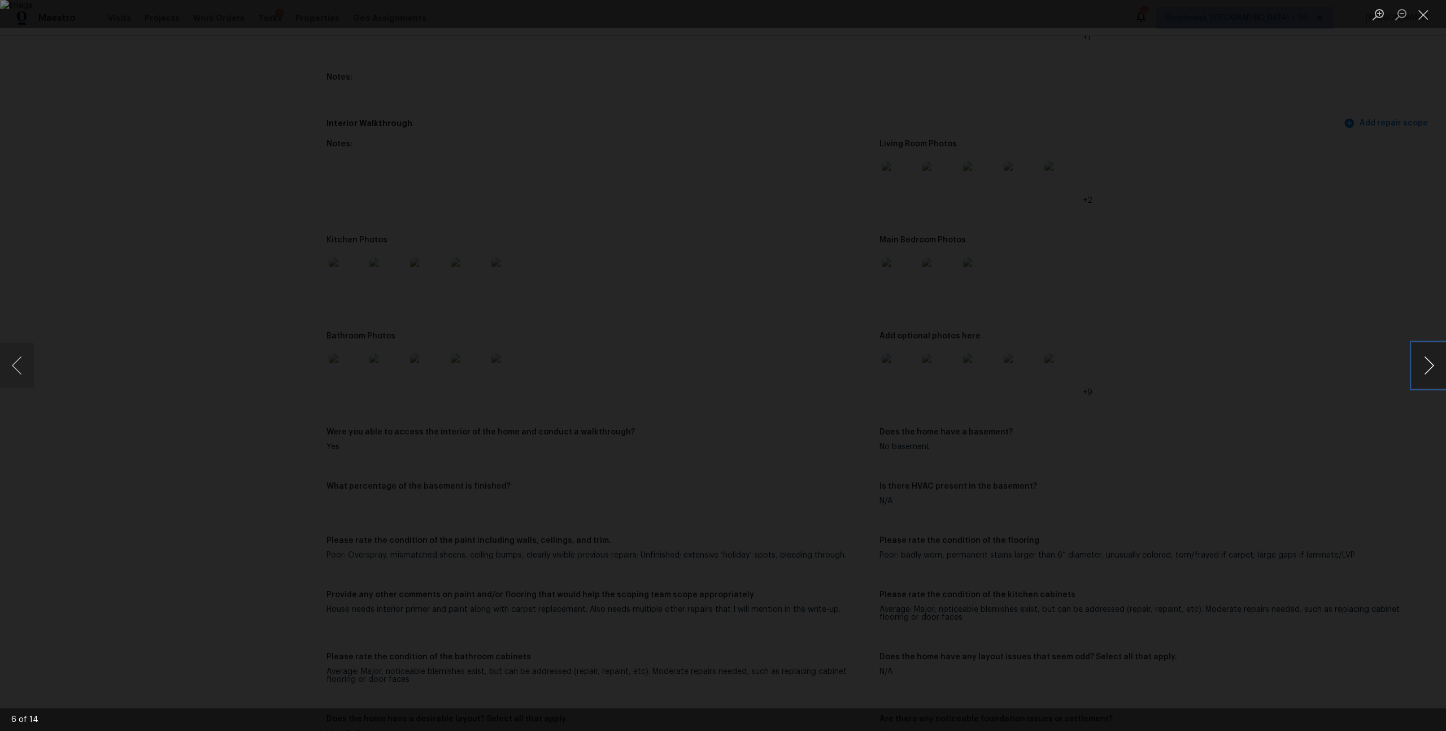
click at [1419, 367] on button "Next image" at bounding box center [1429, 365] width 34 height 45
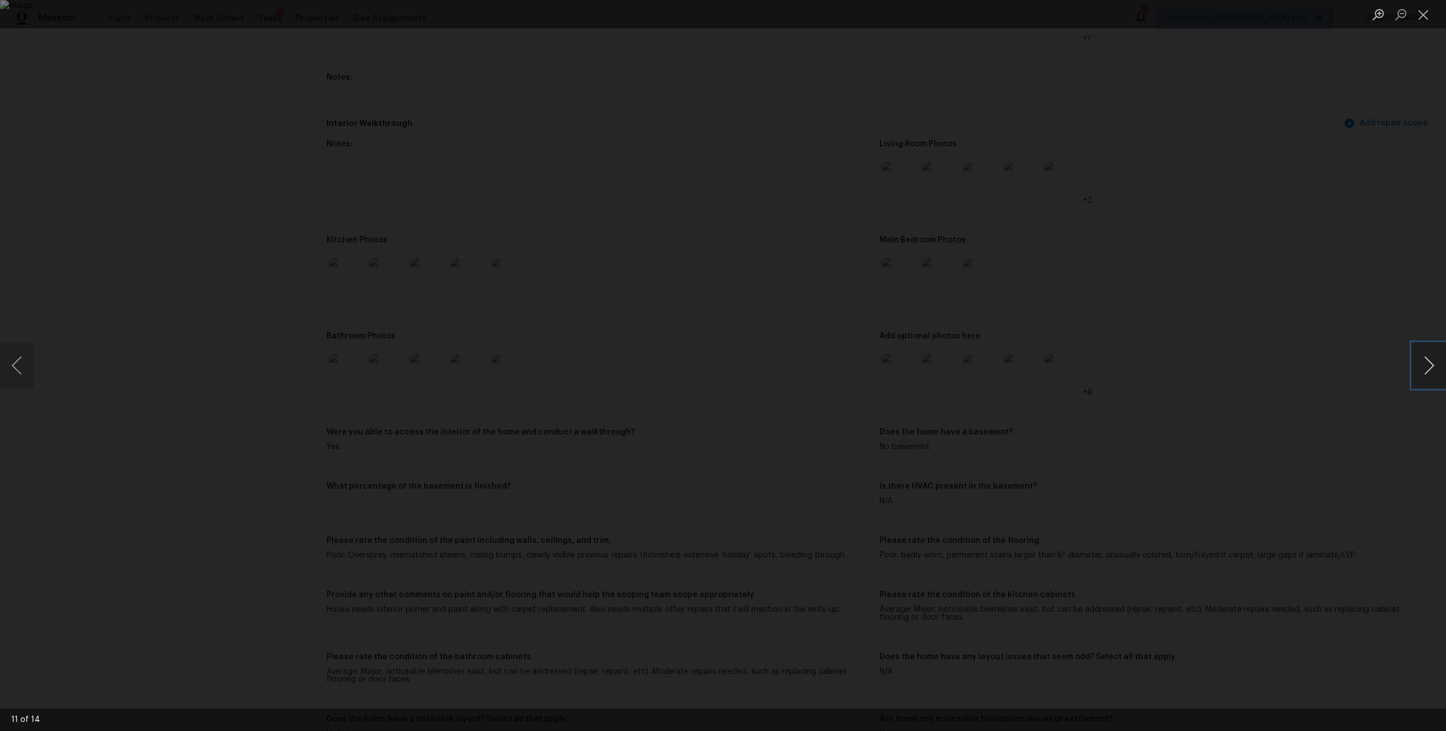
click at [1419, 367] on button "Next image" at bounding box center [1429, 365] width 34 height 45
click at [29, 370] on button "Previous image" at bounding box center [17, 365] width 34 height 45
click at [1433, 371] on button "Next image" at bounding box center [1429, 365] width 34 height 45
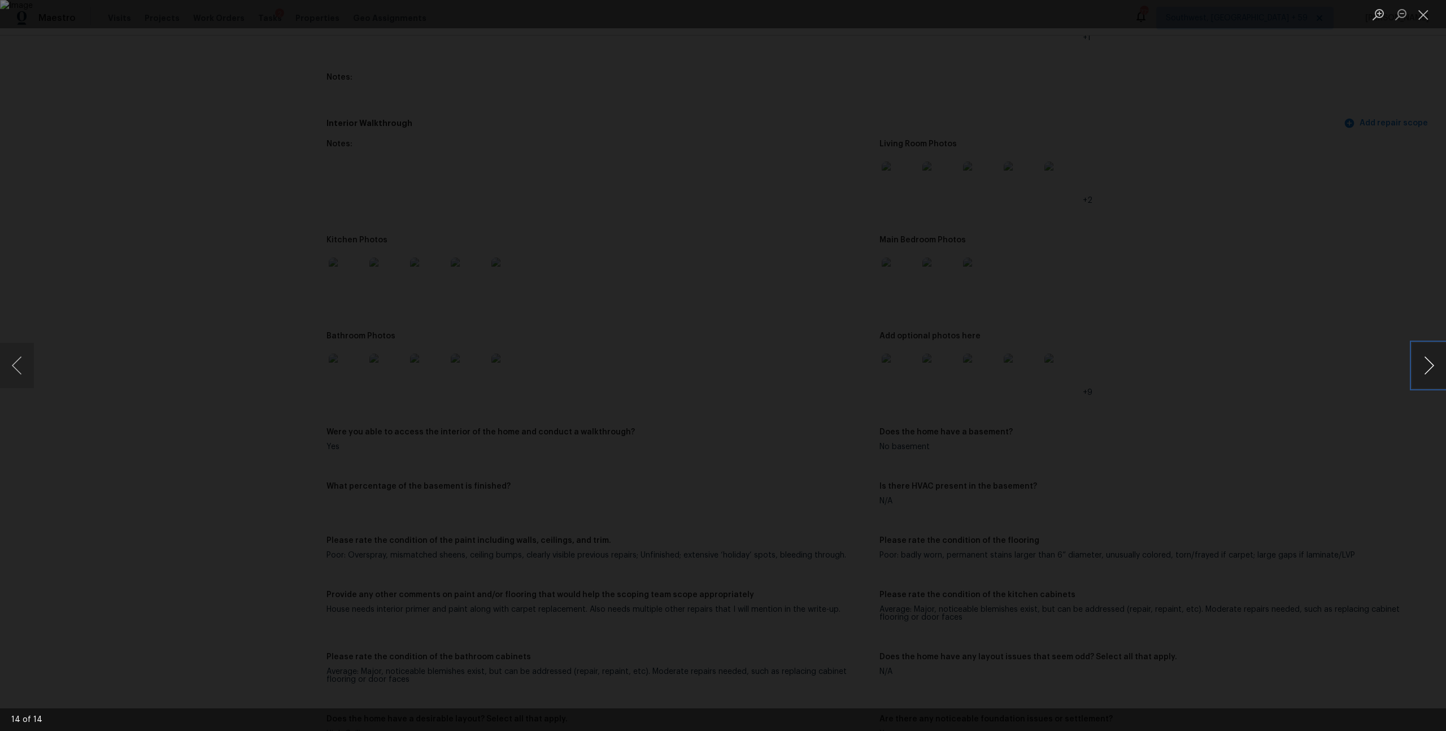
click at [1433, 371] on button "Next image" at bounding box center [1429, 365] width 34 height 45
click at [1428, 17] on button "Close lightbox" at bounding box center [1423, 15] width 23 height 20
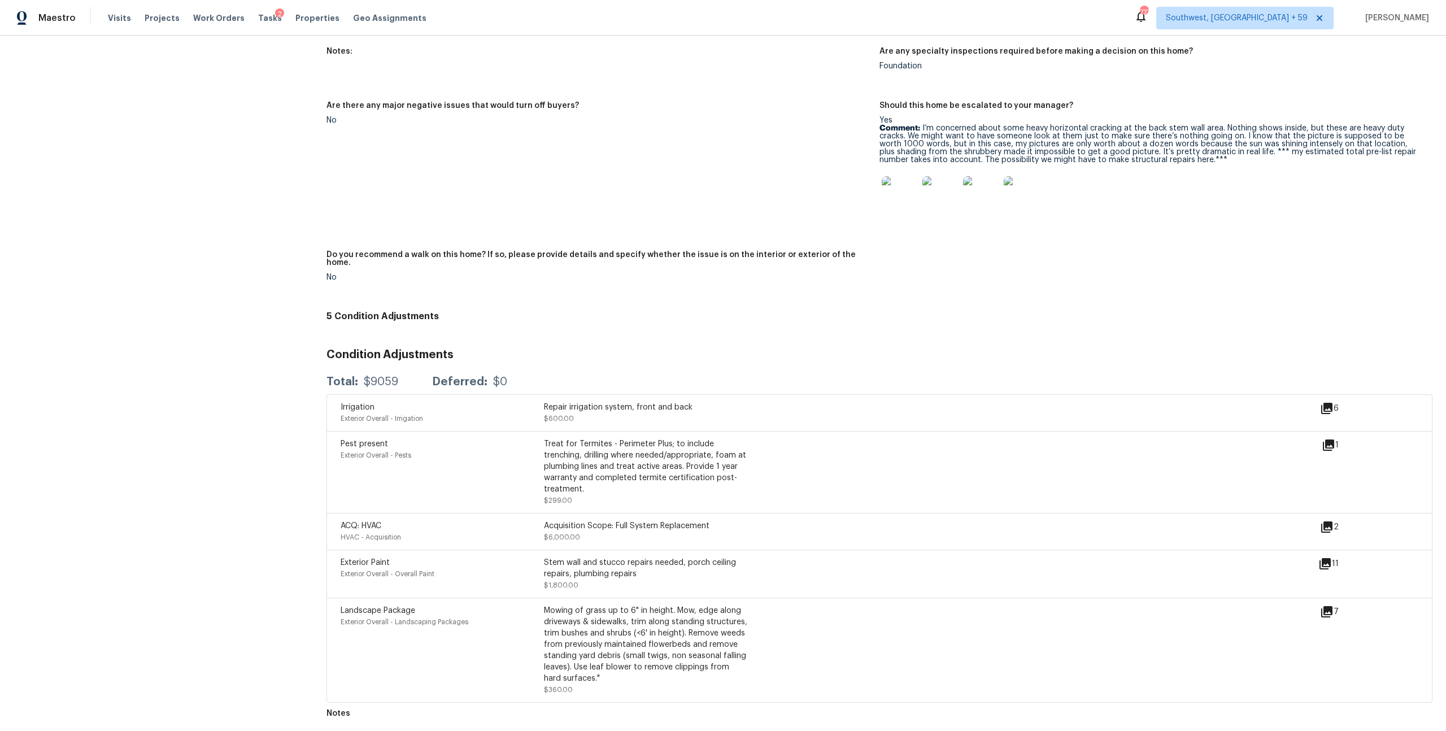
scroll to position [2719, 0]
click at [1323, 440] on icon at bounding box center [1328, 445] width 11 height 11
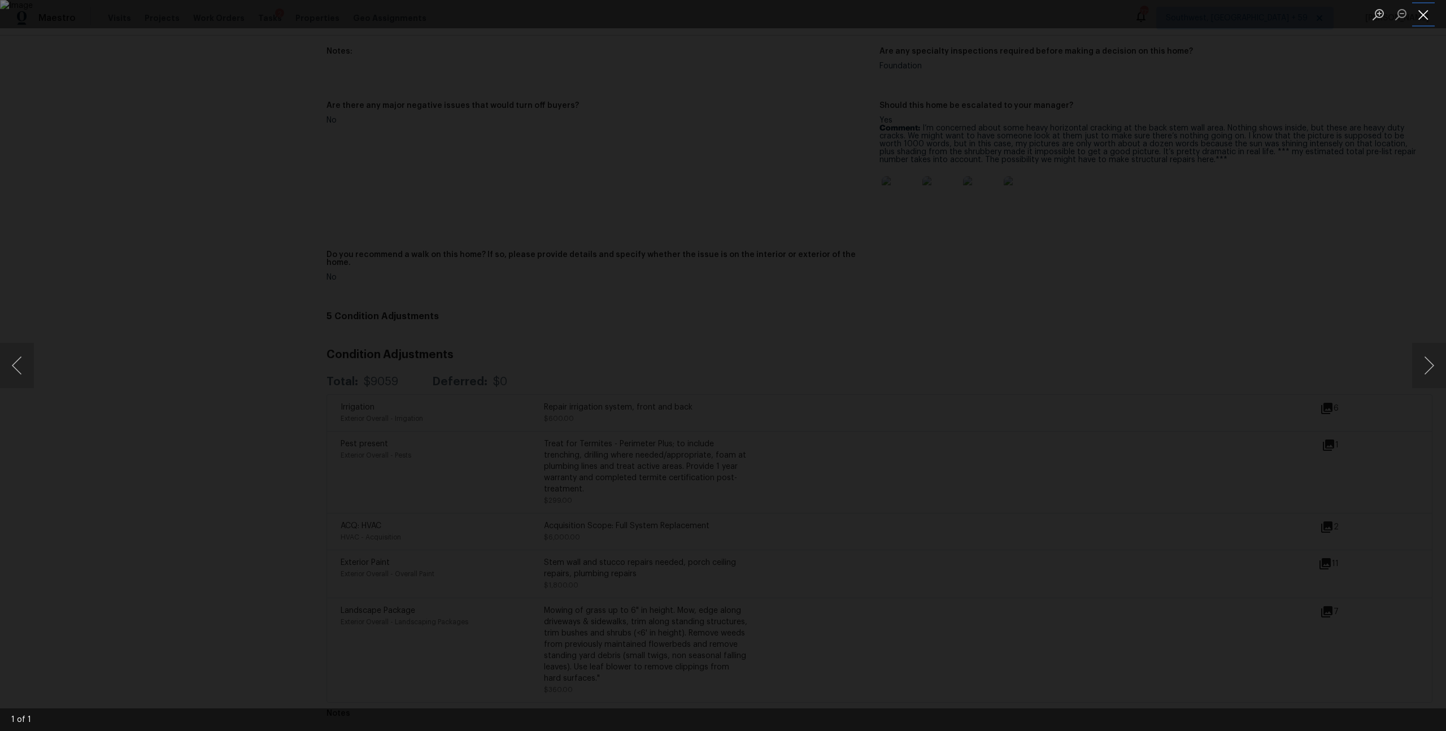
click at [1422, 19] on button "Close lightbox" at bounding box center [1423, 15] width 23 height 20
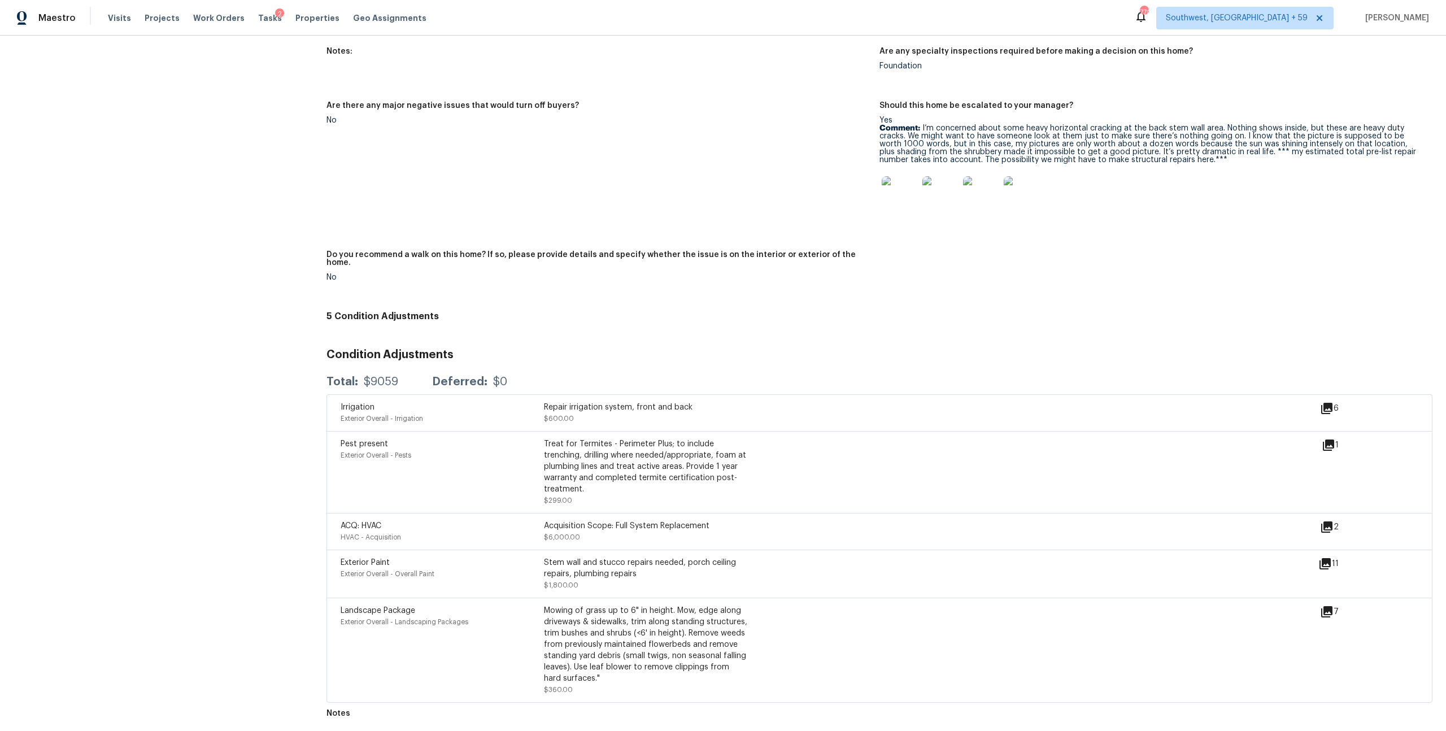
click at [1322, 402] on icon at bounding box center [1327, 409] width 14 height 14
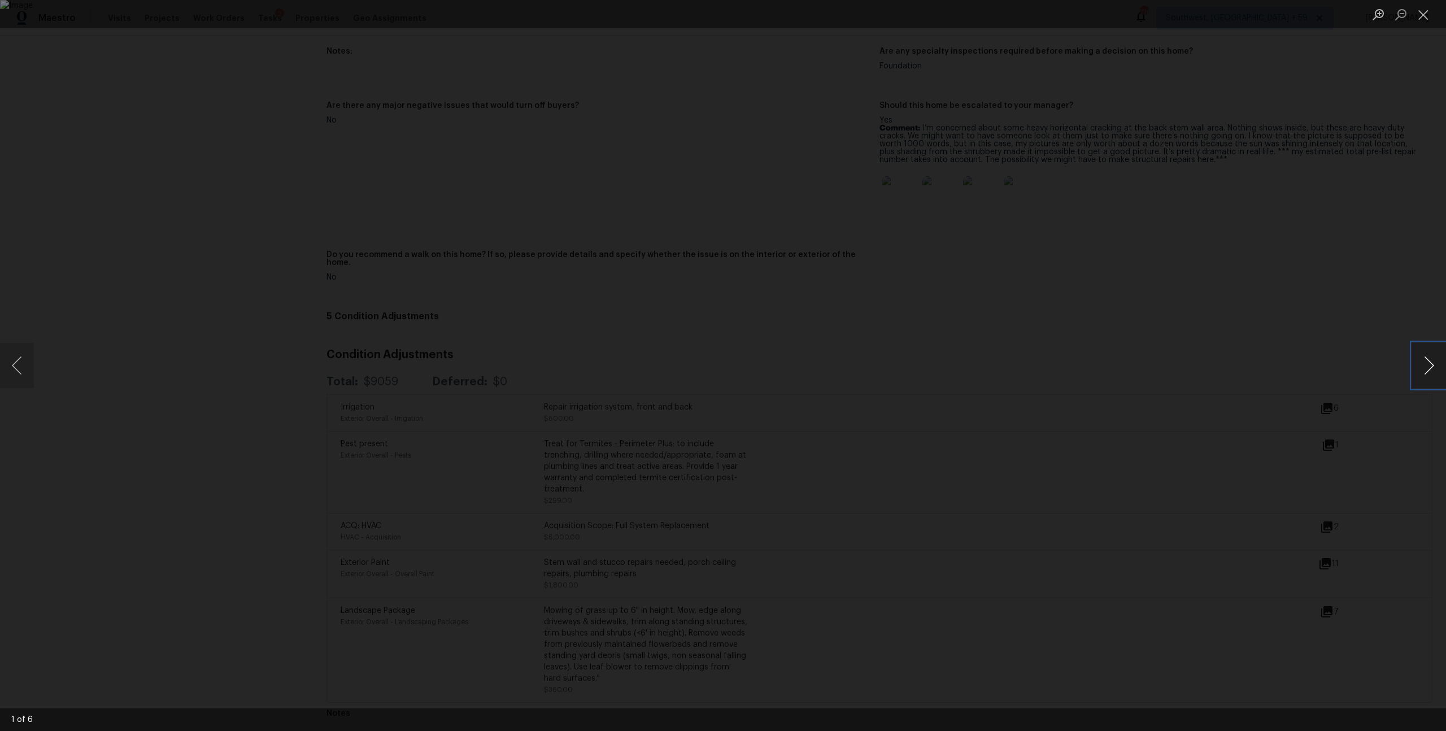
click at [1420, 370] on button "Next image" at bounding box center [1429, 365] width 34 height 45
click at [1429, 13] on button "Close lightbox" at bounding box center [1423, 15] width 23 height 20
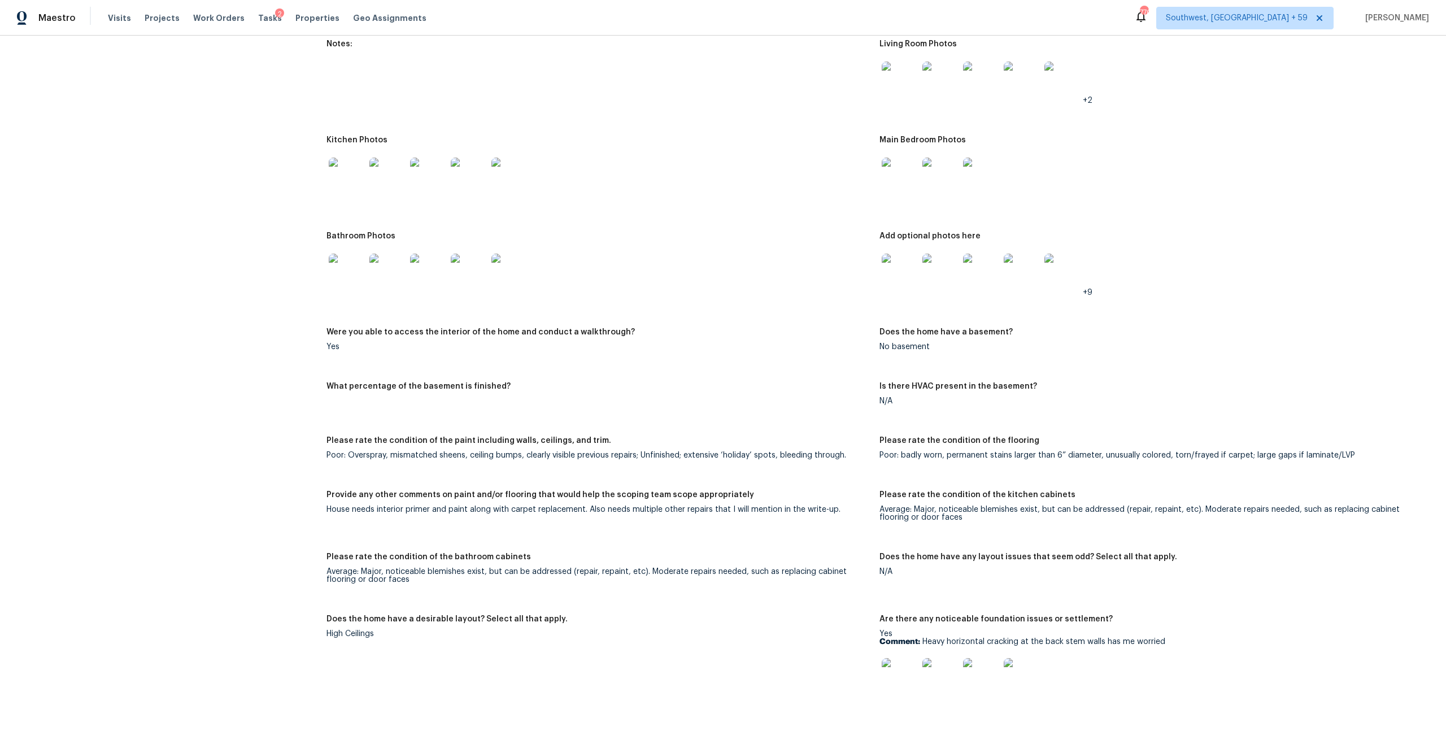
scroll to position [1294, 0]
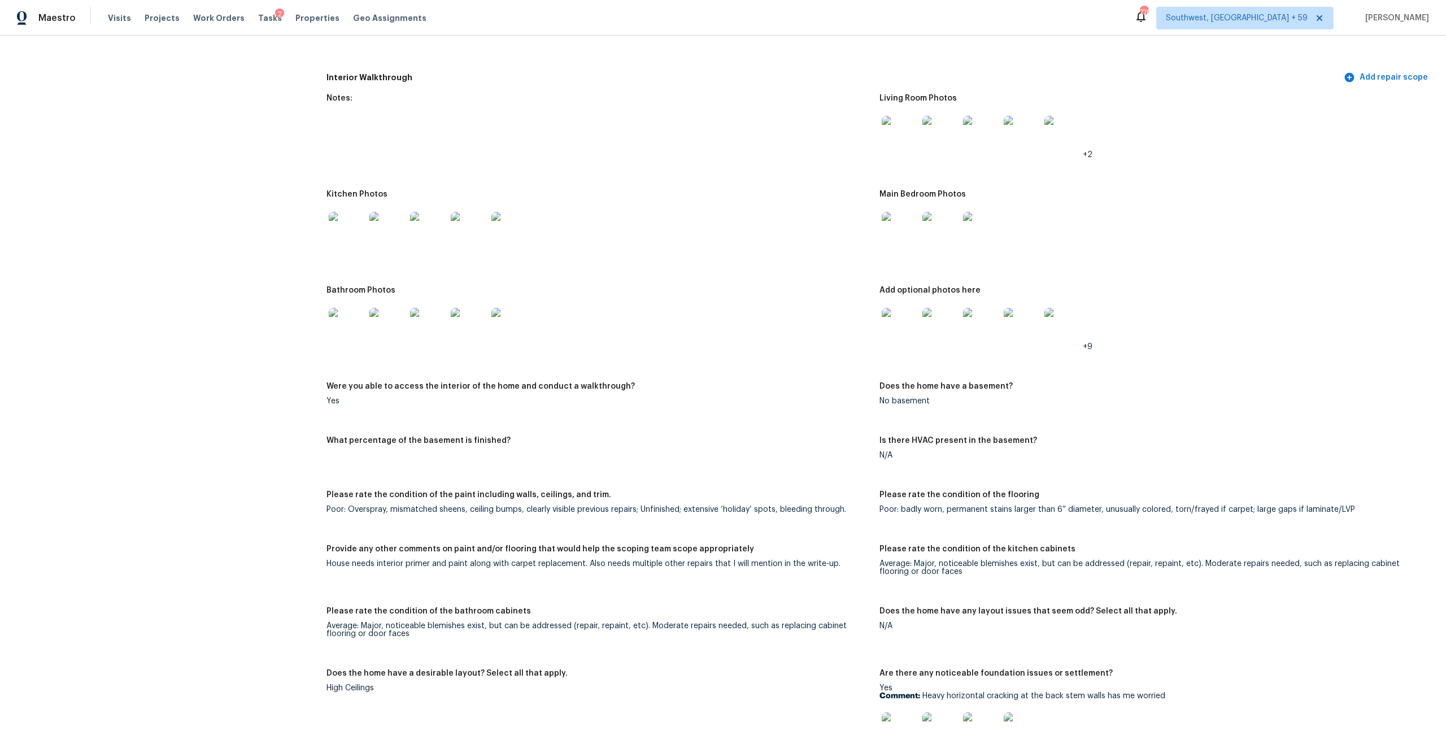
click at [899, 205] on div "Main Bedroom Photos" at bounding box center [1152, 197] width 544 height 15
click at [899, 248] on img at bounding box center [900, 230] width 36 height 36
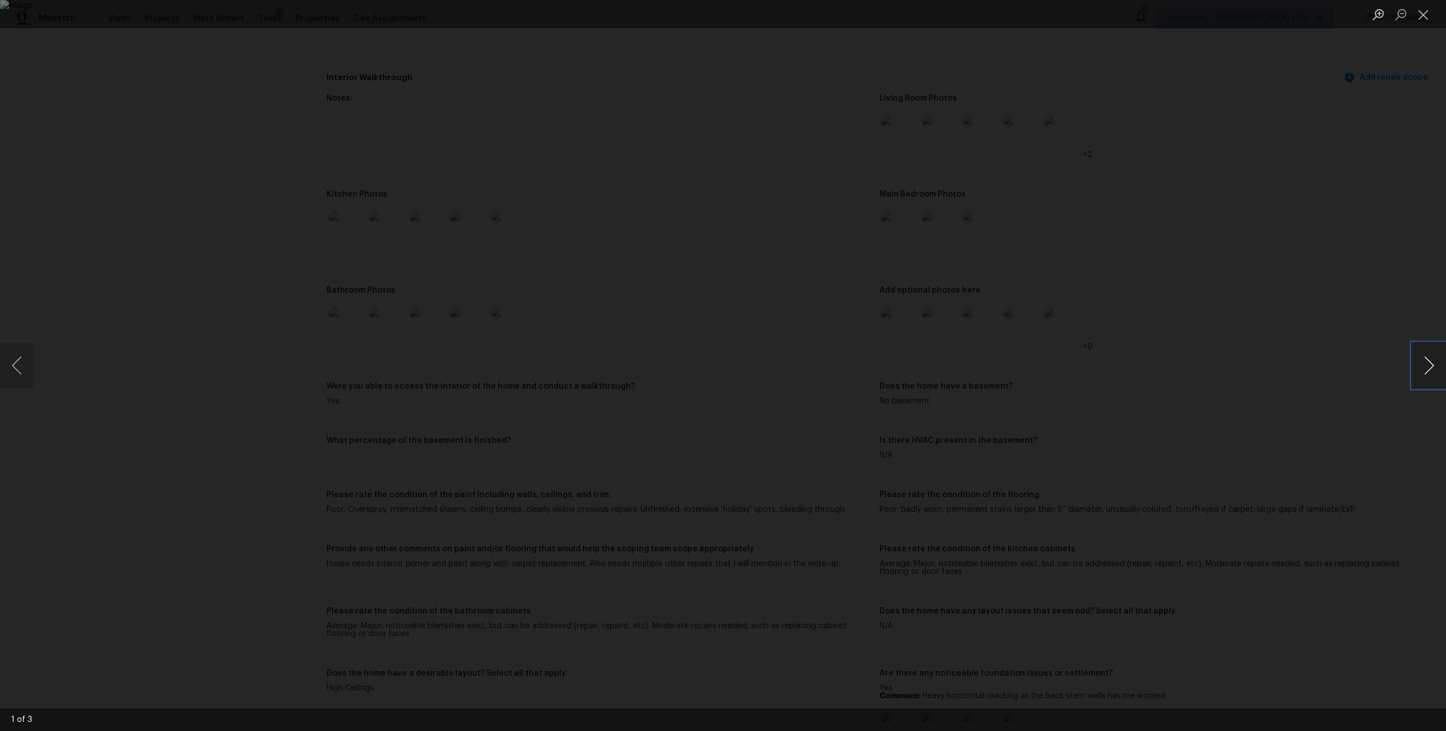
click at [1420, 358] on button "Next image" at bounding box center [1429, 365] width 34 height 45
click at [1416, 21] on button "Close lightbox" at bounding box center [1423, 15] width 23 height 20
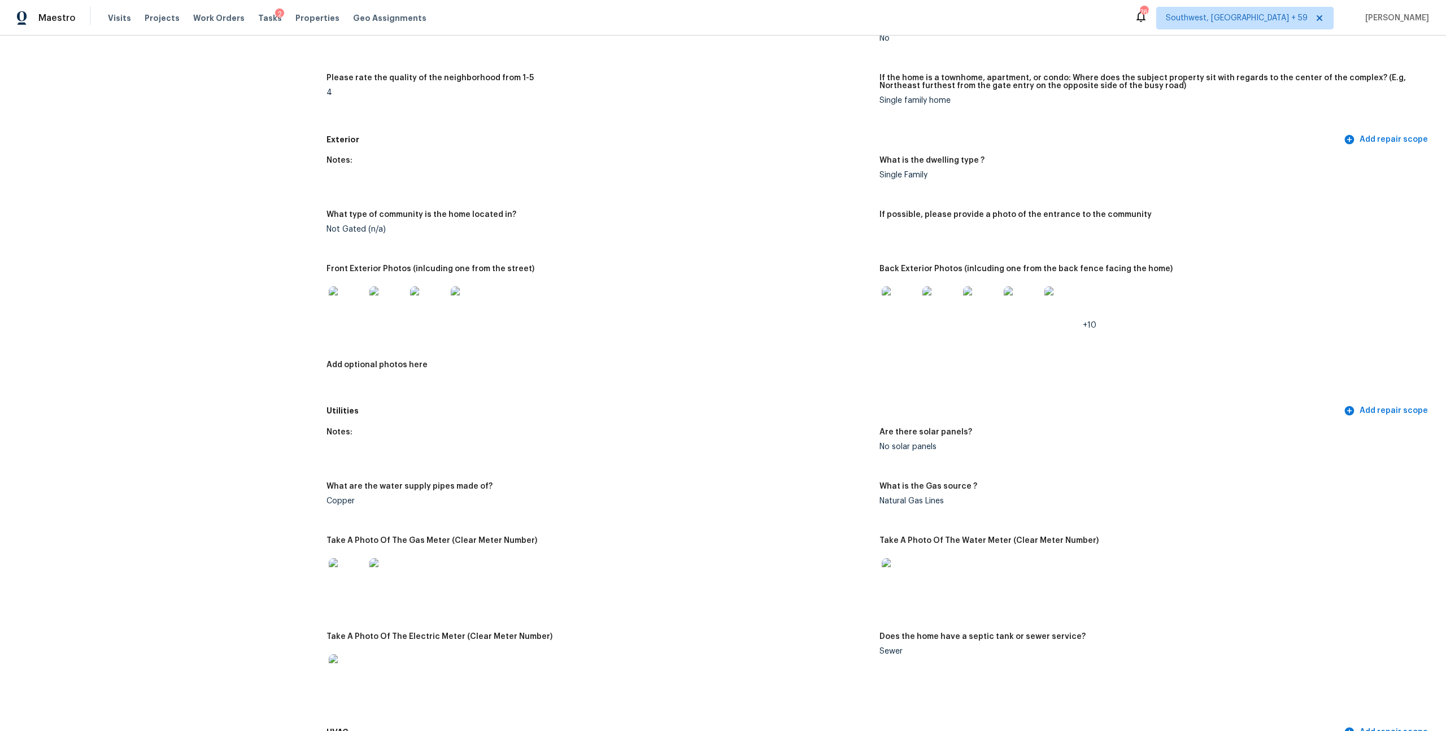
scroll to position [0, 0]
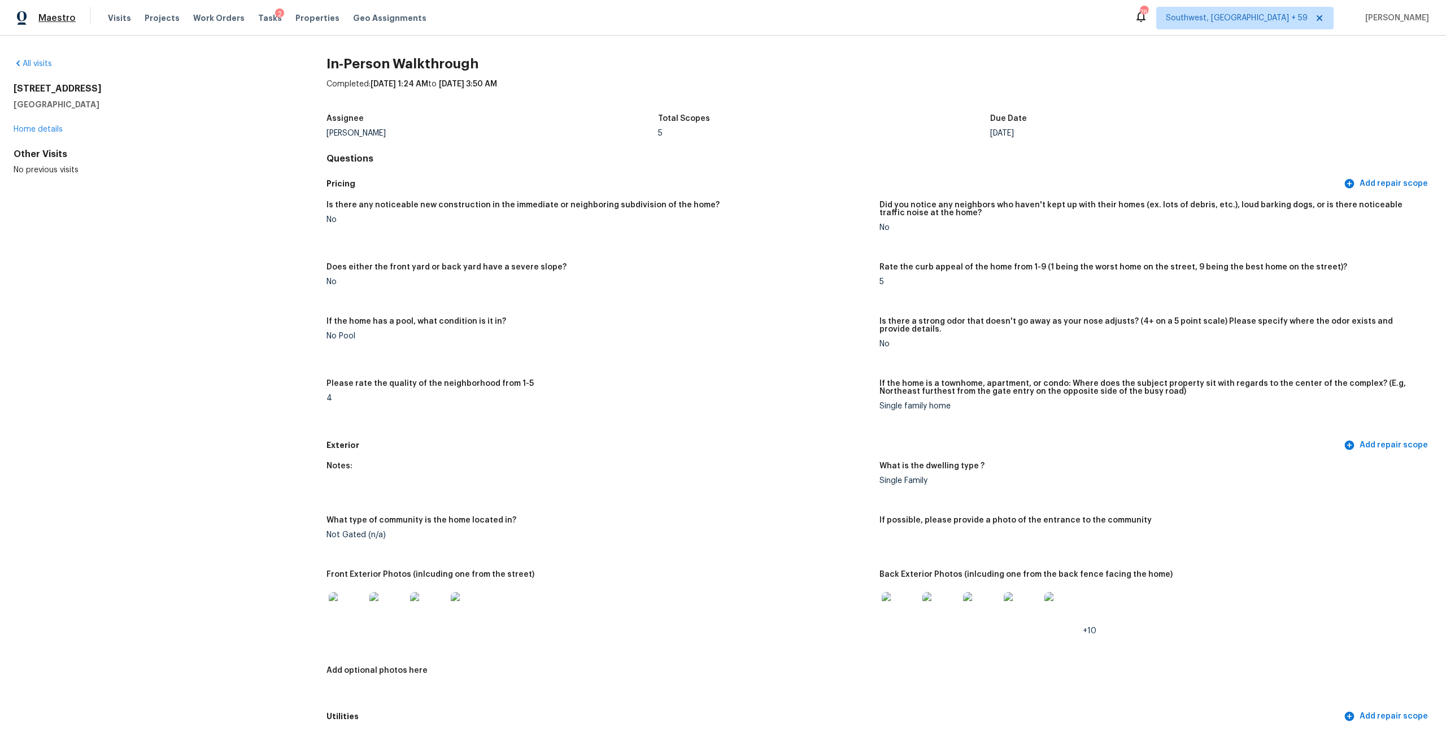
click at [60, 21] on span "Maestro" at bounding box center [56, 17] width 37 height 11
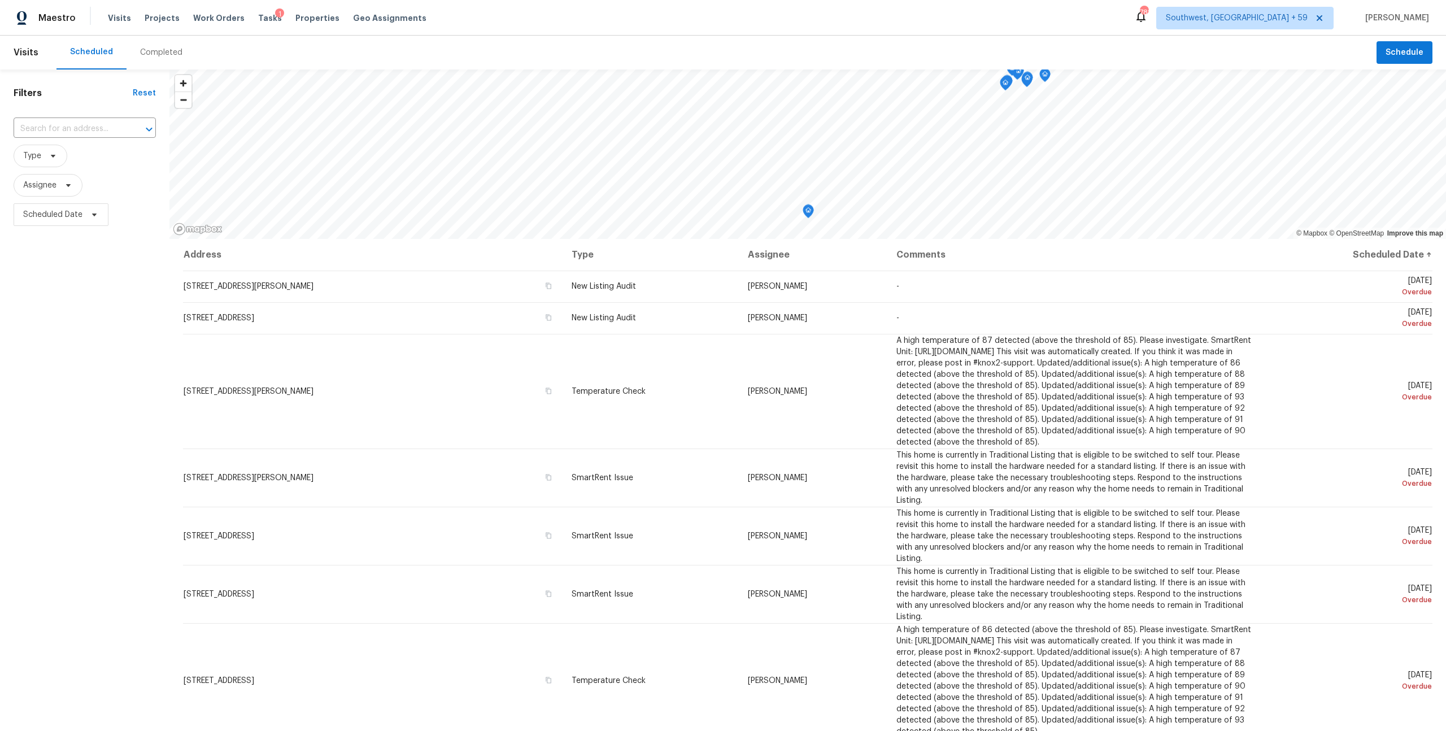
click at [171, 53] on div "Completed" at bounding box center [161, 52] width 42 height 11
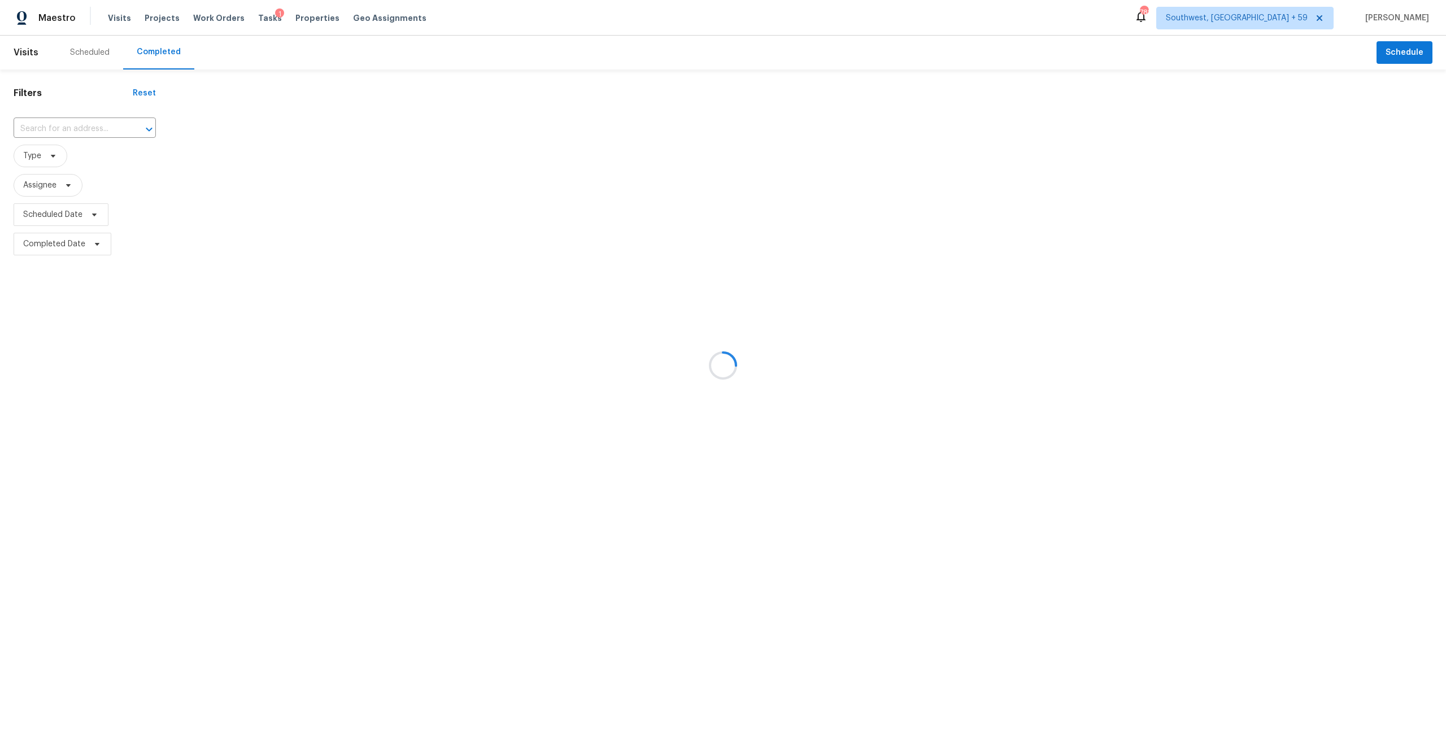
click at [59, 136] on div at bounding box center [723, 365] width 1446 height 731
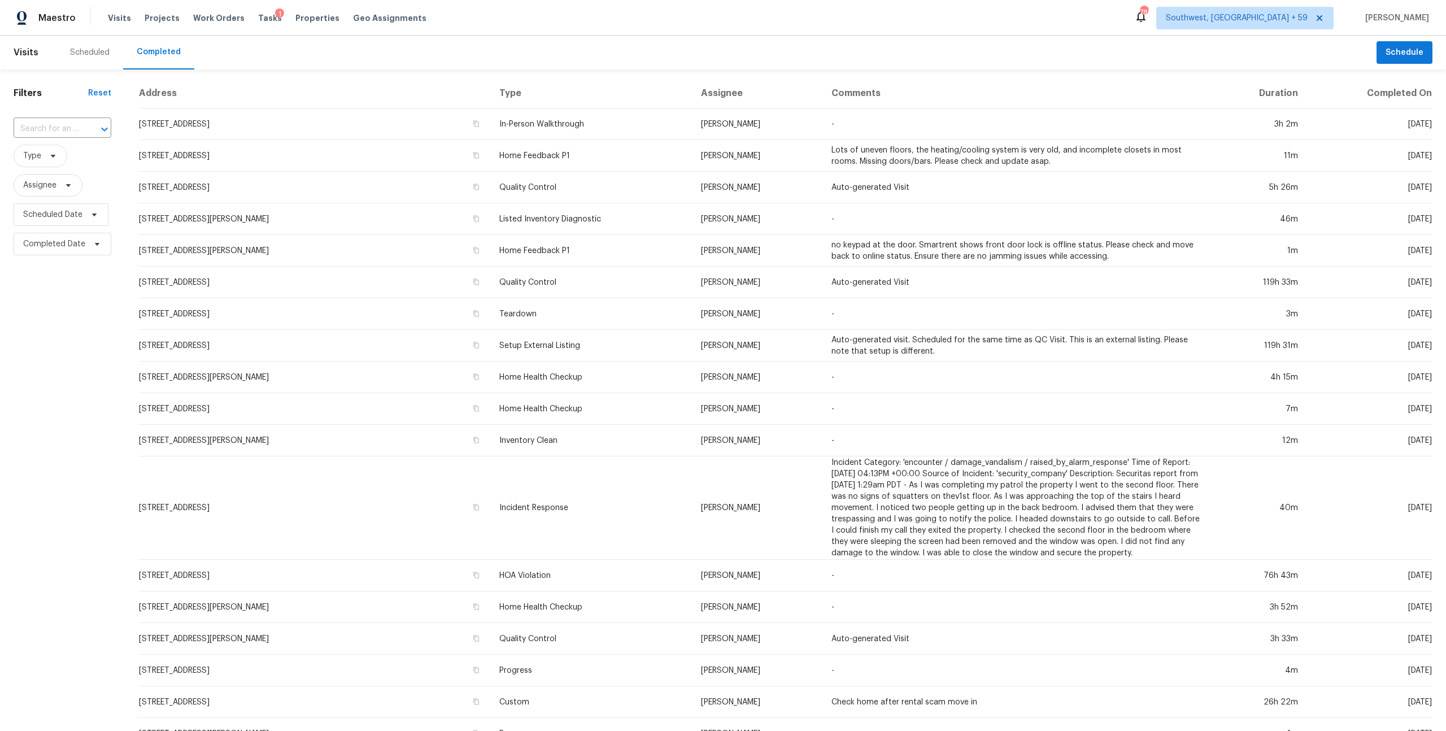
click at [59, 136] on input "text" at bounding box center [47, 129] width 66 height 18
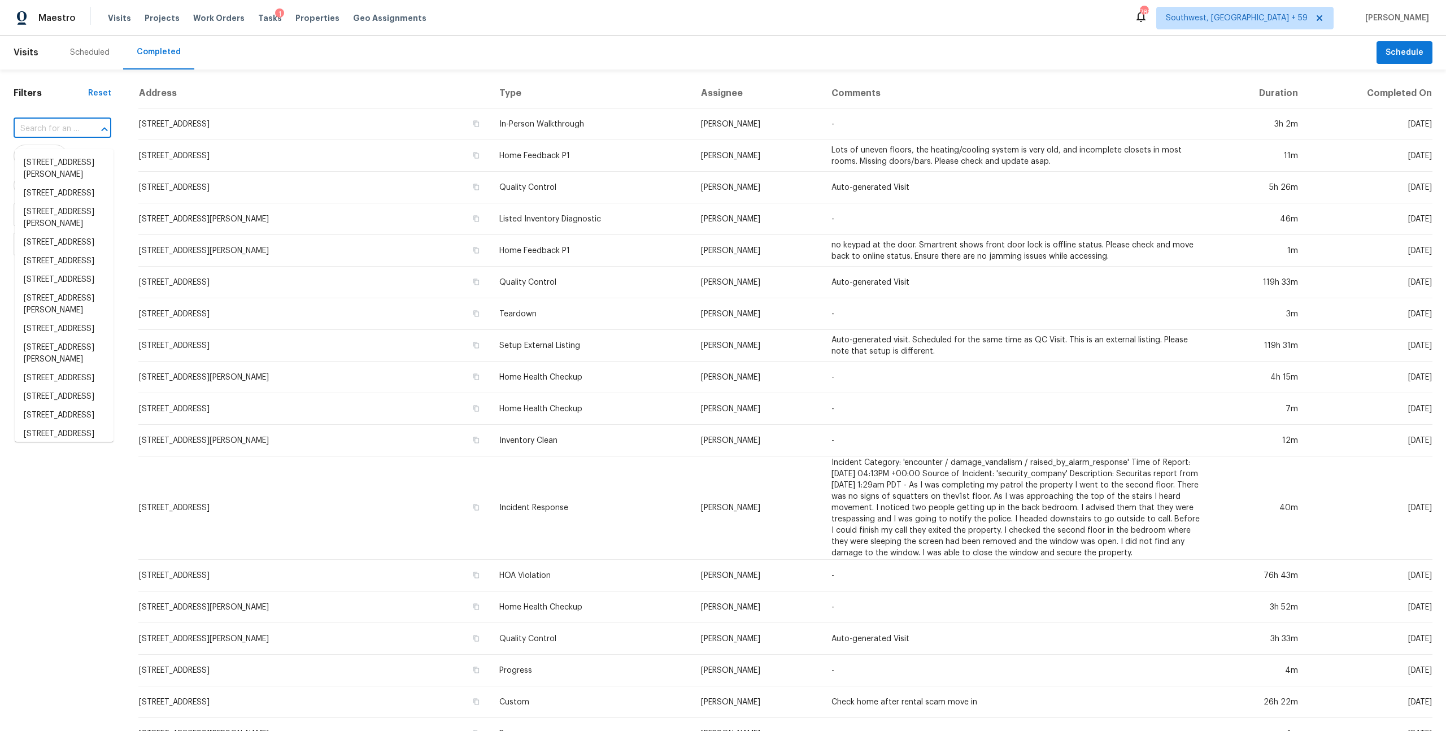
paste input "[STREET_ADDRESS][PERSON_NAME]"
type input "[STREET_ADDRESS][PERSON_NAME]"
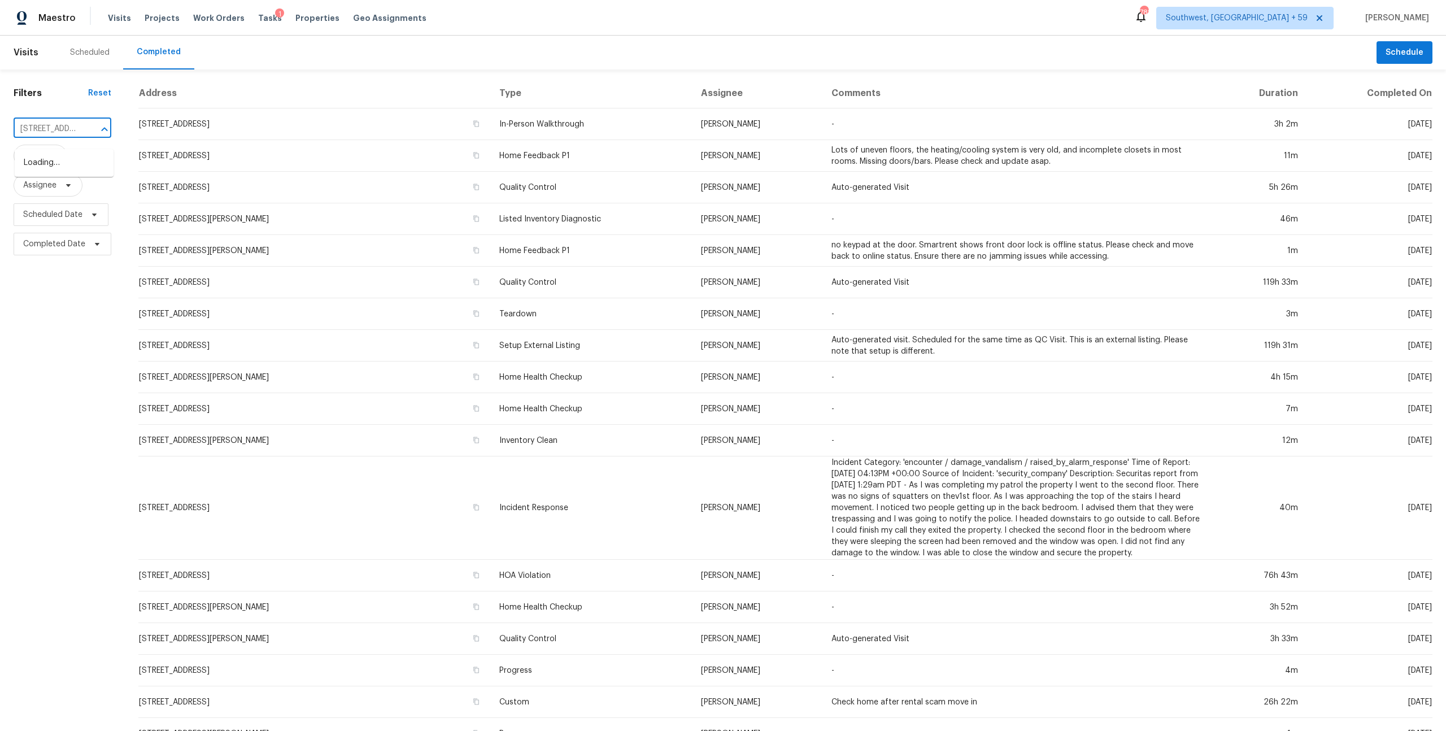
scroll to position [0, 70]
click at [53, 166] on li "[STREET_ADDRESS][PERSON_NAME]" at bounding box center [64, 169] width 99 height 31
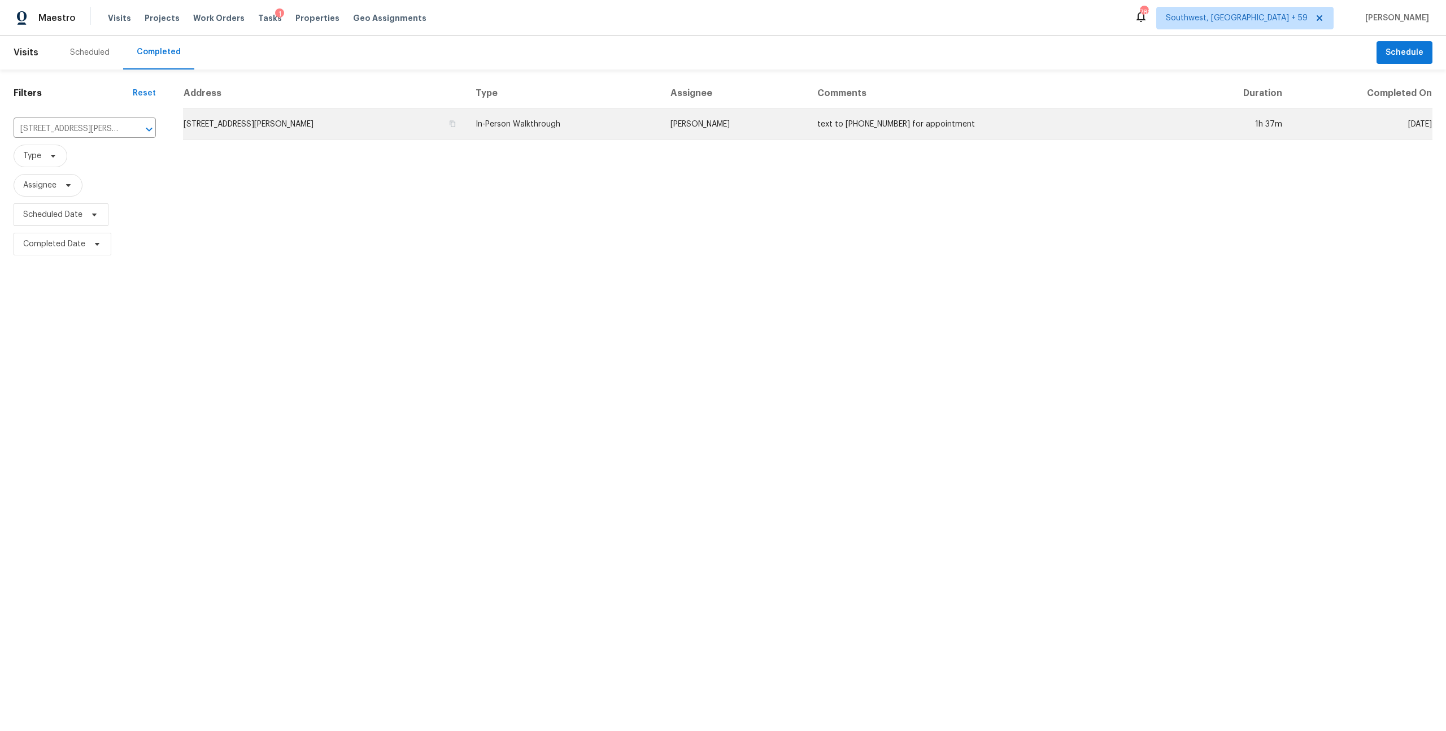
click at [471, 139] on td "In-Person Walkthrough" at bounding box center [564, 124] width 195 height 32
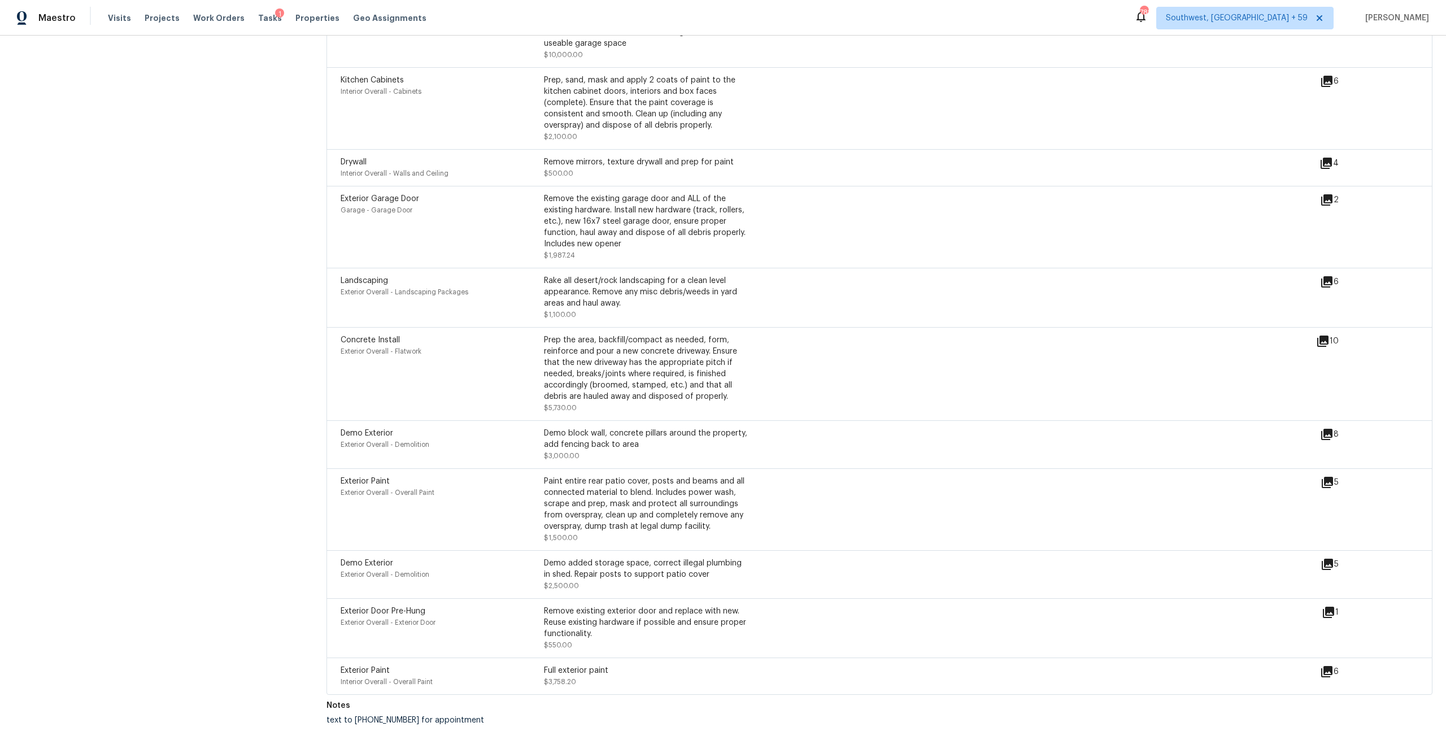
scroll to position [3162, 0]
